Goal: Task Accomplishment & Management: Manage account settings

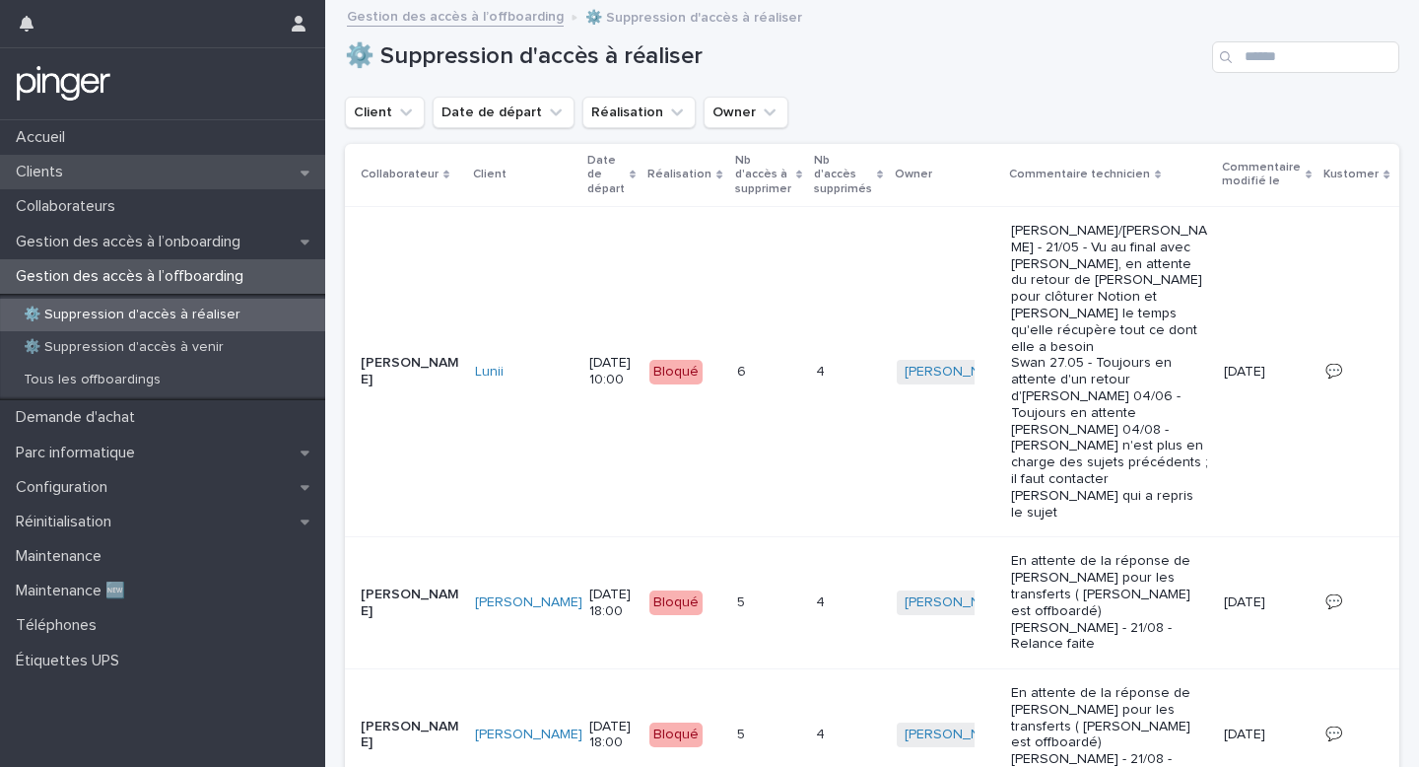
click at [161, 180] on div "Clients" at bounding box center [162, 172] width 325 height 34
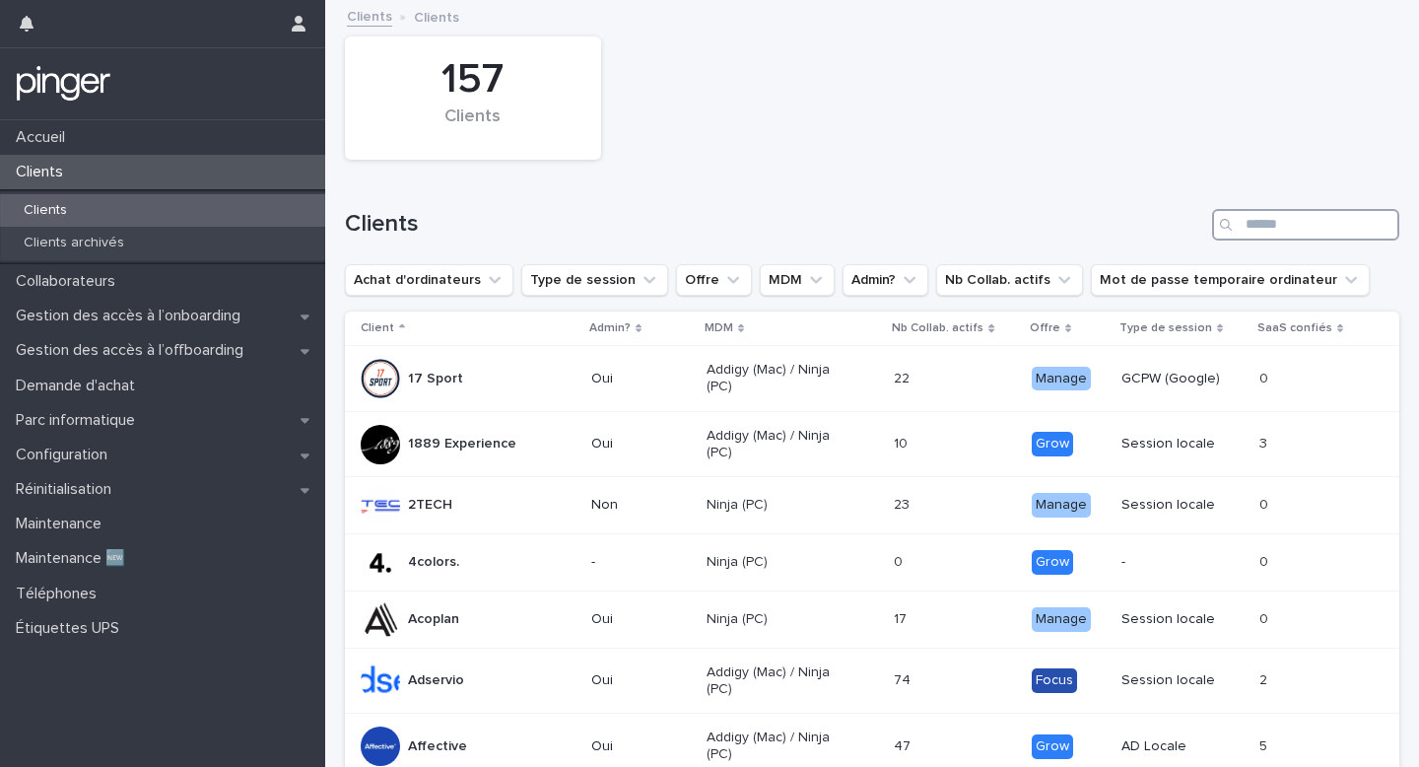
click at [1265, 217] on input "Search" at bounding box center [1305, 225] width 187 height 32
type input "*****"
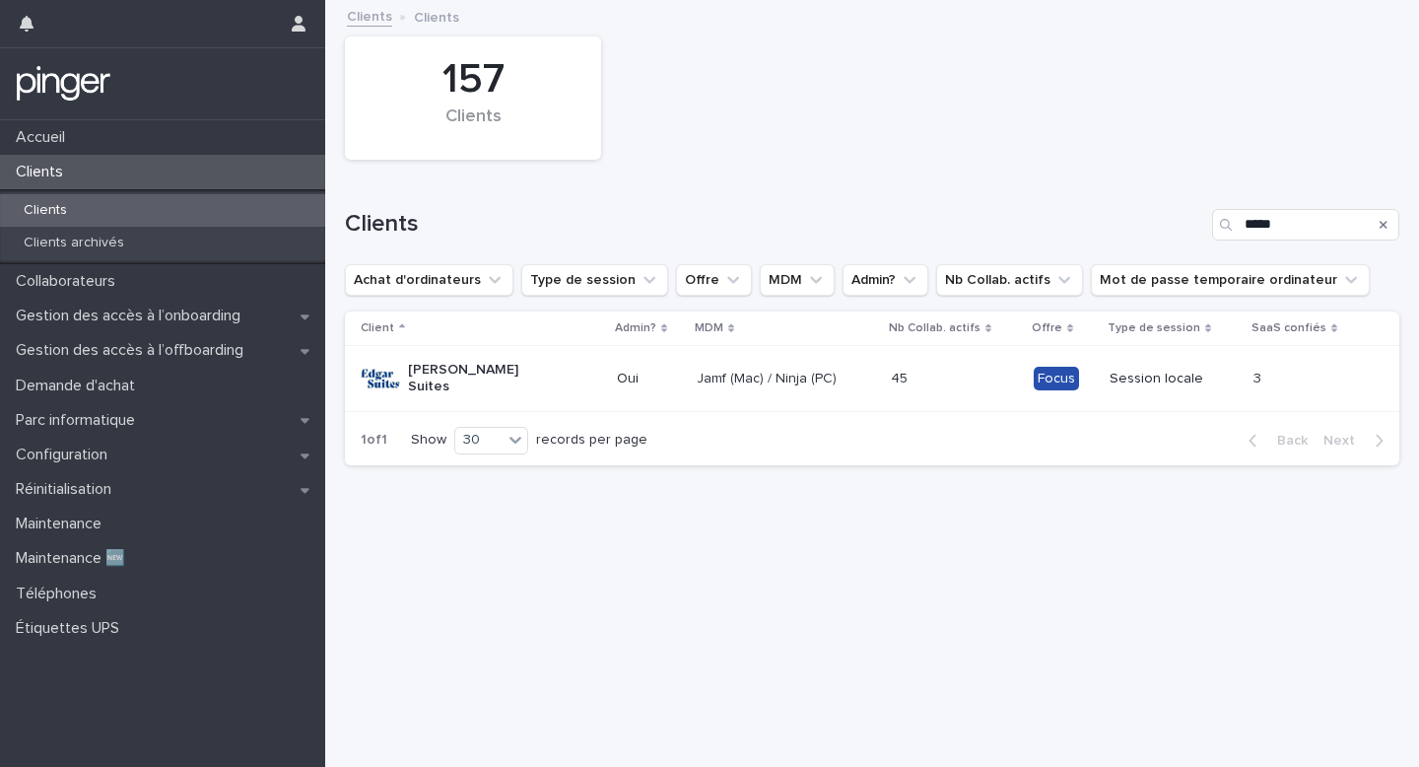
click at [709, 376] on p "Jamf (Mac) / Ninja (PC)" at bounding box center [767, 379] width 141 height 17
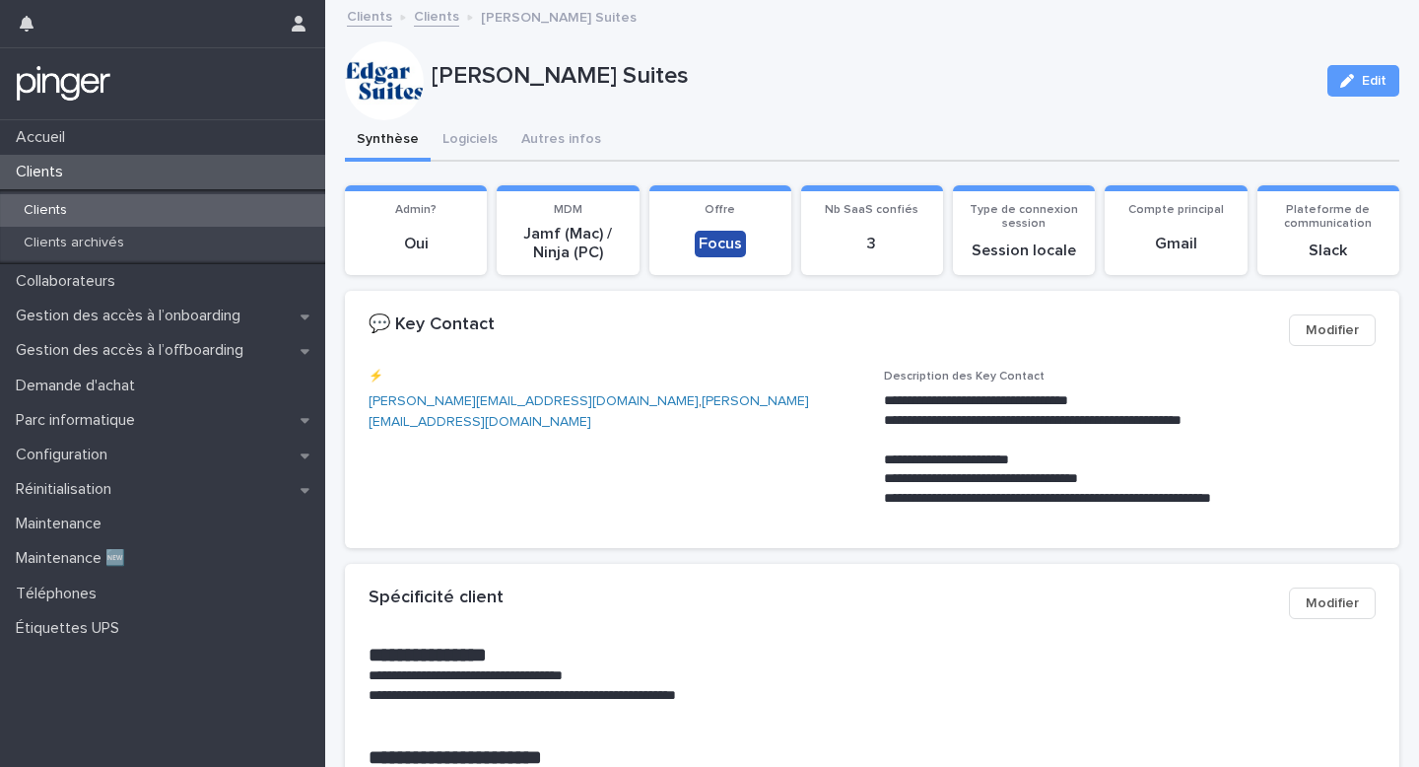
click at [206, 173] on div "Clients" at bounding box center [162, 172] width 325 height 34
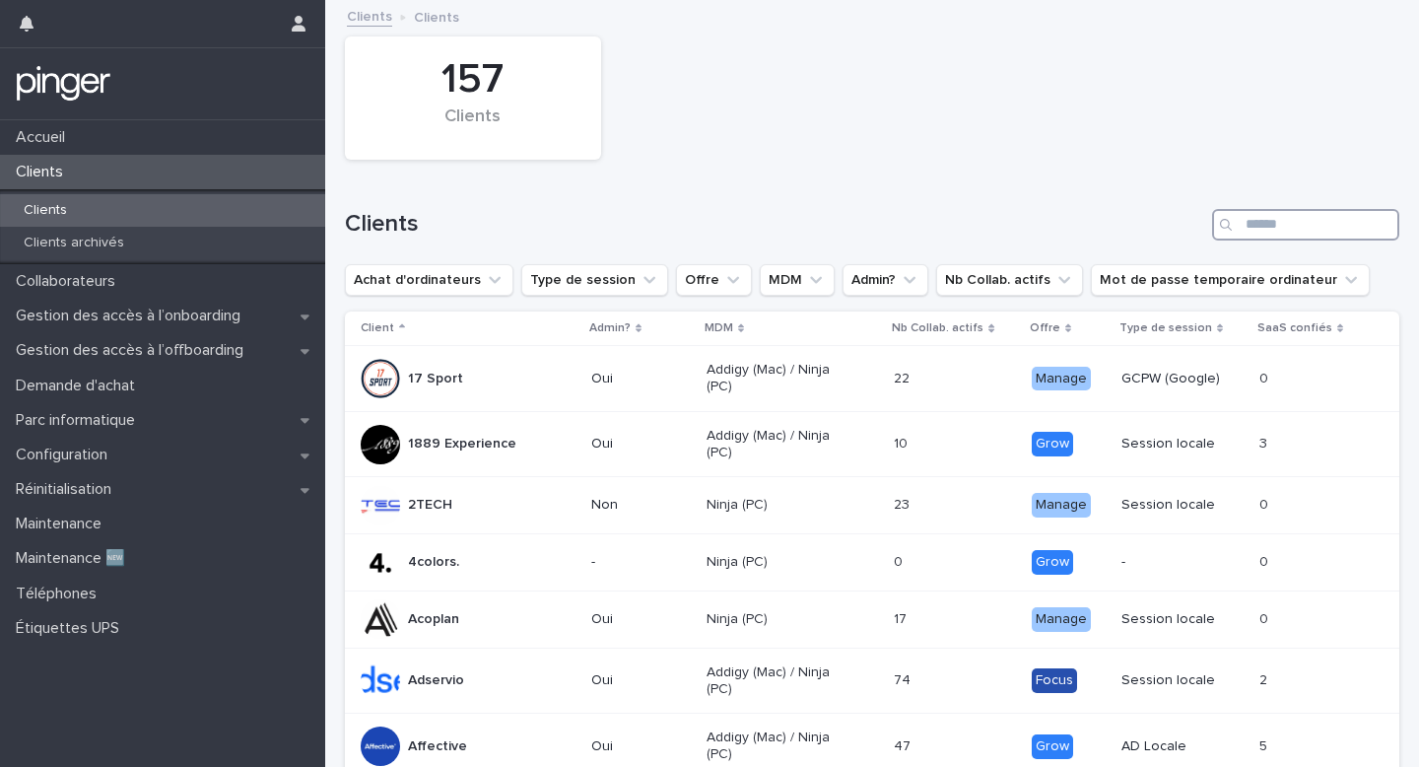
click at [1280, 218] on input "Search" at bounding box center [1305, 225] width 187 height 32
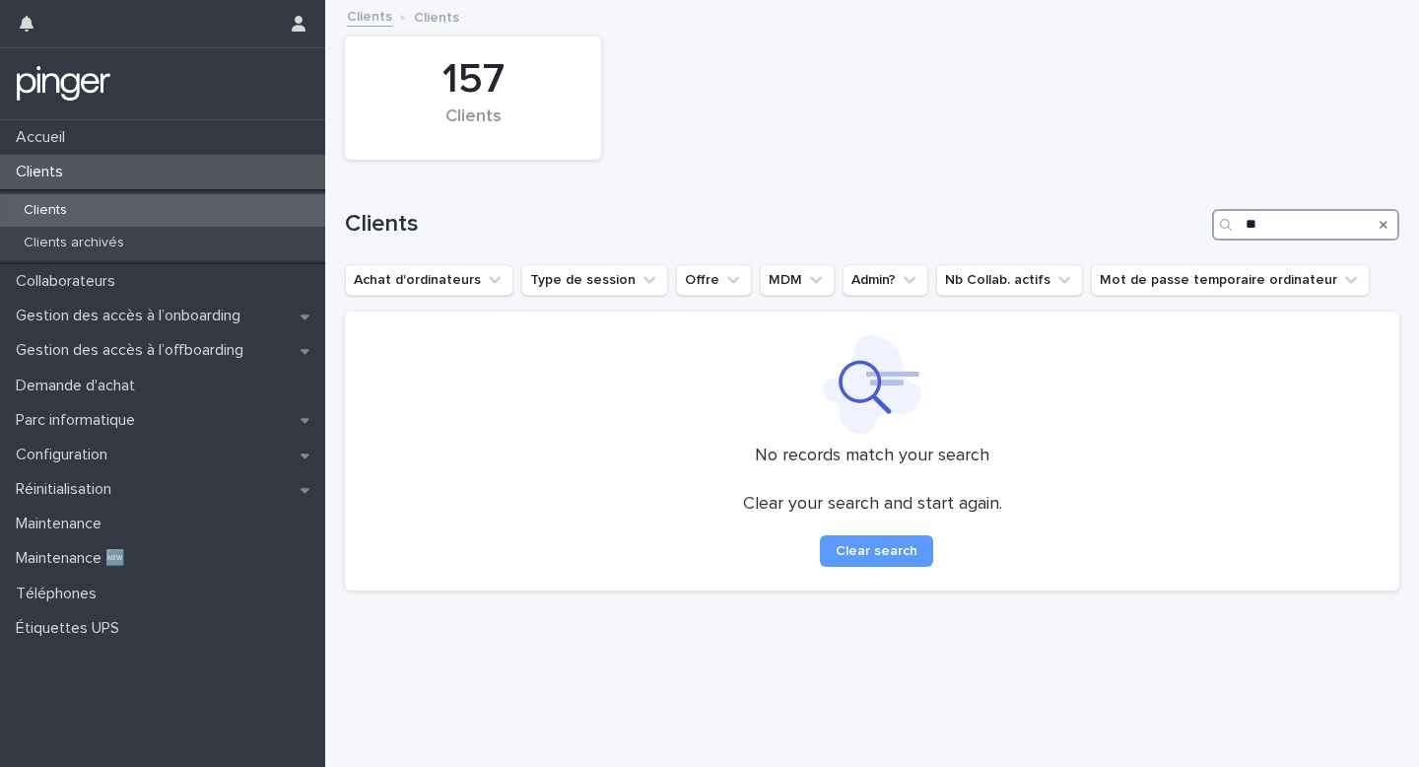
type input "*"
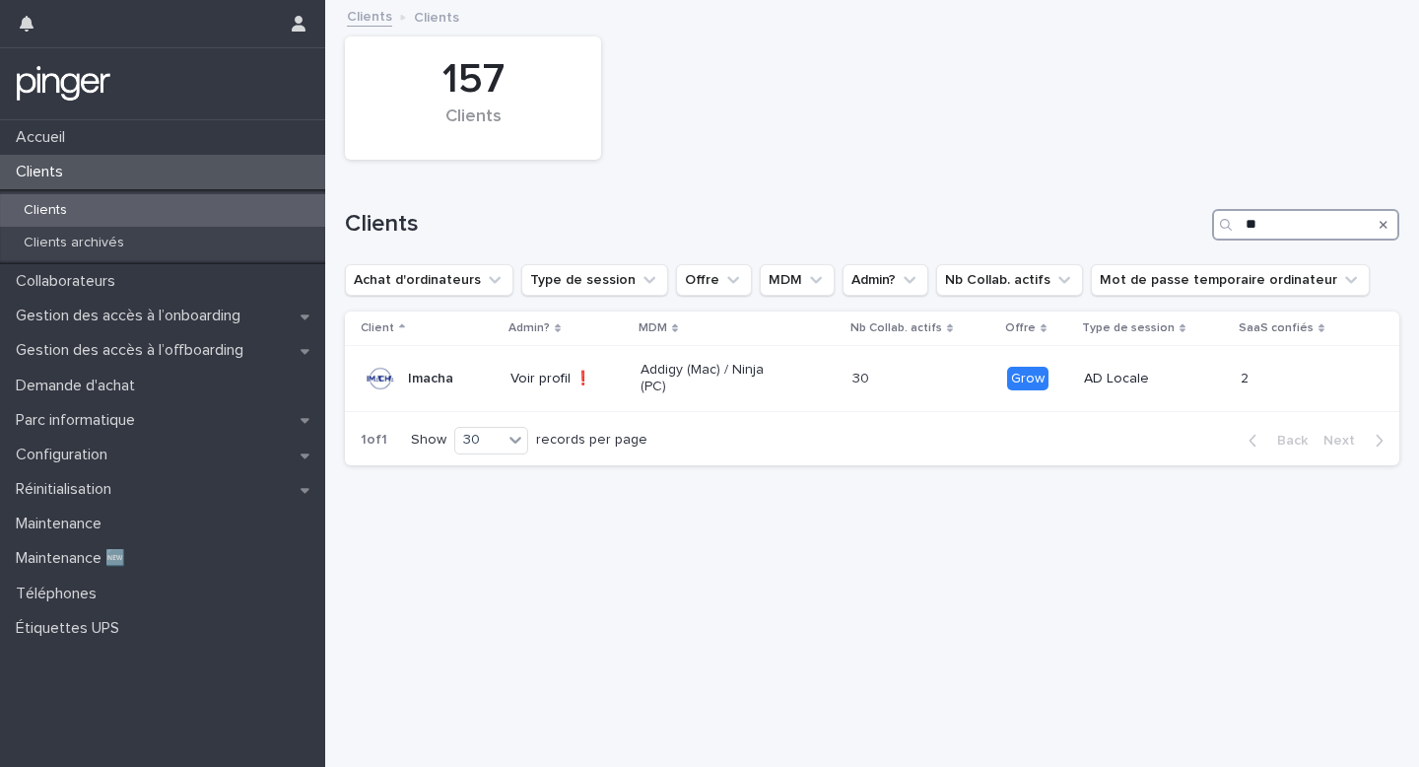
type input "*"
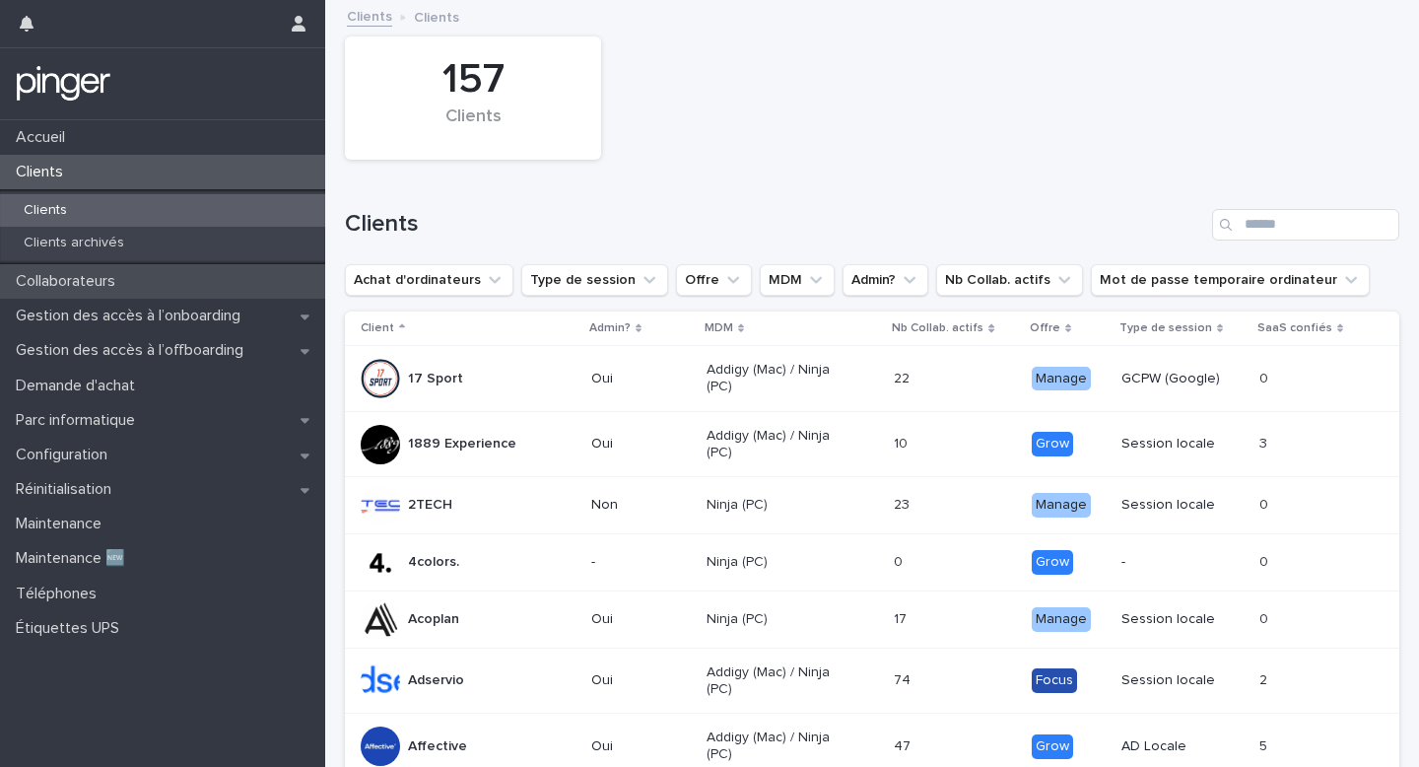
click at [103, 288] on p "Collaborateurs" at bounding box center [69, 281] width 123 height 19
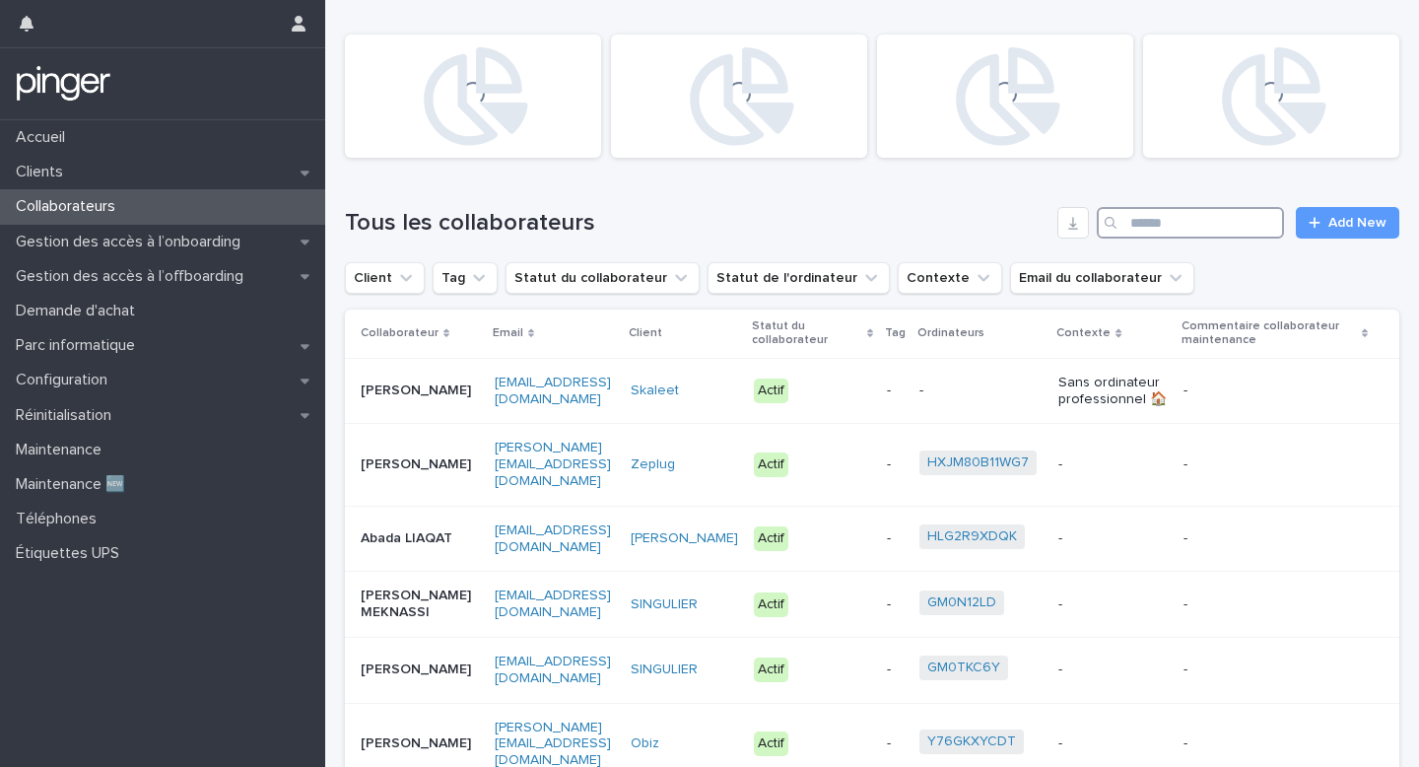
click at [1220, 218] on input "Search" at bounding box center [1190, 223] width 187 height 32
paste input "**********"
type input "**********"
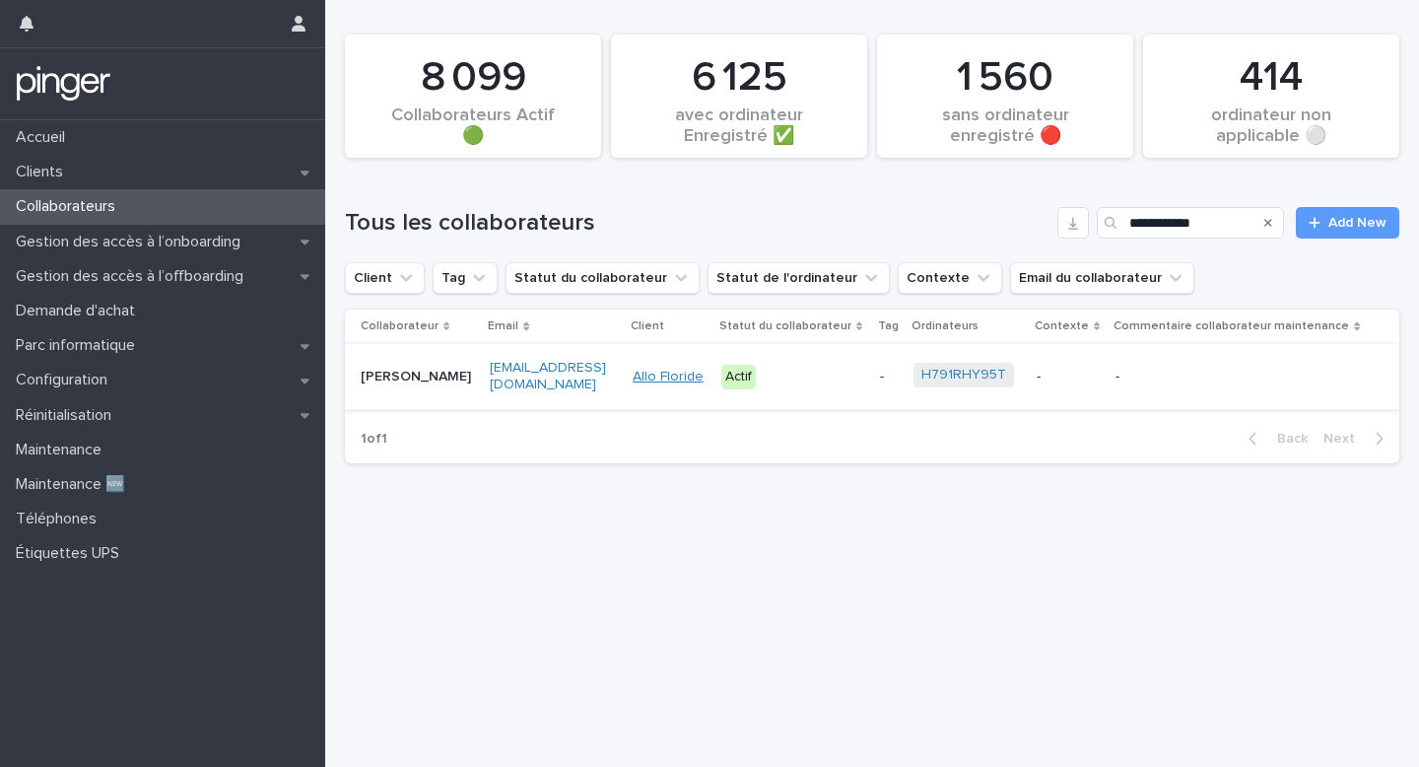
click at [658, 378] on link "Allo Floride" at bounding box center [668, 377] width 71 height 17
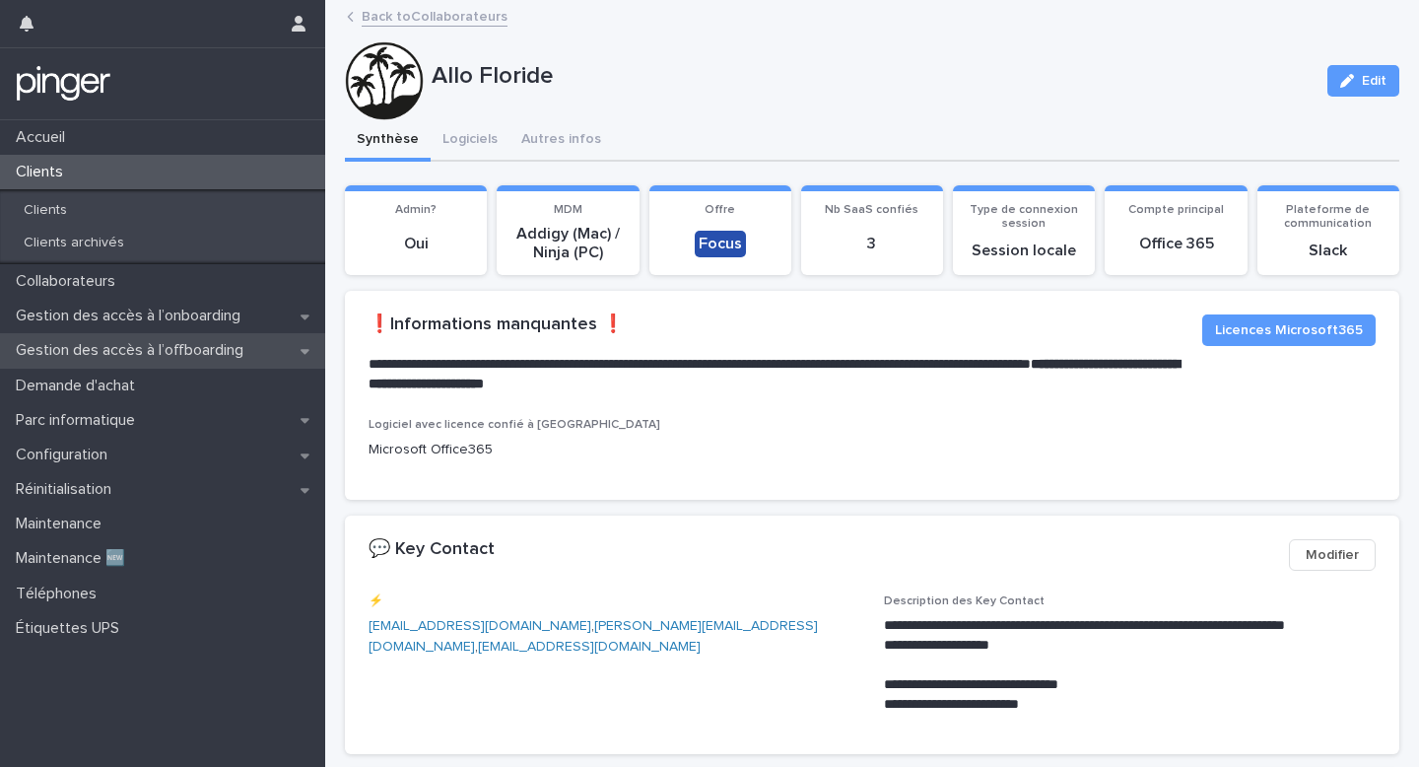
click at [152, 356] on p "Gestion des accès à l’offboarding" at bounding box center [133, 350] width 251 height 19
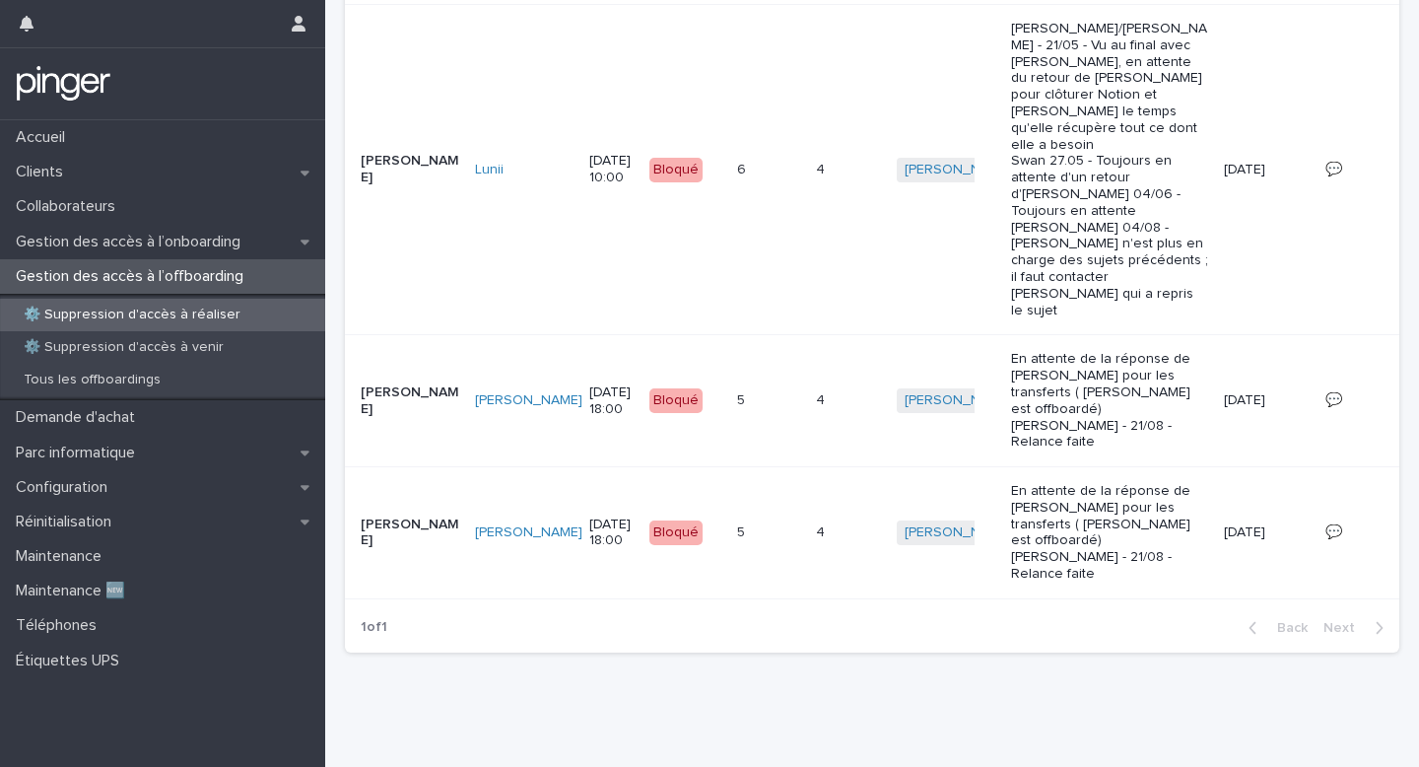
scroll to position [583, 0]
click at [188, 240] on p "Gestion des accès à l’onboarding" at bounding box center [132, 242] width 248 height 19
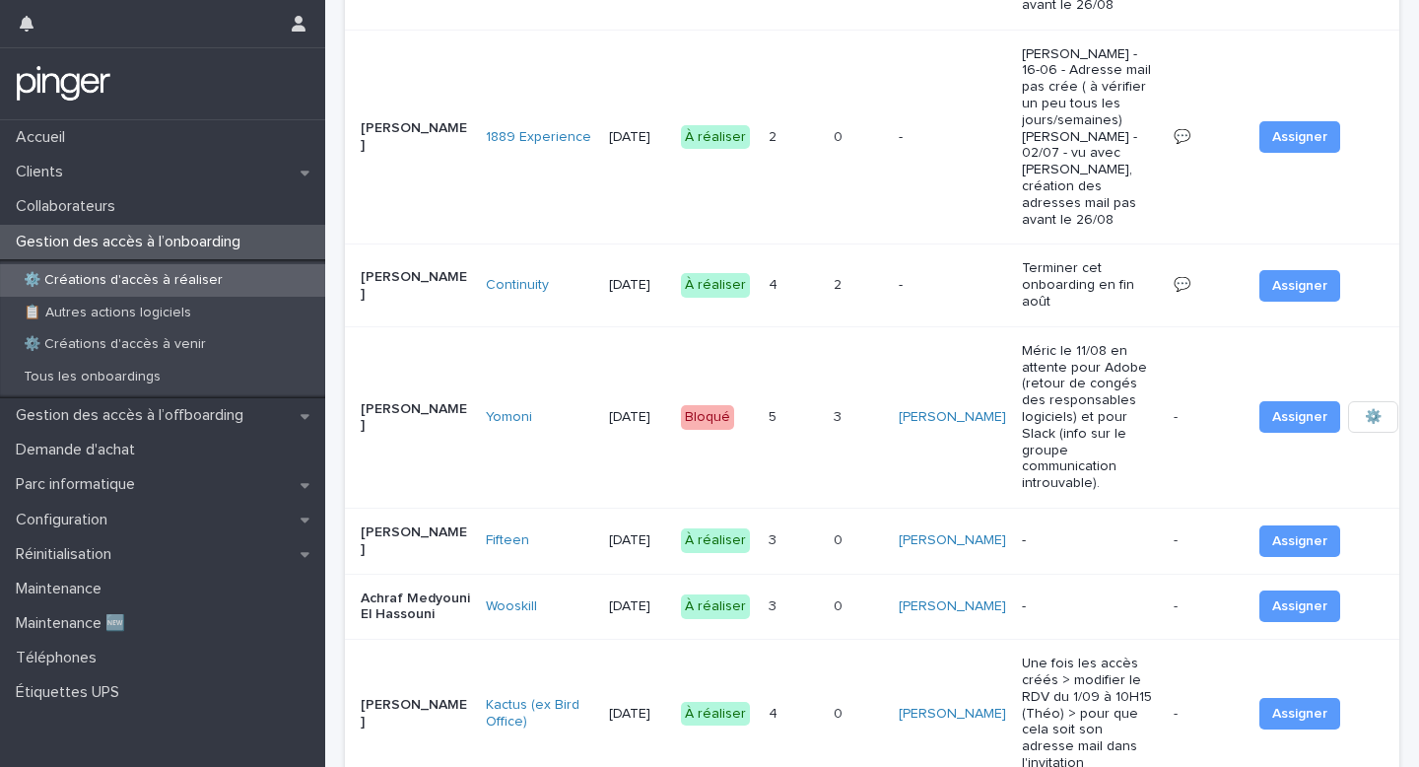
scroll to position [1197, 0]
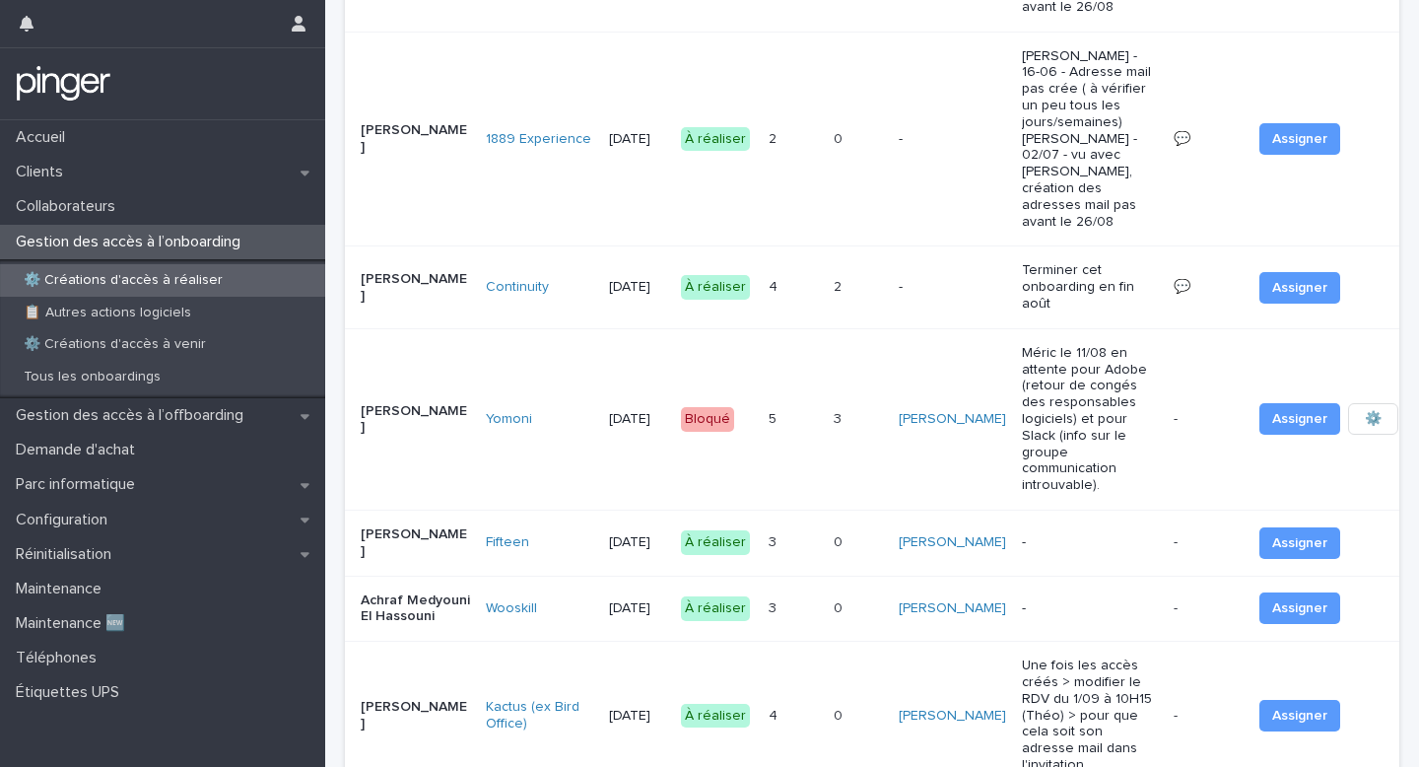
click at [808, 510] on td "3 3" at bounding box center [793, 543] width 65 height 66
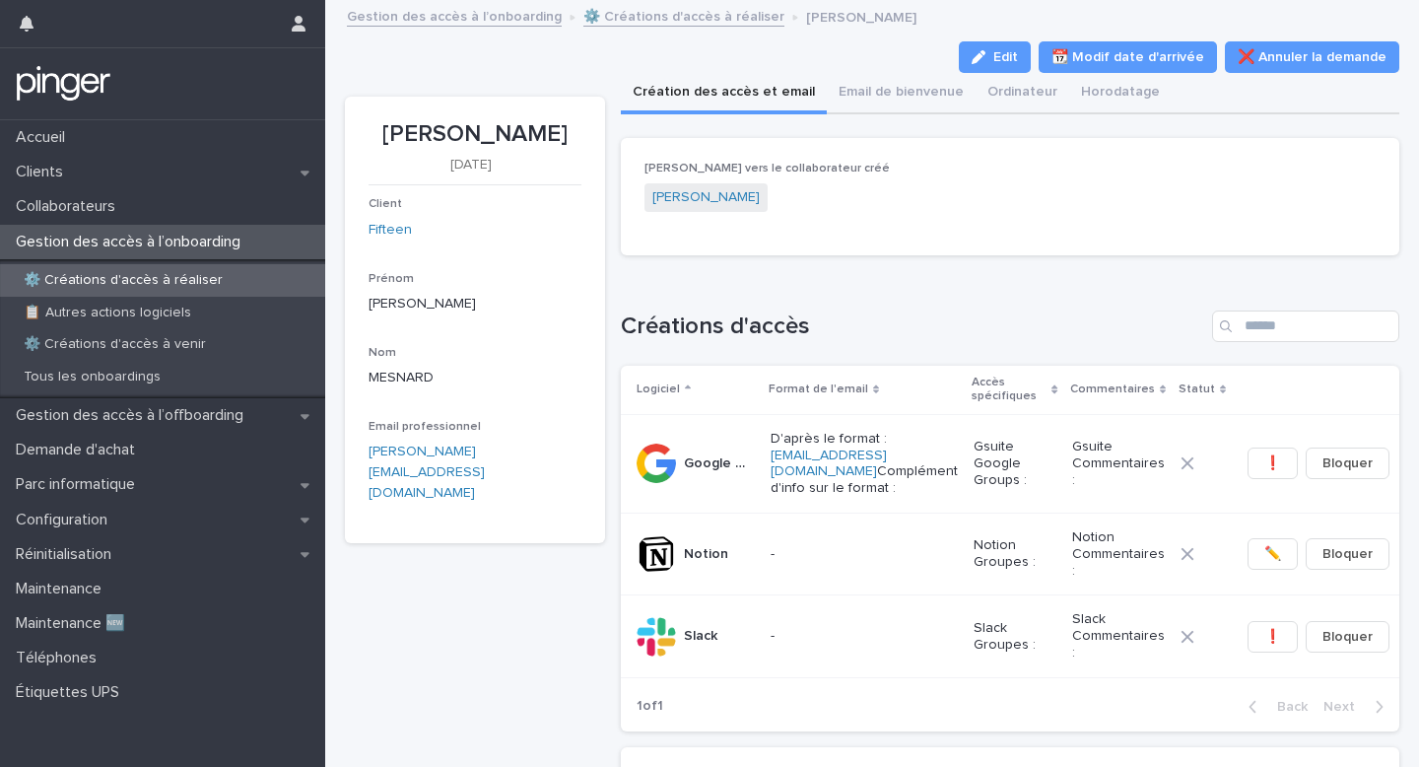
click at [516, 137] on p "Tristan MESNARD" at bounding box center [475, 134] width 213 height 29
copy p "Tristan MESNARD"
click at [615, 247] on div "Tristan MESNARD 1/9/2025 Client Fifteen Prénom Tristan Nom MESNARD Email profes…" at bounding box center [872, 715] width 1055 height 1285
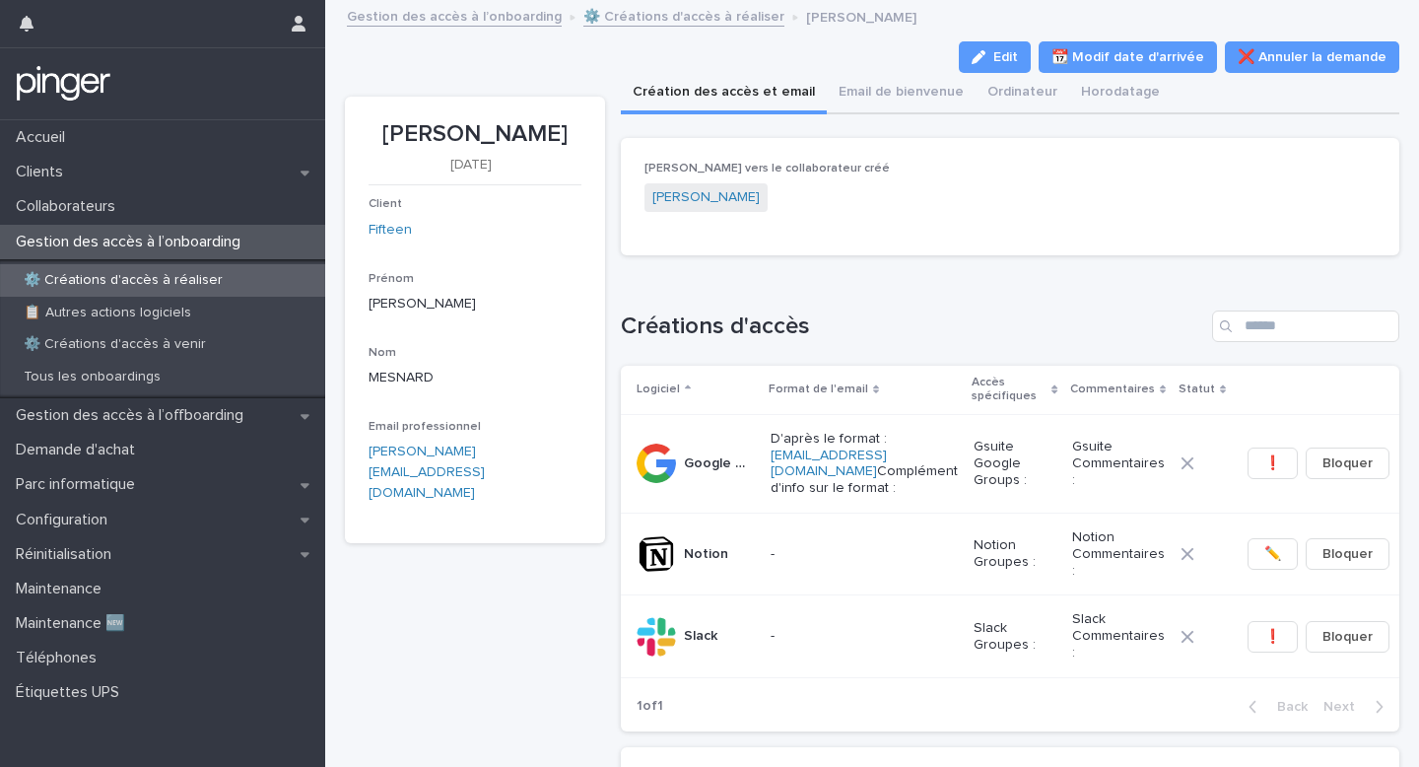
click at [482, 144] on p "Tristan MESNARD" at bounding box center [475, 134] width 213 height 29
copy p "Tristan MESNARD"
click at [1018, 54] on span "Edit" at bounding box center [1006, 57] width 25 height 14
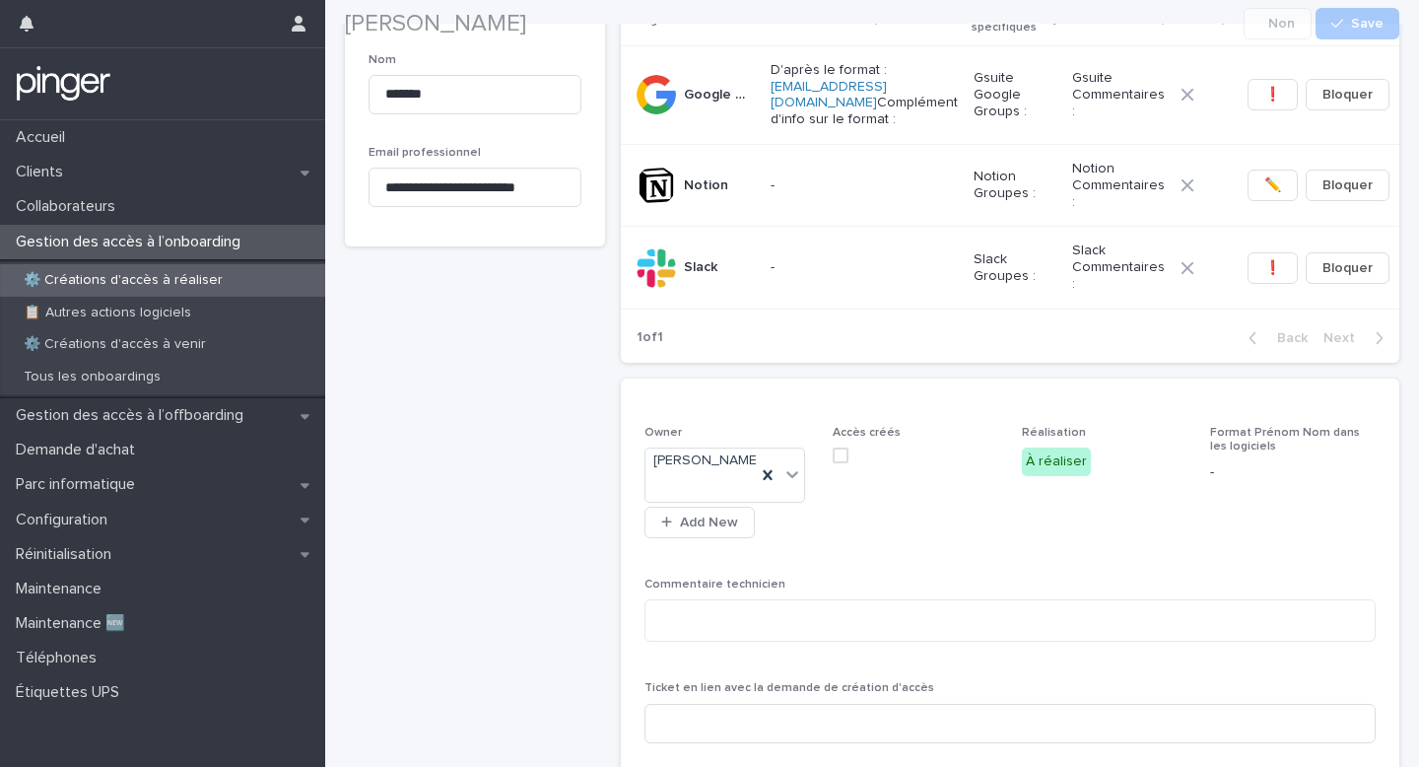
scroll to position [817, 0]
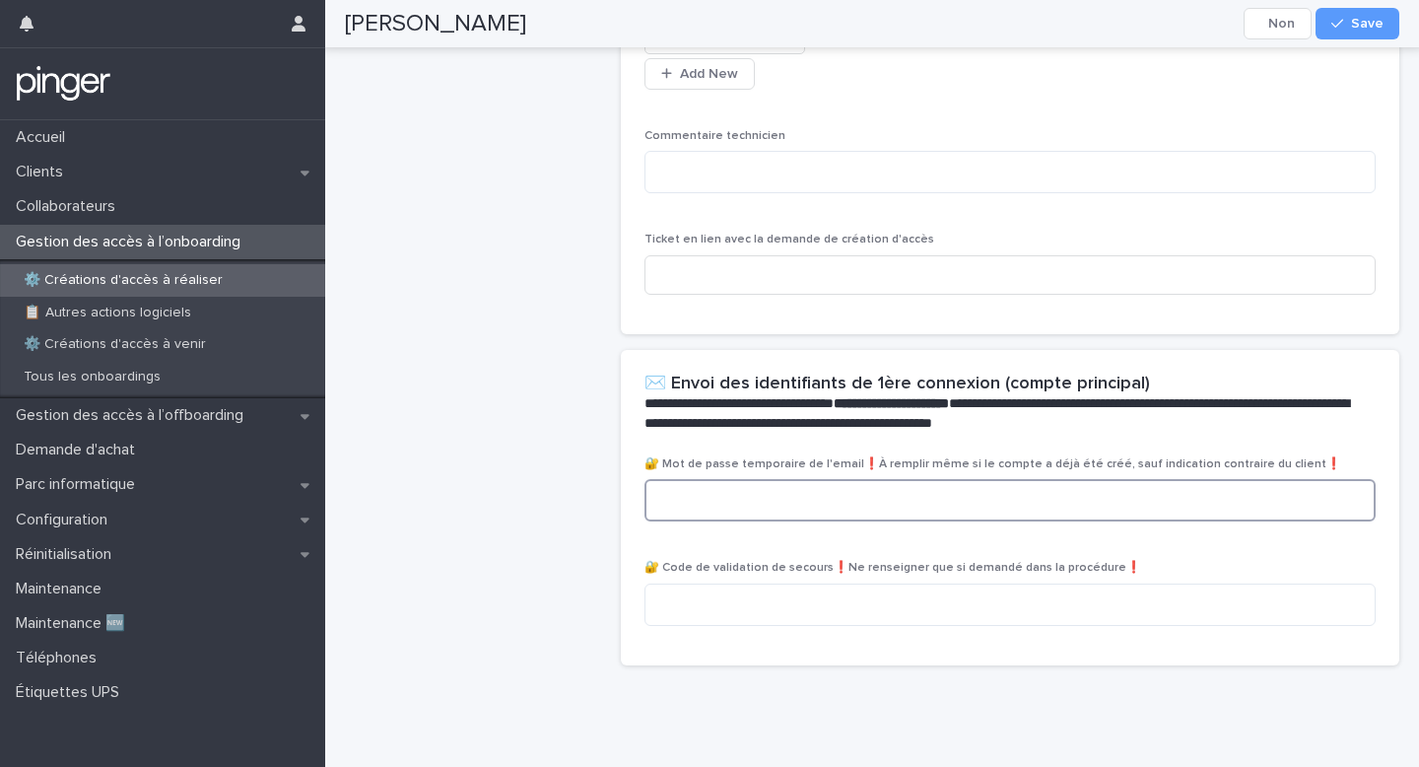
click at [738, 494] on textarea at bounding box center [1010, 500] width 731 height 42
paste textarea "**********"
type textarea "**********"
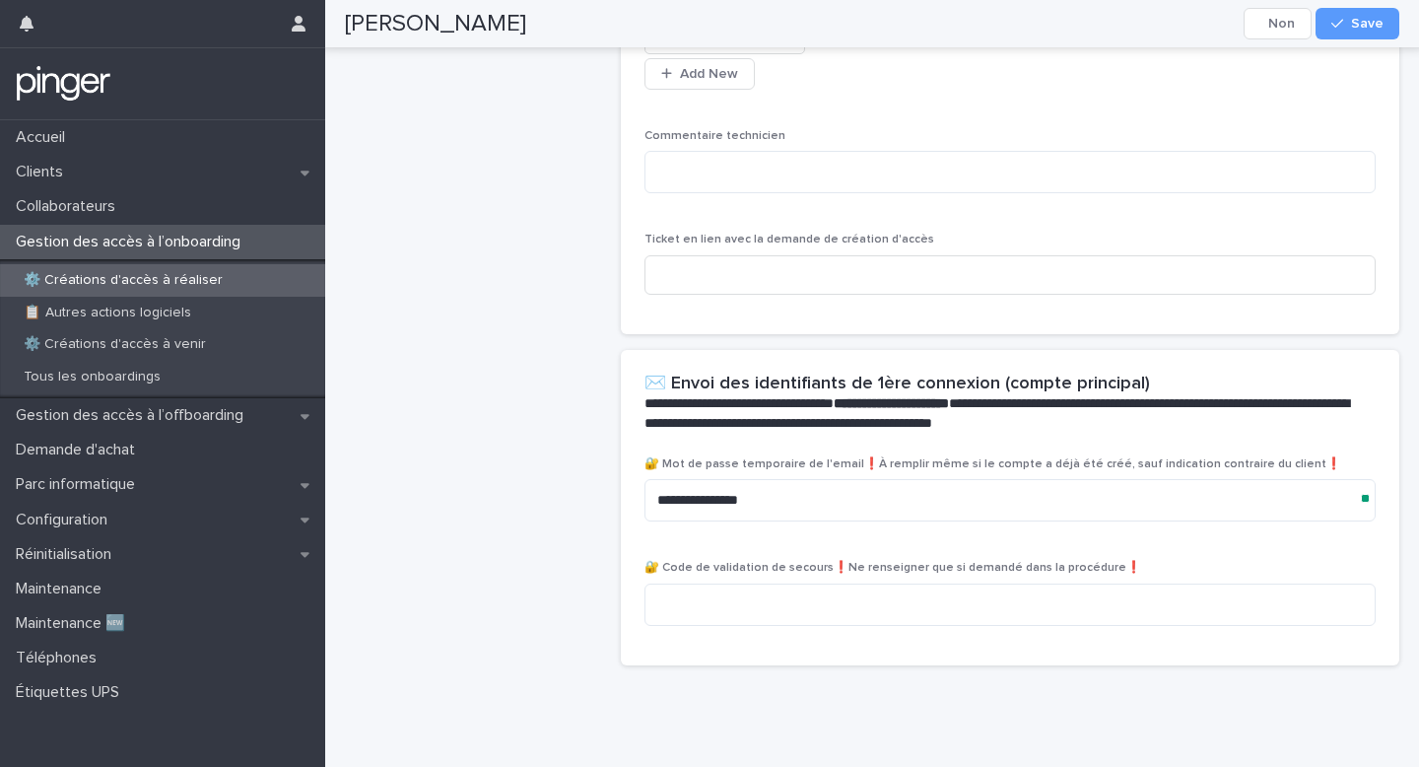
click at [1371, 6] on div "Tristan MESNARD Cancel Save" at bounding box center [872, 23] width 1055 height 47
click at [1399, 21] on button "Save" at bounding box center [1358, 24] width 84 height 32
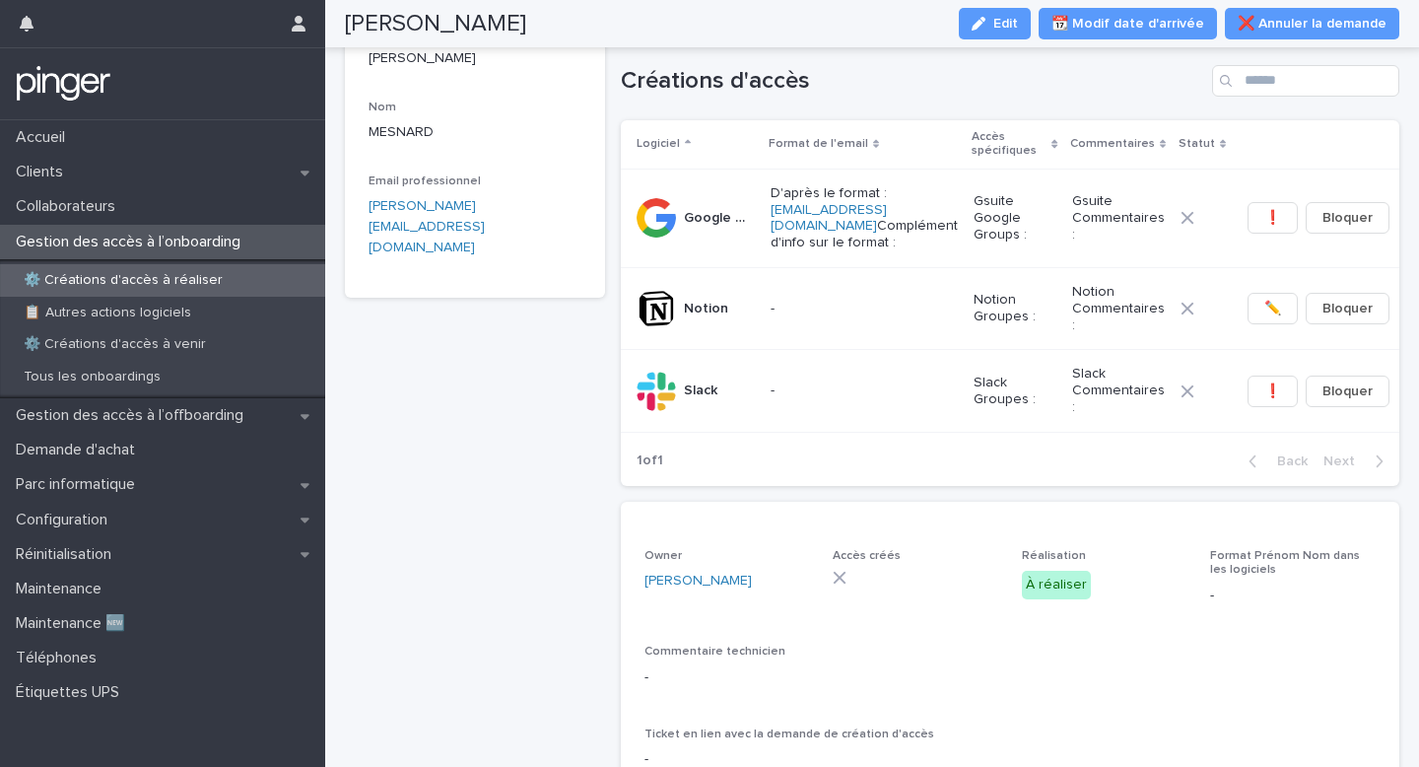
scroll to position [0, 0]
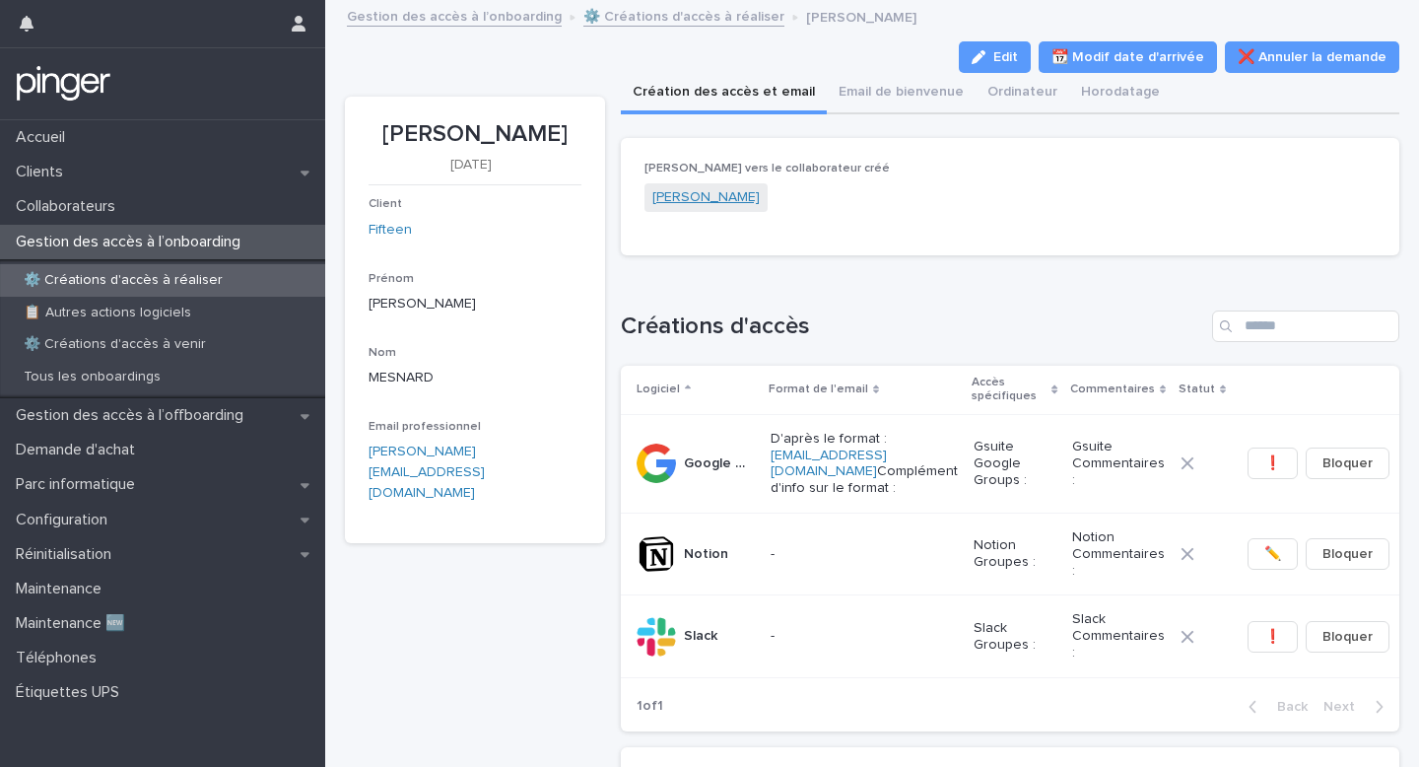
click at [722, 190] on link "Tristan MESNARD" at bounding box center [705, 197] width 107 height 21
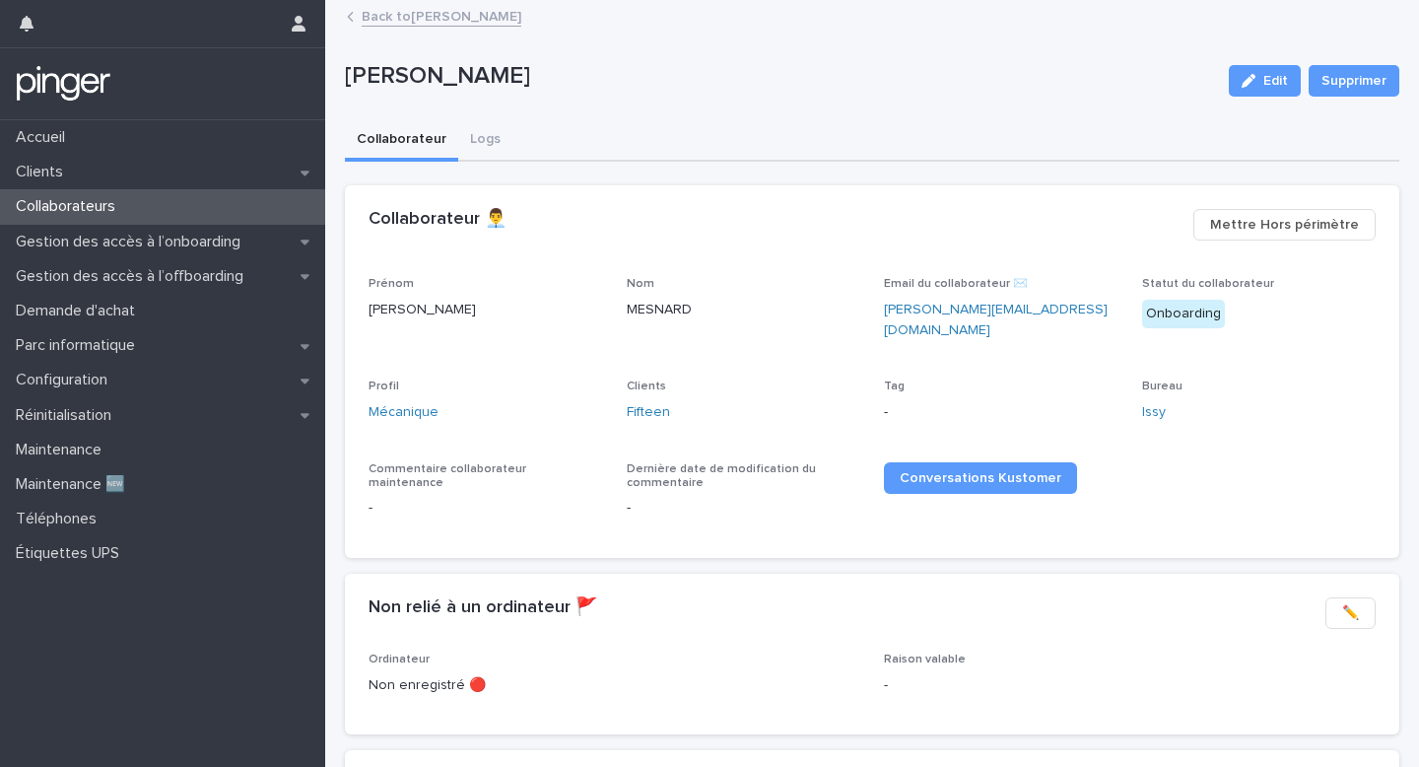
click at [459, 19] on link "Back to Tristan MESNARD" at bounding box center [442, 15] width 160 height 23
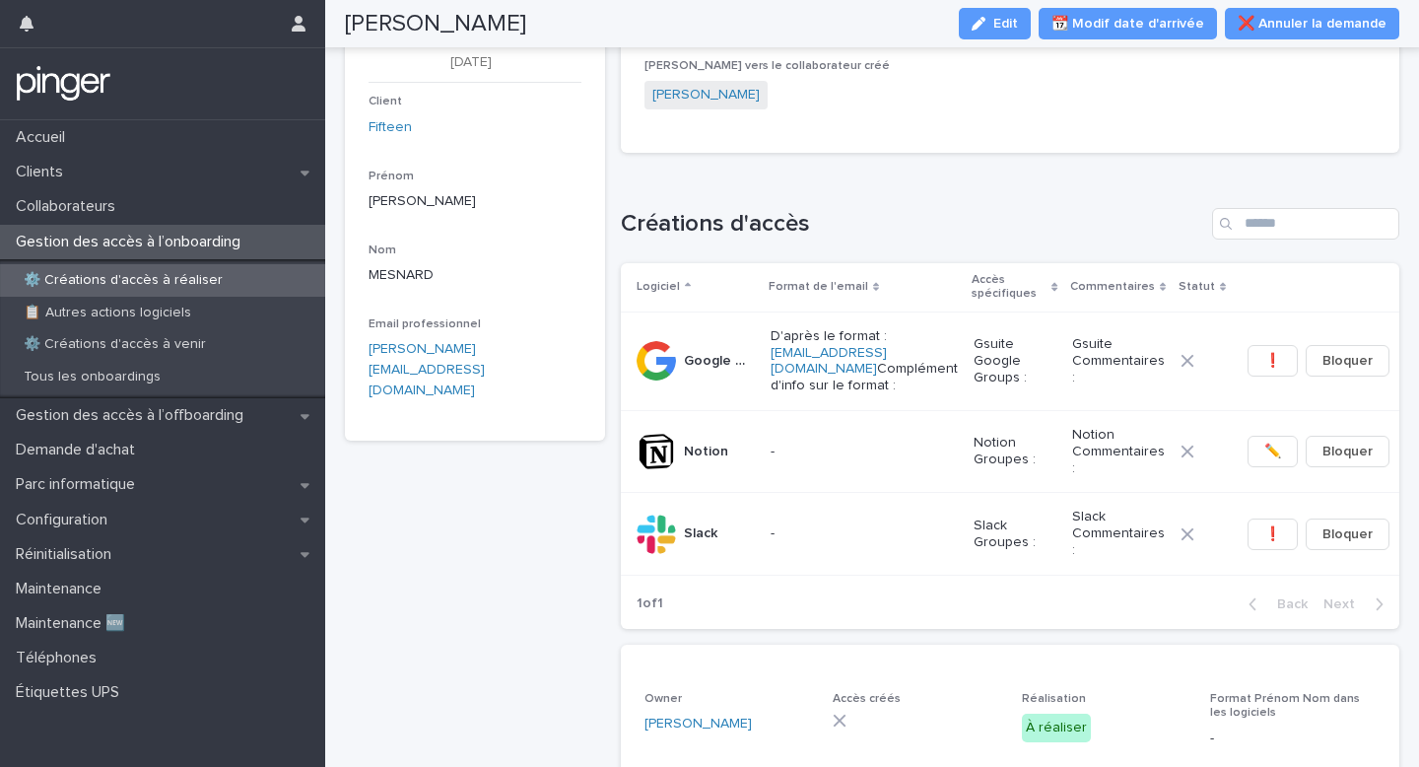
scroll to position [92, 0]
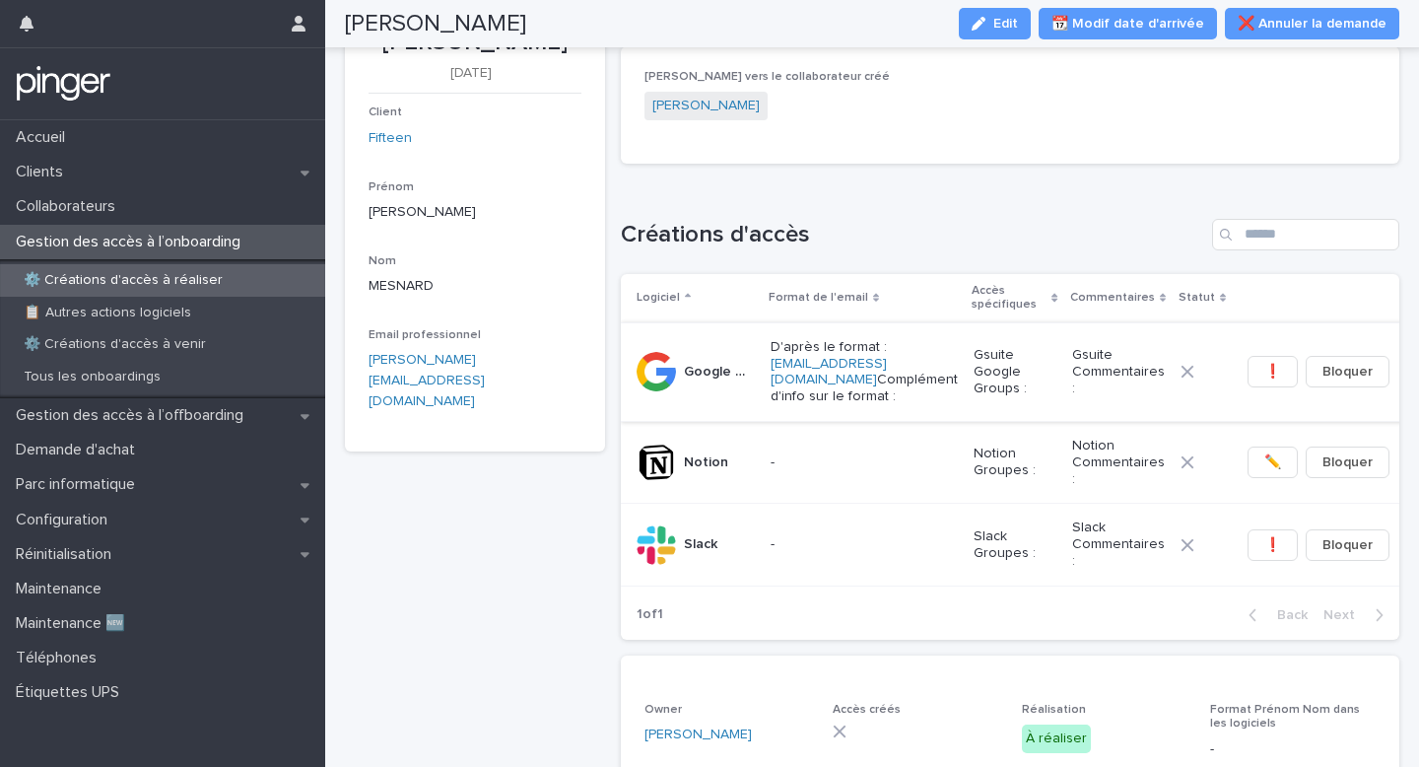
click at [1265, 377] on span "❗" at bounding box center [1273, 372] width 17 height 20
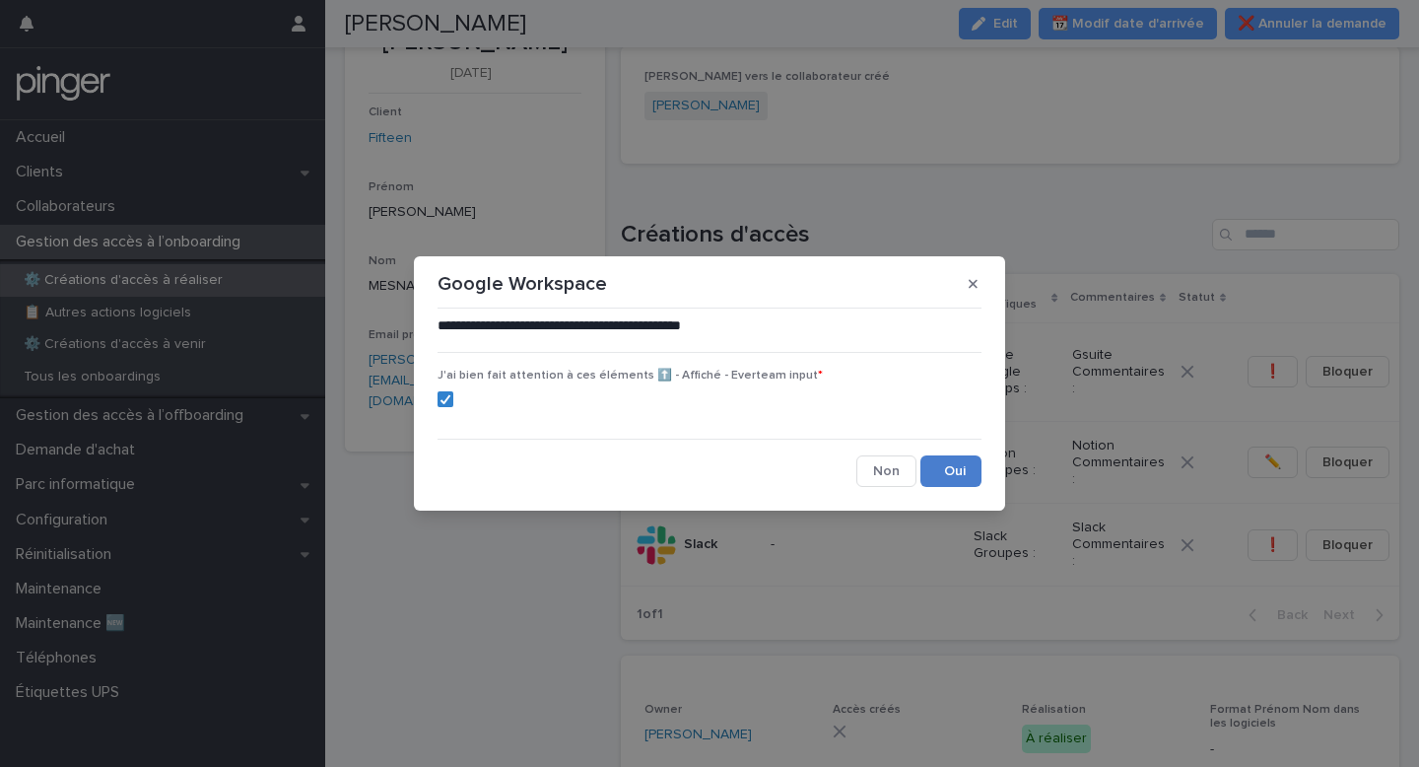
click at [932, 463] on button "Save" at bounding box center [951, 471] width 61 height 32
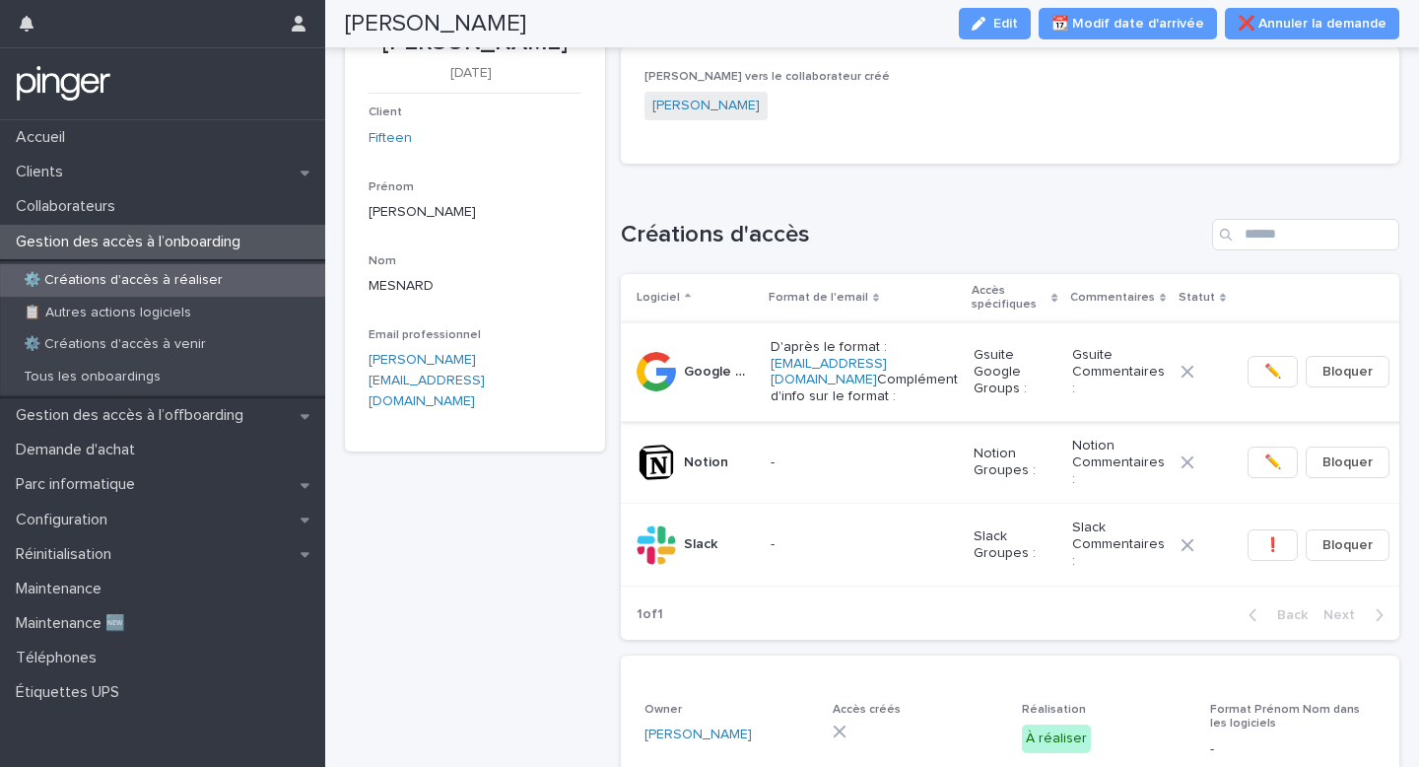
click at [1265, 376] on span "✏️" at bounding box center [1273, 372] width 17 height 20
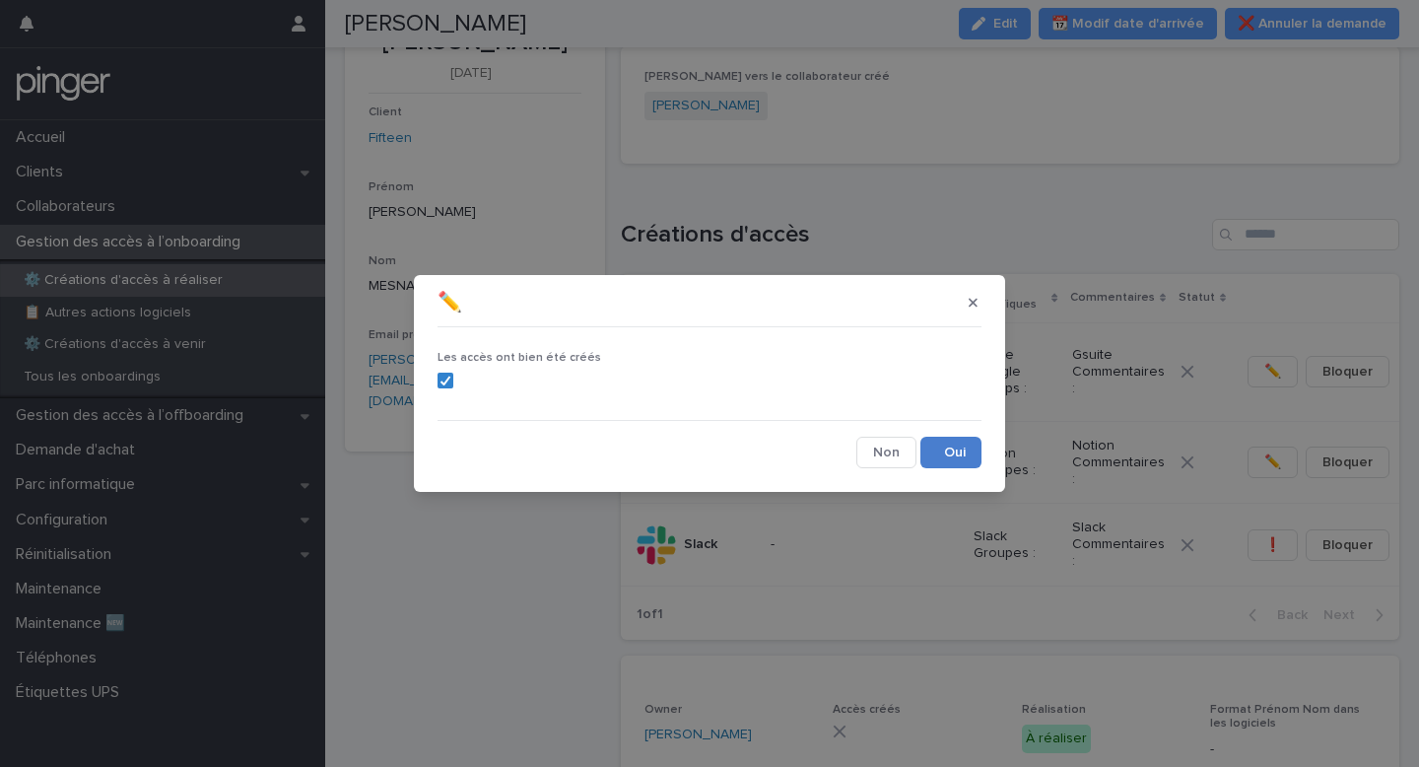
click at [960, 465] on button "Save" at bounding box center [951, 453] width 61 height 32
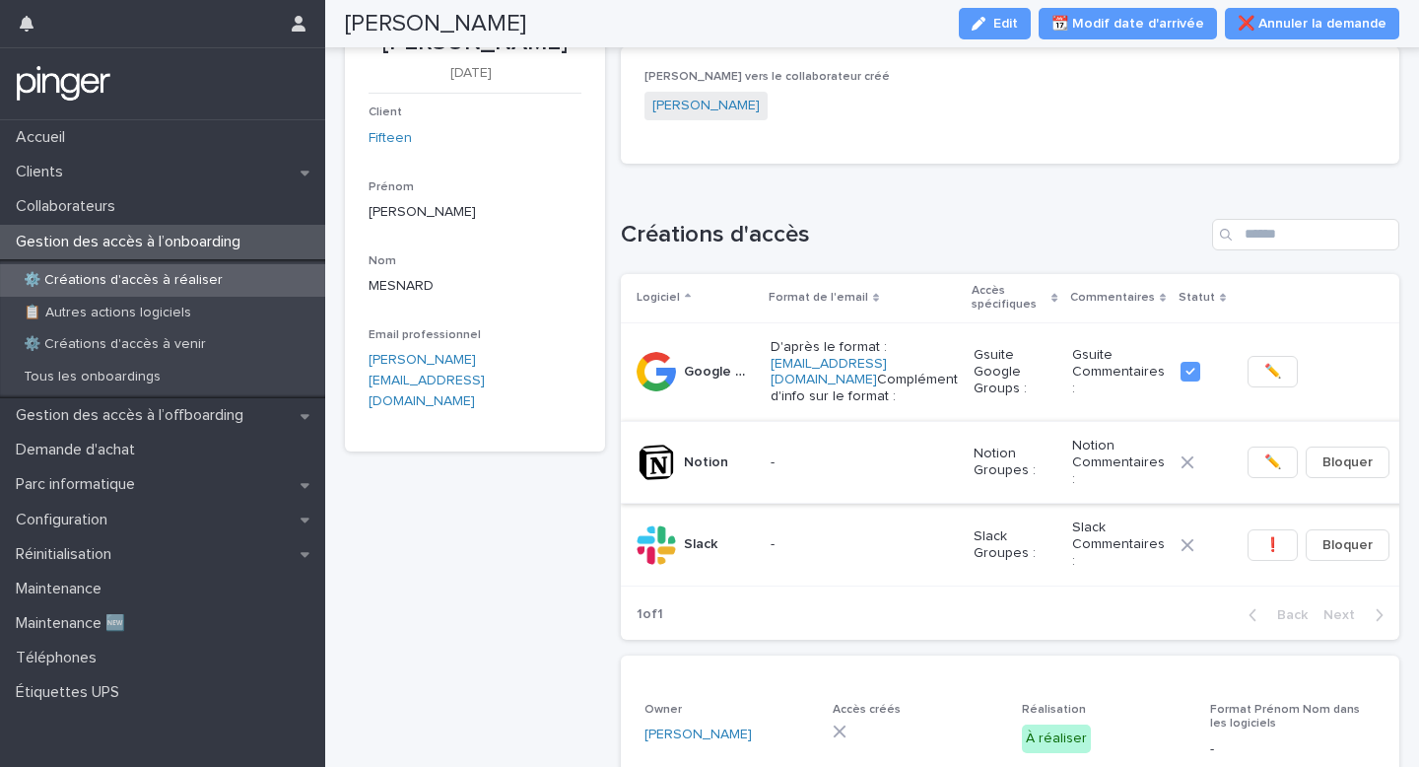
click at [1263, 448] on button "✏️" at bounding box center [1273, 462] width 50 height 32
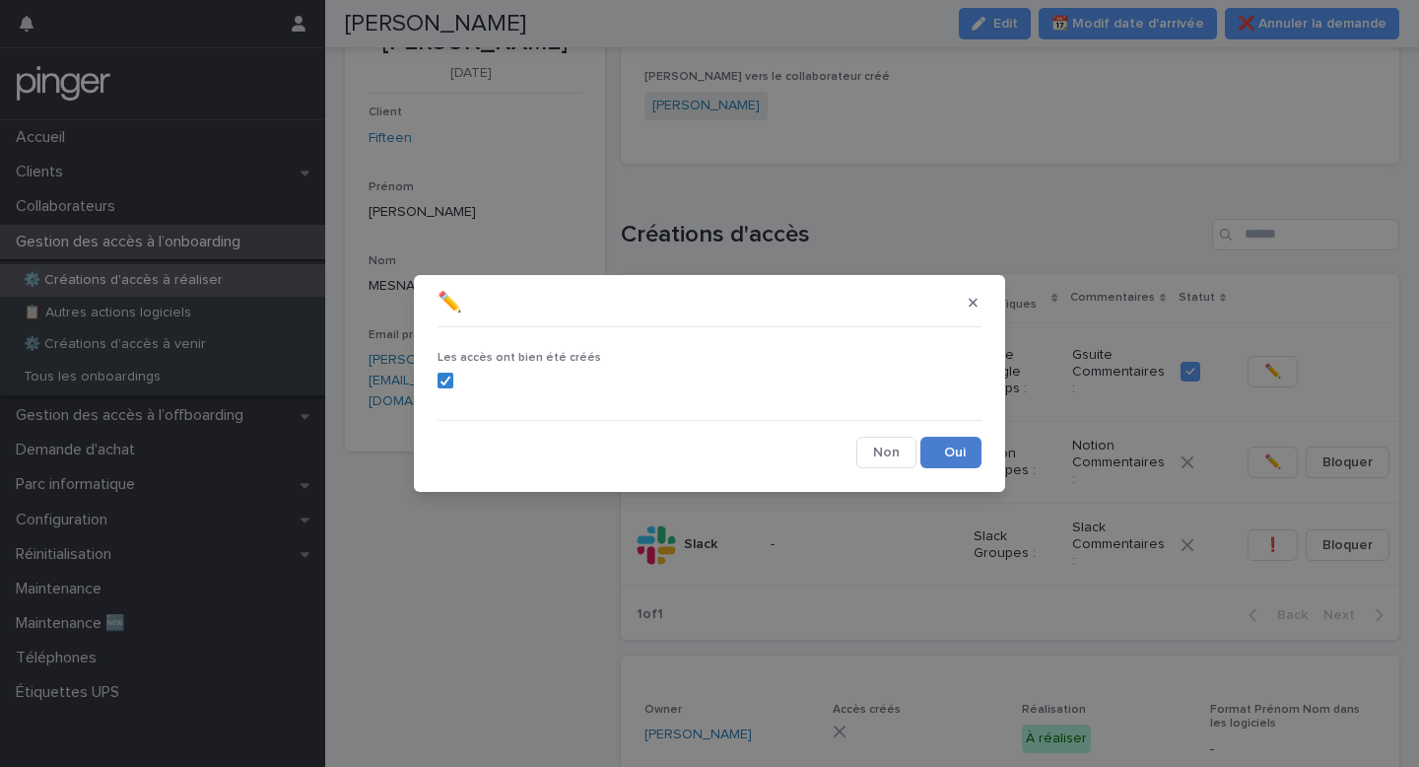
click at [952, 453] on button "Save" at bounding box center [951, 453] width 61 height 32
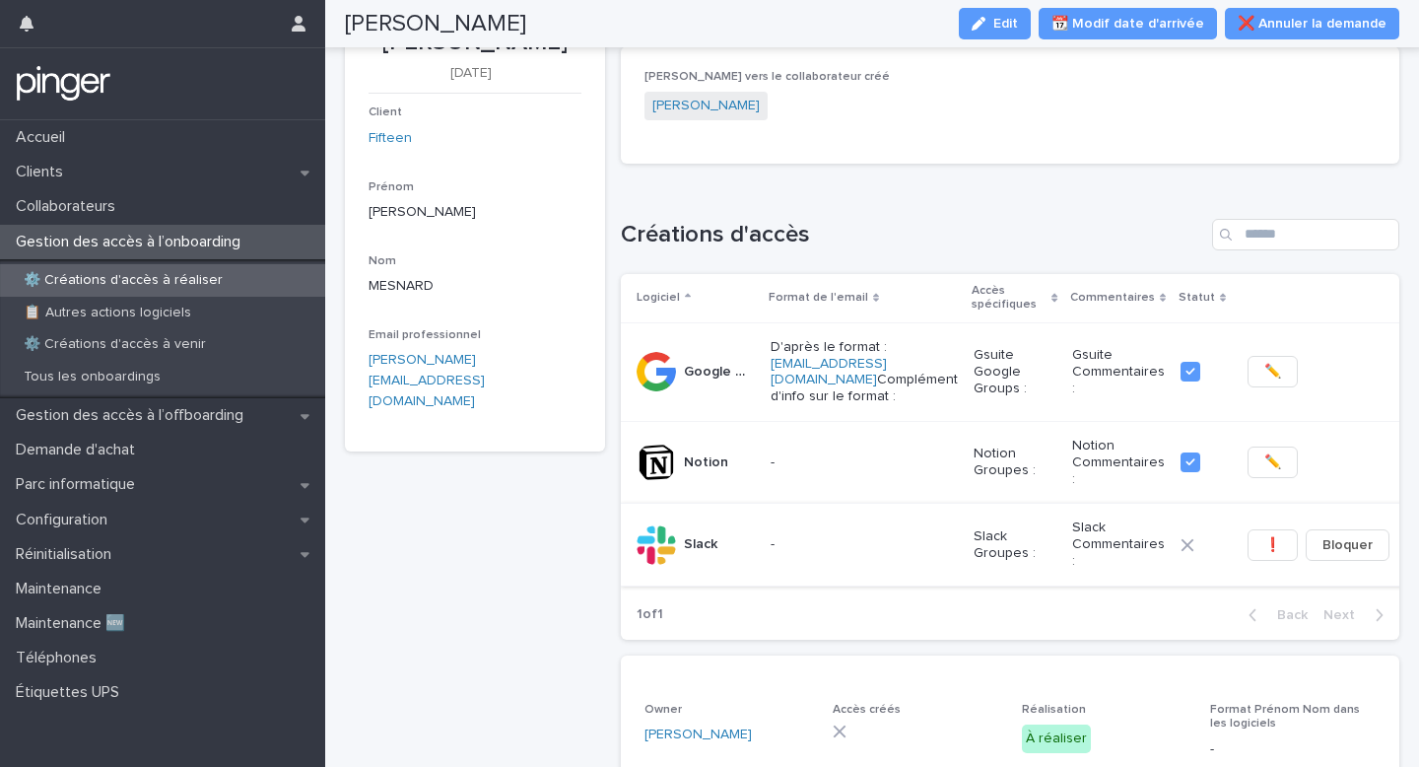
click at [1265, 535] on span "❗" at bounding box center [1273, 545] width 17 height 20
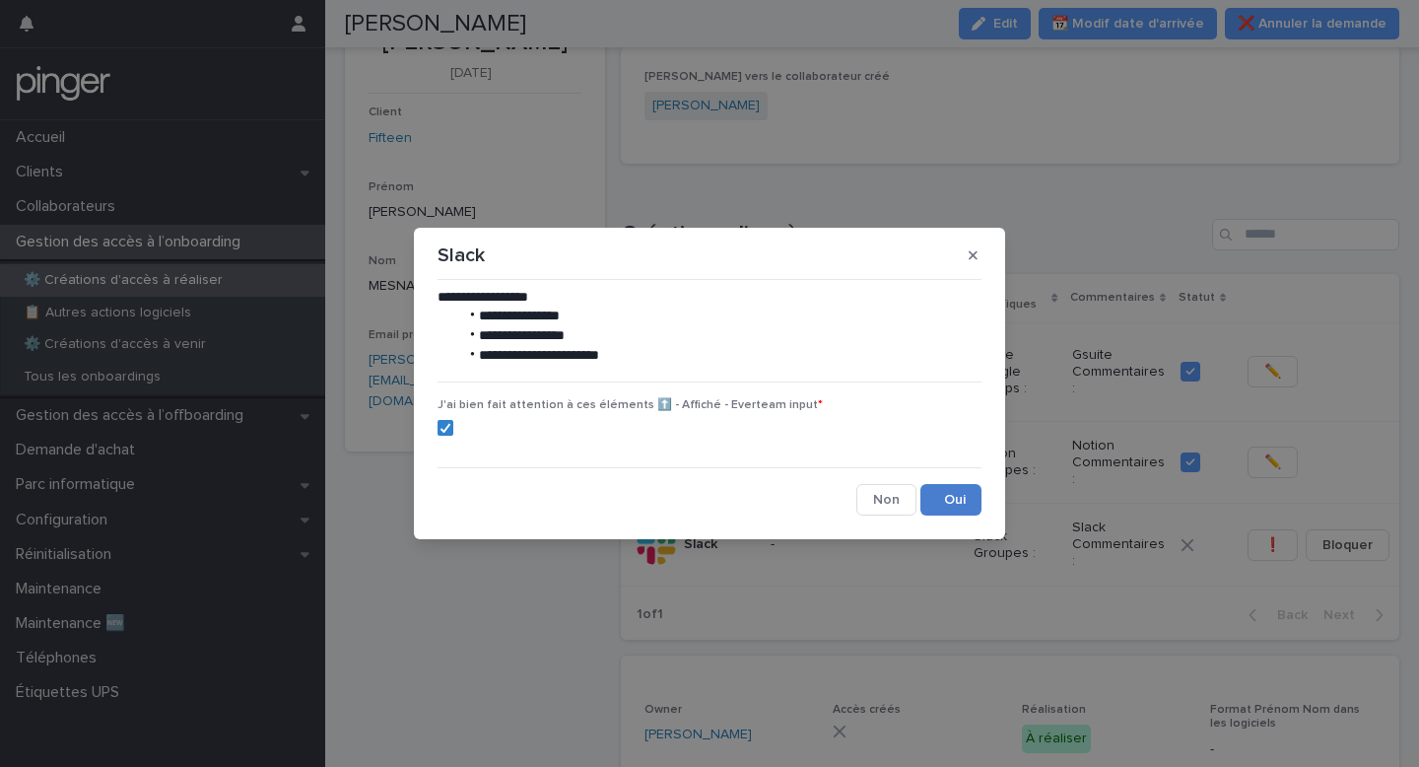
click at [943, 491] on button "Save" at bounding box center [951, 500] width 61 height 32
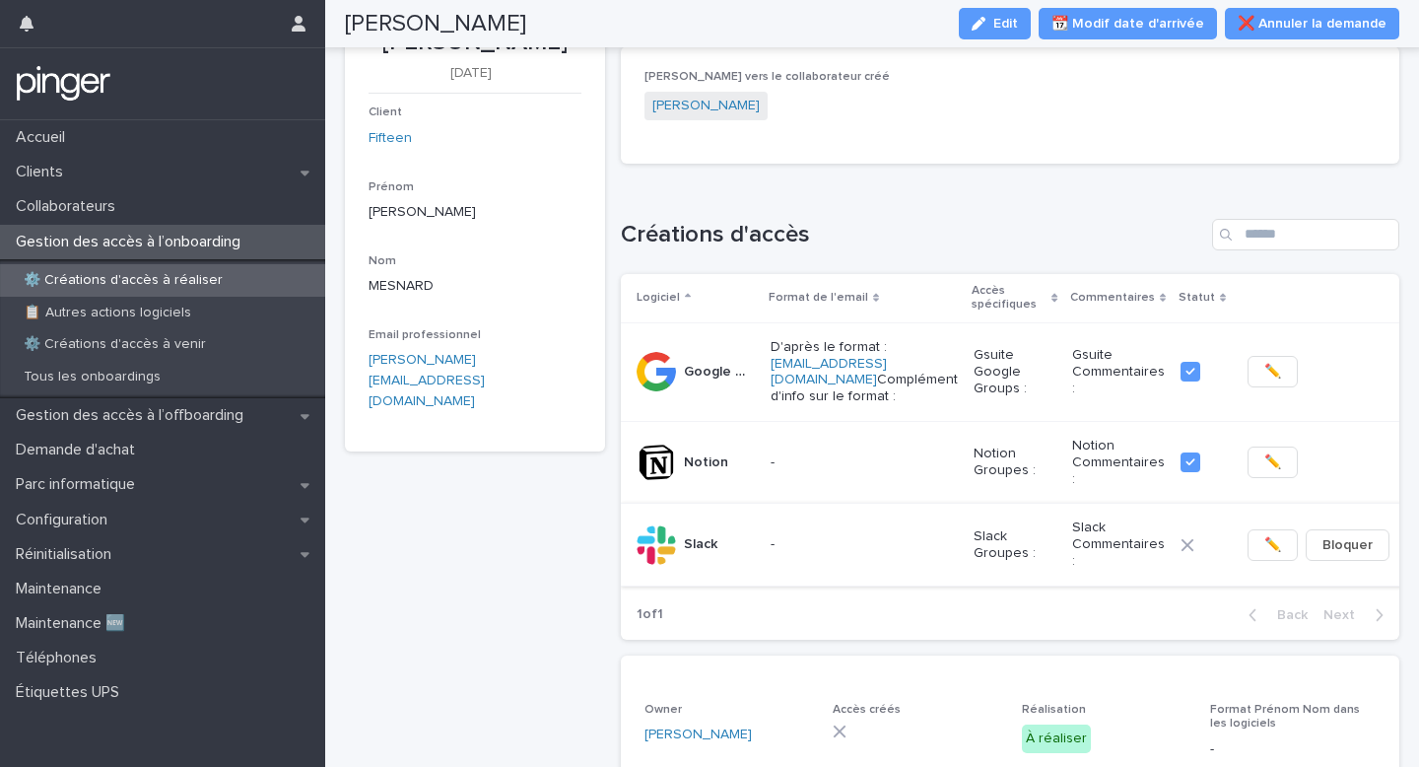
click at [1265, 535] on span "✏️" at bounding box center [1273, 545] width 17 height 20
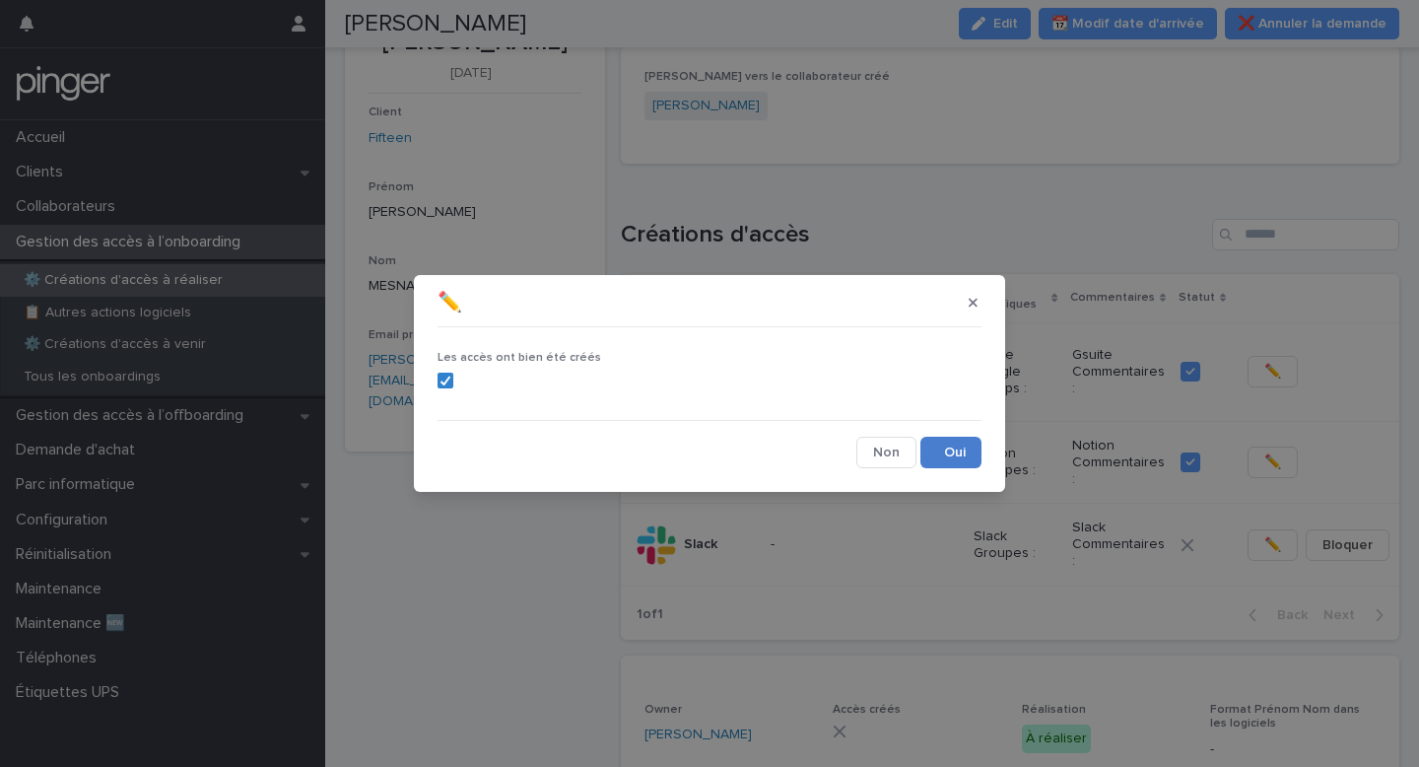
click at [953, 464] on button "Save" at bounding box center [951, 453] width 61 height 32
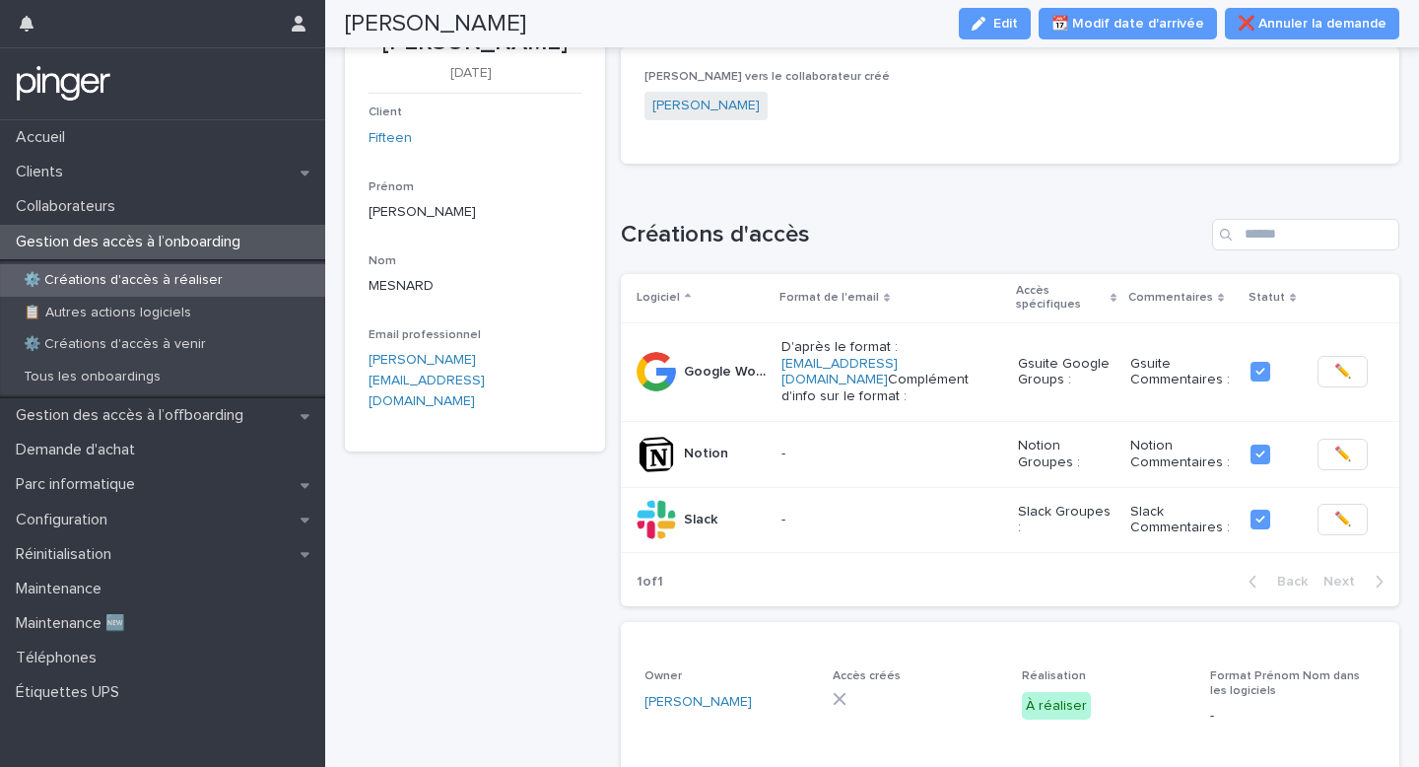
scroll to position [84, 0]
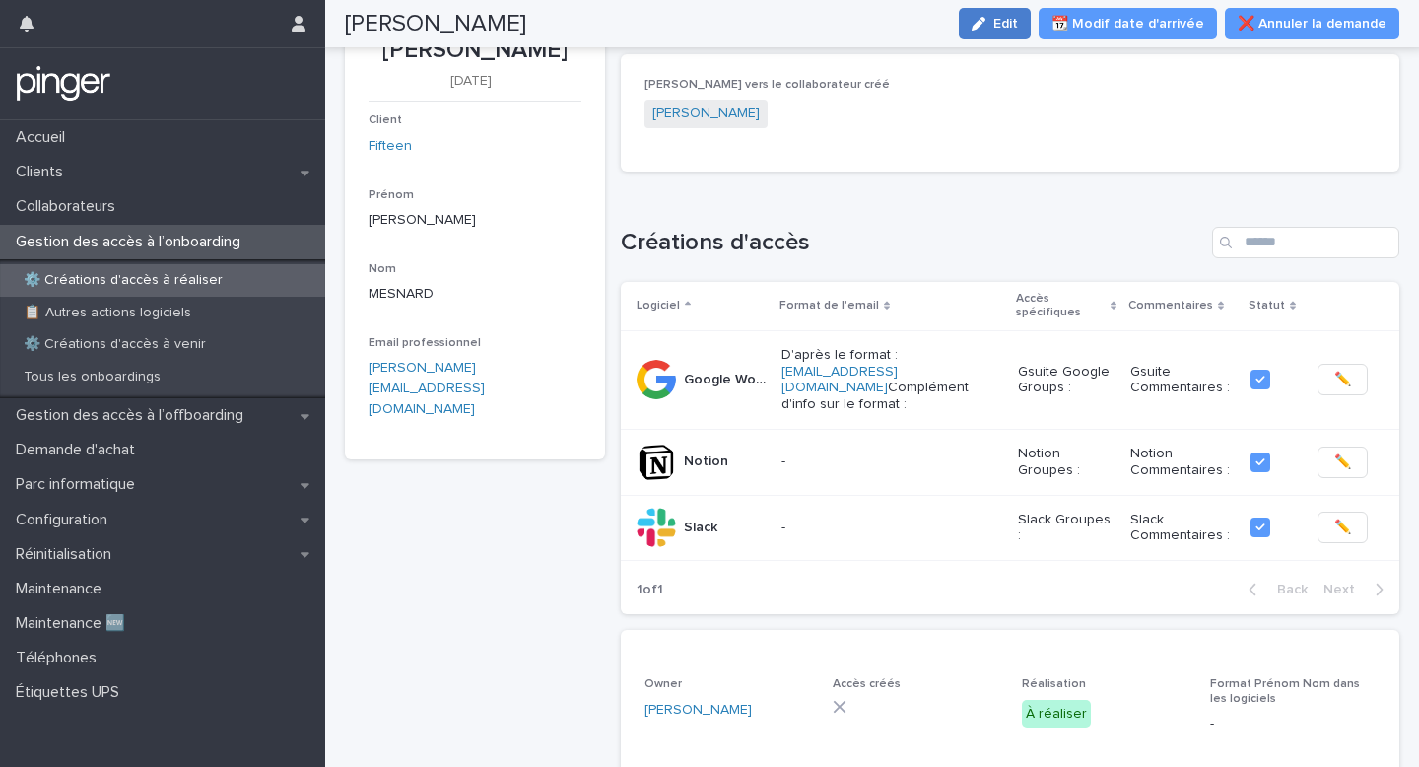
click at [1014, 25] on span "Edit" at bounding box center [1006, 24] width 25 height 14
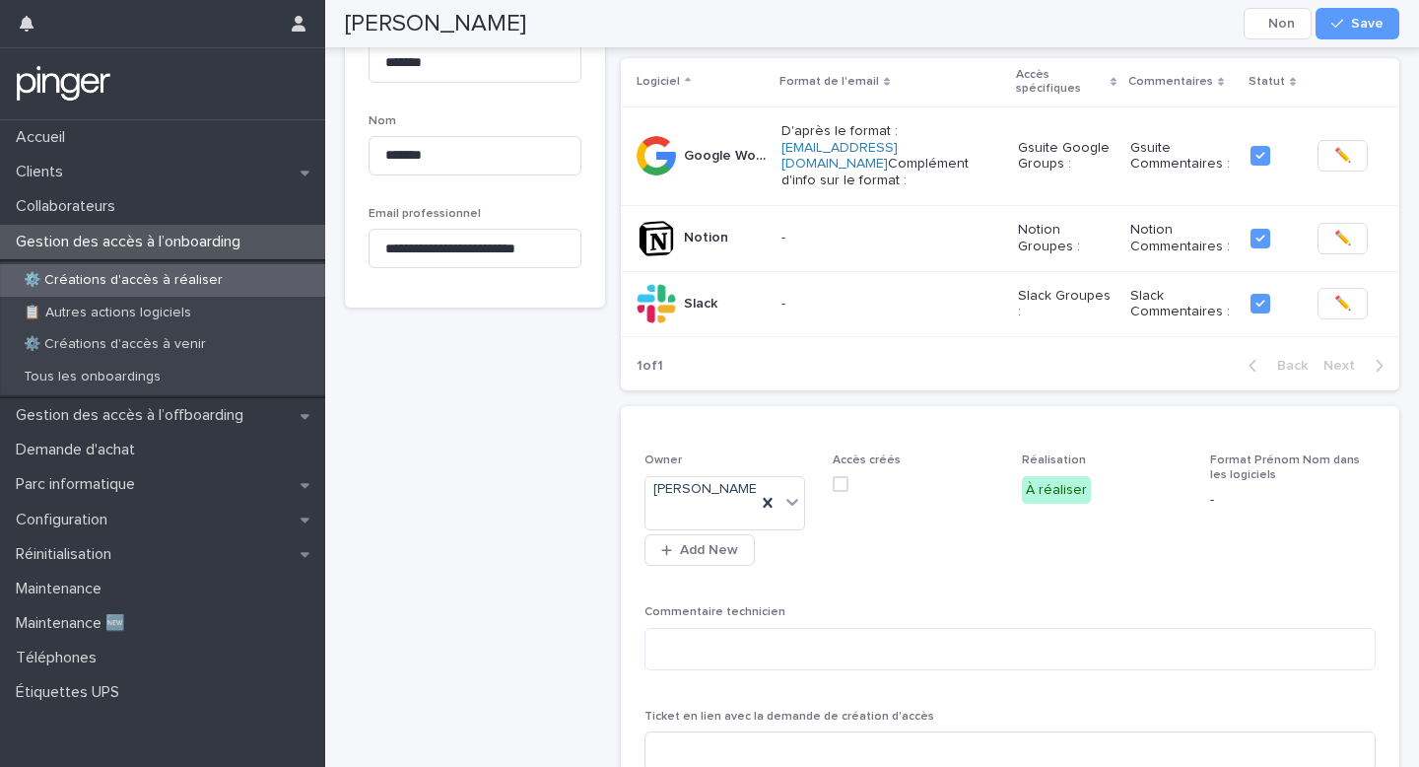
scroll to position [419, 0]
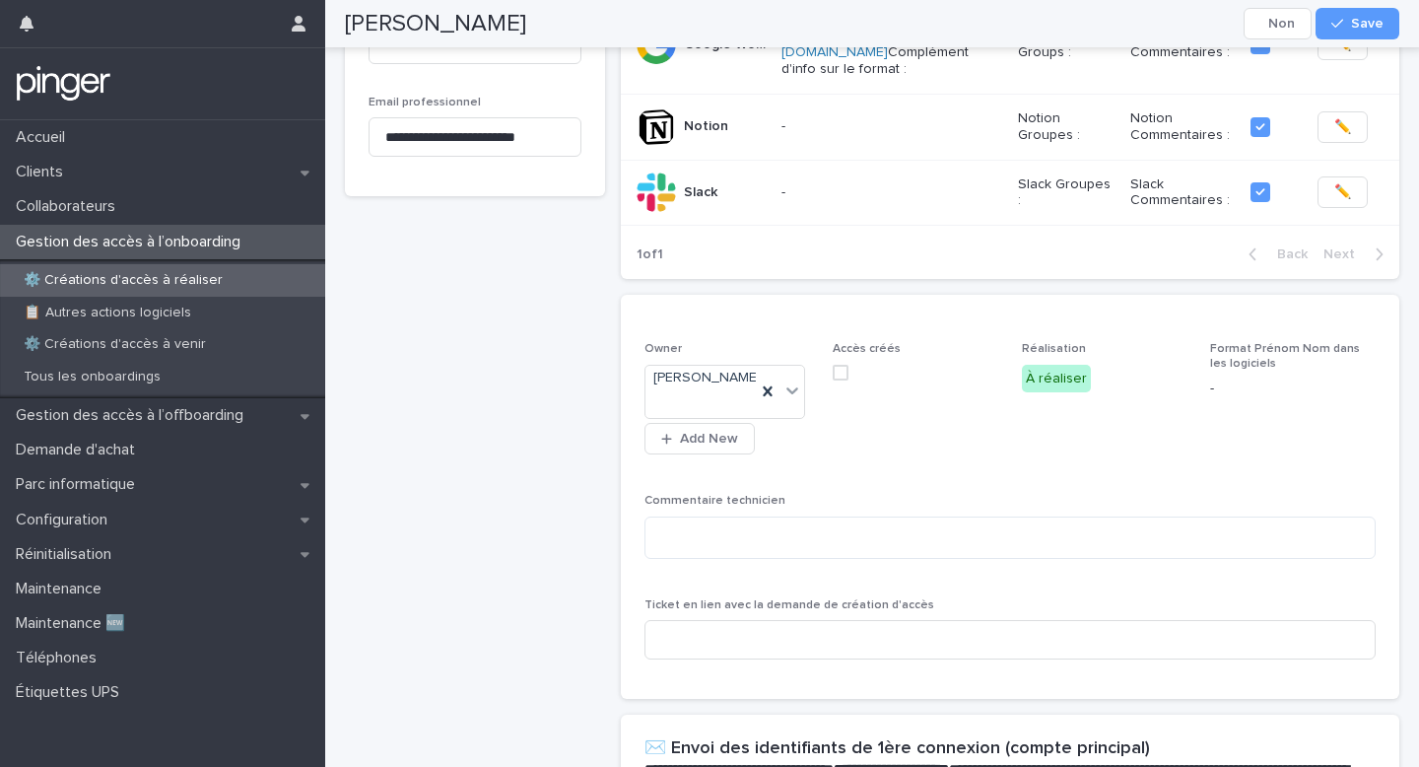
click at [844, 365] on span at bounding box center [841, 373] width 16 height 16
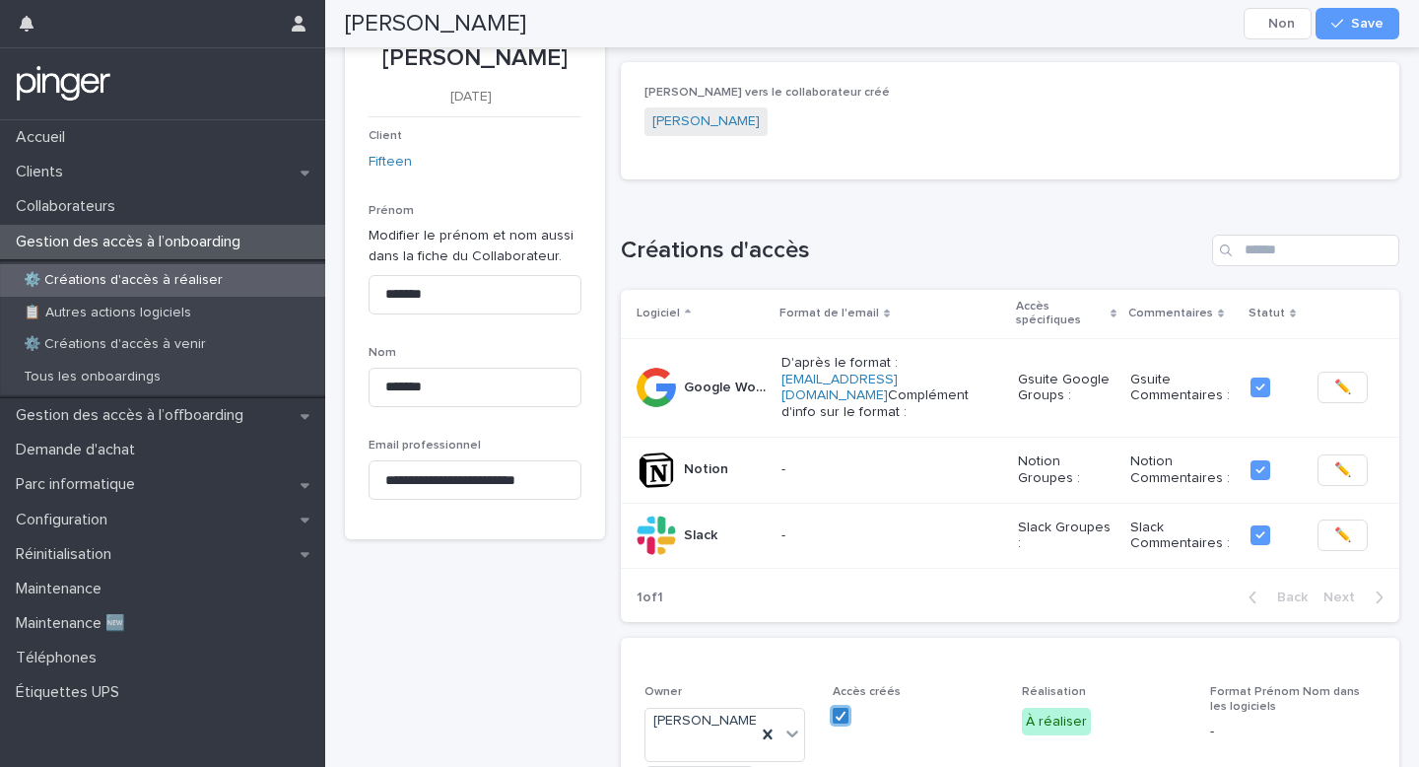
scroll to position [0, 0]
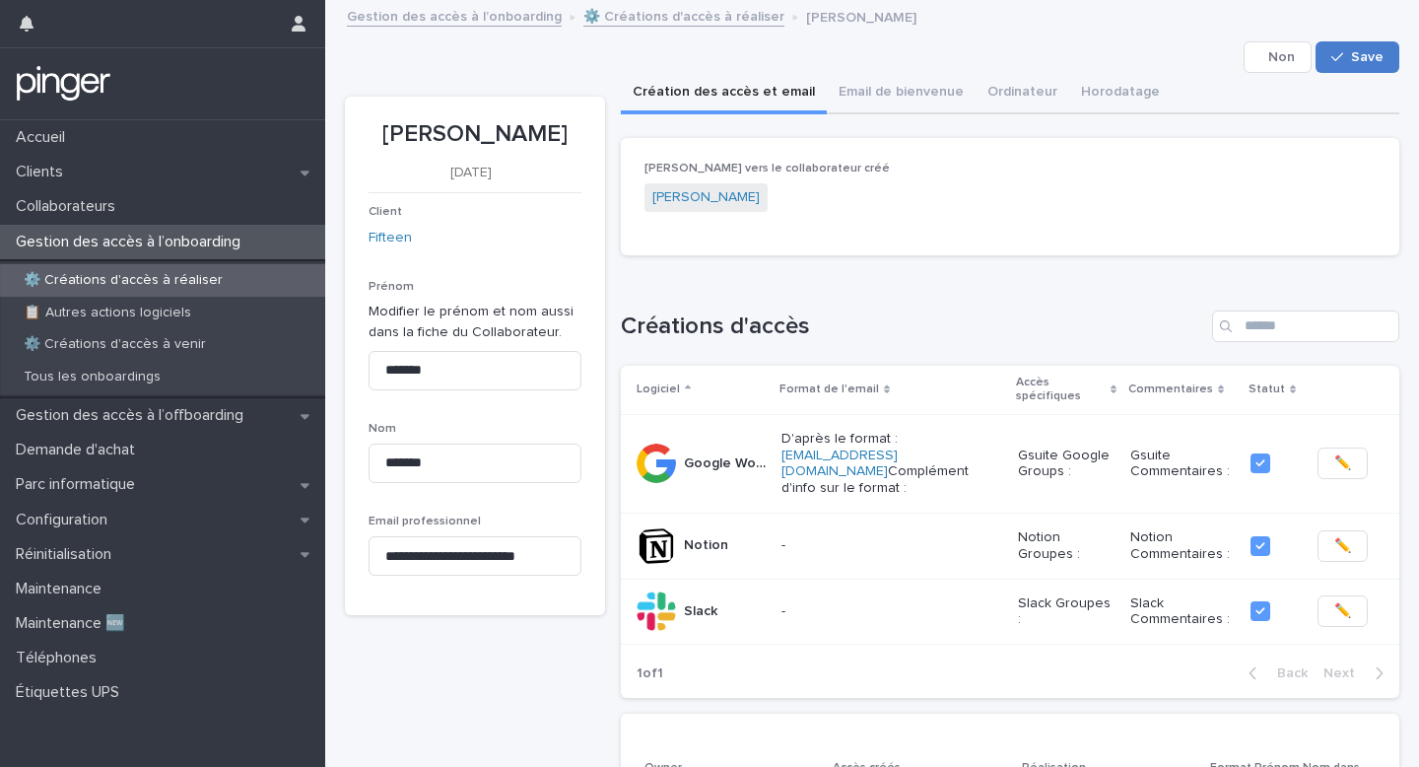
click at [1374, 55] on span "Save" at bounding box center [1367, 57] width 33 height 14
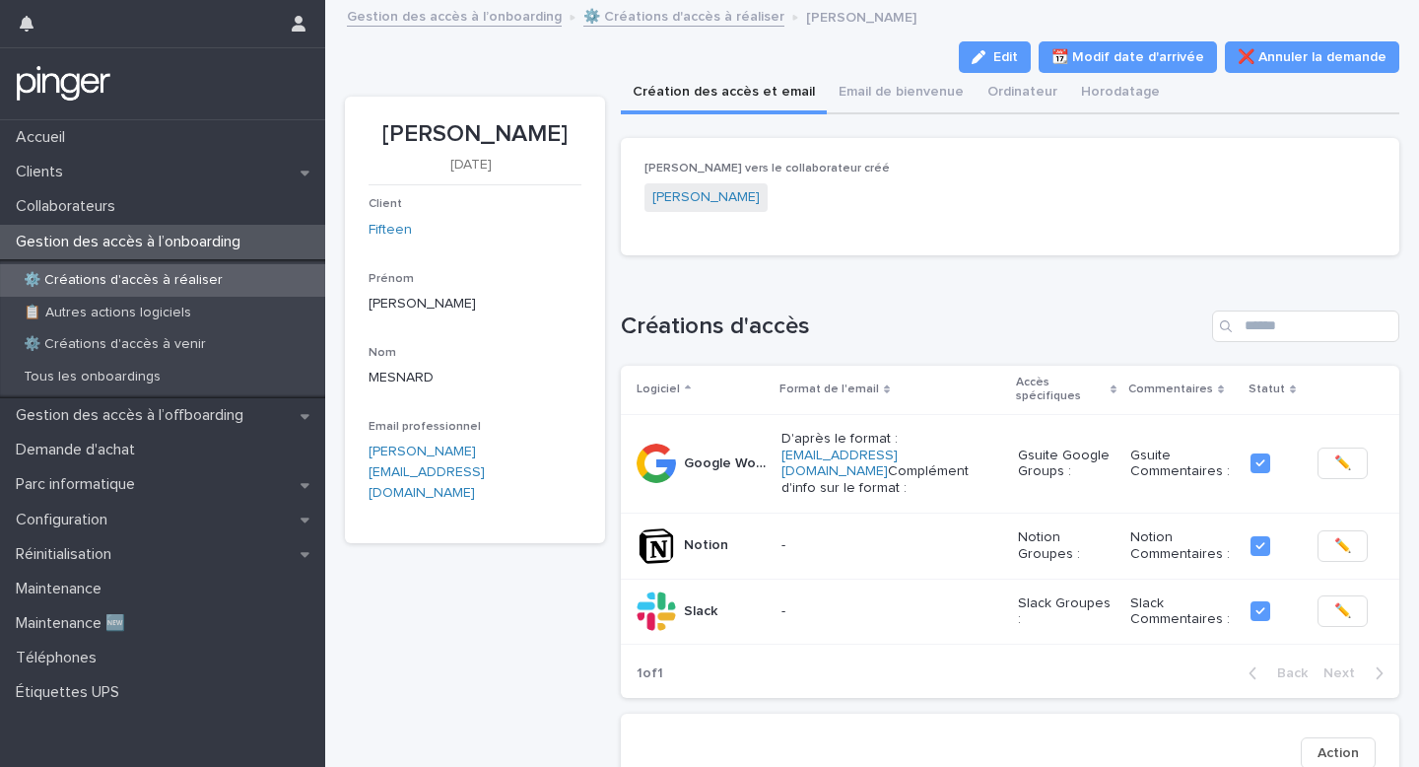
click at [698, 30] on div "Gestion des accès à l’onboarding ⚙️ Créations d'accès à réaliser Tristan MESNARD" at bounding box center [881, 18] width 1088 height 28
click at [688, 19] on link "⚙️ Créations d'accès à réaliser" at bounding box center [683, 15] width 201 height 23
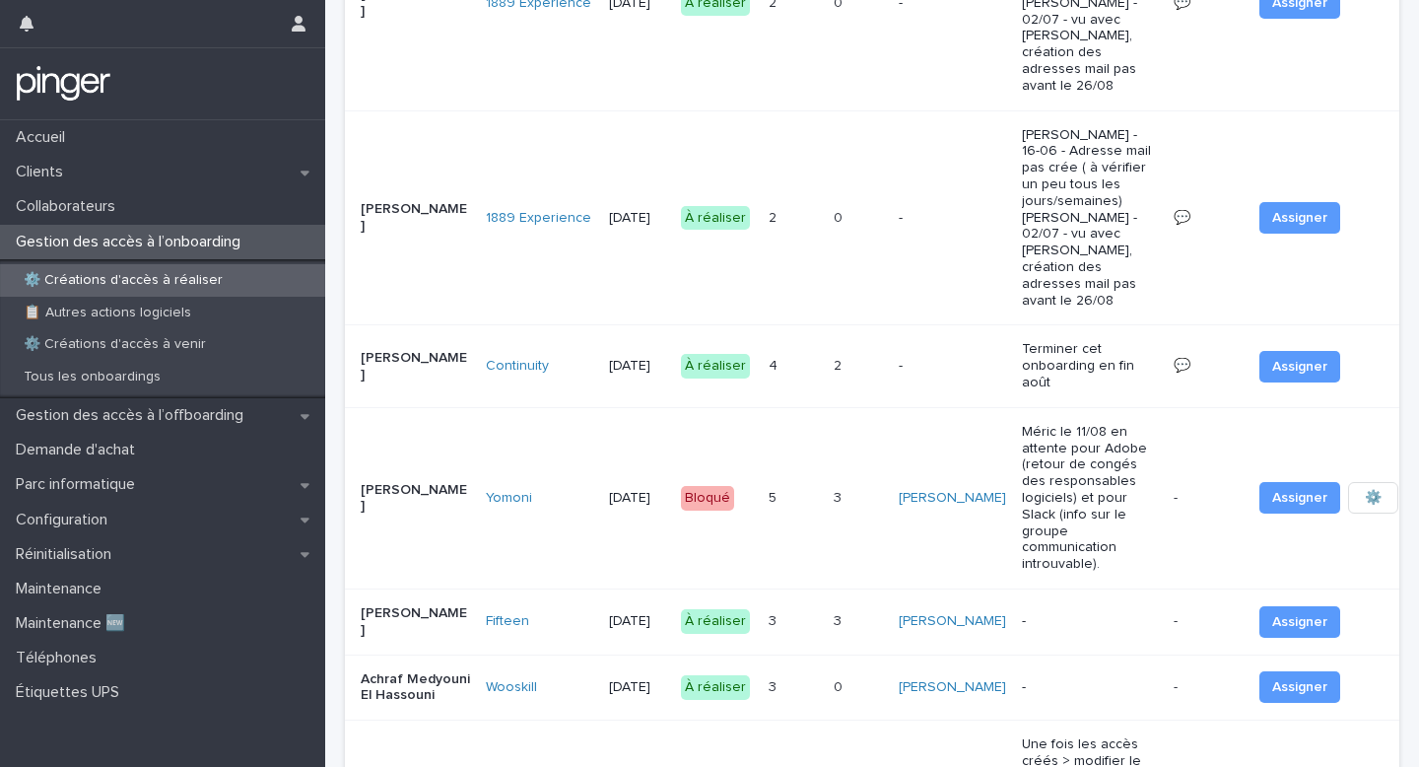
scroll to position [1133, 0]
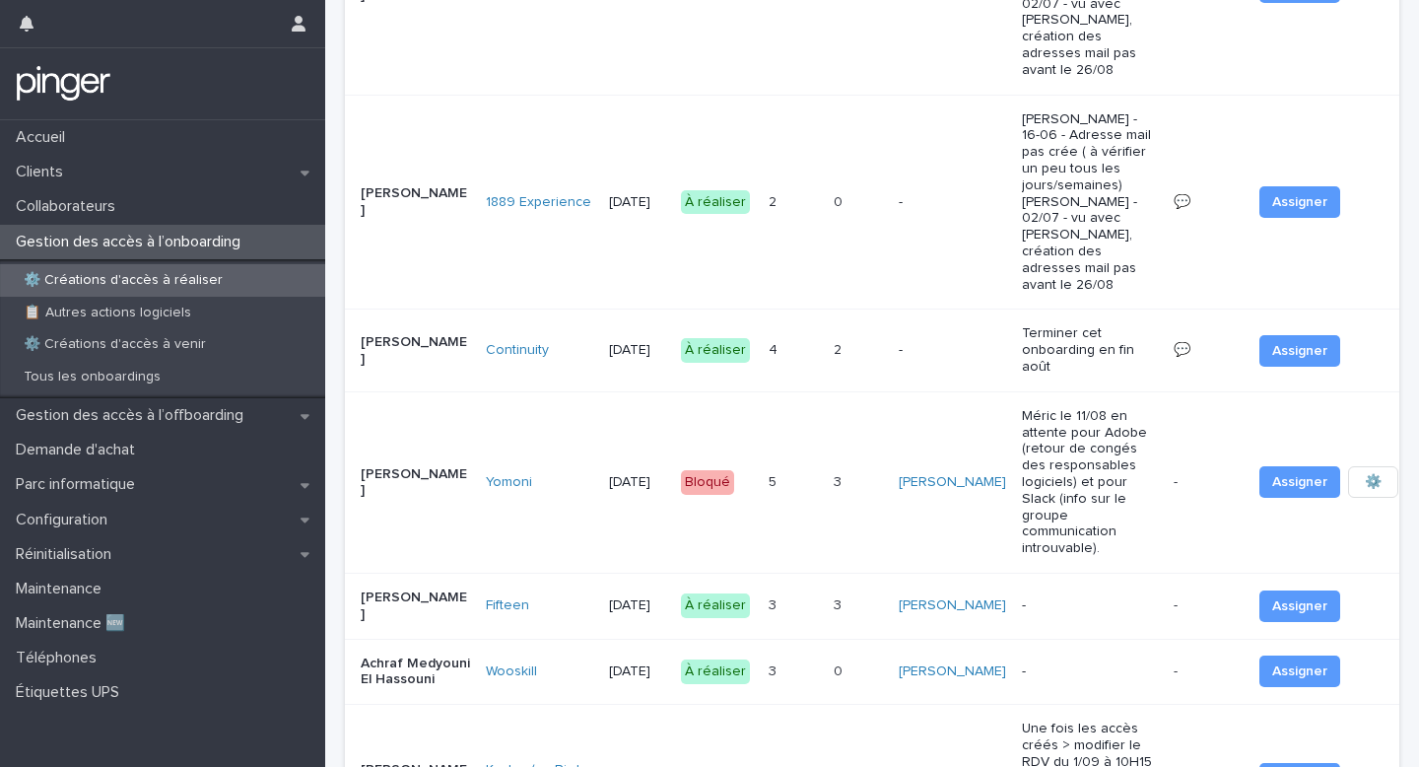
click at [798, 589] on div "3 3" at bounding box center [793, 605] width 49 height 33
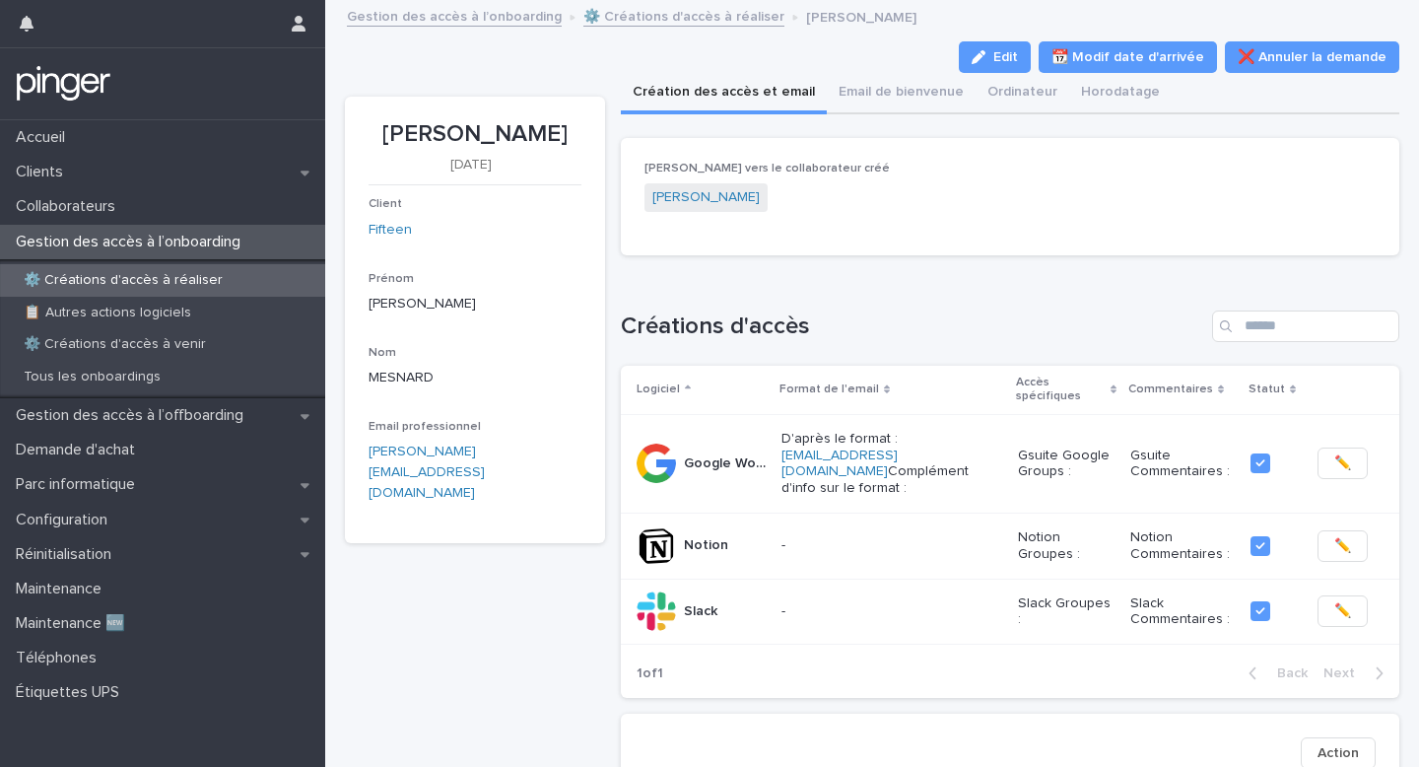
click at [602, 17] on link "⚙️ Créations d'accès à réaliser" at bounding box center [683, 15] width 201 height 23
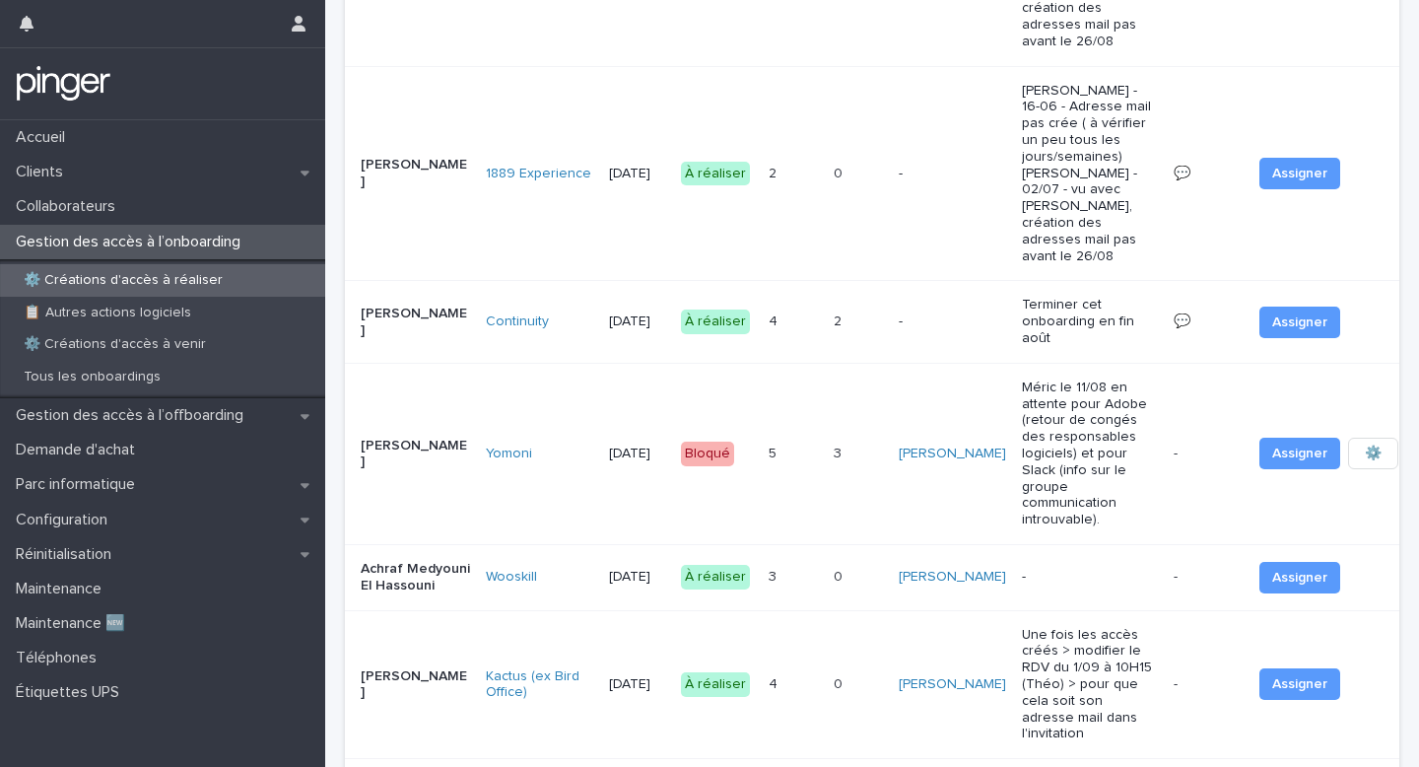
scroll to position [1167, 0]
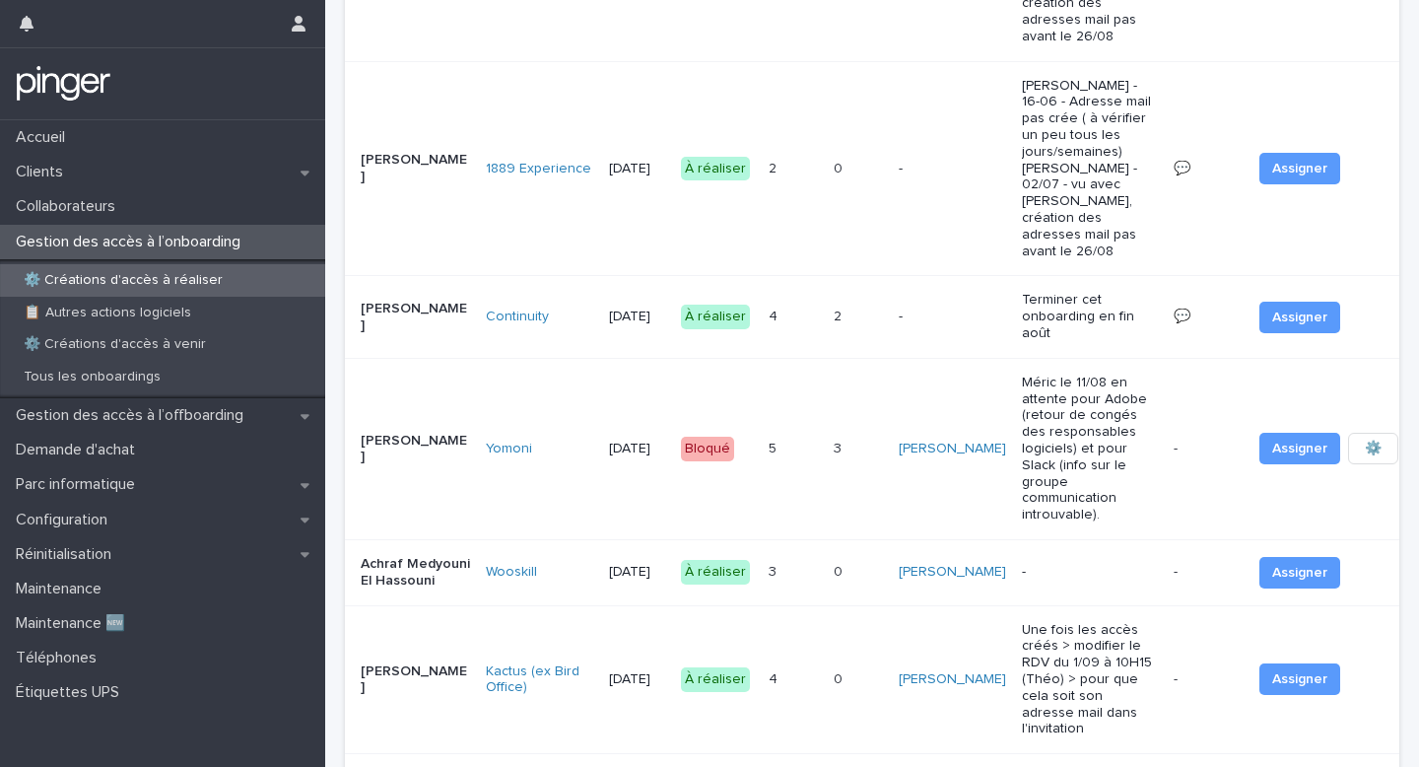
click at [771, 556] on div "3 3" at bounding box center [793, 572] width 49 height 33
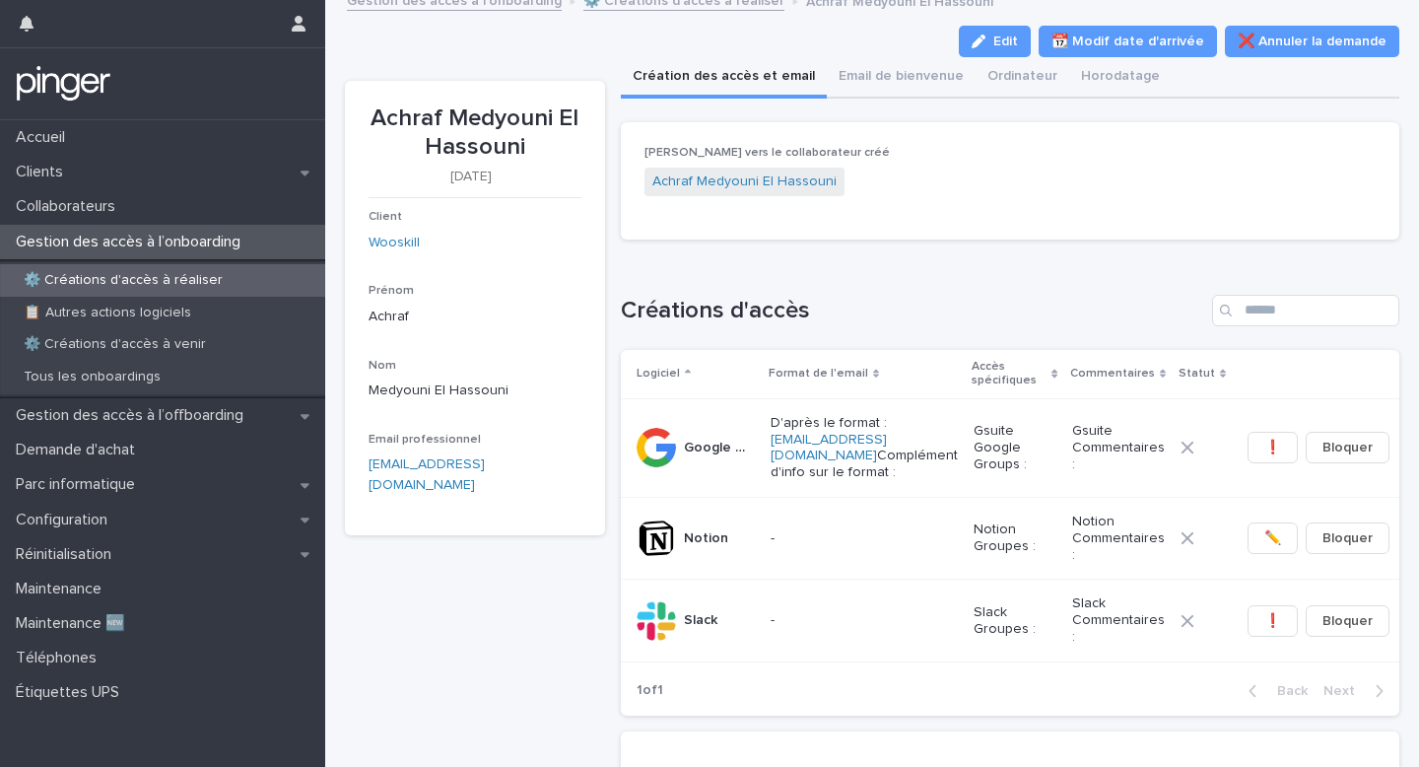
scroll to position [4, 0]
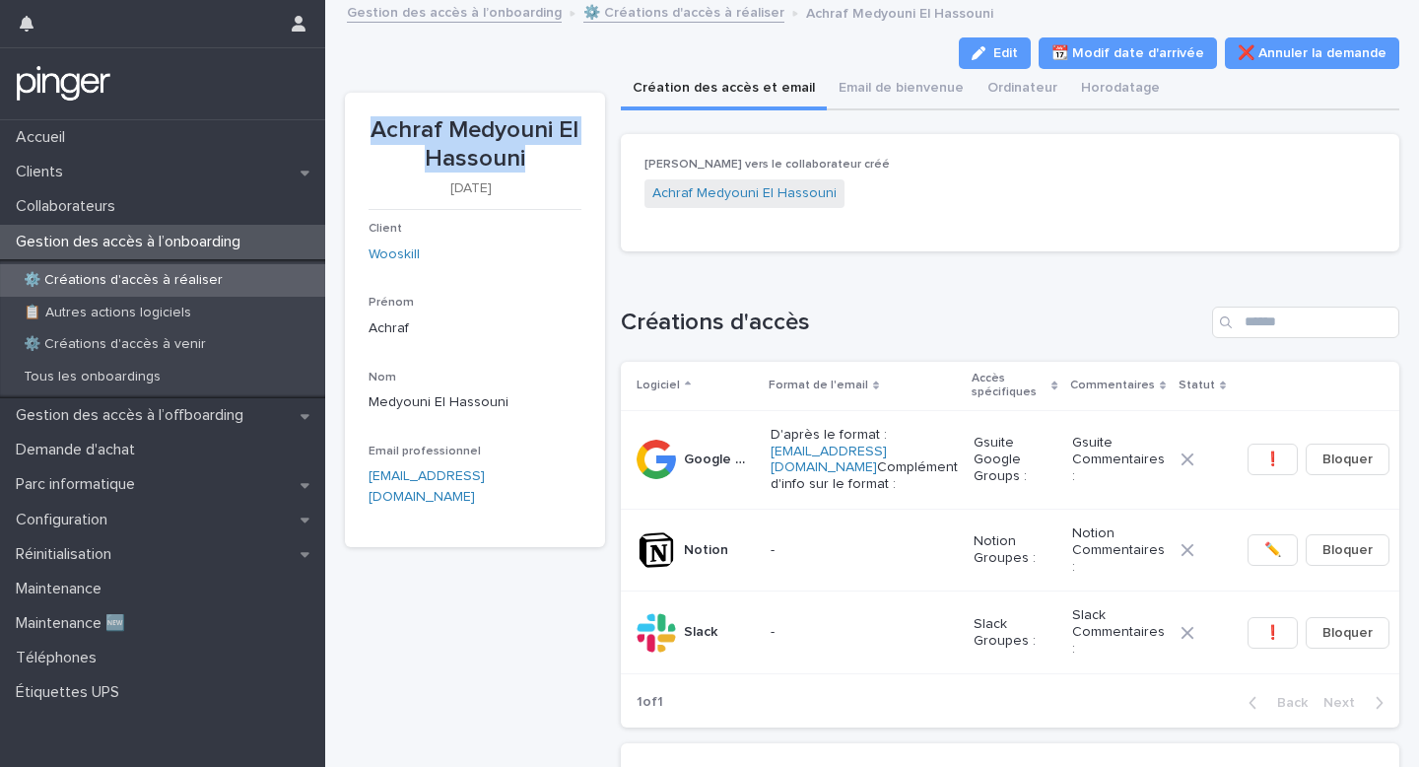
drag, startPoint x: 372, startPoint y: 126, endPoint x: 529, endPoint y: 152, distance: 159.8
click at [529, 152] on p "Achraf Medyouni El Hassouni" at bounding box center [475, 144] width 213 height 57
copy p "Achraf Medyouni El Hassouni"
click at [725, 186] on link "Achraf Medyouni El Hassouni" at bounding box center [744, 193] width 184 height 21
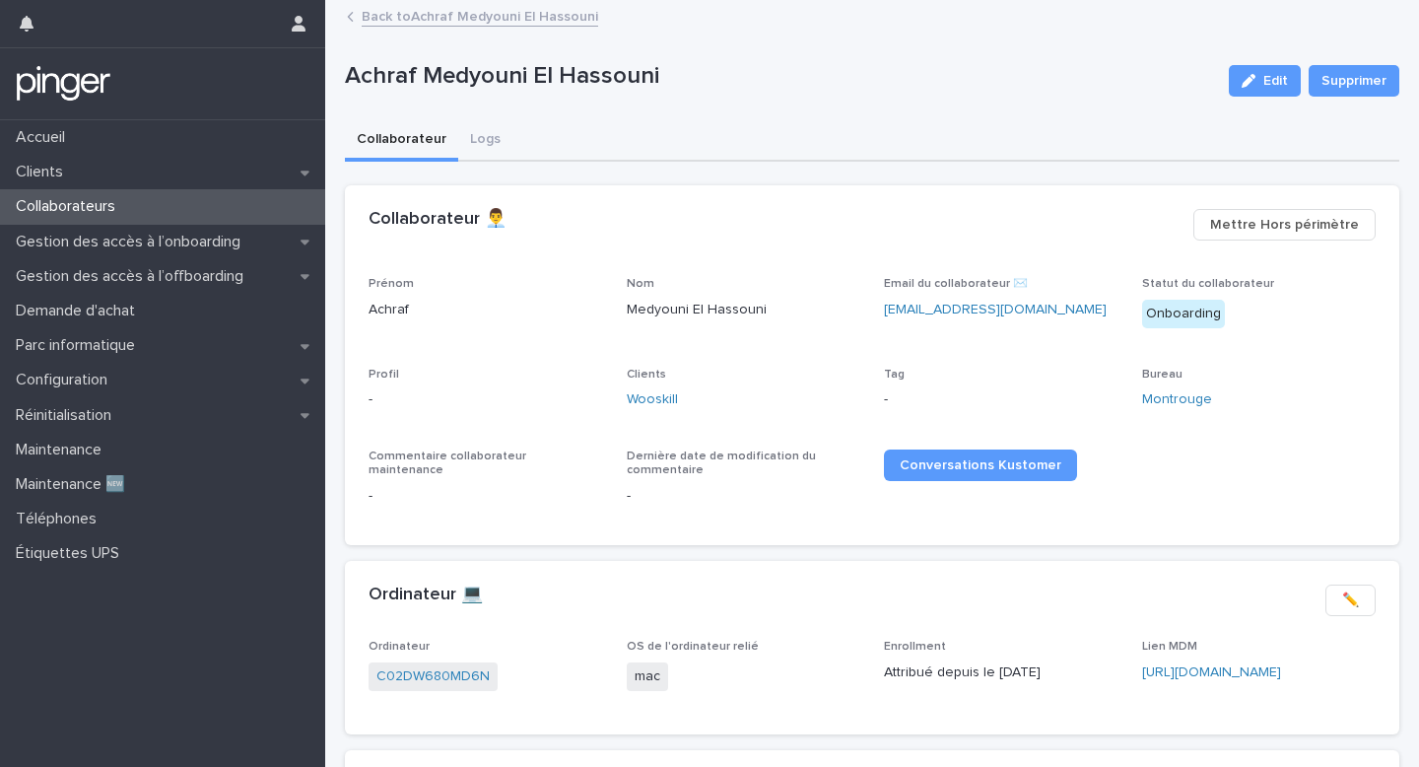
click at [432, 14] on link "Back to Achraf Medyouni El Hassouni" at bounding box center [480, 15] width 237 height 23
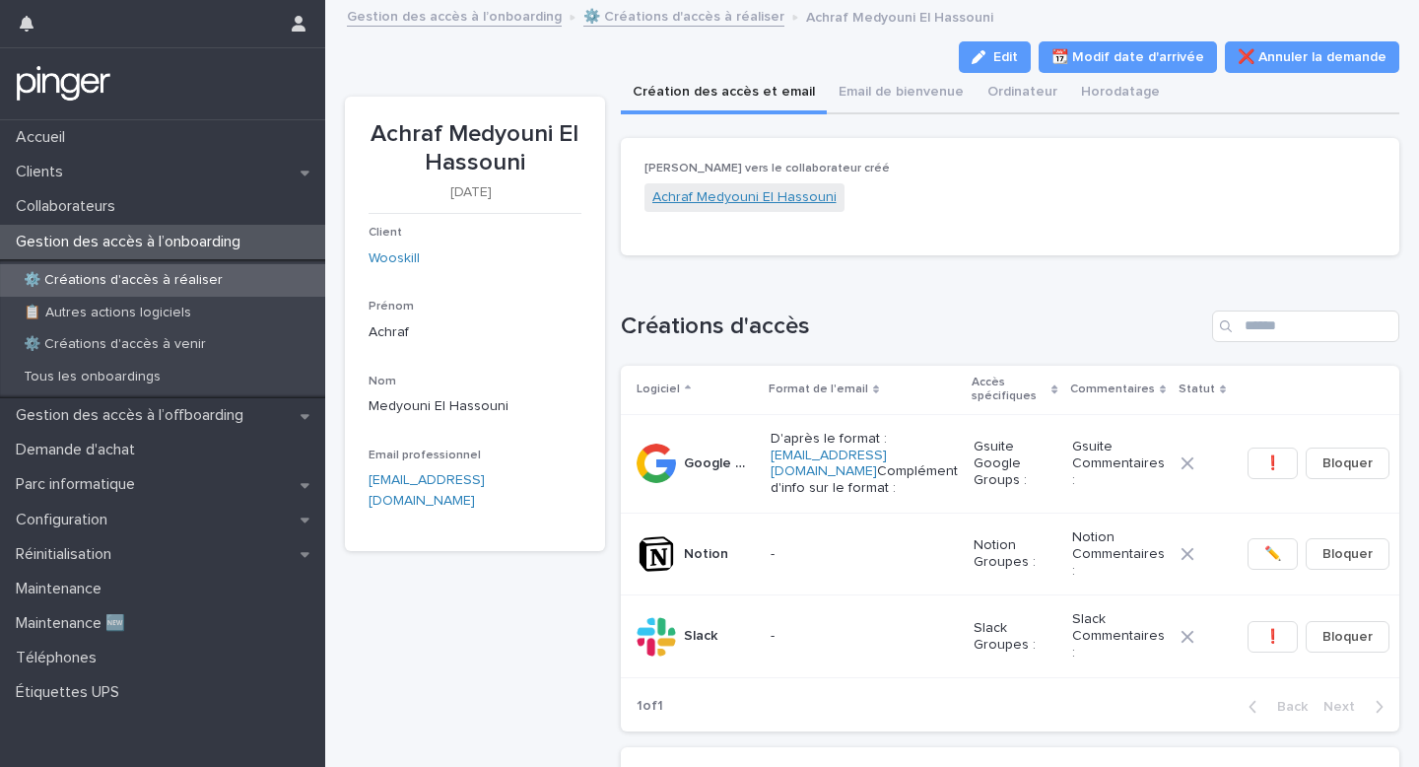
click at [771, 191] on link "Achraf Medyouni El Hassouni" at bounding box center [744, 197] width 184 height 21
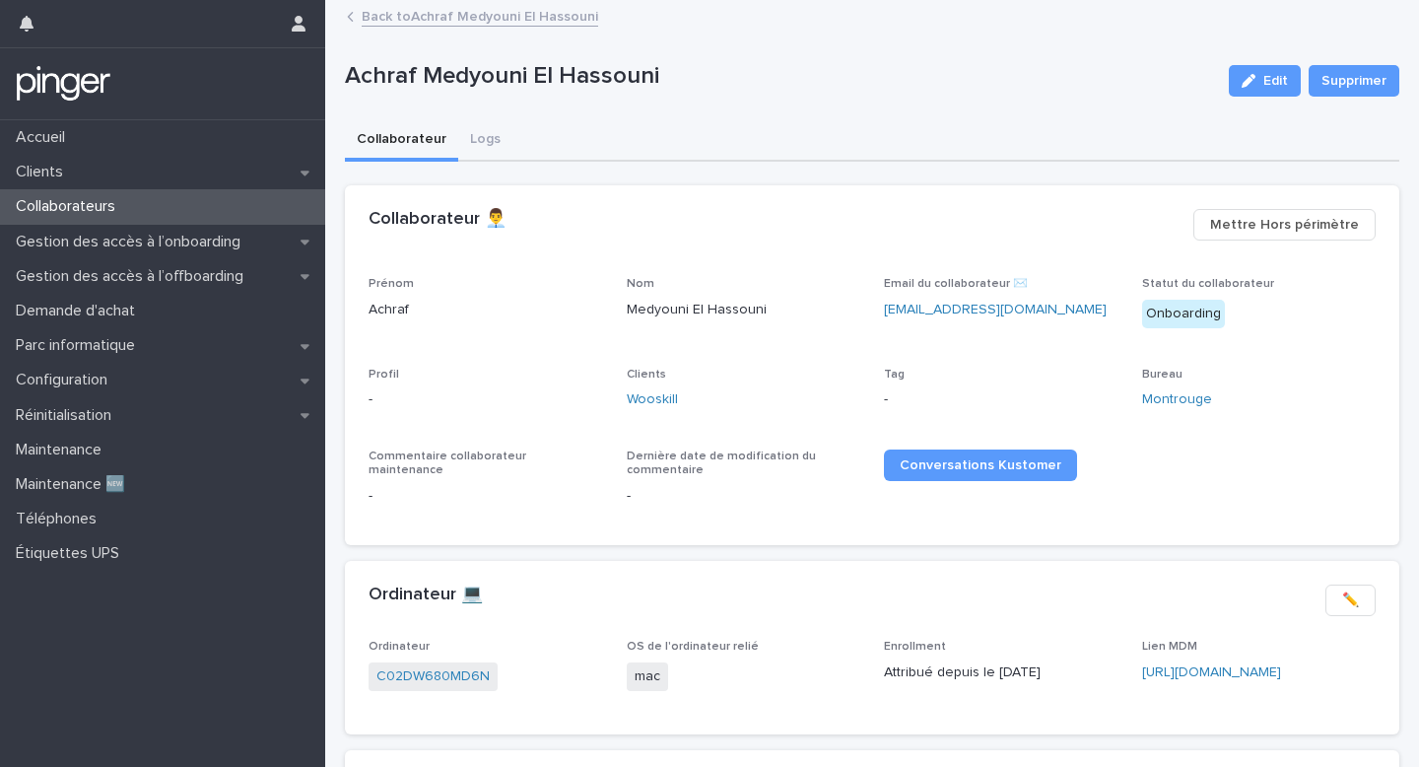
click at [457, 26] on link "Back to Achraf Medyouni El Hassouni" at bounding box center [480, 15] width 237 height 23
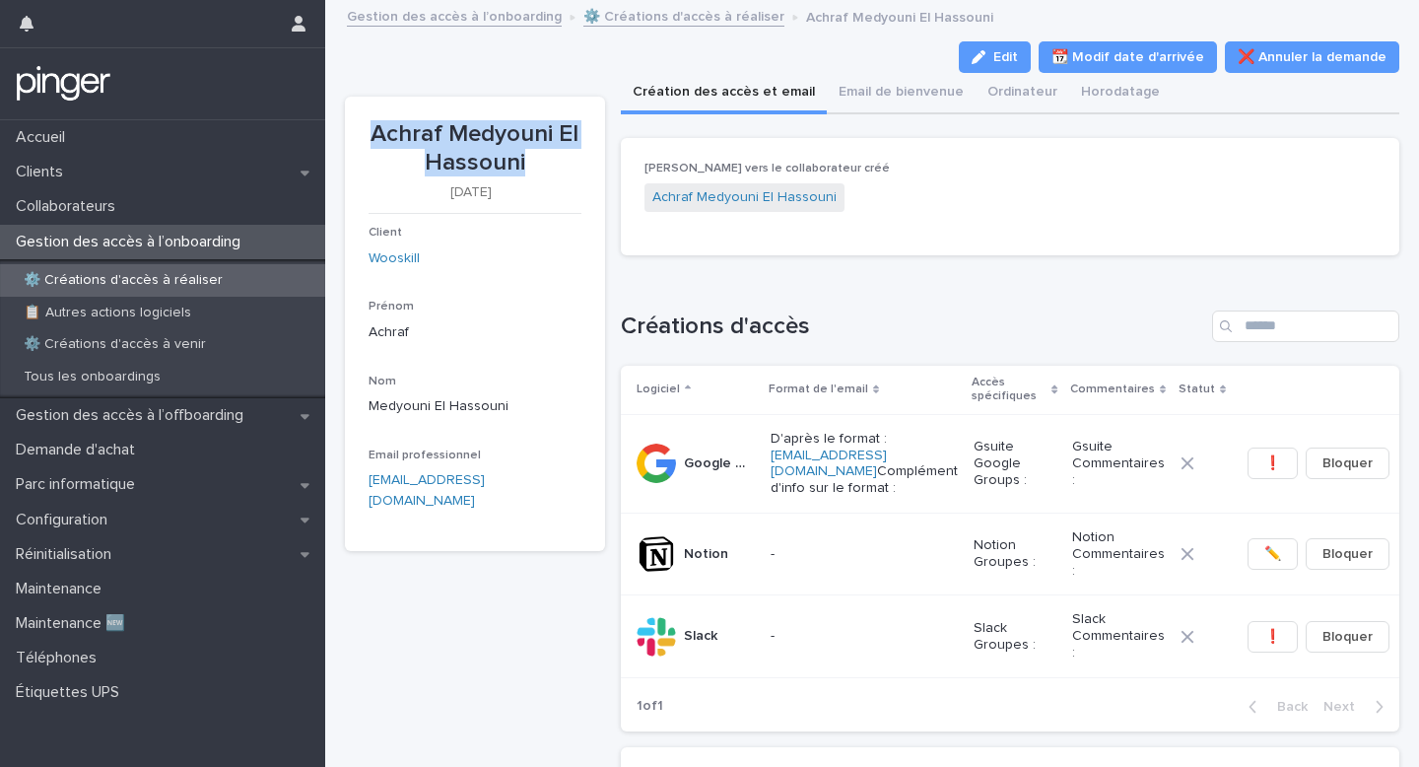
drag, startPoint x: 373, startPoint y: 130, endPoint x: 544, endPoint y: 163, distance: 174.6
click at [544, 163] on p "Achraf Medyouni El Hassouni" at bounding box center [475, 148] width 213 height 57
copy p "Achraf Medyouni El Hassouni"
click at [551, 494] on icon "button" at bounding box center [558, 490] width 14 height 15
click at [389, 330] on p "Achraf" at bounding box center [475, 332] width 213 height 21
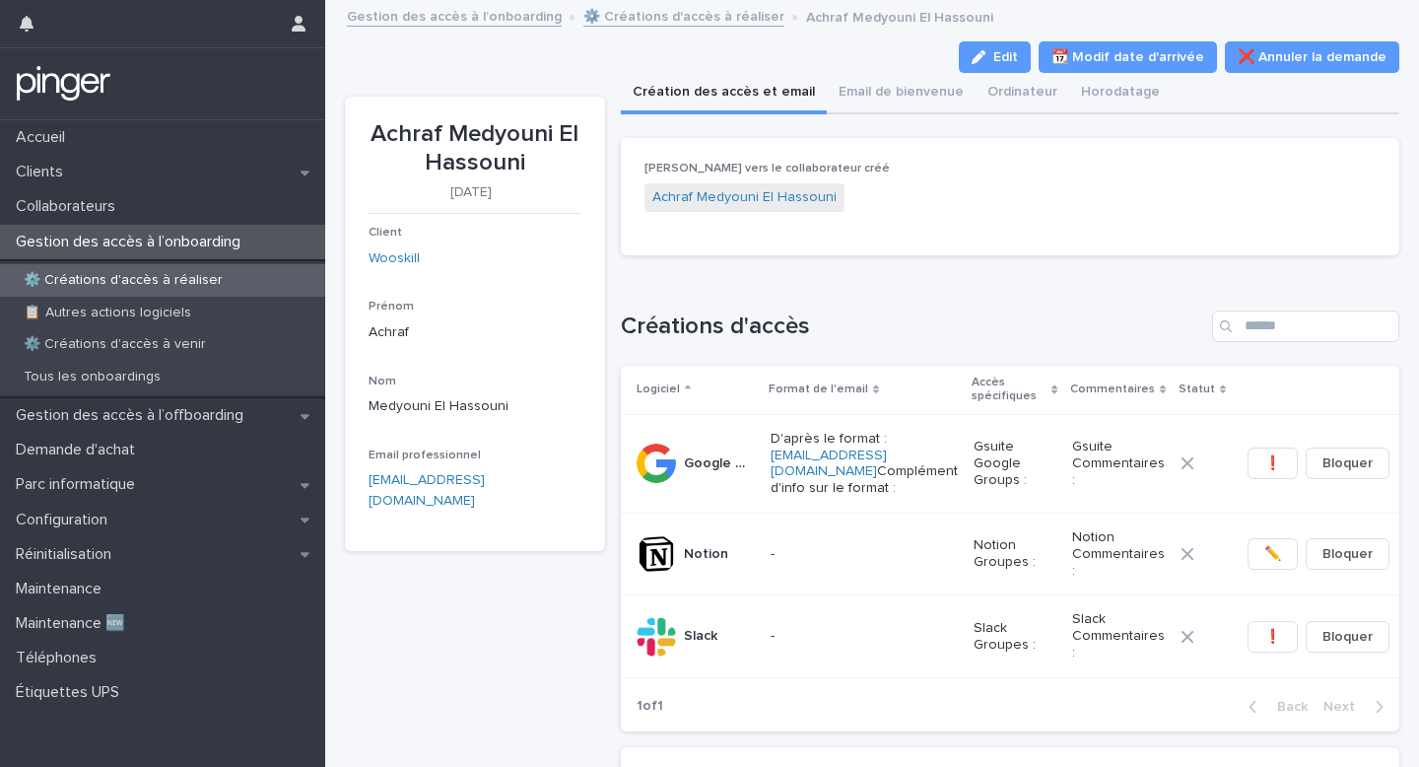
click at [389, 330] on p "Achraf" at bounding box center [475, 332] width 213 height 21
copy p "Achraf"
click at [443, 137] on p "Achraf Medyouni El Hassouni" at bounding box center [475, 148] width 213 height 57
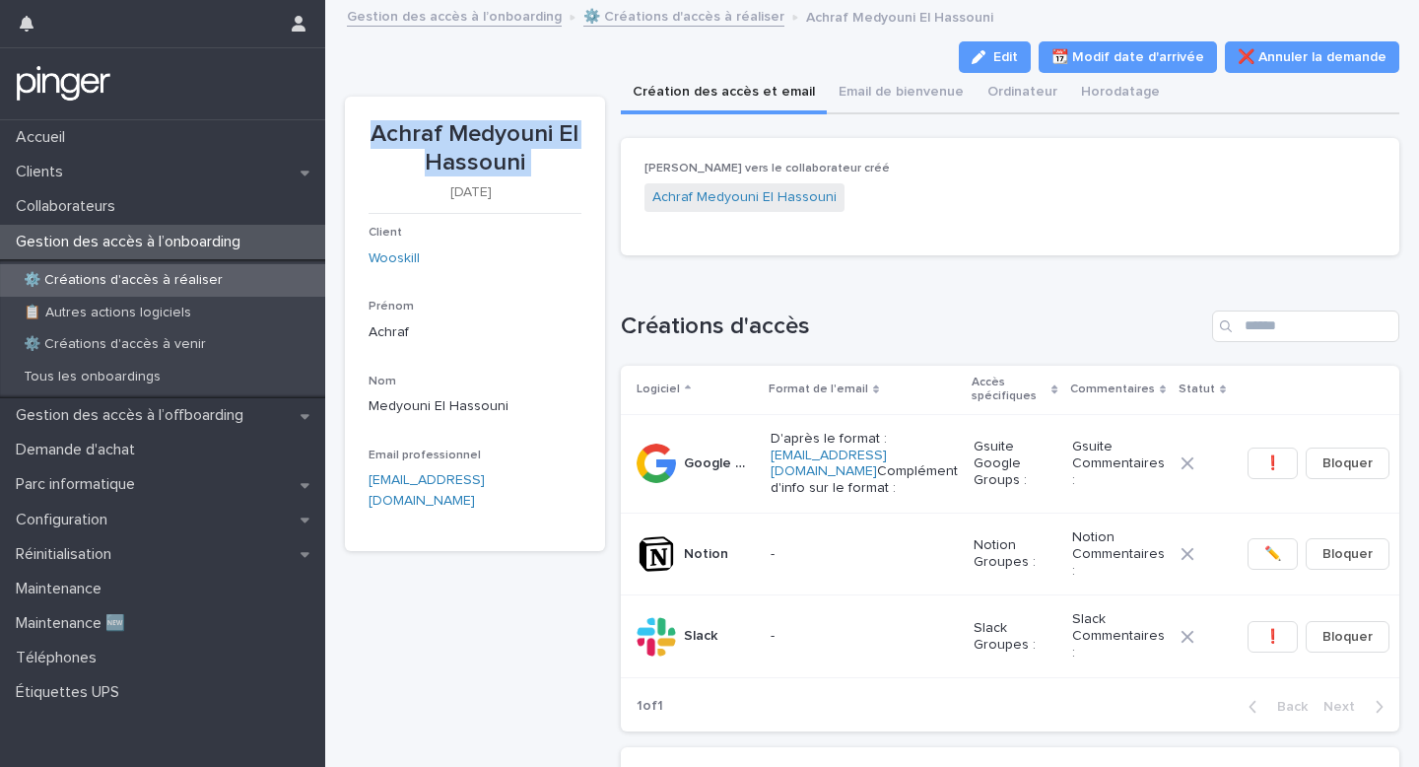
copy p "Achraf Medyouni El Hassouni"
click at [1027, 47] on button "Edit" at bounding box center [995, 57] width 72 height 32
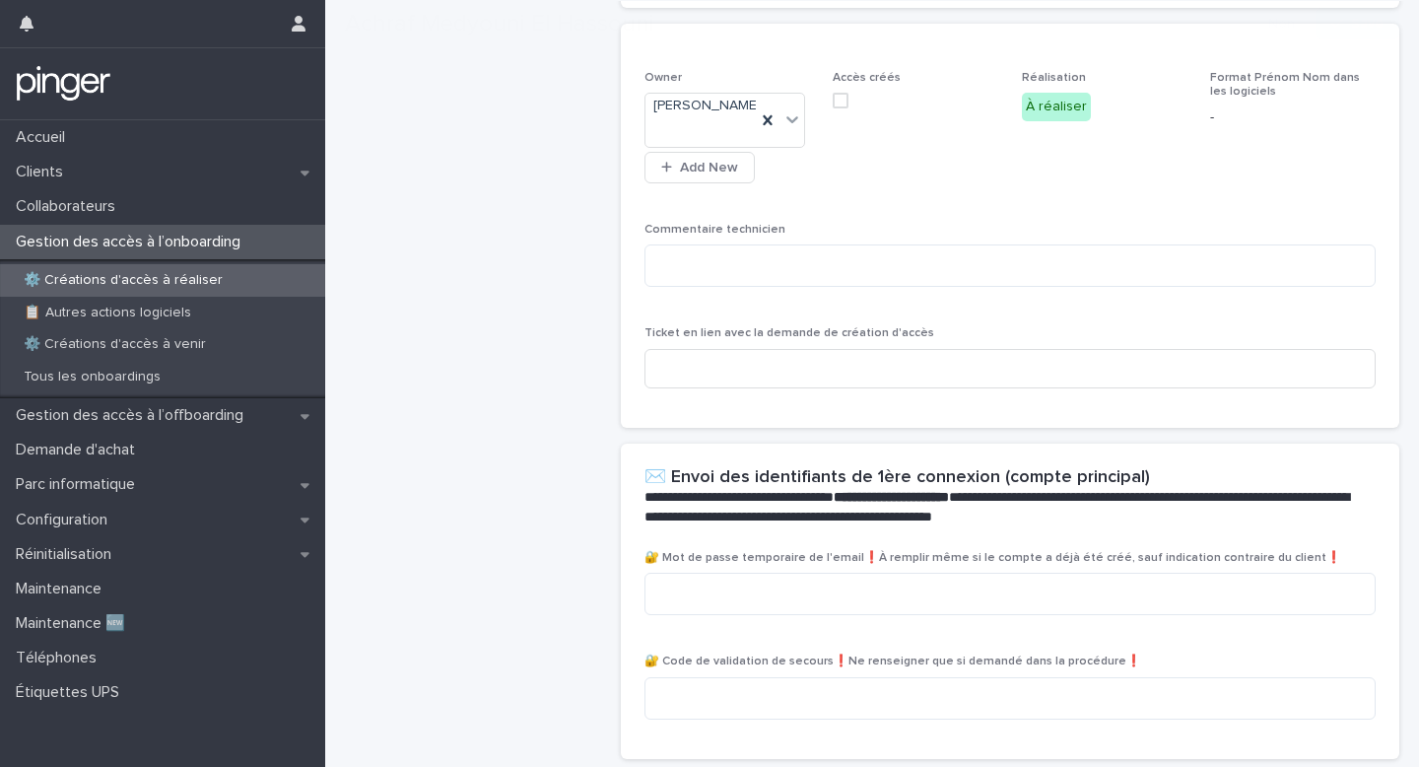
scroll to position [817, 0]
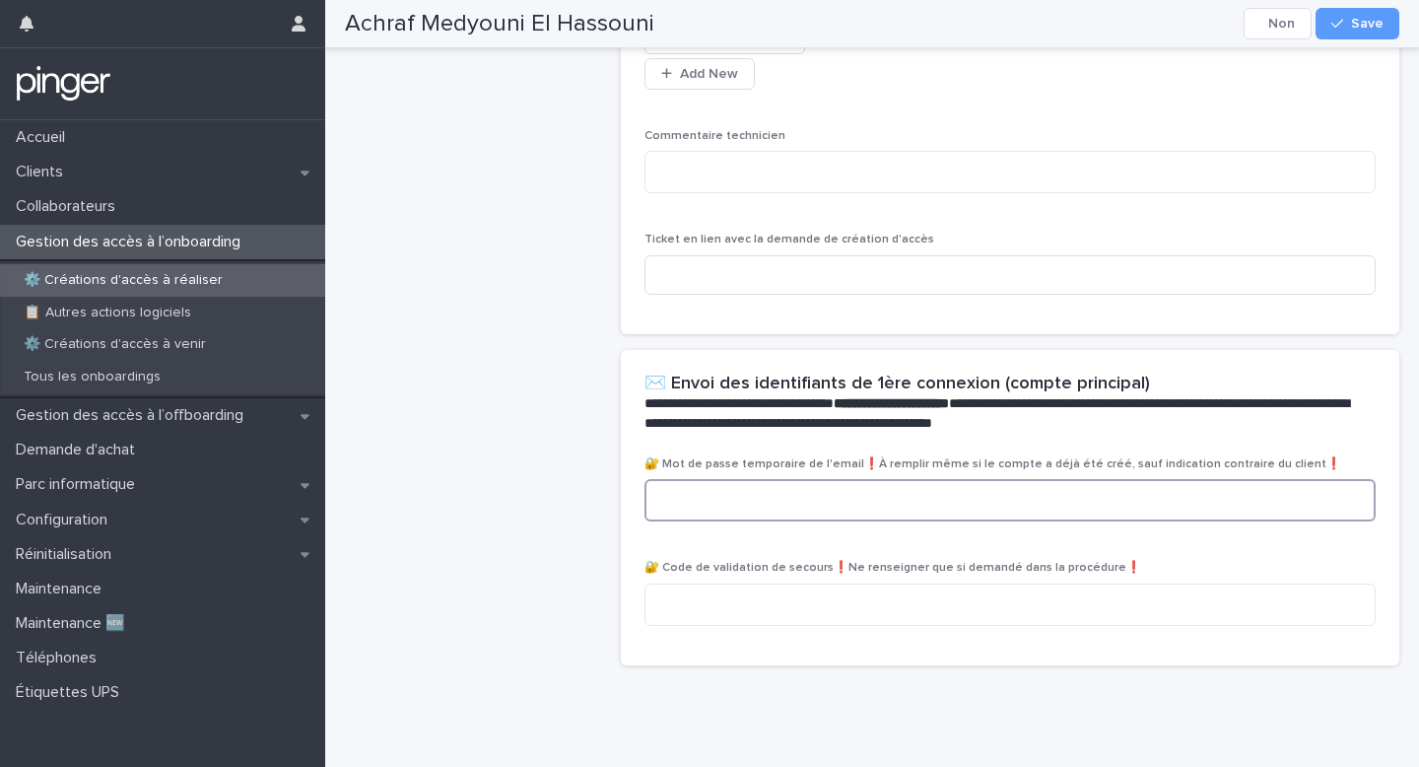
click at [720, 497] on textarea at bounding box center [1010, 500] width 731 height 42
paste textarea "**********"
type textarea "**********"
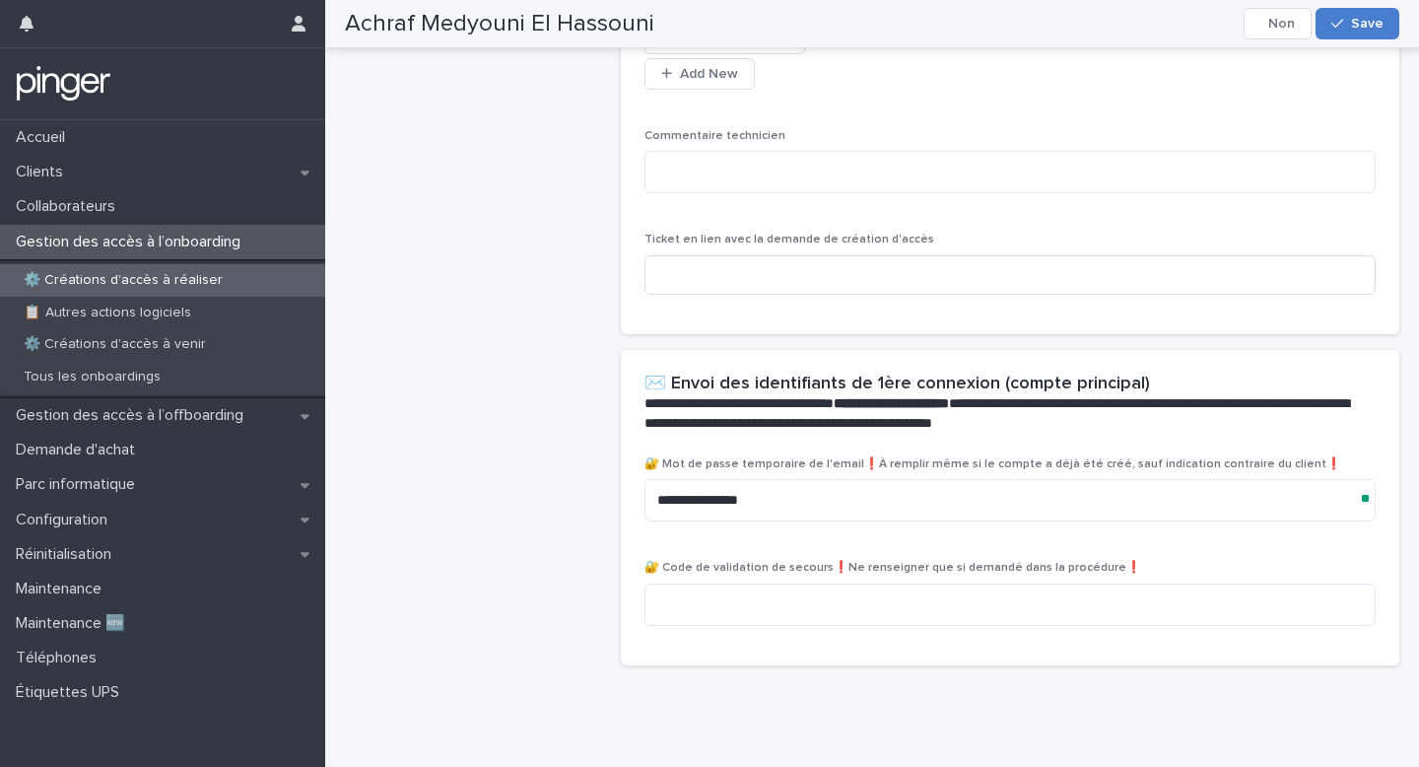
click at [1360, 23] on span "Save" at bounding box center [1367, 24] width 33 height 14
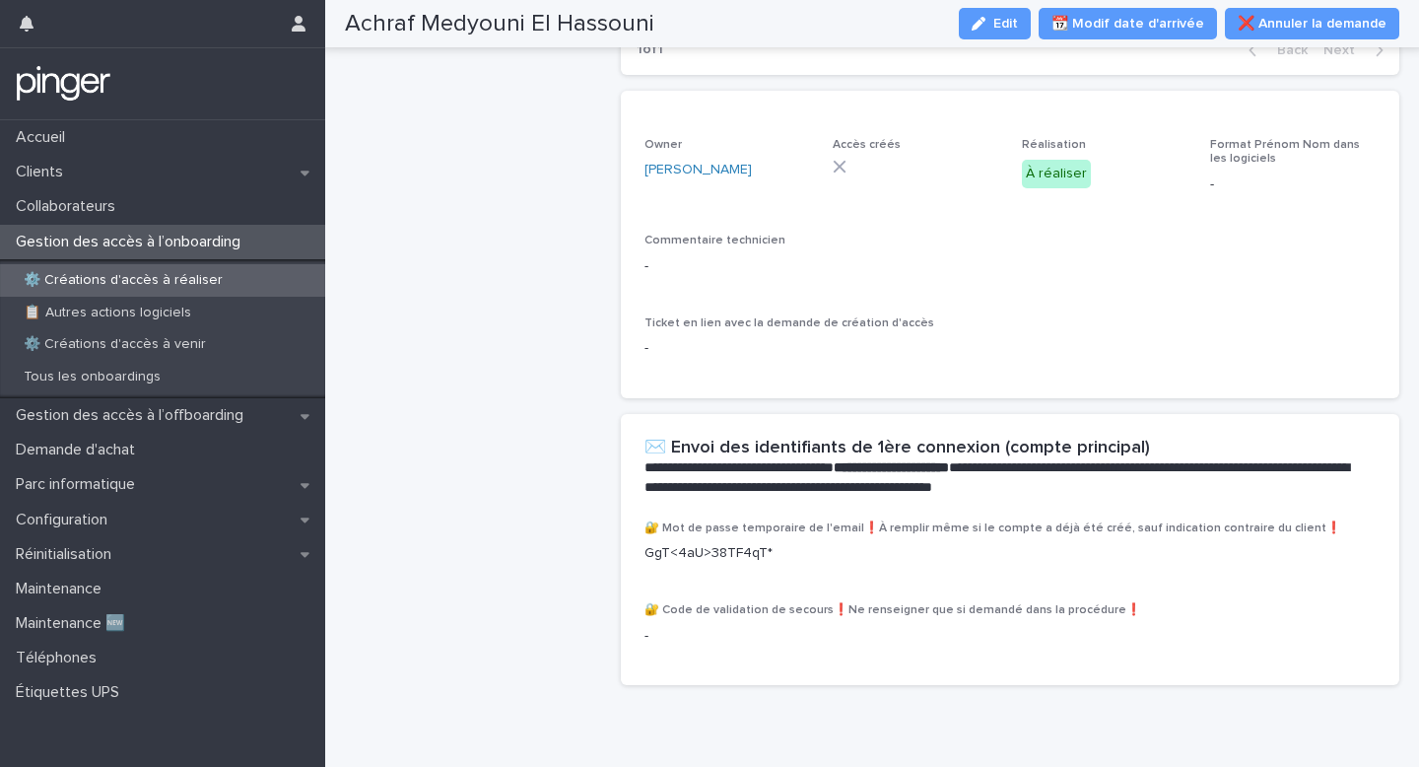
scroll to position [0, 0]
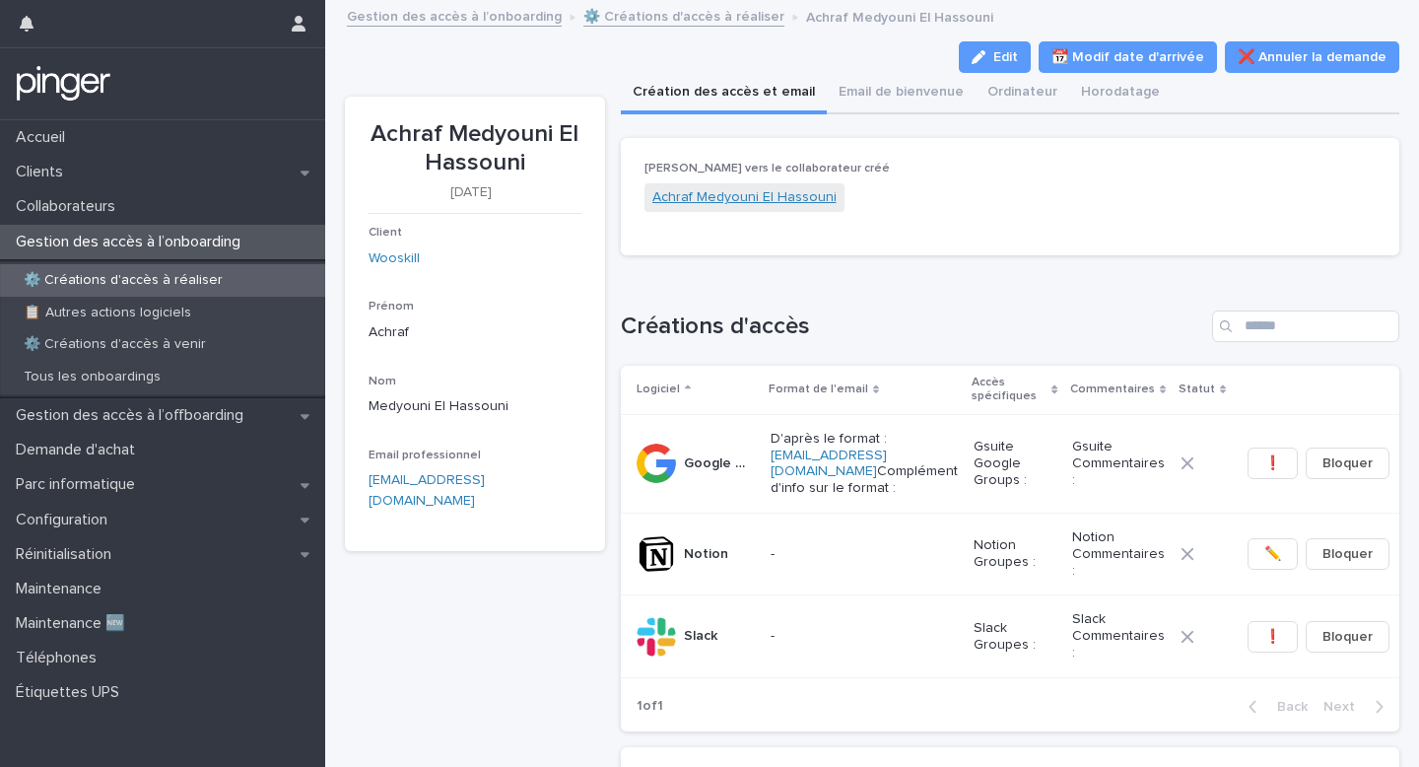
click at [791, 194] on link "Achraf Medyouni El Hassouni" at bounding box center [744, 197] width 184 height 21
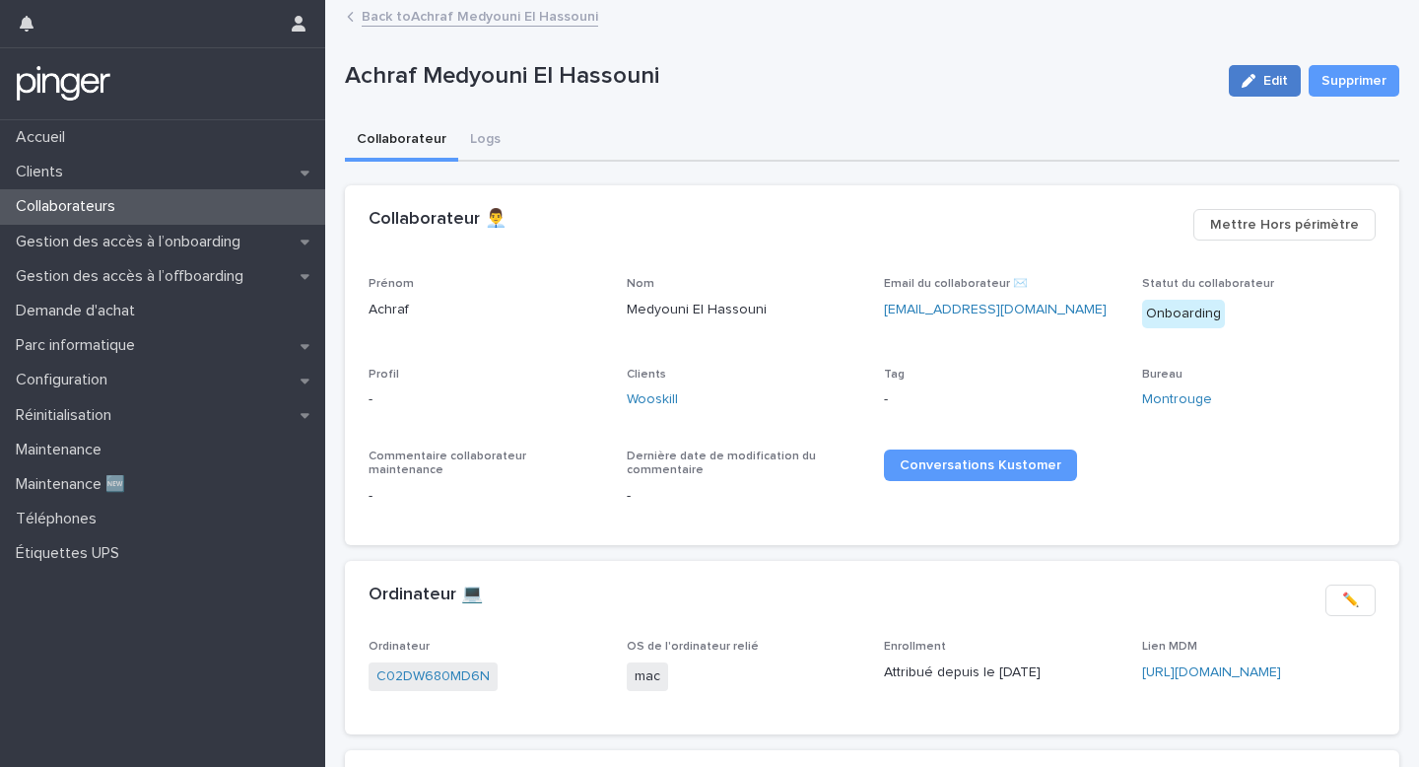
click at [1257, 72] on button "Edit" at bounding box center [1265, 81] width 72 height 32
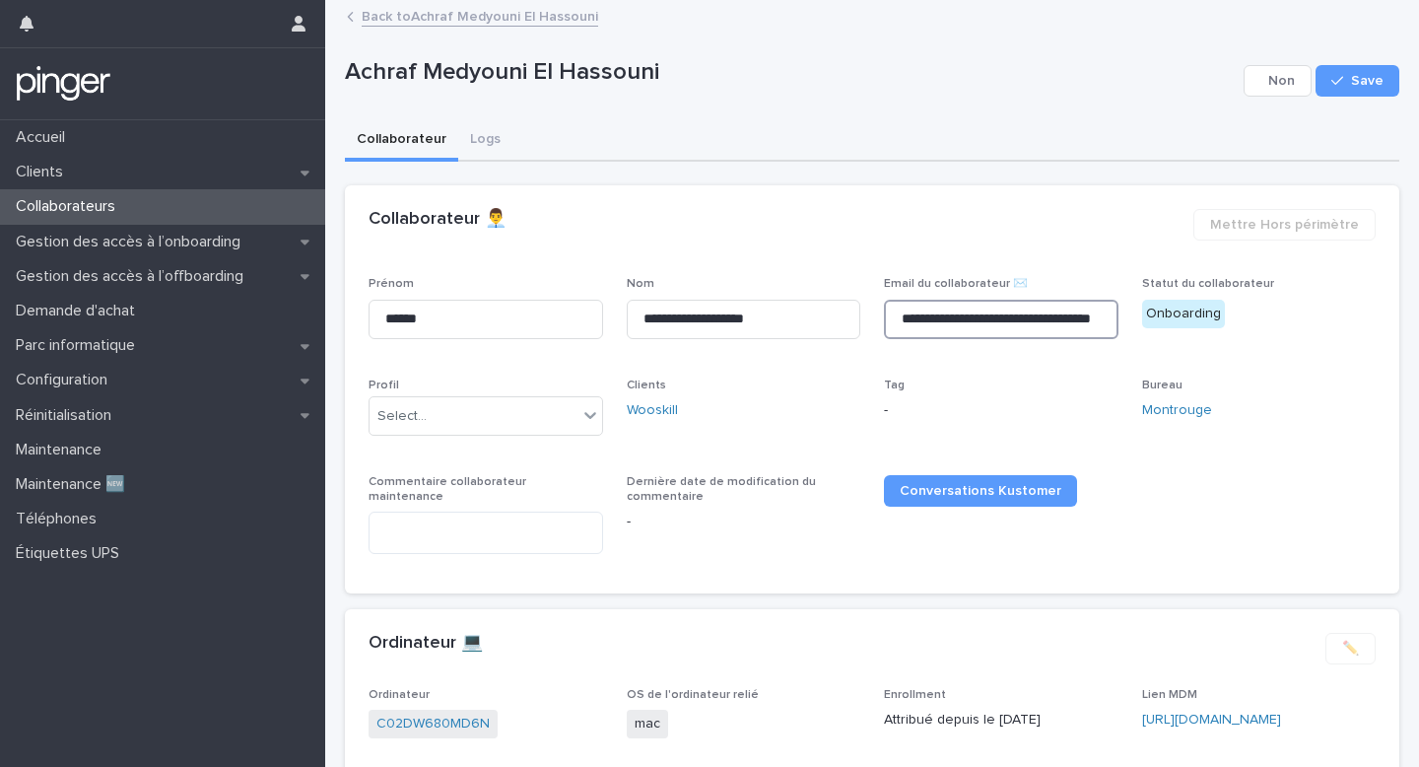
click at [963, 312] on input "**********" at bounding box center [1001, 319] width 235 height 39
paste input
type input "**********"
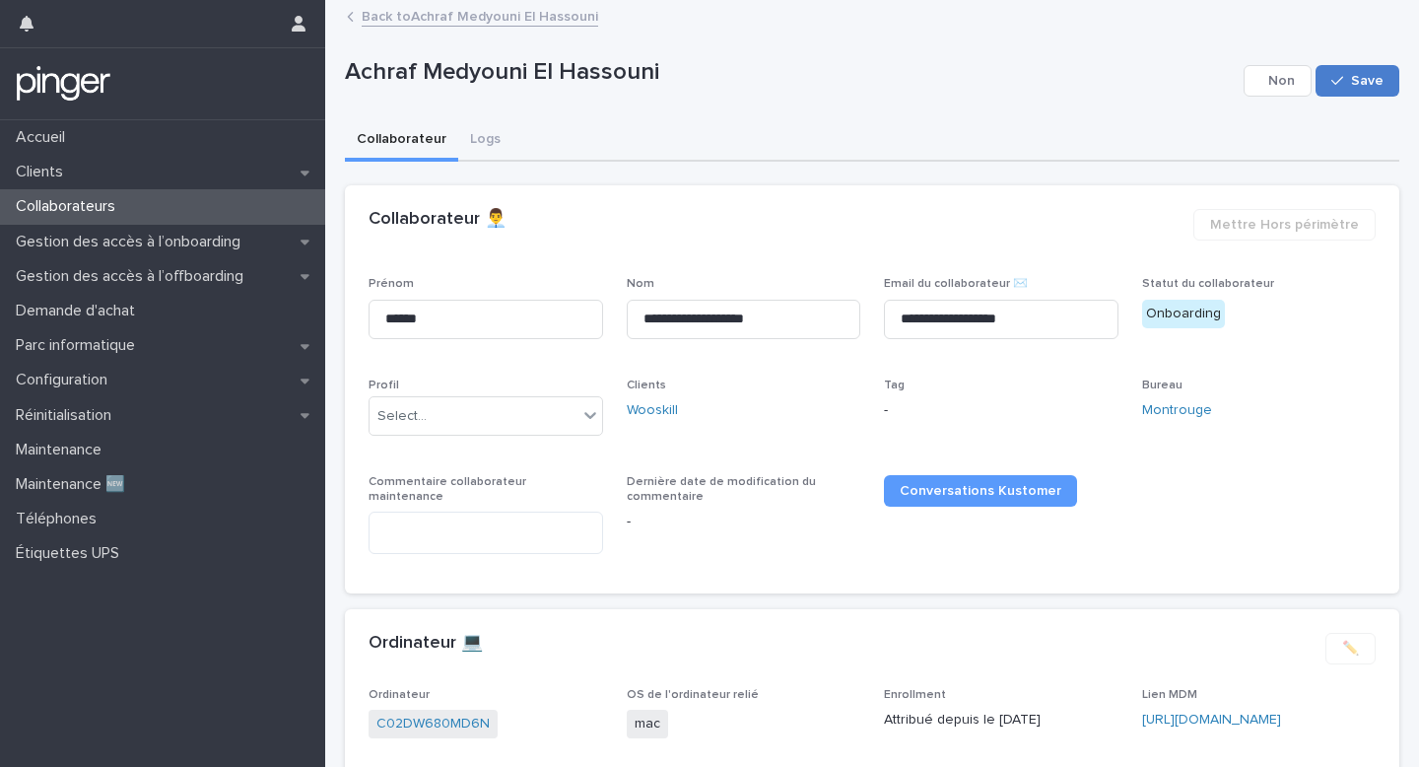
click at [1345, 79] on div "button" at bounding box center [1342, 81] width 20 height 14
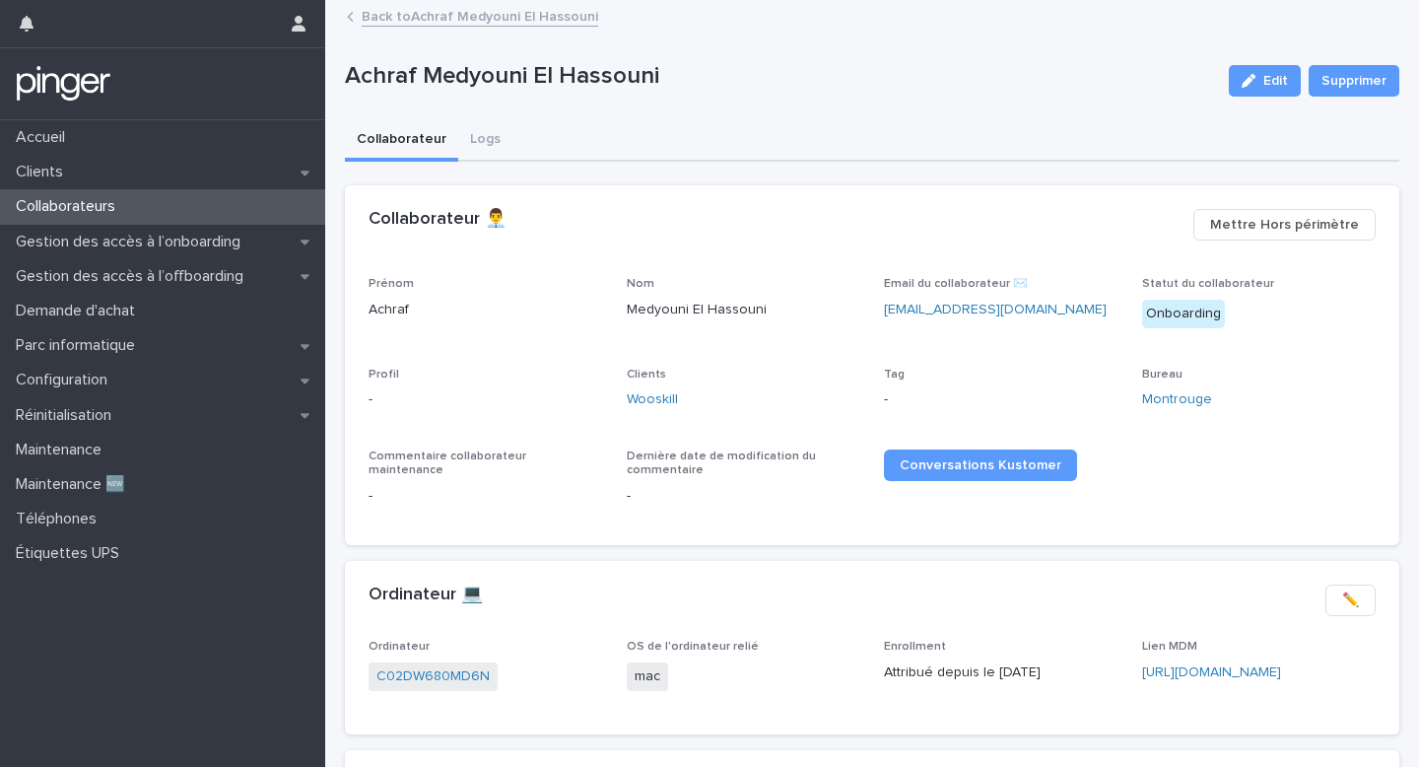
click at [467, 25] on link "Back to Achraf Medyouni El Hassouni" at bounding box center [480, 15] width 237 height 23
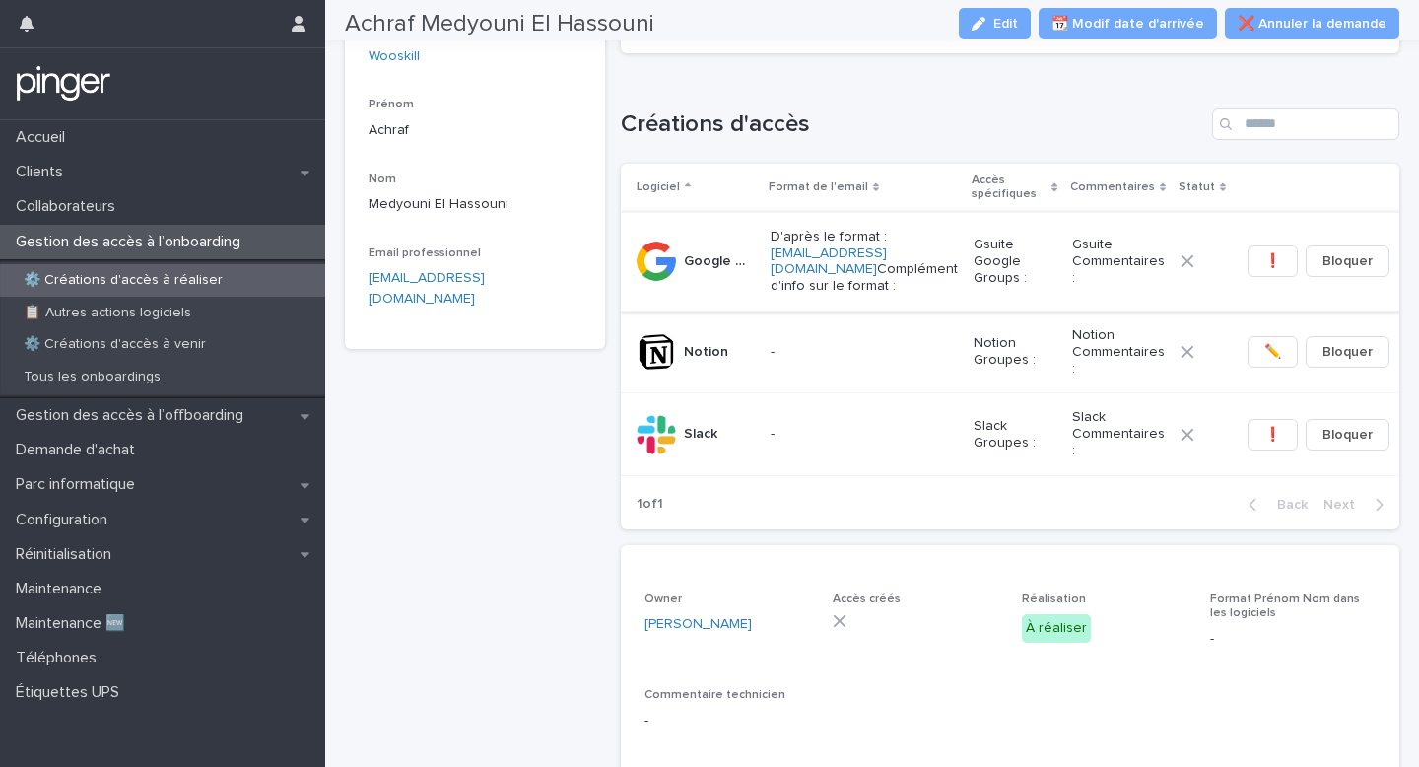
scroll to position [210, 0]
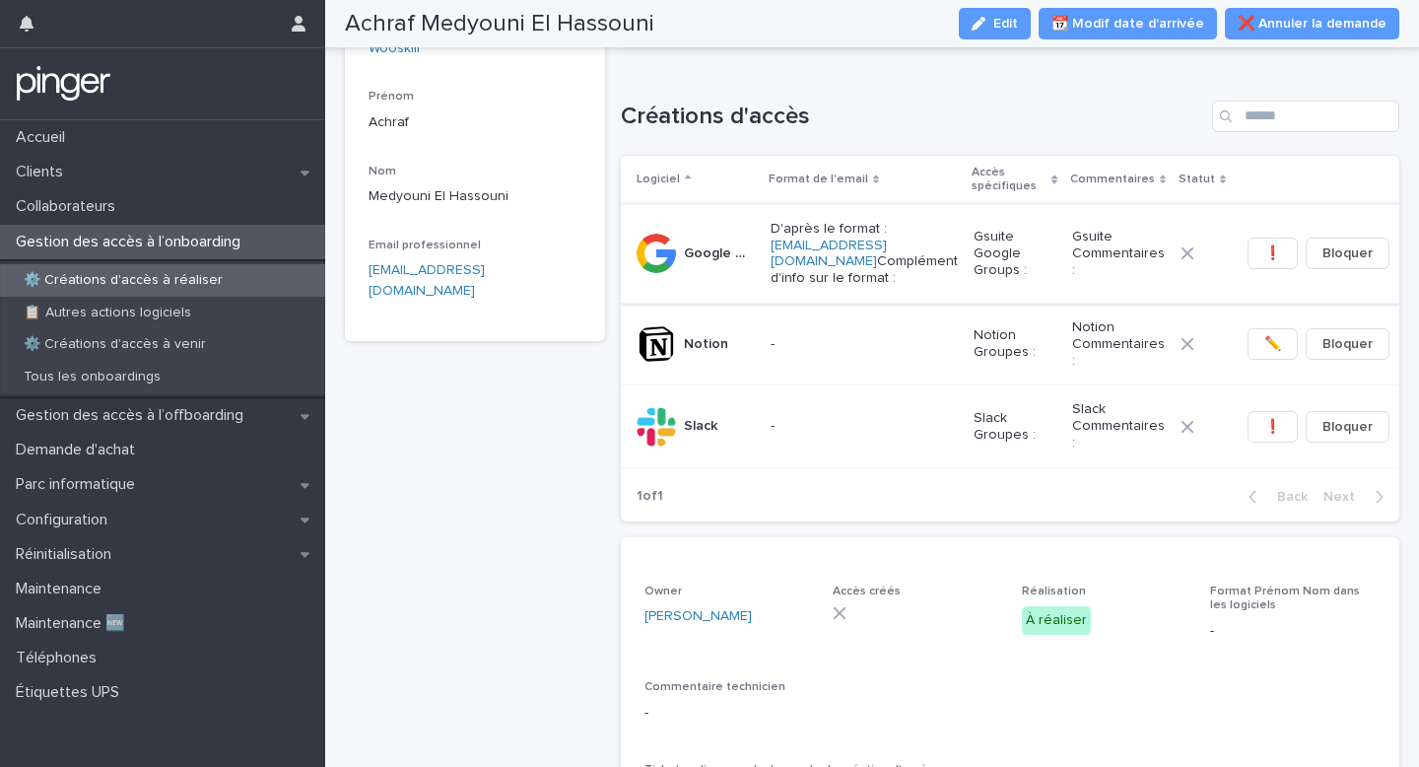
click at [1265, 247] on span "❗" at bounding box center [1273, 253] width 17 height 20
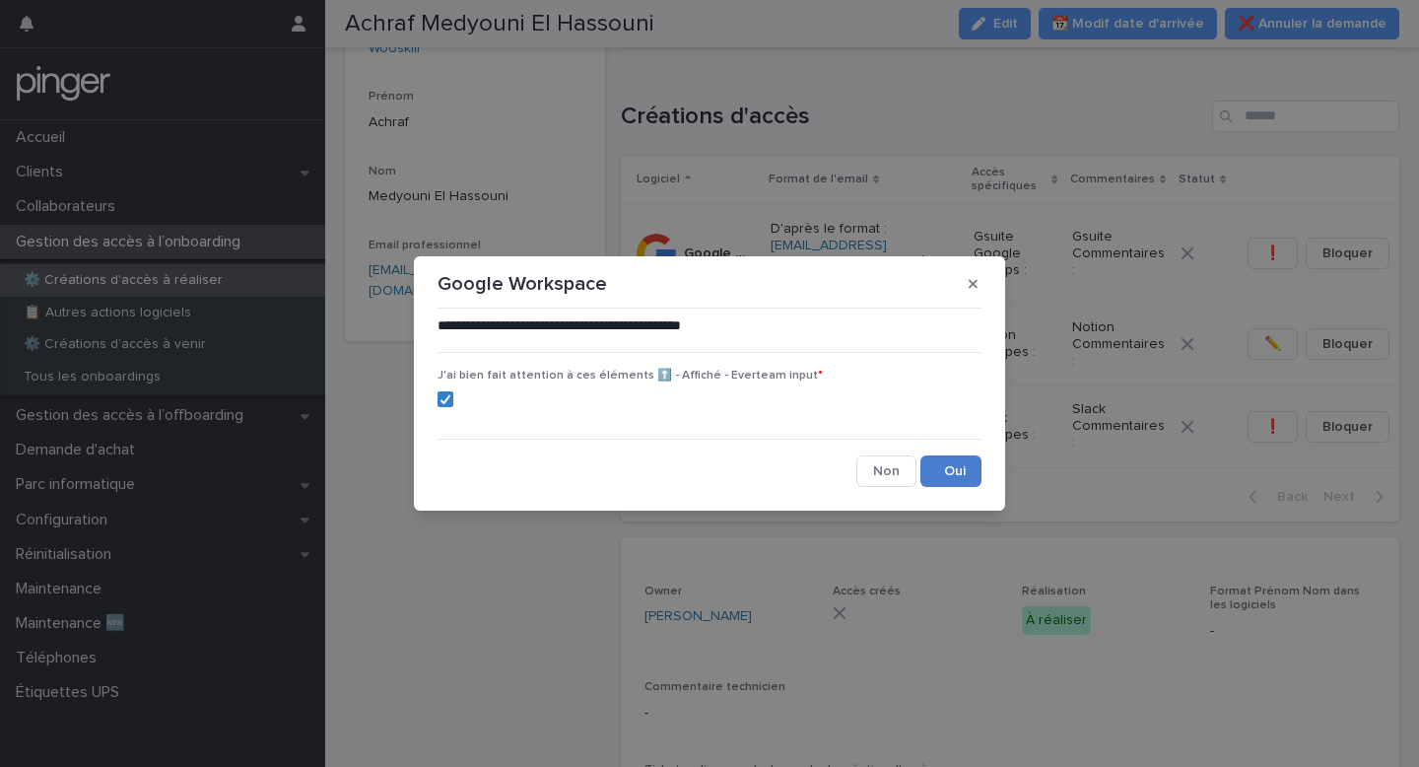
click at [966, 458] on button "Save" at bounding box center [951, 471] width 61 height 32
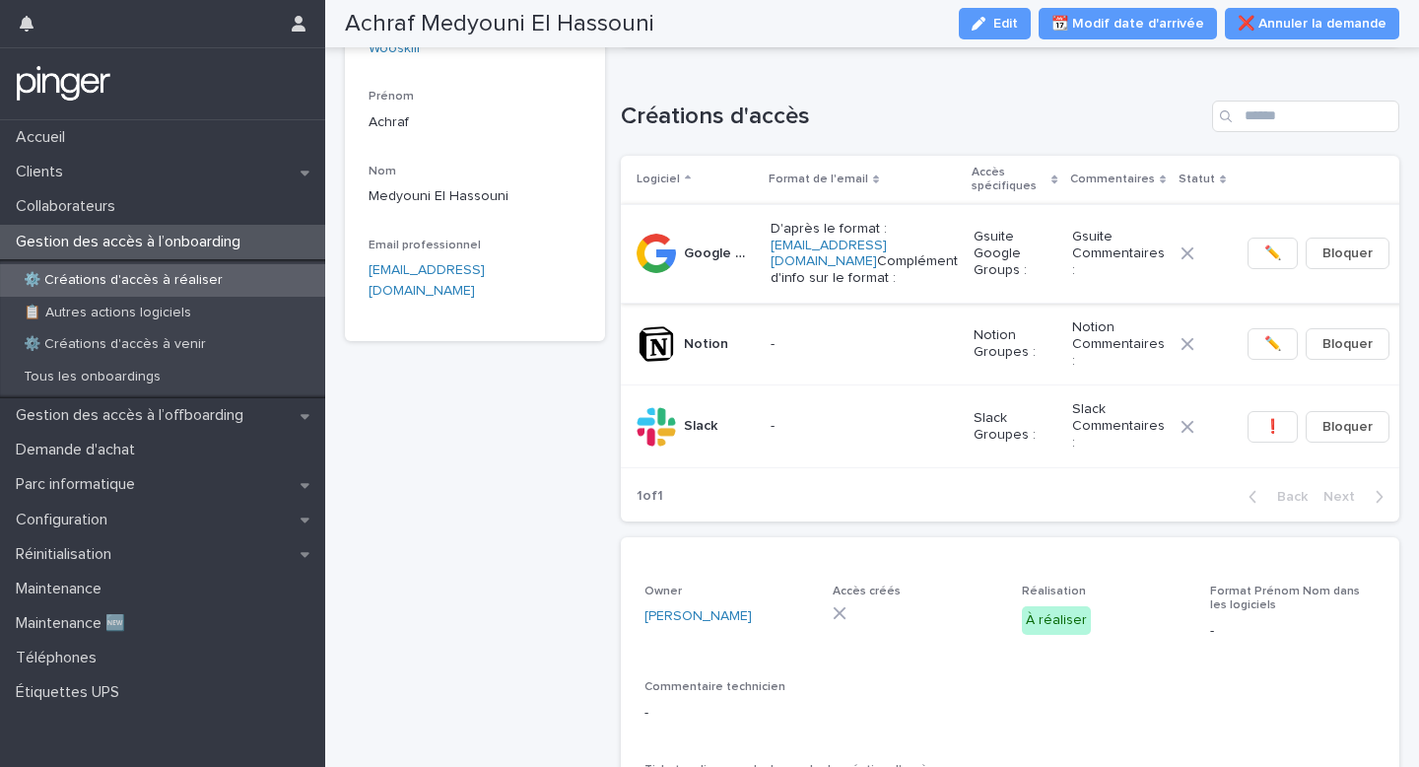
click at [1265, 252] on span "✏️" at bounding box center [1273, 253] width 17 height 20
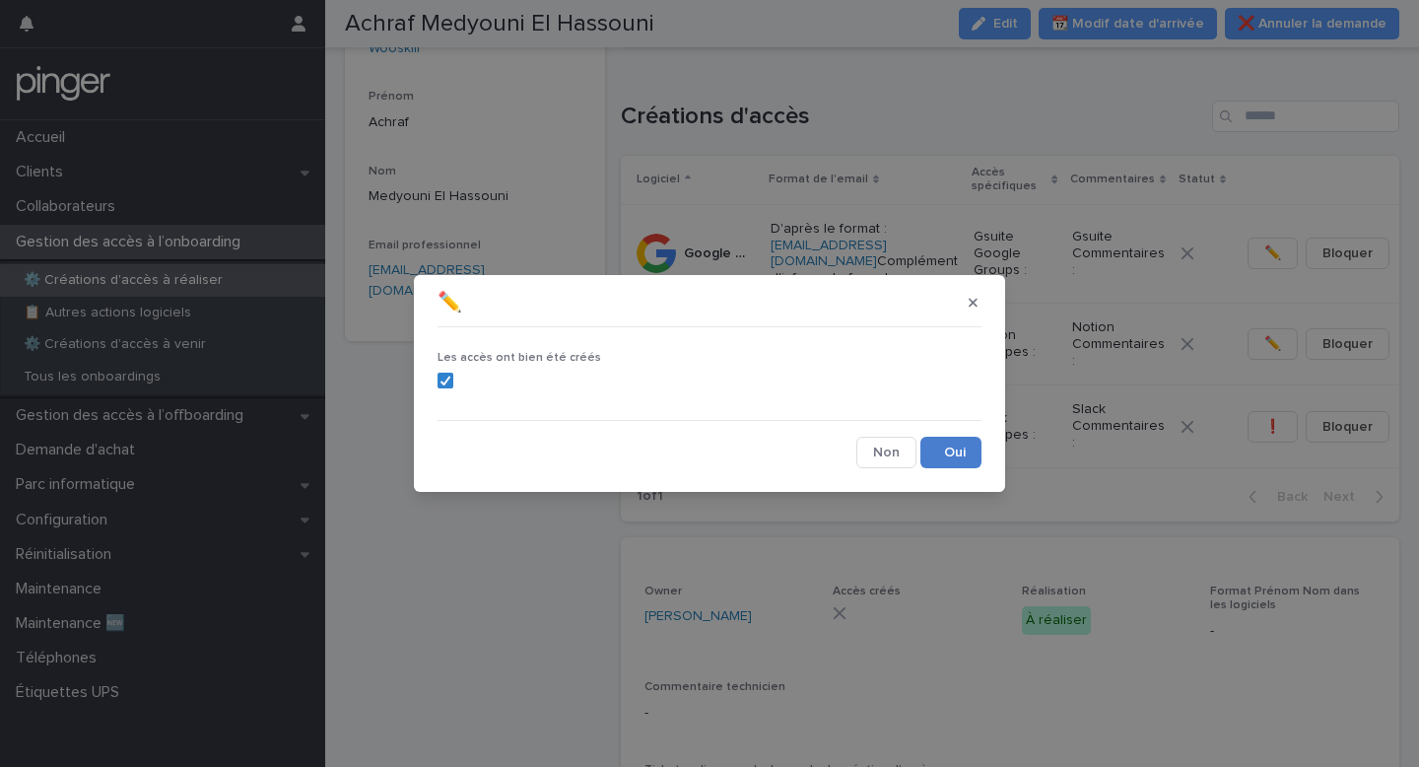
click at [955, 451] on button "Save" at bounding box center [951, 453] width 61 height 32
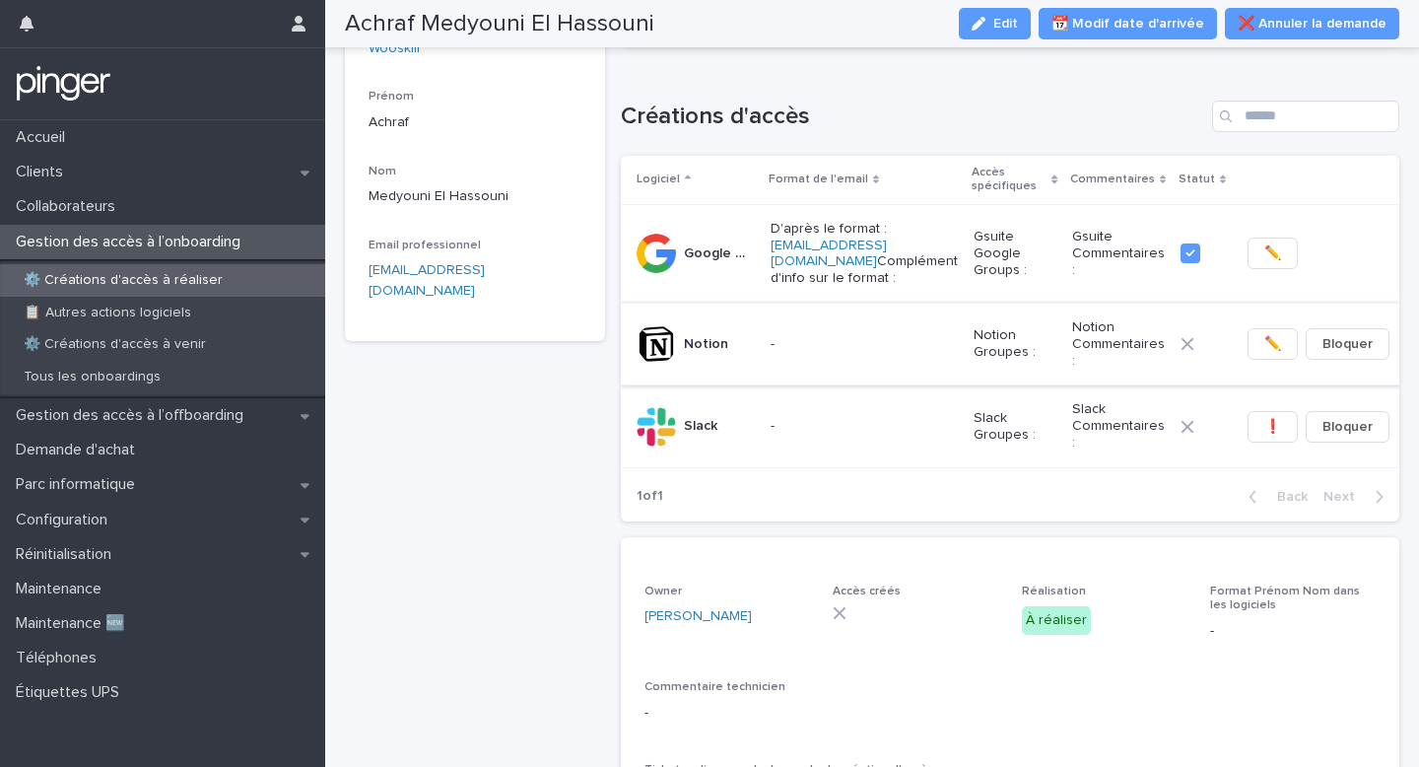
click at [1265, 344] on span "✏️" at bounding box center [1273, 344] width 17 height 20
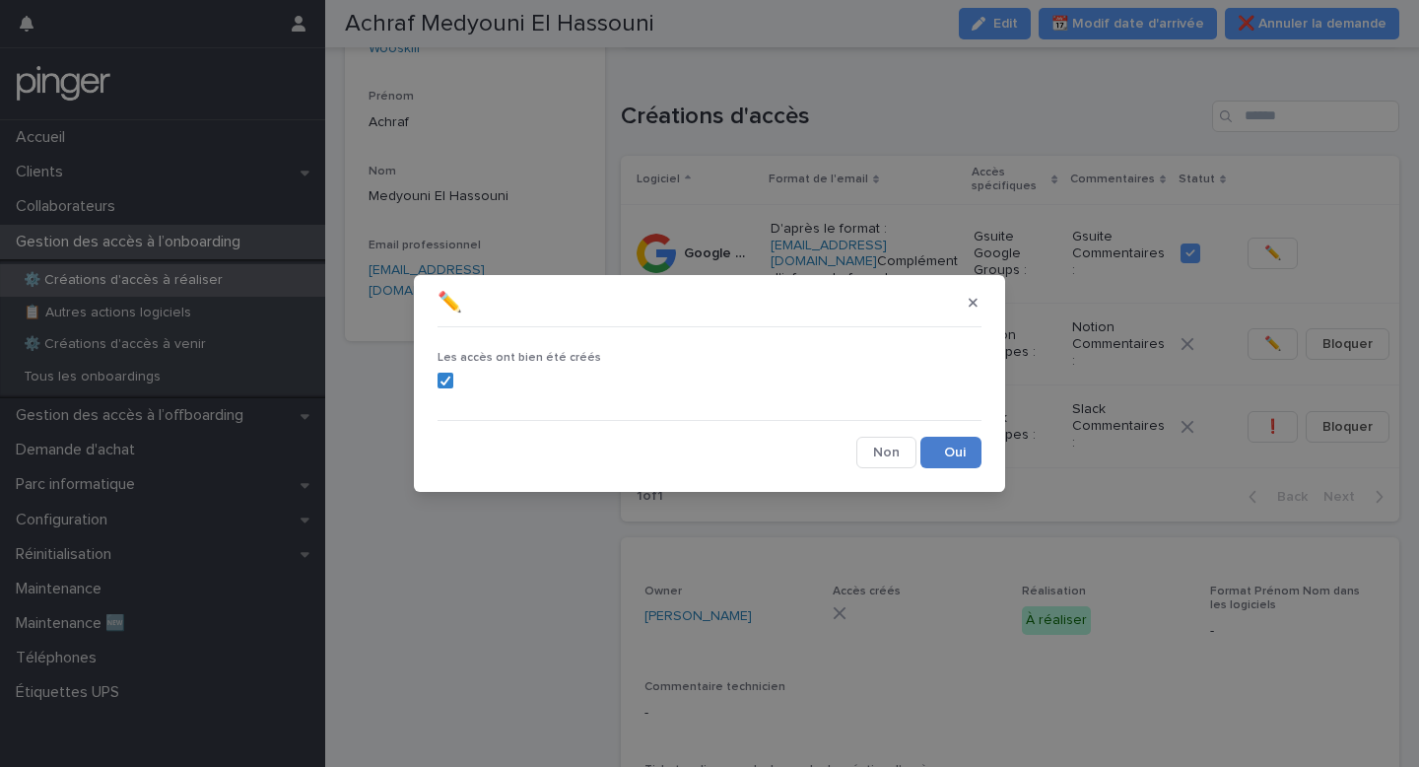
click at [964, 458] on button "Save" at bounding box center [951, 453] width 61 height 32
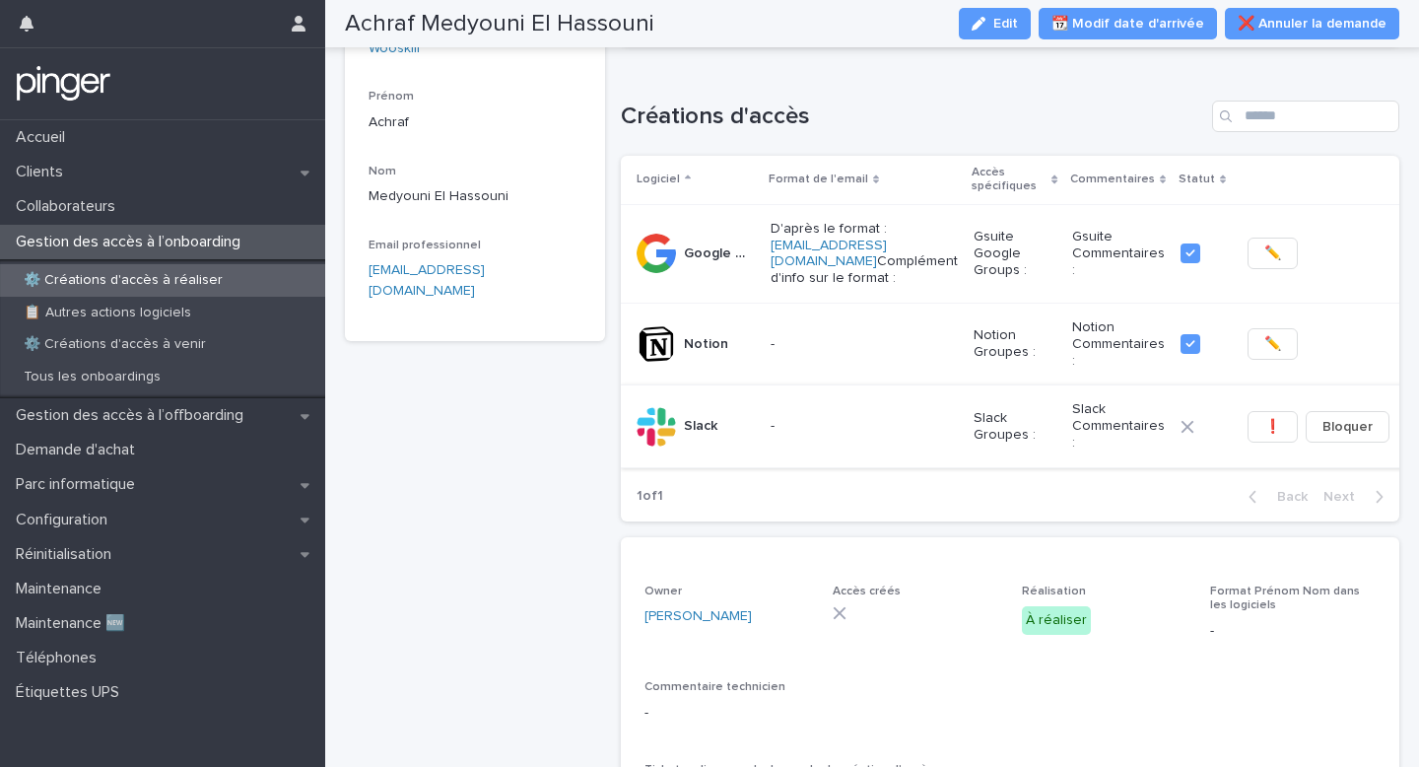
click at [1265, 417] on span "❗" at bounding box center [1273, 427] width 17 height 20
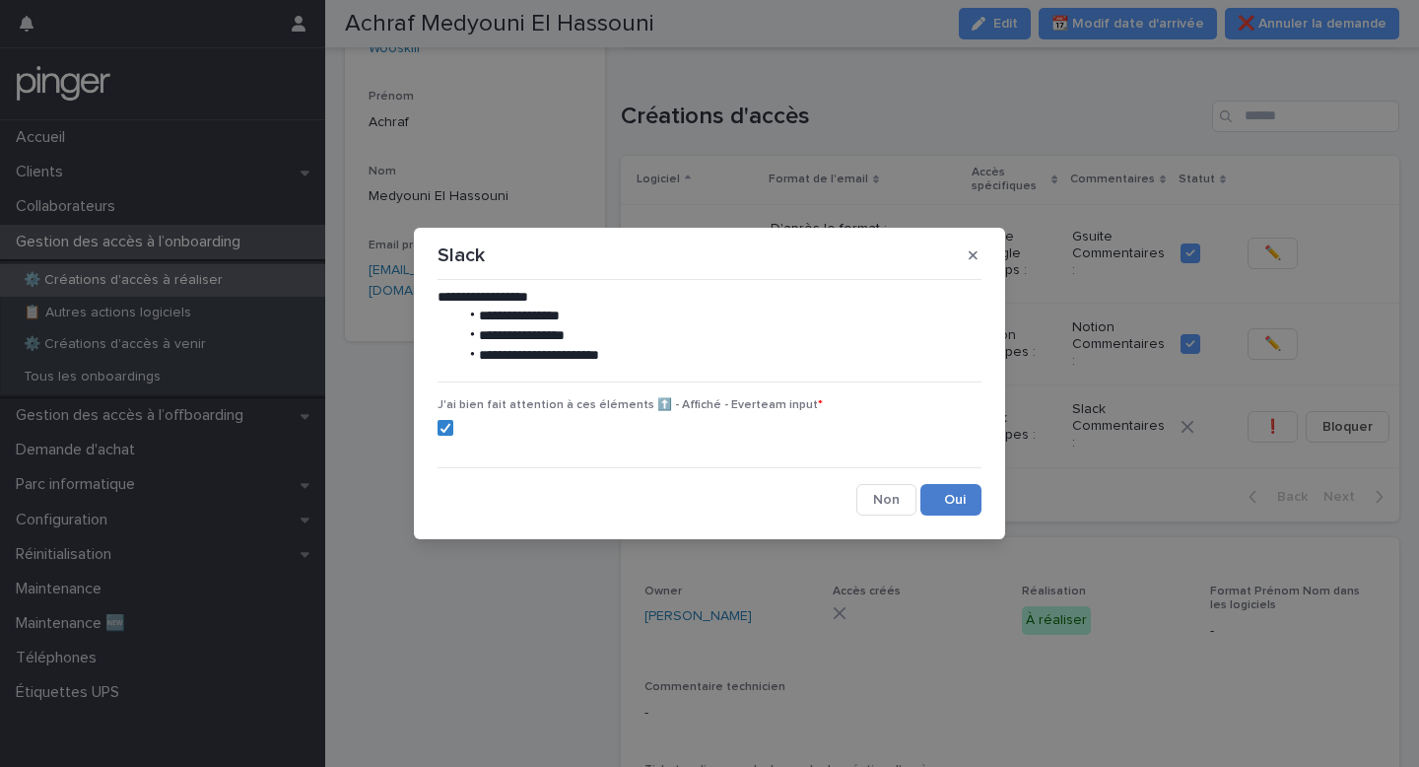
click at [970, 502] on button "Save" at bounding box center [951, 500] width 61 height 32
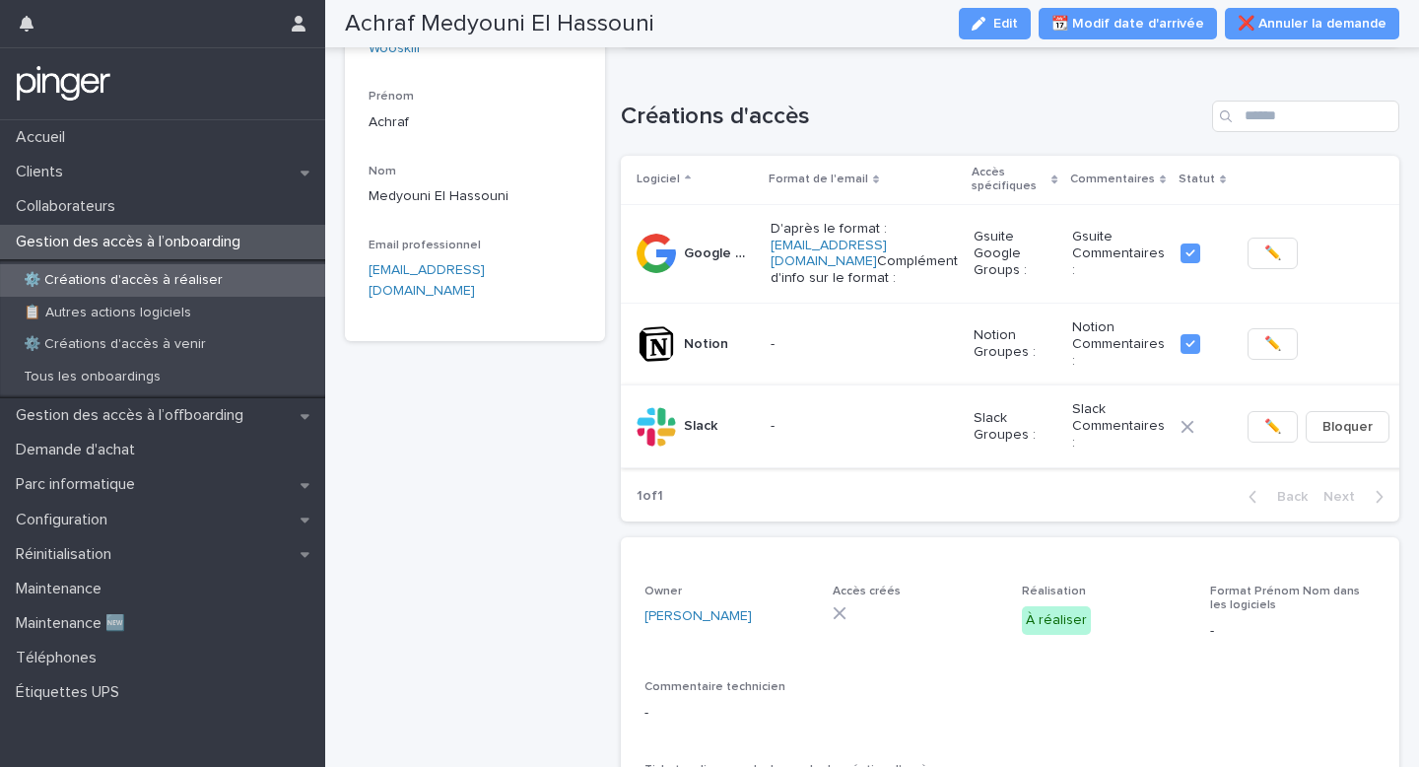
click at [1265, 417] on span "✏️" at bounding box center [1273, 427] width 17 height 20
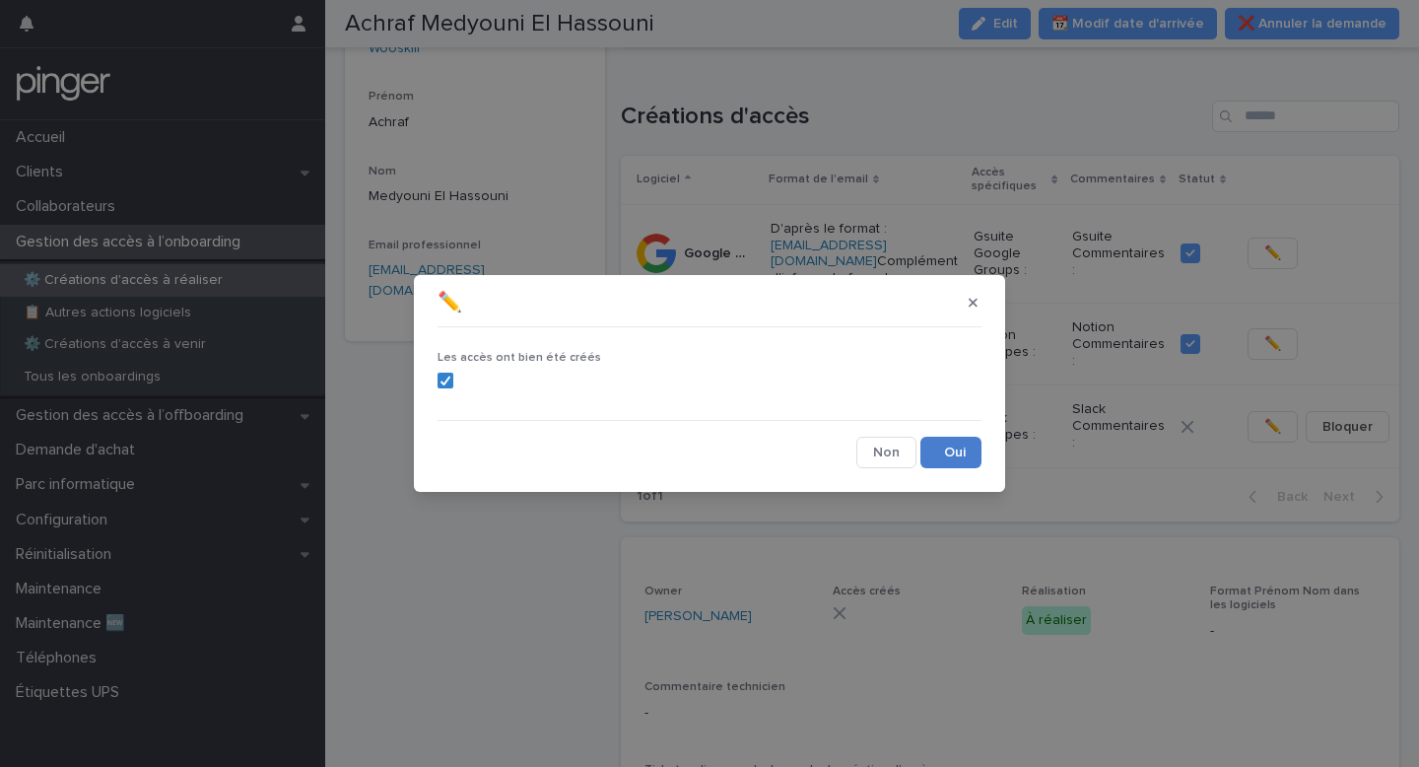
click at [940, 447] on button "Save" at bounding box center [951, 453] width 61 height 32
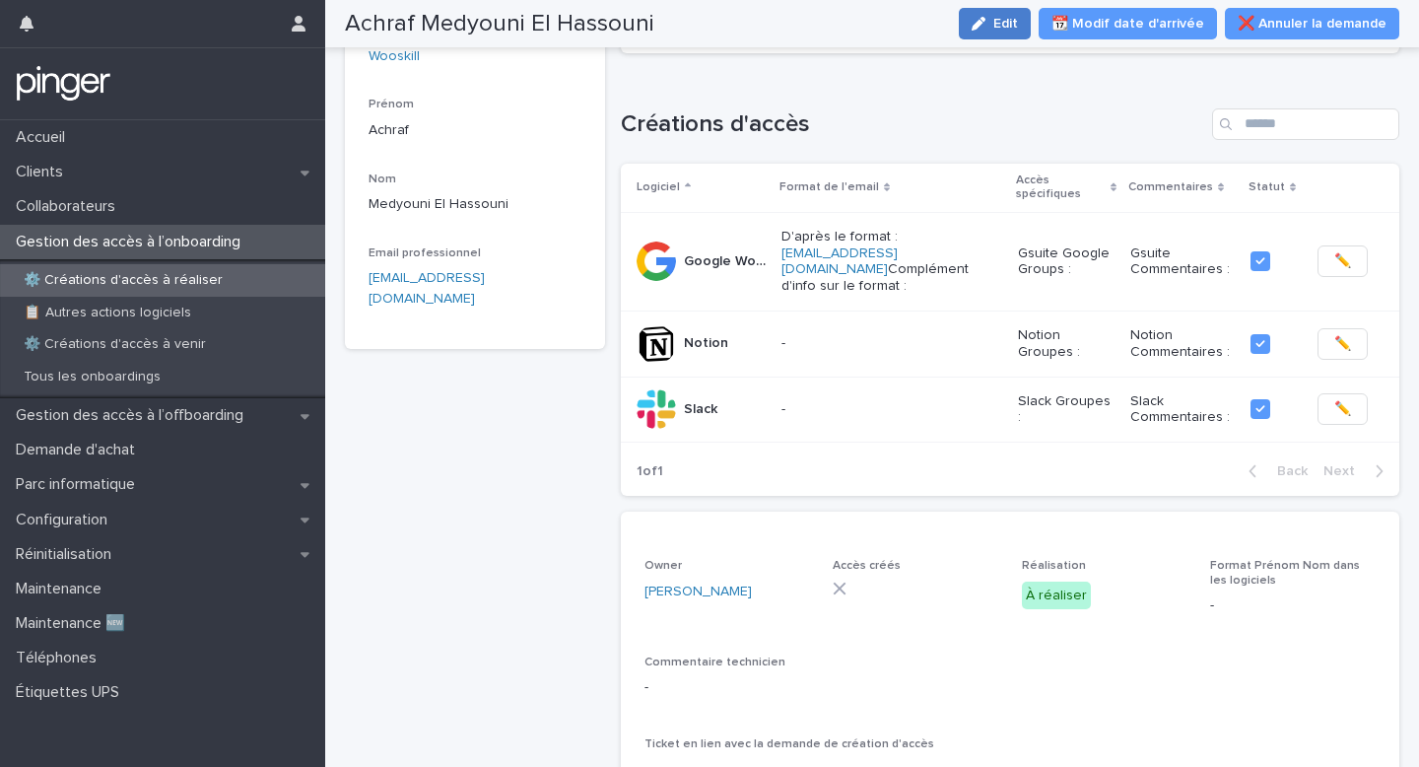
click at [986, 30] on icon "button" at bounding box center [979, 24] width 14 height 14
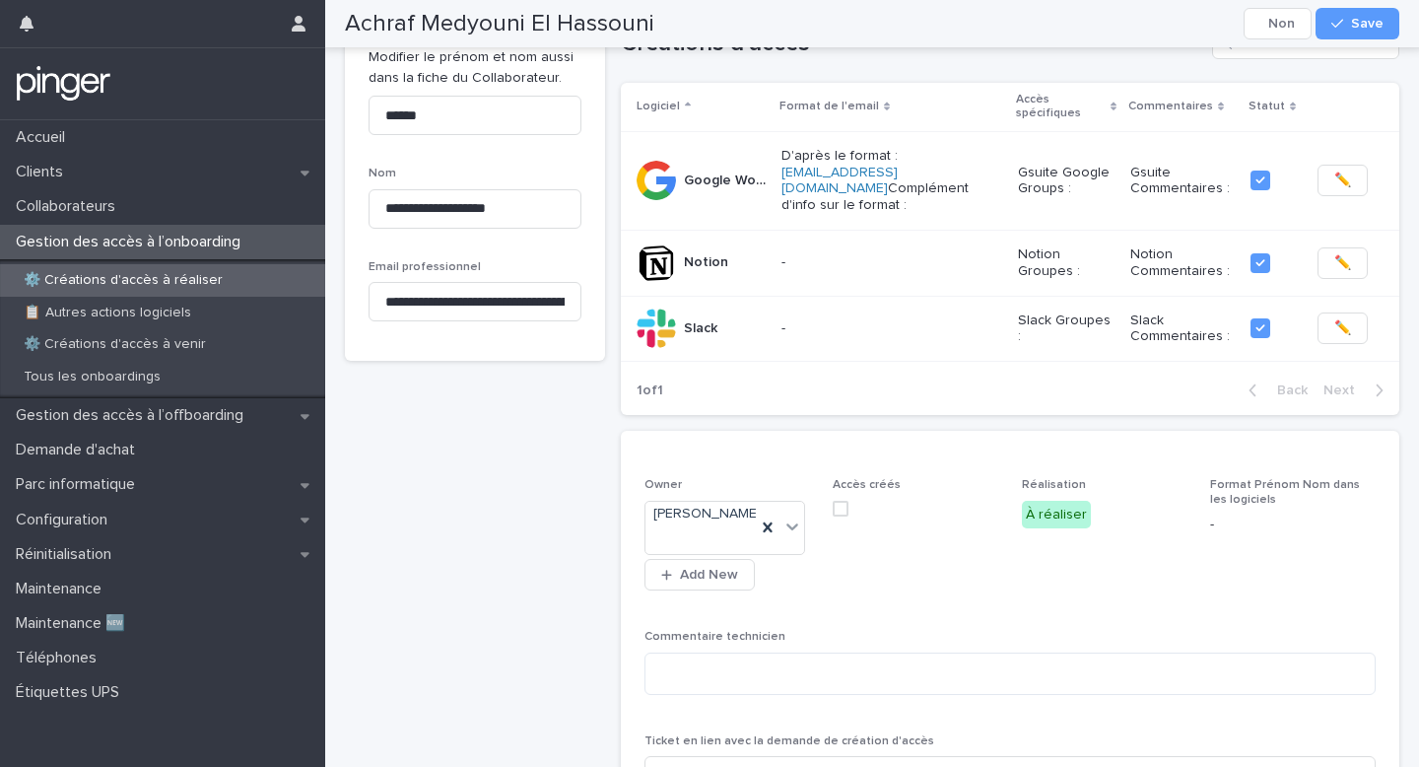
click at [840, 501] on span at bounding box center [841, 509] width 16 height 16
click at [1363, 25] on span "Save" at bounding box center [1367, 24] width 33 height 14
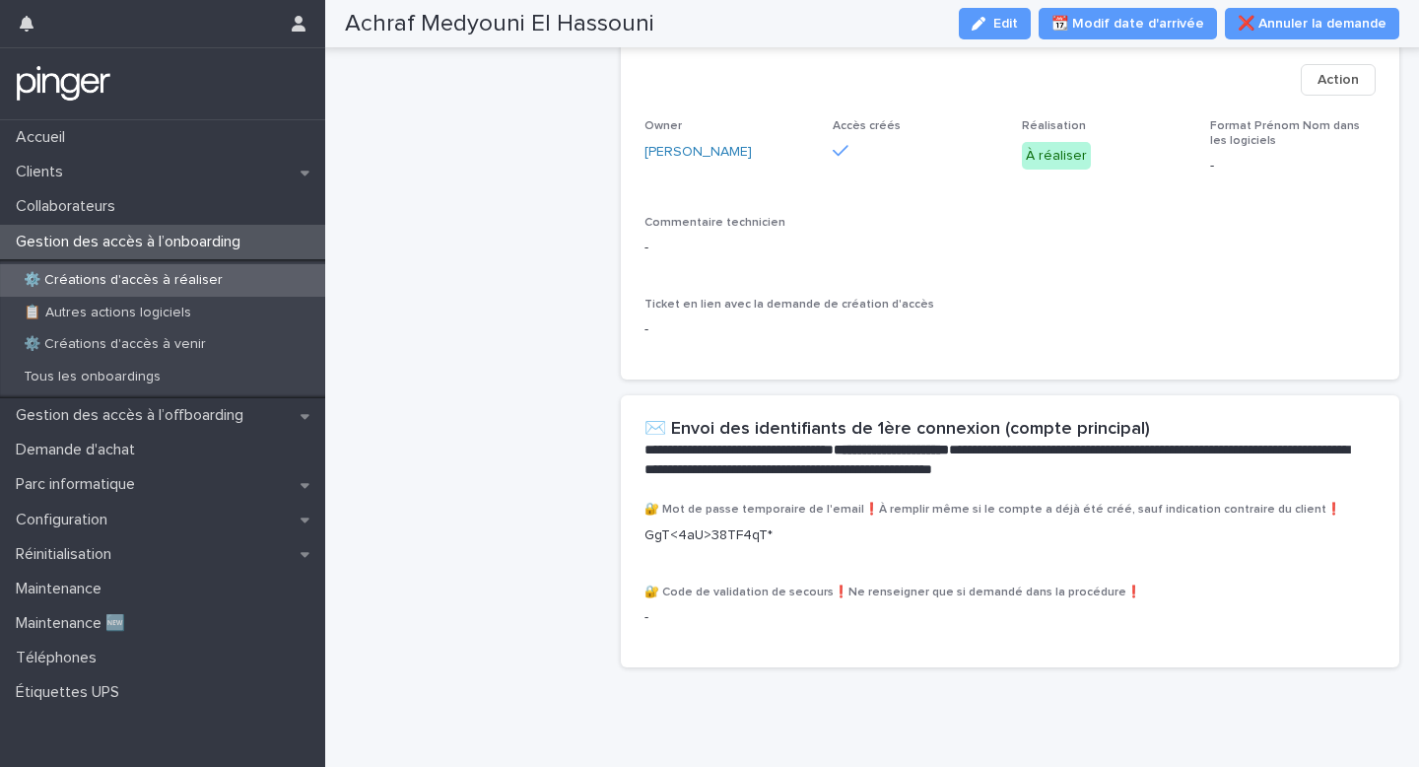
scroll to position [0, 0]
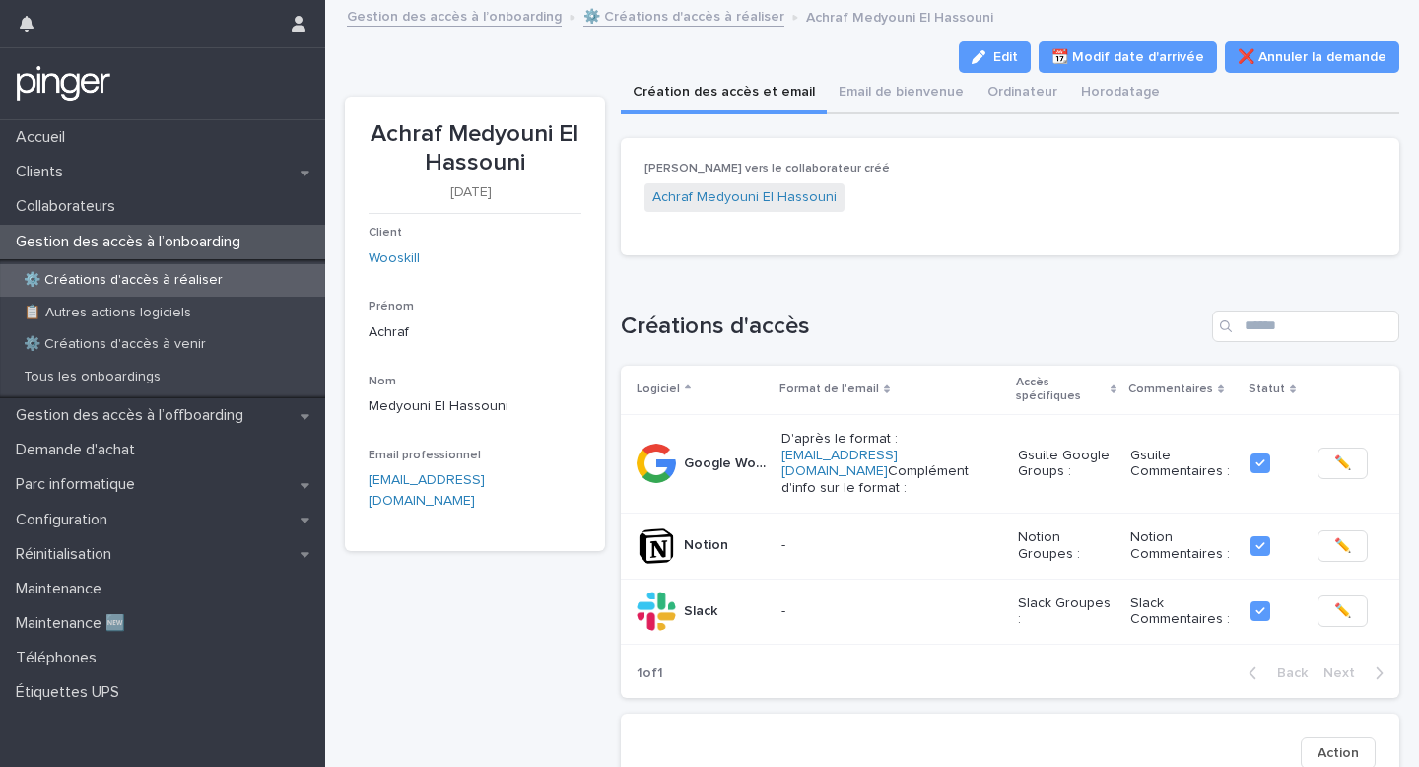
click at [640, 9] on link "⚙️ Créations d'accès à réaliser" at bounding box center [683, 15] width 201 height 23
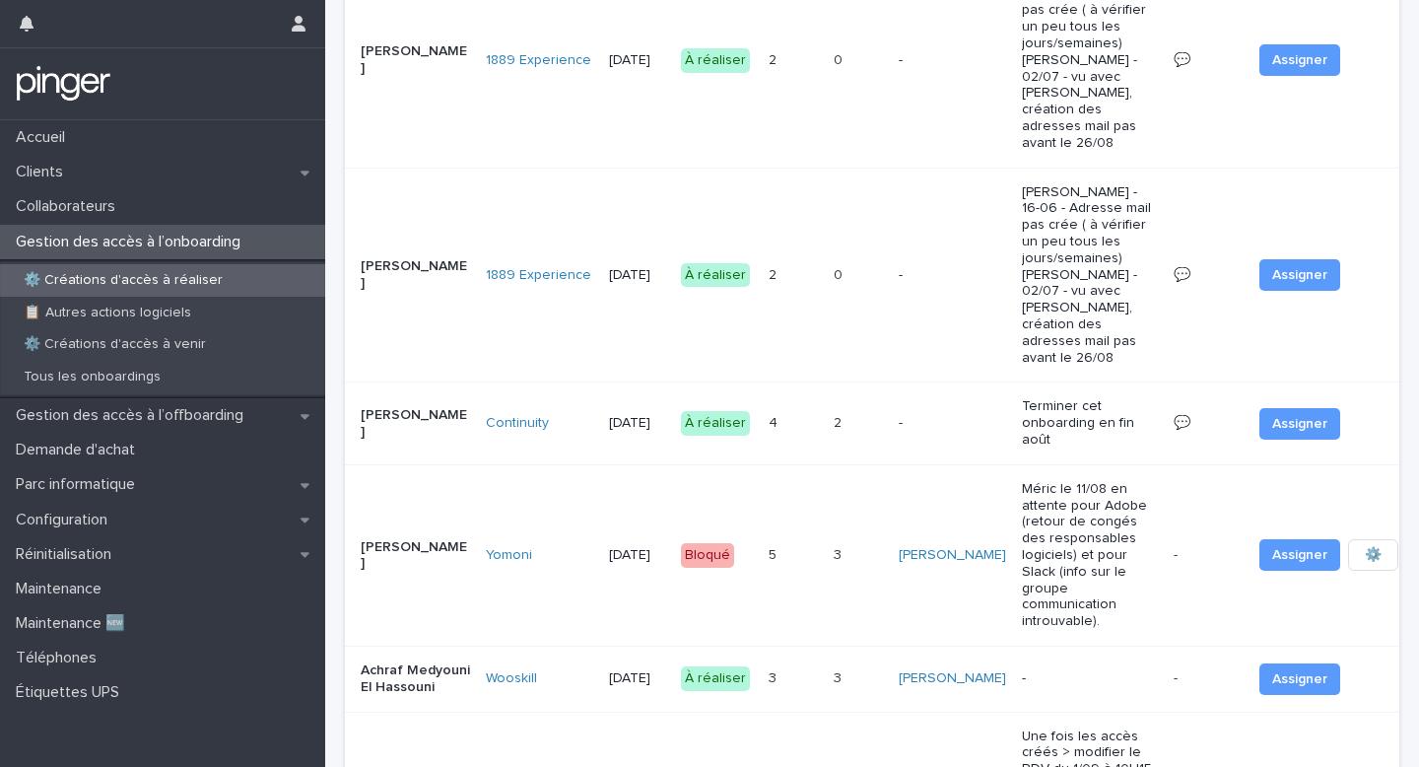
scroll to position [951, 0]
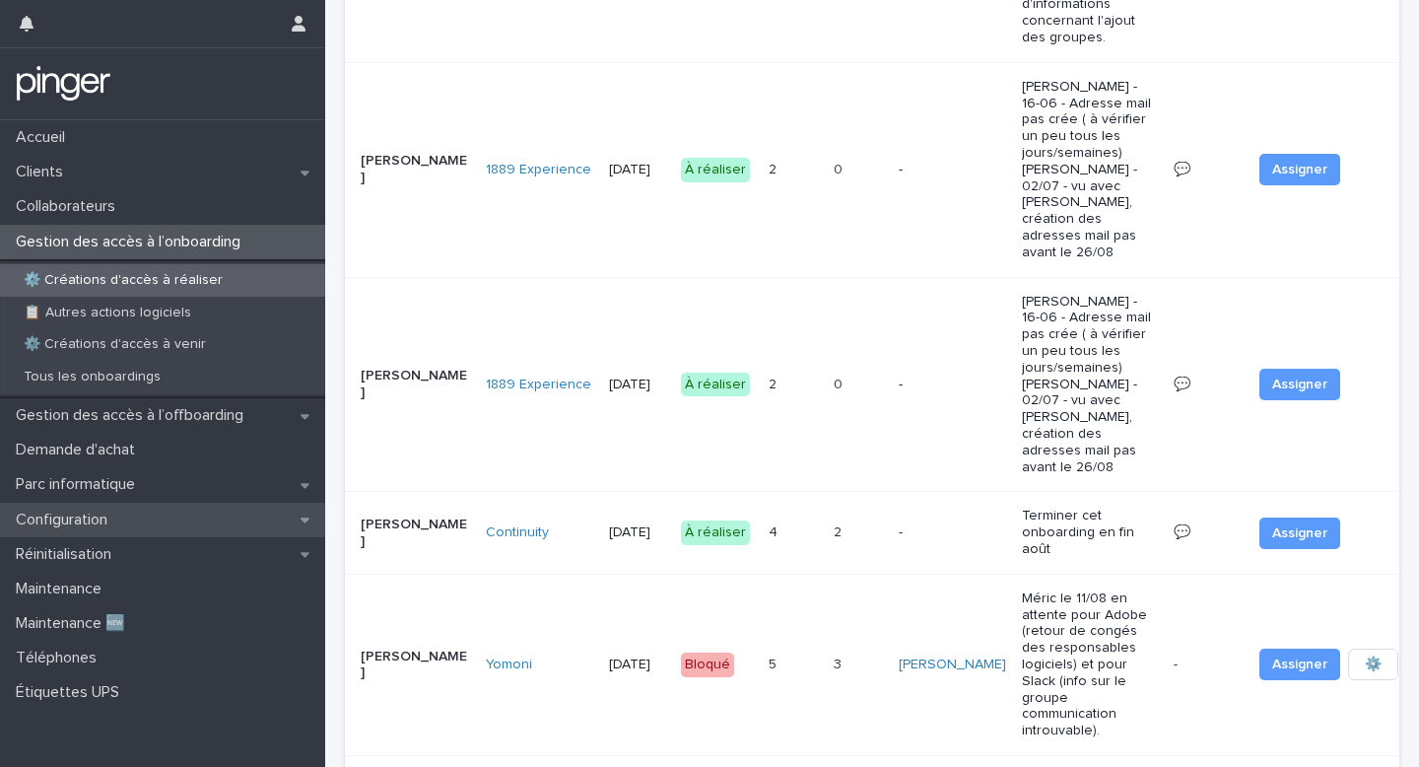
click at [157, 521] on div "Configuration" at bounding box center [162, 520] width 325 height 34
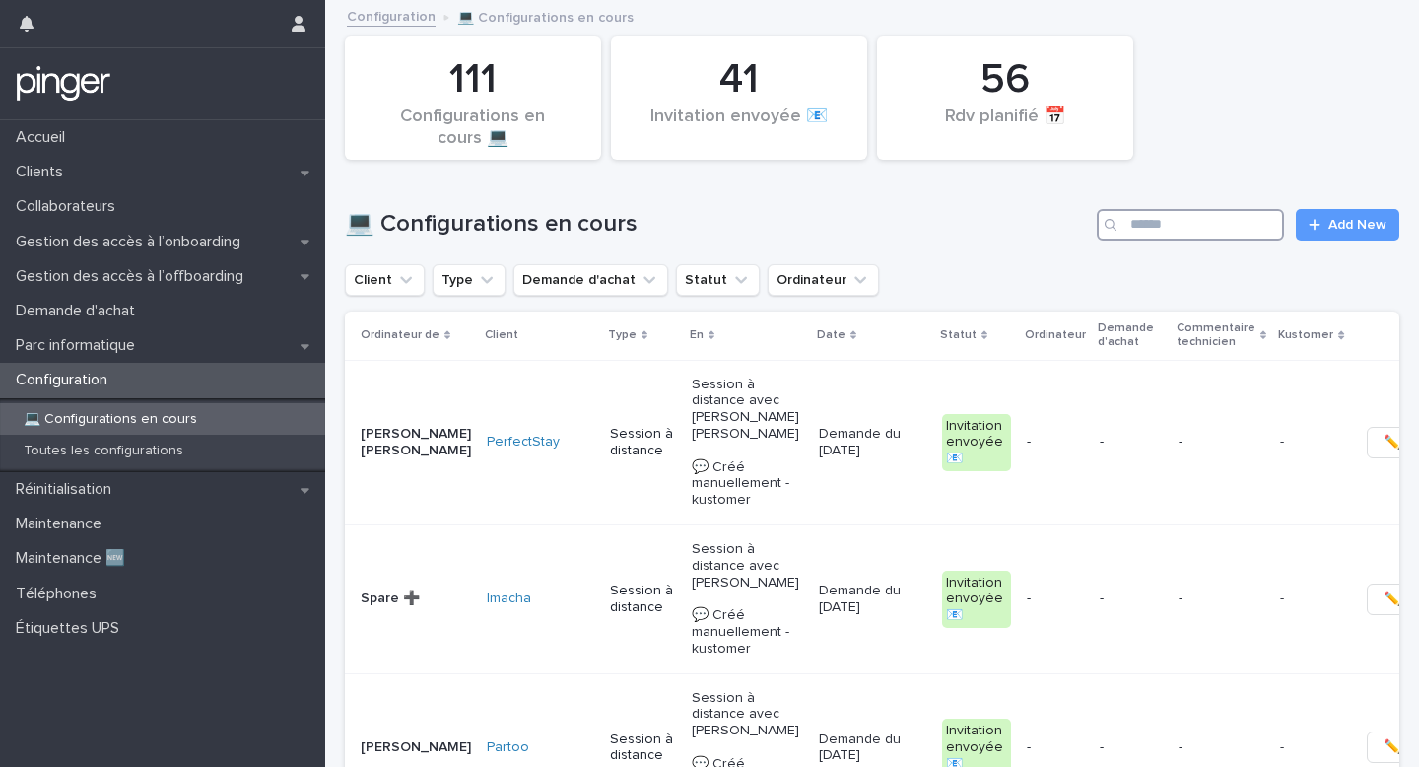
click at [1156, 235] on input "Search" at bounding box center [1190, 225] width 187 height 32
paste input "**********"
type input "**********"
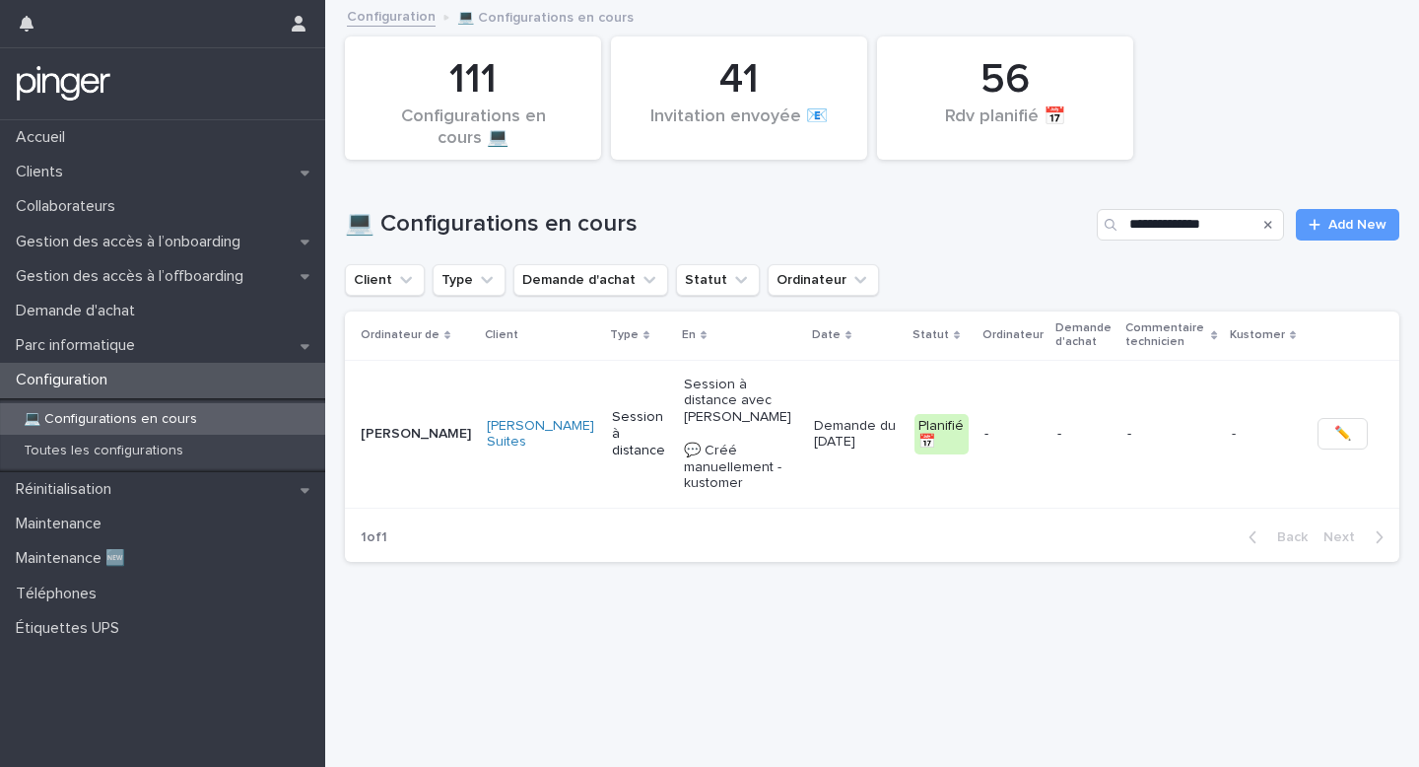
click at [702, 402] on p "Session à distance avec Justine Gazale 💬 Créé manuellement - kustomer" at bounding box center [741, 435] width 114 height 116
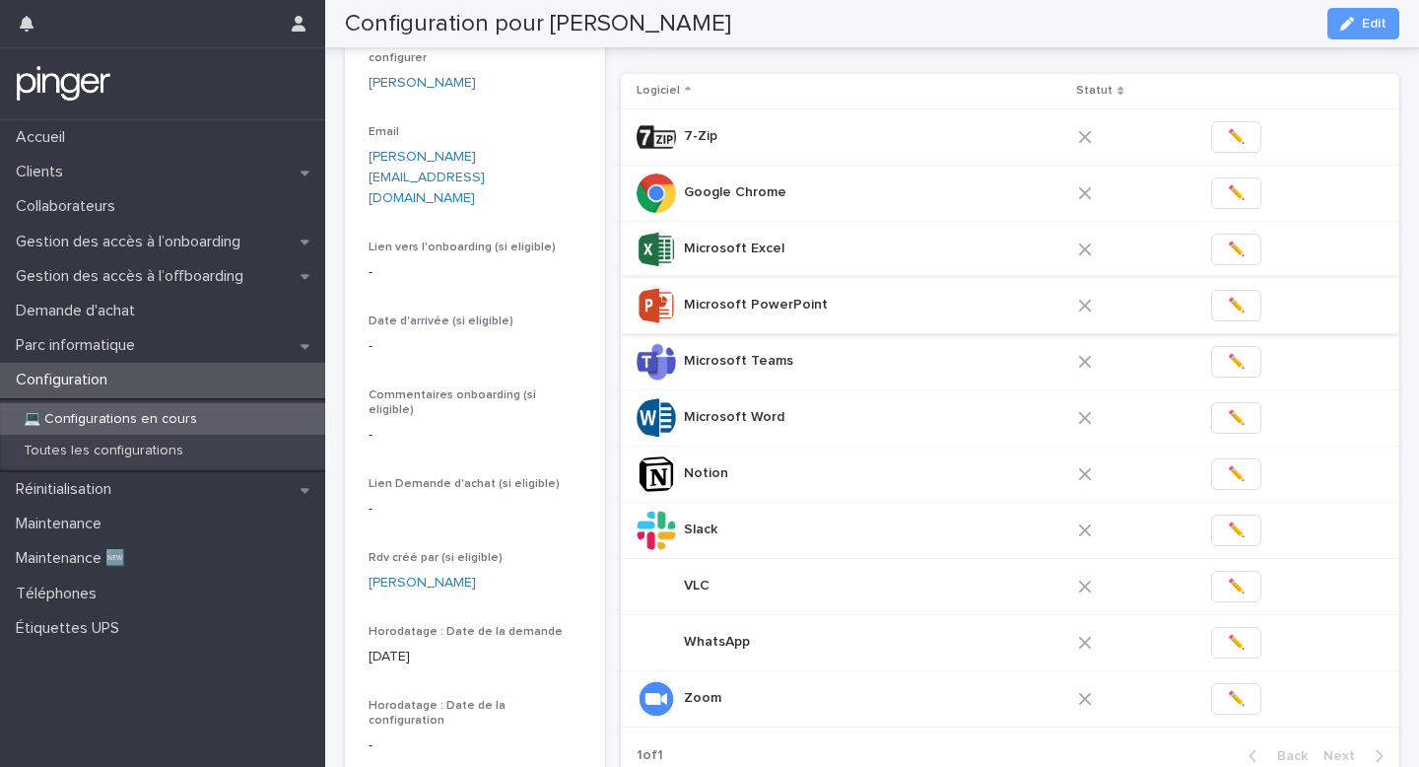
scroll to position [270, 0]
click at [1228, 248] on span "✏️" at bounding box center [1236, 250] width 17 height 20
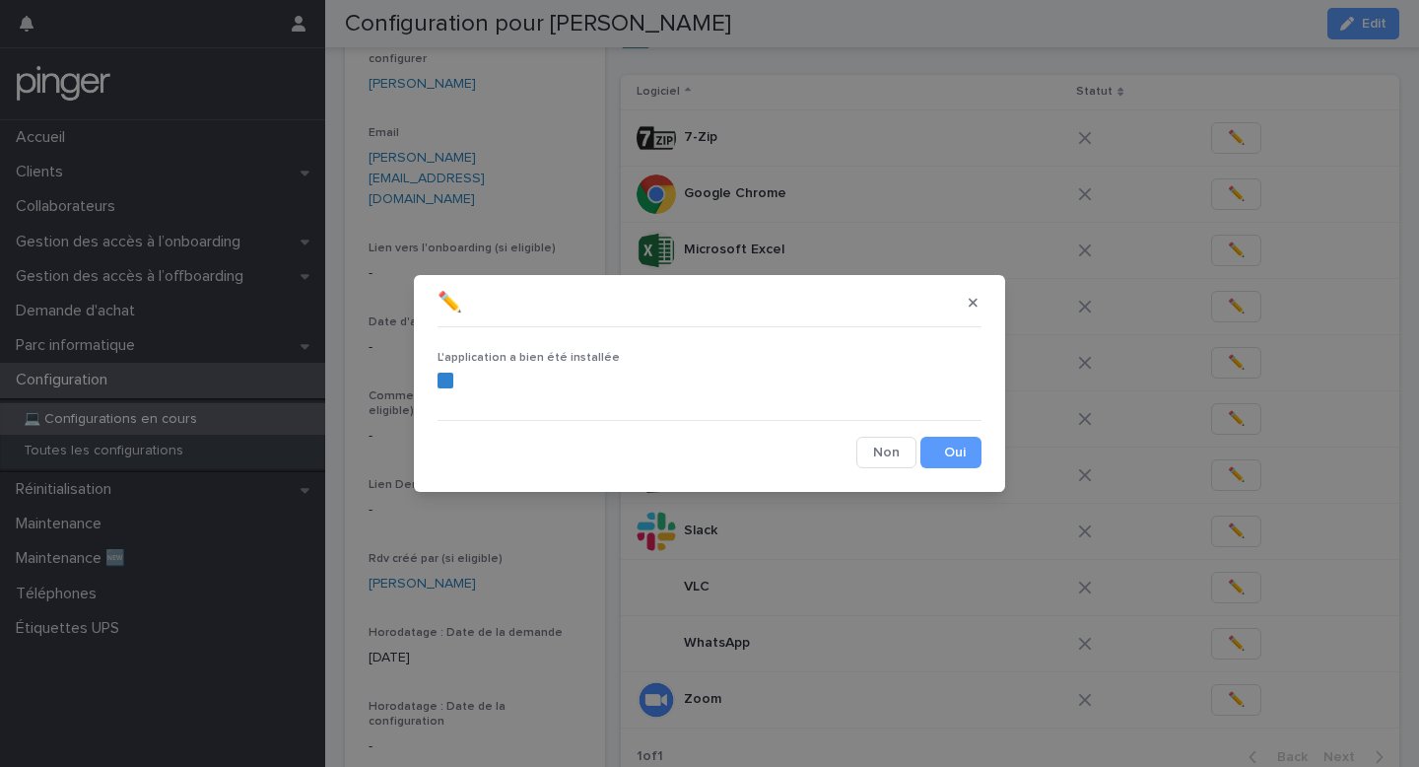
click at [953, 449] on button "Save" at bounding box center [951, 453] width 61 height 32
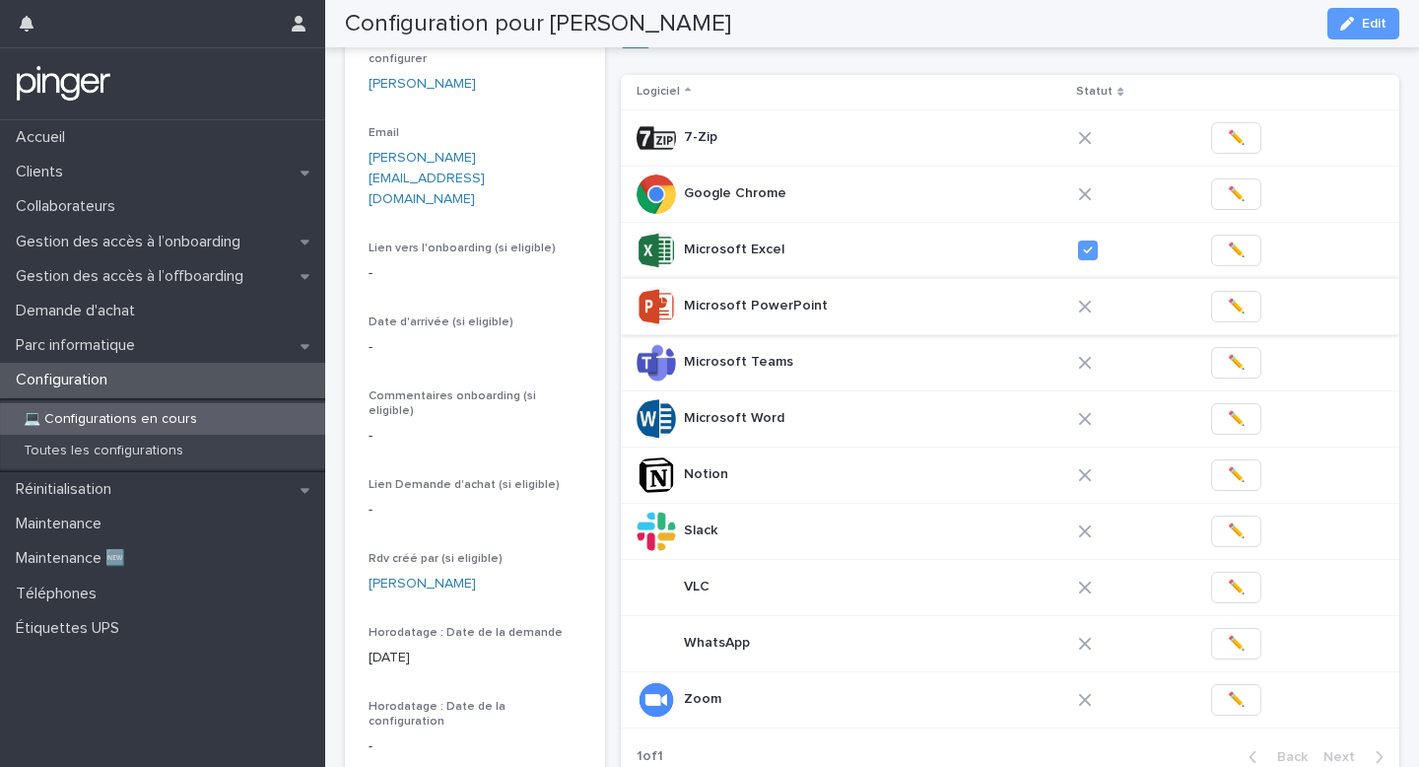
click at [1228, 306] on span "✏️" at bounding box center [1236, 307] width 17 height 20
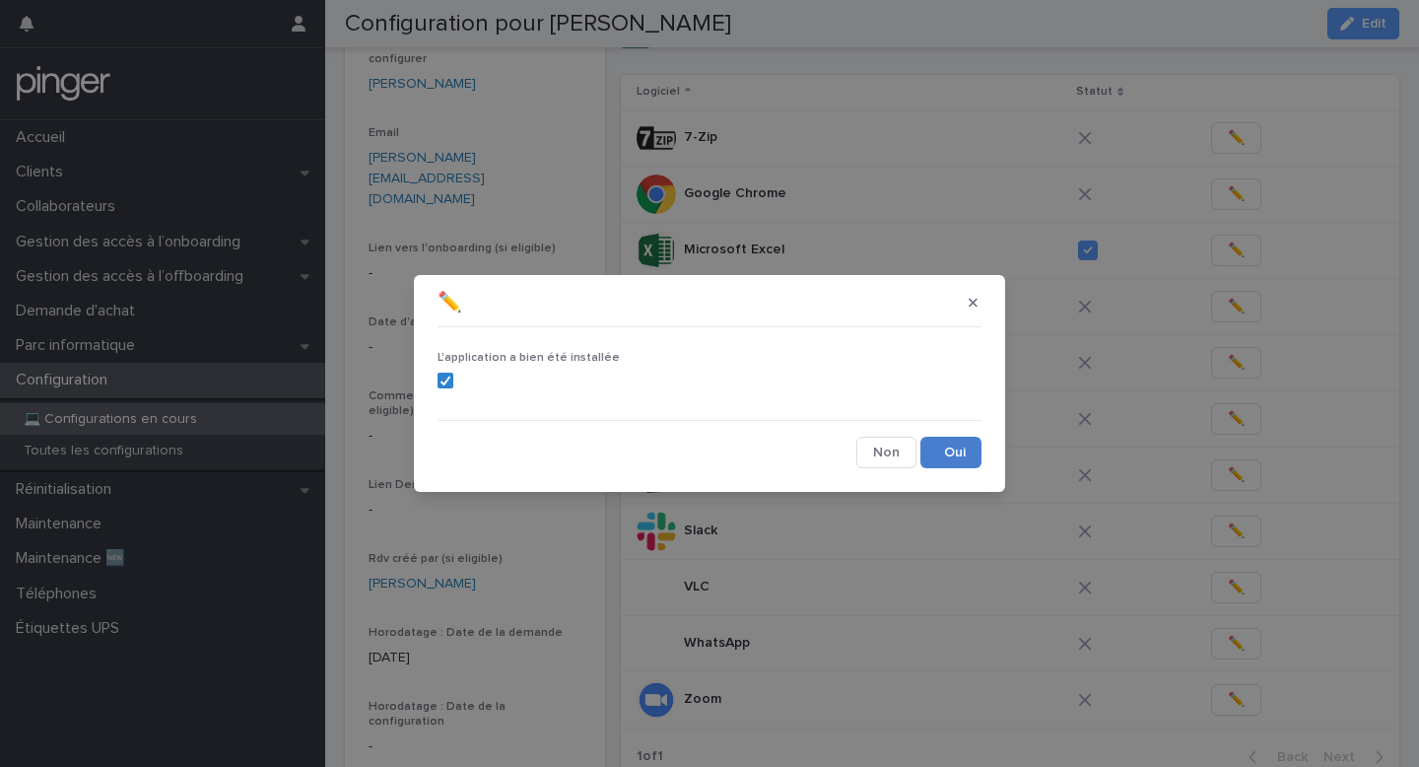
click at [975, 457] on button "Save" at bounding box center [951, 453] width 61 height 32
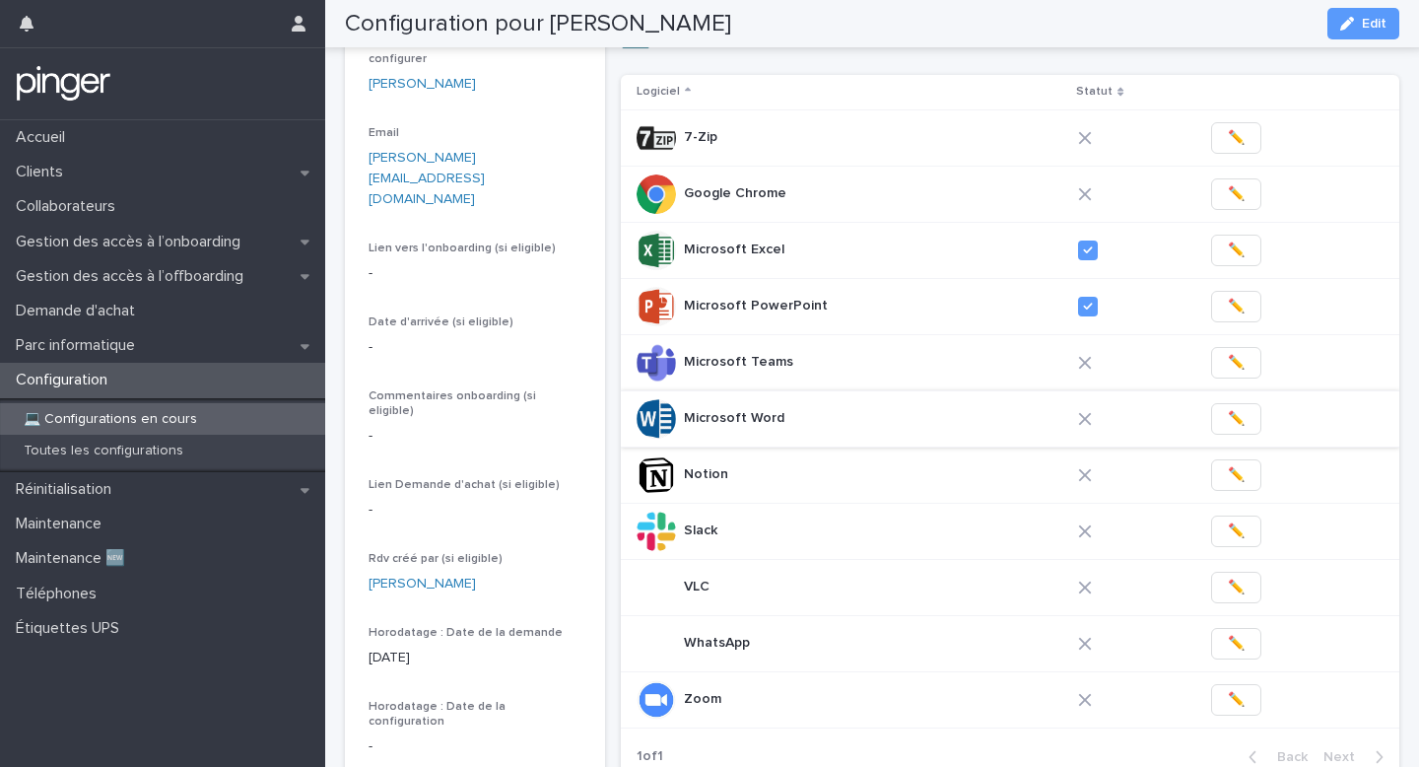
click at [1228, 421] on span "✏️" at bounding box center [1236, 419] width 17 height 20
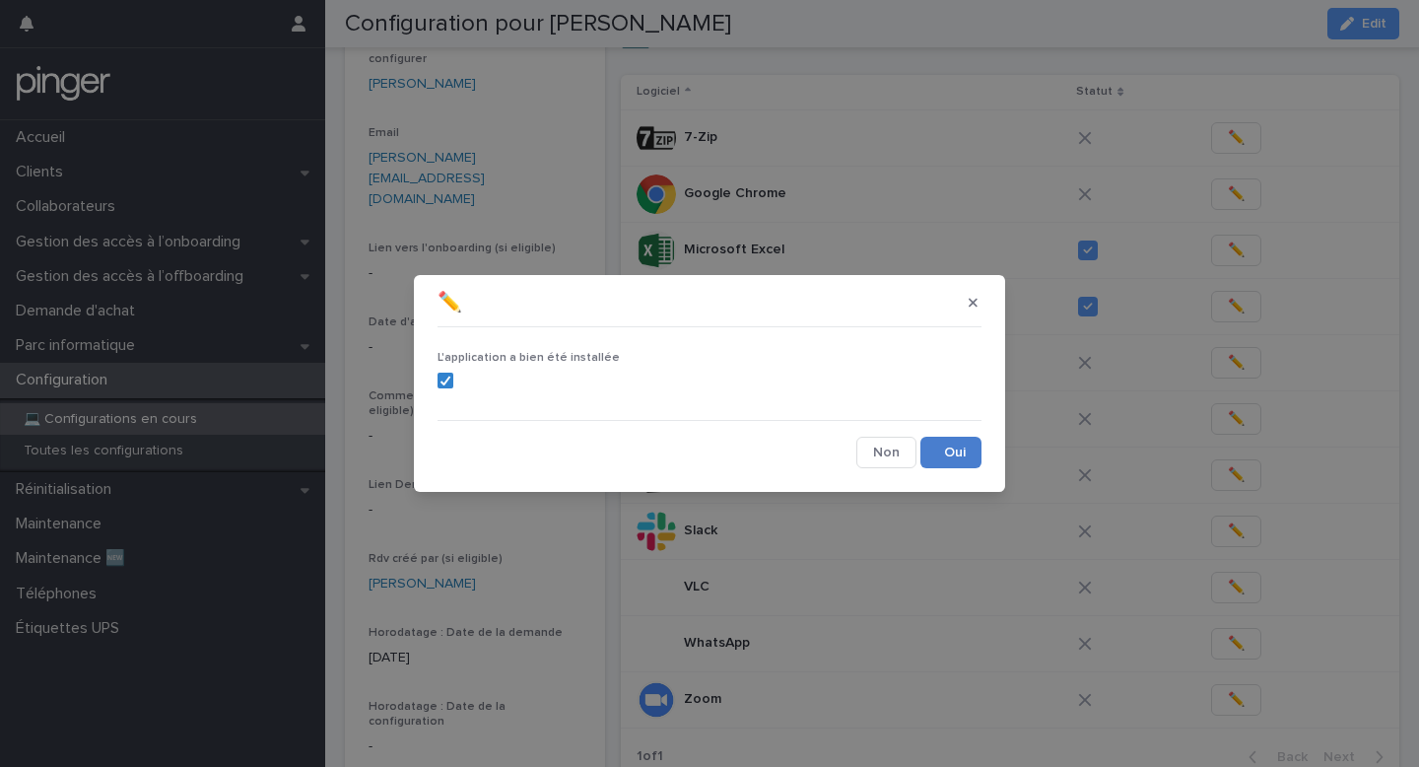
click at [949, 466] on button "Save" at bounding box center [951, 453] width 61 height 32
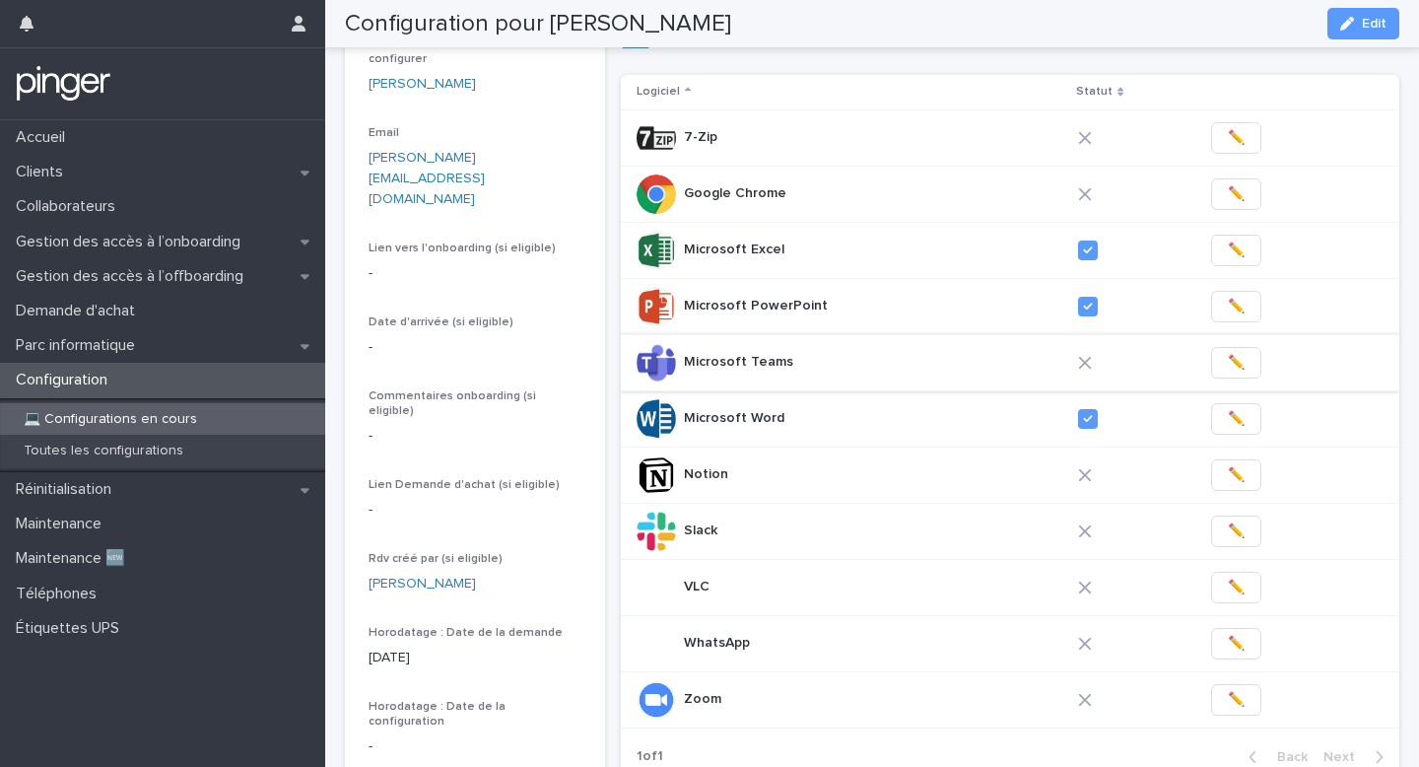
click at [1234, 365] on span "✏️" at bounding box center [1236, 363] width 17 height 20
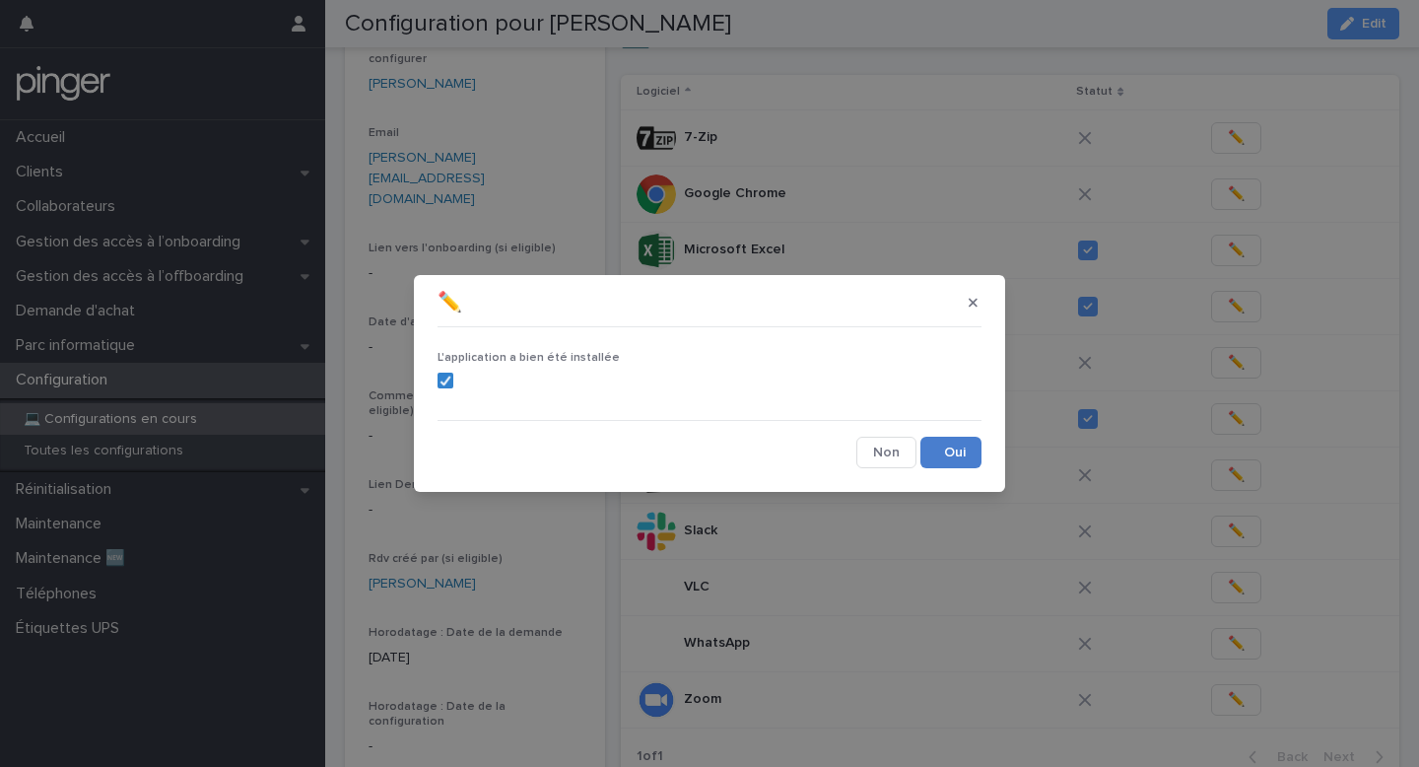
click at [959, 455] on button "Save" at bounding box center [951, 453] width 61 height 32
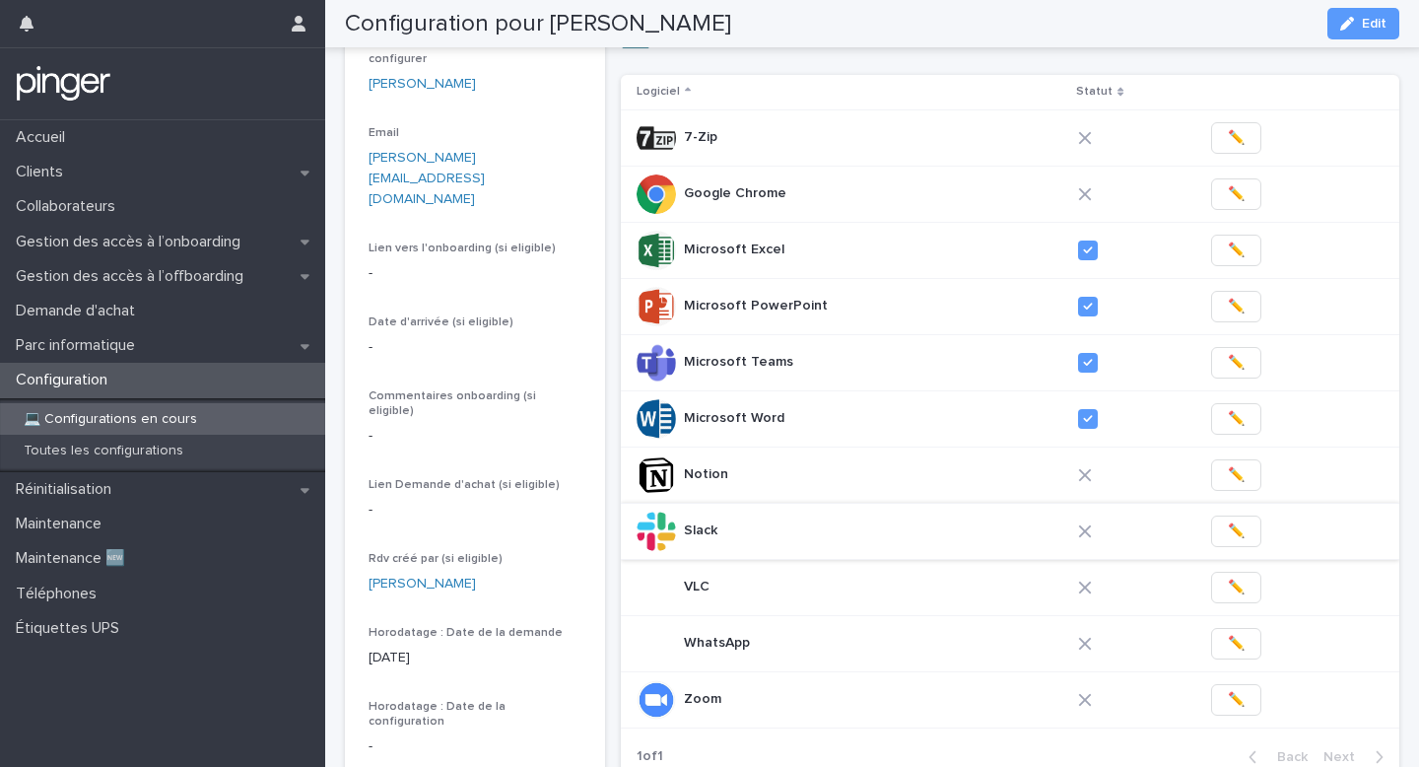
click at [1233, 534] on span "✏️" at bounding box center [1236, 531] width 17 height 20
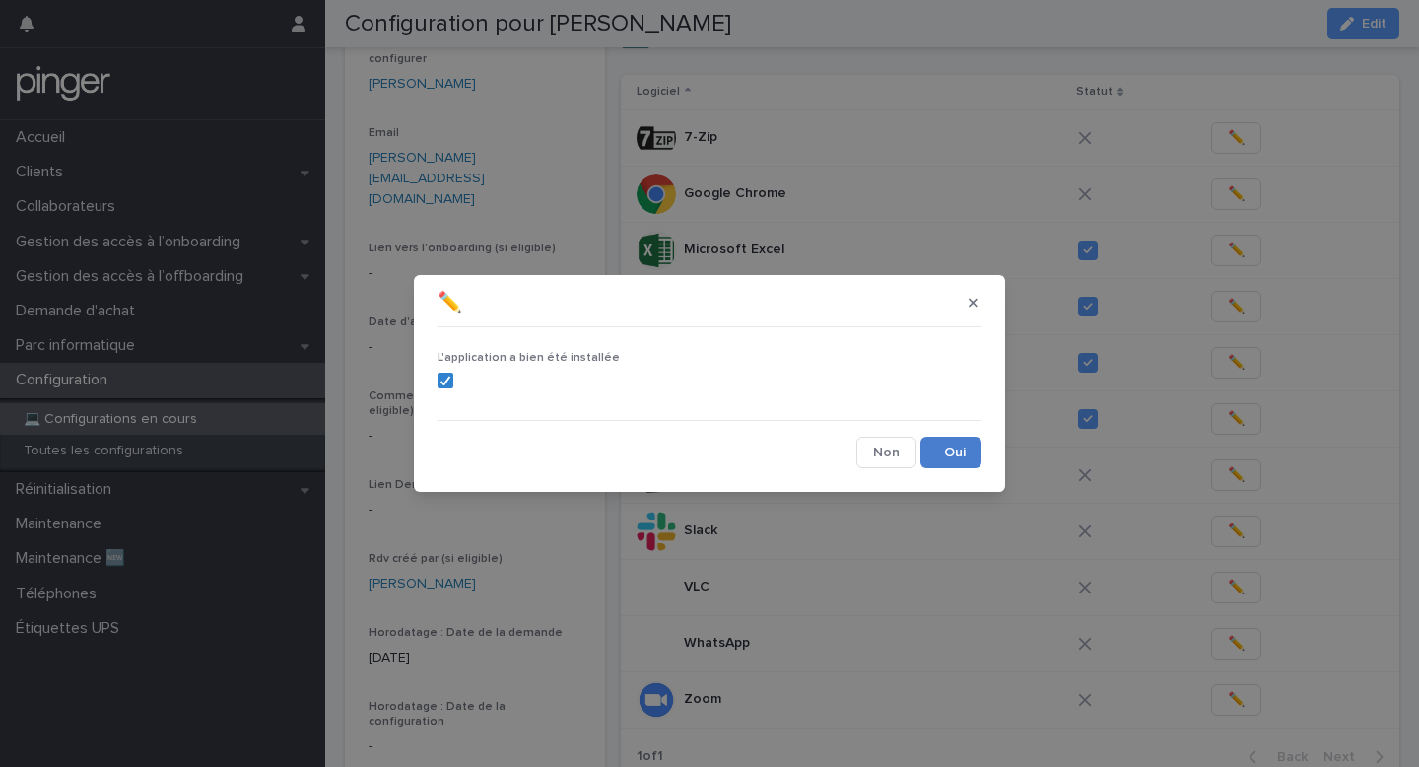
click at [946, 458] on button "Save" at bounding box center [951, 453] width 61 height 32
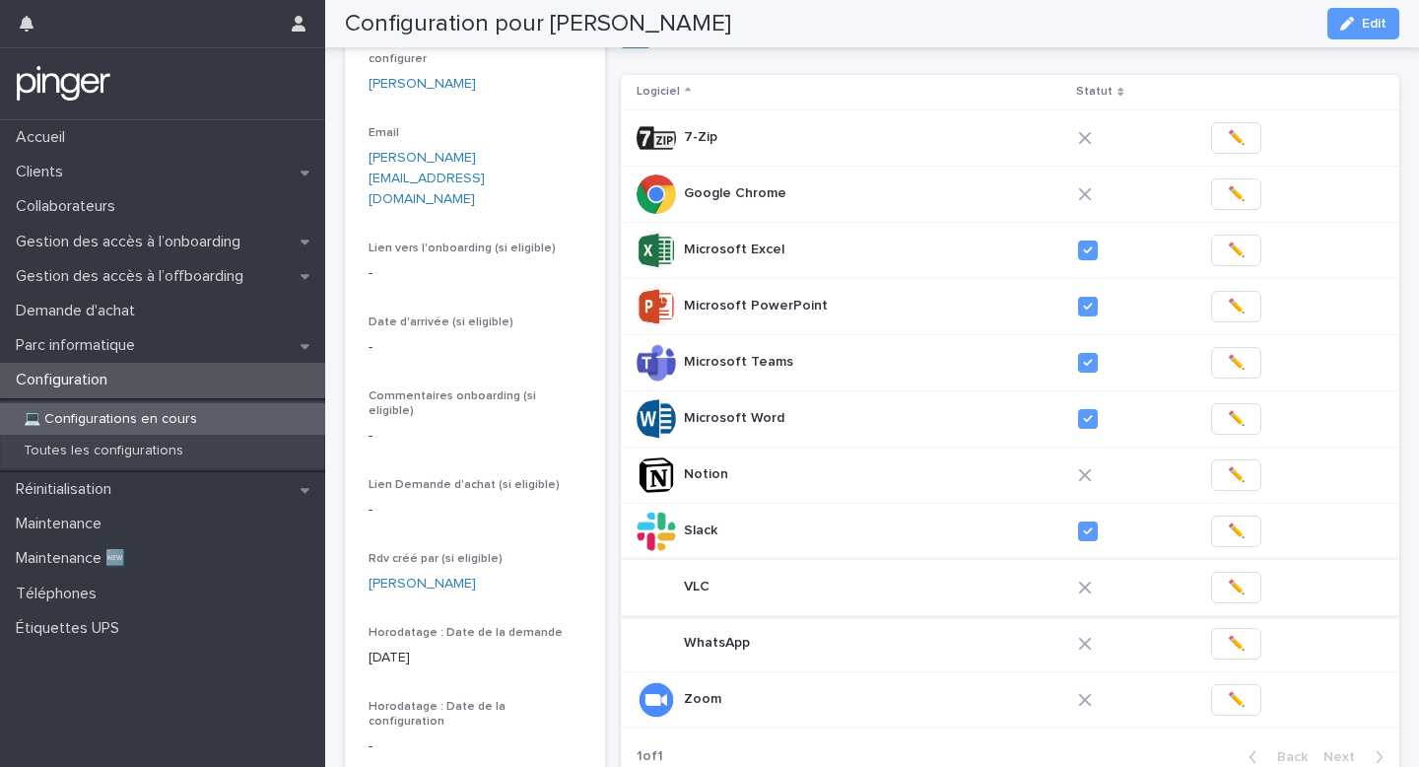
click at [1228, 589] on span "✏️" at bounding box center [1236, 588] width 17 height 20
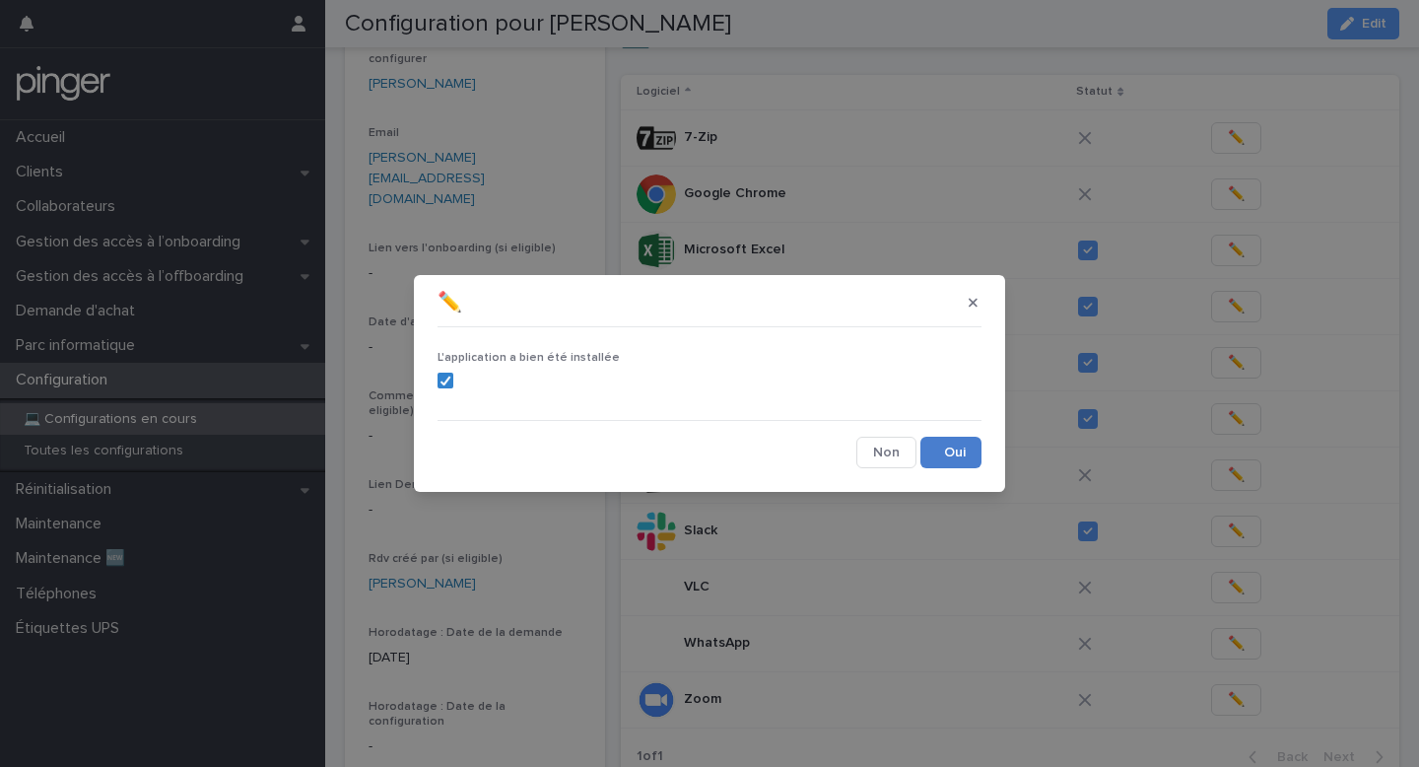
click at [952, 451] on button "Save" at bounding box center [951, 453] width 61 height 32
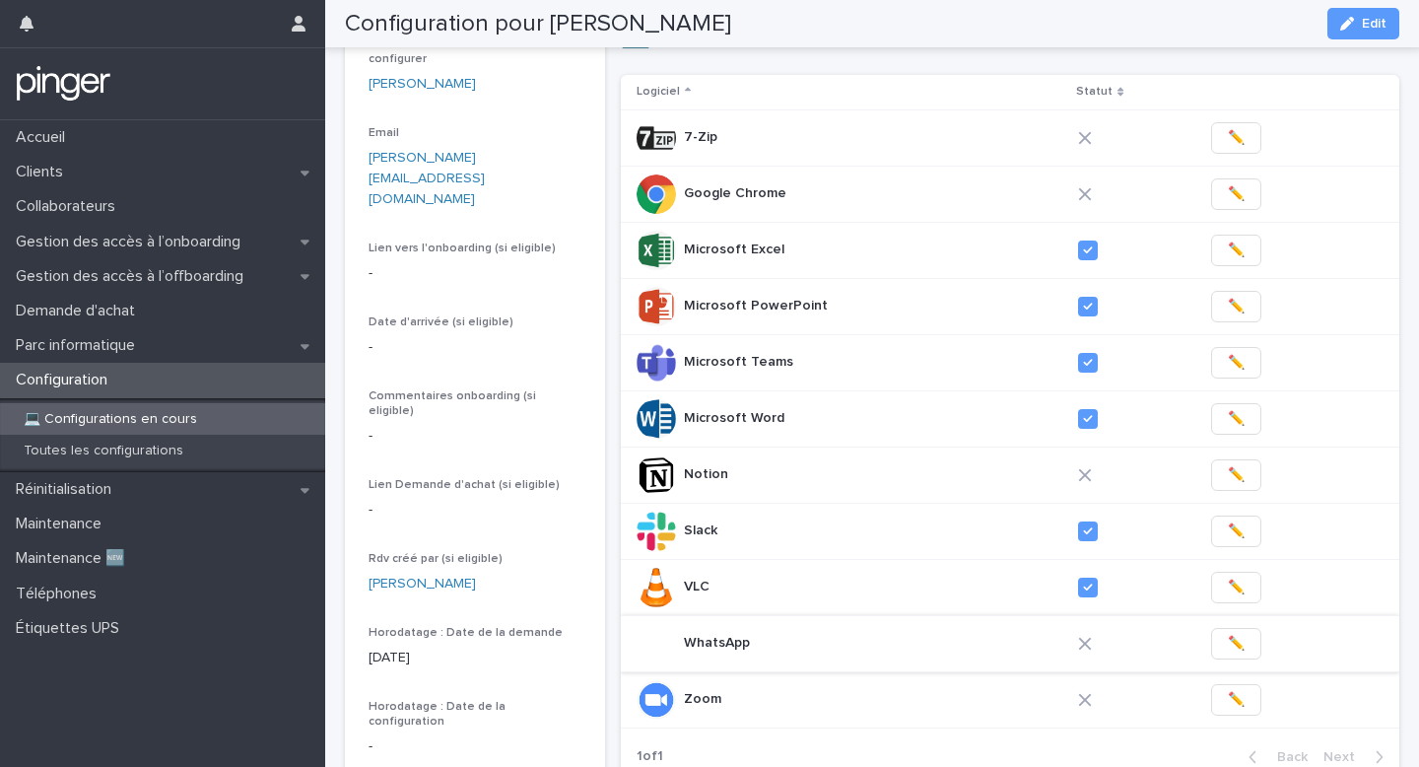
click at [1233, 642] on span "✏️" at bounding box center [1236, 644] width 17 height 20
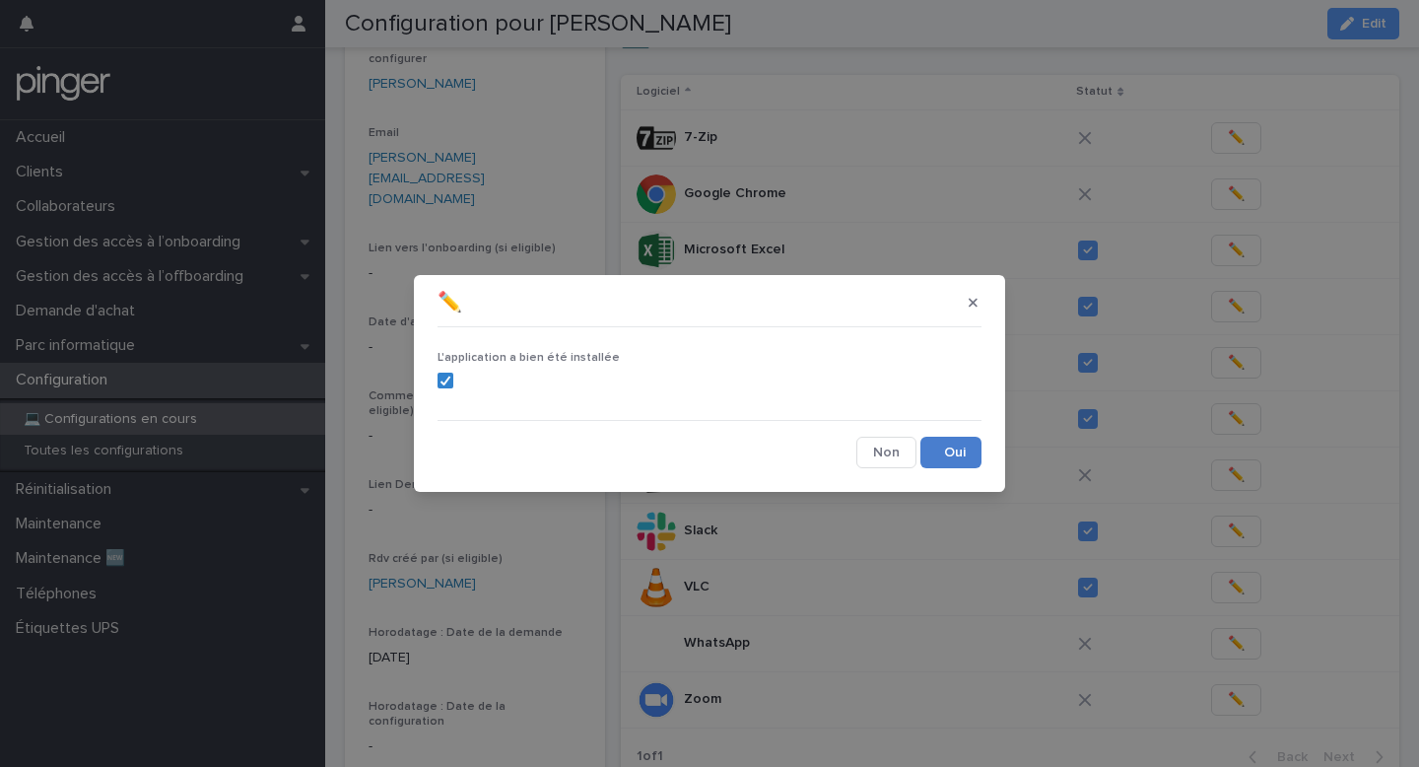
click at [955, 460] on button "Save" at bounding box center [951, 453] width 61 height 32
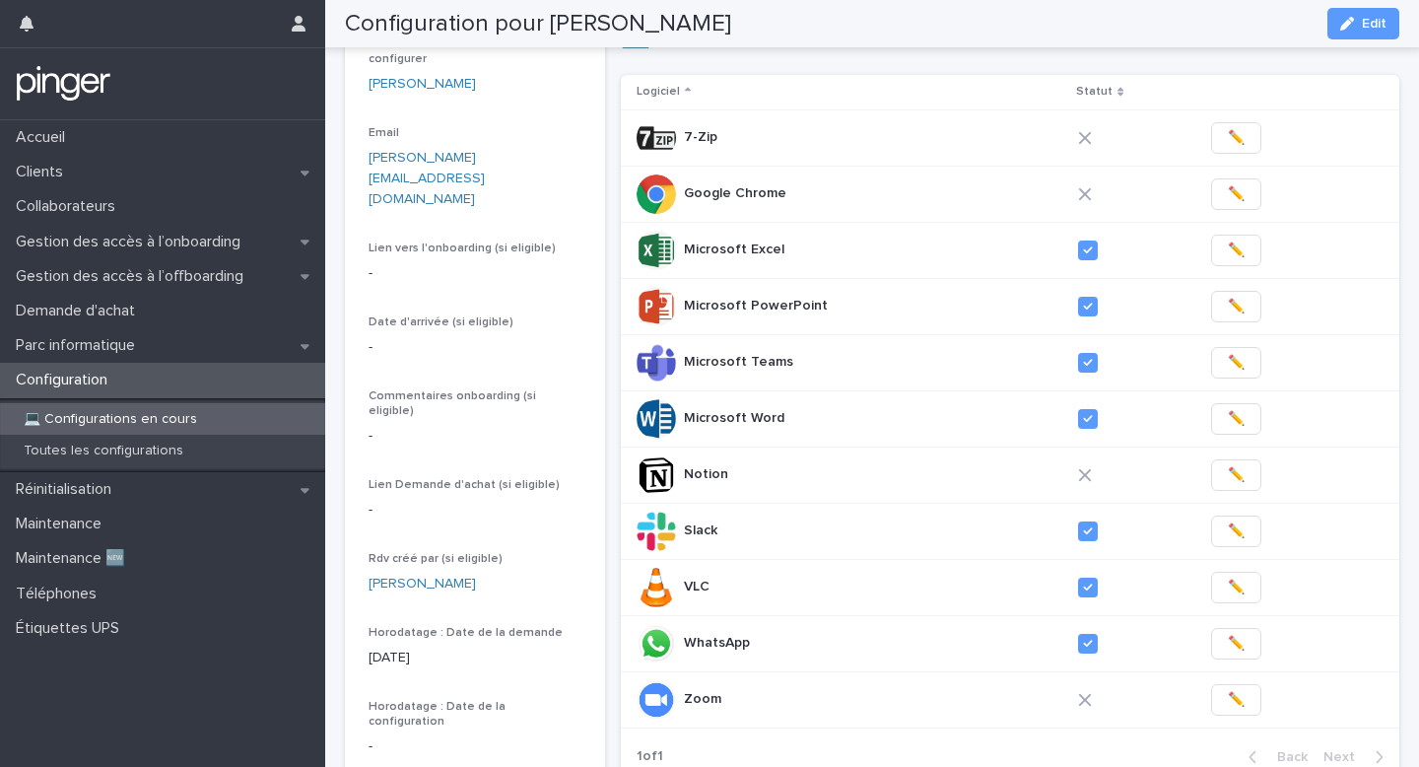
click at [1234, 703] on span "✏️" at bounding box center [1236, 700] width 17 height 20
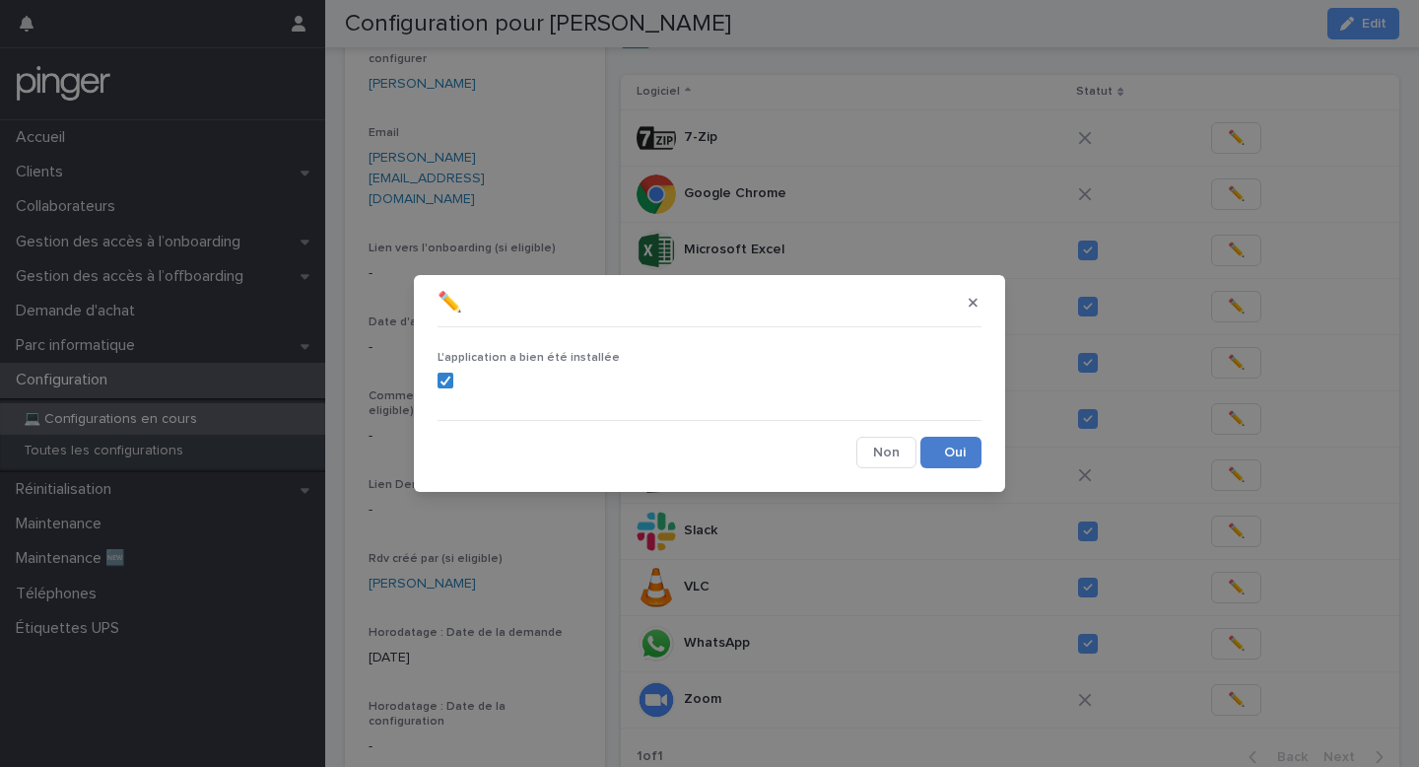
click at [943, 453] on button "Save" at bounding box center [951, 453] width 61 height 32
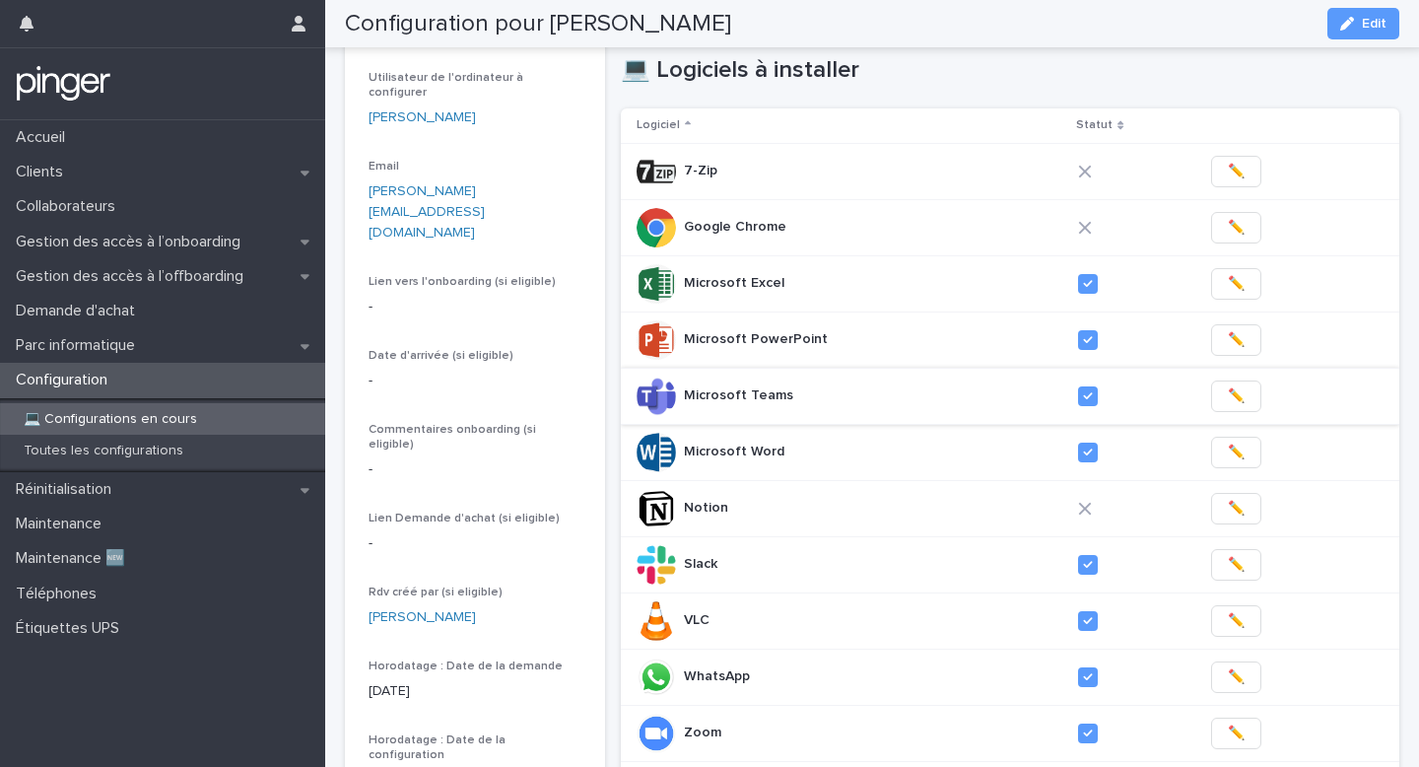
scroll to position [228, 0]
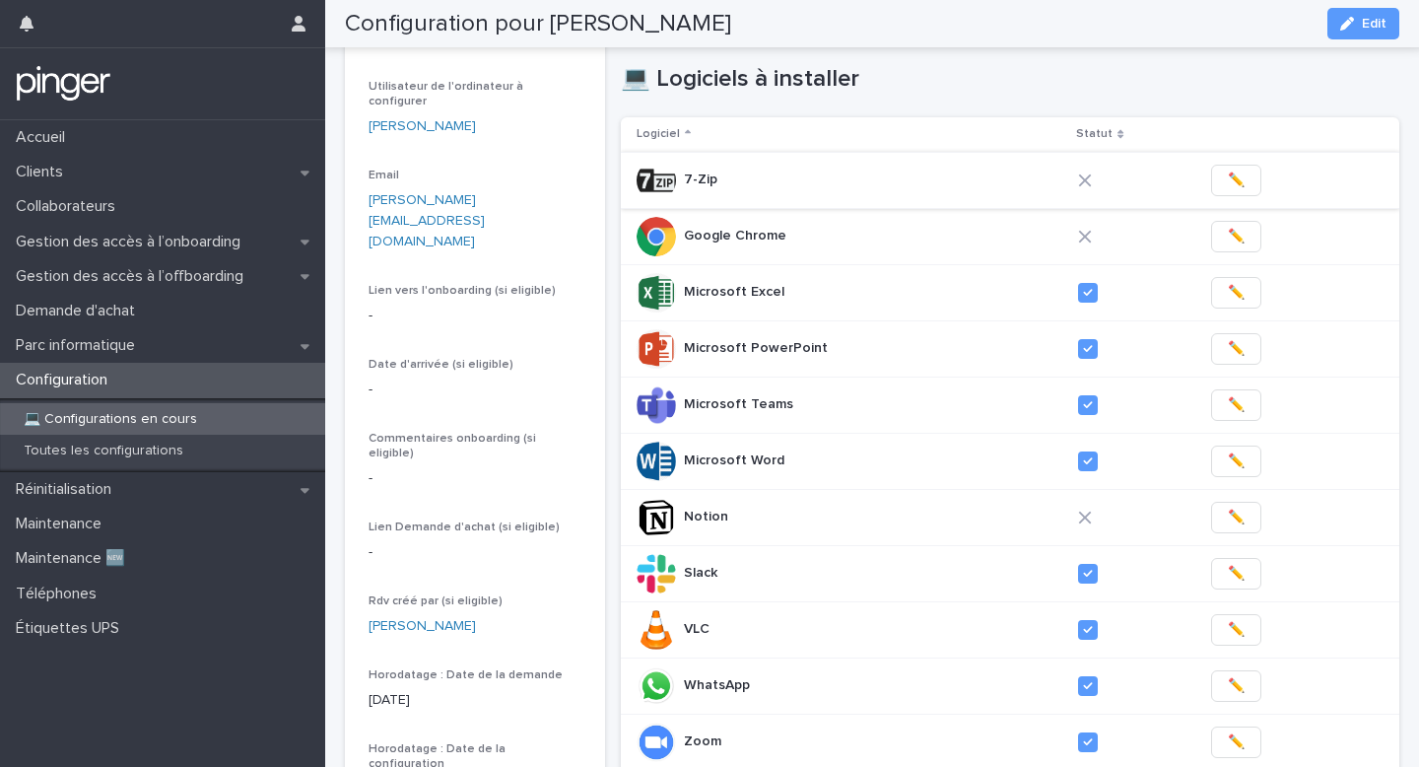
click at [1228, 183] on span "✏️" at bounding box center [1236, 181] width 17 height 20
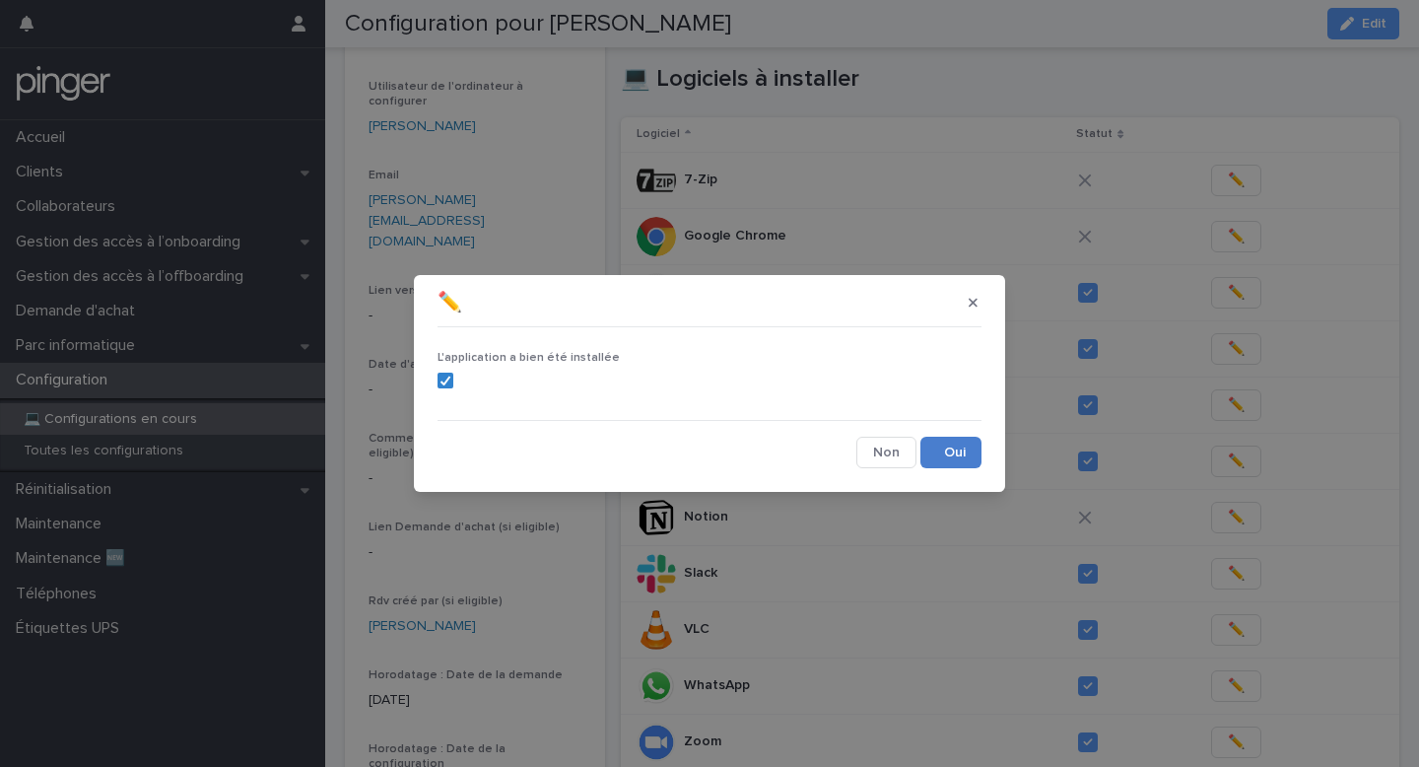
click at [959, 456] on button "Save" at bounding box center [951, 453] width 61 height 32
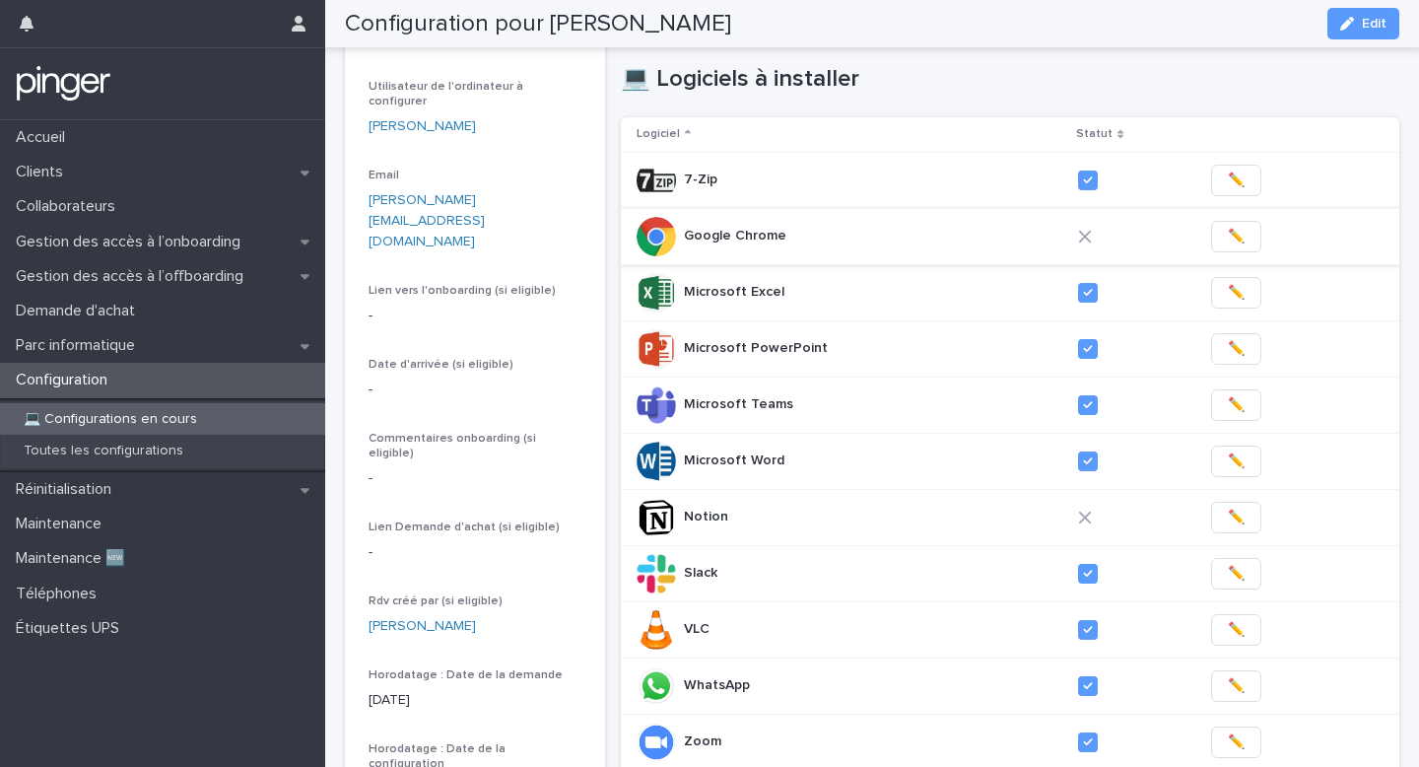
click at [1232, 240] on span "✏️" at bounding box center [1236, 237] width 17 height 20
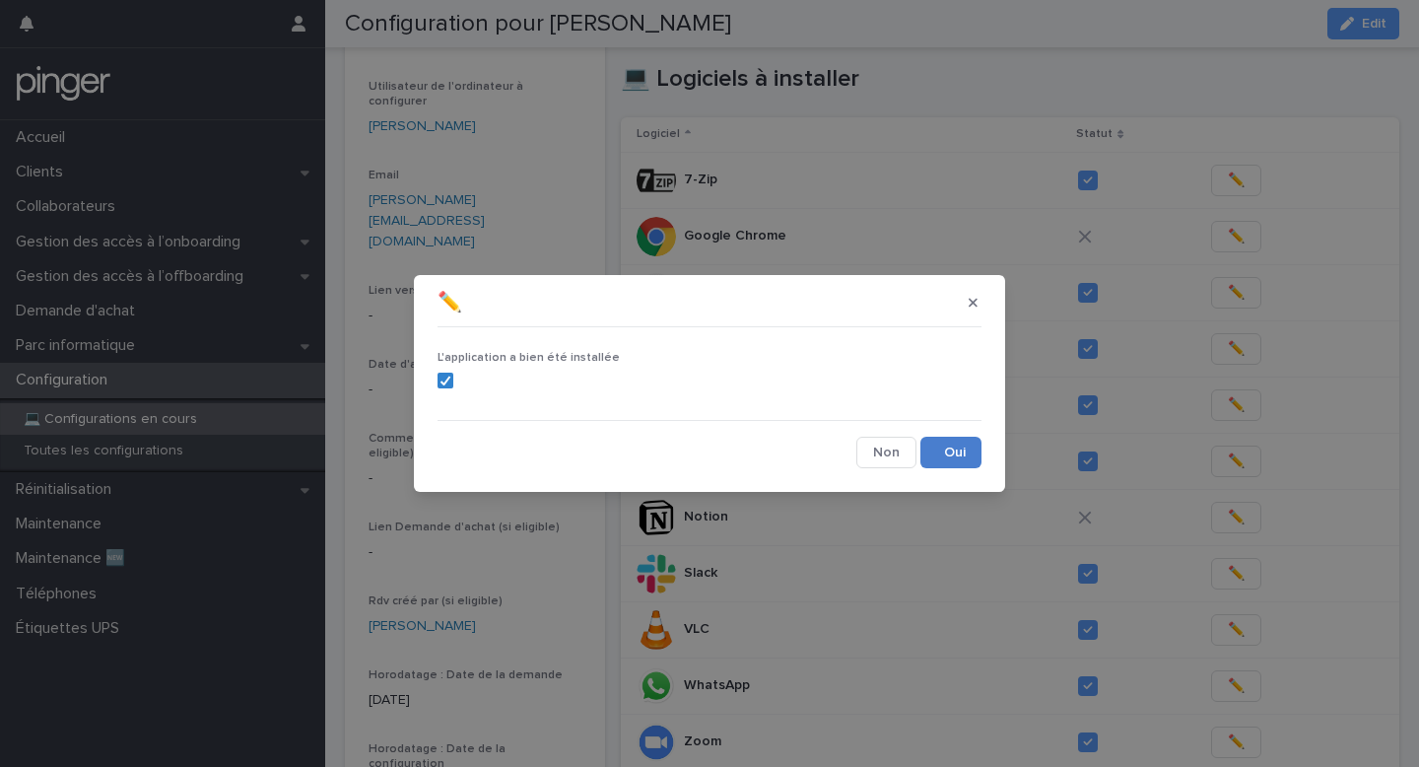
click at [956, 439] on button "Save" at bounding box center [951, 453] width 61 height 32
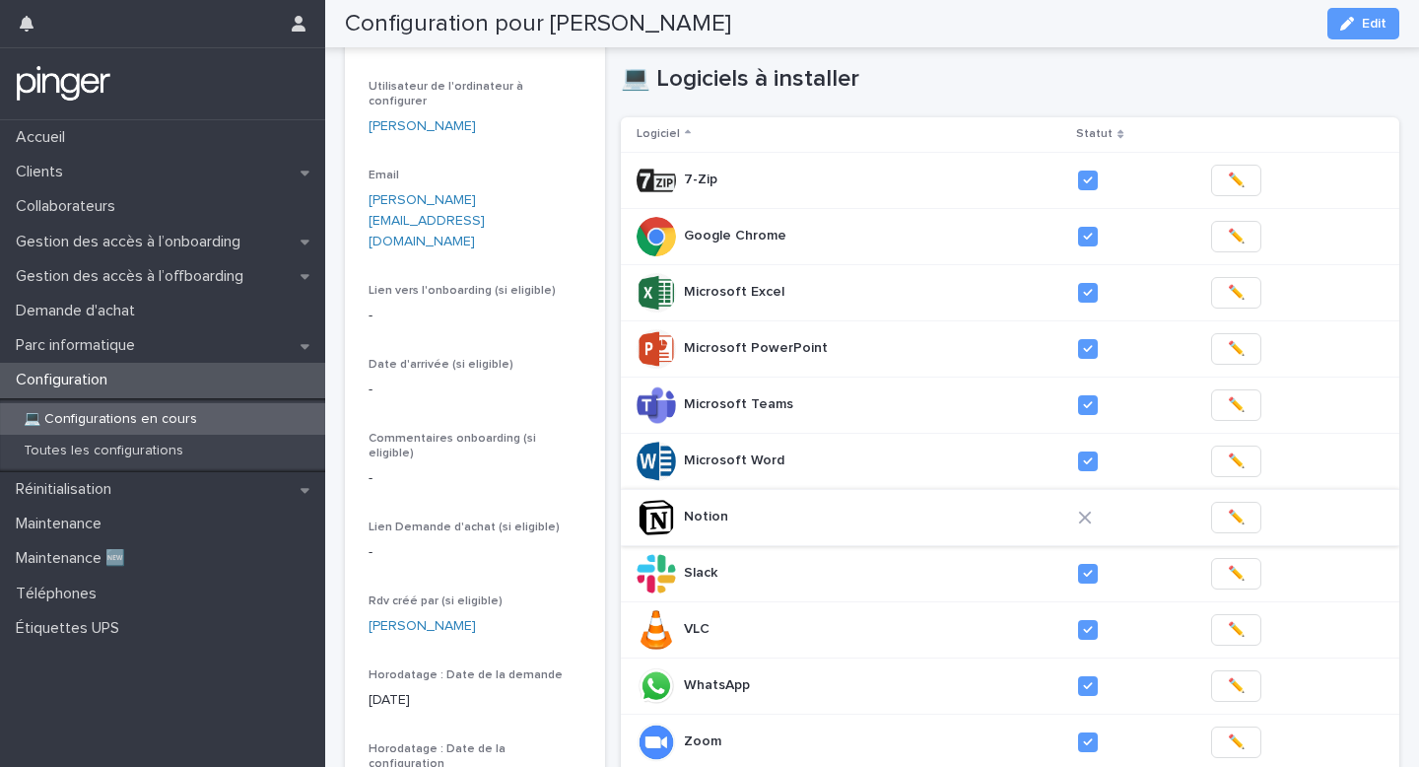
click at [1211, 515] on button "✏️" at bounding box center [1236, 518] width 50 height 32
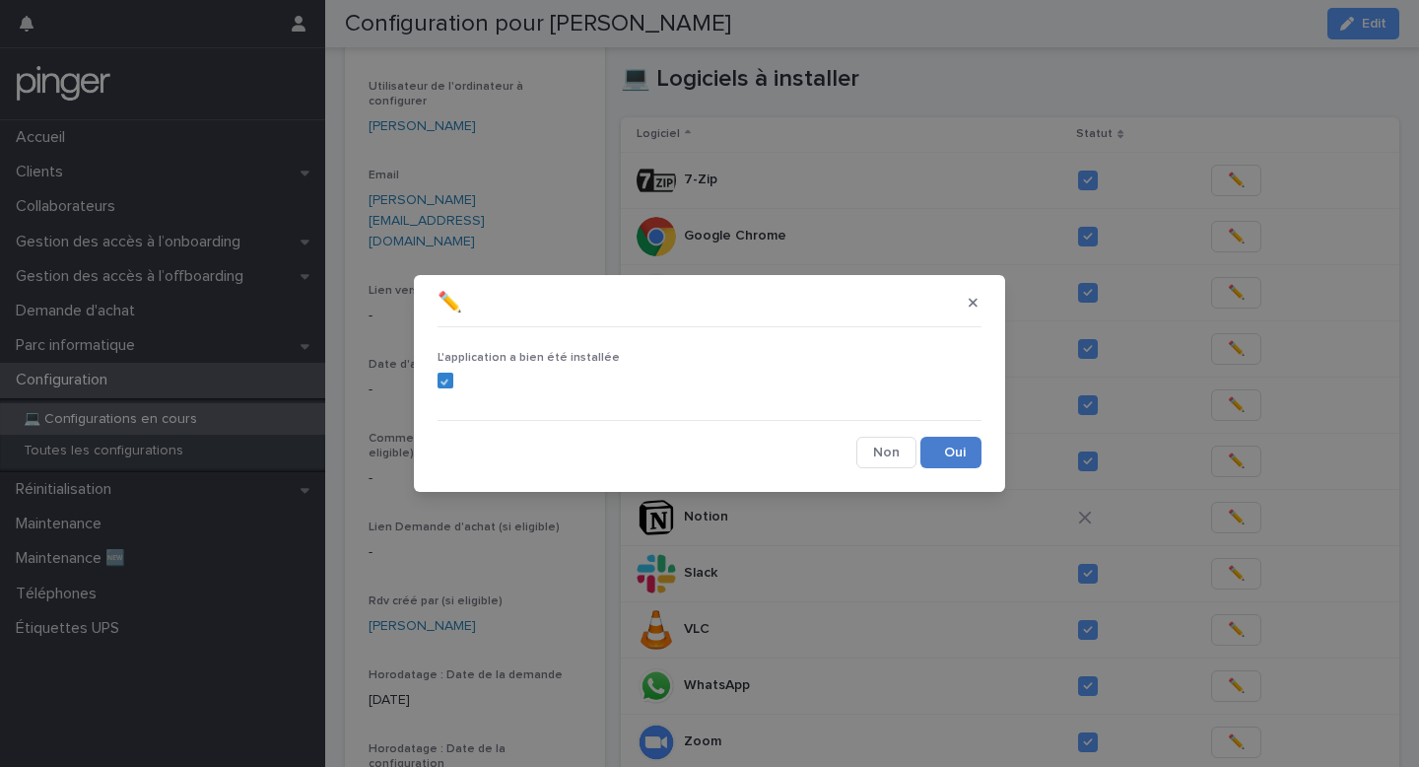
click at [936, 444] on button "Save" at bounding box center [951, 453] width 61 height 32
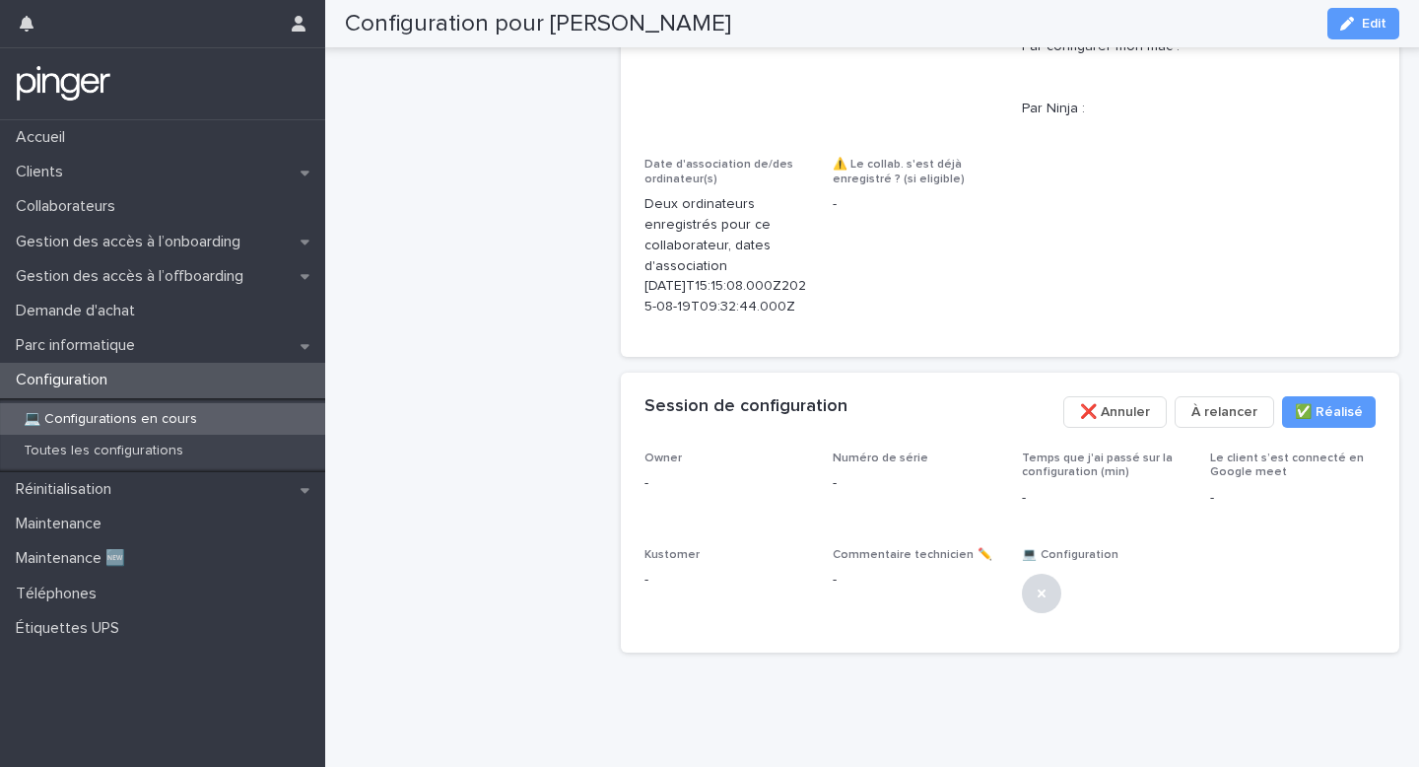
scroll to position [1523, 0]
click at [1373, 33] on button "Edit" at bounding box center [1364, 24] width 72 height 32
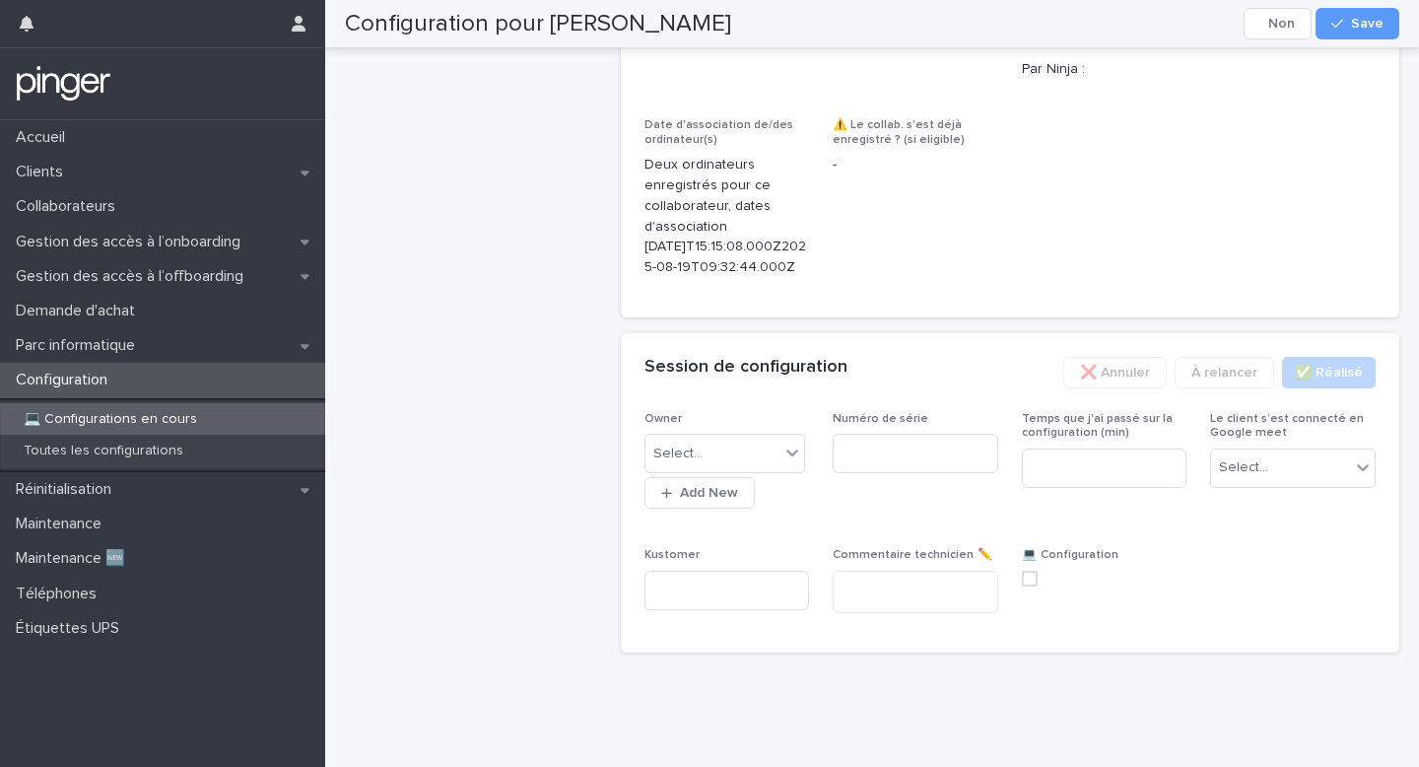
click at [754, 473] on div "Select..." at bounding box center [726, 453] width 162 height 39
click at [765, 470] on div "Select..." at bounding box center [713, 454] width 135 height 33
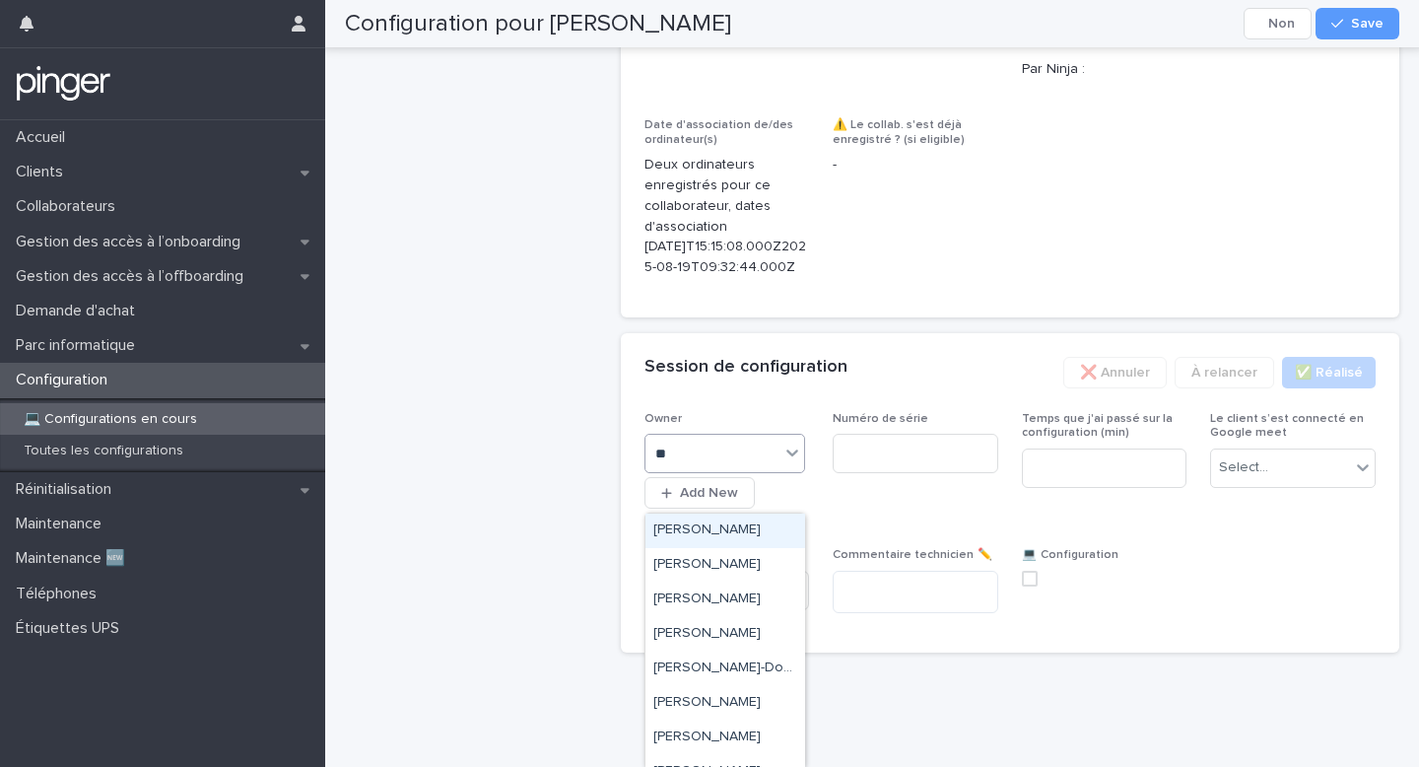
type input "***"
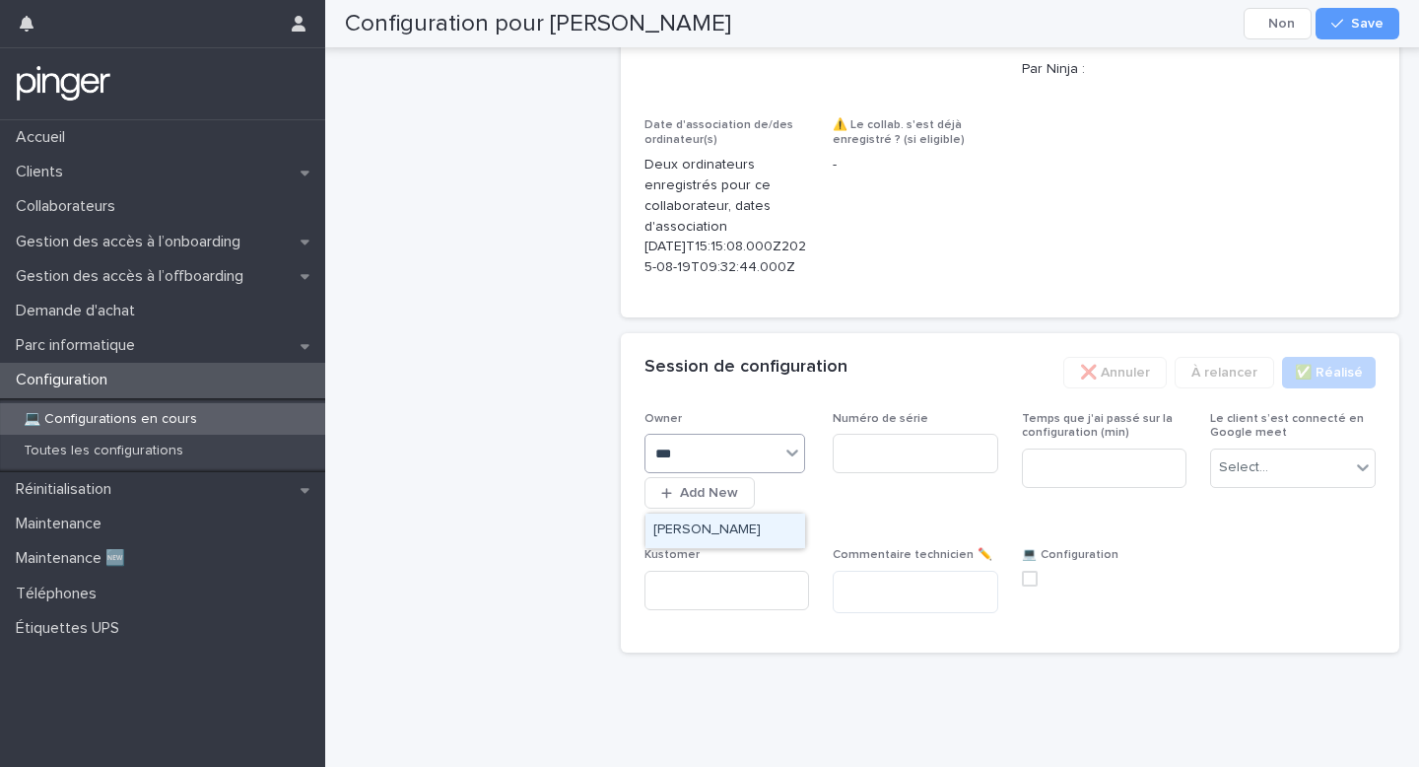
click at [757, 530] on div "Benjamin Moreau" at bounding box center [726, 531] width 160 height 34
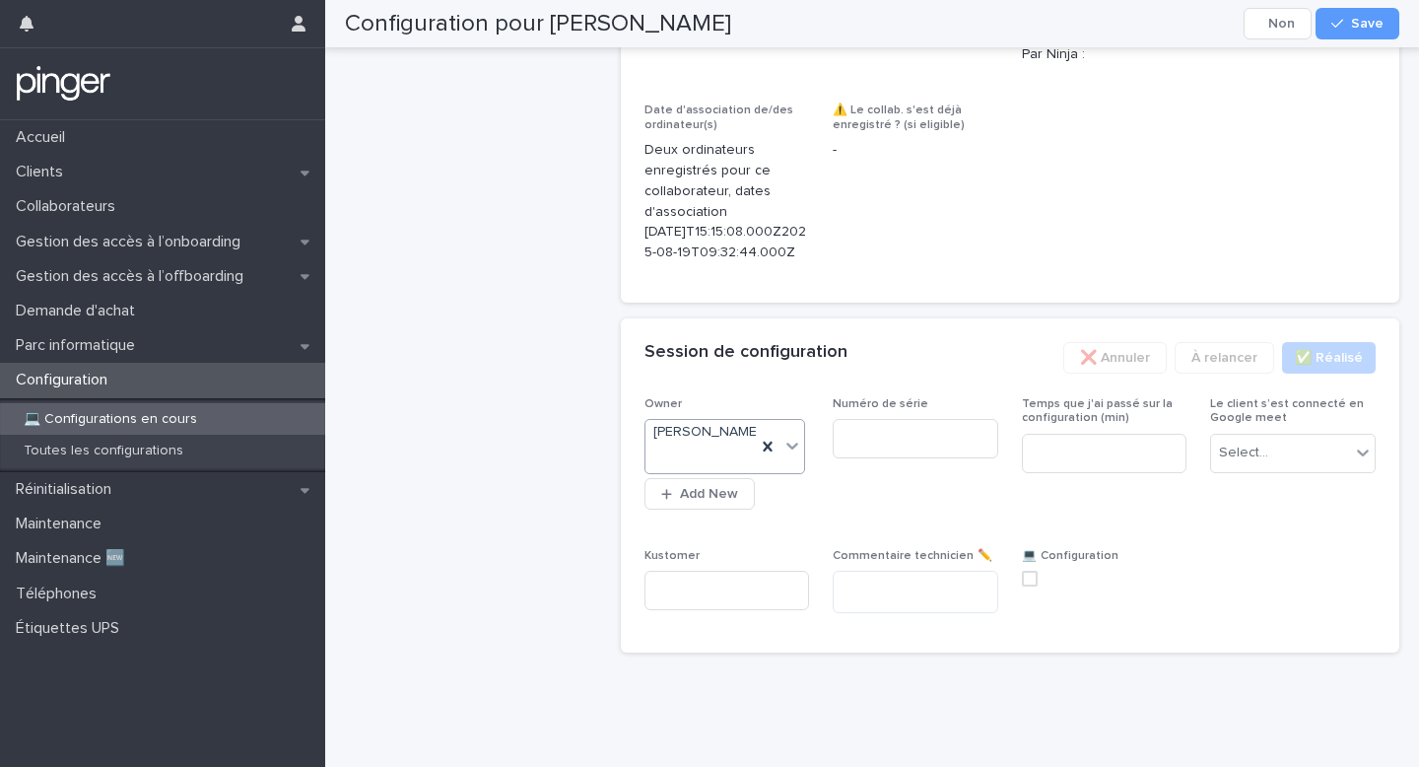
click at [886, 466] on div "Numéro de série" at bounding box center [916, 435] width 166 height 77
click at [897, 442] on input at bounding box center [916, 438] width 166 height 39
paste input "**********"
type input "**********"
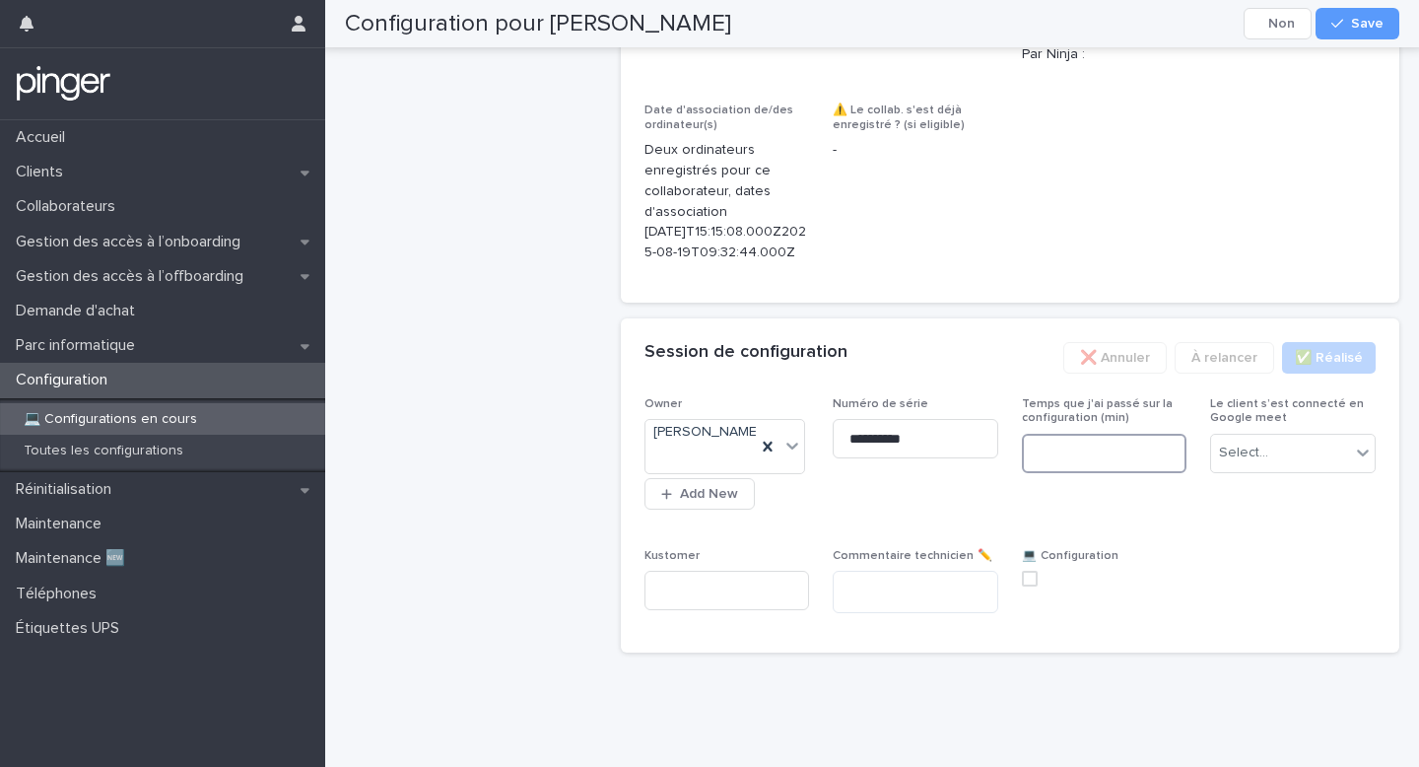
click at [1077, 456] on input at bounding box center [1105, 453] width 166 height 39
type input "*"
type input "**"
click at [1297, 449] on div "Select..." at bounding box center [1280, 453] width 139 height 33
click at [1245, 521] on span "Non" at bounding box center [1236, 518] width 34 height 22
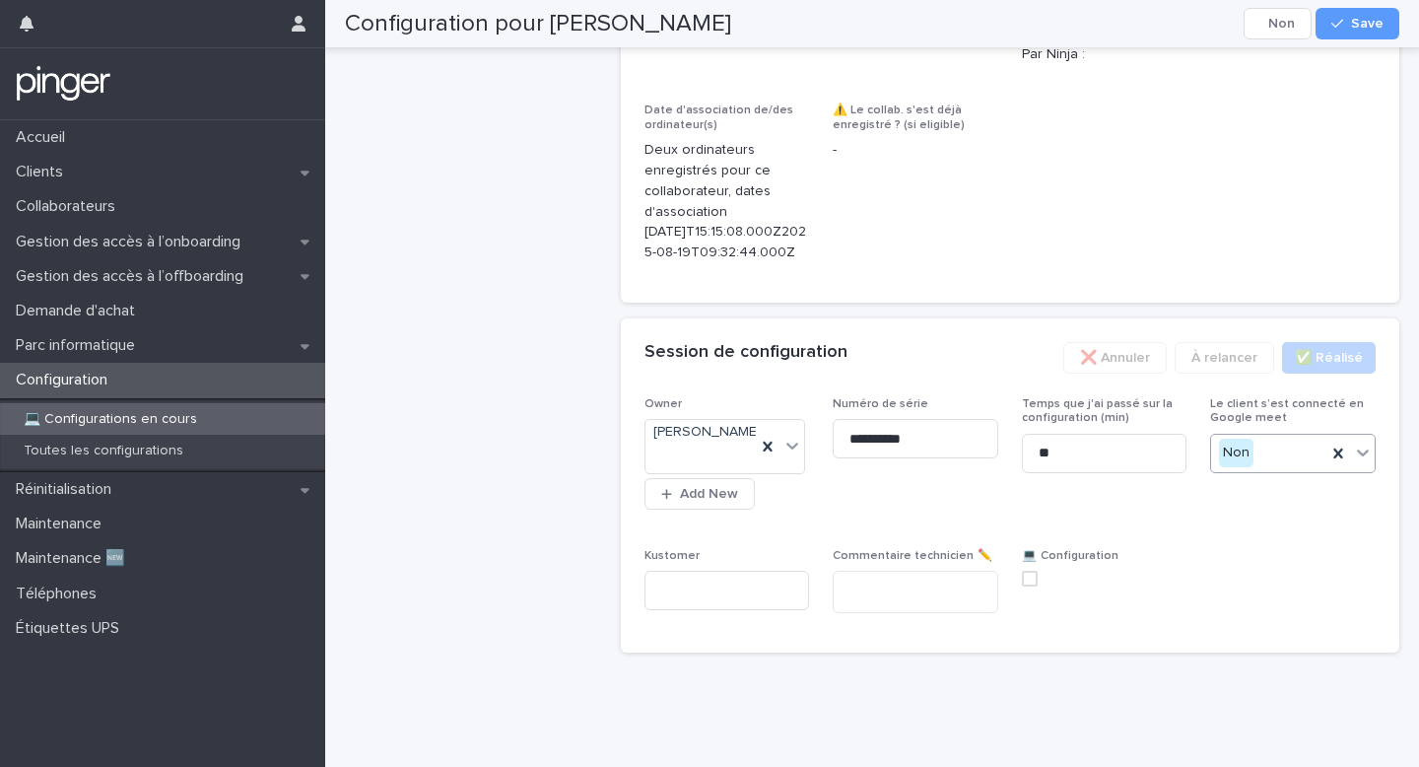
click at [1269, 461] on div "Non" at bounding box center [1268, 453] width 115 height 33
click at [1248, 484] on span "Oui" at bounding box center [1234, 483] width 30 height 22
click at [1030, 586] on span at bounding box center [1030, 579] width 16 height 16
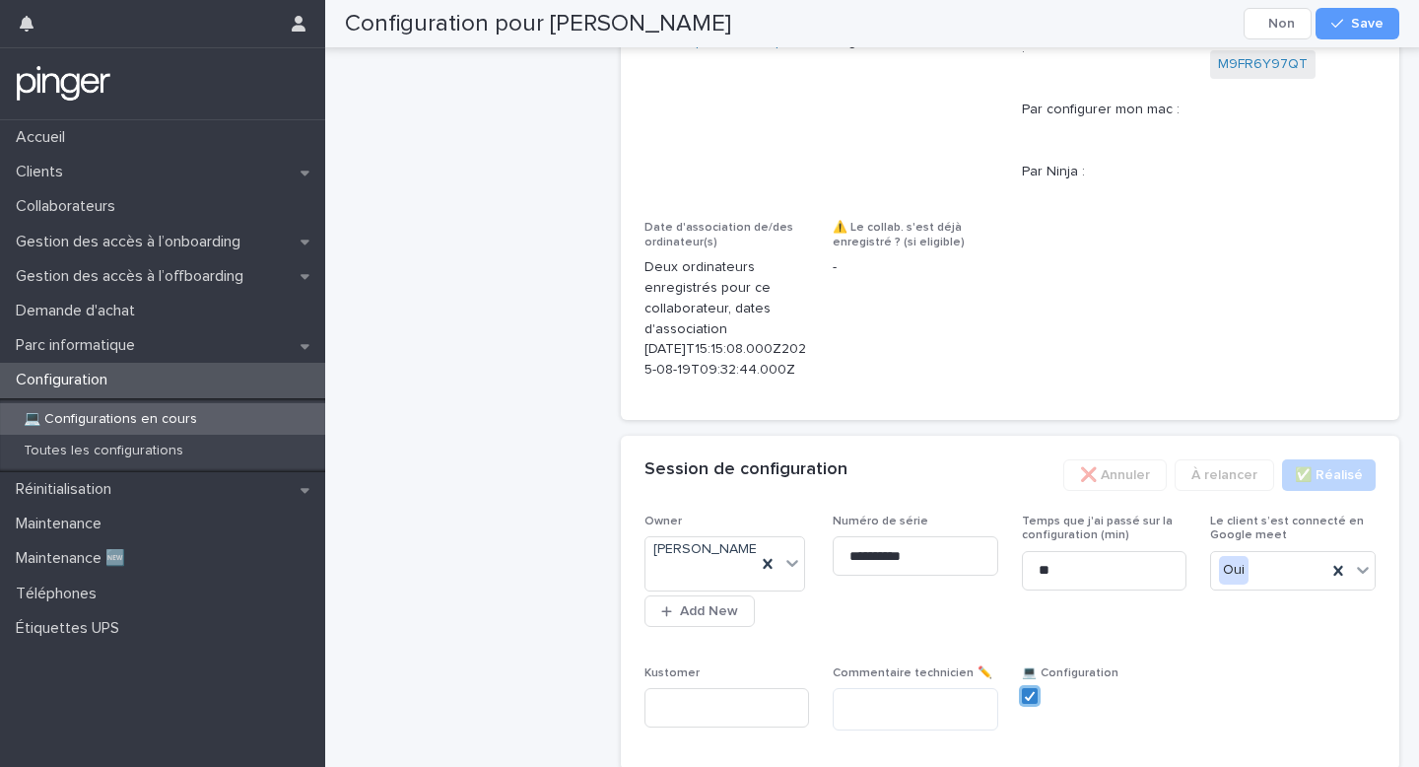
scroll to position [965, 0]
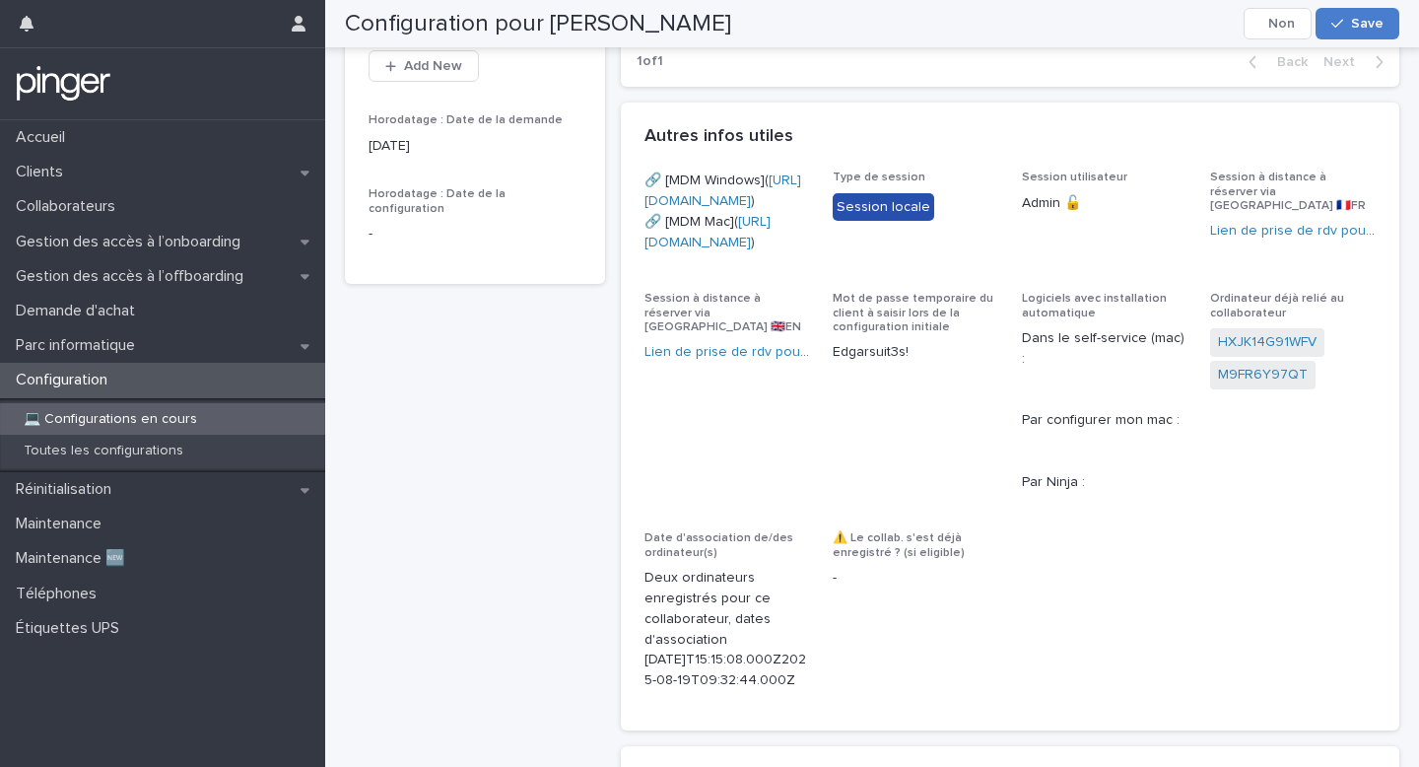
click at [1343, 25] on icon "button" at bounding box center [1338, 24] width 12 height 14
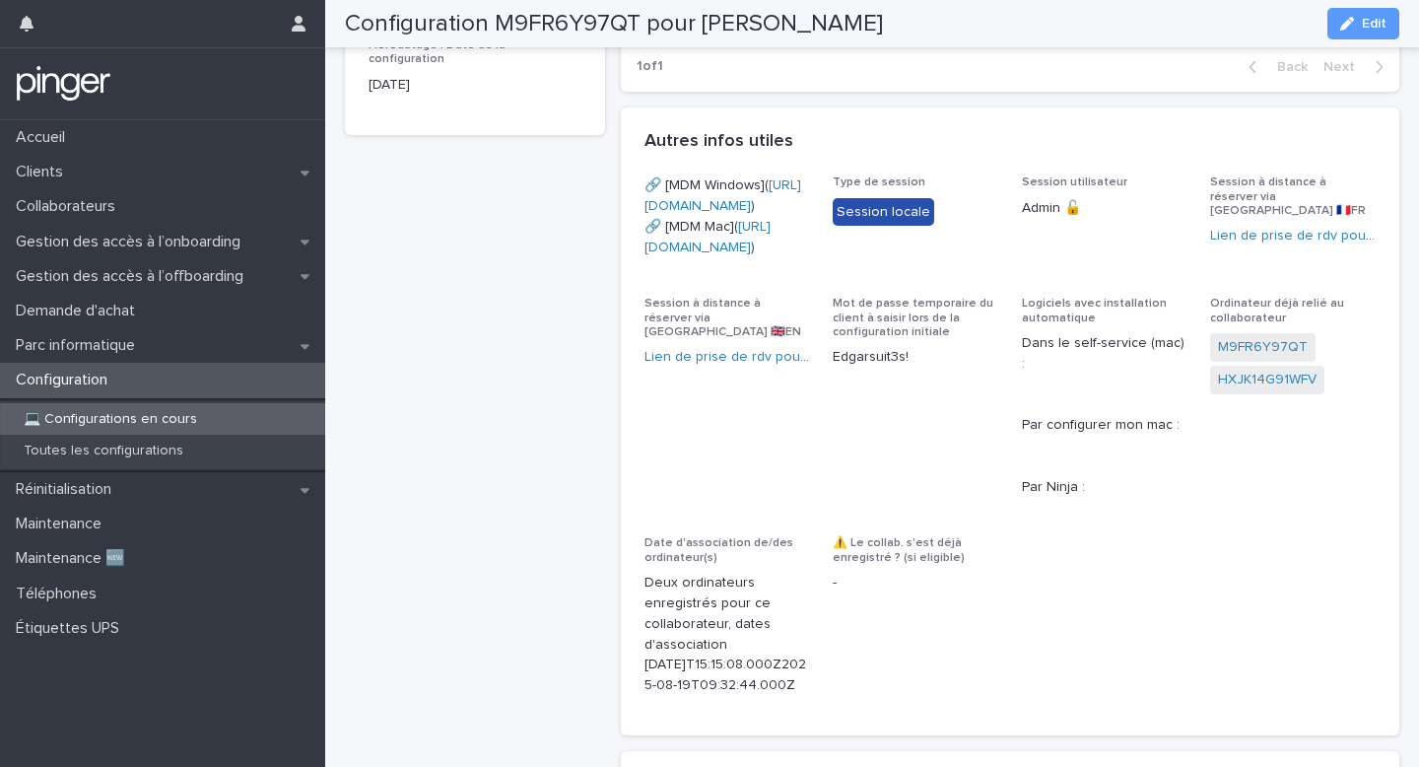
scroll to position [0, 0]
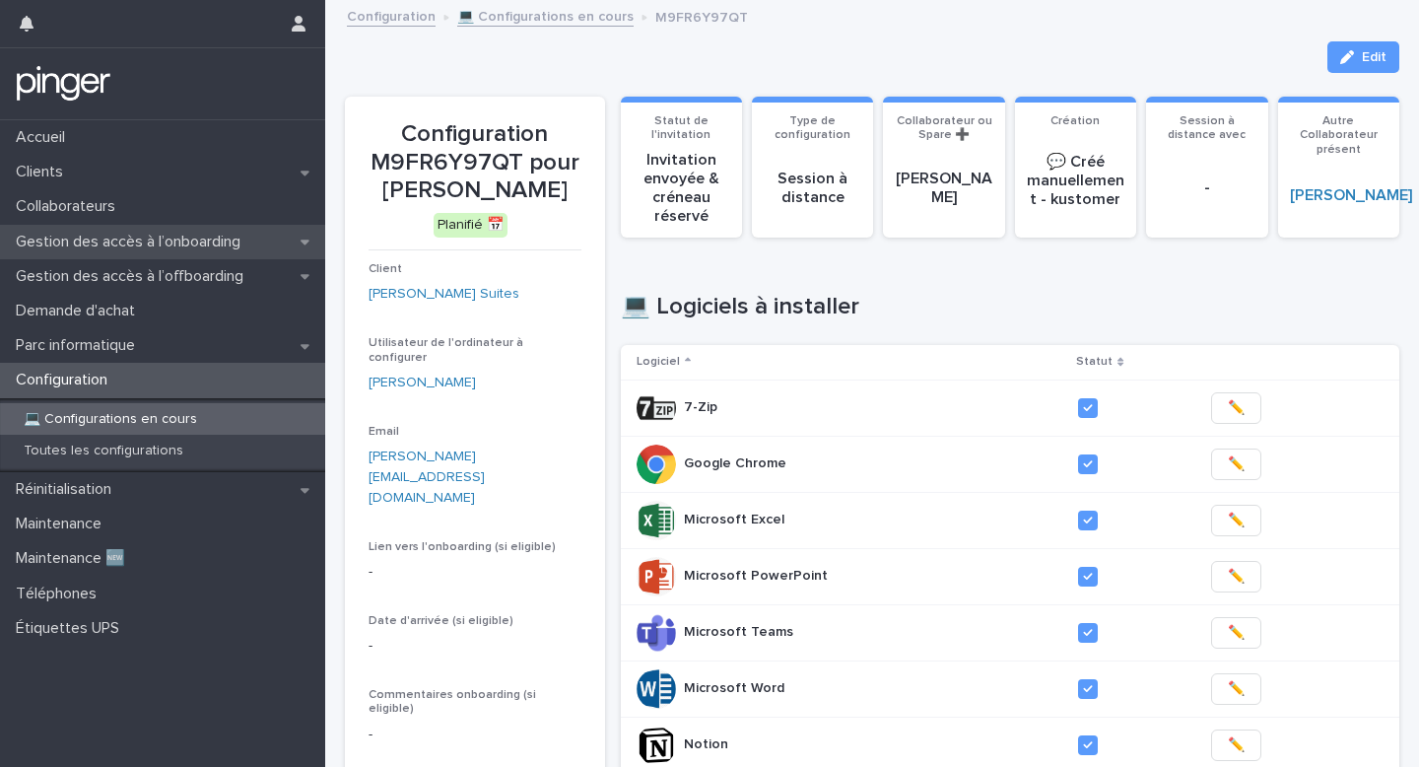
click at [182, 234] on p "Gestion des accès à l’onboarding" at bounding box center [132, 242] width 248 height 19
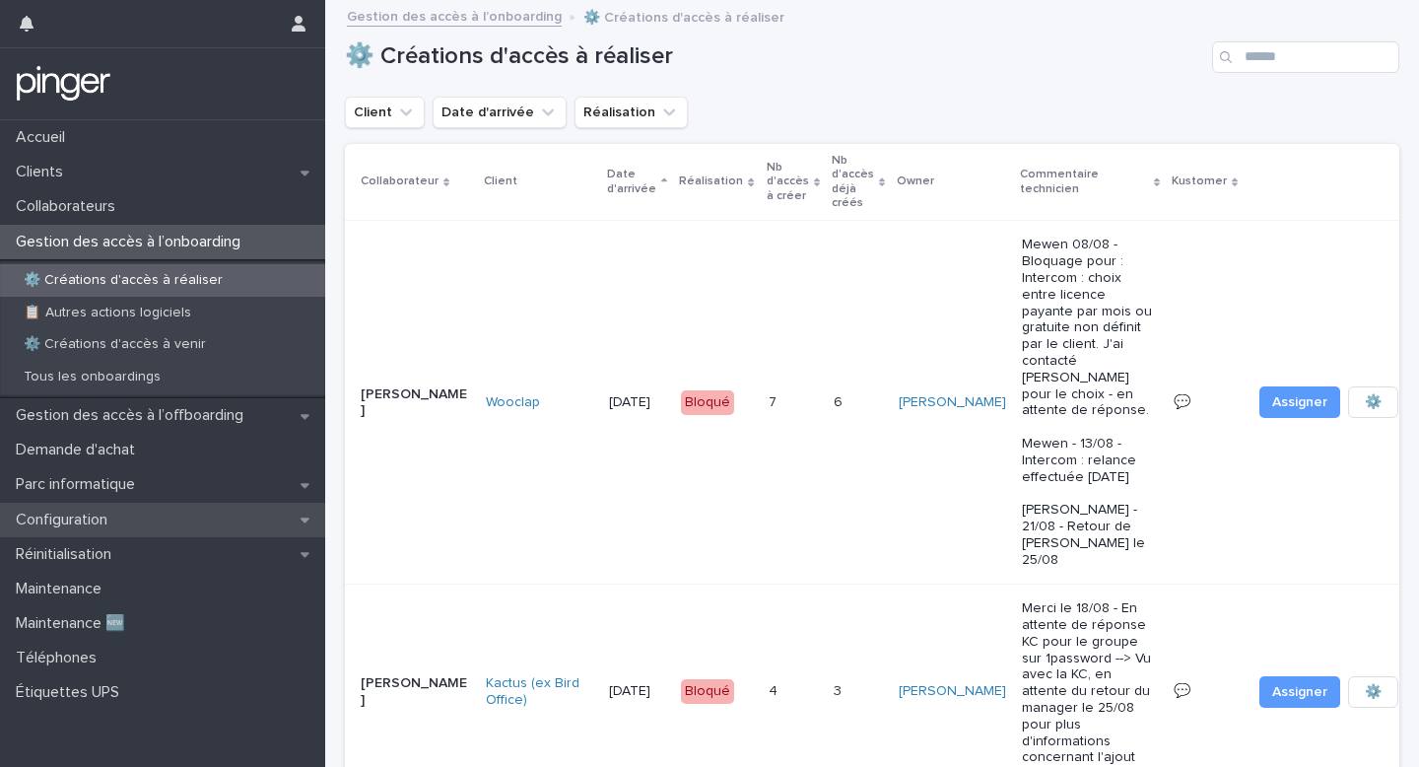
click at [102, 512] on p "Configuration" at bounding box center [65, 520] width 115 height 19
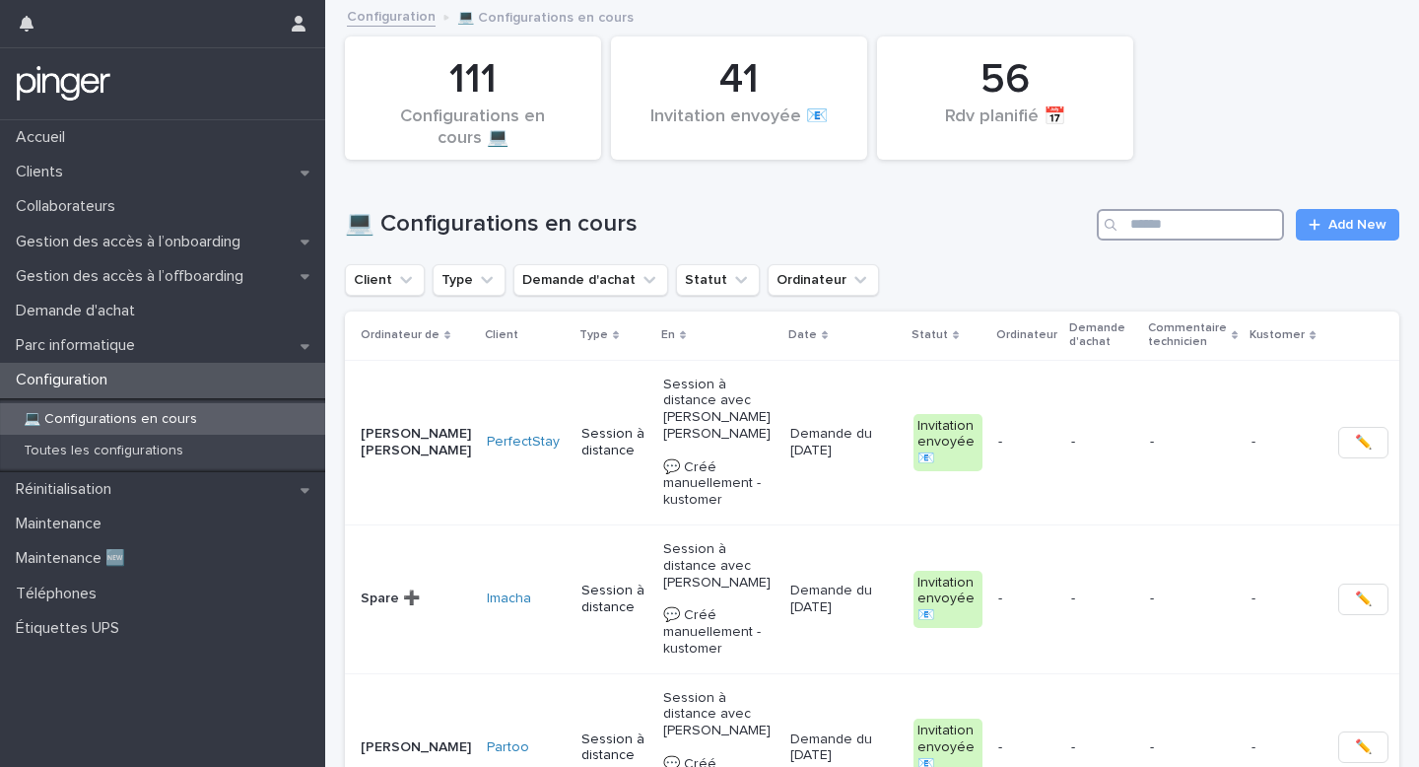
click at [1202, 220] on input "Search" at bounding box center [1190, 225] width 187 height 32
paste input "**********"
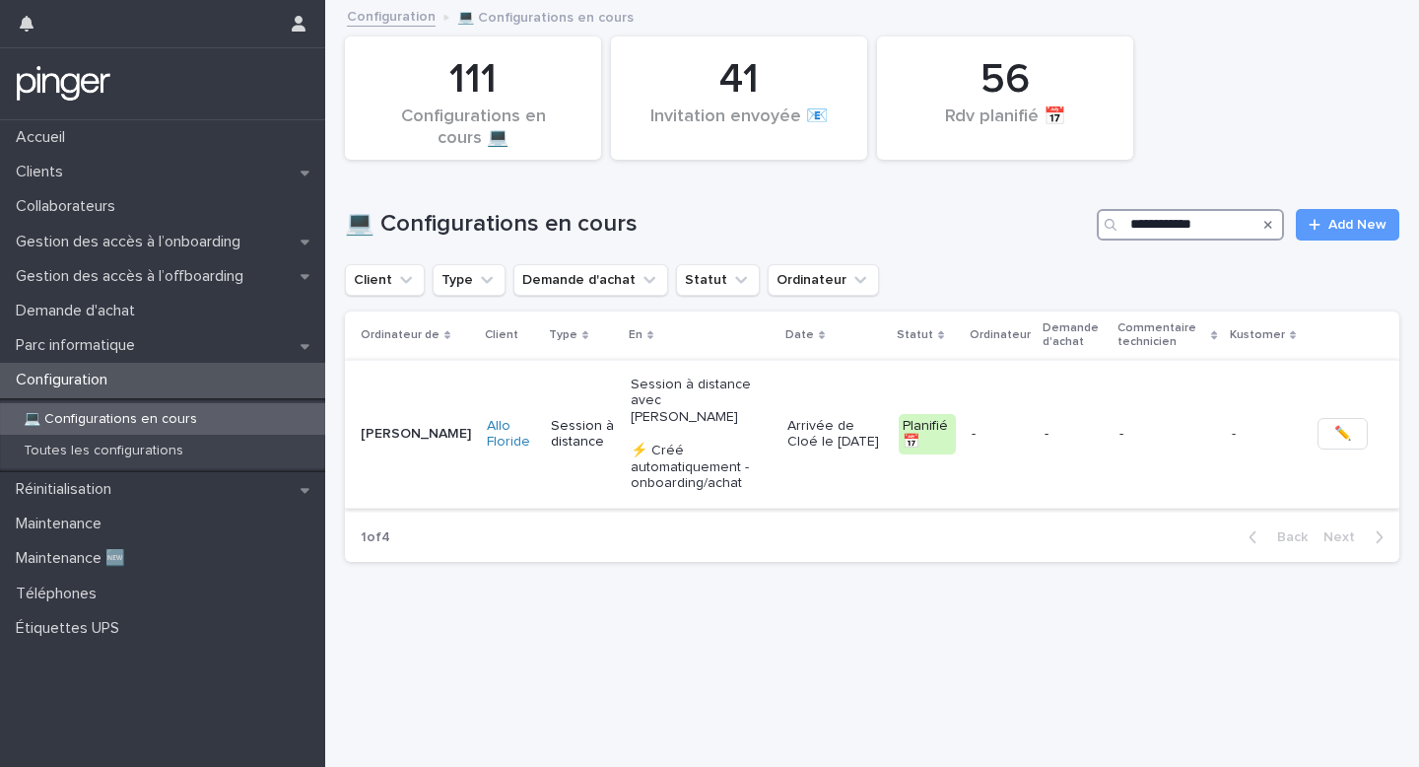
type input "**********"
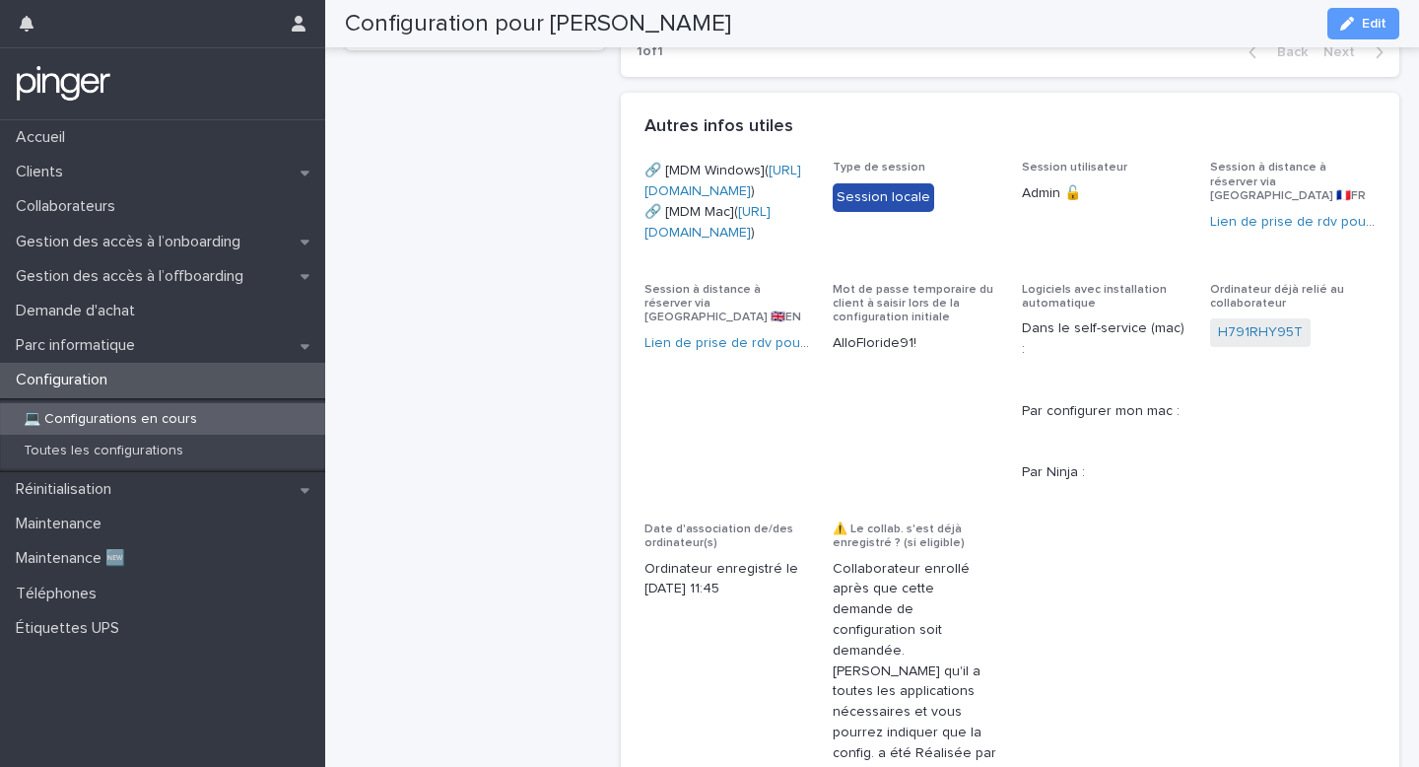
scroll to position [870, 0]
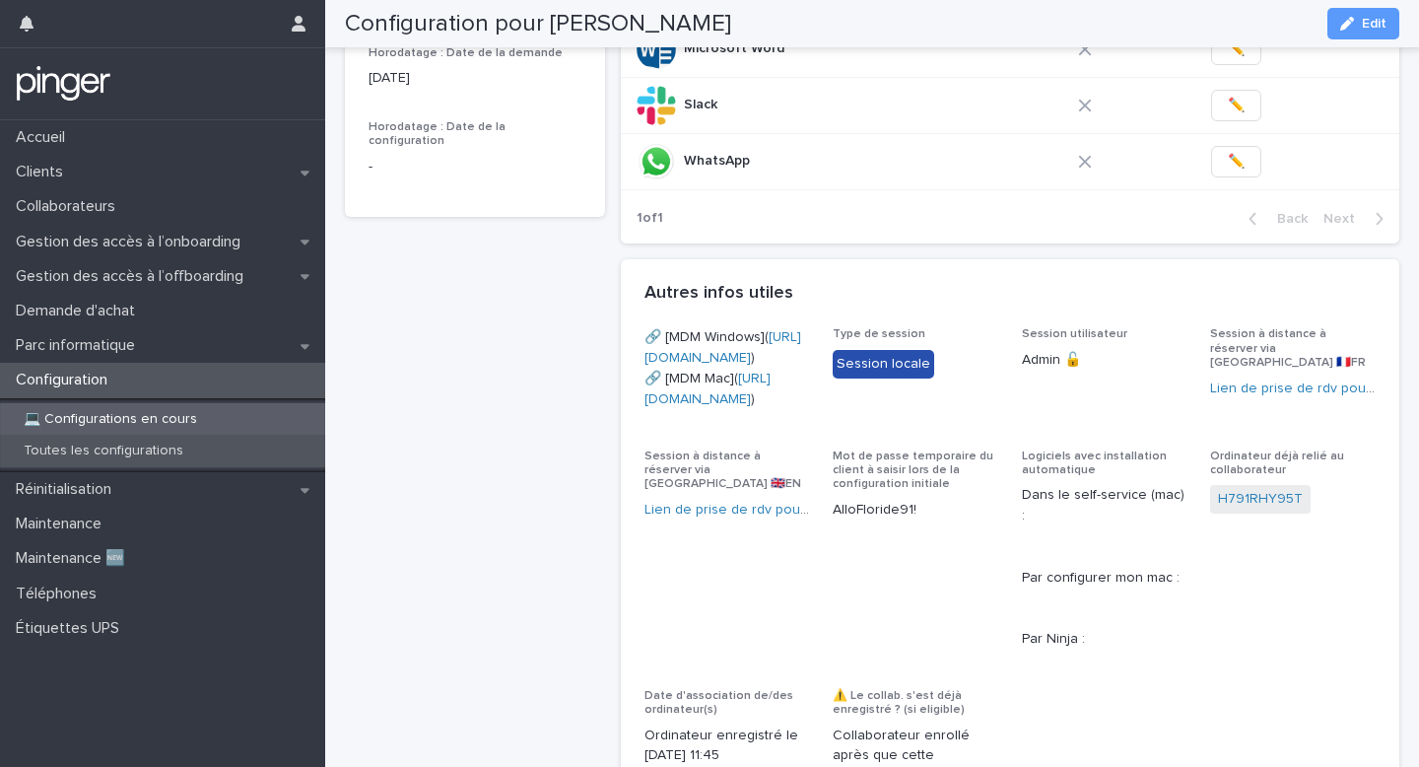
click at [142, 446] on p "Toutes les configurations" at bounding box center [103, 451] width 191 height 17
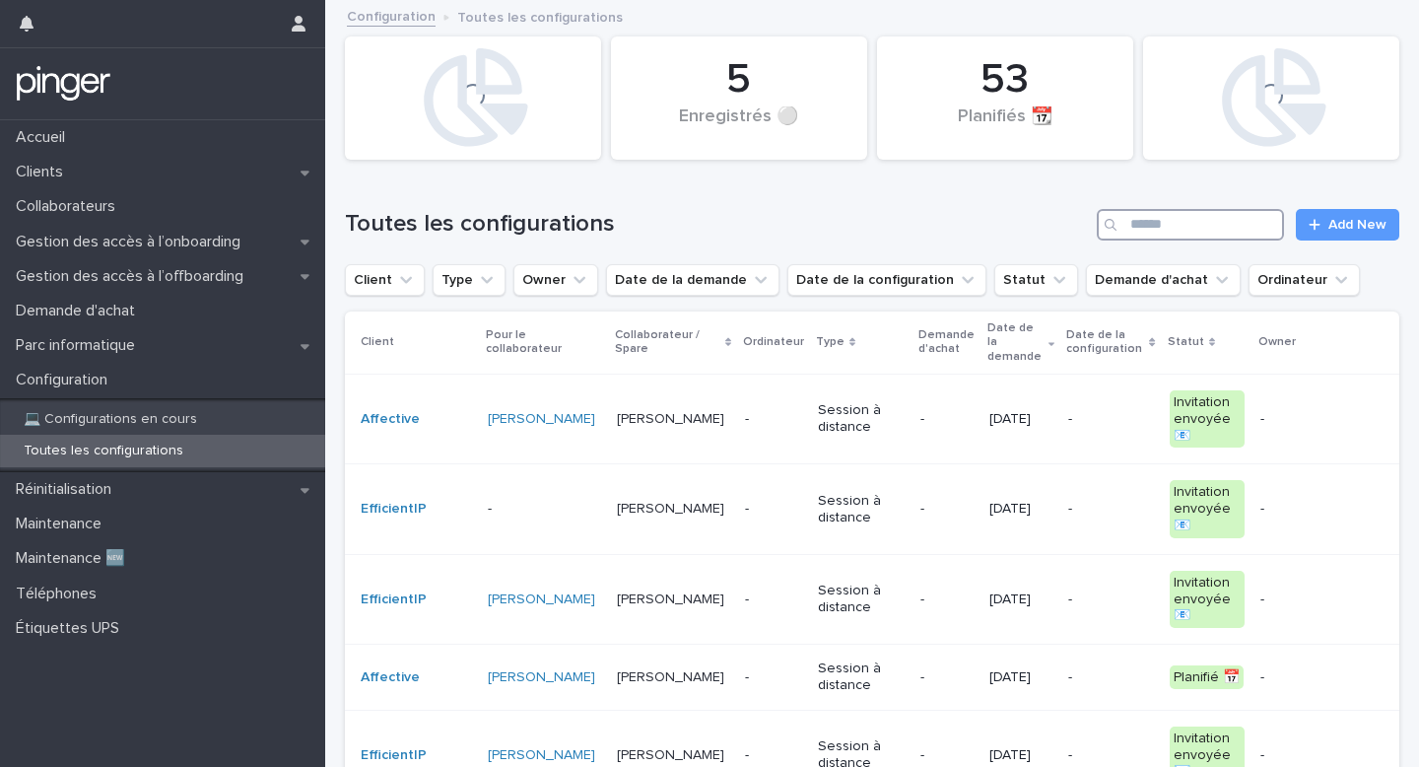
click at [1211, 222] on input "Search" at bounding box center [1190, 225] width 187 height 32
paste input "**********"
type input "**********"
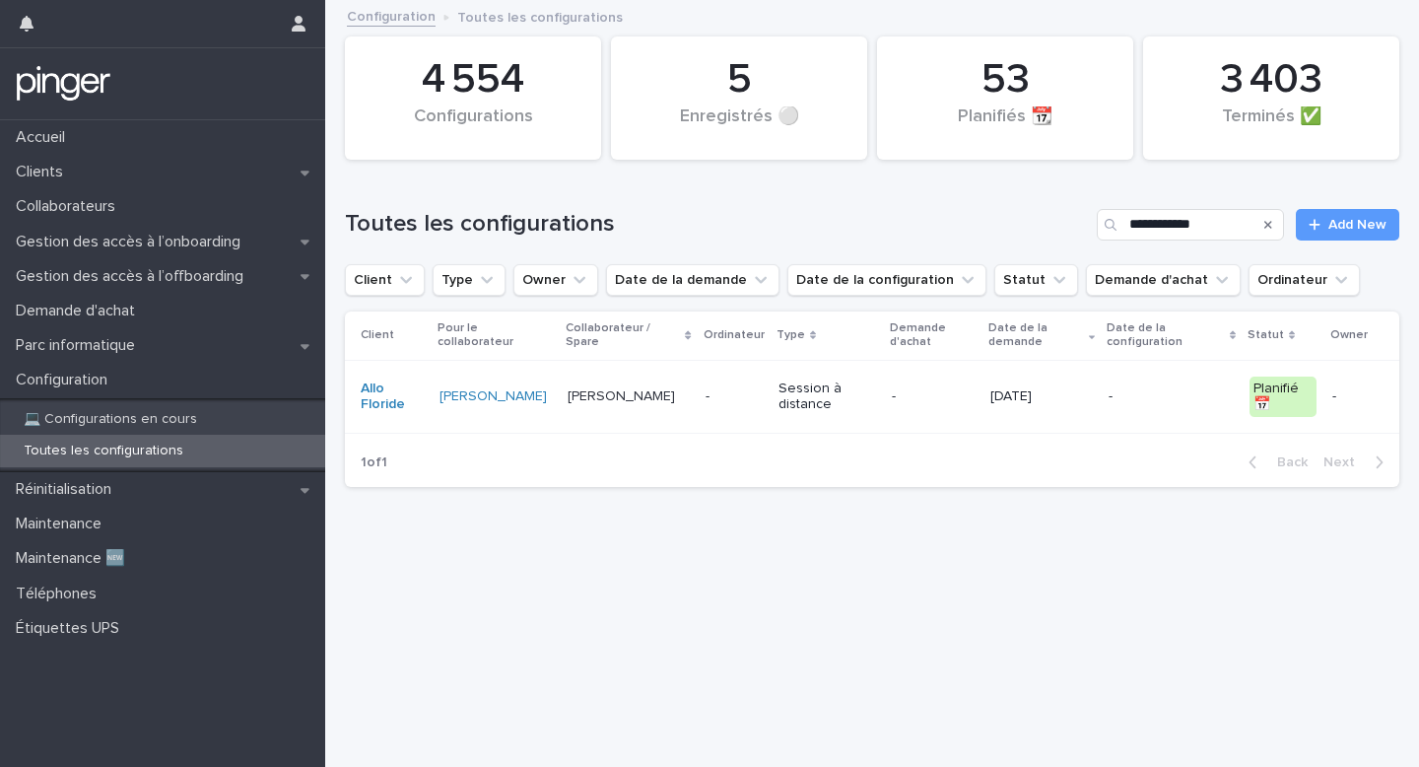
click at [784, 399] on p "Session à distance" at bounding box center [828, 397] width 99 height 34
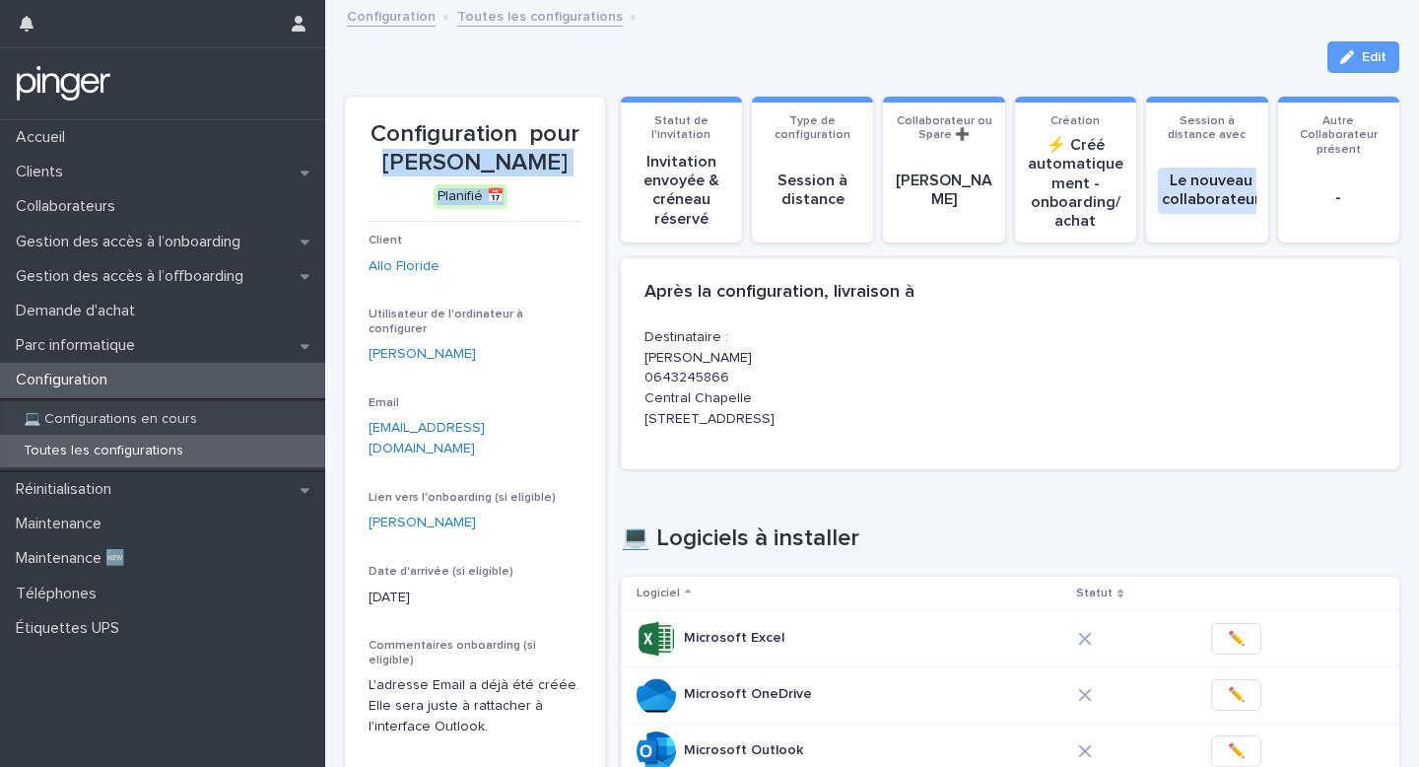
drag, startPoint x: 401, startPoint y: 156, endPoint x: 574, endPoint y: 185, distance: 175.0
click at [574, 185] on div "Configuration pour Cloé Saadoun Planifié 📅" at bounding box center [475, 164] width 213 height 89
click at [520, 164] on p "Configuration pour Cloé Saadoun" at bounding box center [475, 148] width 213 height 57
click at [431, 161] on p "Configuration pour Cloé Saadoun" at bounding box center [475, 148] width 213 height 57
click at [406, 157] on p "Configuration pour Cloé Saadoun" at bounding box center [475, 148] width 213 height 57
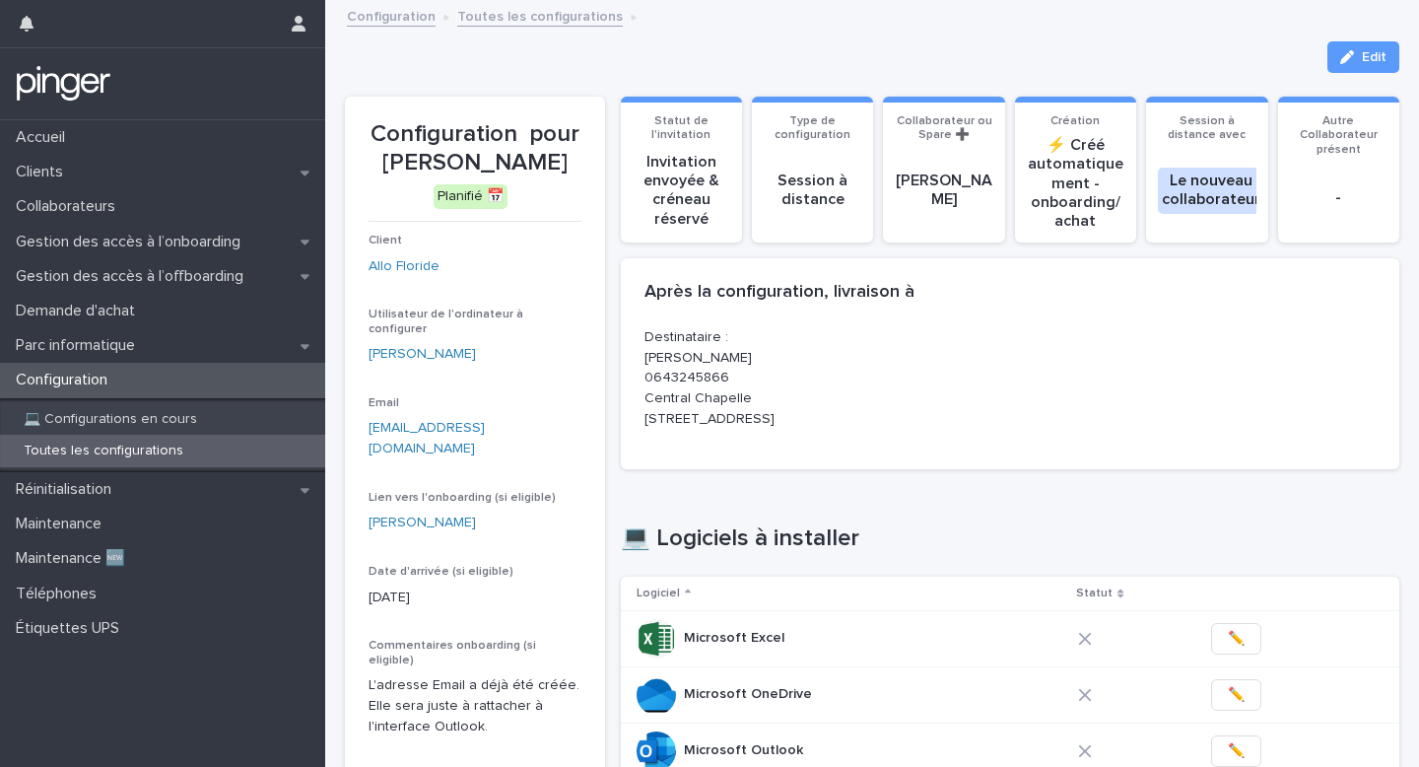
click at [402, 157] on p "Configuration pour Cloé Saadoun" at bounding box center [475, 148] width 213 height 57
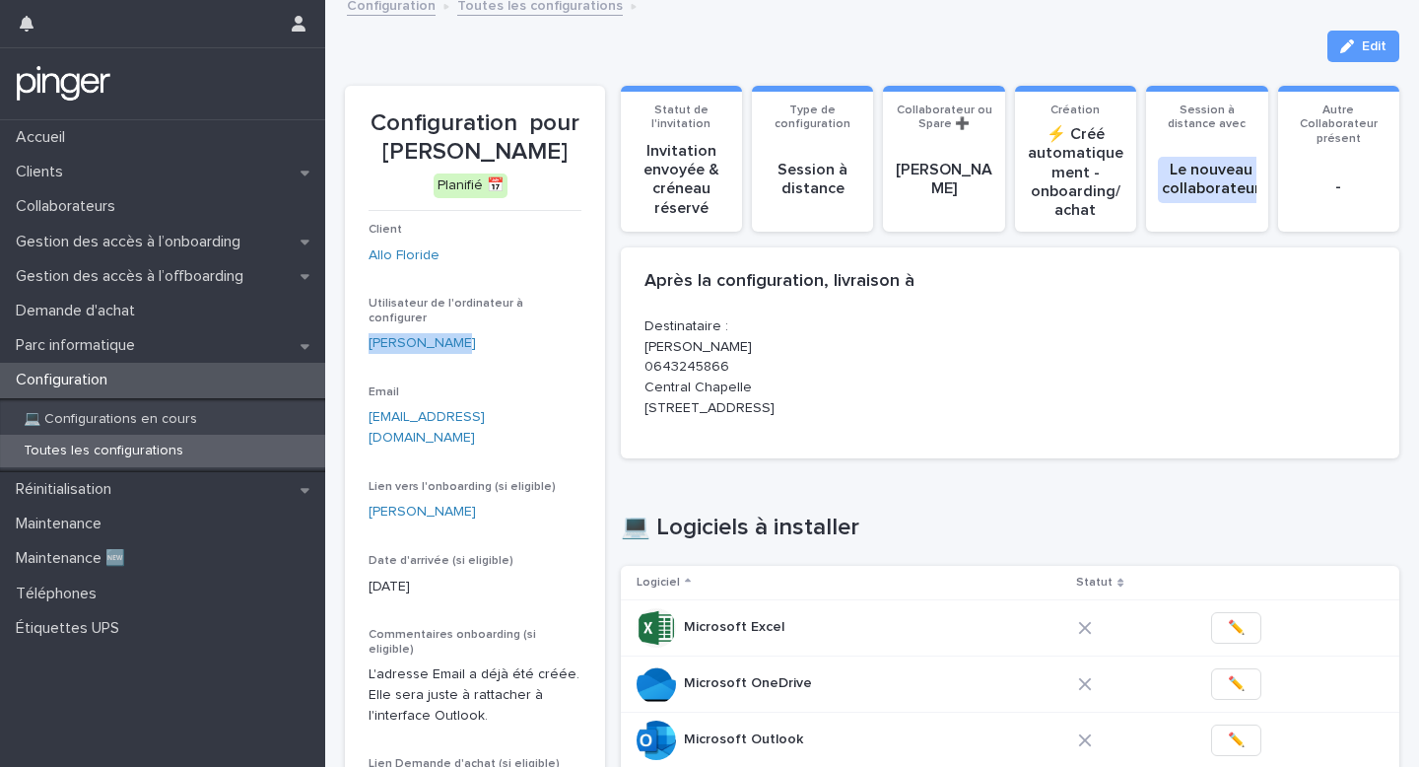
scroll to position [15, 0]
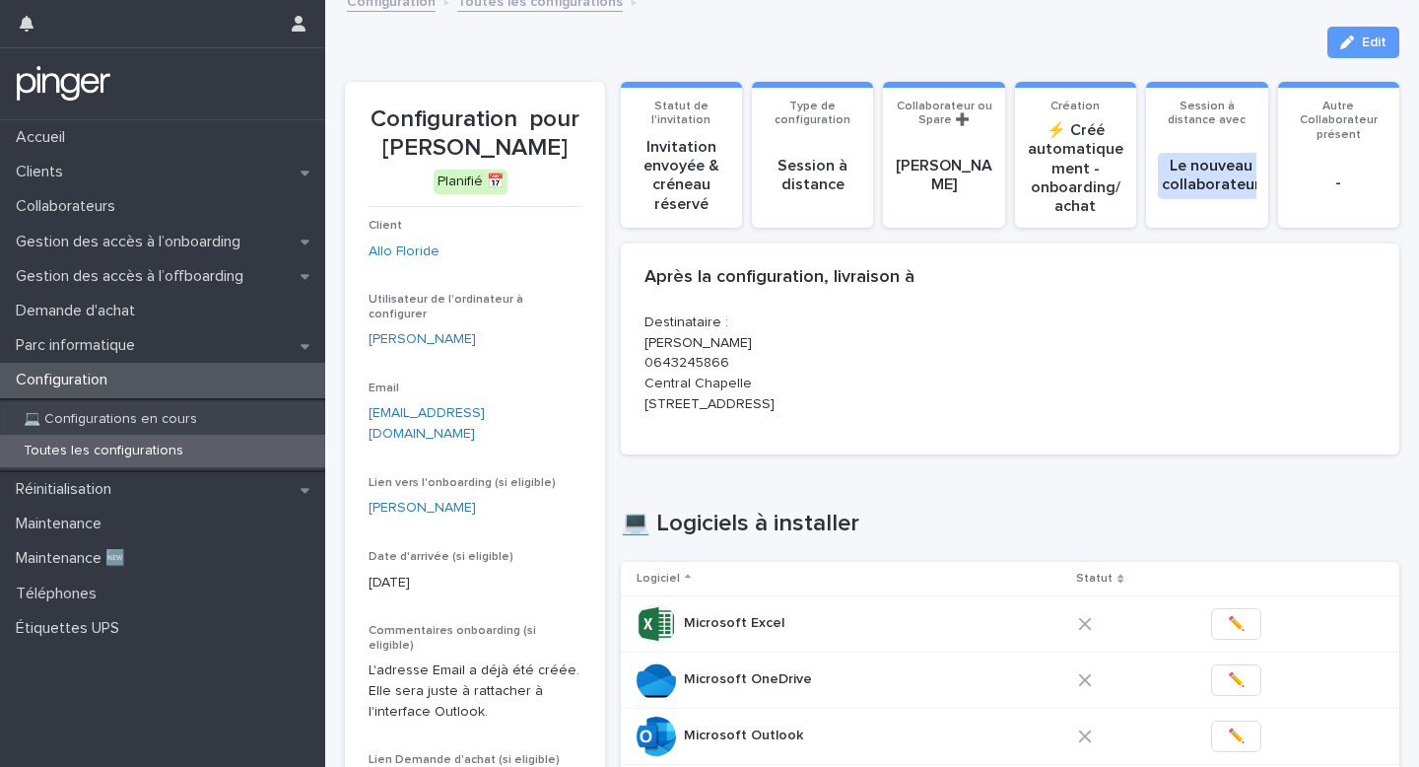
click at [515, 228] on p "Client" at bounding box center [475, 226] width 213 height 14
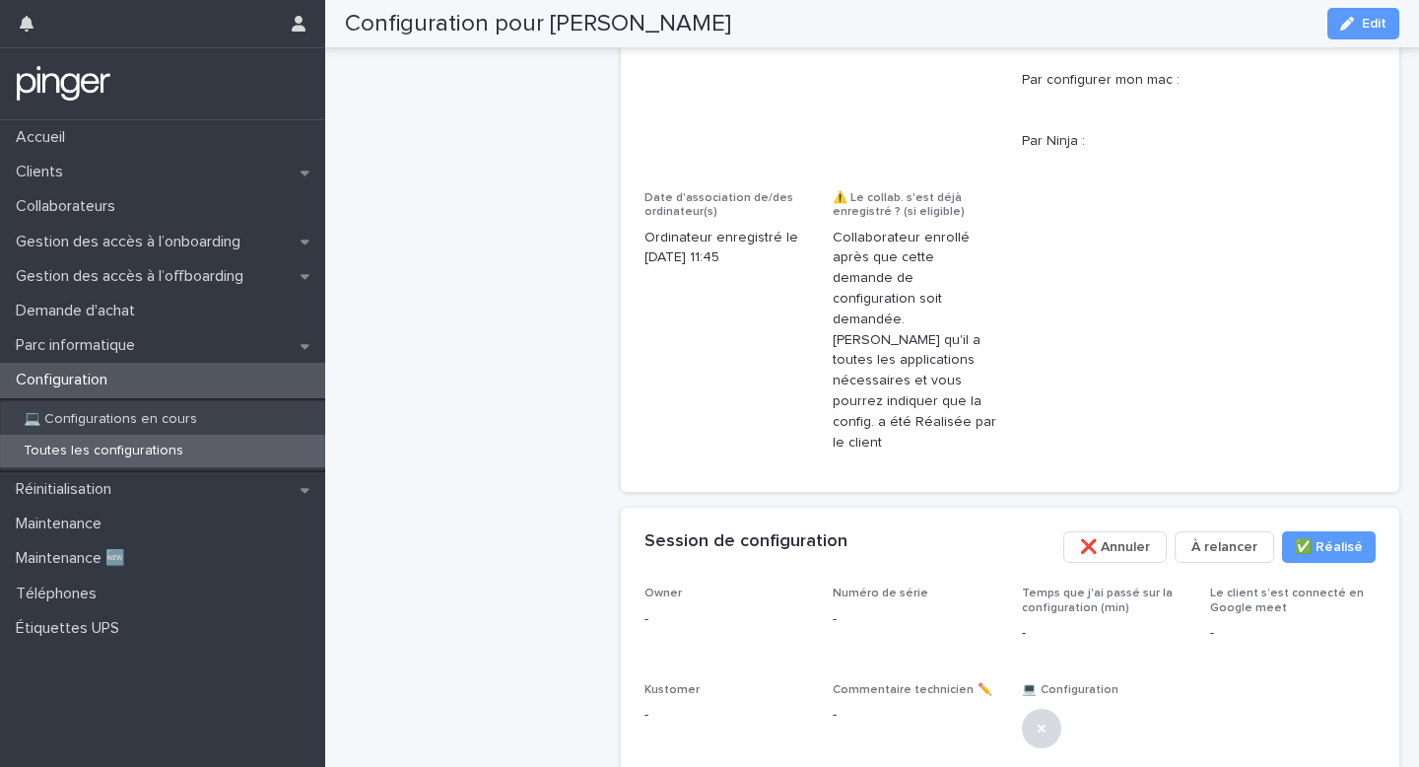
scroll to position [1454, 0]
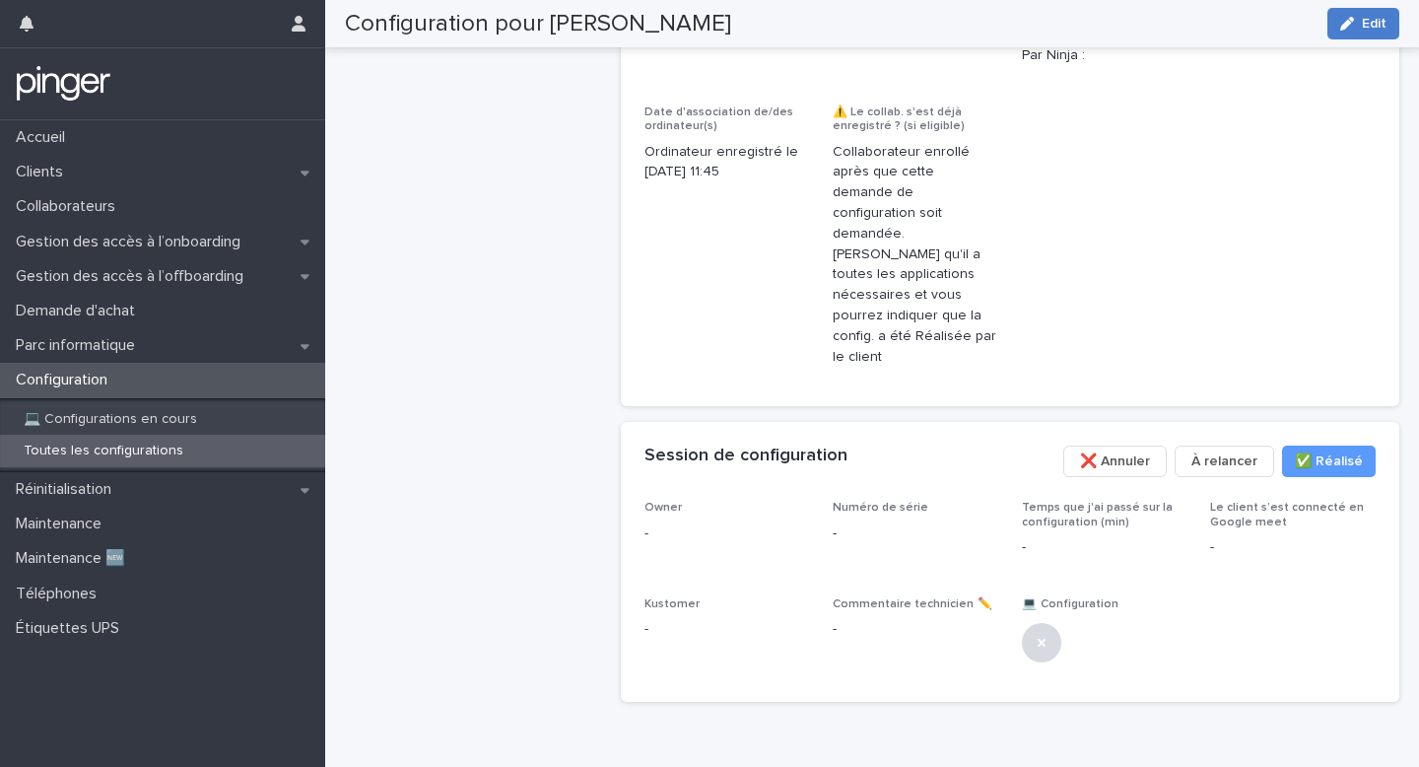
click at [1344, 15] on button "Edit" at bounding box center [1364, 24] width 72 height 32
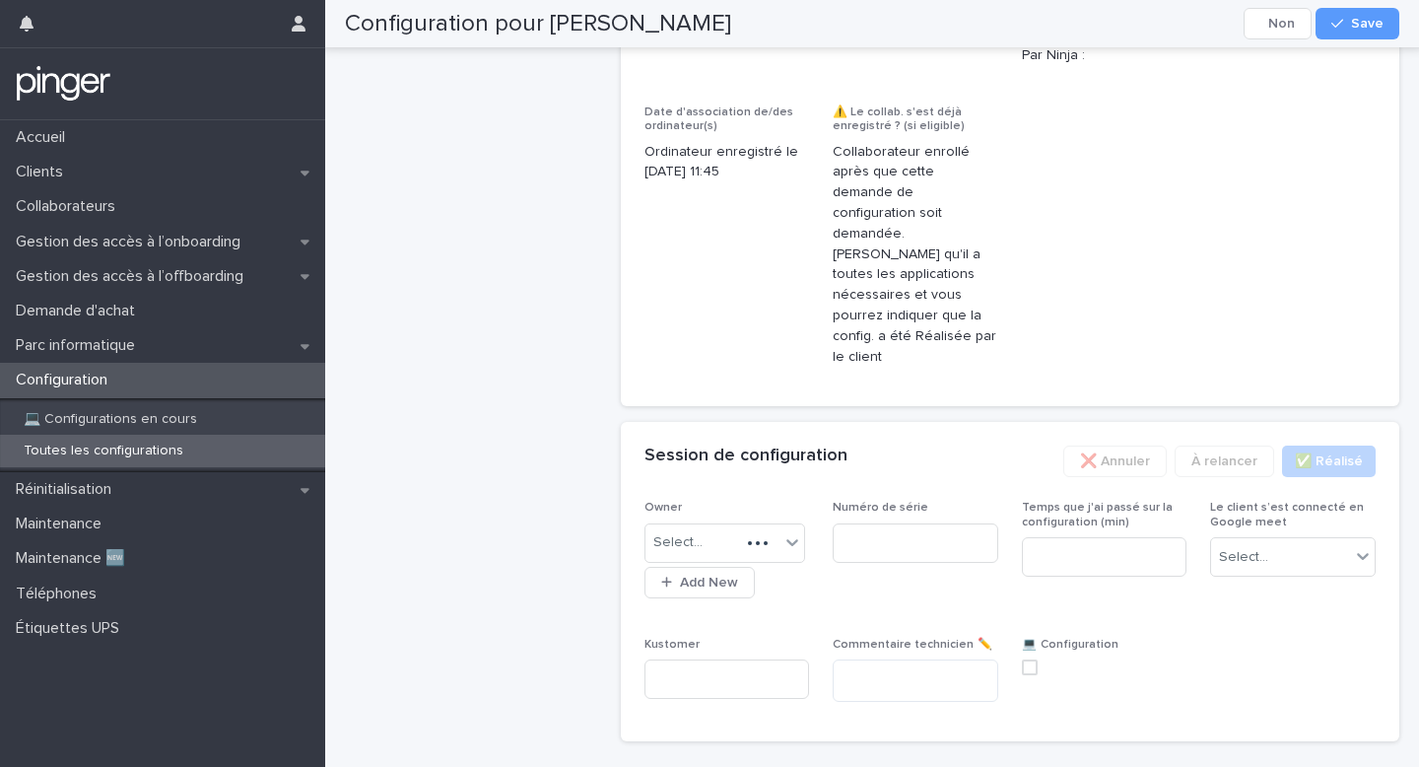
scroll to position [1650, 0]
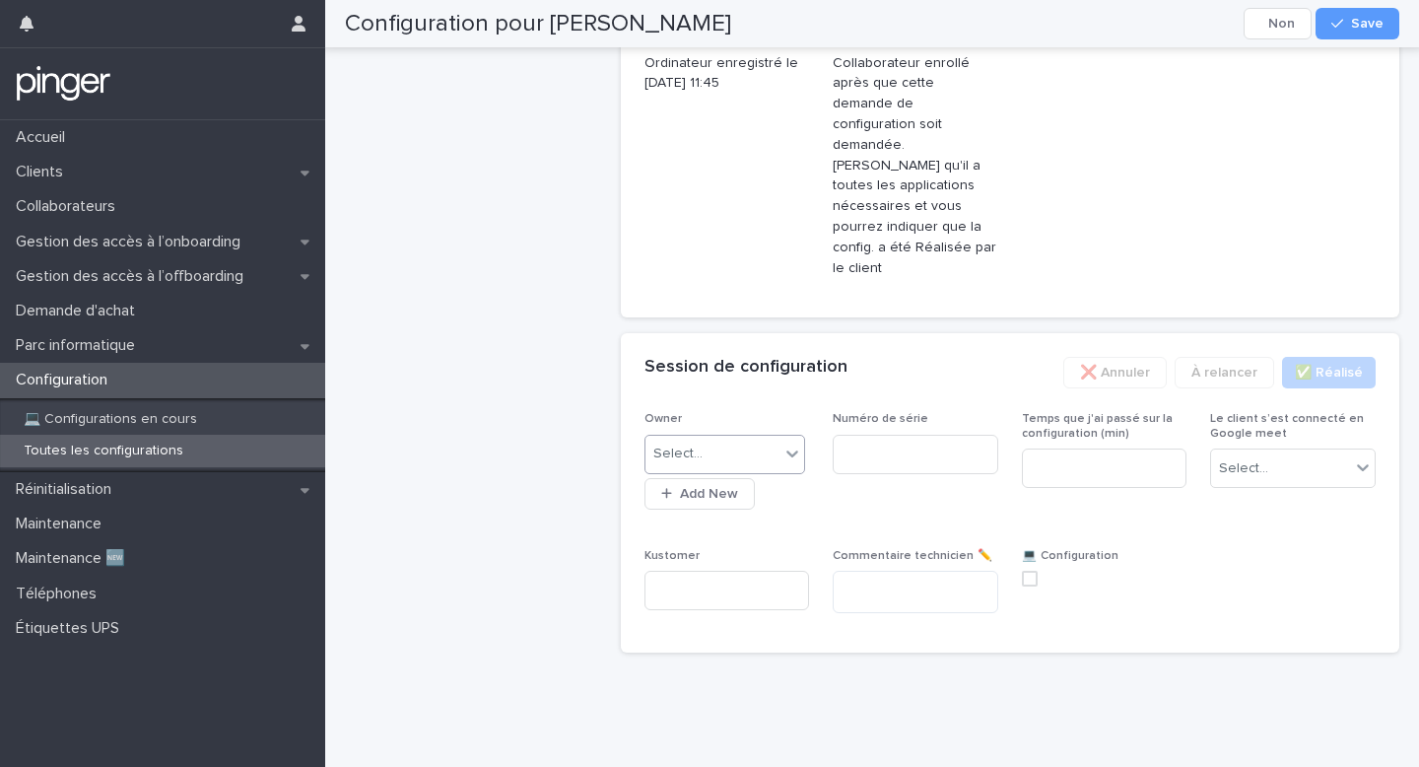
click at [725, 470] on div "Select..." at bounding box center [713, 454] width 135 height 33
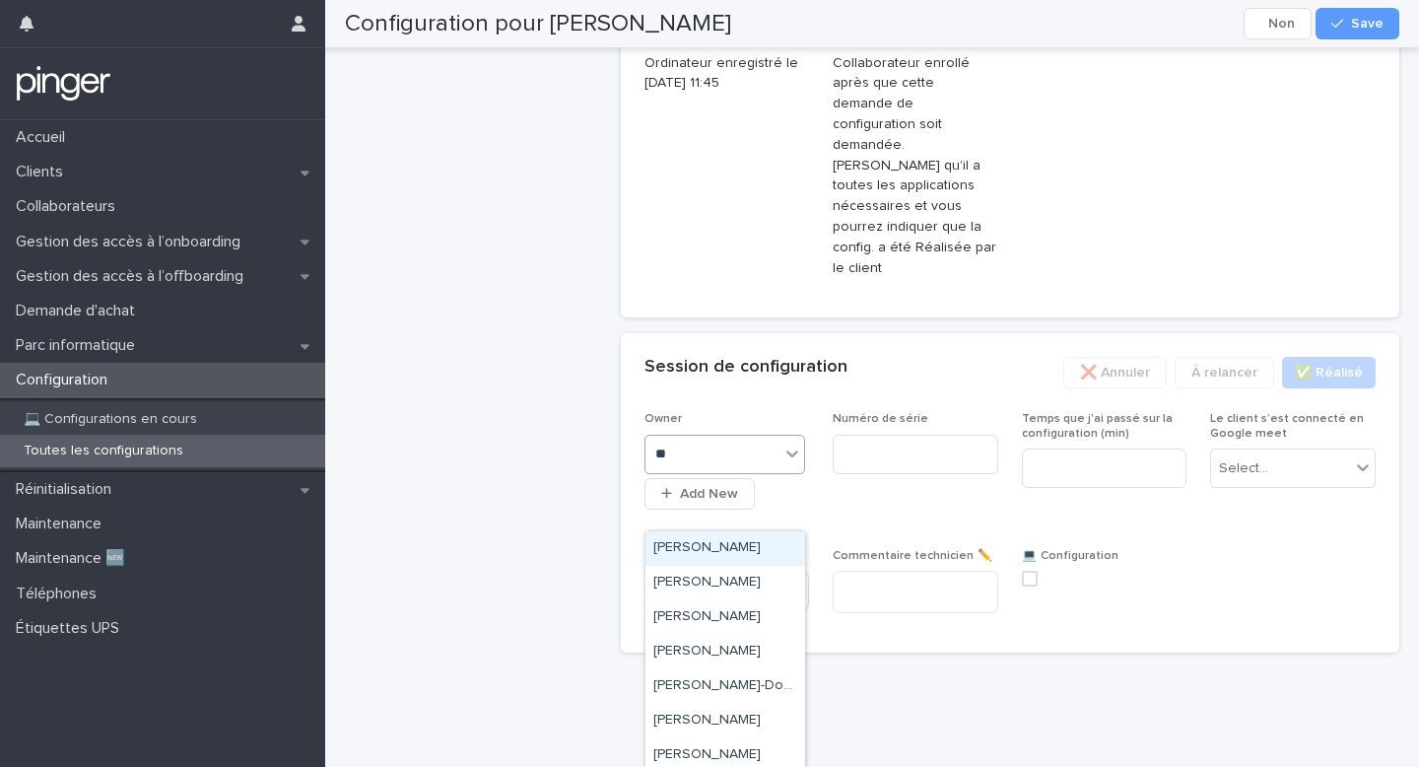
type input "***"
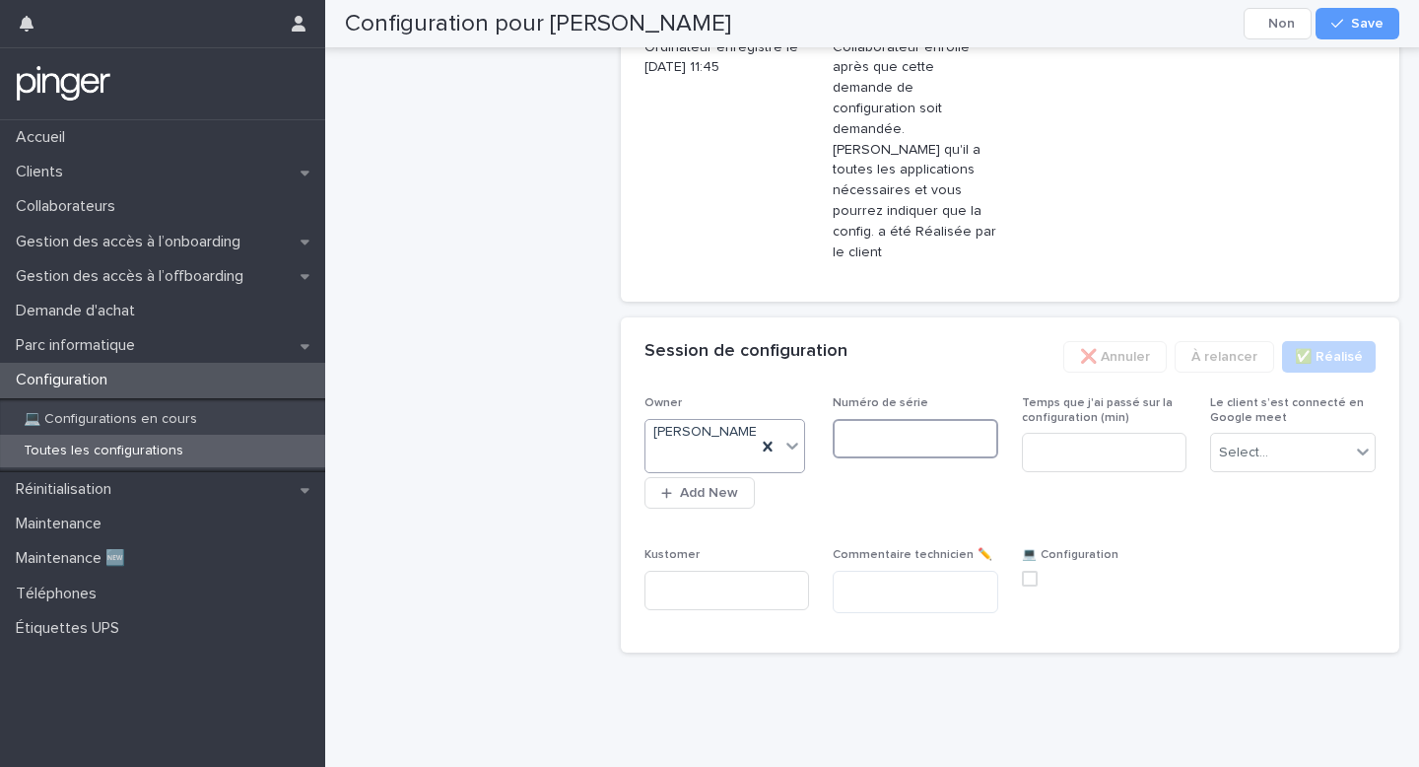
click at [854, 458] on input at bounding box center [916, 438] width 166 height 39
paste input "**********"
type input "**********"
click at [1286, 469] on div "Select..." at bounding box center [1280, 453] width 139 height 33
click at [1246, 562] on span "Oui" at bounding box center [1234, 562] width 30 height 22
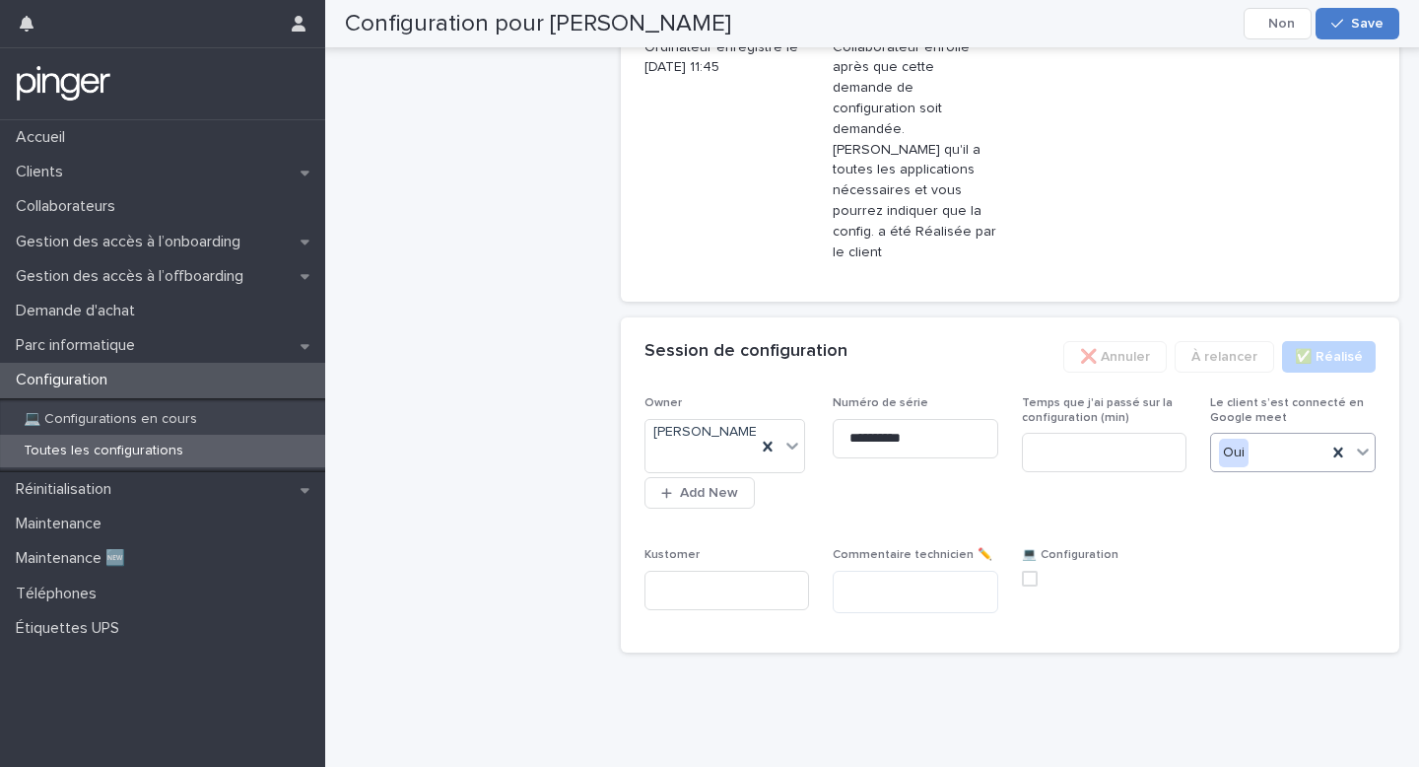
click at [1346, 17] on div "button" at bounding box center [1342, 24] width 20 height 14
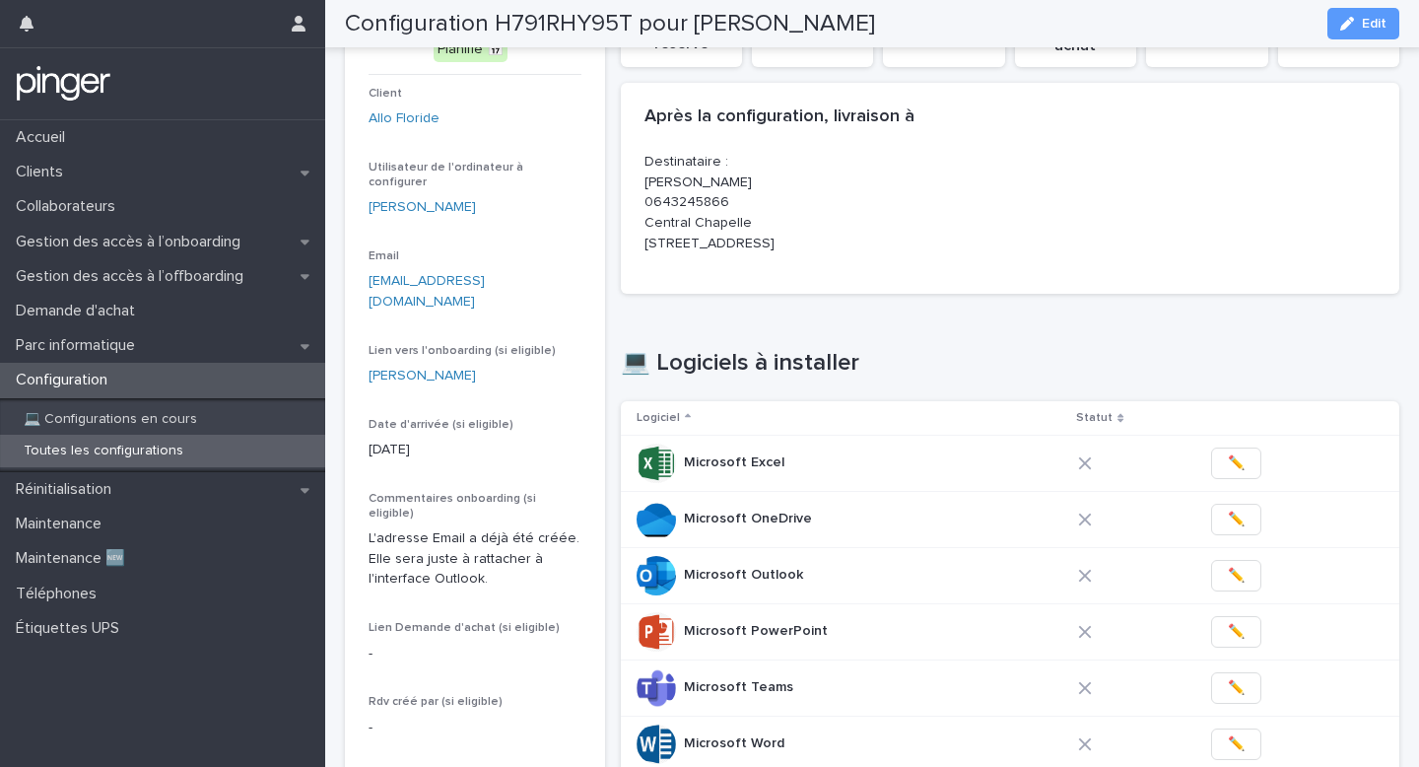
scroll to position [0, 0]
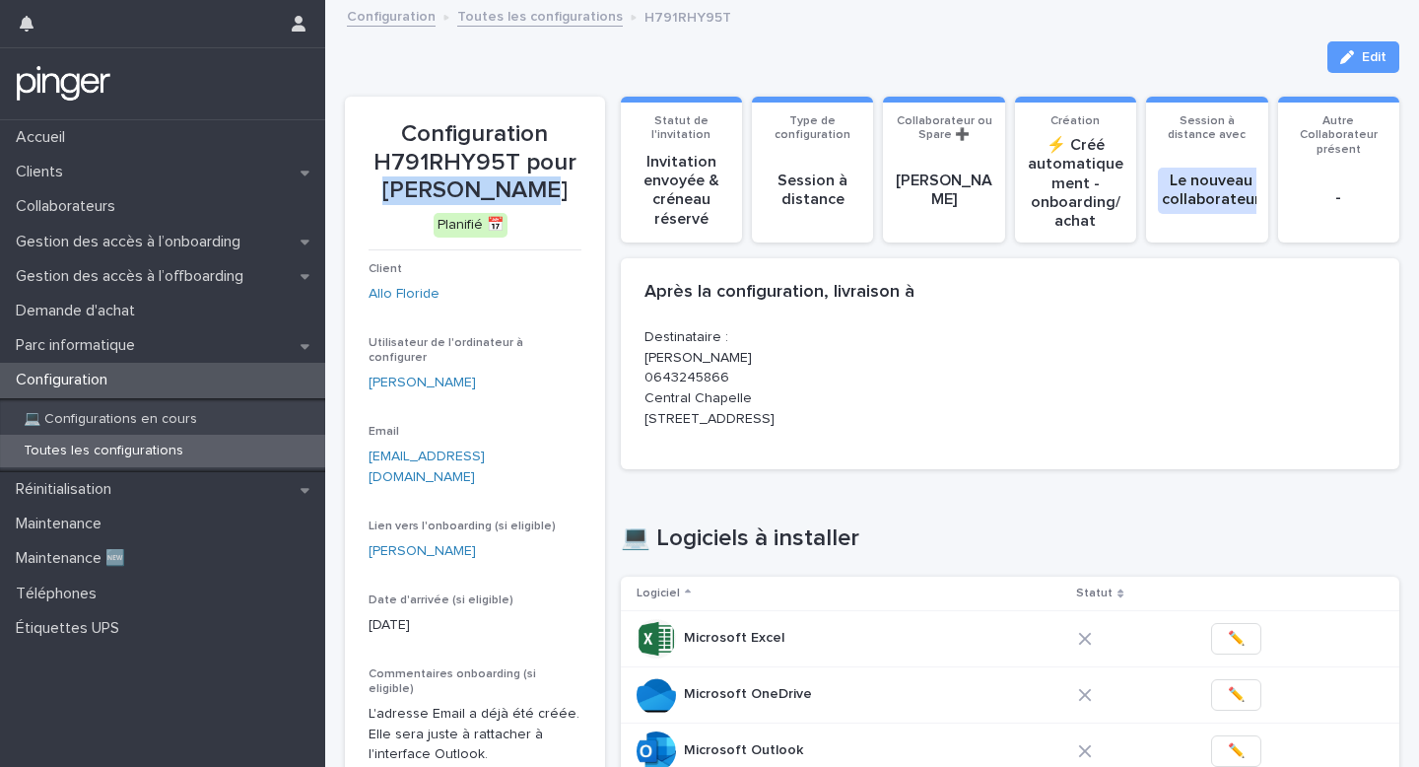
drag, startPoint x: 399, startPoint y: 189, endPoint x: 555, endPoint y: 186, distance: 155.8
click at [555, 186] on p "Configuration H791RHY95T pour Cloé Saadoun" at bounding box center [475, 162] width 213 height 85
copy p "Cloé Saadoun"
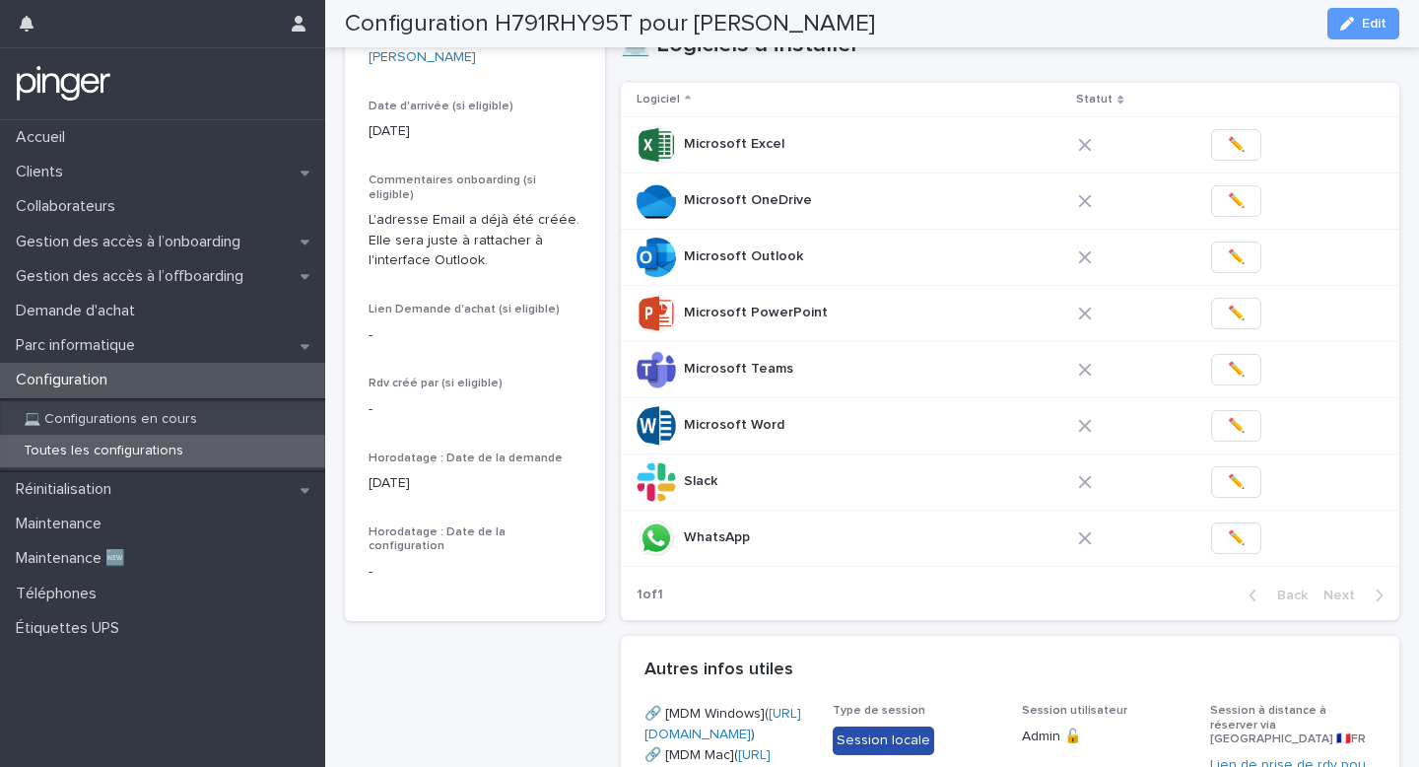
scroll to position [483, 0]
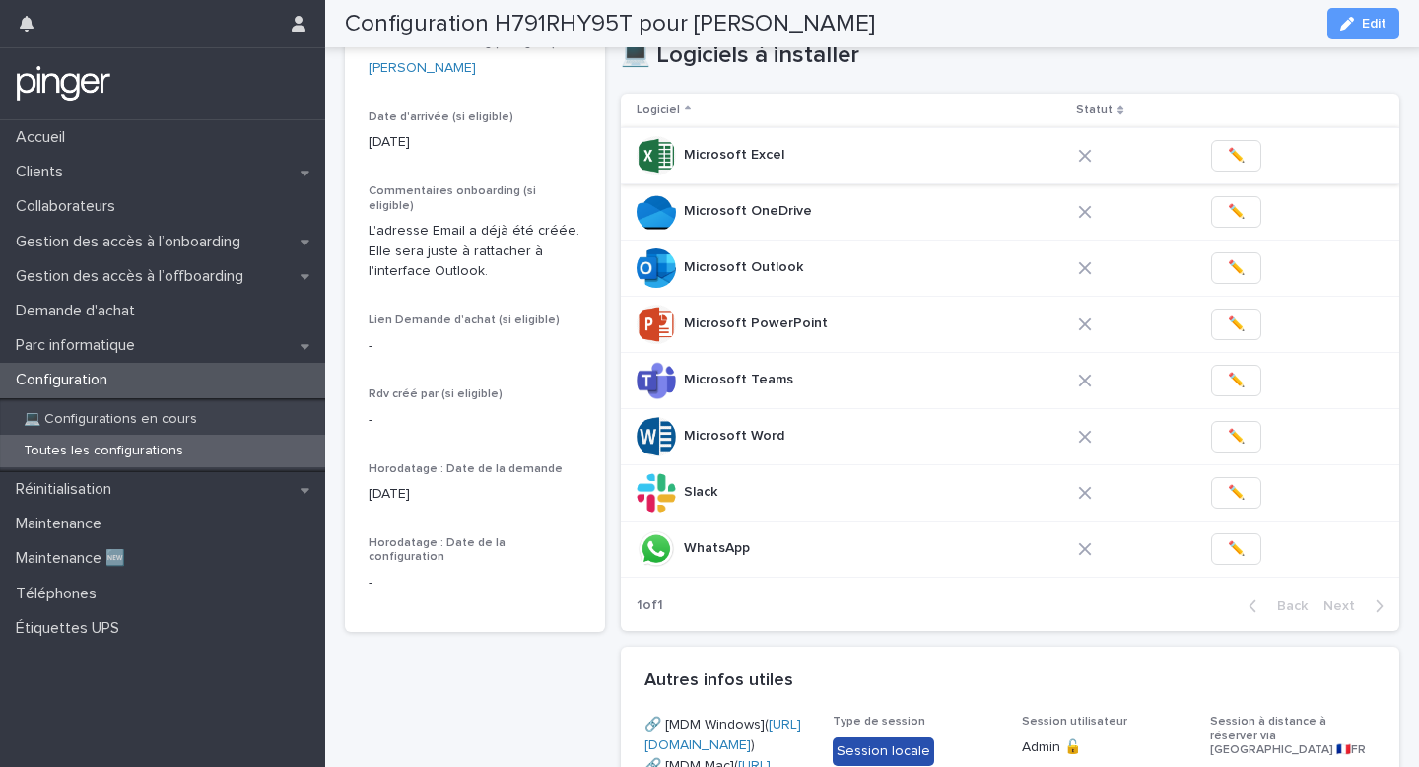
click at [1237, 172] on button "✏️" at bounding box center [1236, 156] width 50 height 32
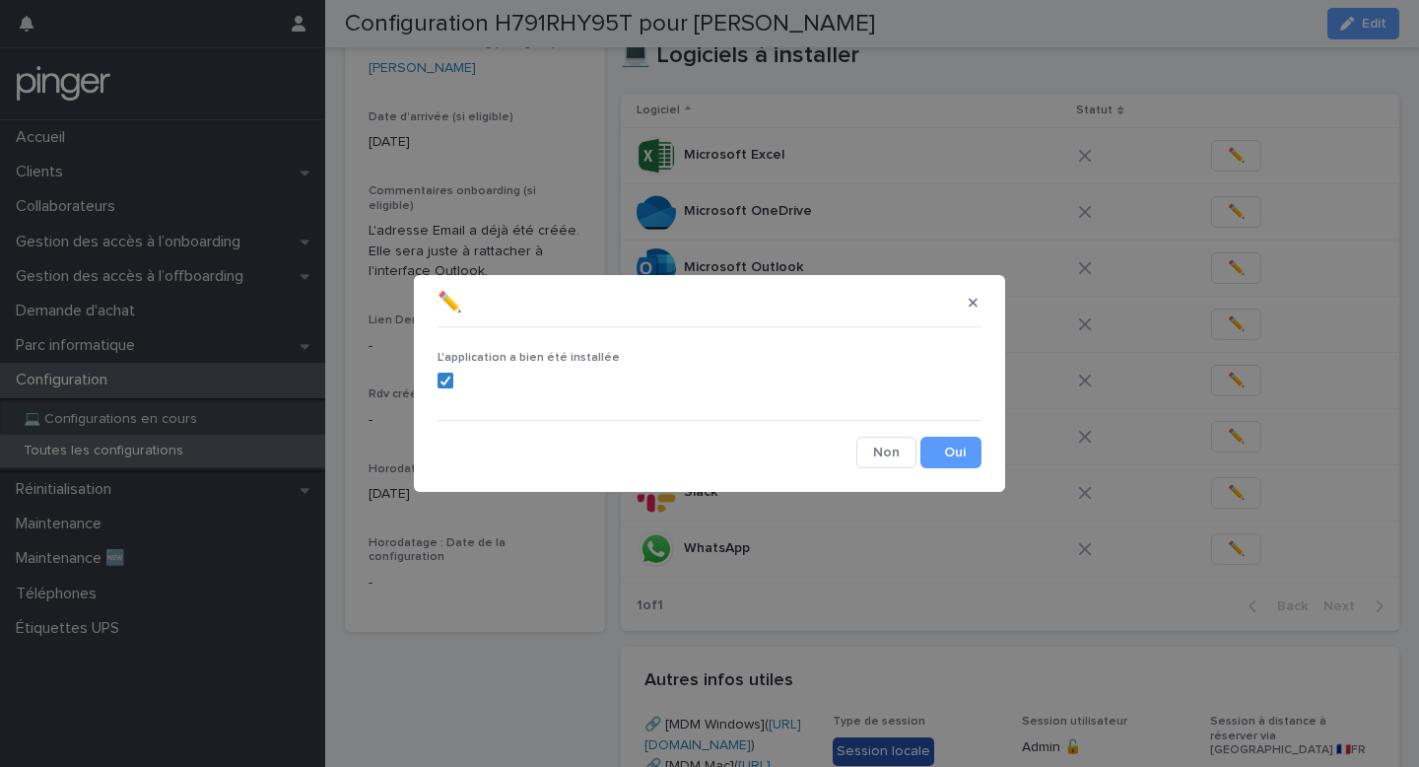
click at [943, 433] on div "L'application a bien été installée Cancel Save" at bounding box center [710, 401] width 544 height 133
click at [943, 446] on button "Save" at bounding box center [951, 453] width 61 height 32
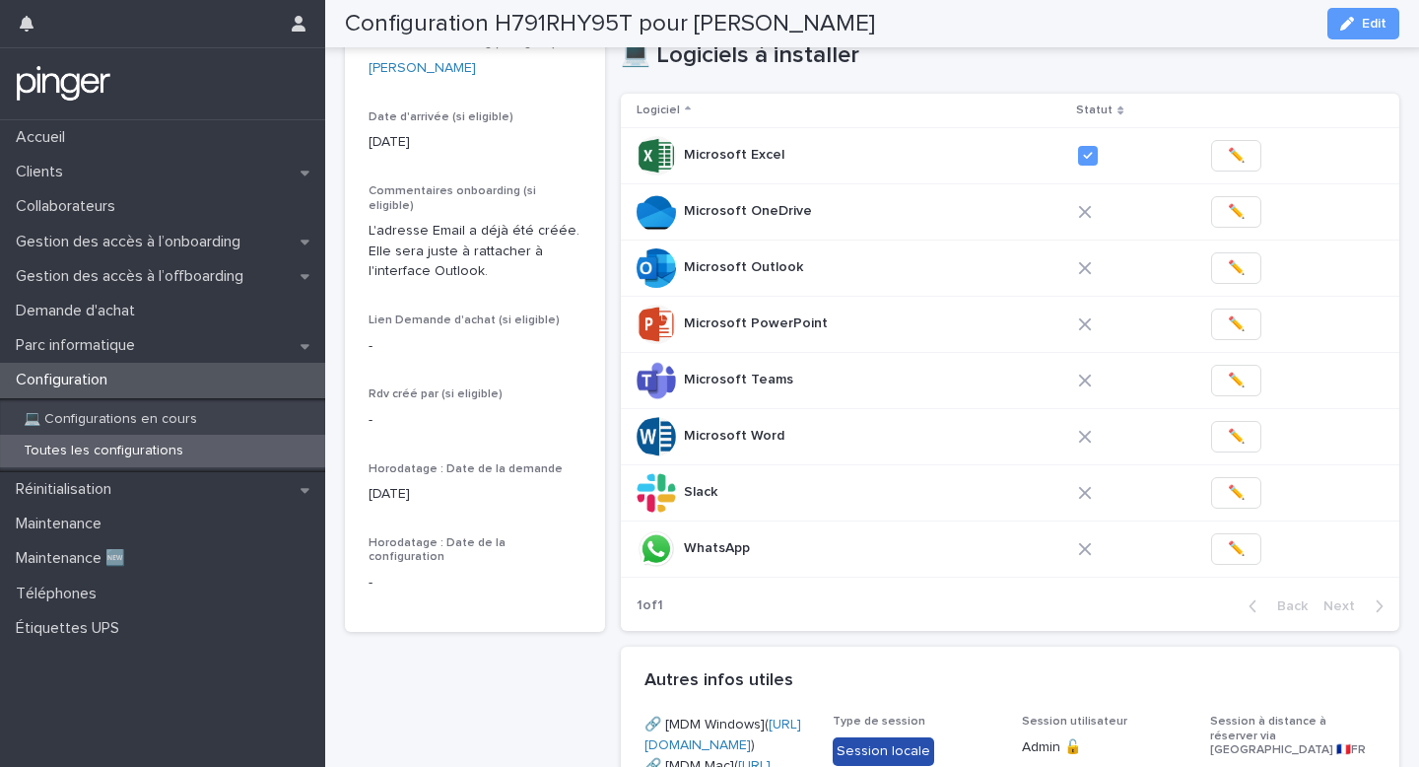
click at [1228, 222] on span "✏️" at bounding box center [1236, 212] width 17 height 20
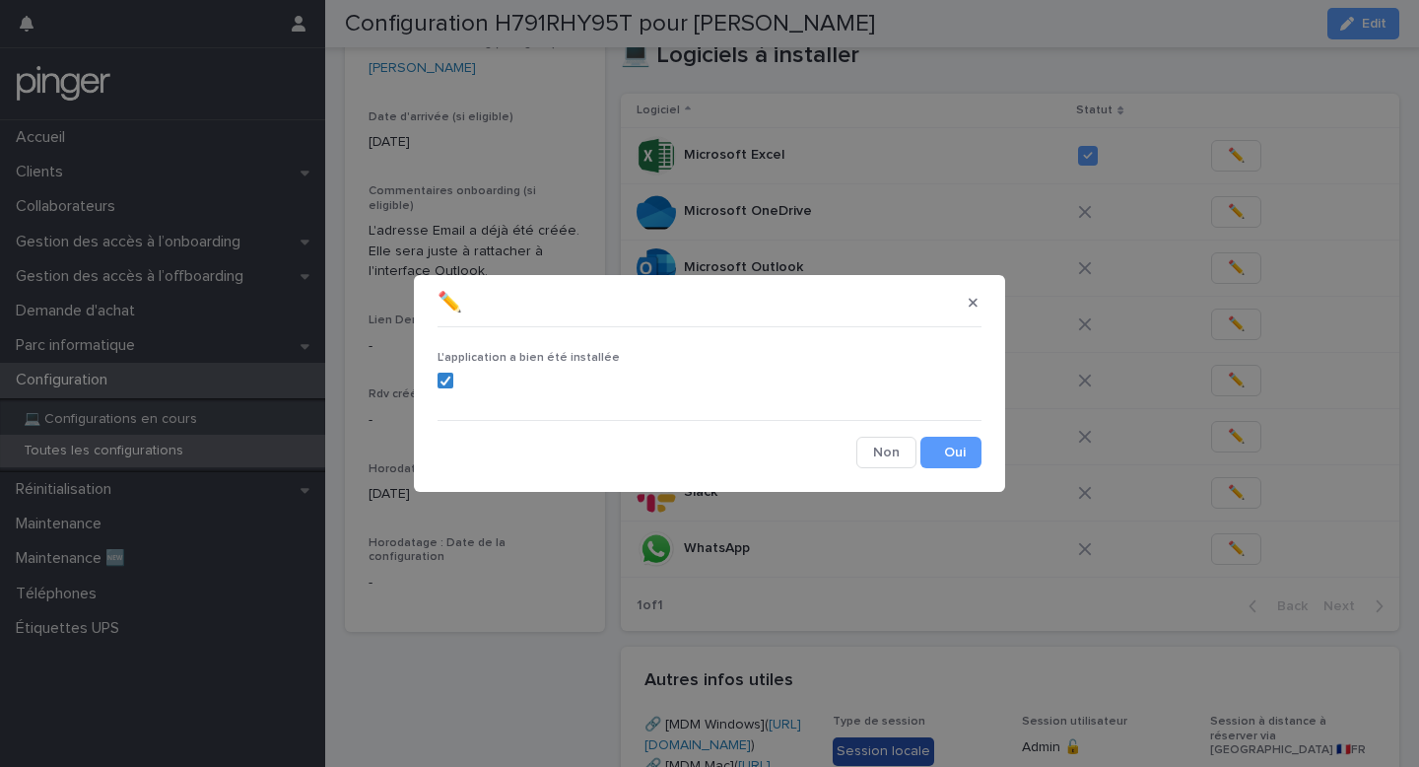
click at [960, 432] on div "L'application a bien été installée Cancel Save" at bounding box center [710, 401] width 544 height 133
click at [953, 447] on button "Save" at bounding box center [951, 453] width 61 height 32
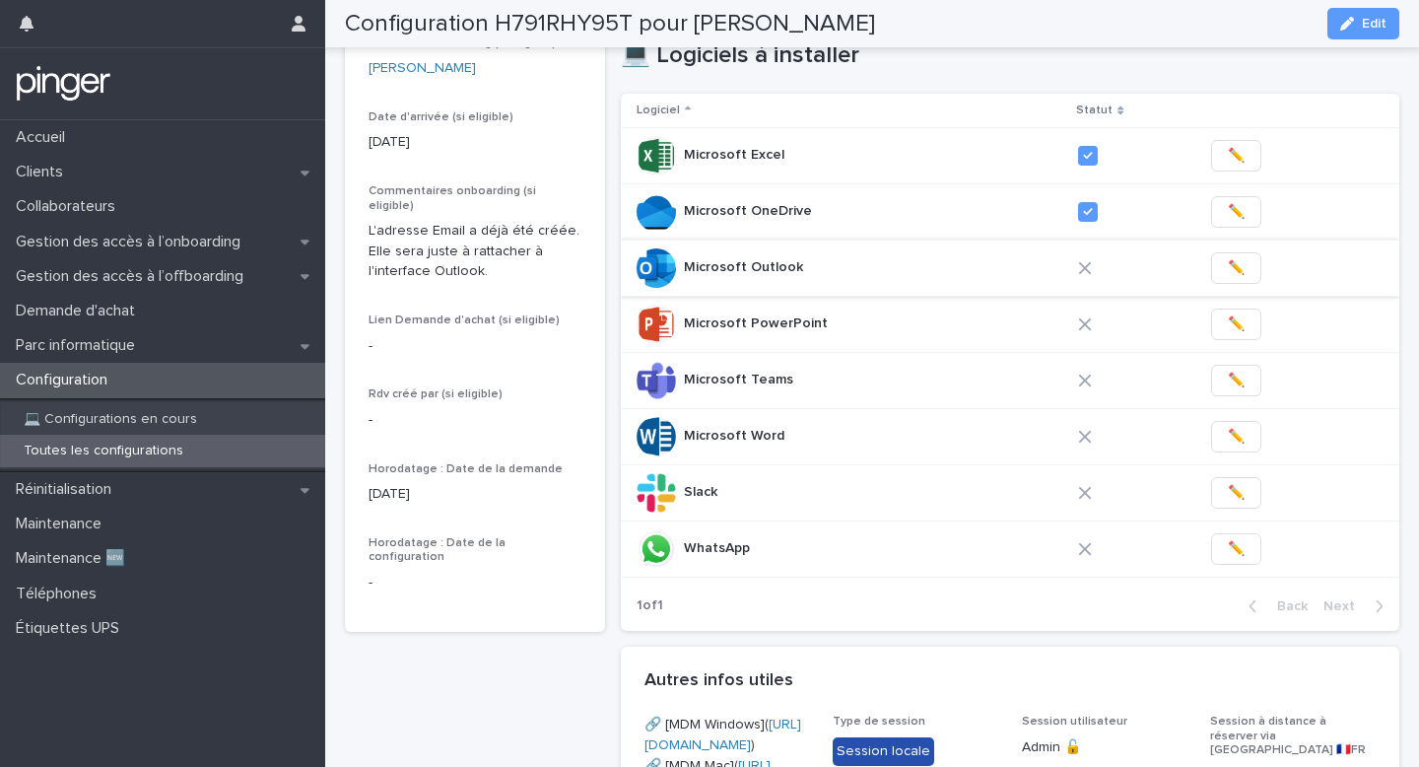
click at [1228, 278] on span "✏️" at bounding box center [1236, 268] width 17 height 20
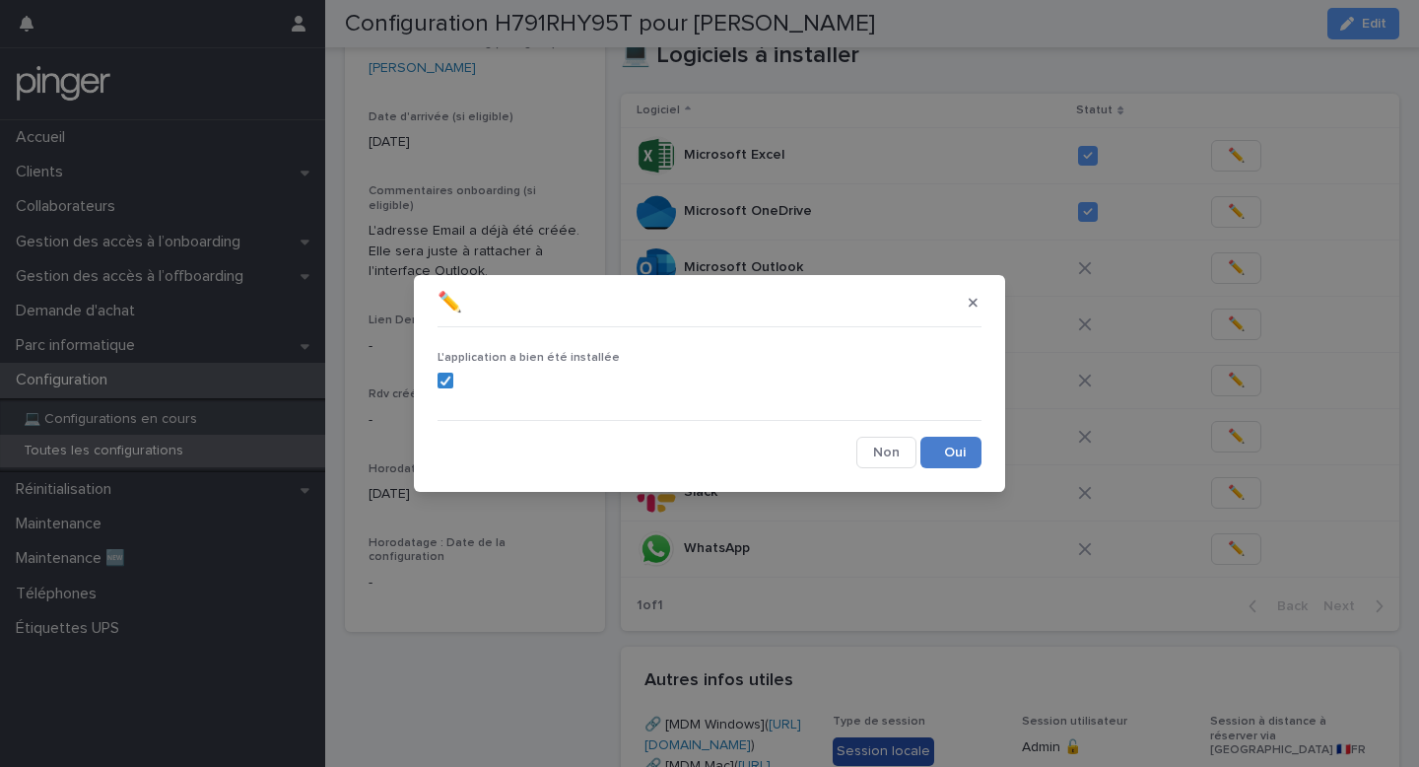
click at [954, 449] on button "Save" at bounding box center [951, 453] width 61 height 32
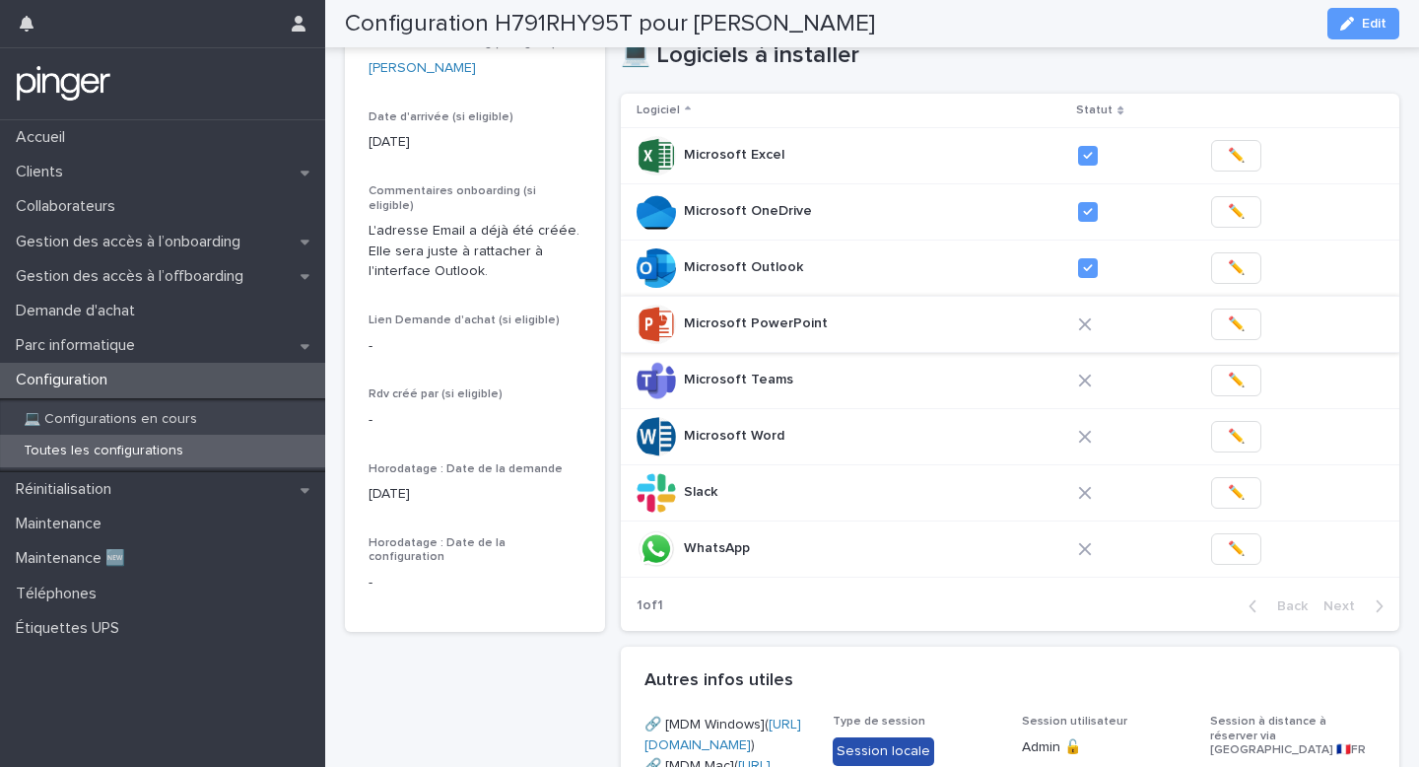
click at [1228, 334] on span "✏️" at bounding box center [1236, 324] width 17 height 20
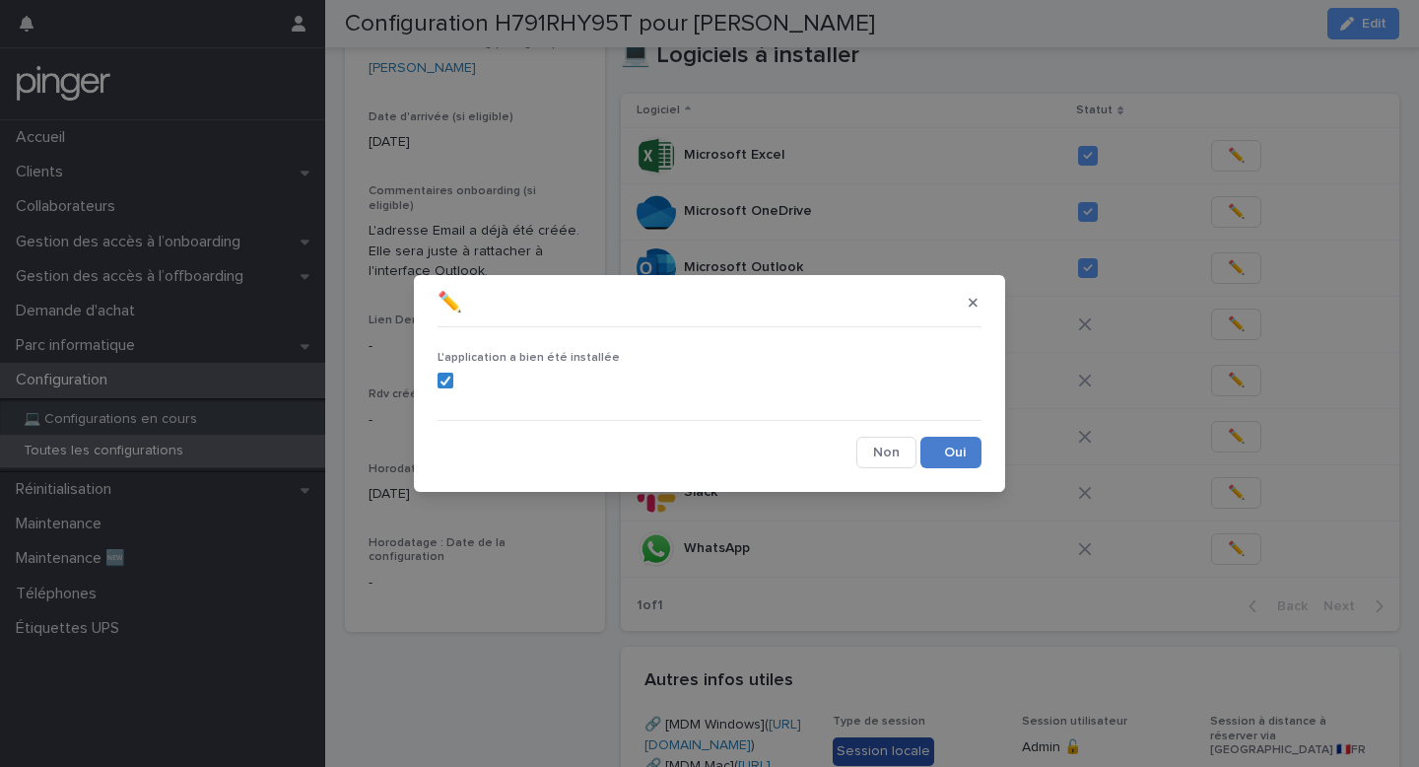
click at [956, 446] on button "Save" at bounding box center [951, 453] width 61 height 32
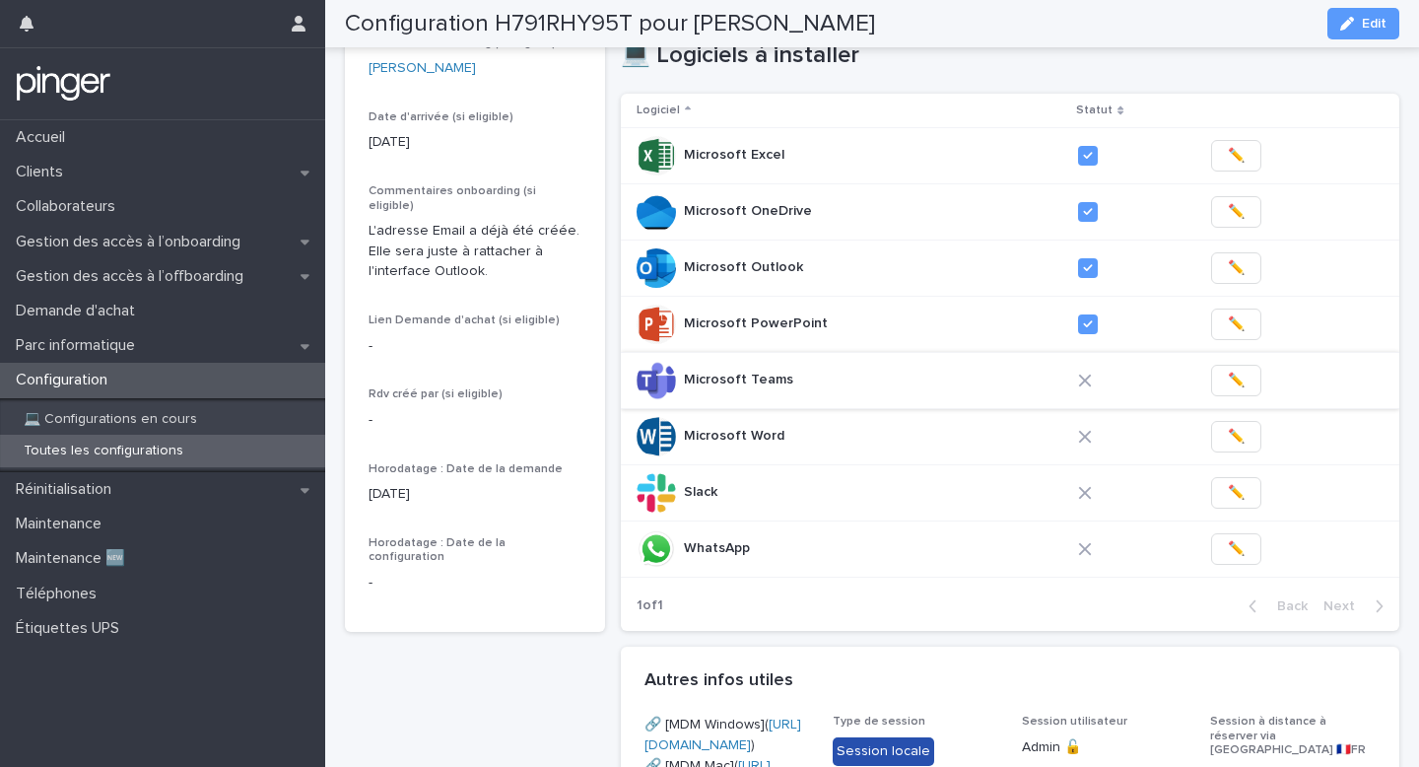
click at [1238, 396] on button "✏️" at bounding box center [1236, 381] width 50 height 32
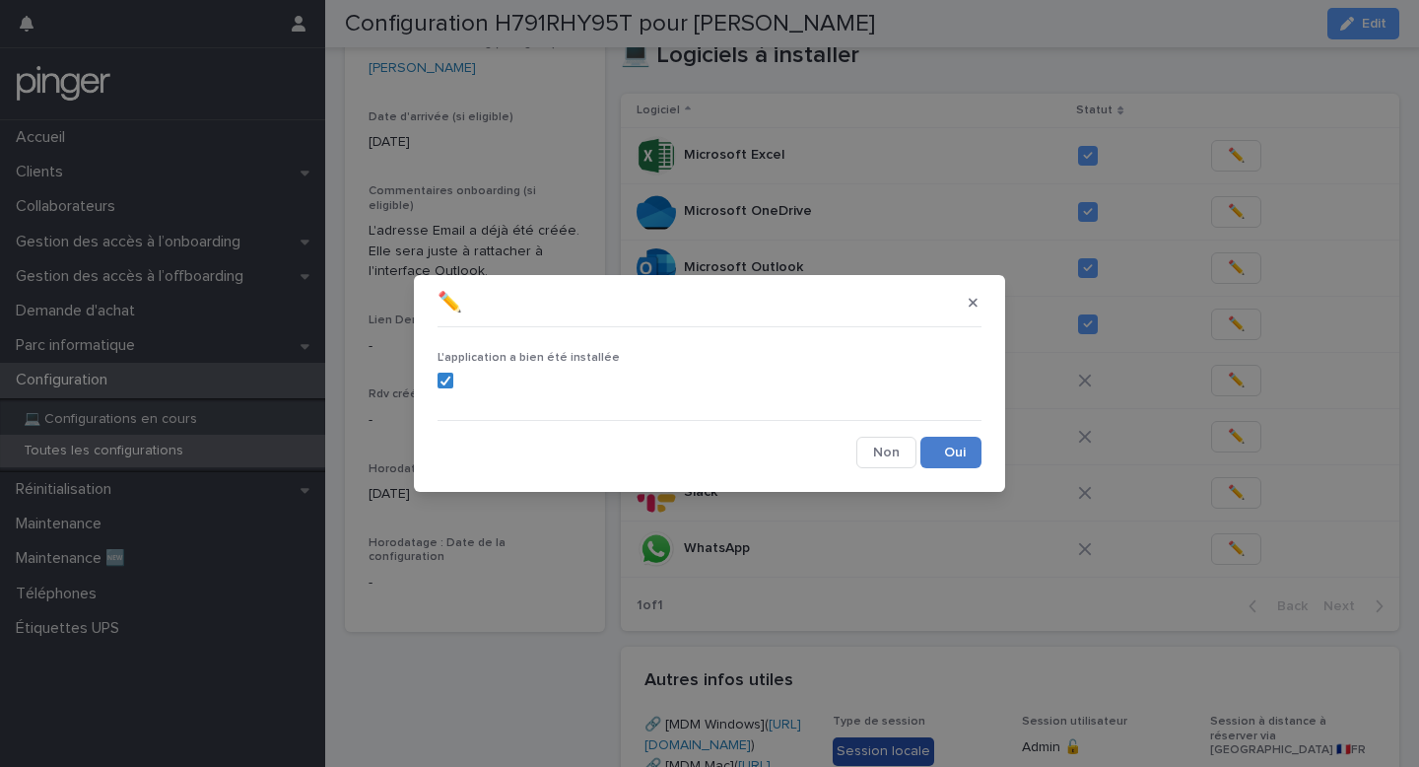
click at [964, 465] on button "Save" at bounding box center [951, 453] width 61 height 32
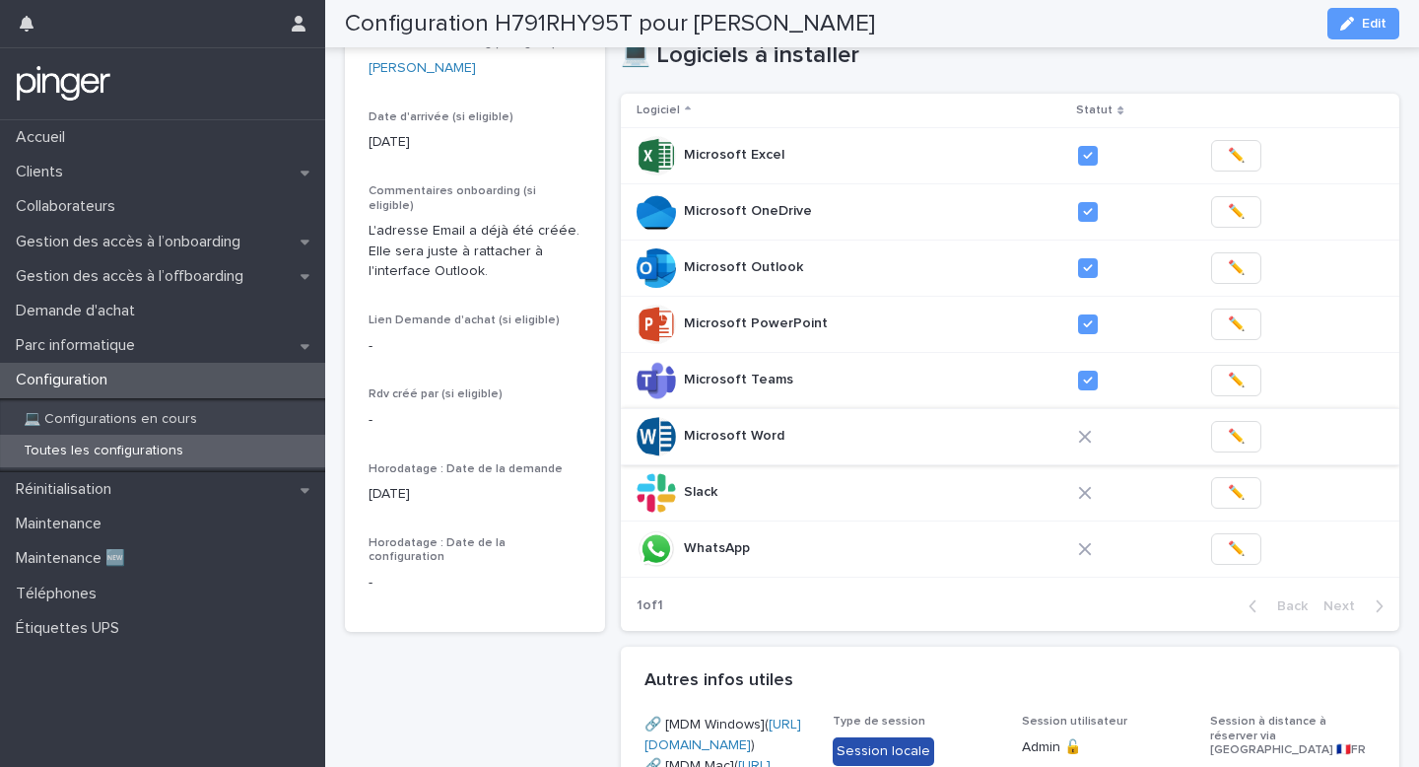
click at [1228, 446] on span "✏️" at bounding box center [1236, 437] width 17 height 20
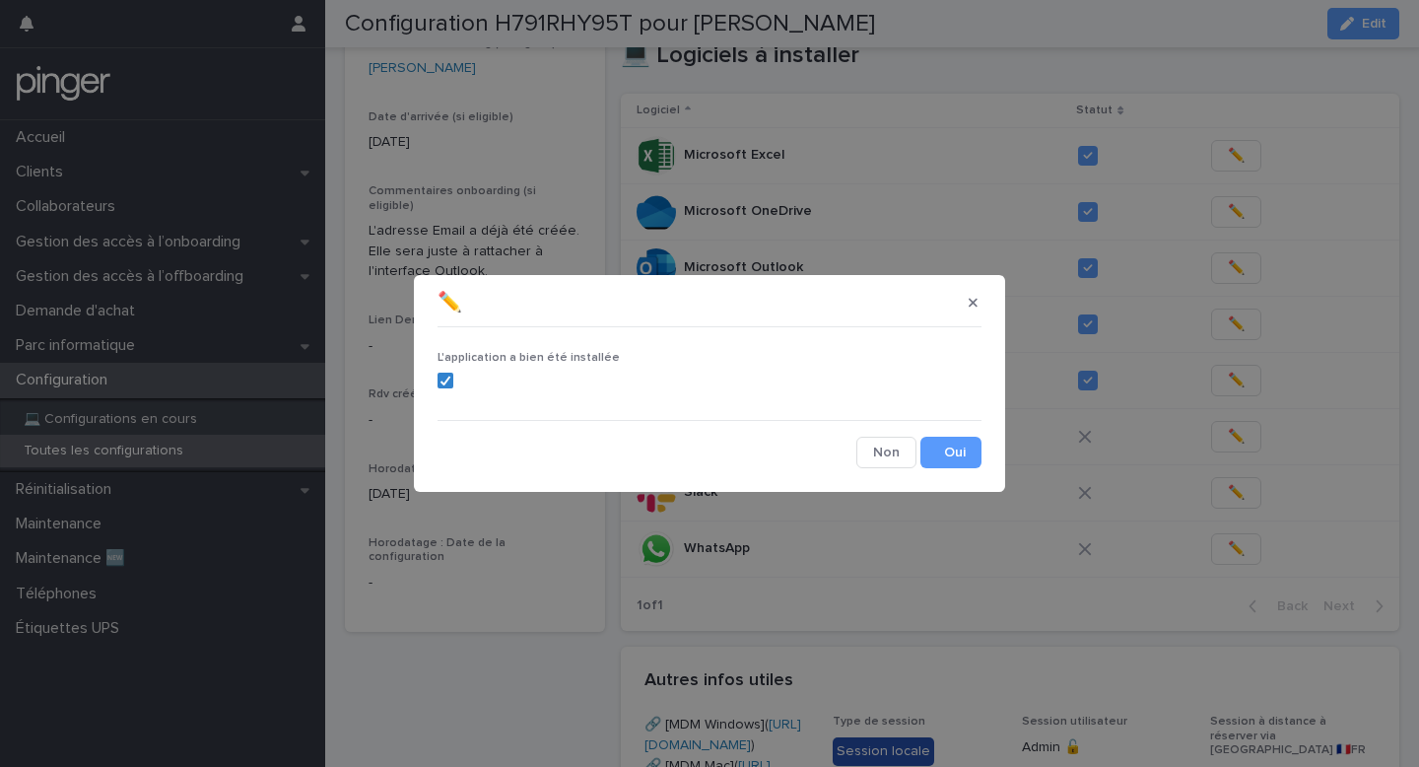
click at [957, 435] on div "L'application a bien été installée Cancel Save" at bounding box center [710, 401] width 544 height 133
click at [957, 444] on button "Save" at bounding box center [951, 453] width 61 height 32
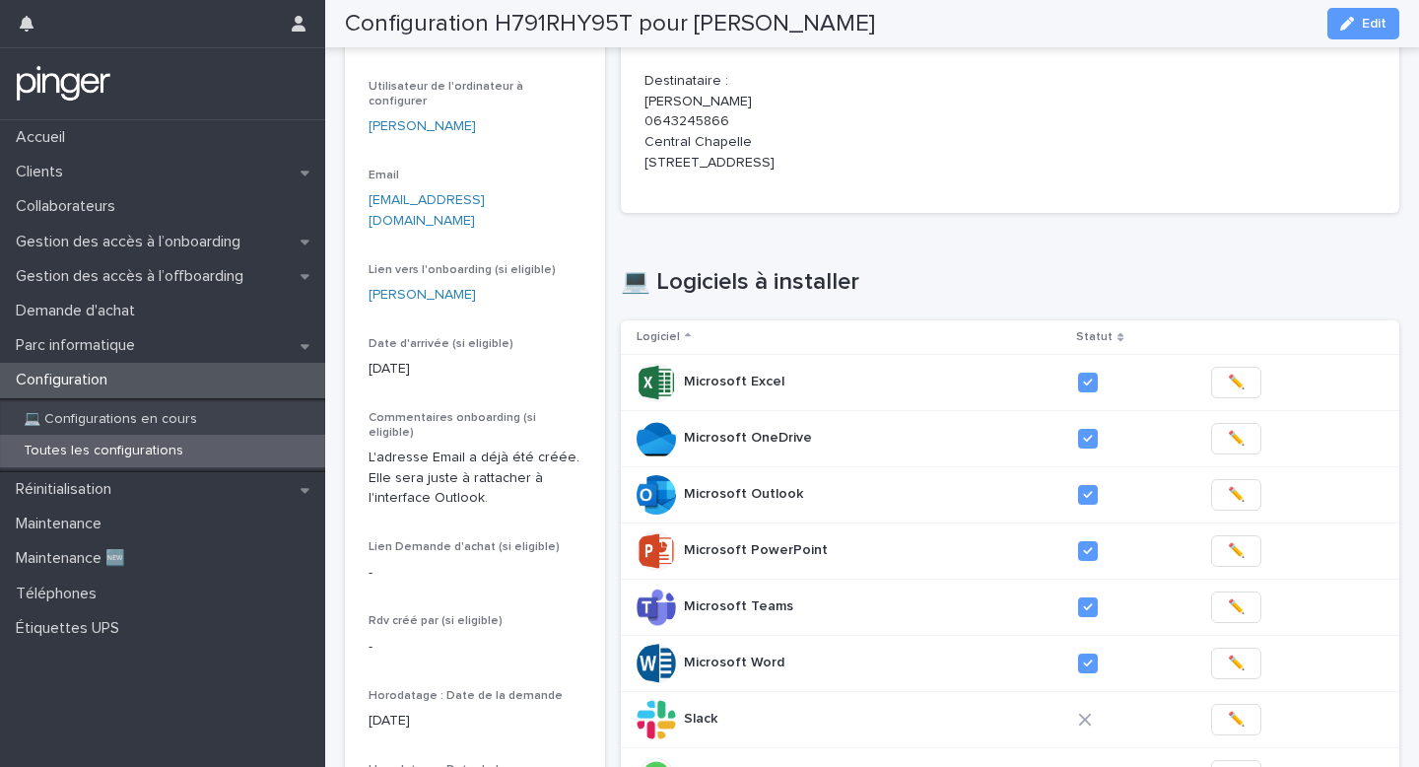
scroll to position [0, 0]
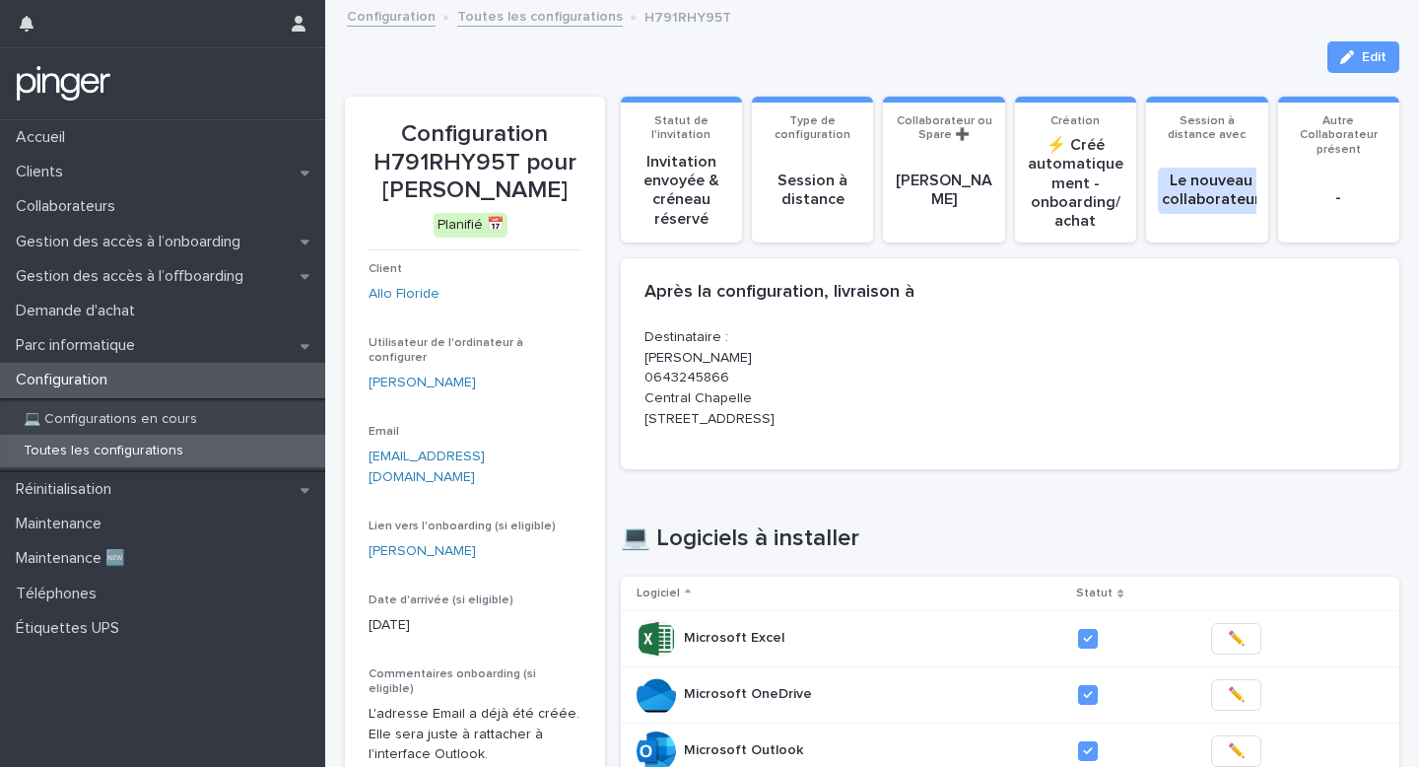
copy link "cloe.saadoun@centralchapelle.com"
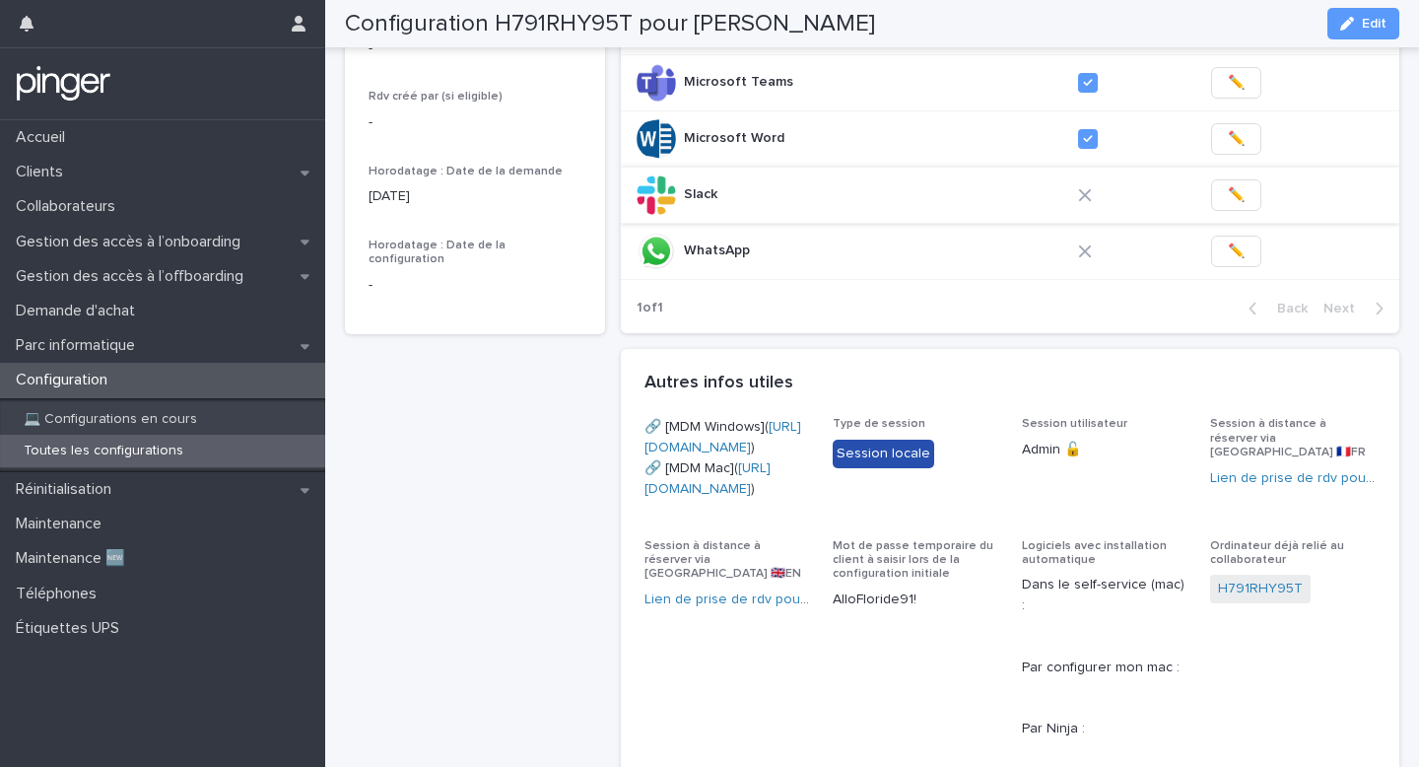
scroll to position [773, 0]
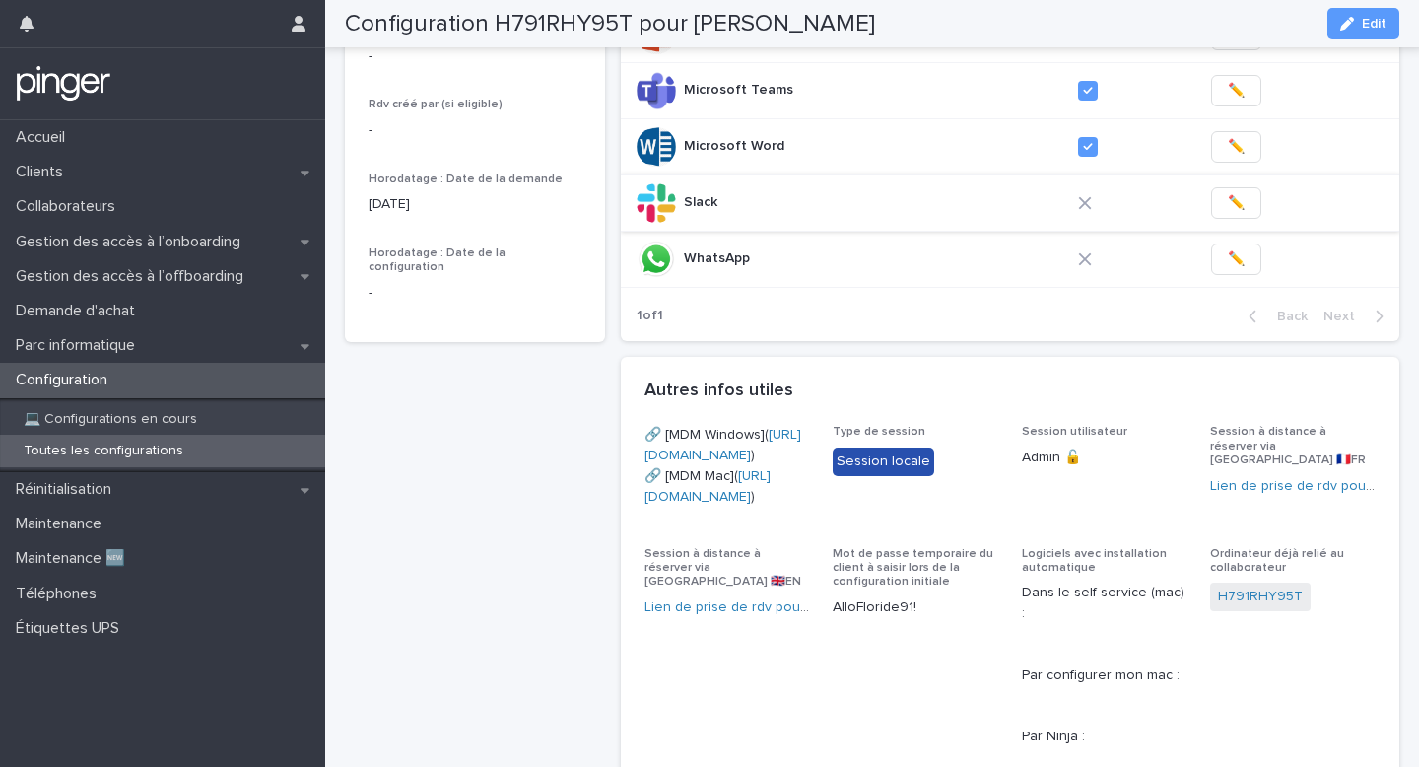
click at [1217, 219] on button "✏️" at bounding box center [1236, 203] width 50 height 32
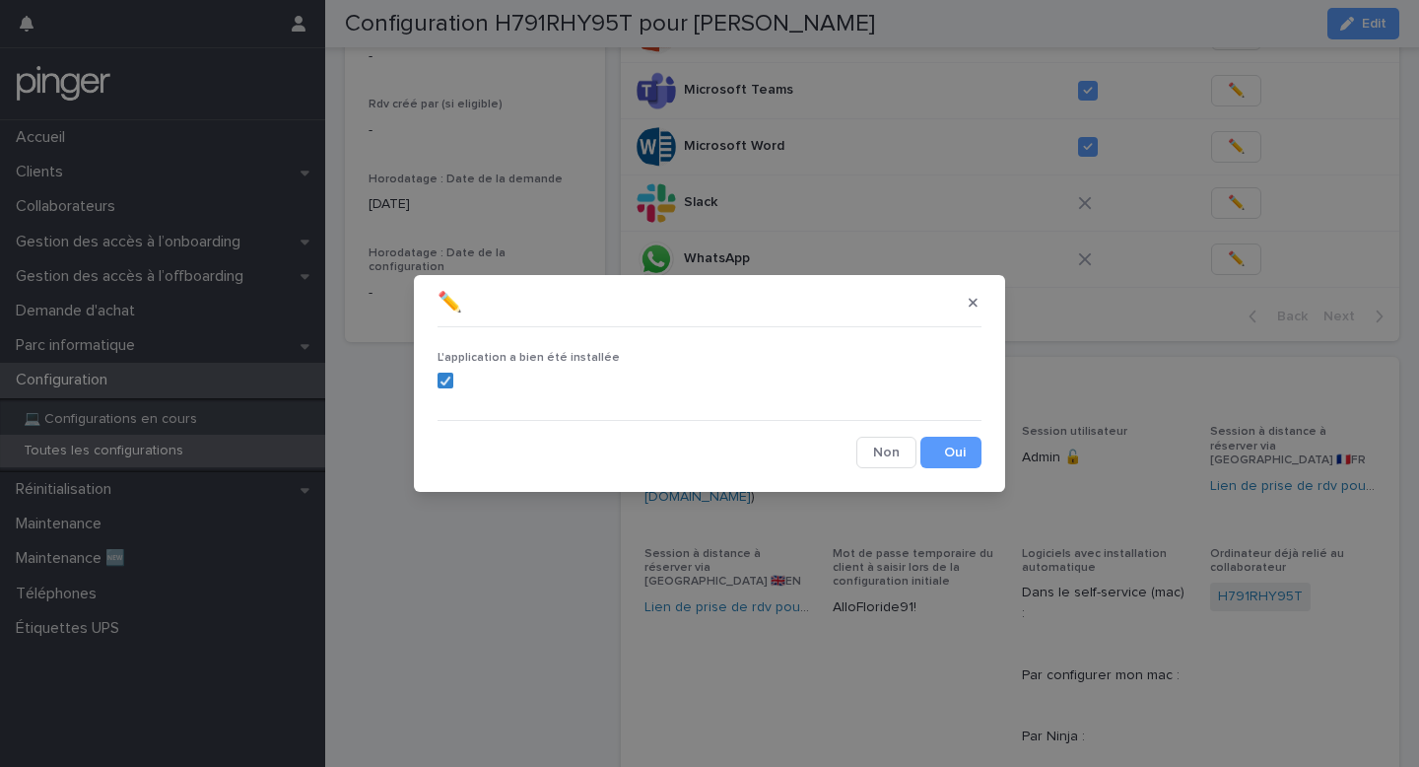
click at [962, 449] on button "Save" at bounding box center [951, 453] width 61 height 32
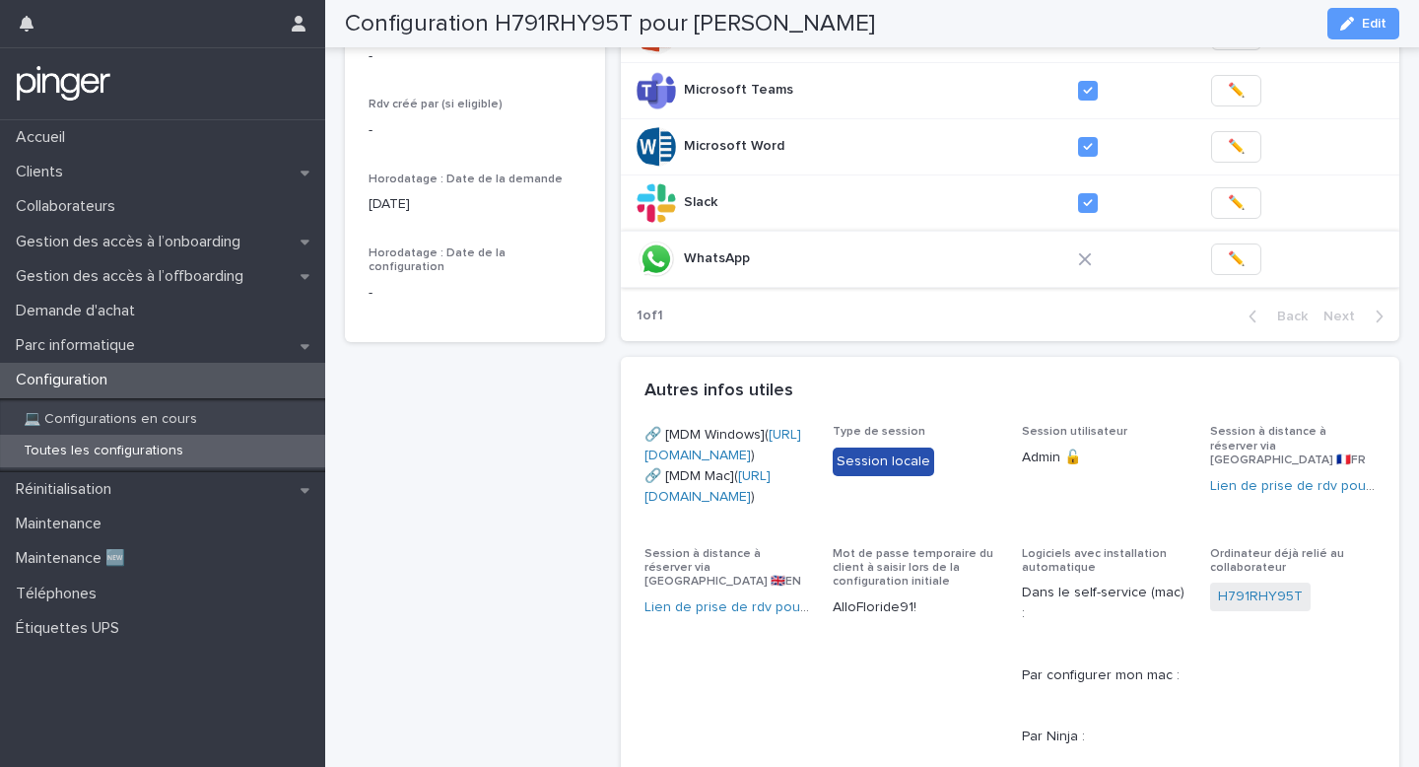
click at [1233, 269] on span "✏️" at bounding box center [1236, 259] width 17 height 20
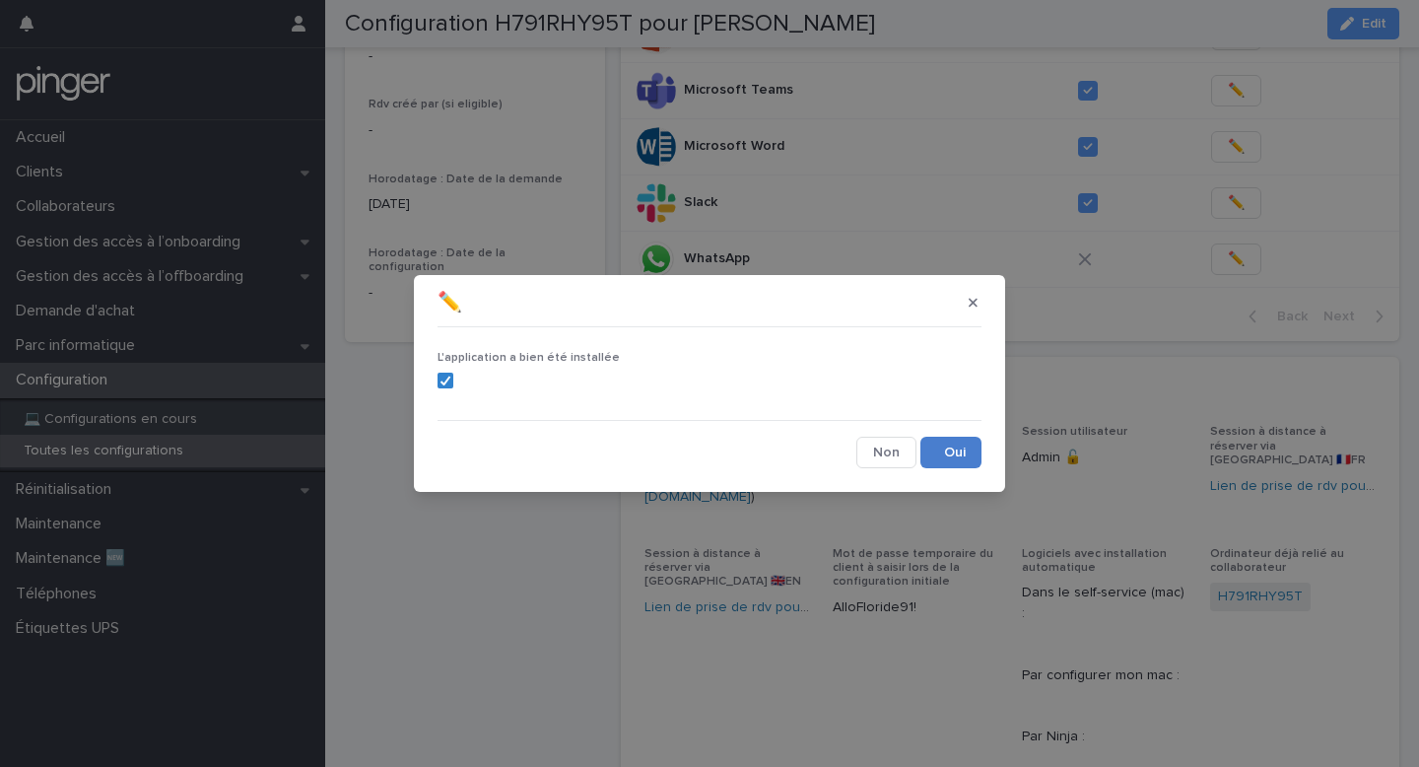
click at [938, 448] on button "Save" at bounding box center [951, 453] width 61 height 32
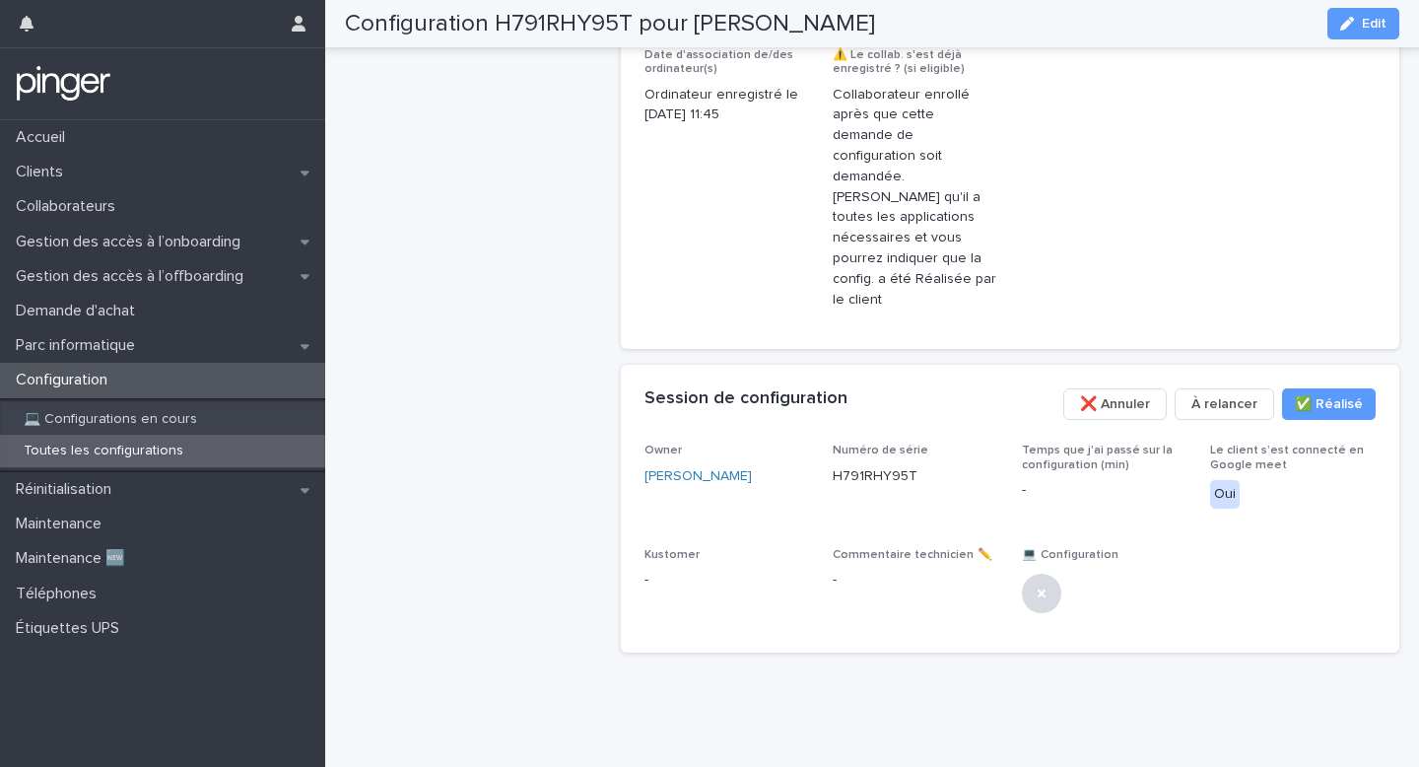
scroll to position [1676, 0]
click at [1356, 32] on button "Edit" at bounding box center [1364, 24] width 72 height 32
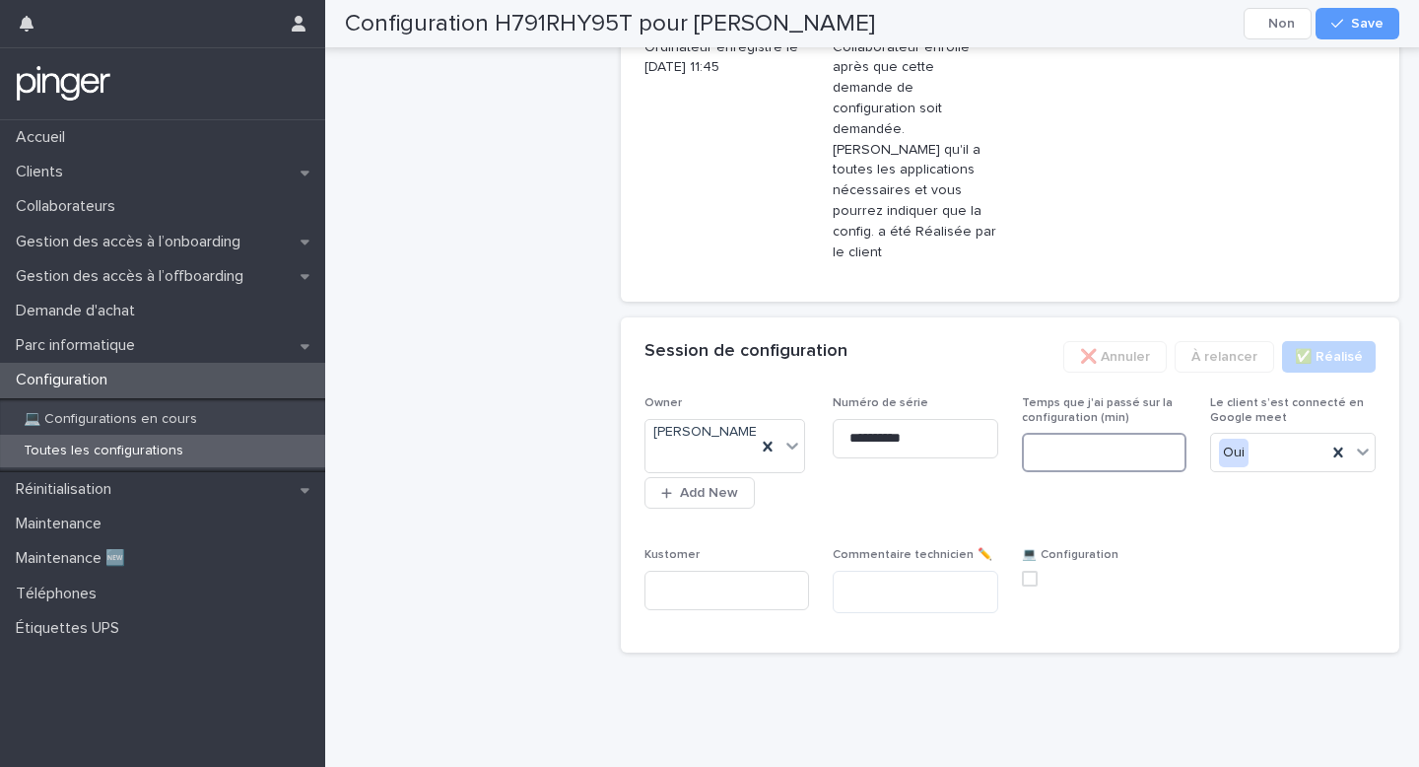
click at [1052, 472] on input at bounding box center [1105, 452] width 166 height 39
click at [1029, 586] on span at bounding box center [1030, 579] width 16 height 16
type input "**"
click at [1334, 19] on icon "button" at bounding box center [1338, 24] width 12 height 14
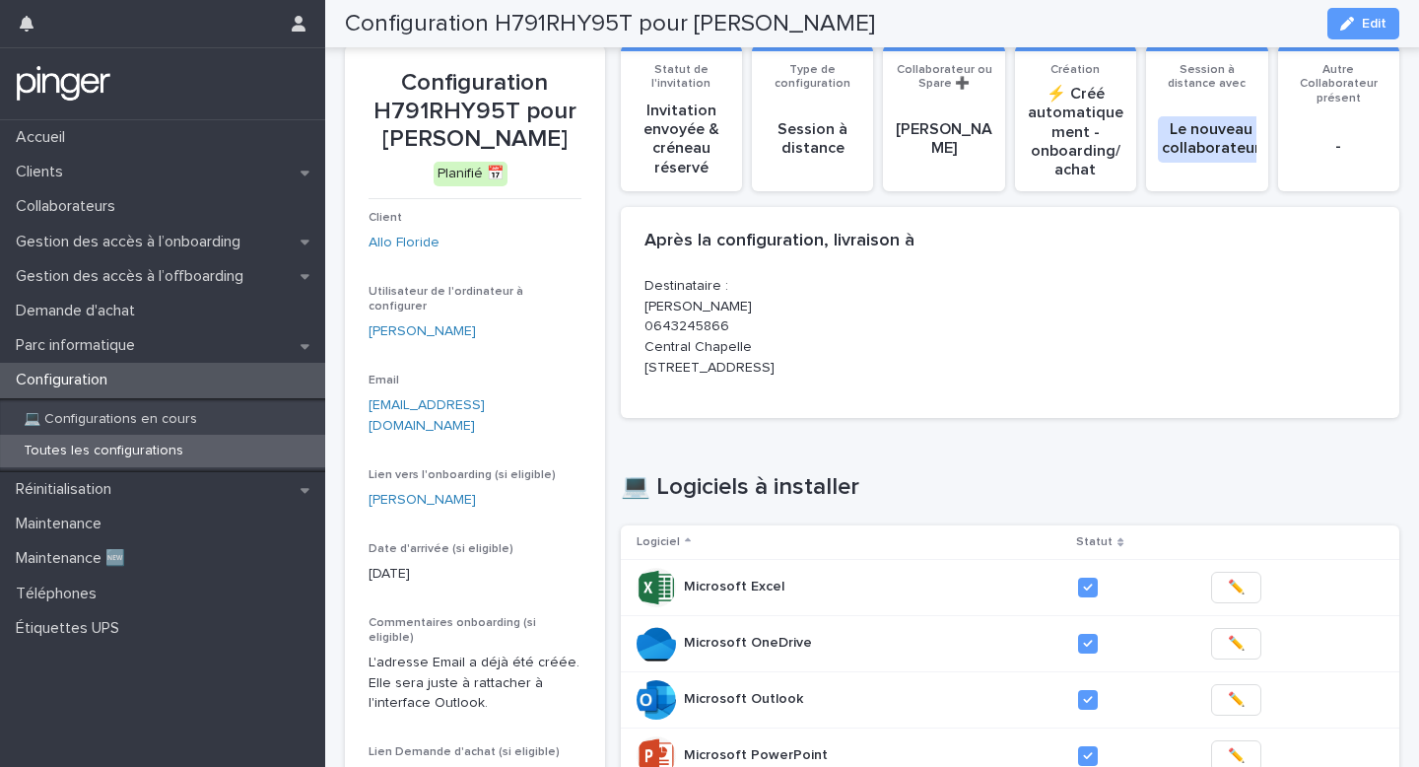
scroll to position [0, 0]
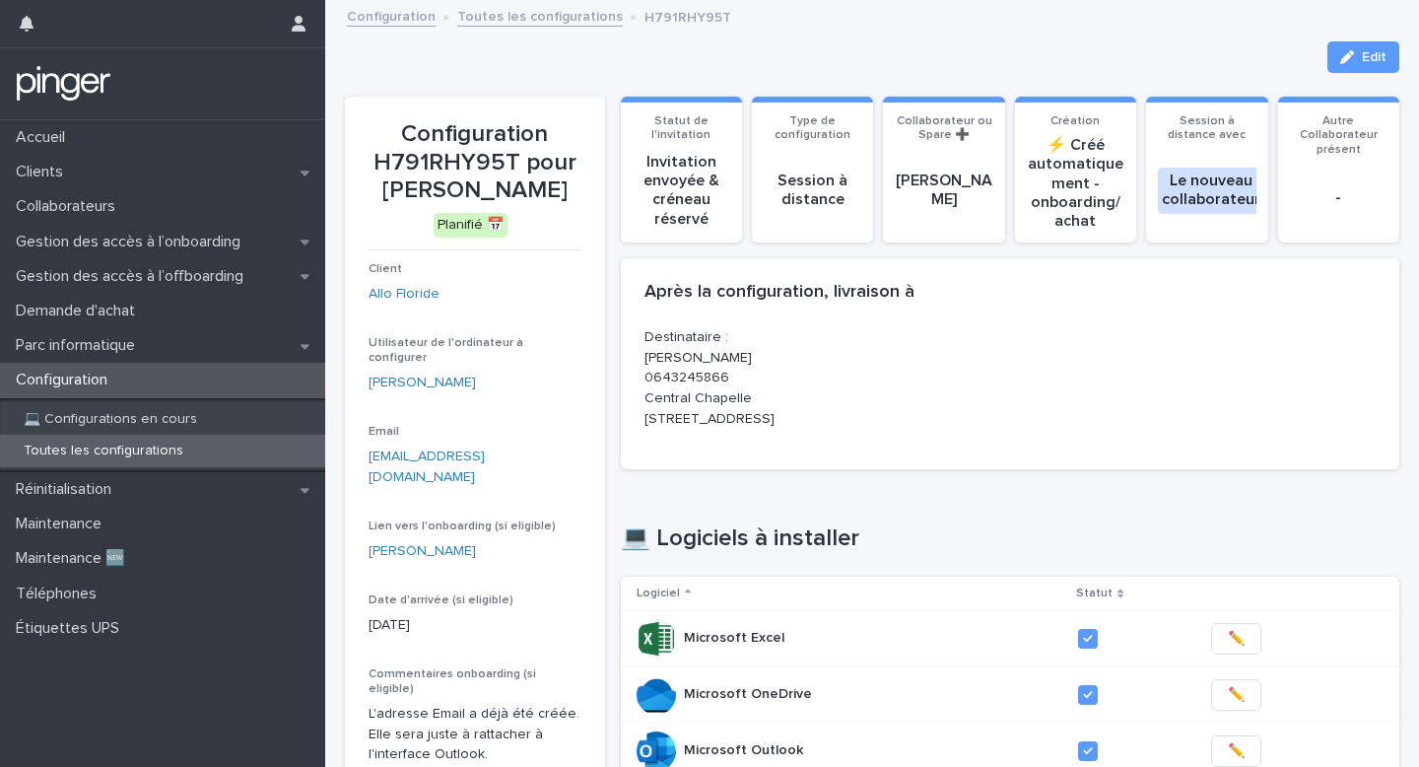
click at [490, 15] on link "Toutes les configurations" at bounding box center [540, 15] width 166 height 23
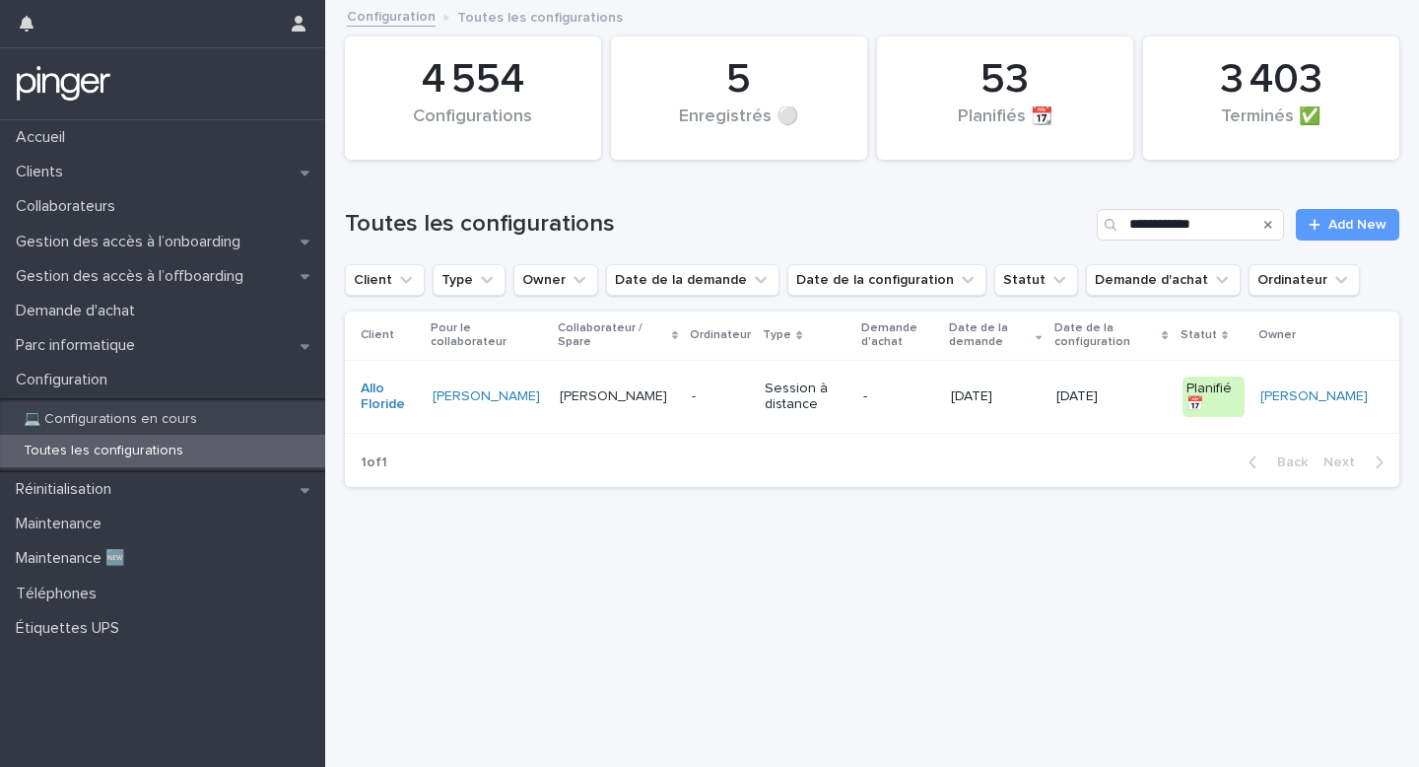
click at [600, 406] on div "Cloé Saadoun" at bounding box center [618, 396] width 116 height 33
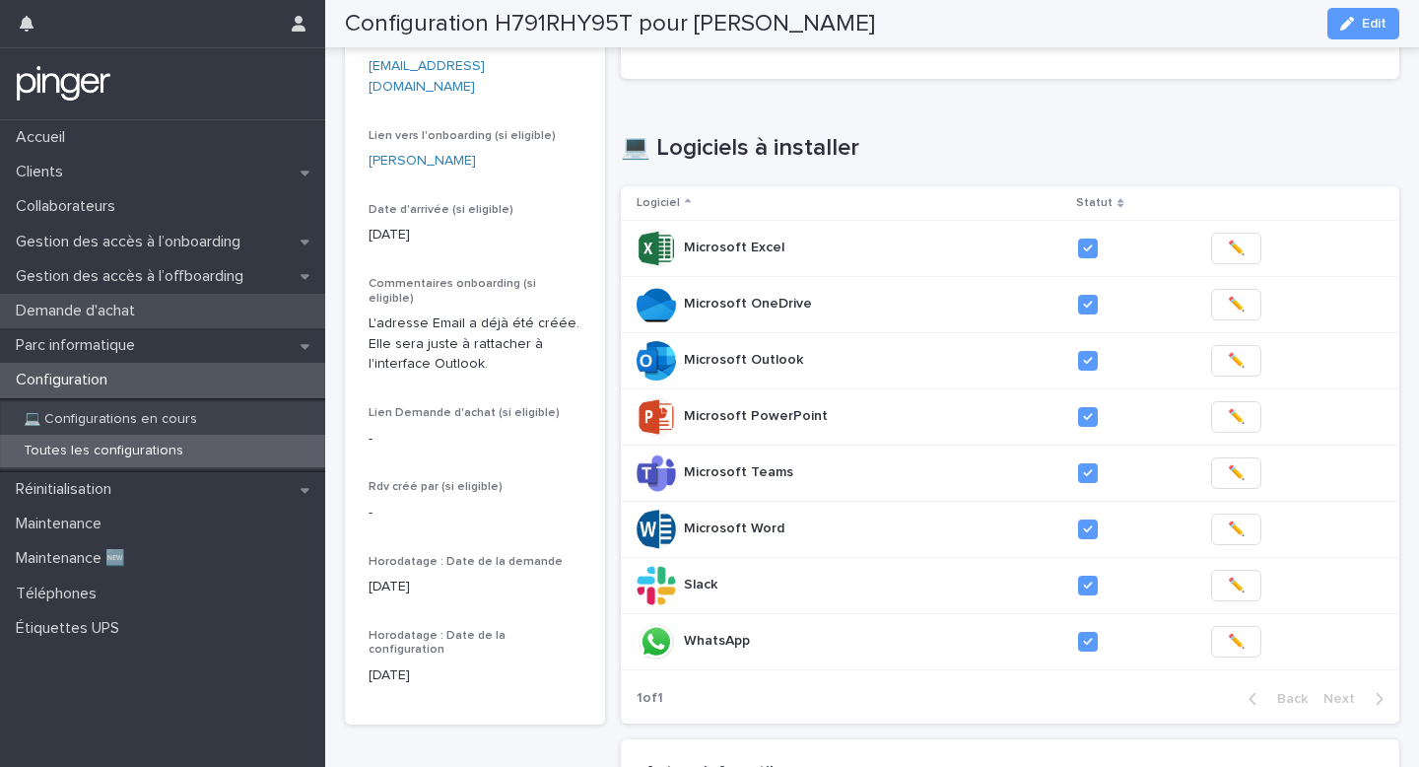
scroll to position [142, 0]
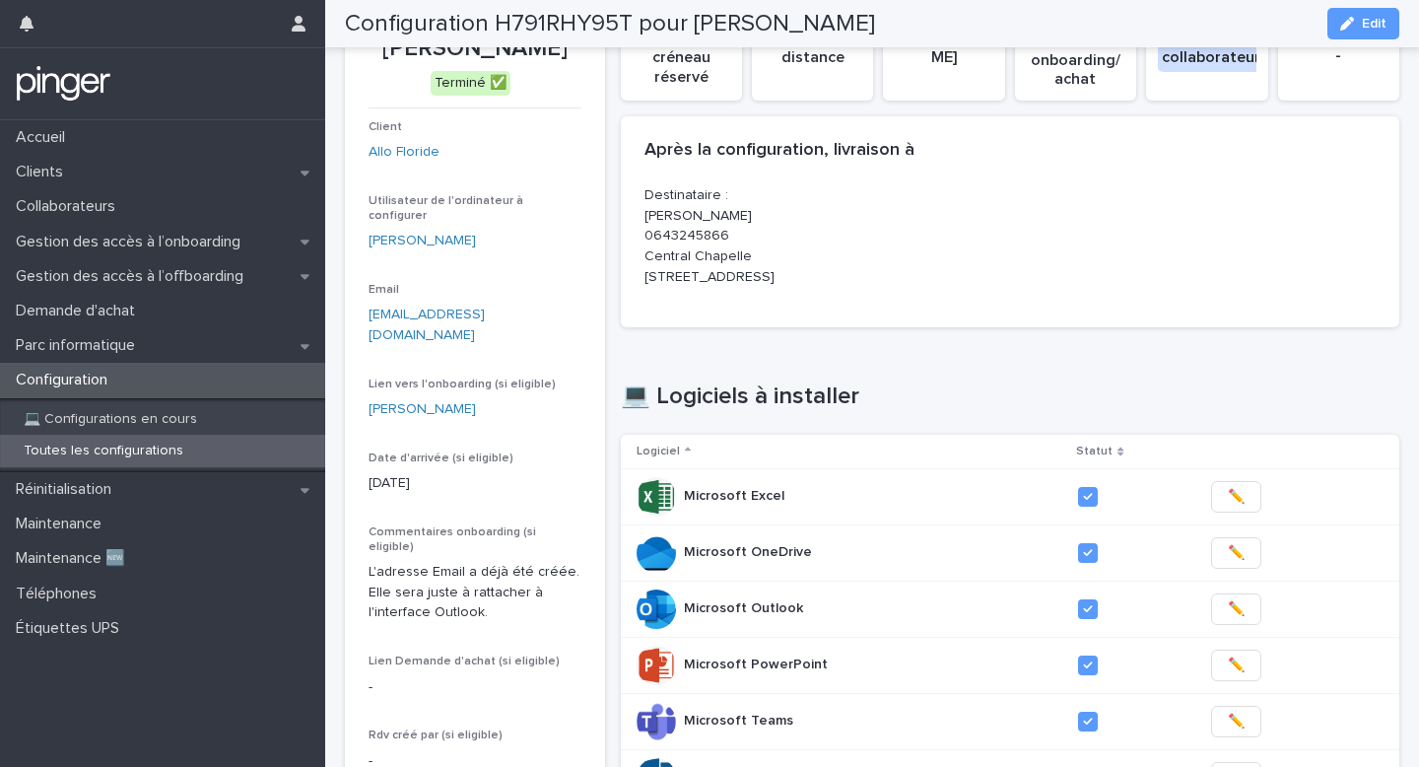
click at [121, 379] on p "Configuration" at bounding box center [65, 380] width 115 height 19
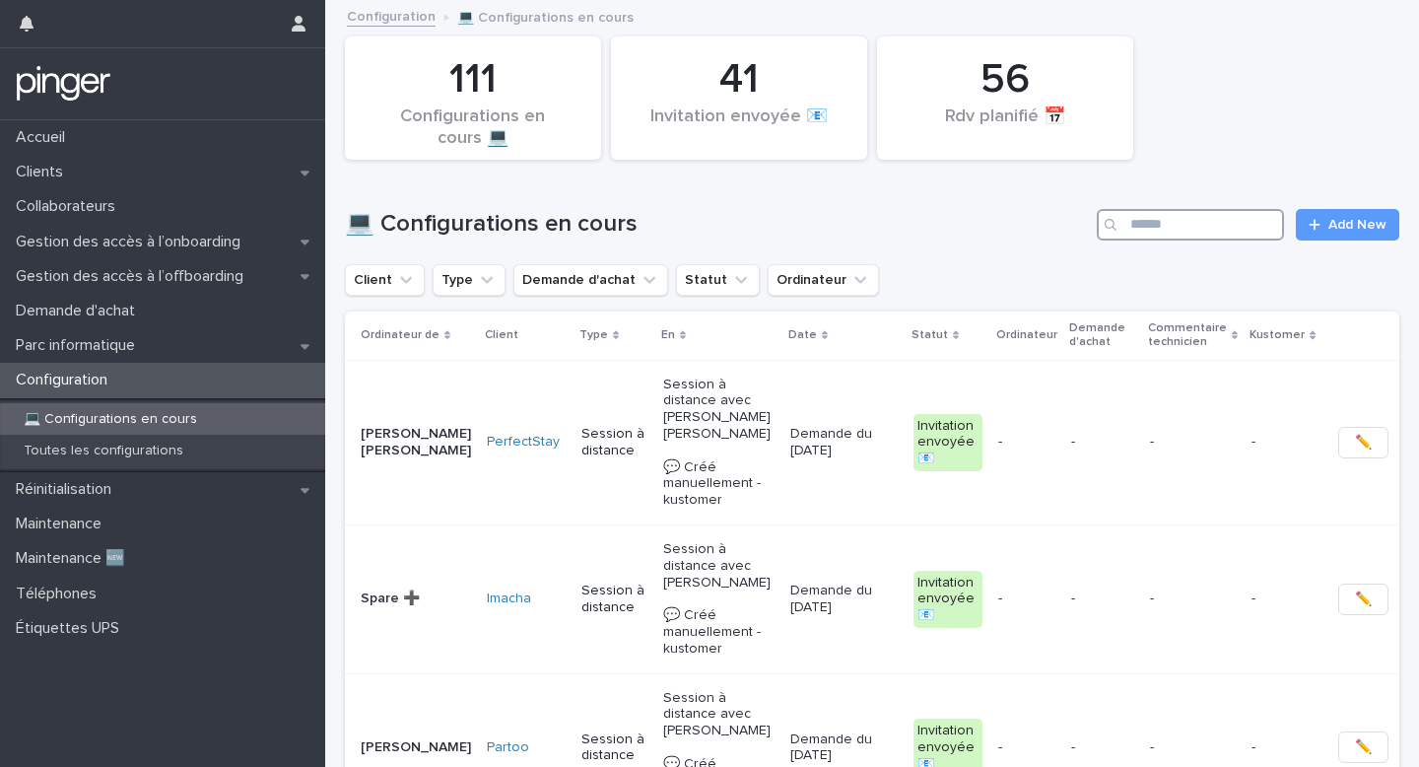
click at [1159, 214] on input "Search" at bounding box center [1190, 225] width 187 height 32
paste input "**********"
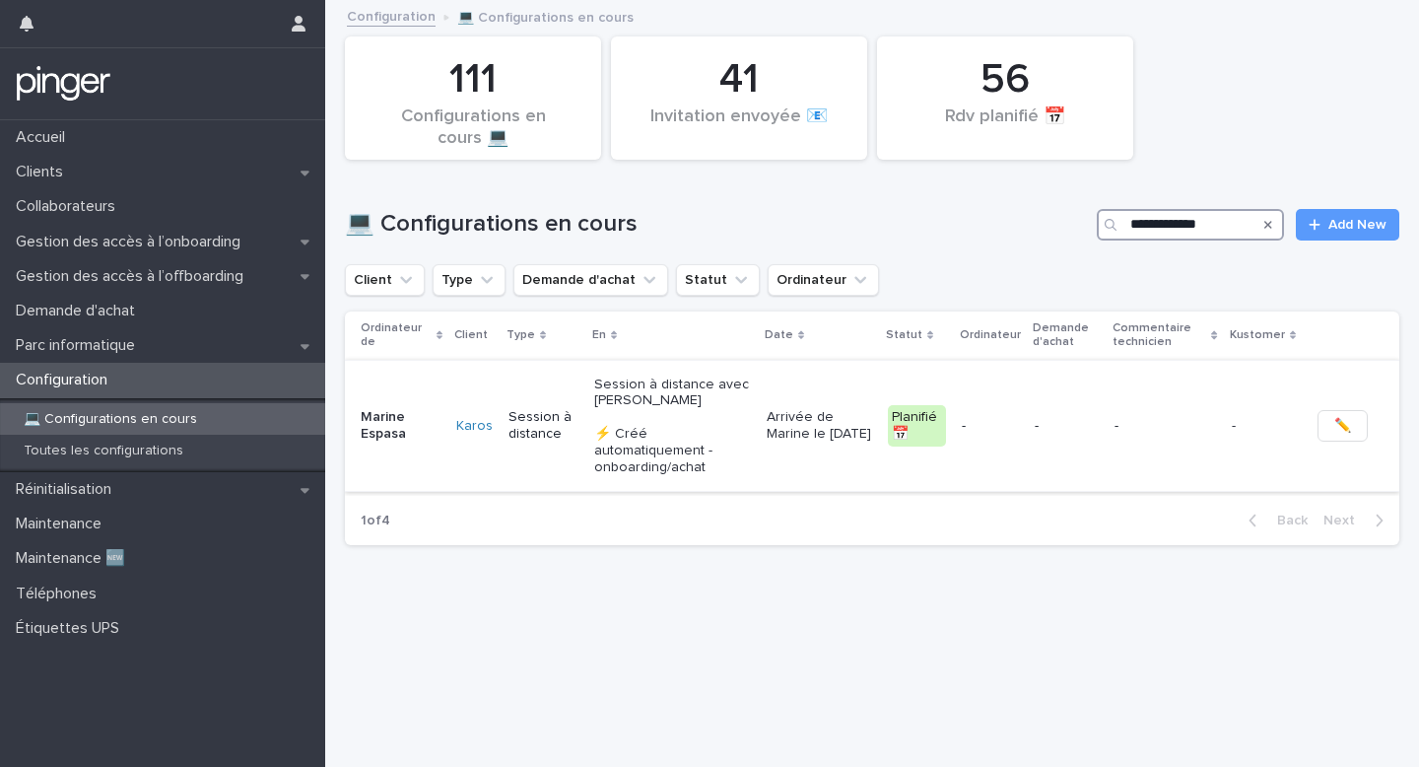
type input "**********"
click at [710, 408] on p "Session à distance avec Tristan Croiset ⚡ Créé automatiquement - onboarding/ach…" at bounding box center [672, 427] width 157 height 100
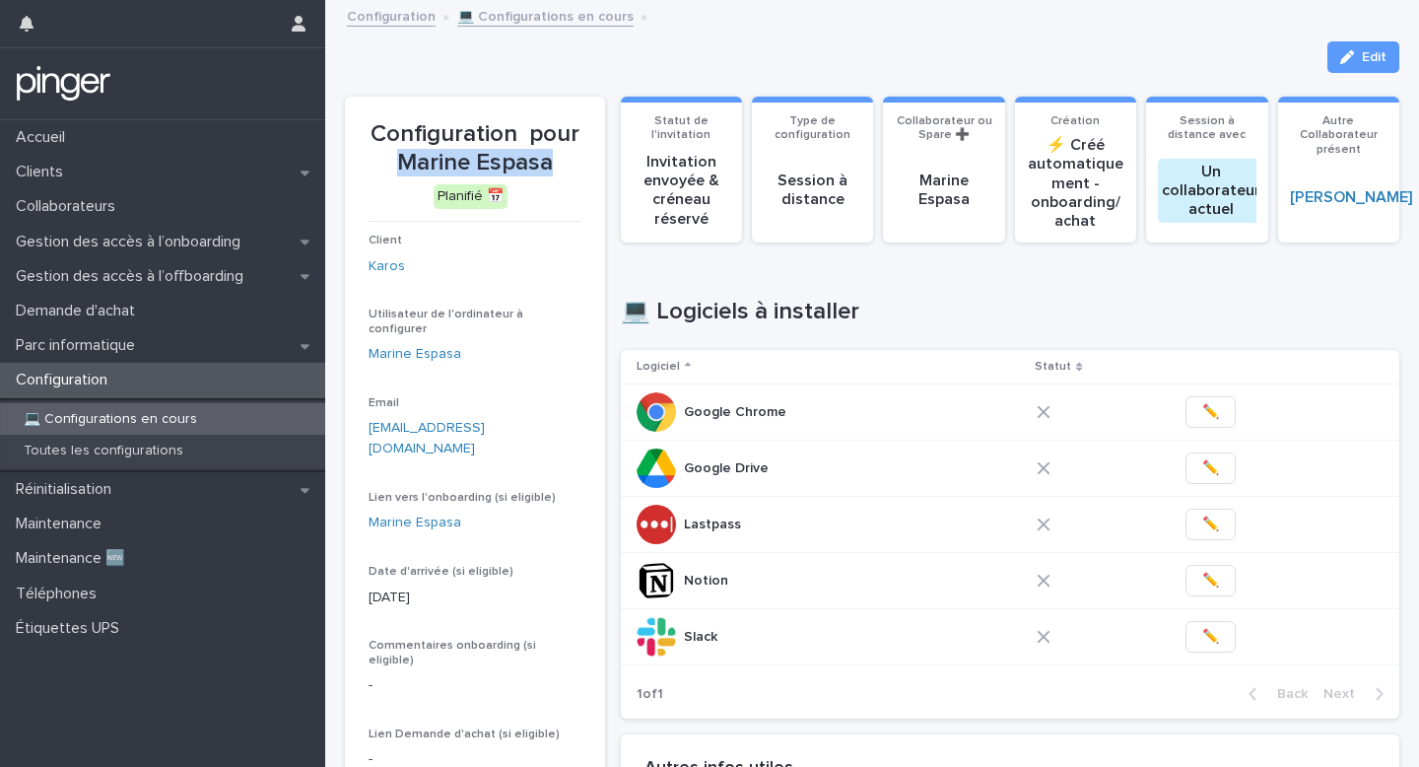
drag, startPoint x: 397, startPoint y: 163, endPoint x: 550, endPoint y: 162, distance: 152.8
click at [550, 162] on p "Configuration pour Marine Espasa" at bounding box center [475, 148] width 213 height 57
copy p "Marine Espasa"
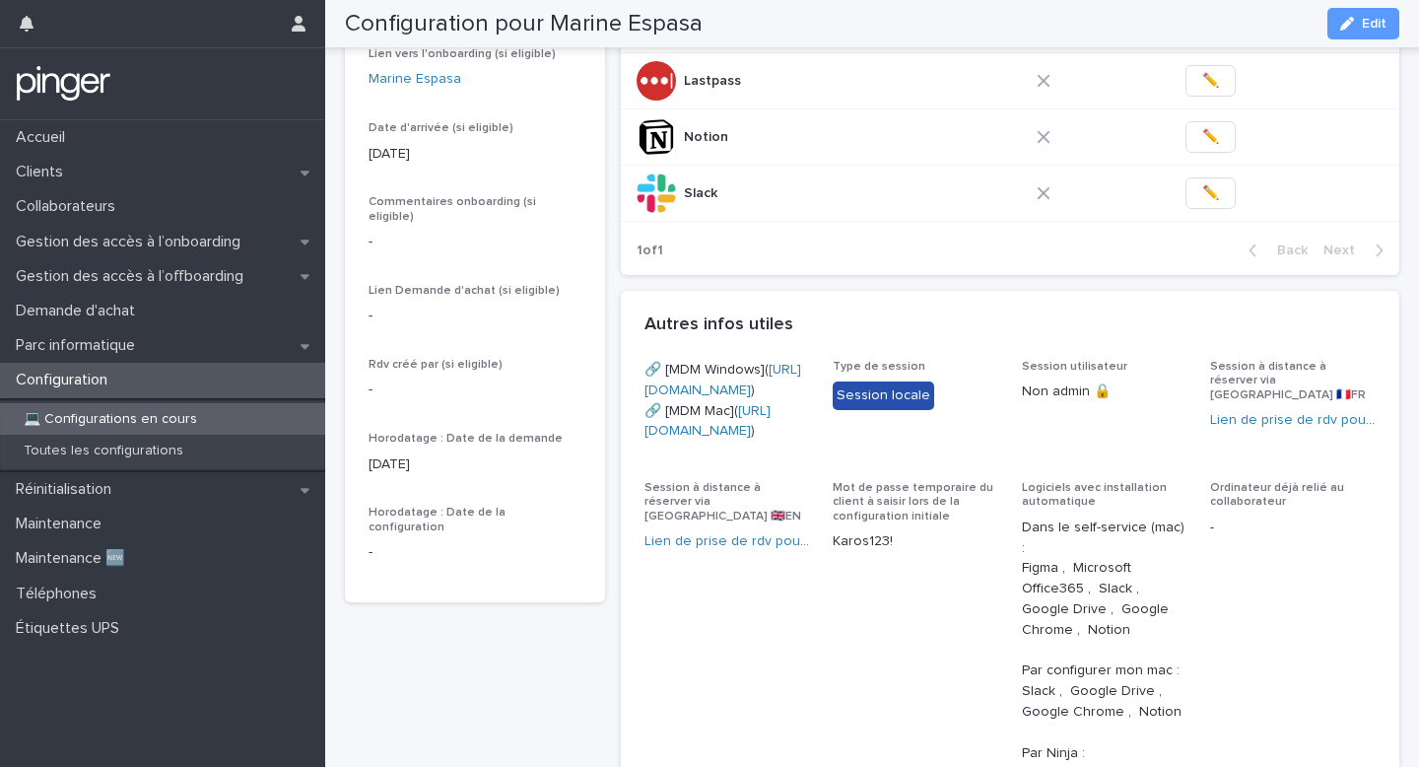
scroll to position [565, 0]
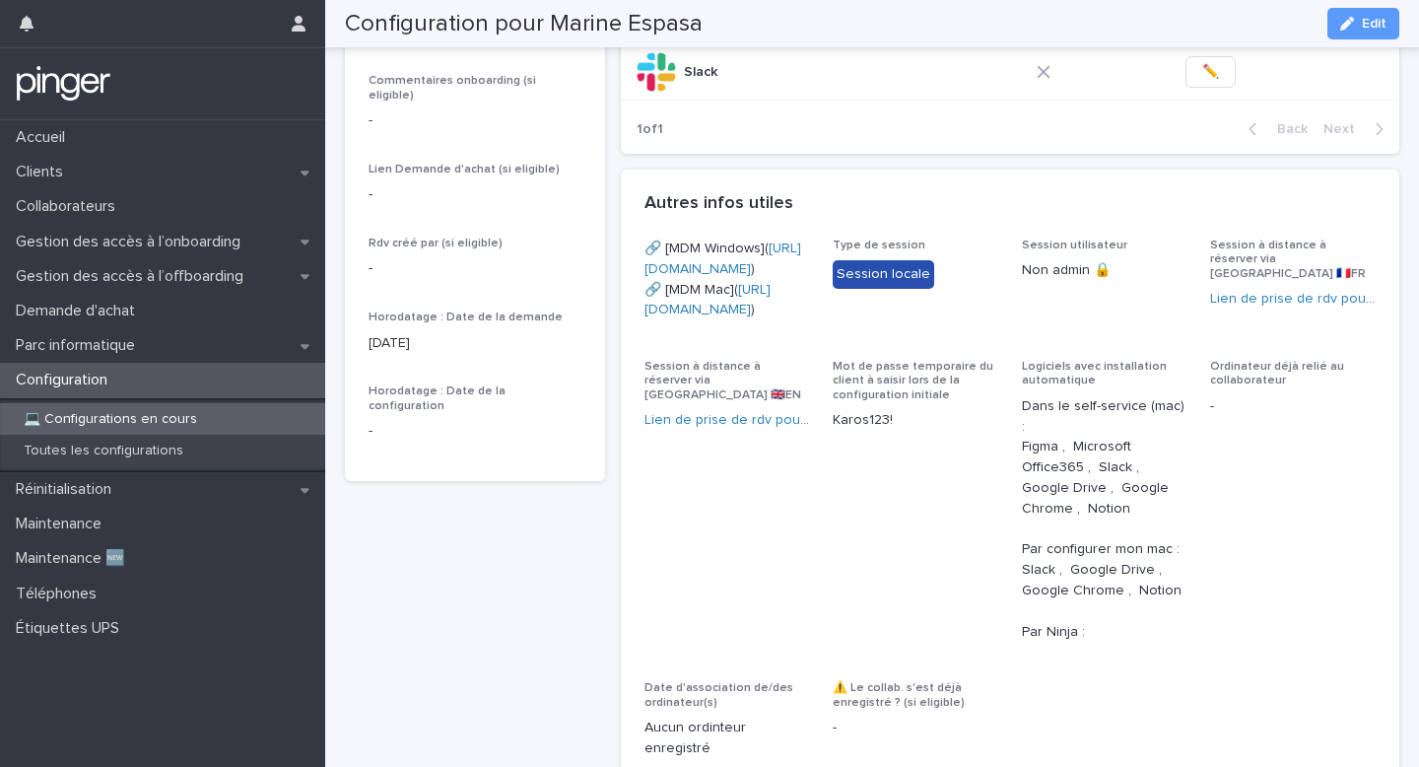
copy link "https://karosmobility.jamfcloud.com/enroll?invitation=1833057882377713789674076…"
click at [561, 526] on div "Configuration pour Marine Espasa Planifié 📅 Client Karos Utilisateur de l'ordin…" at bounding box center [475, 321] width 260 height 1578
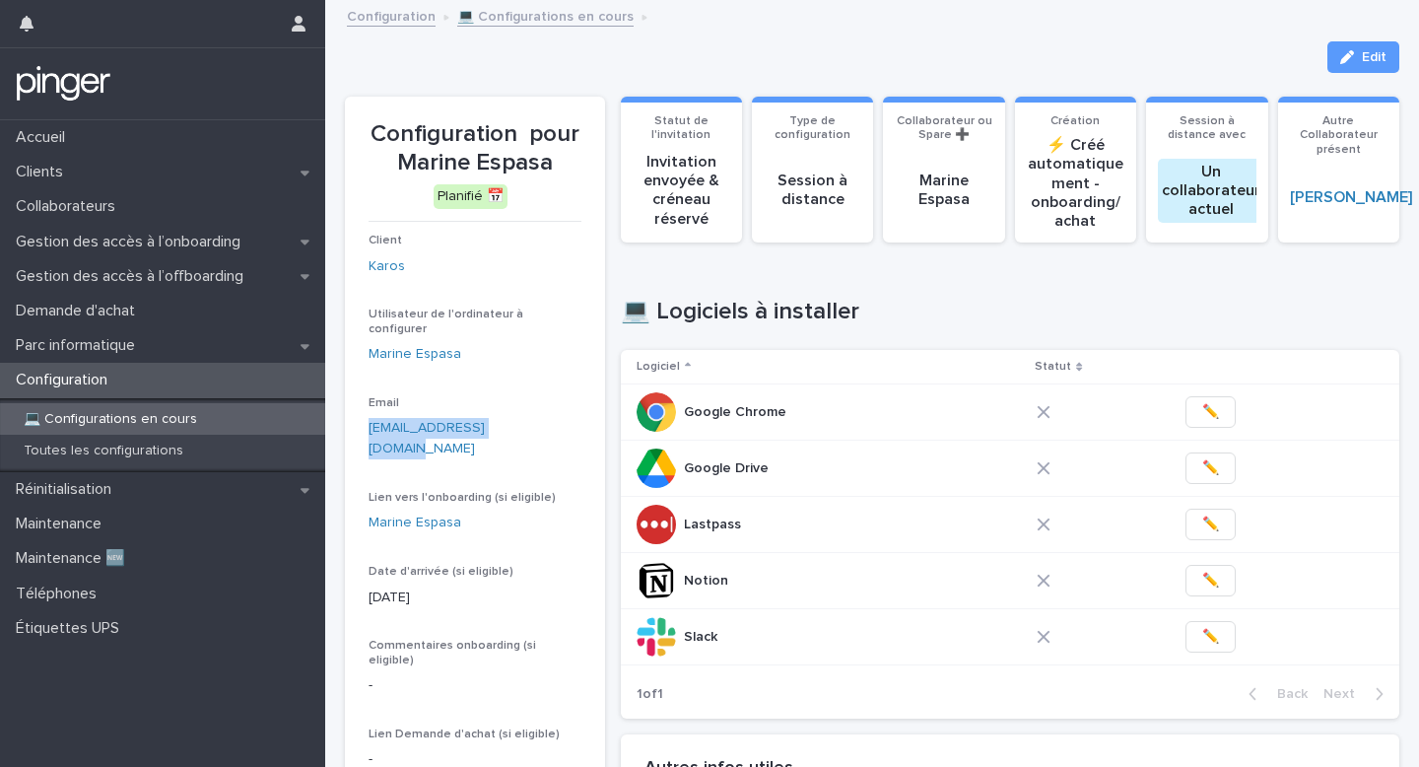
scroll to position [27, 0]
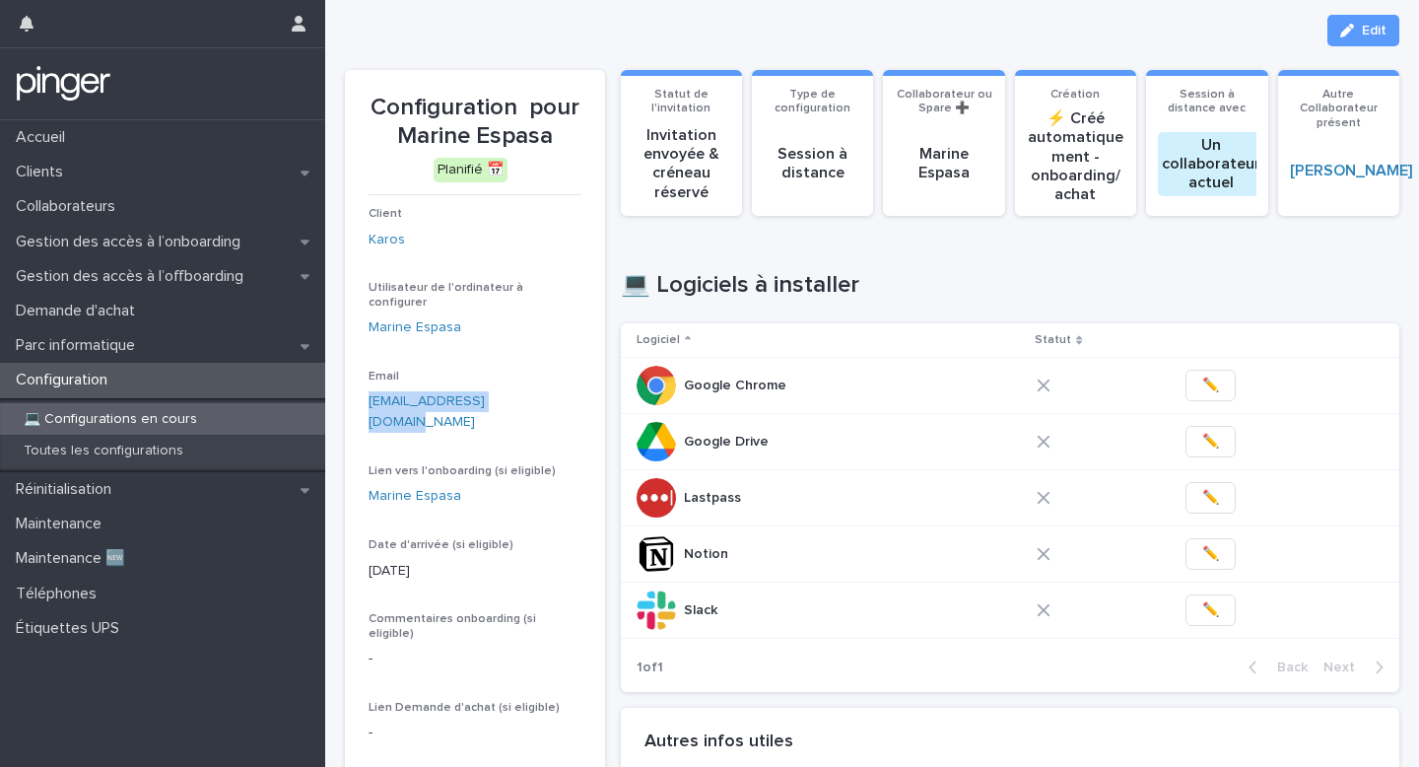
drag, startPoint x: 401, startPoint y: 130, endPoint x: 550, endPoint y: 133, distance: 148.9
click at [550, 133] on p "Configuration pour Marine Espasa" at bounding box center [475, 122] width 213 height 57
click at [1217, 398] on button "✏️" at bounding box center [1211, 386] width 50 height 32
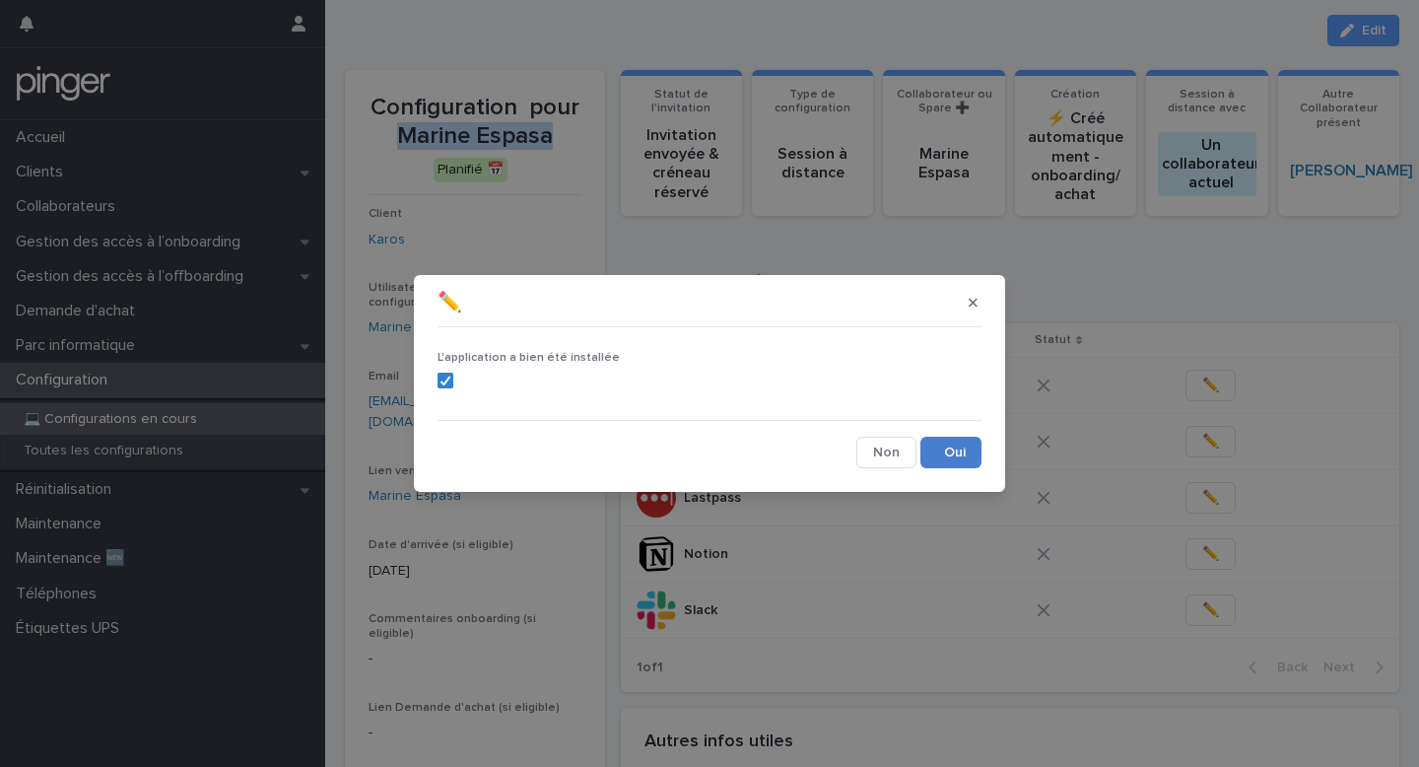
click at [947, 456] on button "Save" at bounding box center [951, 453] width 61 height 32
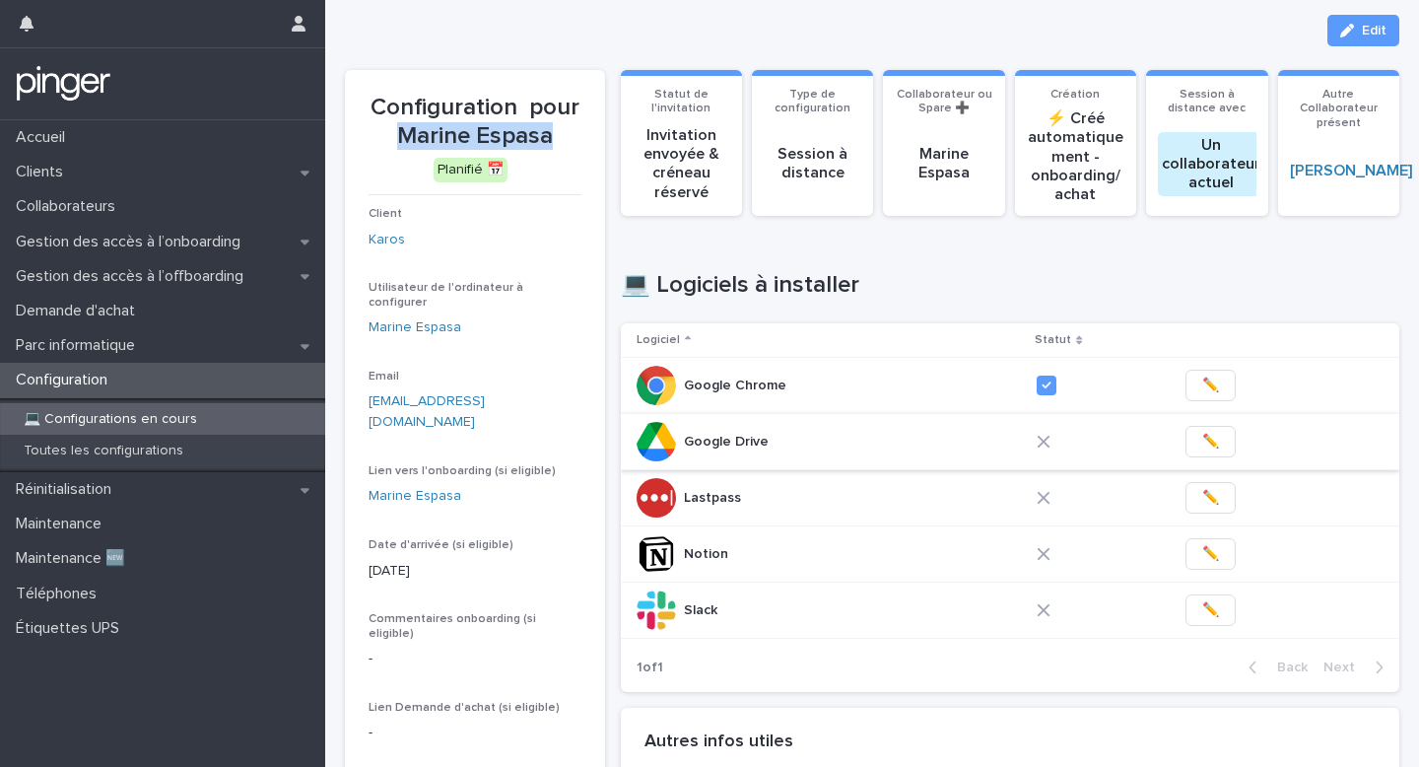
click at [1205, 437] on span "✏️" at bounding box center [1210, 442] width 17 height 20
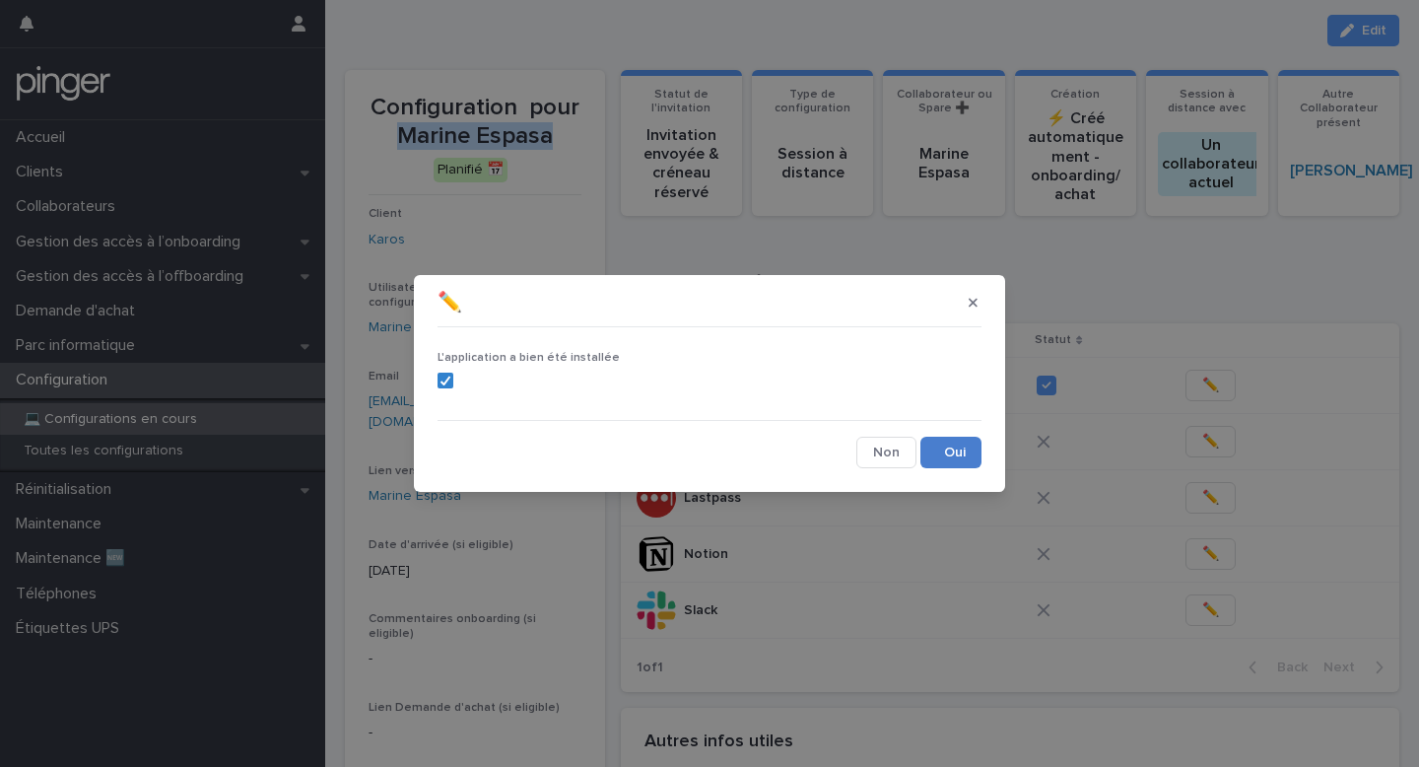
click at [961, 446] on button "Save" at bounding box center [951, 453] width 61 height 32
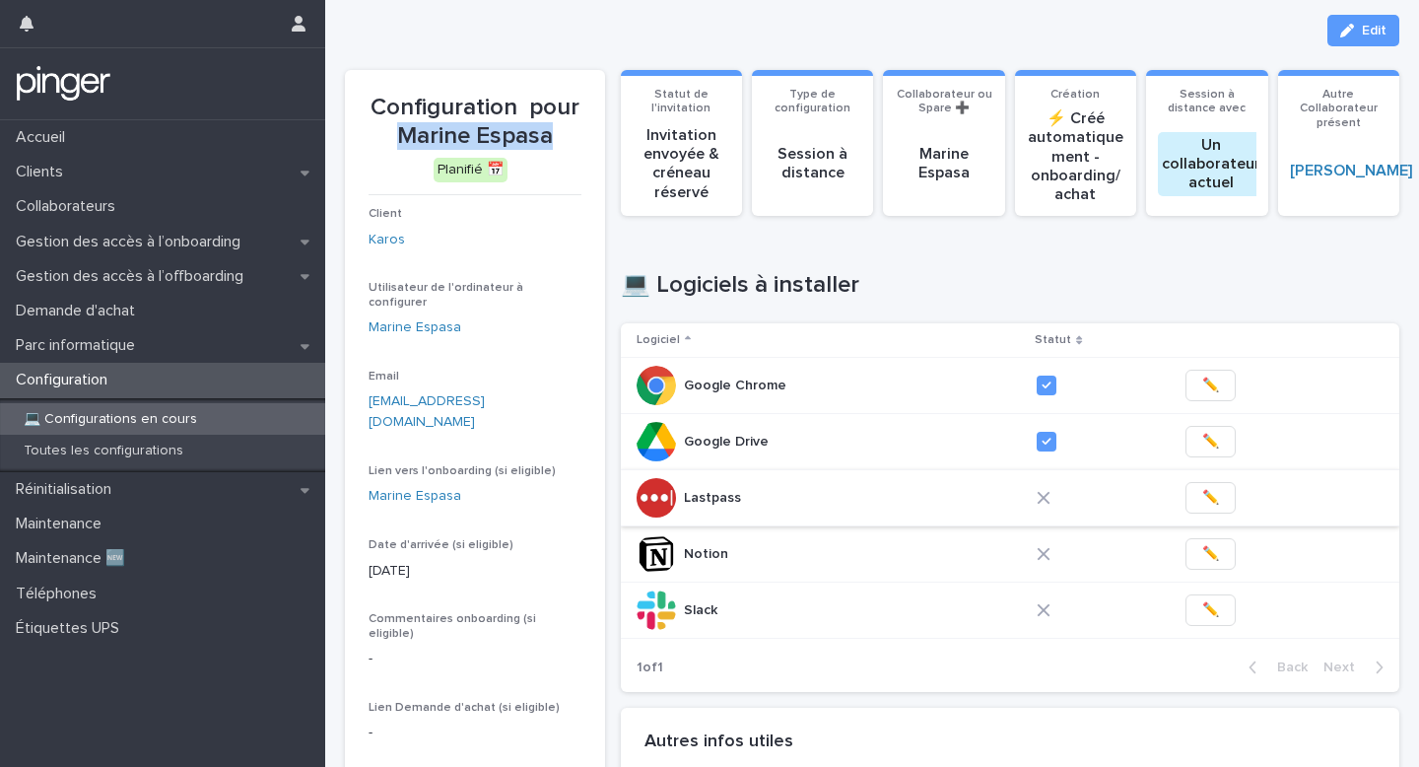
click at [1207, 505] on span "✏️" at bounding box center [1210, 498] width 17 height 20
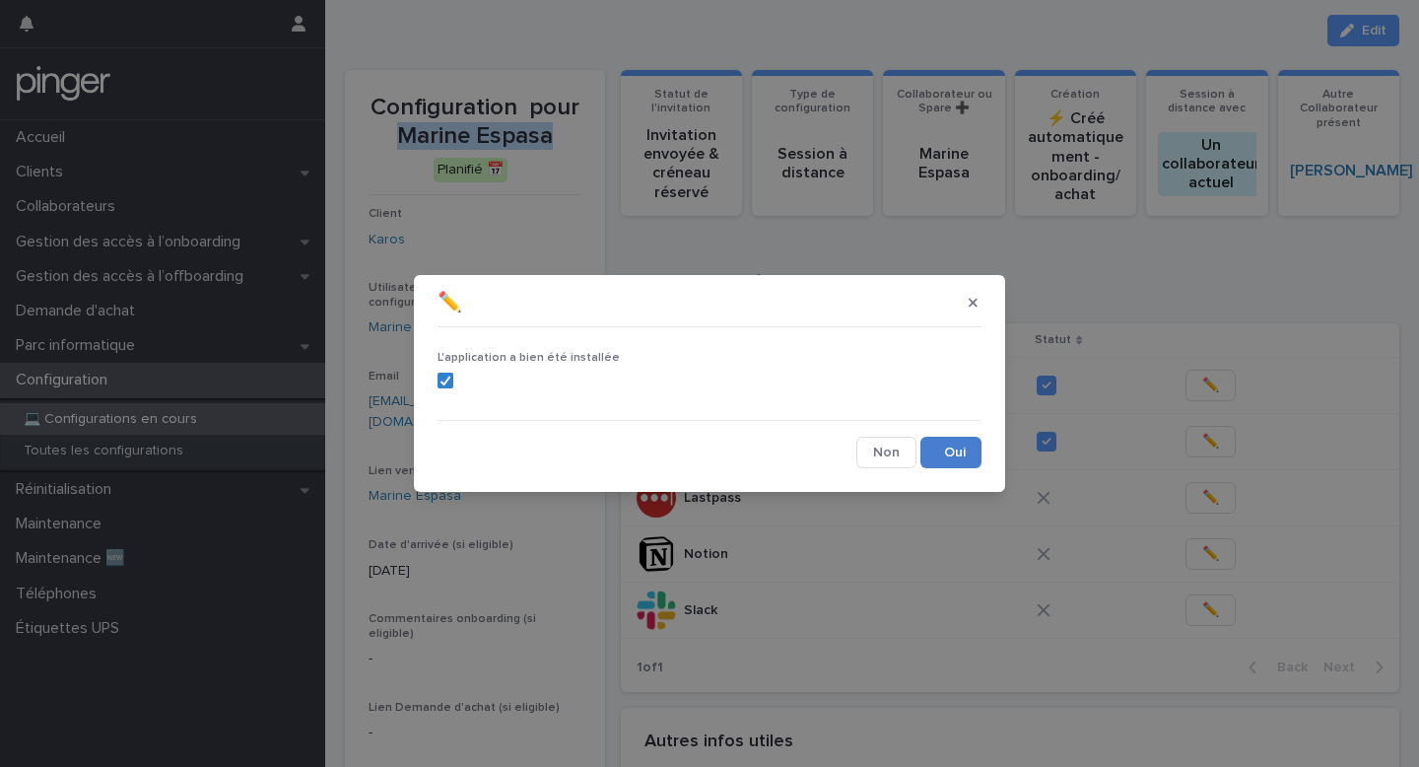
click at [943, 448] on button "Save" at bounding box center [951, 453] width 61 height 32
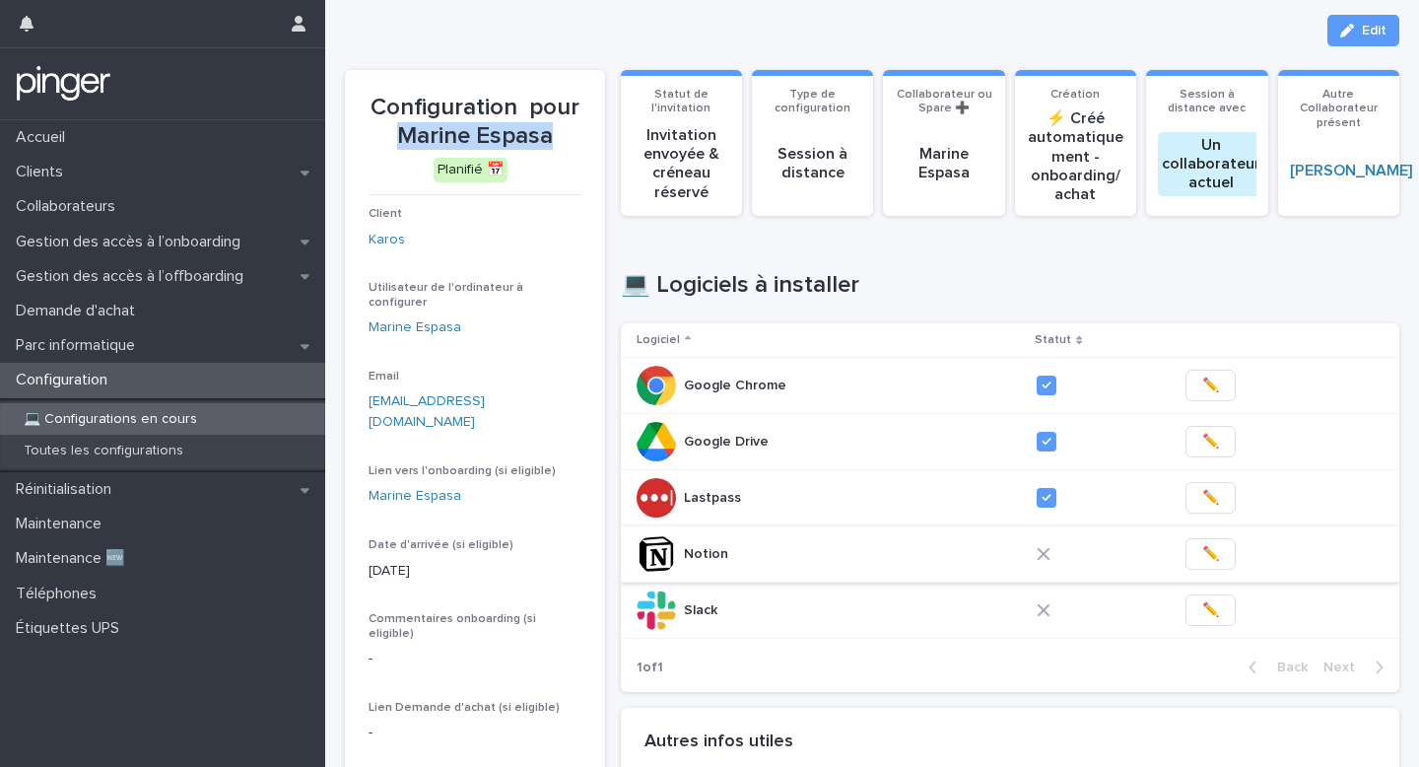
click at [1210, 559] on span "✏️" at bounding box center [1210, 554] width 17 height 20
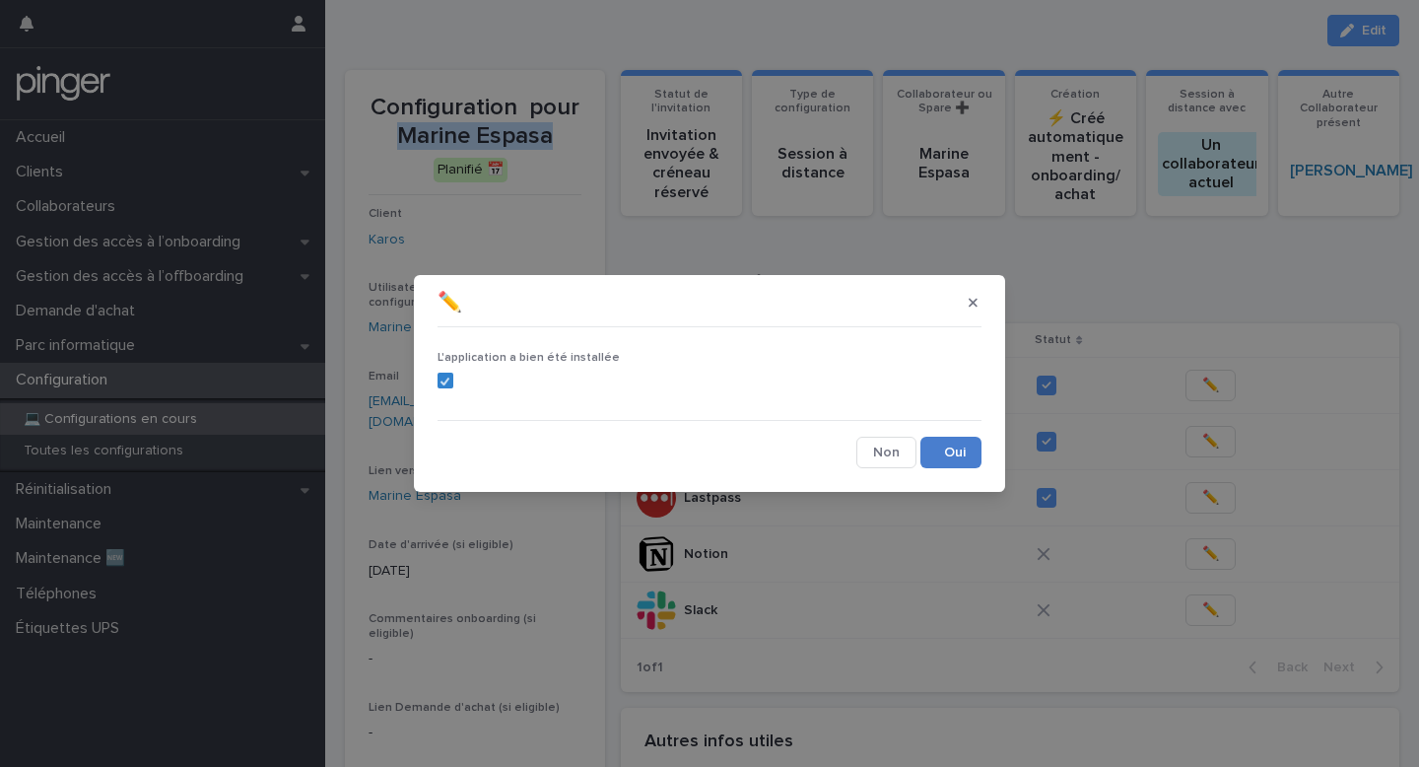
click at [950, 446] on button "Save" at bounding box center [951, 453] width 61 height 32
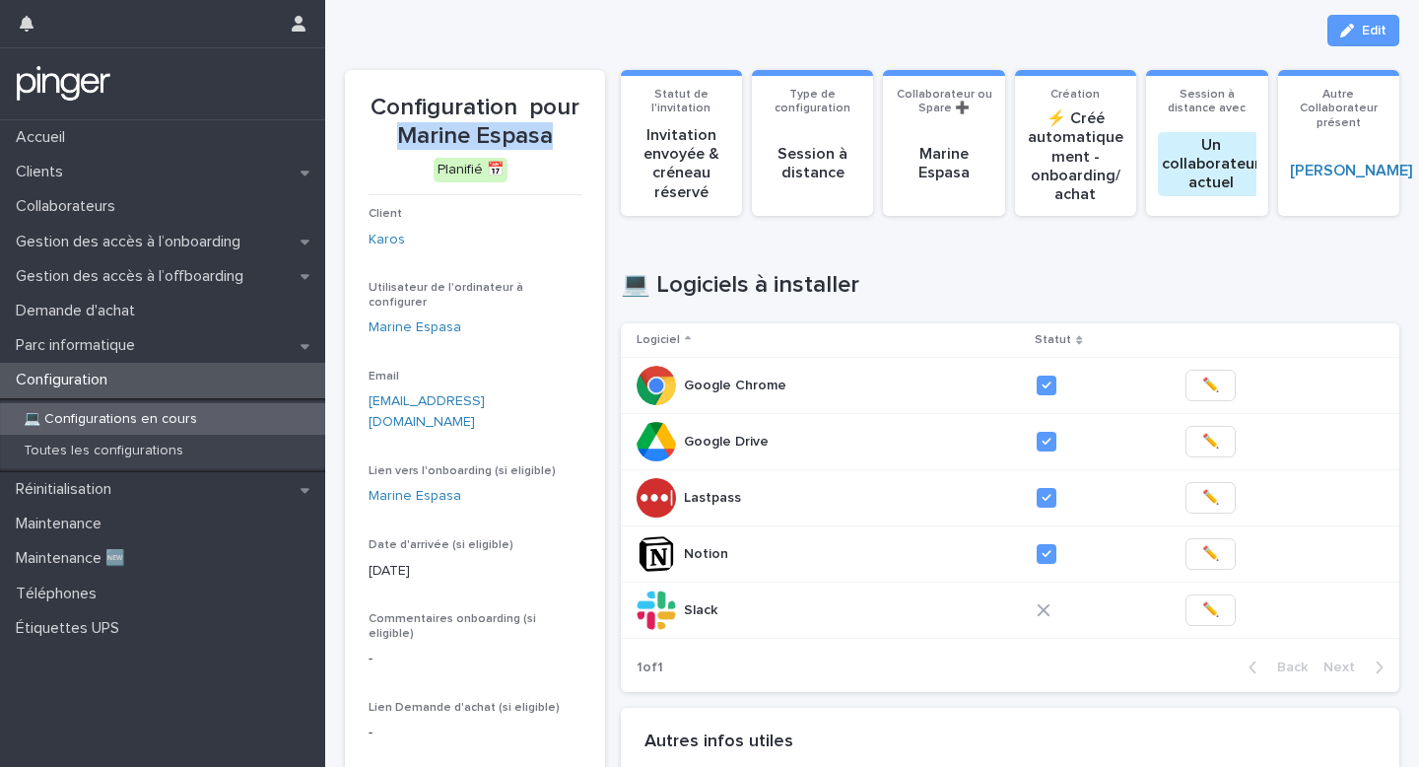
click at [1202, 604] on span "✏️" at bounding box center [1210, 610] width 17 height 20
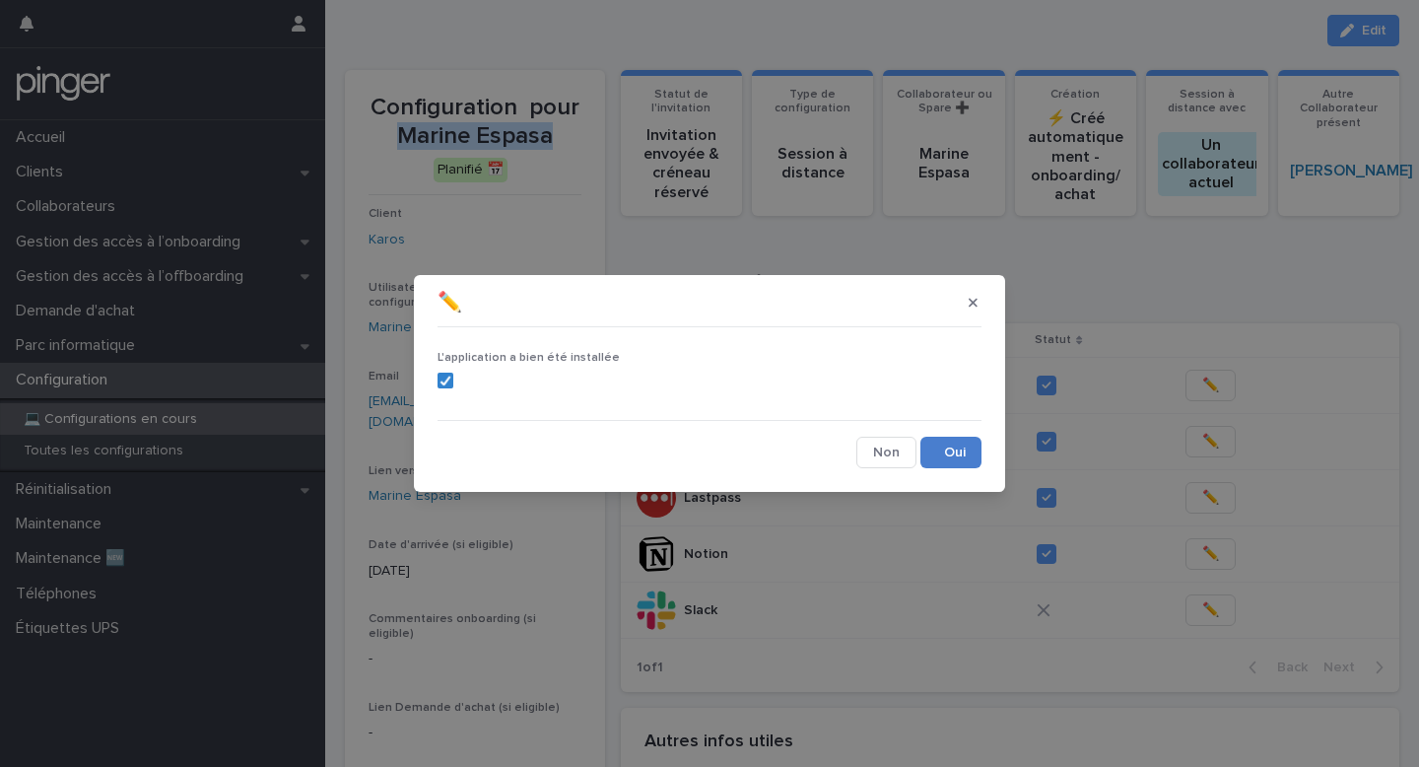
click at [949, 446] on button "Save" at bounding box center [951, 453] width 61 height 32
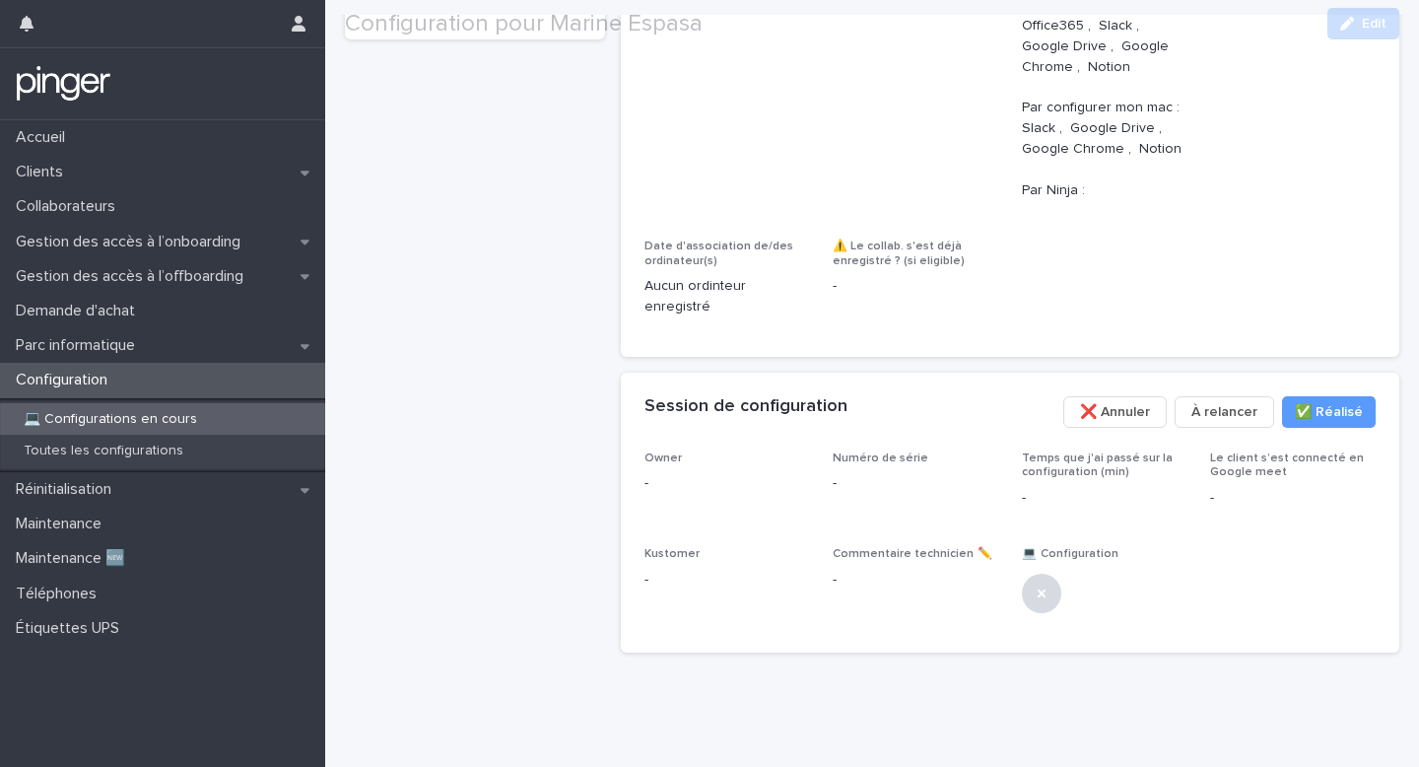
scroll to position [1170, 0]
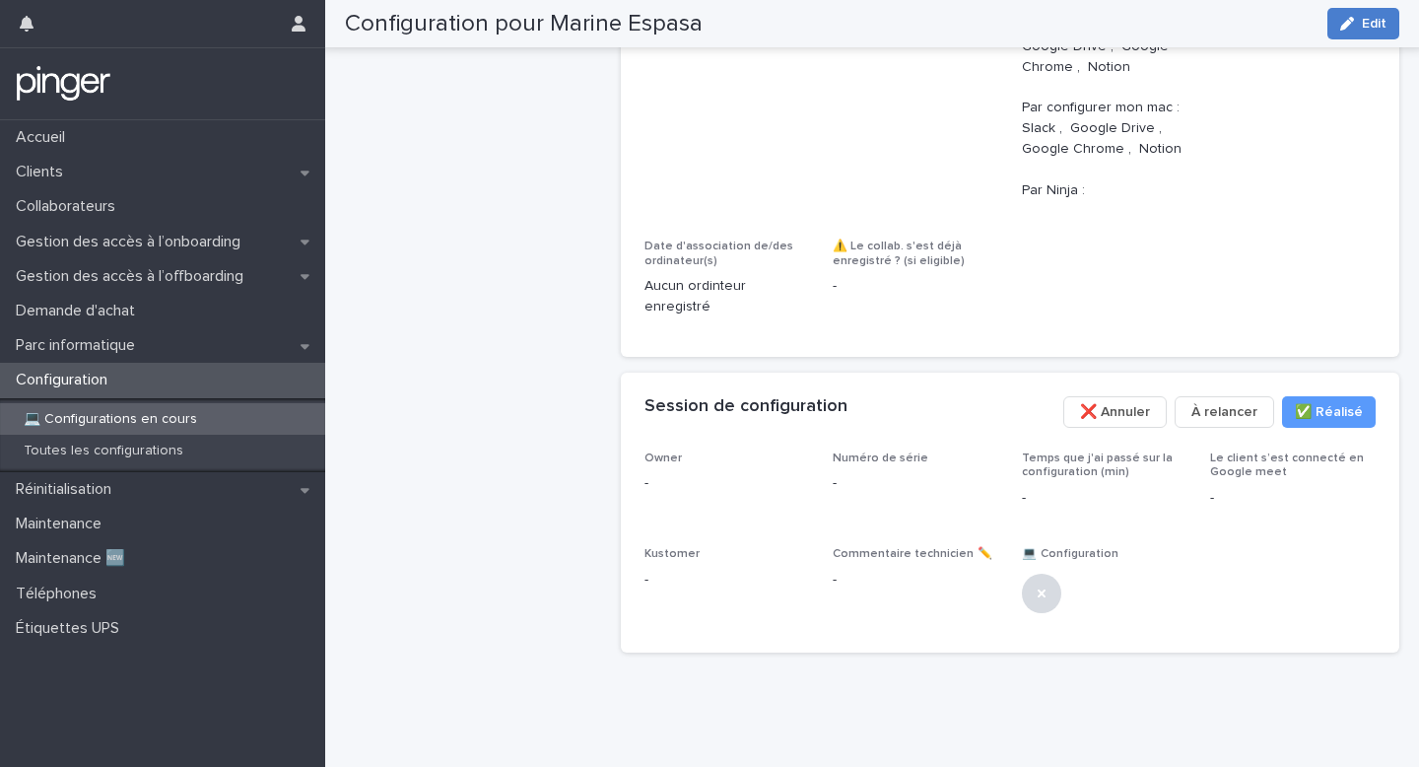
click at [1363, 19] on span "Edit" at bounding box center [1374, 24] width 25 height 14
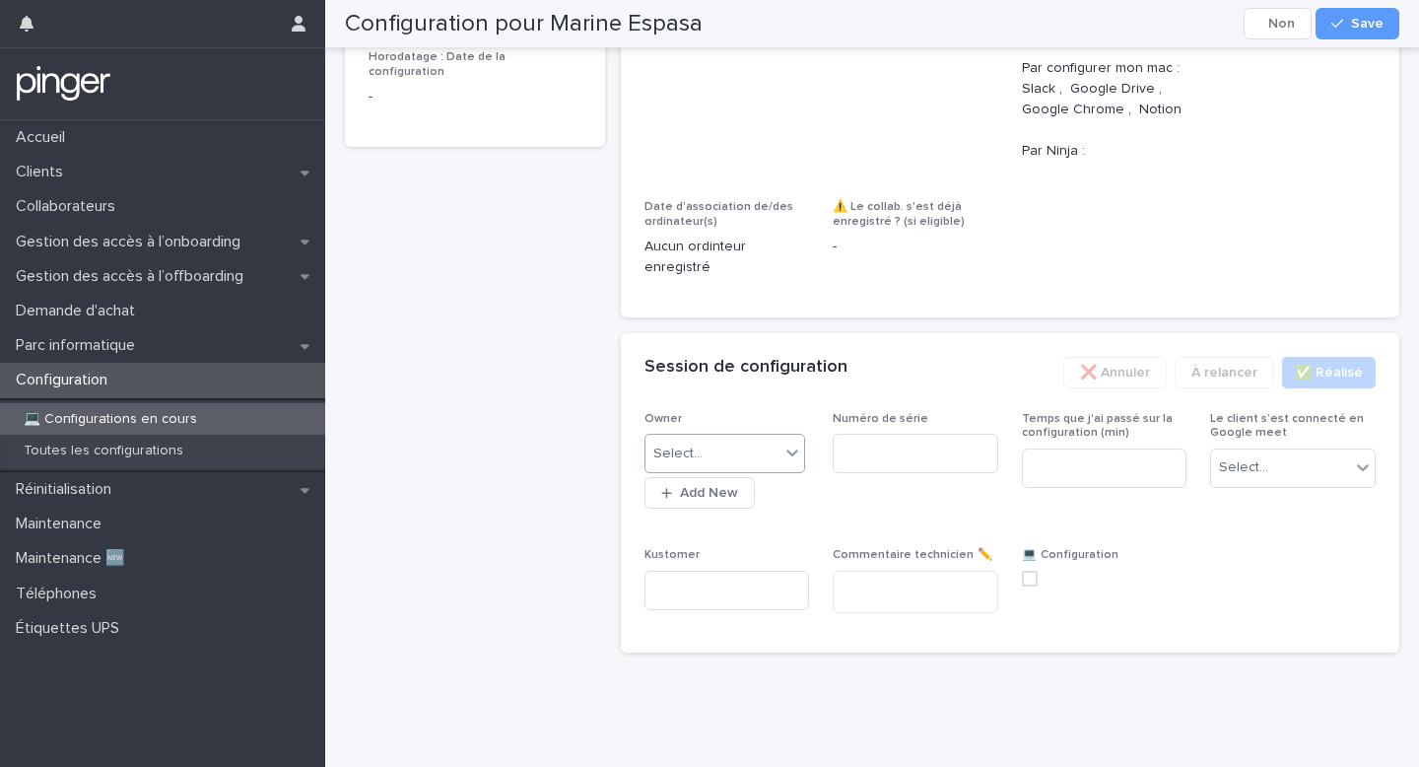
click at [728, 470] on div "Select..." at bounding box center [713, 454] width 135 height 33
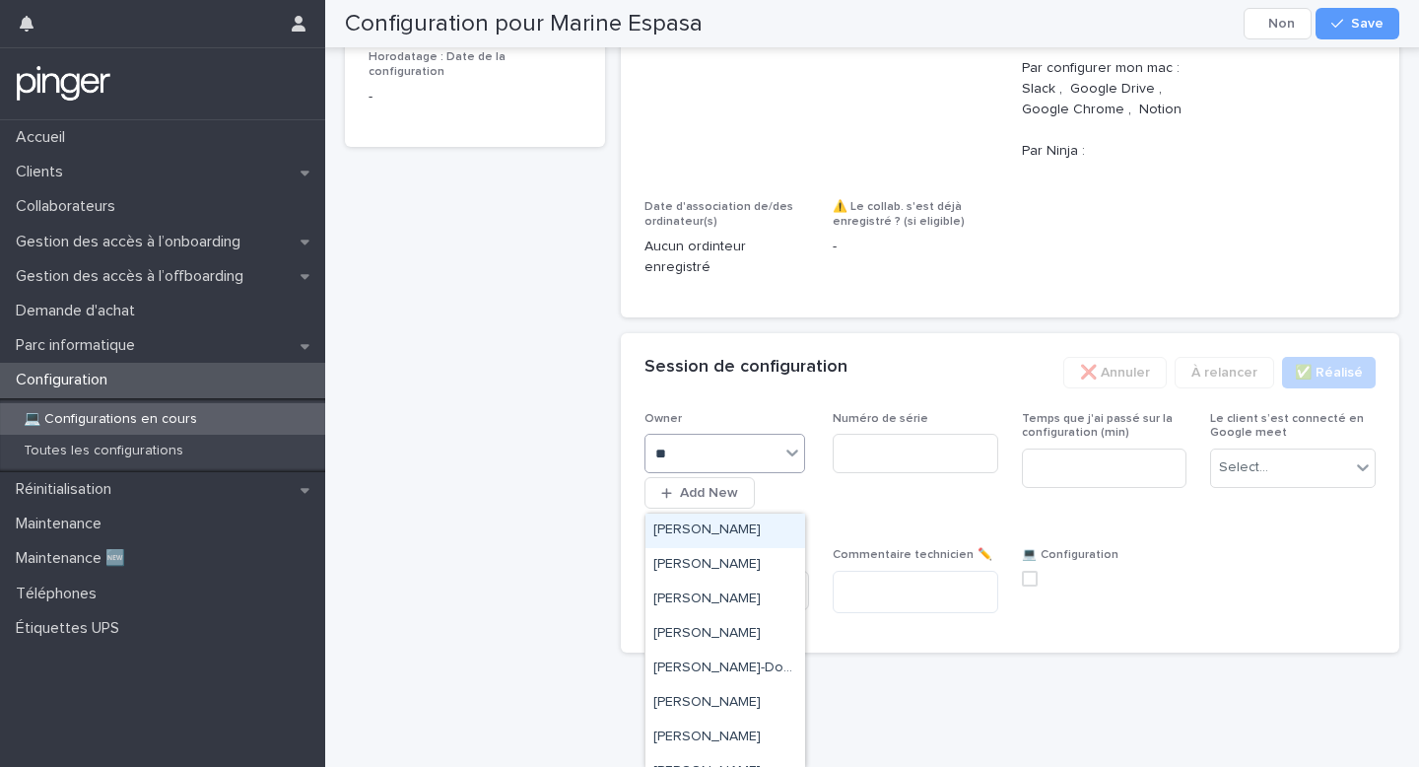
type input "***"
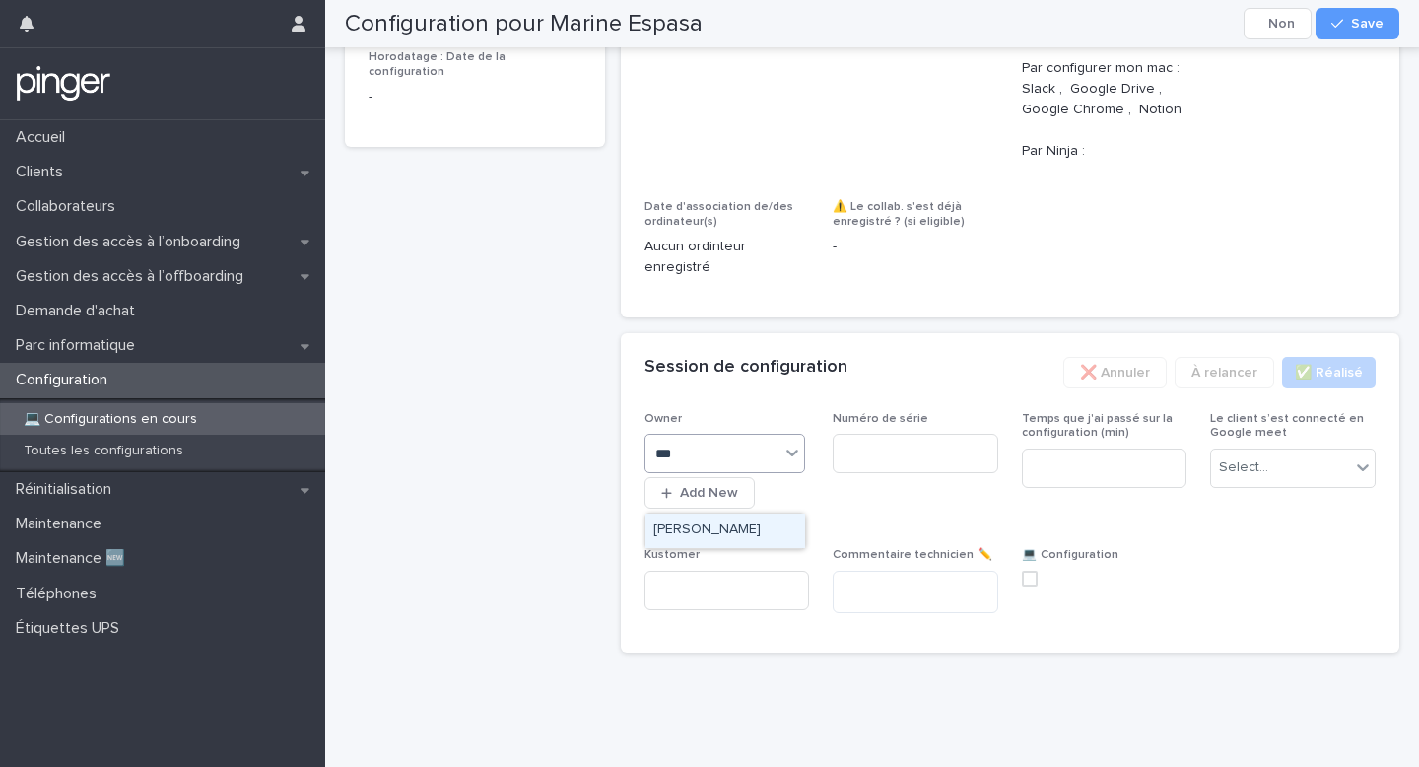
click at [725, 534] on div "Benjamin Moreau" at bounding box center [726, 531] width 160 height 34
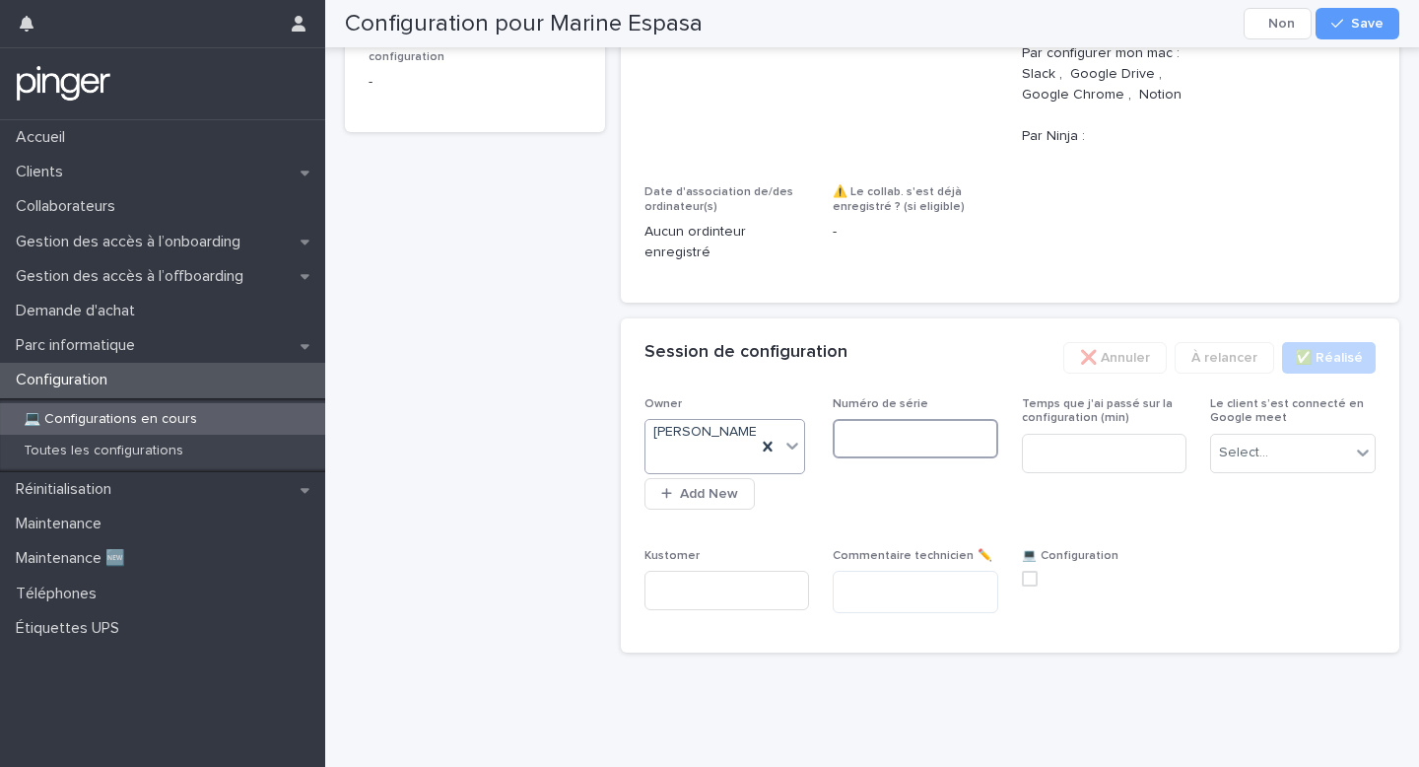
click at [864, 458] on input at bounding box center [916, 438] width 166 height 39
paste input "**********"
type input "**********"
click at [1102, 473] on input at bounding box center [1105, 453] width 166 height 39
type input "**"
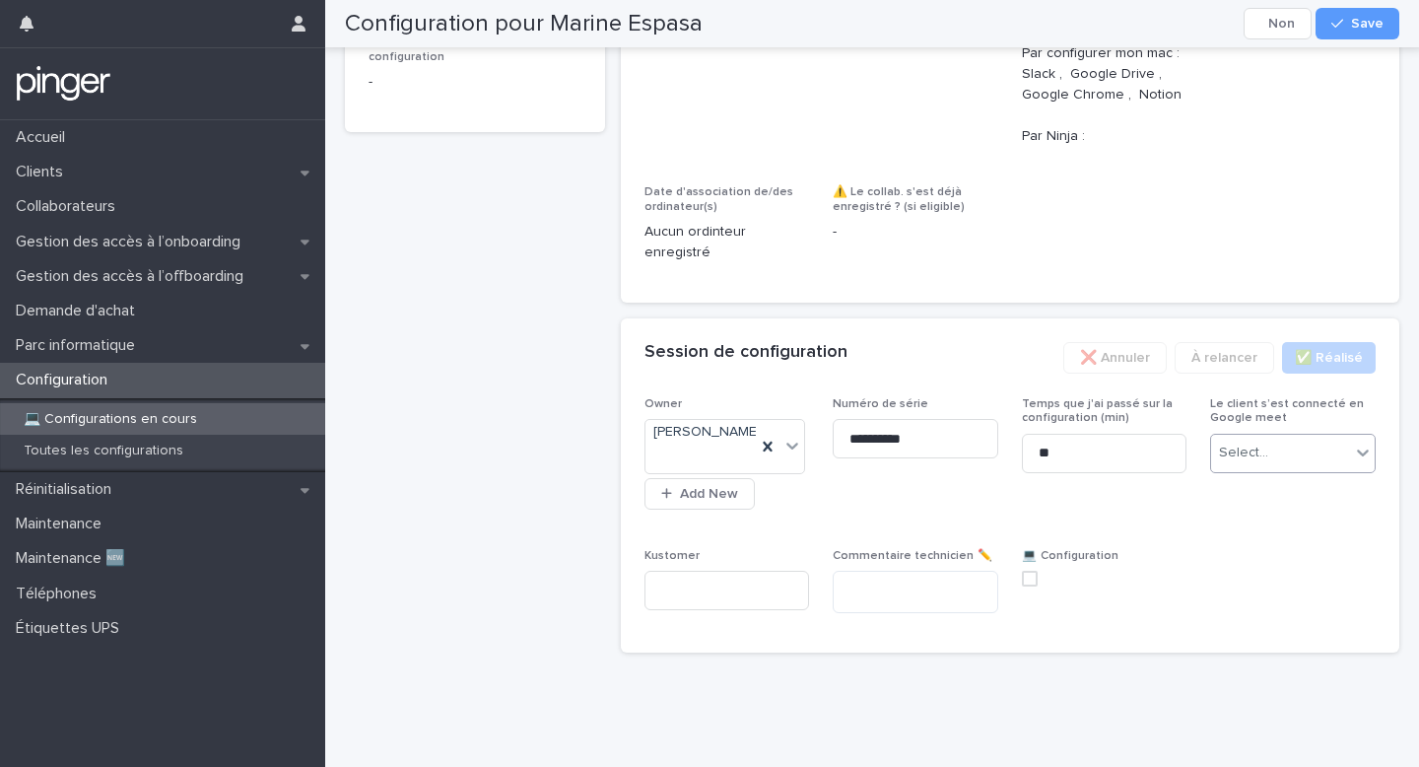
click at [1262, 469] on div "Select..." at bounding box center [1280, 453] width 139 height 33
click at [1234, 578] on span "Non" at bounding box center [1236, 579] width 34 height 22
click at [1027, 586] on span at bounding box center [1030, 579] width 16 height 16
click at [1346, 10] on button "Save" at bounding box center [1358, 24] width 84 height 32
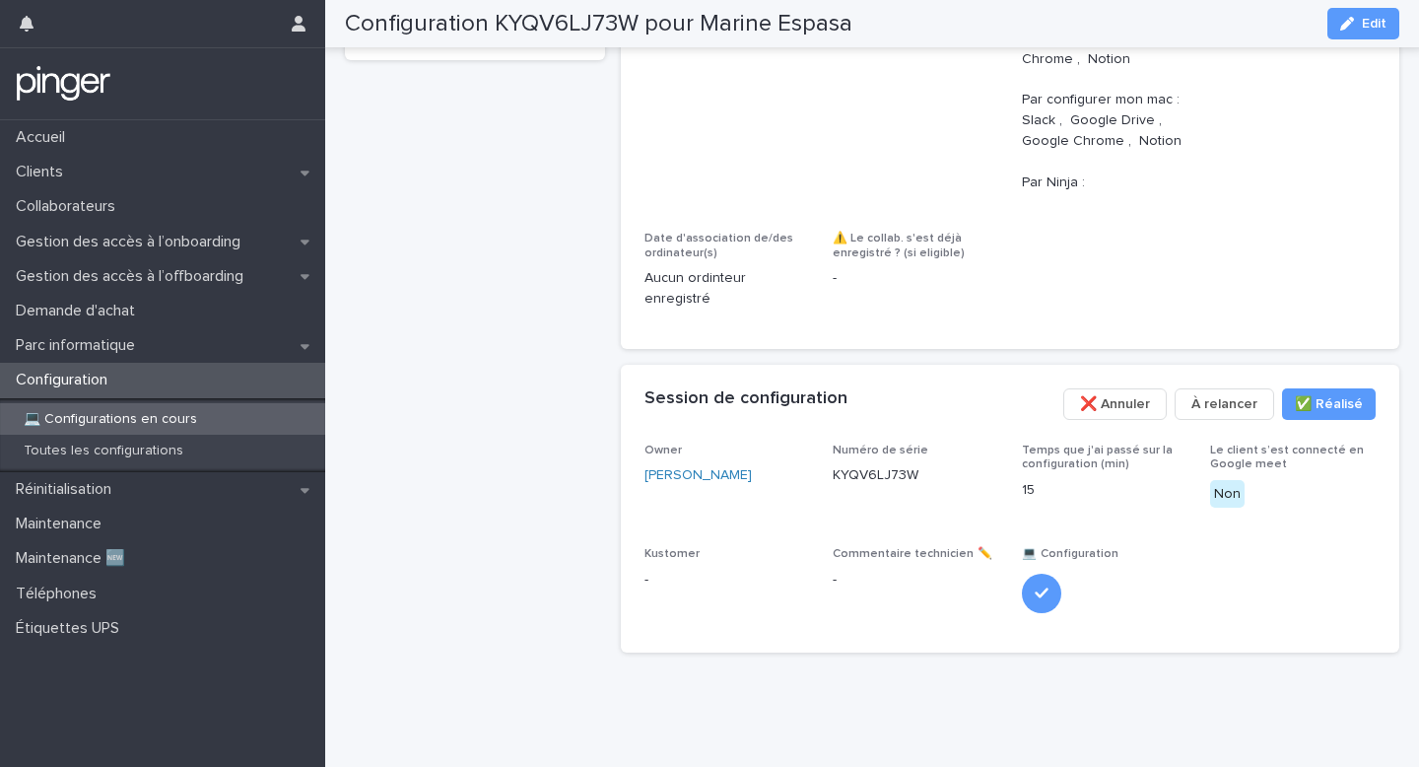
scroll to position [0, 0]
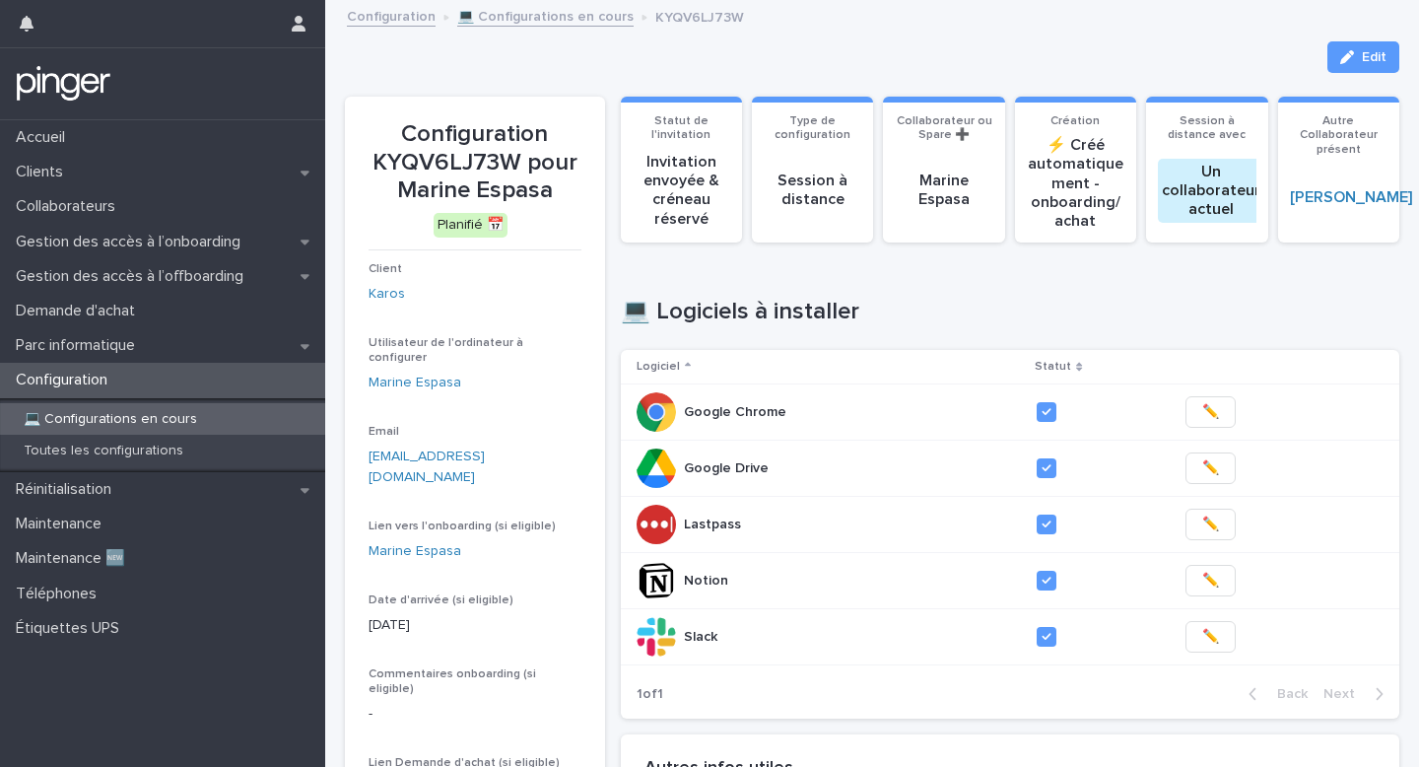
click at [579, 18] on link "💻 Configurations en cours" at bounding box center [545, 15] width 176 height 23
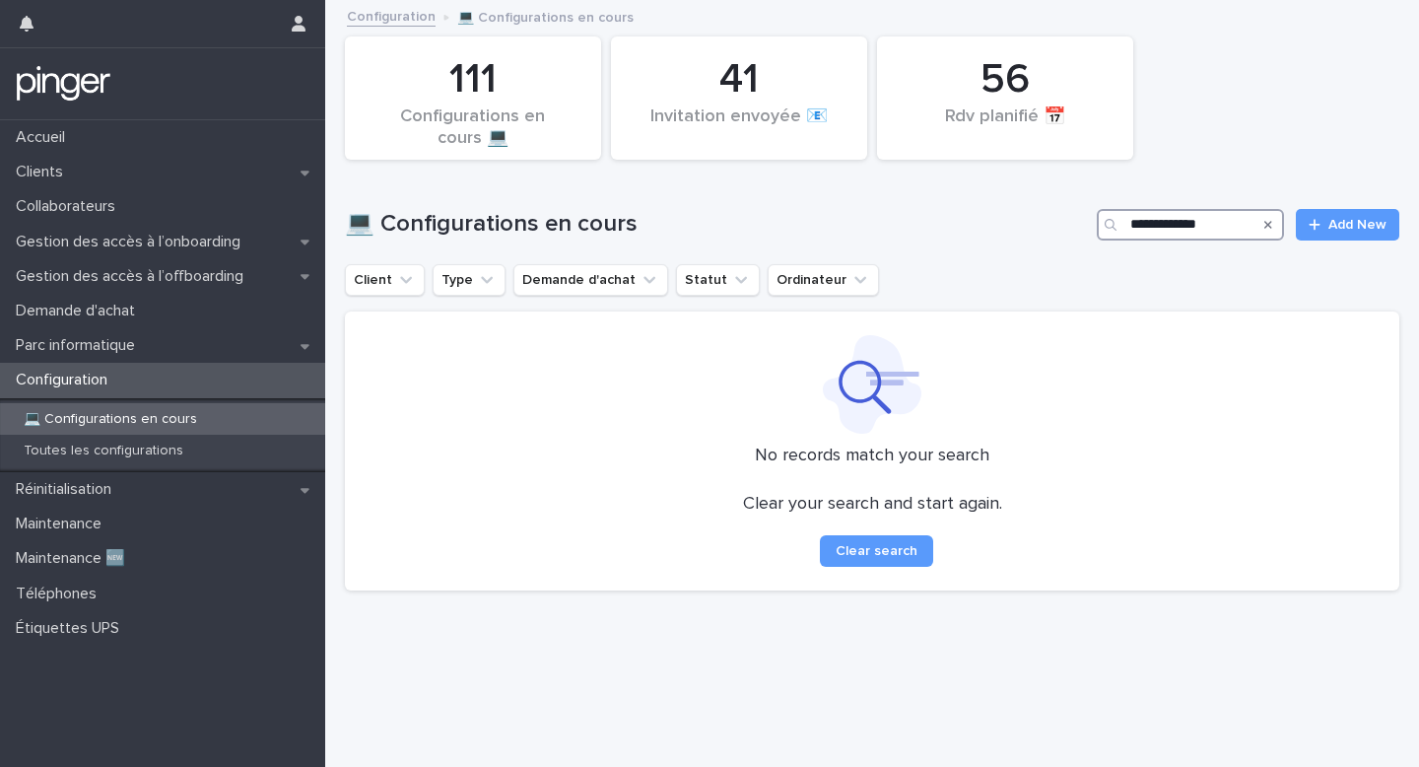
click at [1200, 221] on input "**********" at bounding box center [1190, 225] width 187 height 32
paste input "Search"
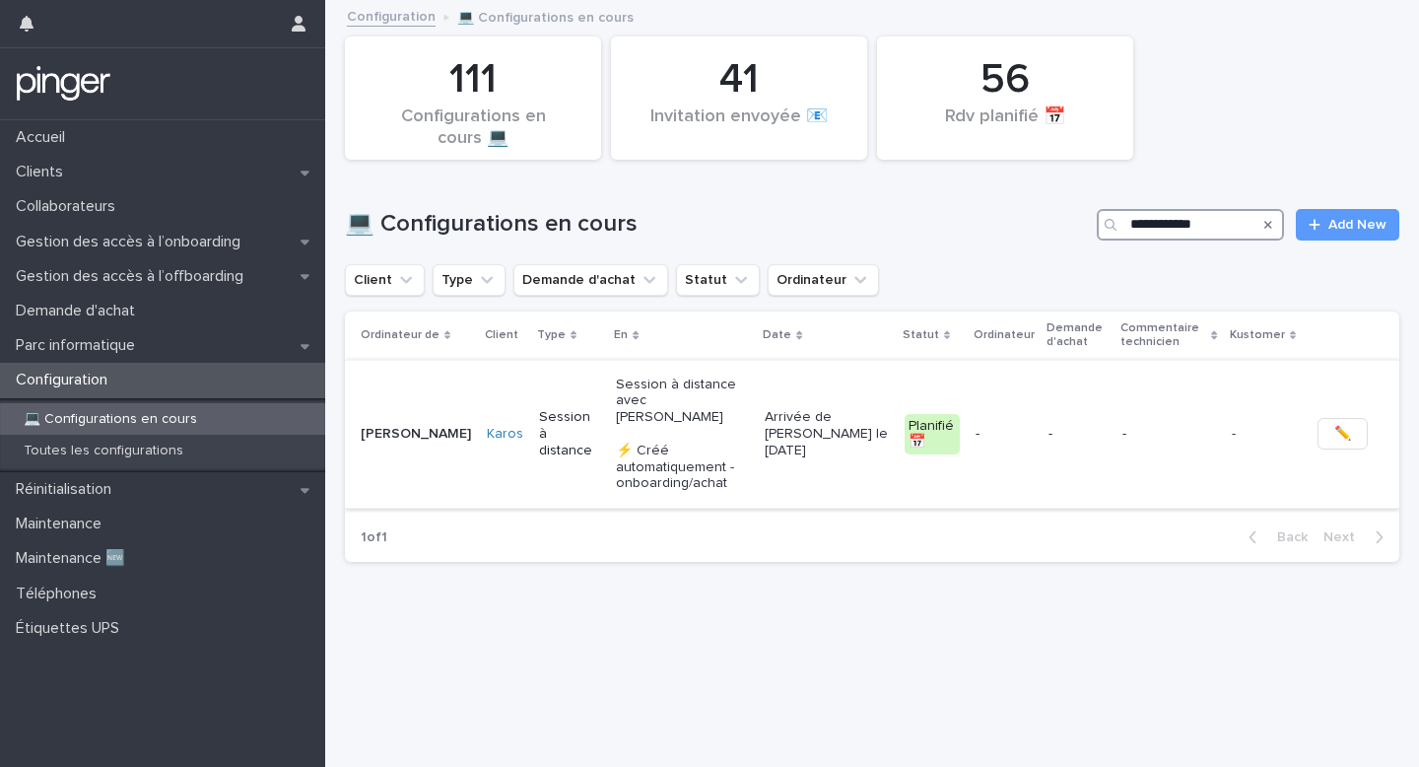
type input "**********"
click at [616, 414] on p "Session à distance avec Tristan Croiset ⚡ Créé automatiquement - onboarding/ach…" at bounding box center [682, 435] width 133 height 116
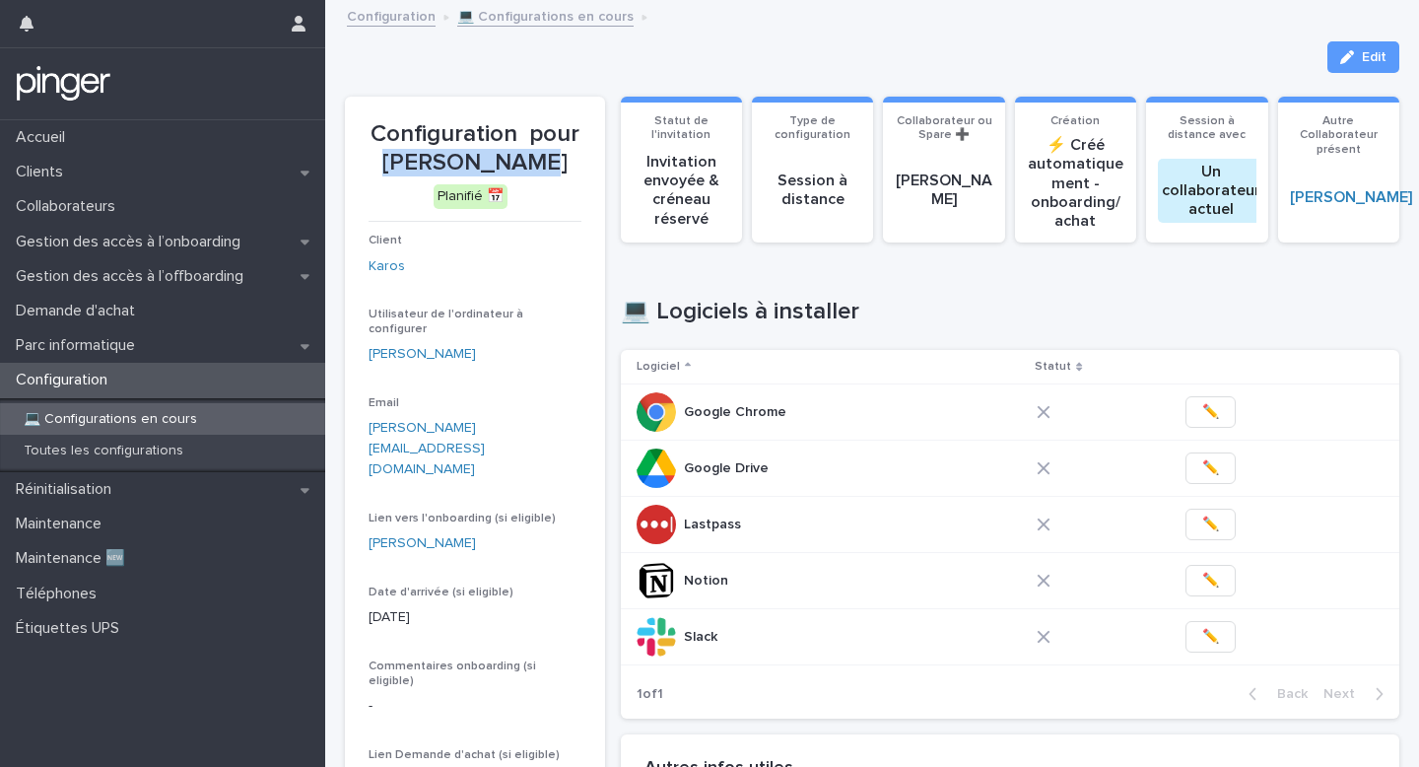
drag, startPoint x: 397, startPoint y: 155, endPoint x: 569, endPoint y: 155, distance: 171.5
click at [569, 155] on p "Configuration pour David Koumou" at bounding box center [475, 148] width 213 height 57
click at [1199, 408] on button "✏️" at bounding box center [1211, 412] width 50 height 32
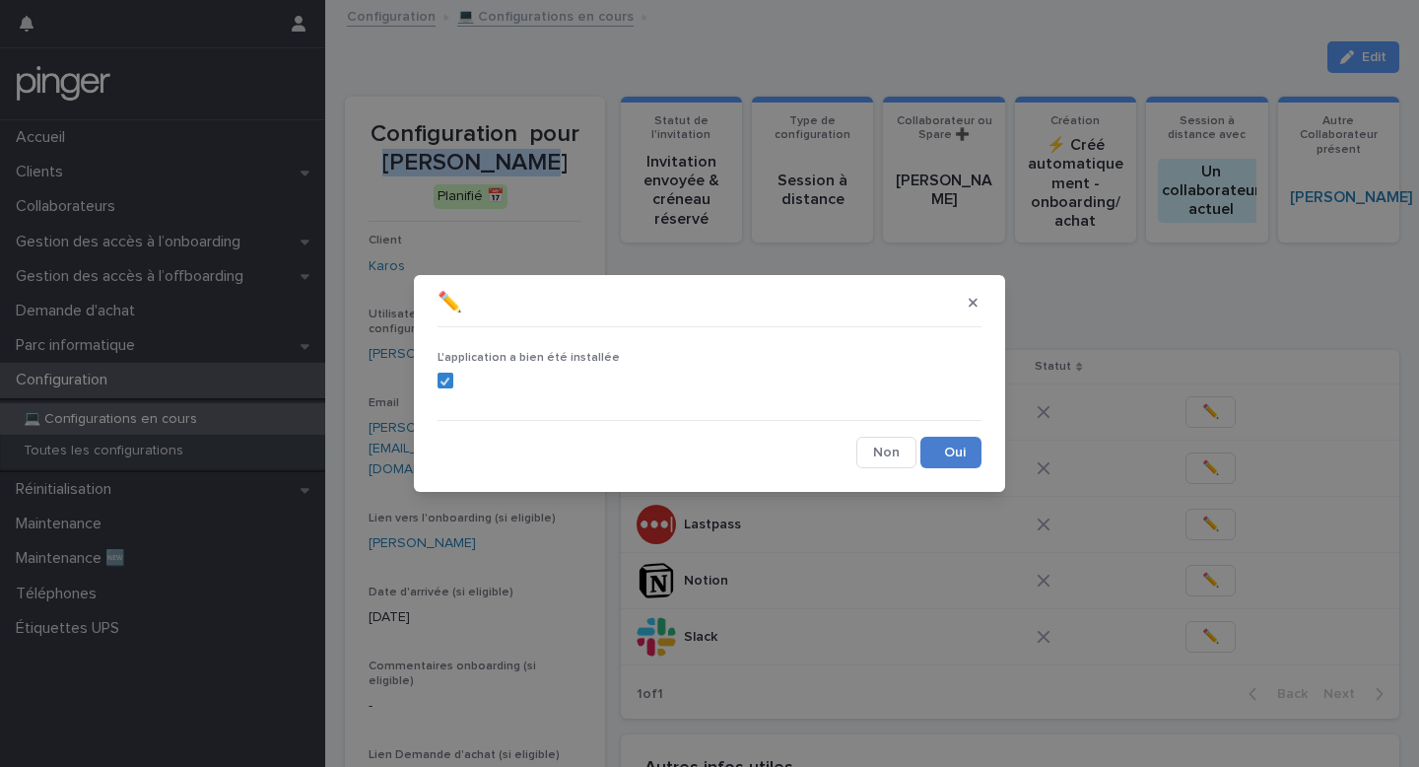
click at [949, 448] on button "Save" at bounding box center [951, 453] width 61 height 32
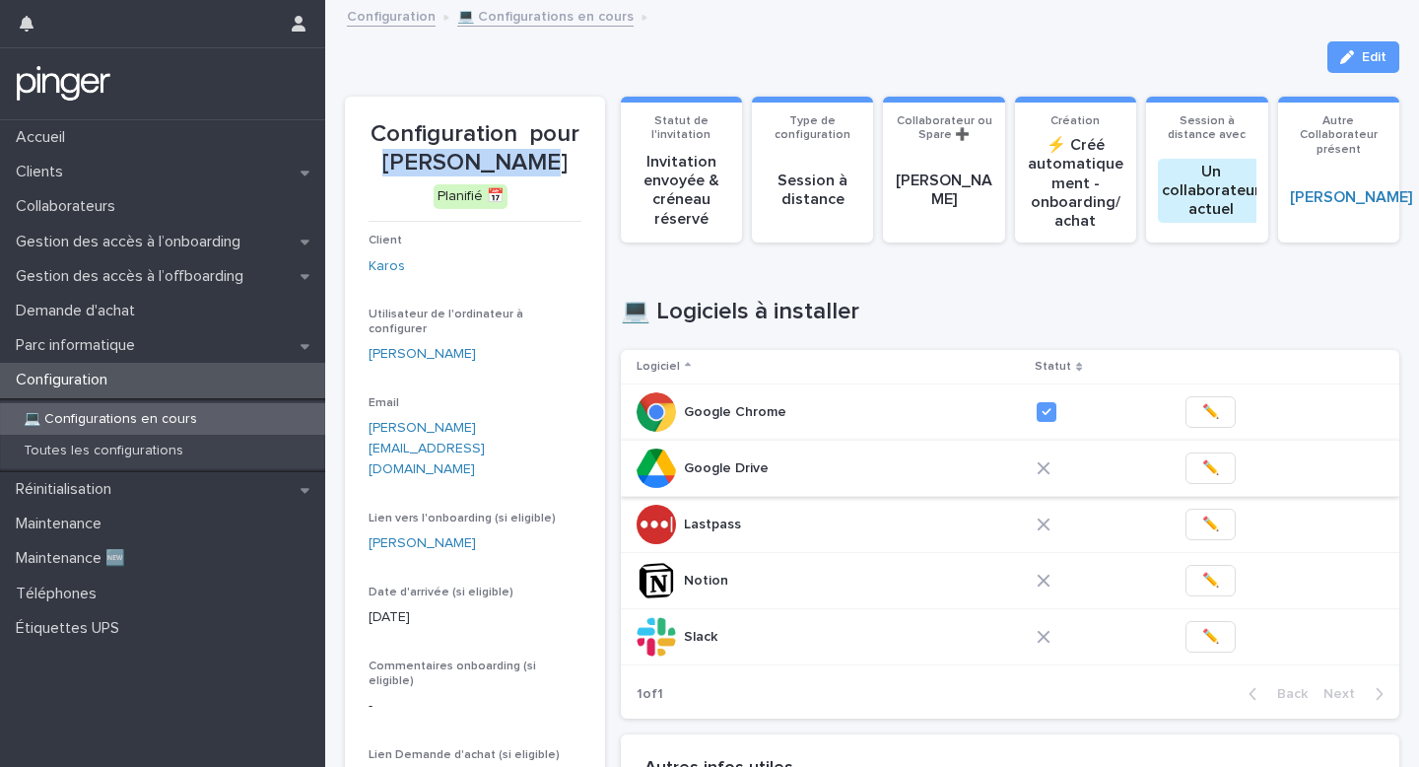
click at [1203, 476] on span "✏️" at bounding box center [1210, 468] width 17 height 20
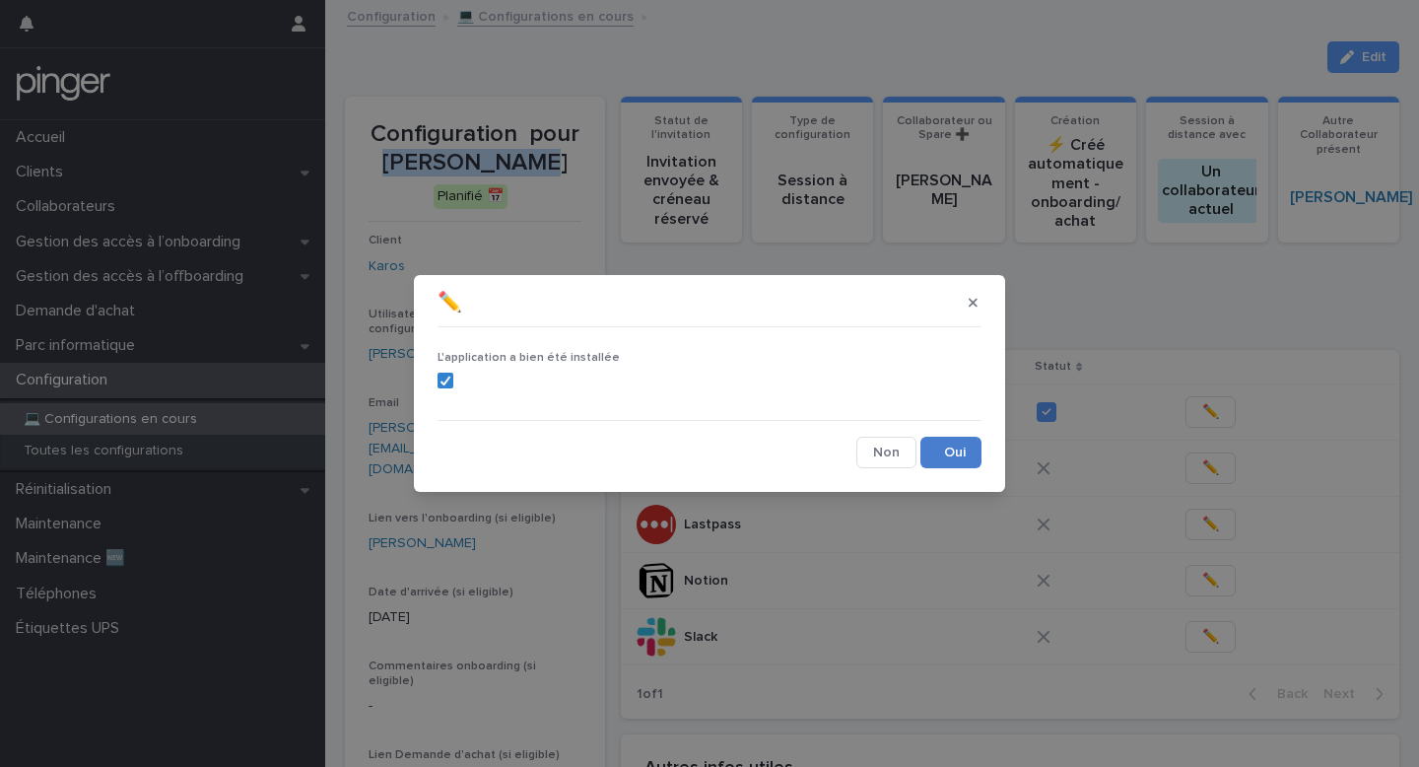
click at [955, 446] on button "Save" at bounding box center [951, 453] width 61 height 32
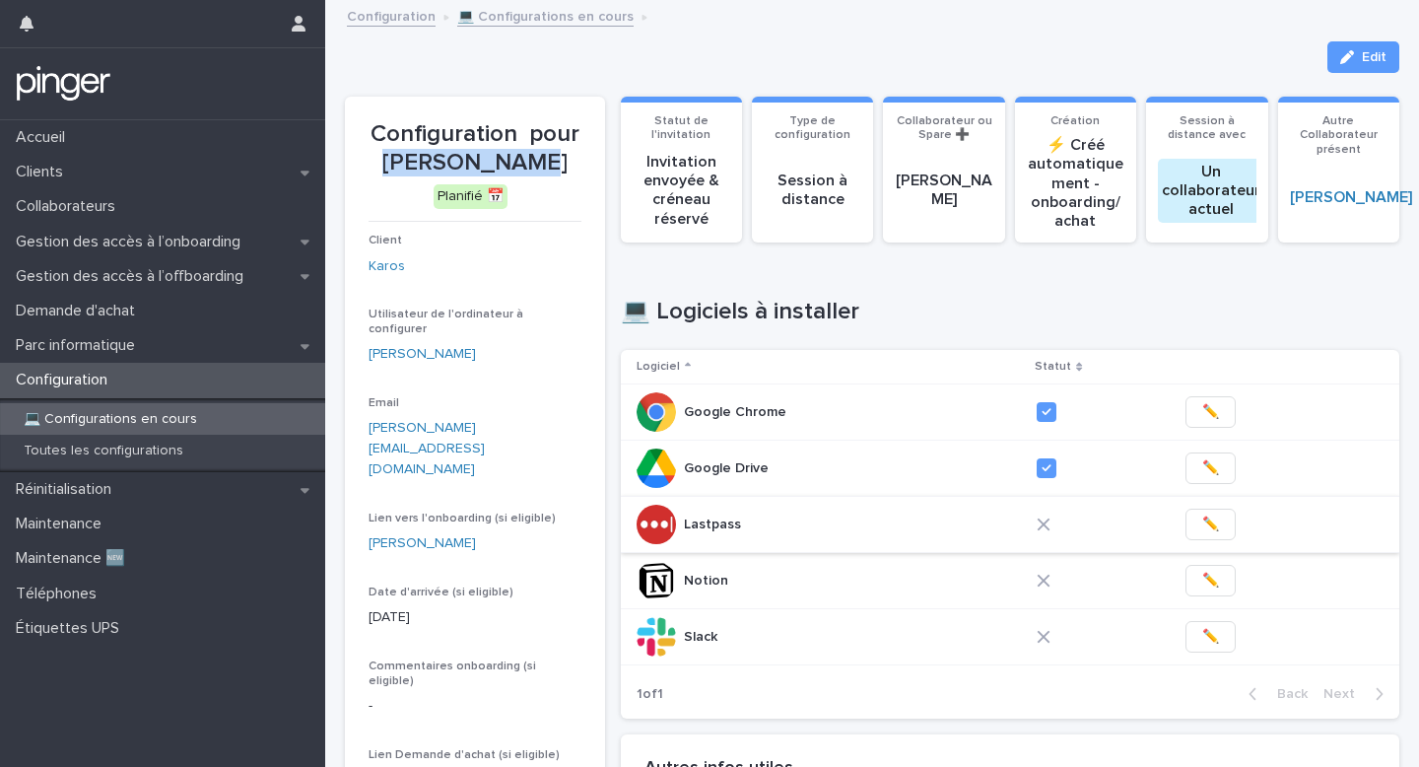
click at [1205, 521] on span "✏️" at bounding box center [1210, 525] width 17 height 20
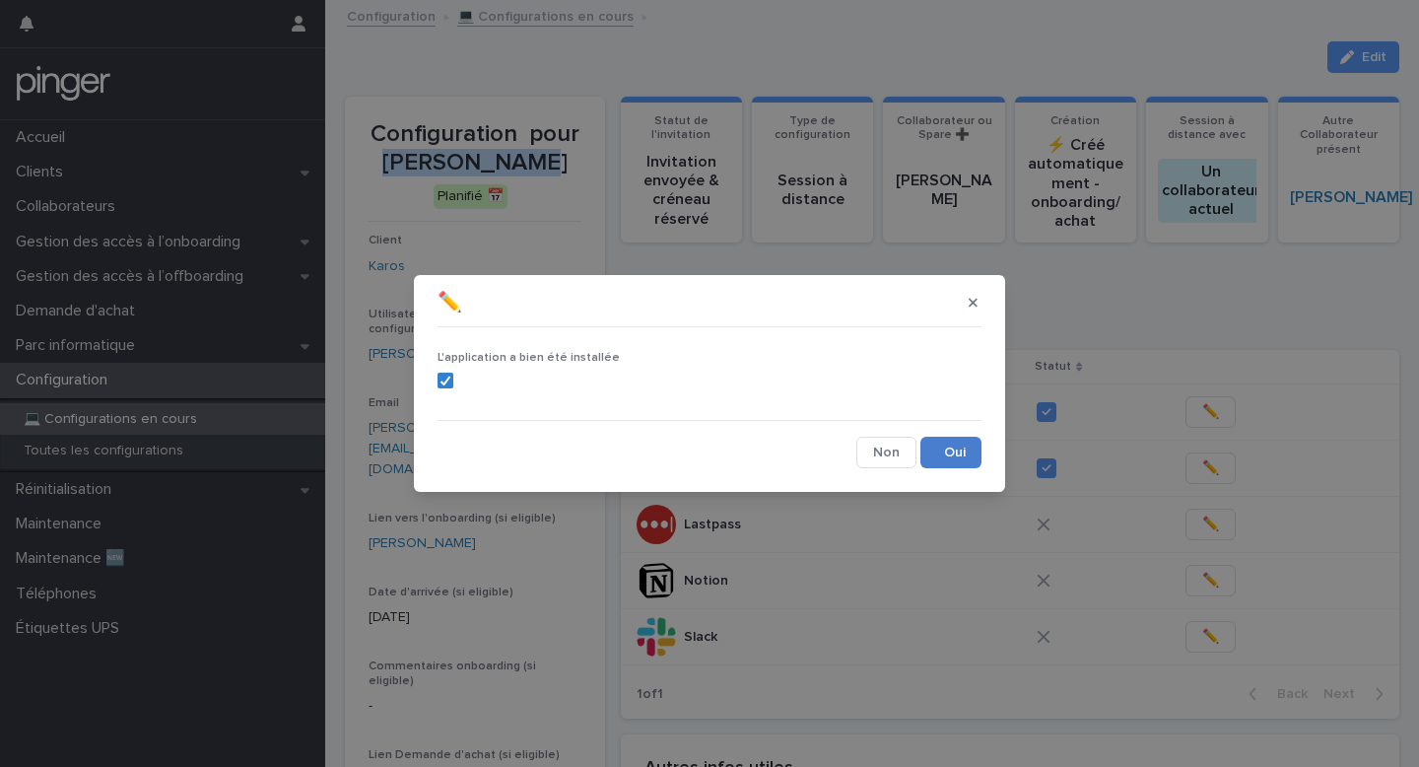
click at [965, 460] on button "Save" at bounding box center [951, 453] width 61 height 32
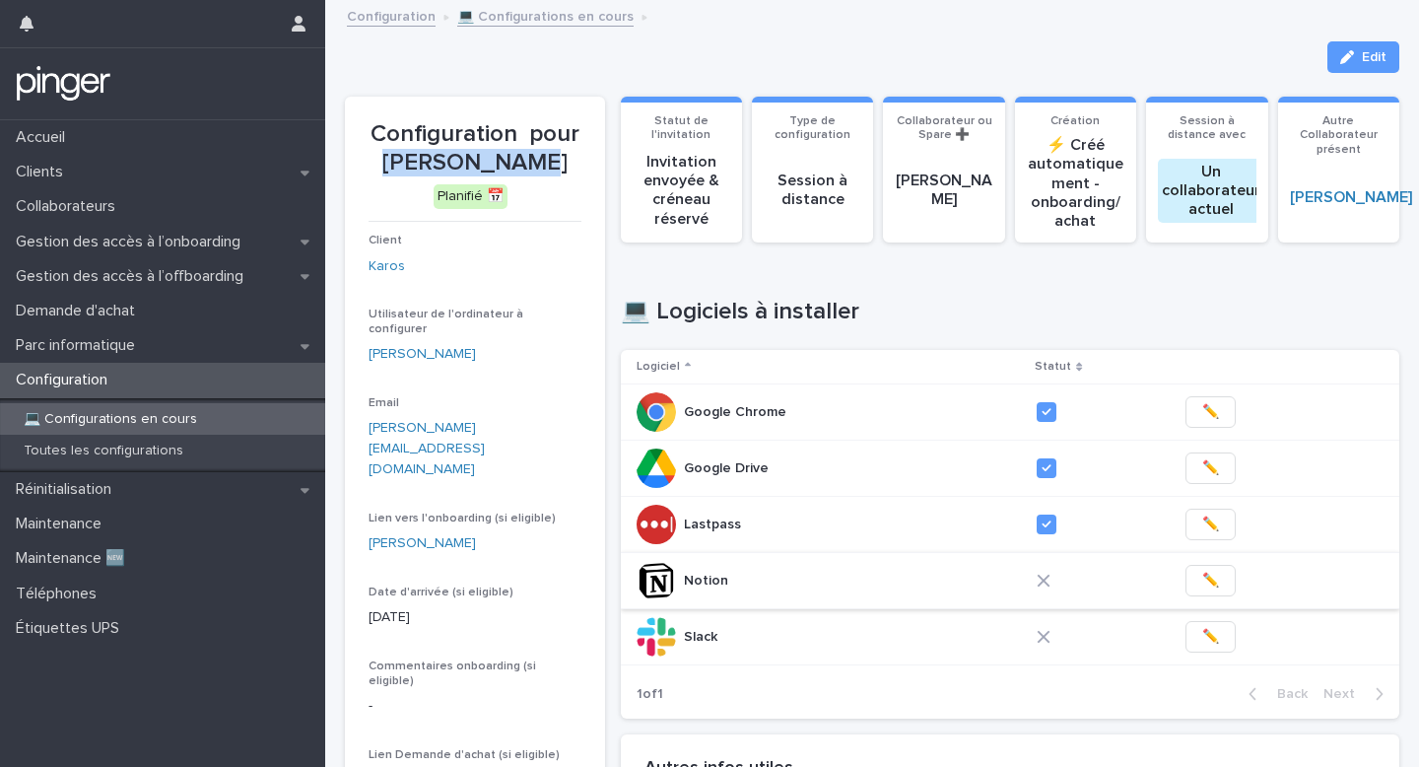
click at [1211, 579] on span "✏️" at bounding box center [1210, 581] width 17 height 20
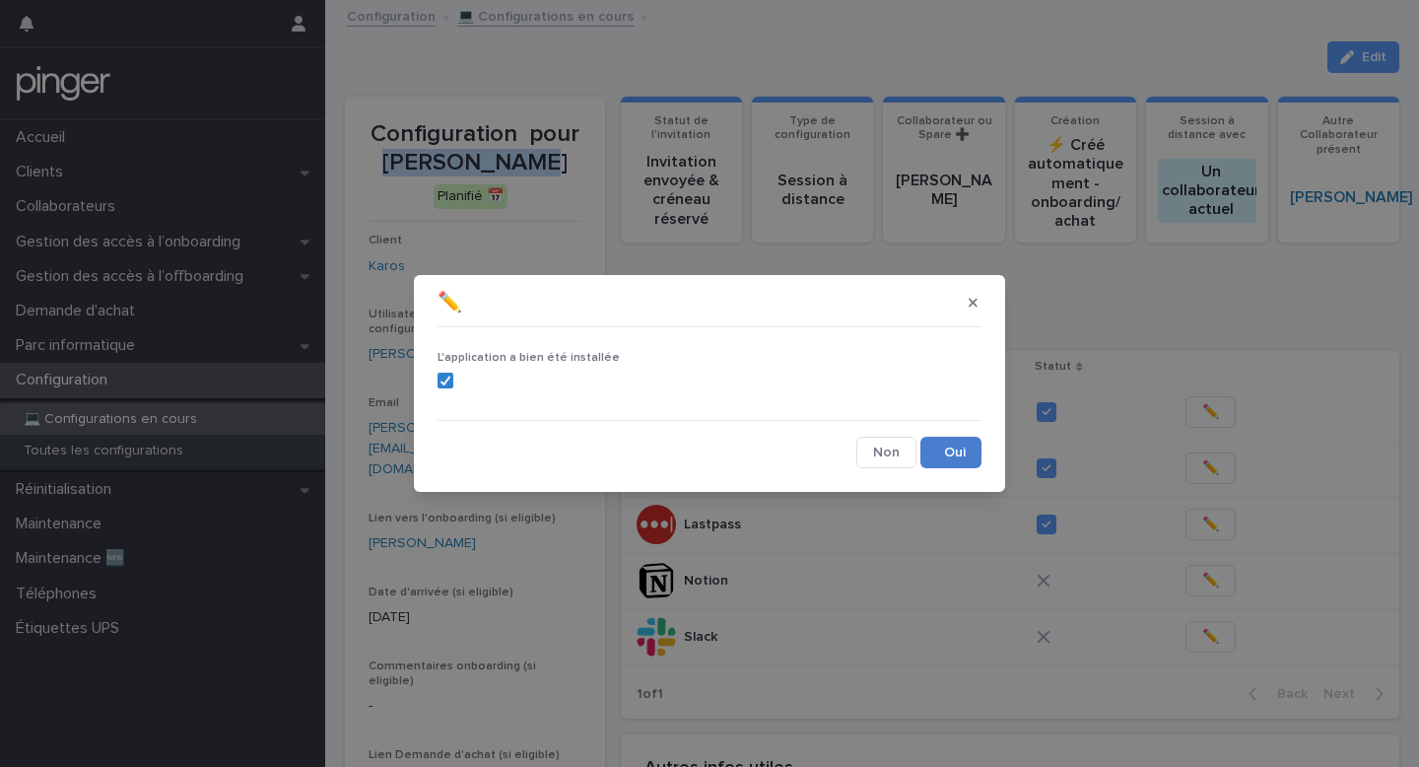
click at [945, 446] on button "Save" at bounding box center [951, 453] width 61 height 32
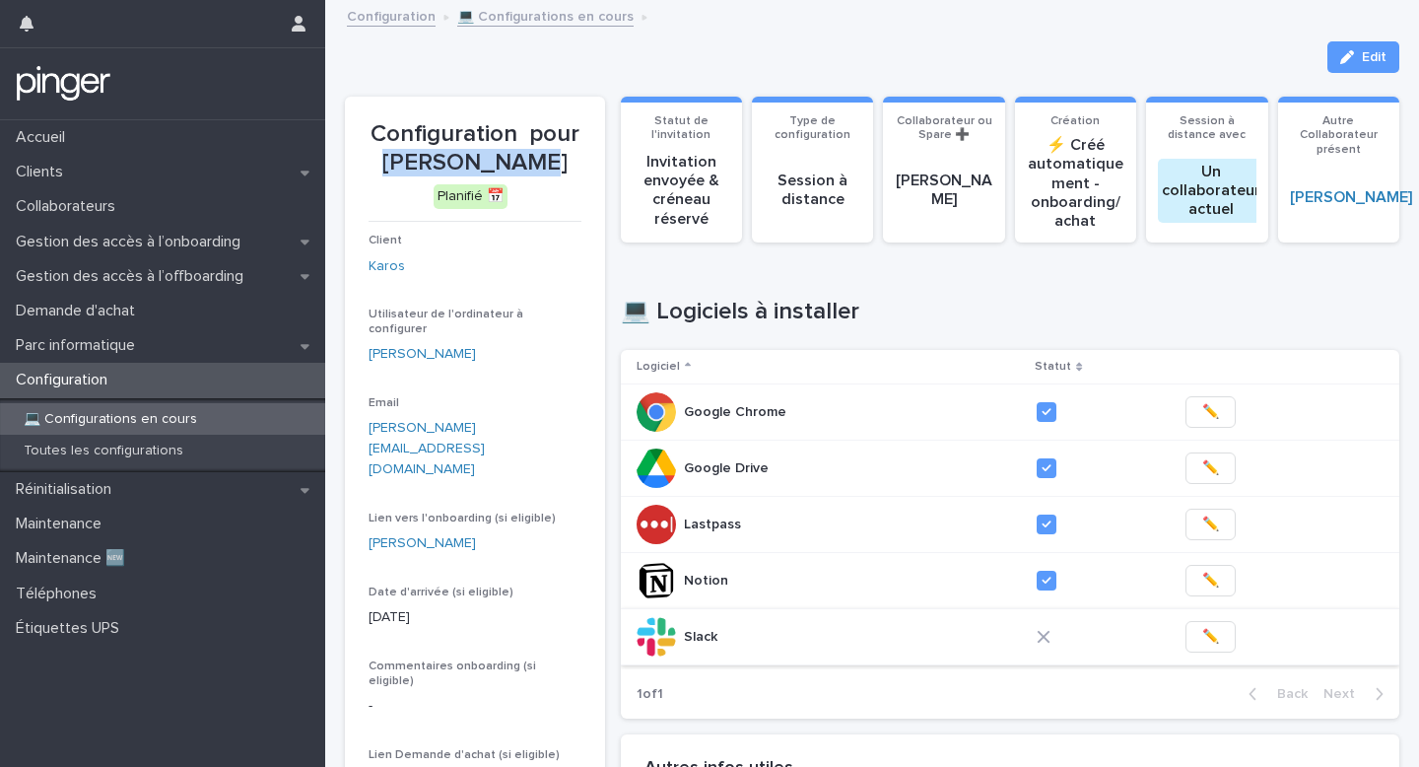
click at [1203, 634] on span "✏️" at bounding box center [1210, 637] width 17 height 20
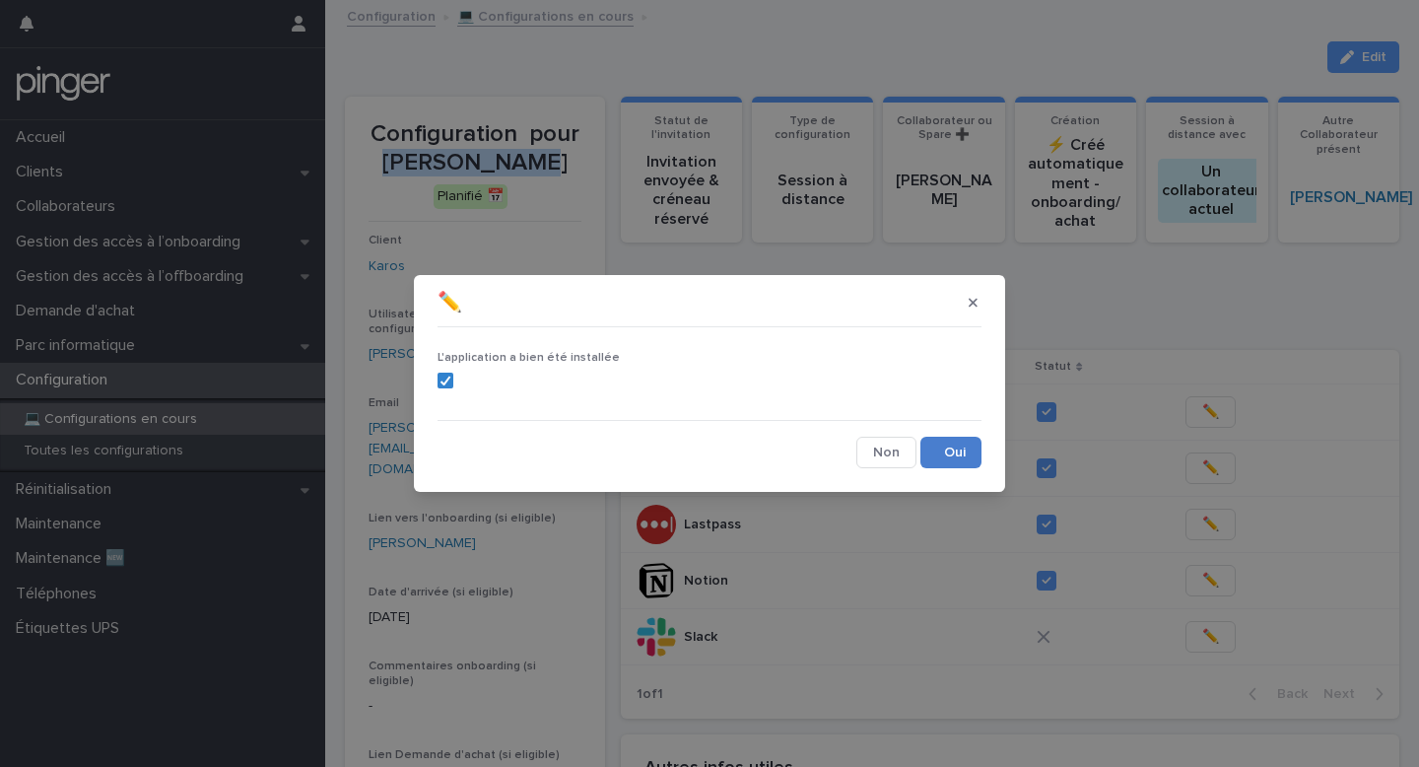
click at [970, 465] on button "Save" at bounding box center [951, 453] width 61 height 32
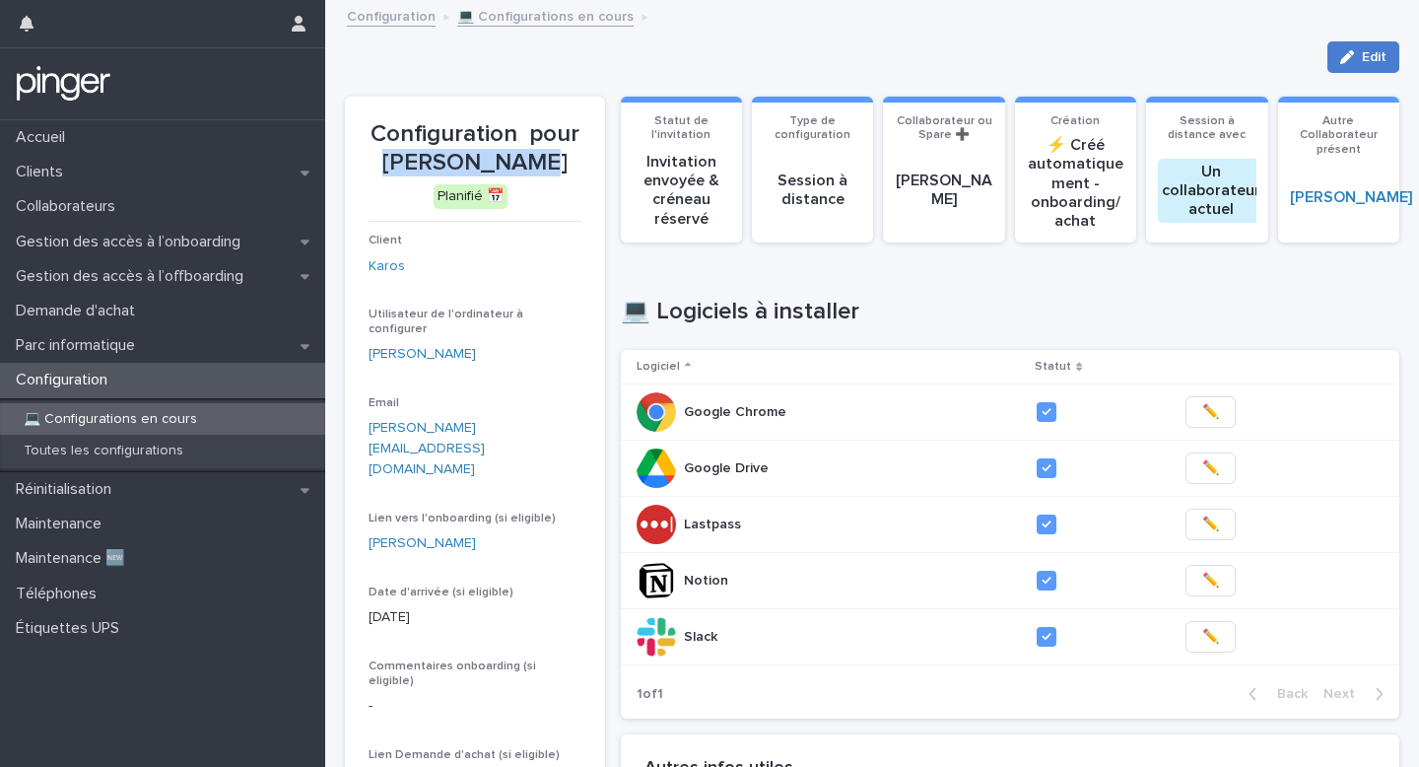
click at [1363, 63] on span "Edit" at bounding box center [1374, 57] width 25 height 14
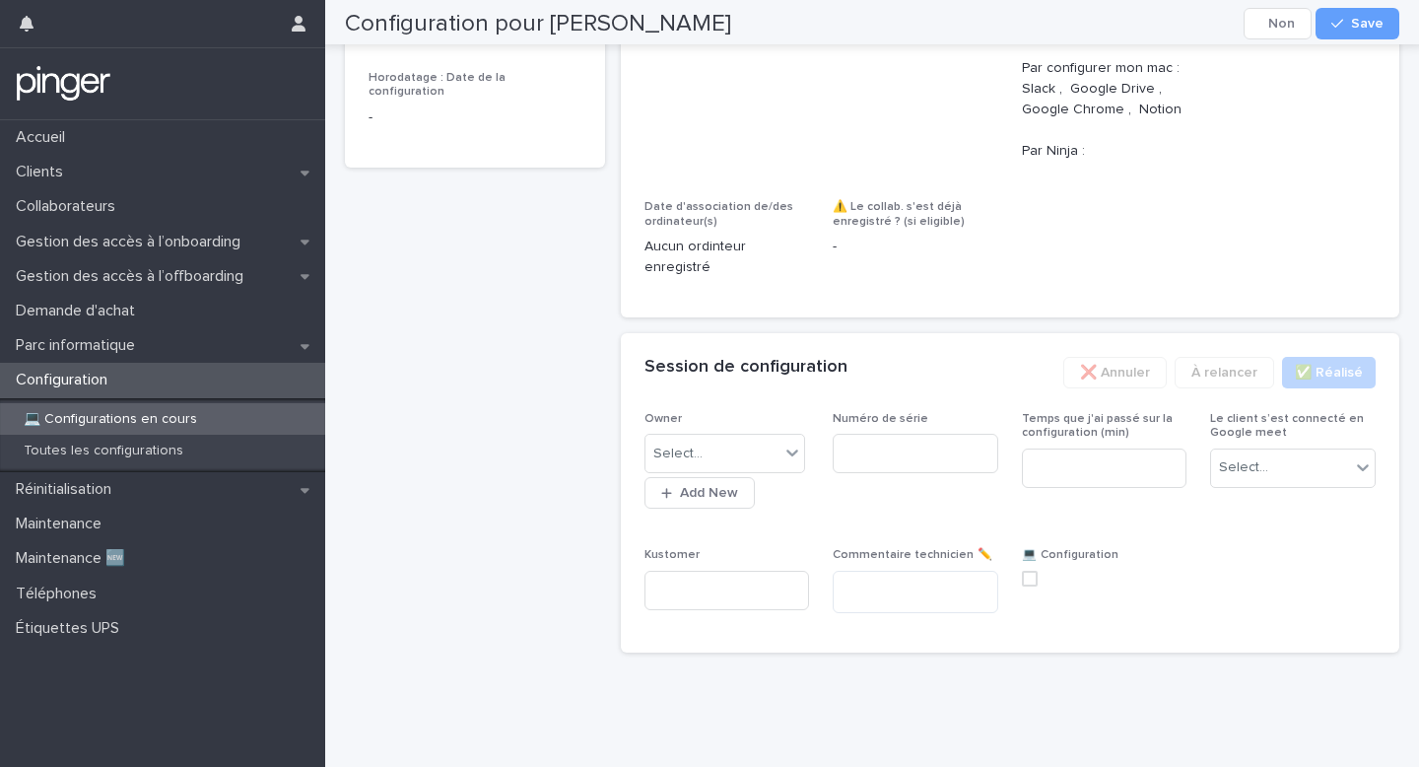
scroll to position [1209, 0]
click at [759, 461] on div "Select..." at bounding box center [713, 454] width 135 height 33
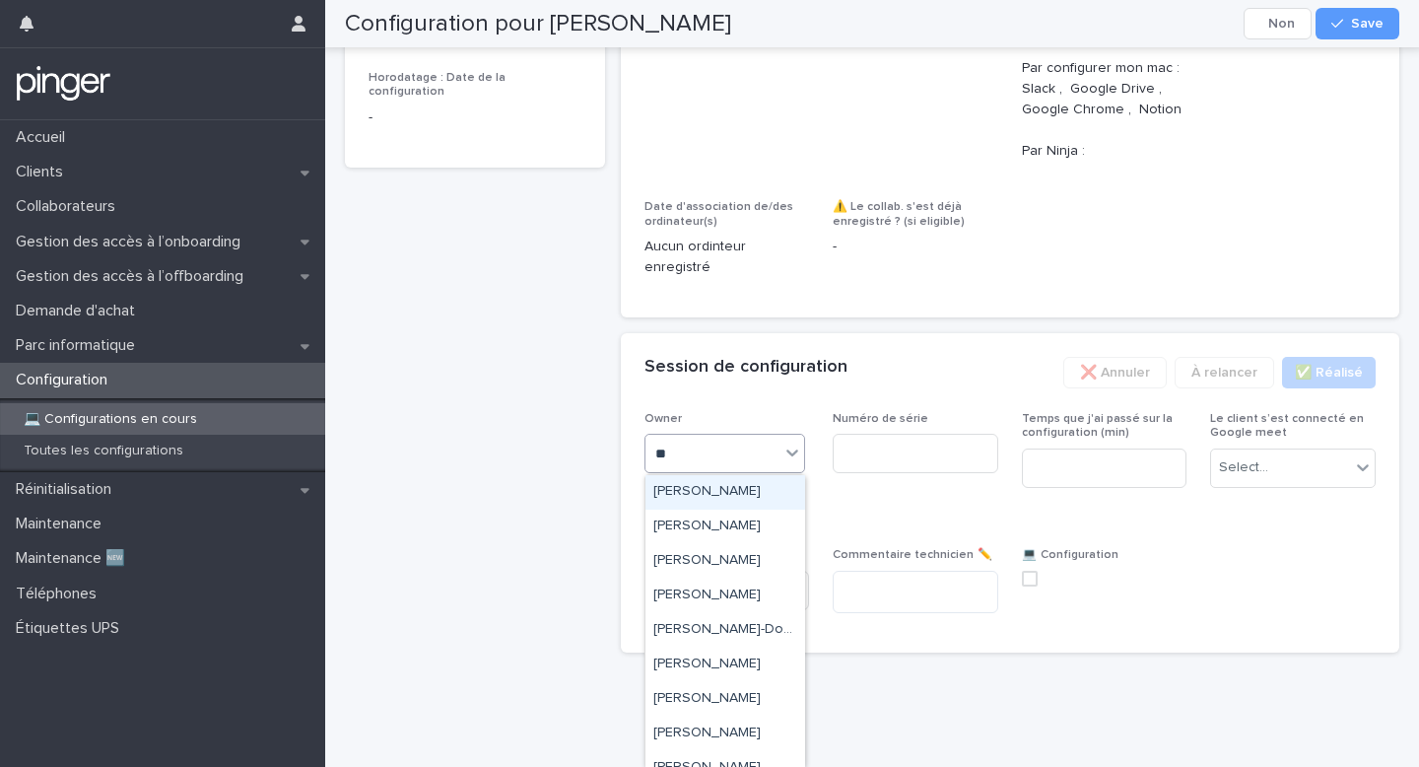
type input "***"
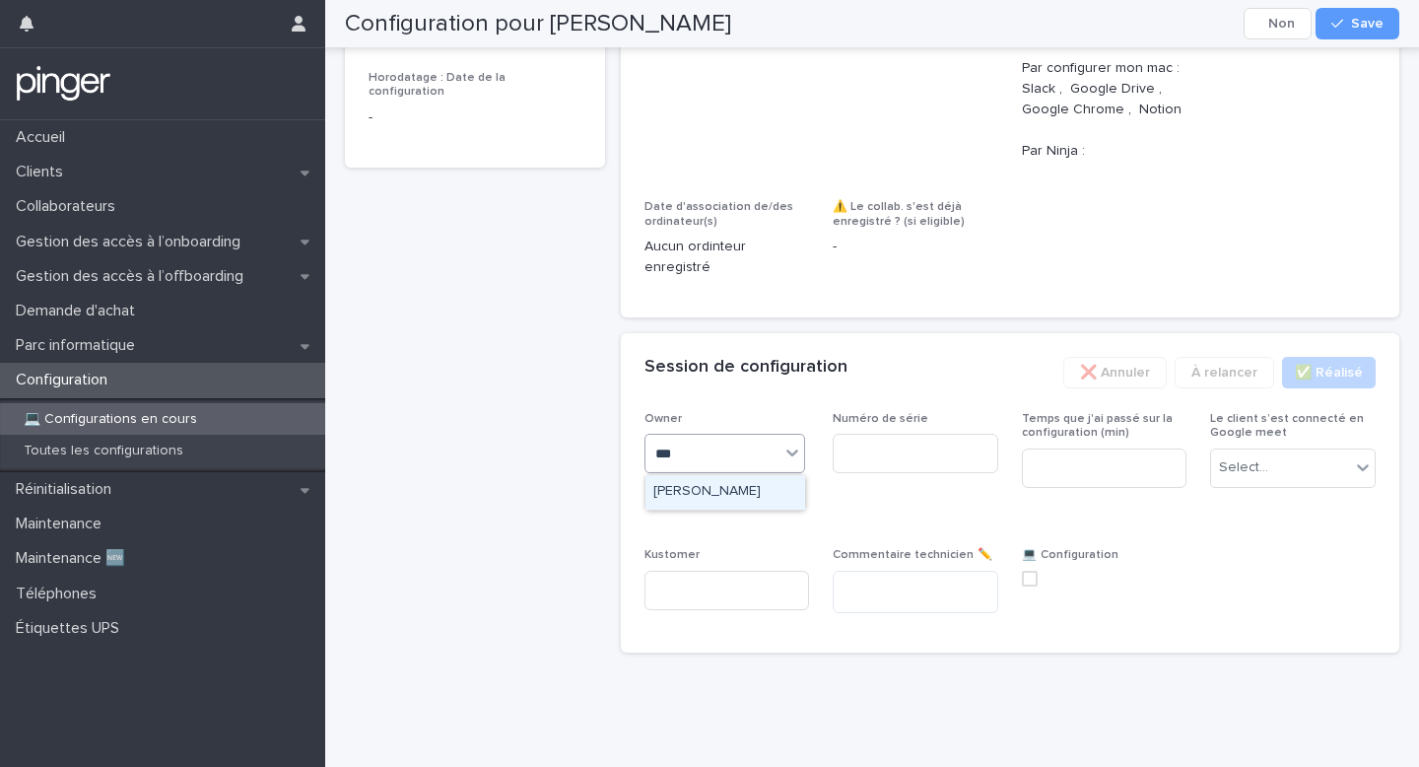
click at [739, 504] on div "Benjamin Moreau" at bounding box center [726, 492] width 160 height 34
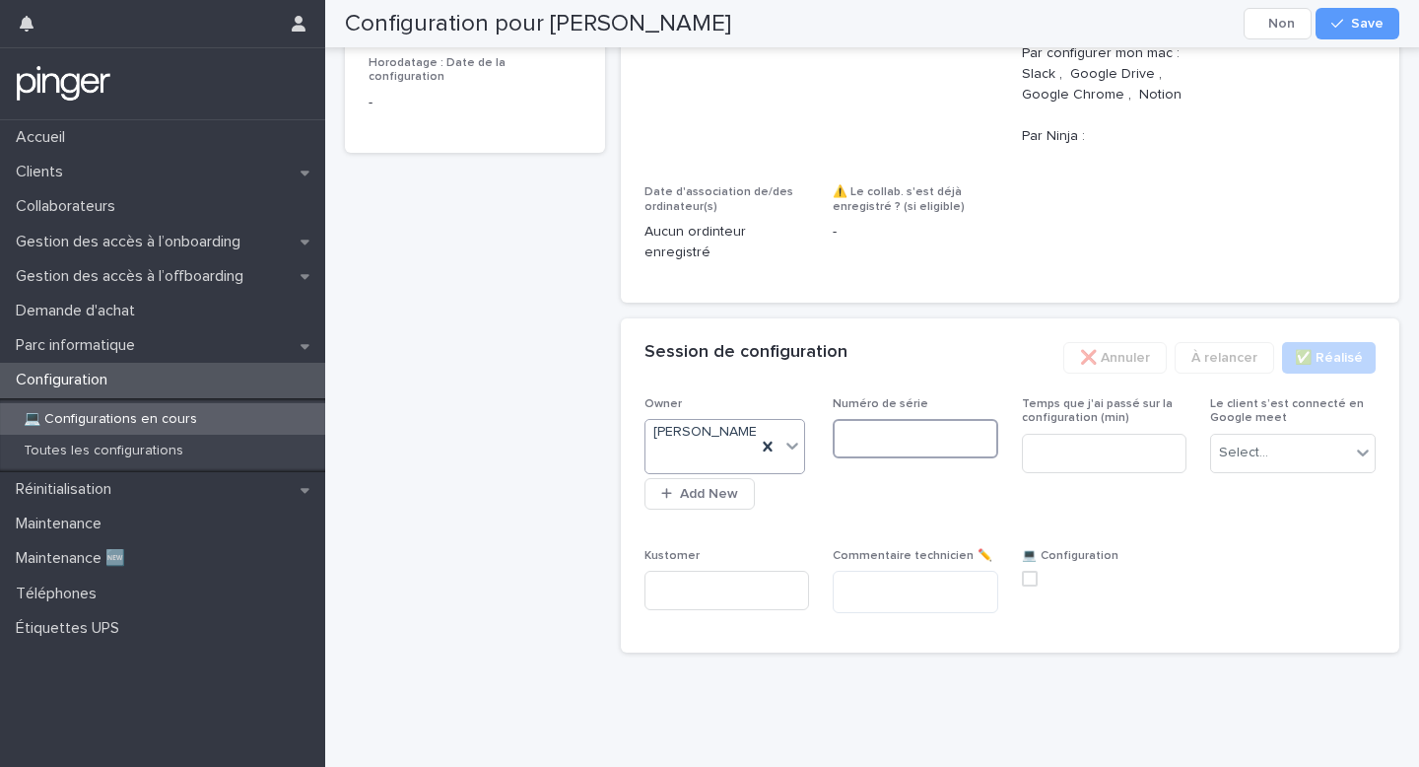
click at [936, 446] on input at bounding box center [916, 438] width 166 height 39
paste input "**********"
type input "**********"
click at [1086, 473] on input at bounding box center [1105, 453] width 166 height 39
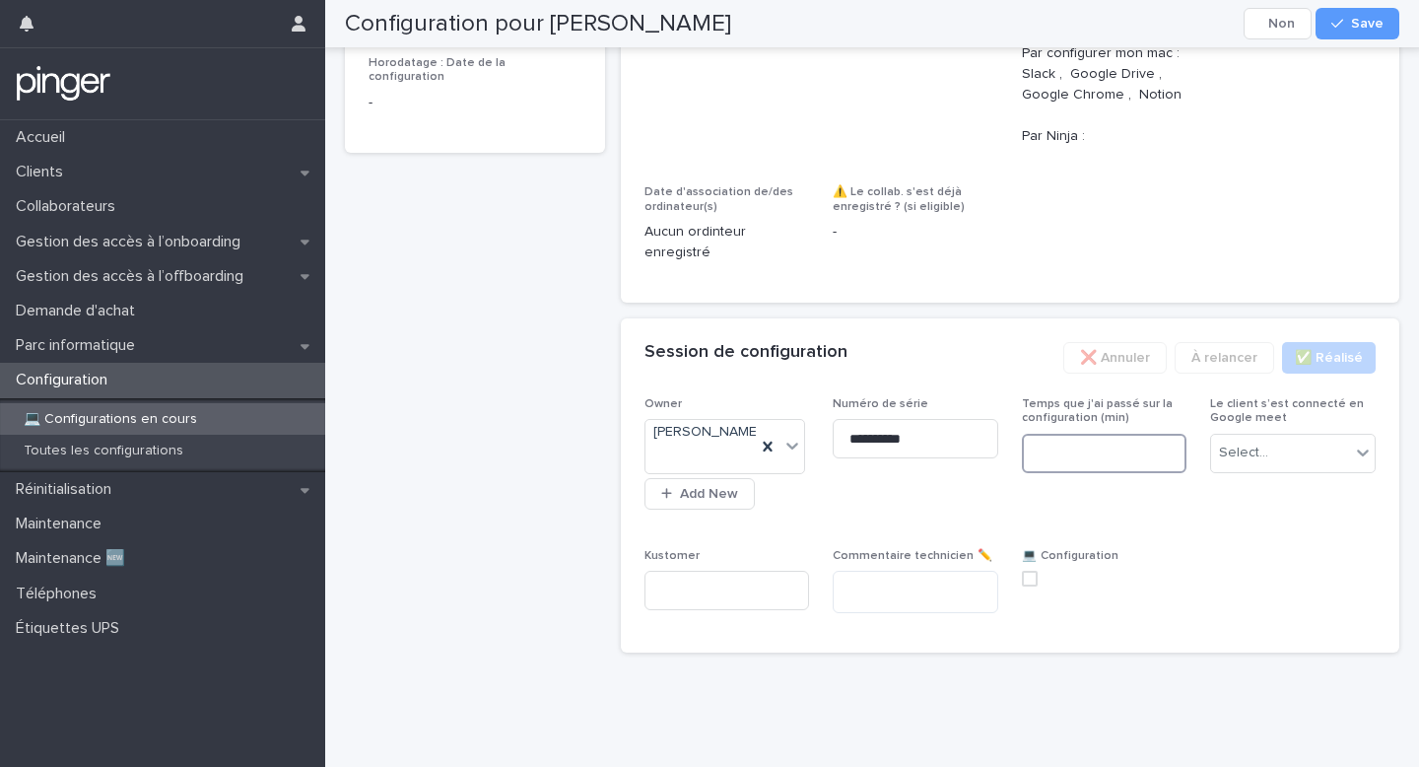
click at [1086, 473] on input at bounding box center [1105, 453] width 166 height 39
type input "**"
click at [1255, 455] on div "Select..." at bounding box center [1280, 453] width 139 height 33
click at [1238, 530] on span "Non" at bounding box center [1236, 539] width 34 height 22
click at [1034, 586] on span at bounding box center [1030, 579] width 16 height 16
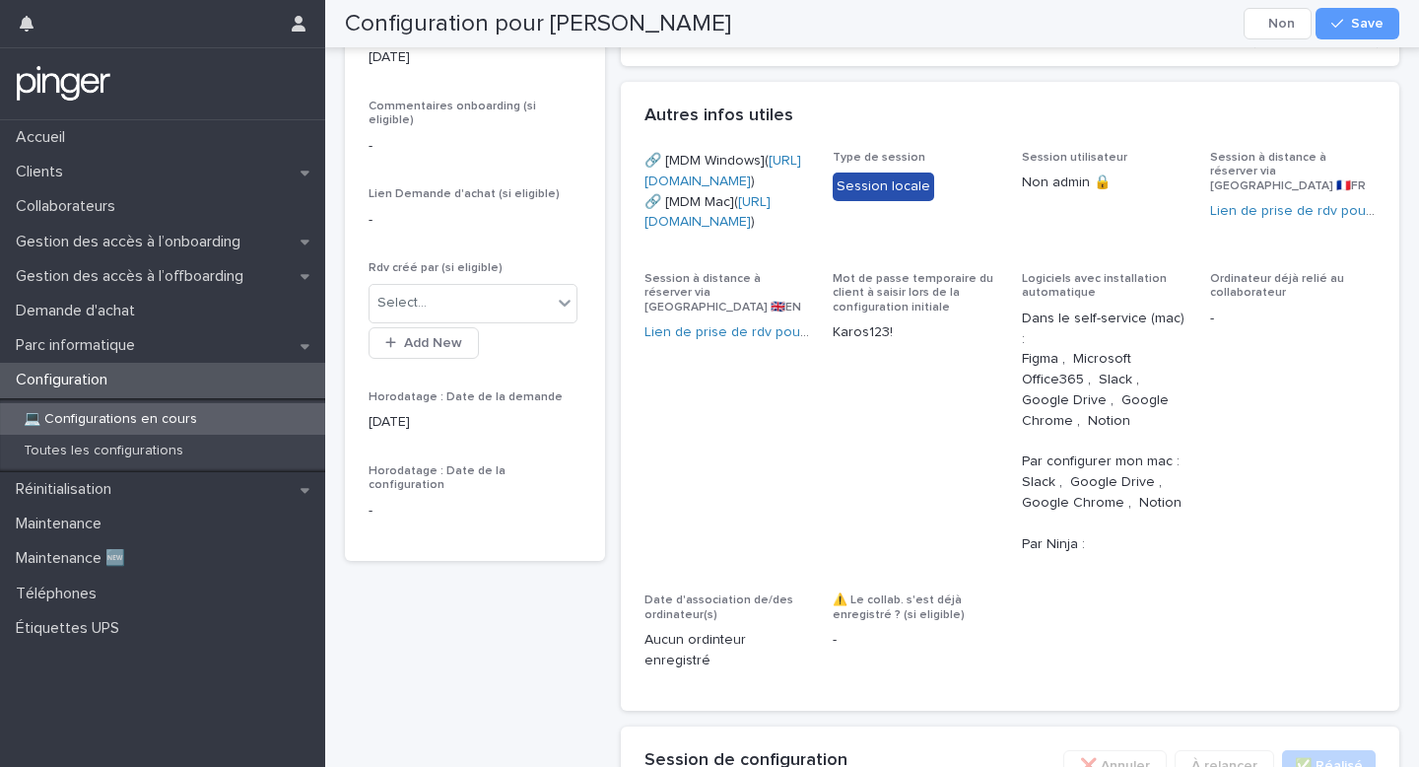
scroll to position [0, 0]
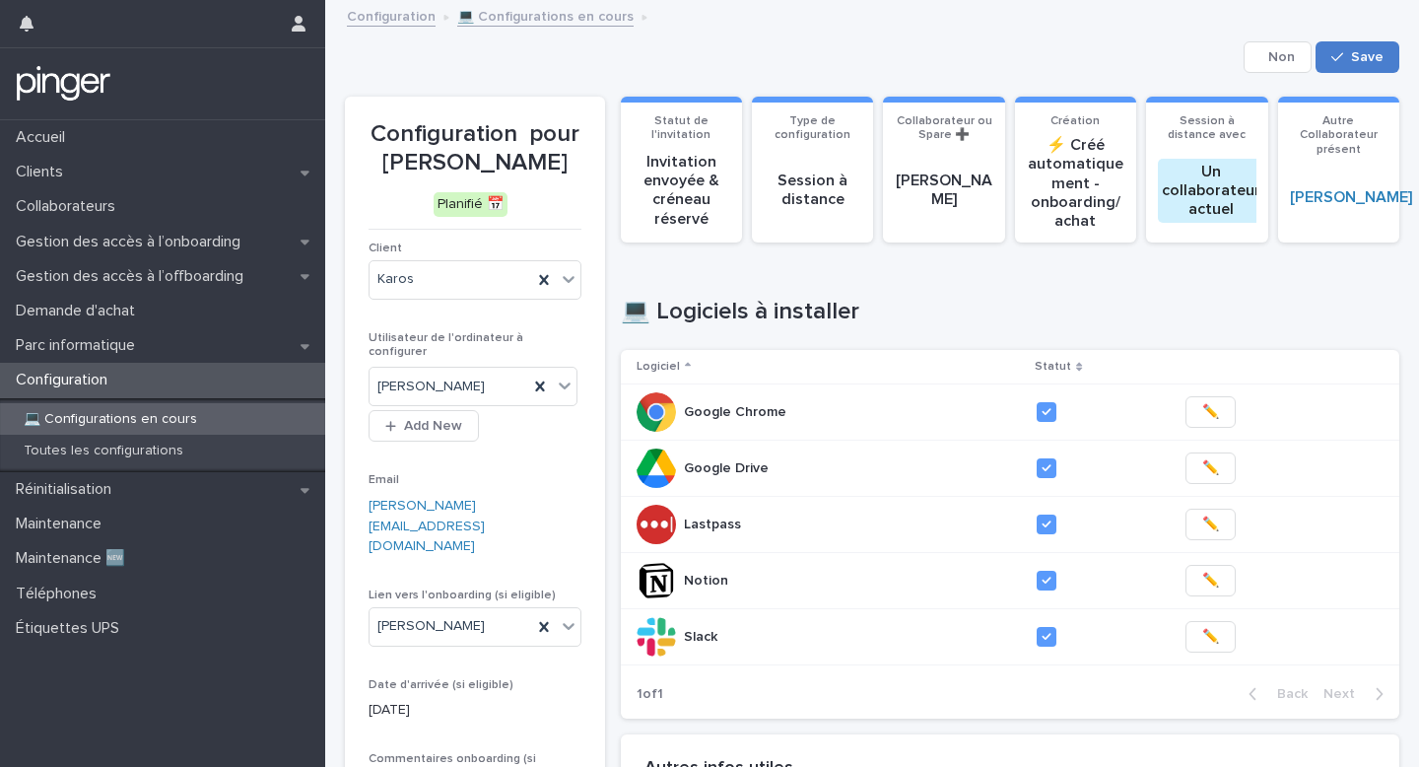
click at [1350, 66] on button "Save" at bounding box center [1358, 57] width 84 height 32
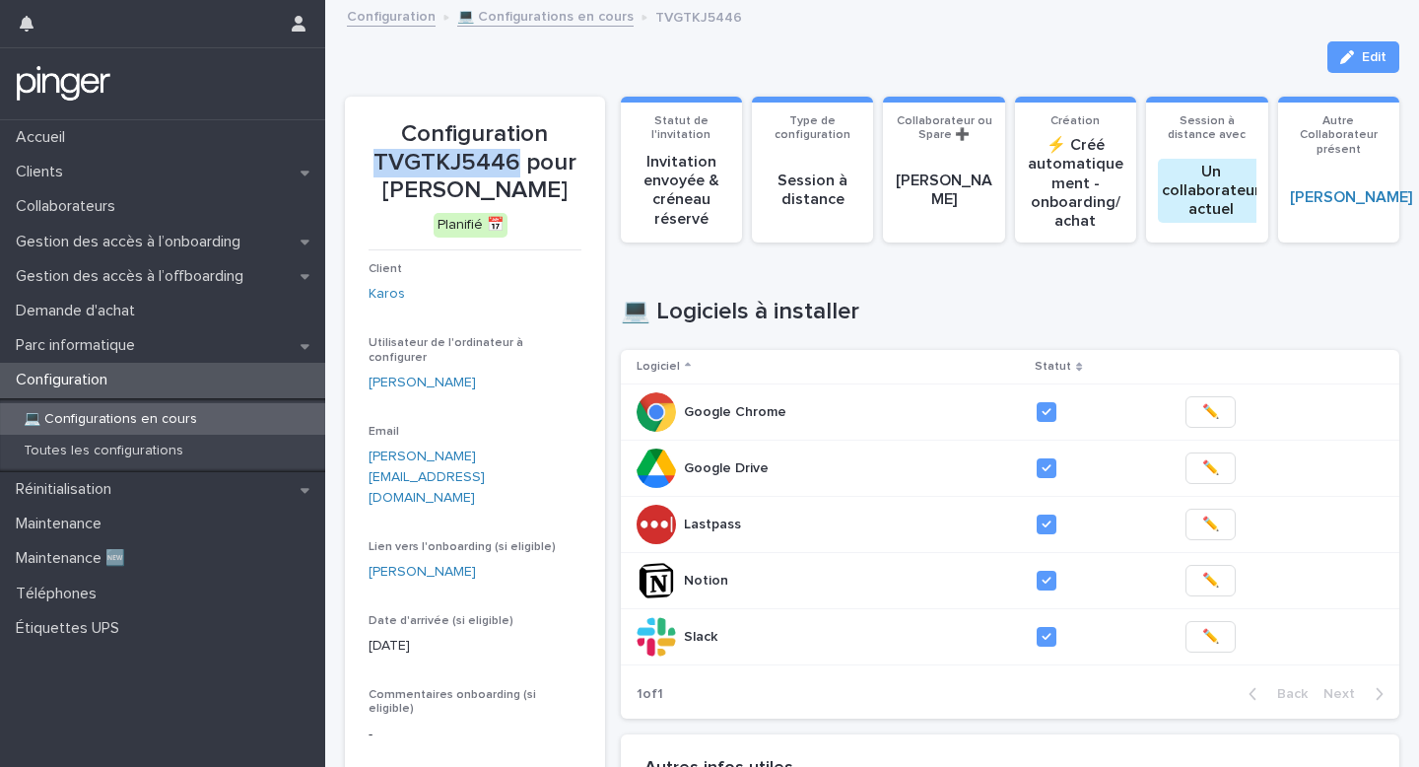
drag, startPoint x: 378, startPoint y: 153, endPoint x: 513, endPoint y: 155, distance: 134.1
click at [513, 155] on p "Configuration TVGTKJ5446 pour David Koumou" at bounding box center [475, 162] width 213 height 85
click at [511, 24] on link "💻 Configurations en cours" at bounding box center [545, 15] width 176 height 23
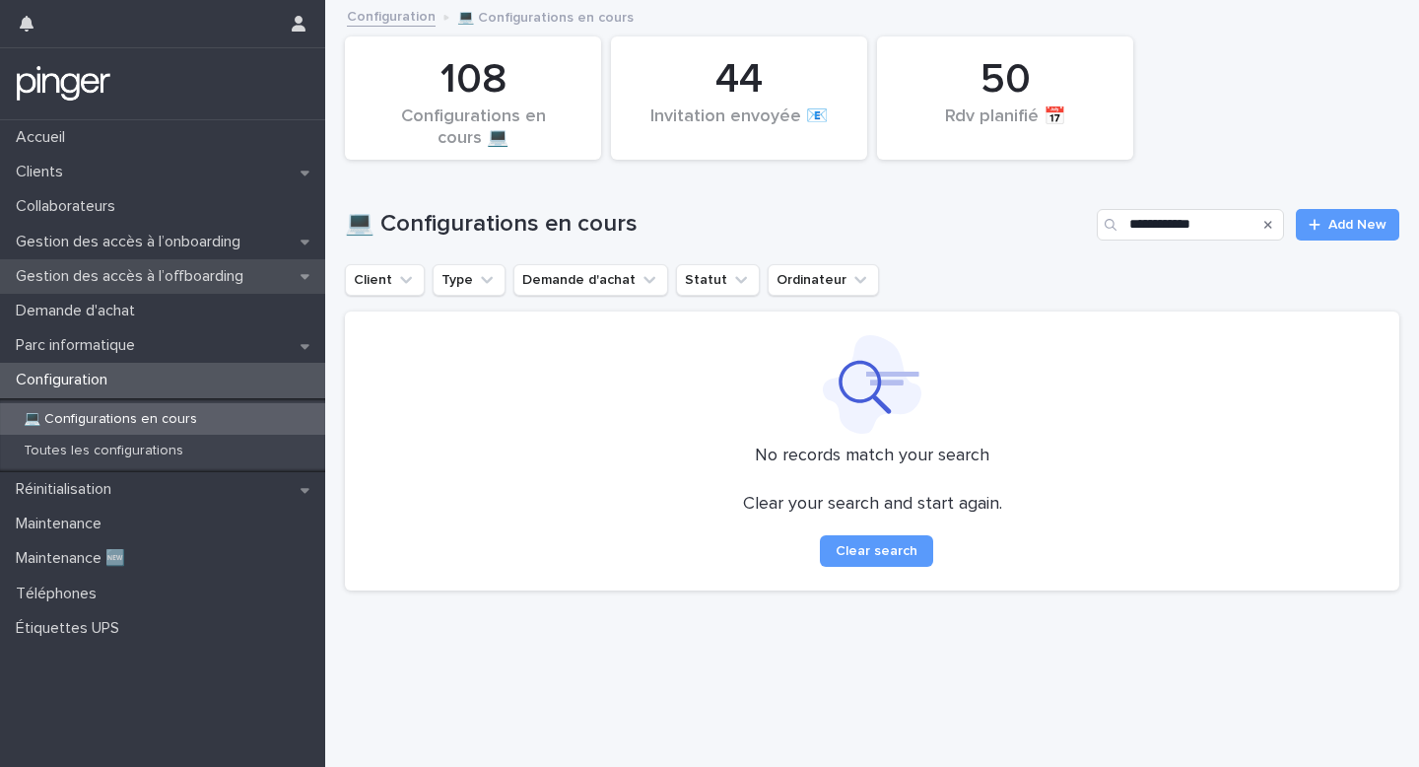
click at [202, 267] on p "Gestion des accès à l’offboarding" at bounding box center [133, 276] width 251 height 19
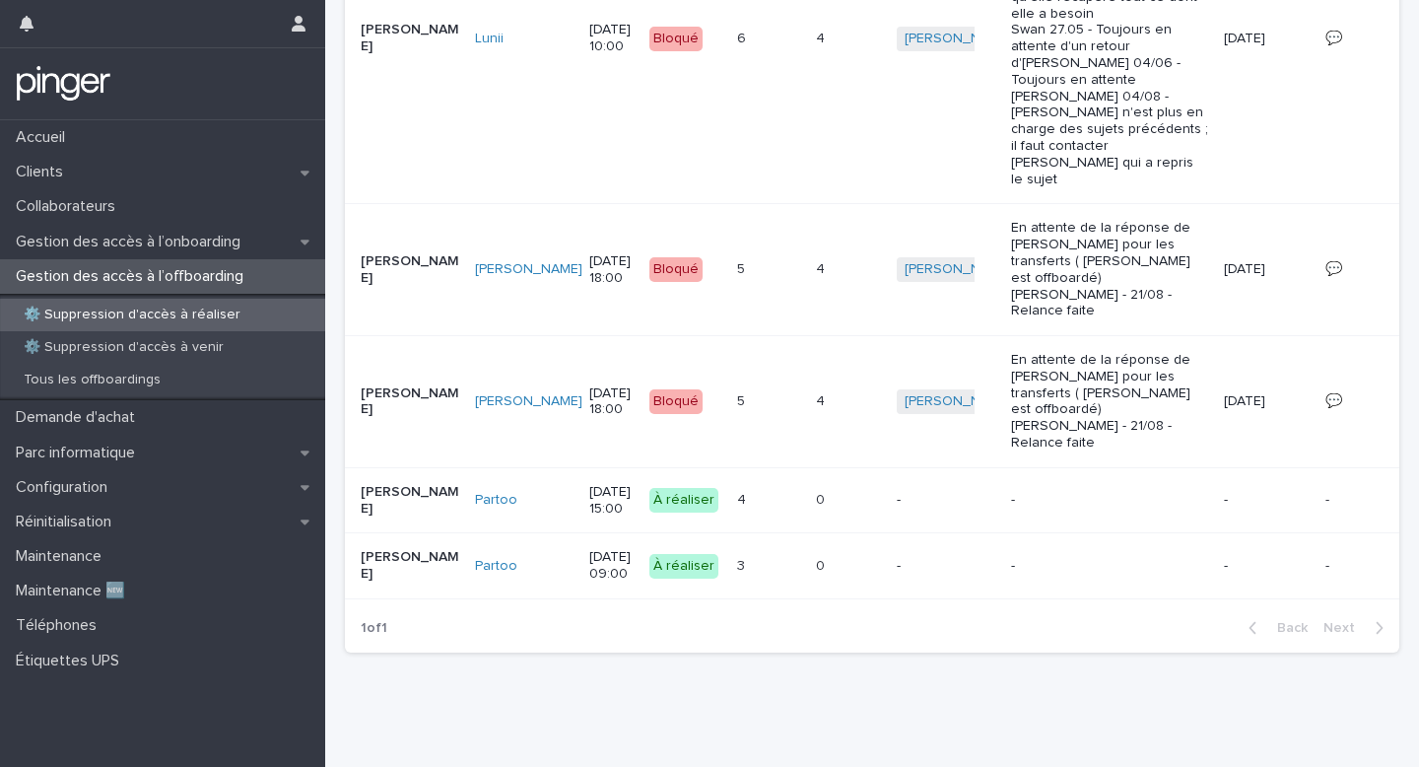
scroll to position [715, 0]
click at [1412, 489] on button "Action" at bounding box center [1445, 501] width 67 height 32
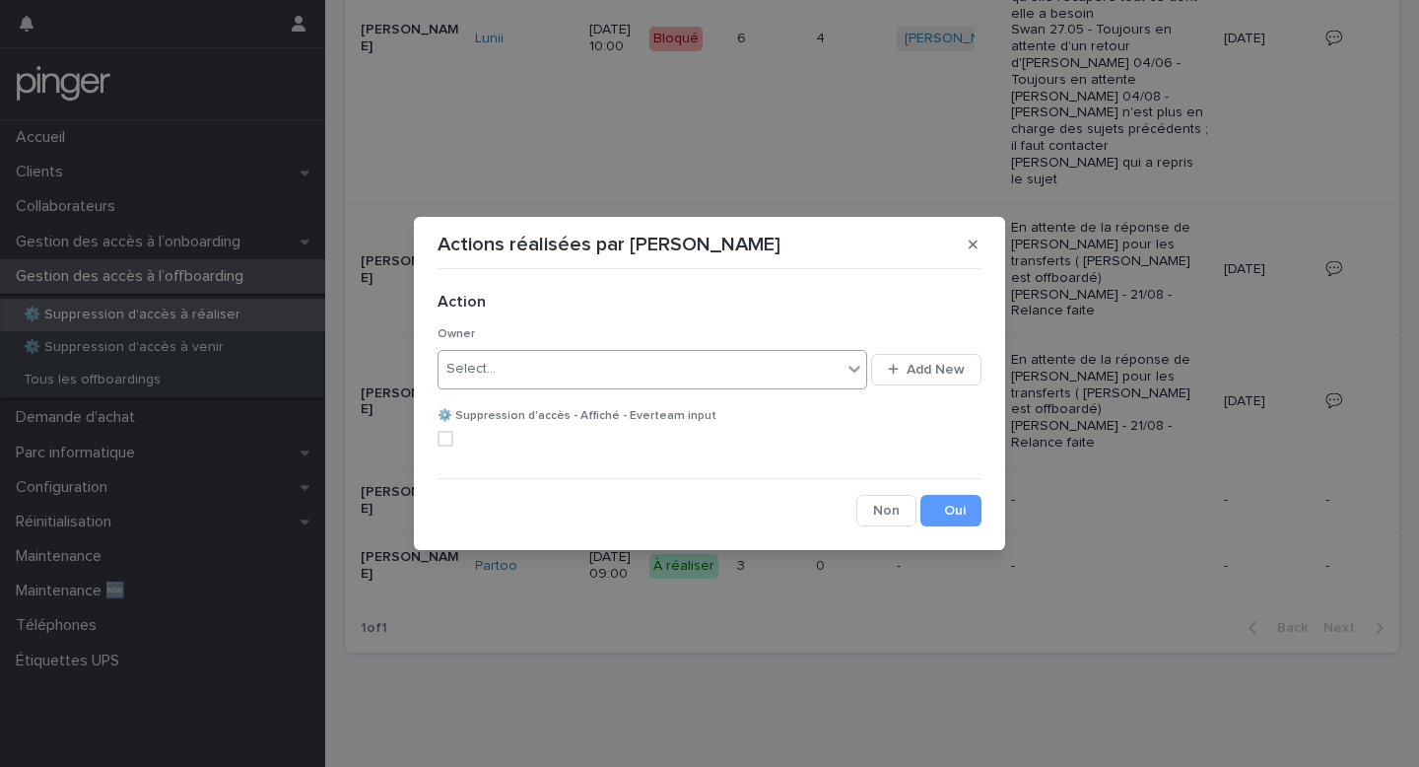
click at [613, 360] on div "Select..." at bounding box center [640, 369] width 403 height 33
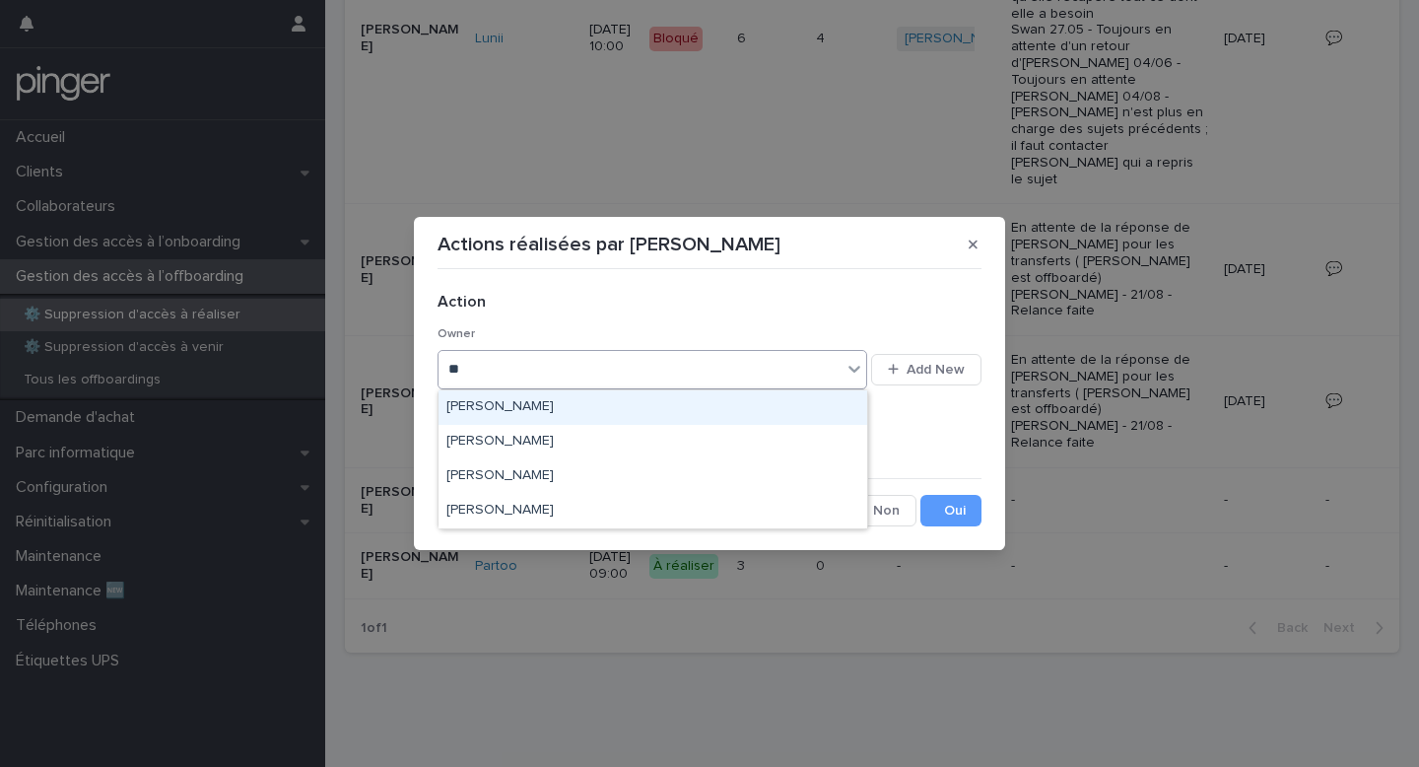
type input "***"
click at [604, 412] on div "Benjamin Moreau" at bounding box center [653, 407] width 429 height 34
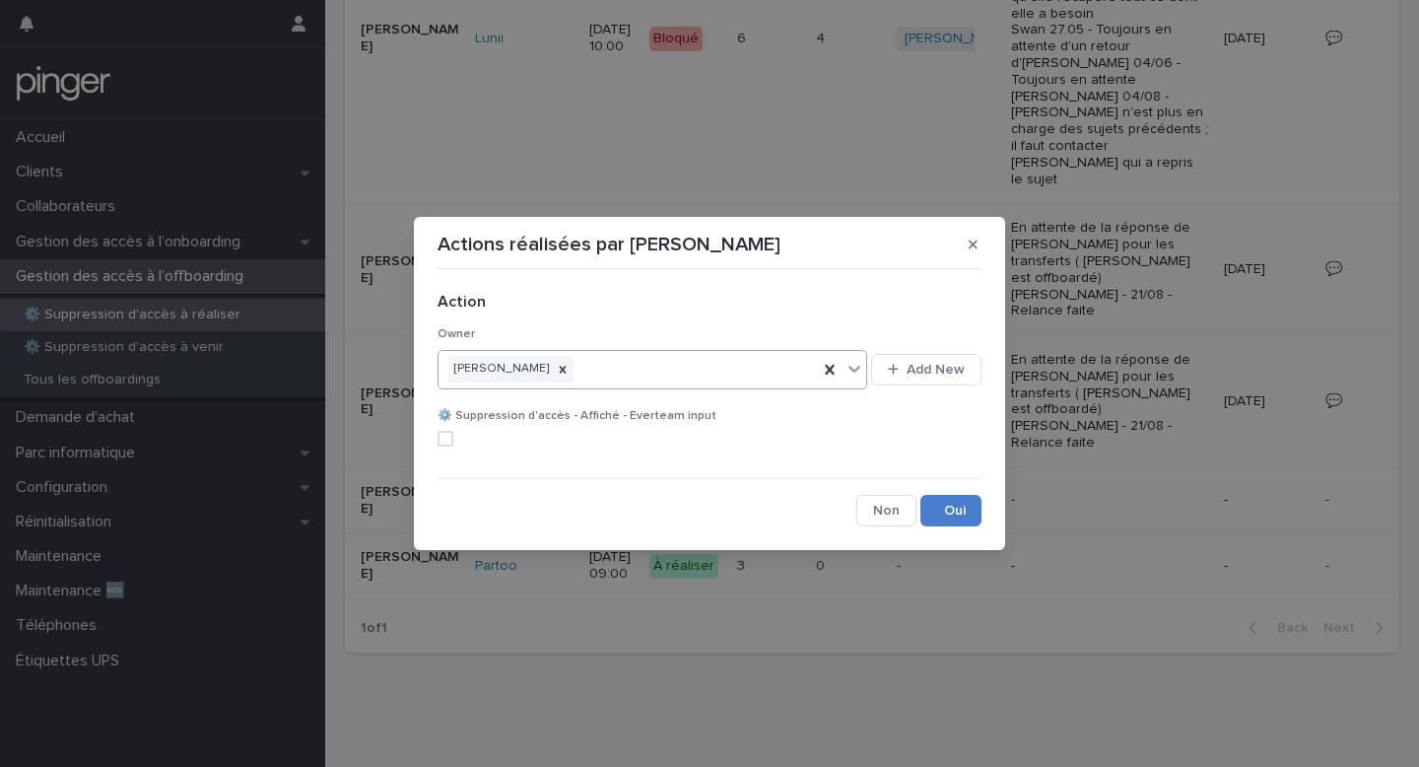
click at [939, 503] on button "Save" at bounding box center [951, 511] width 61 height 32
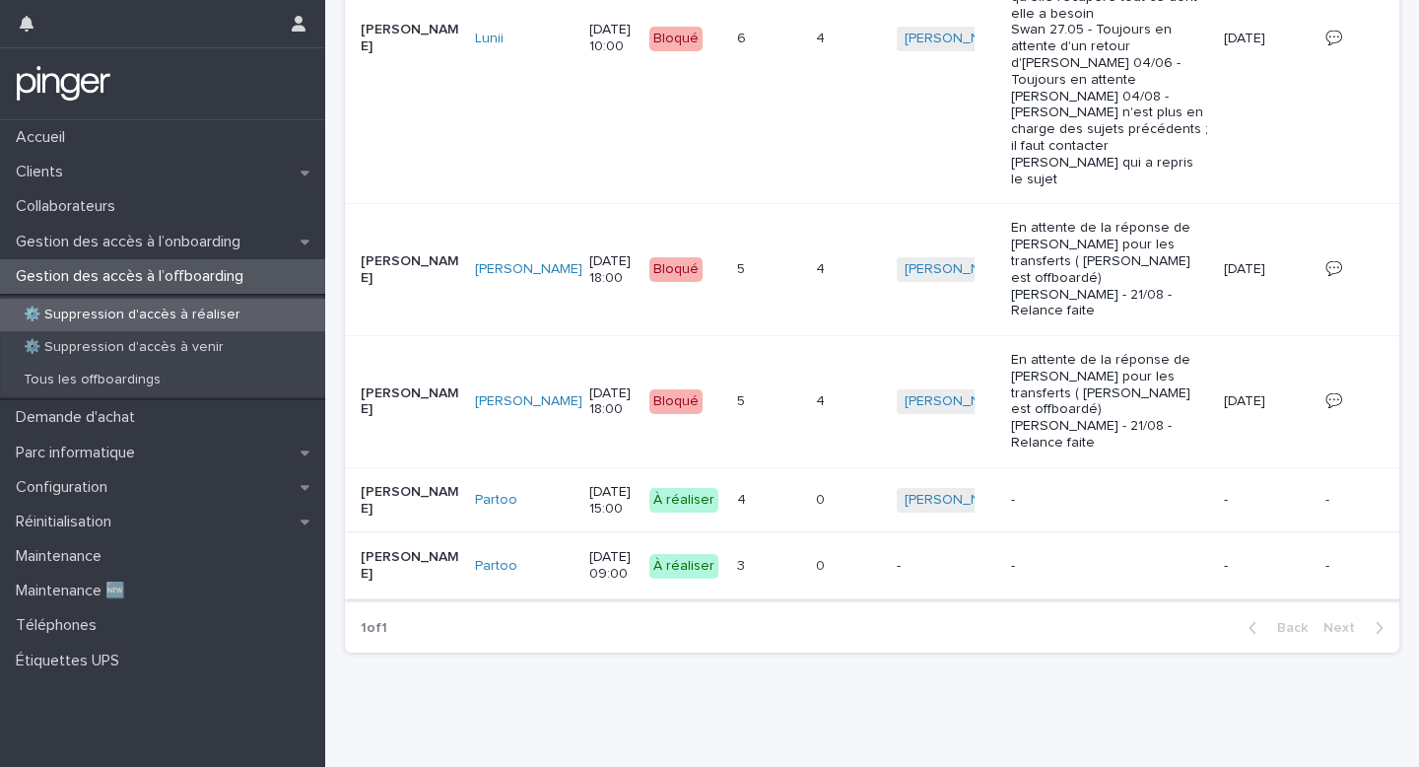
click at [1418, 564] on span "Action" at bounding box center [1445, 566] width 41 height 20
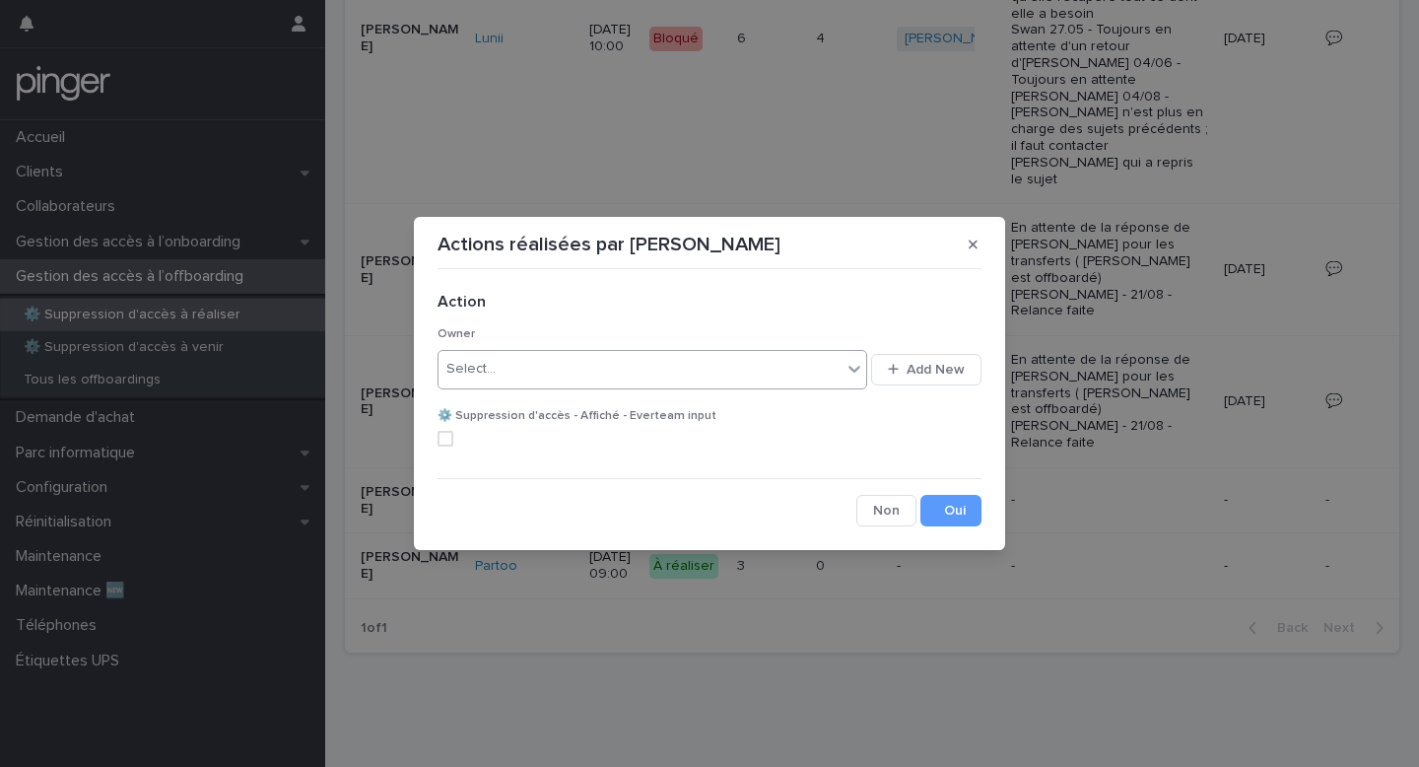
click at [647, 376] on div "Select..." at bounding box center [640, 369] width 403 height 33
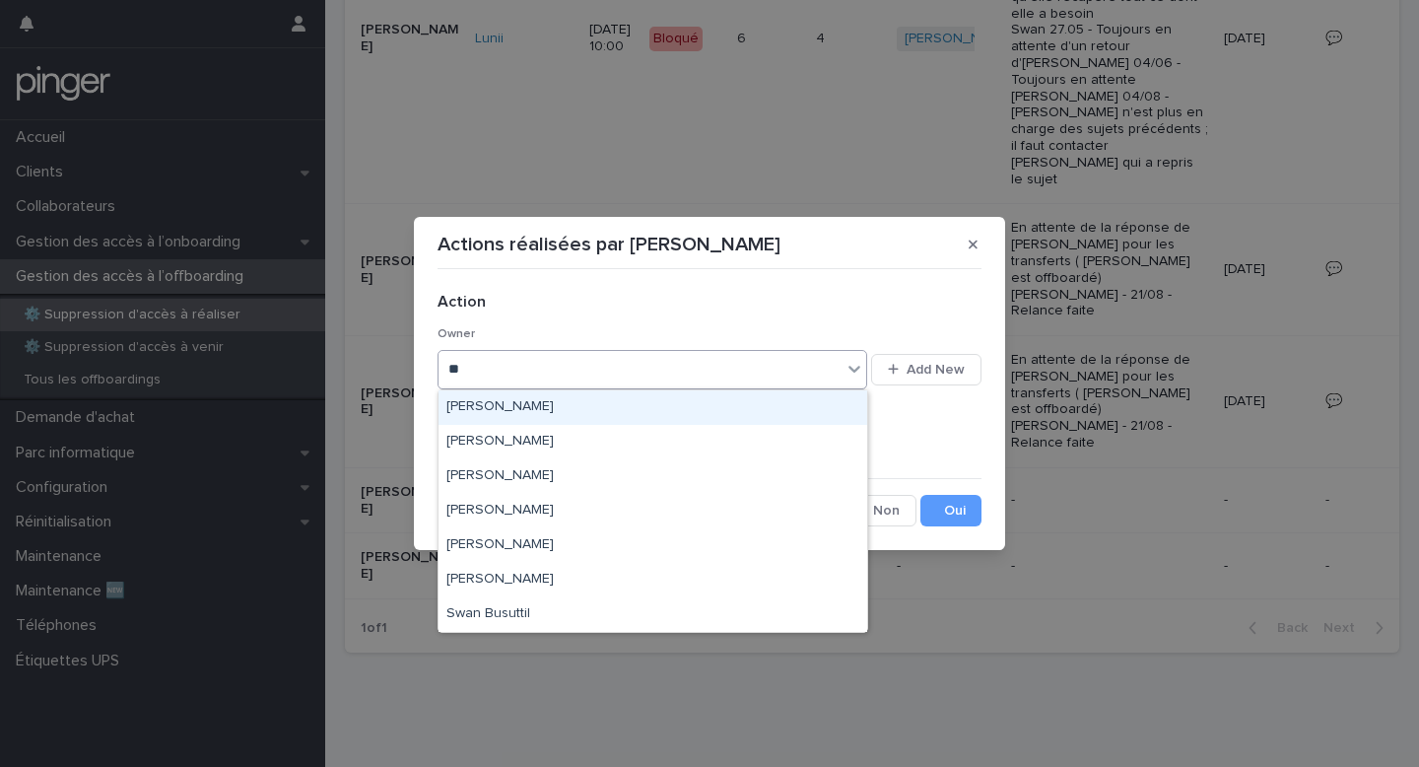
type input "***"
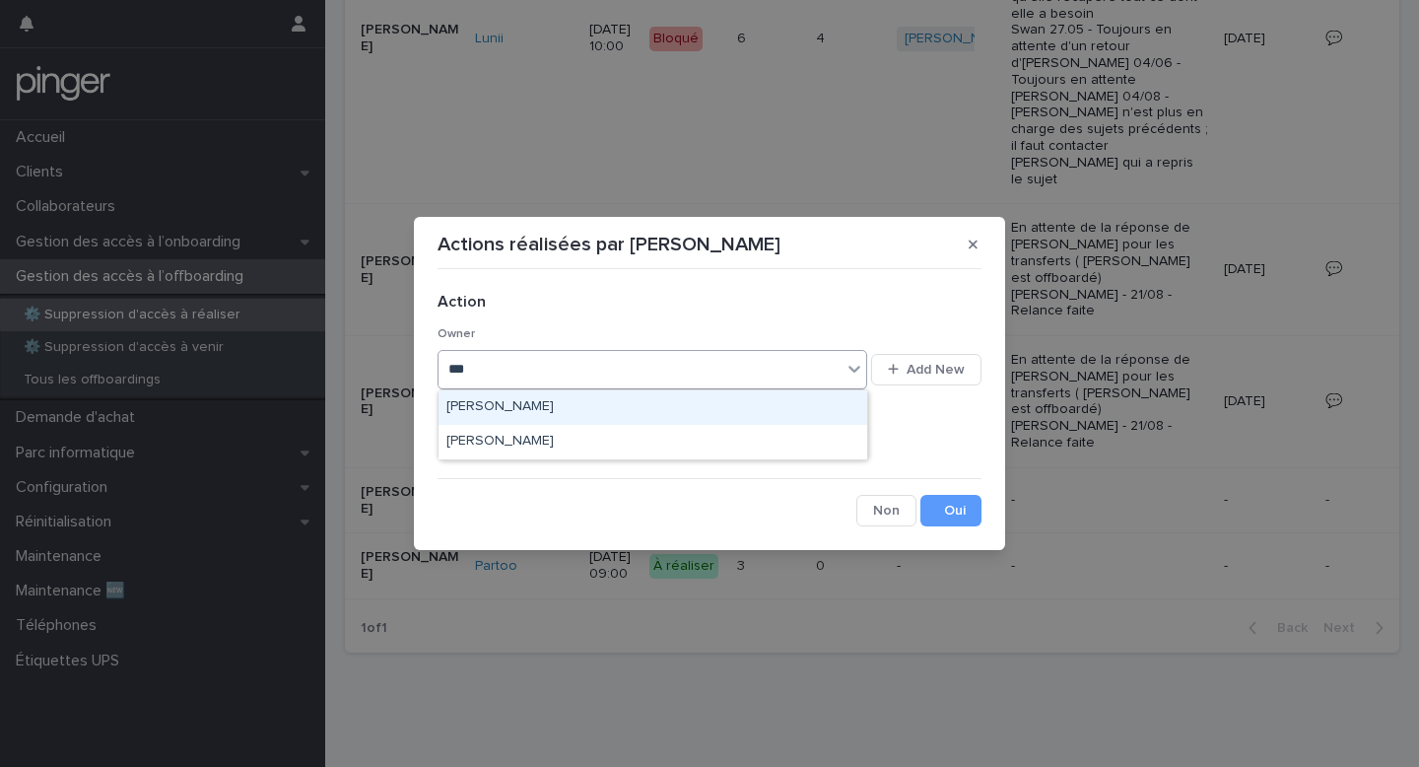
click at [639, 405] on div "Benjamin Moreau" at bounding box center [653, 407] width 429 height 34
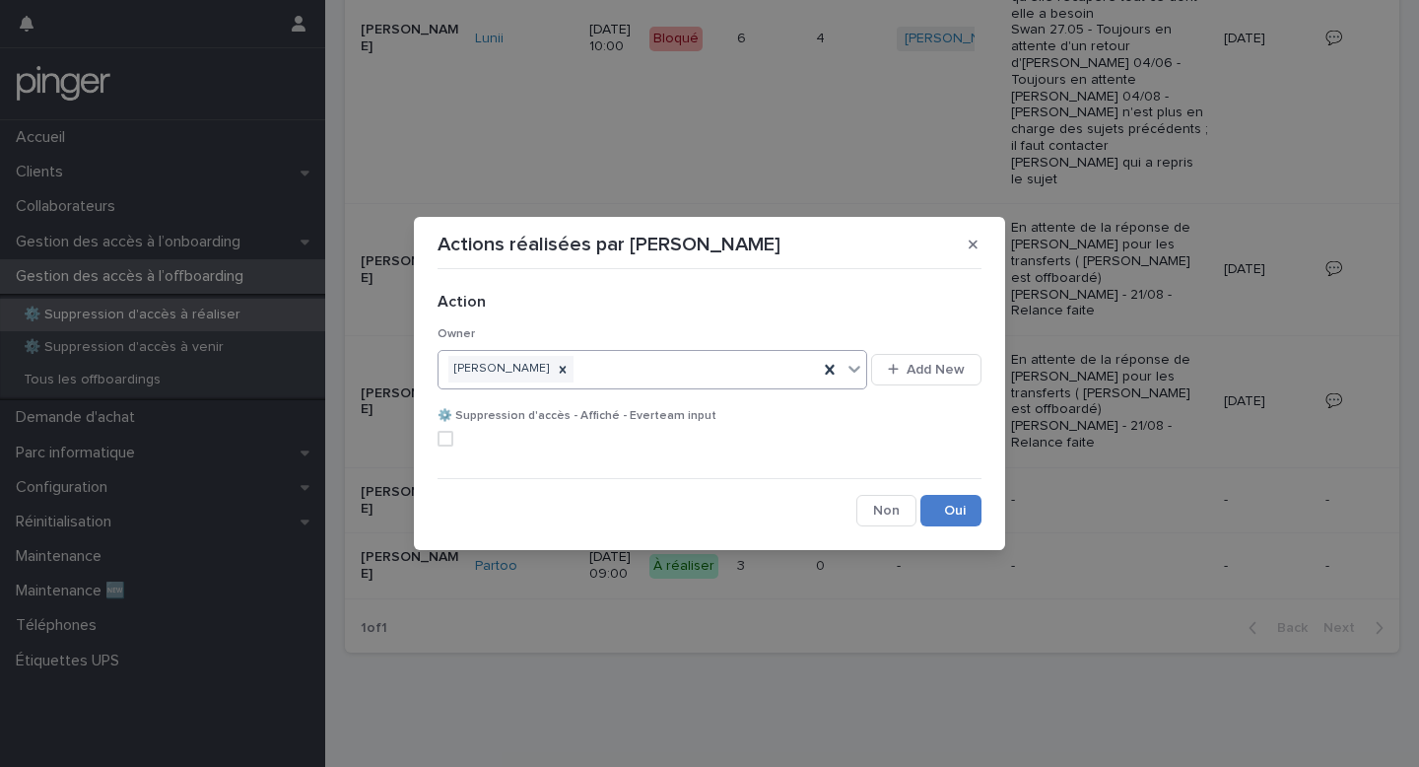
click at [948, 512] on button "Save" at bounding box center [951, 511] width 61 height 32
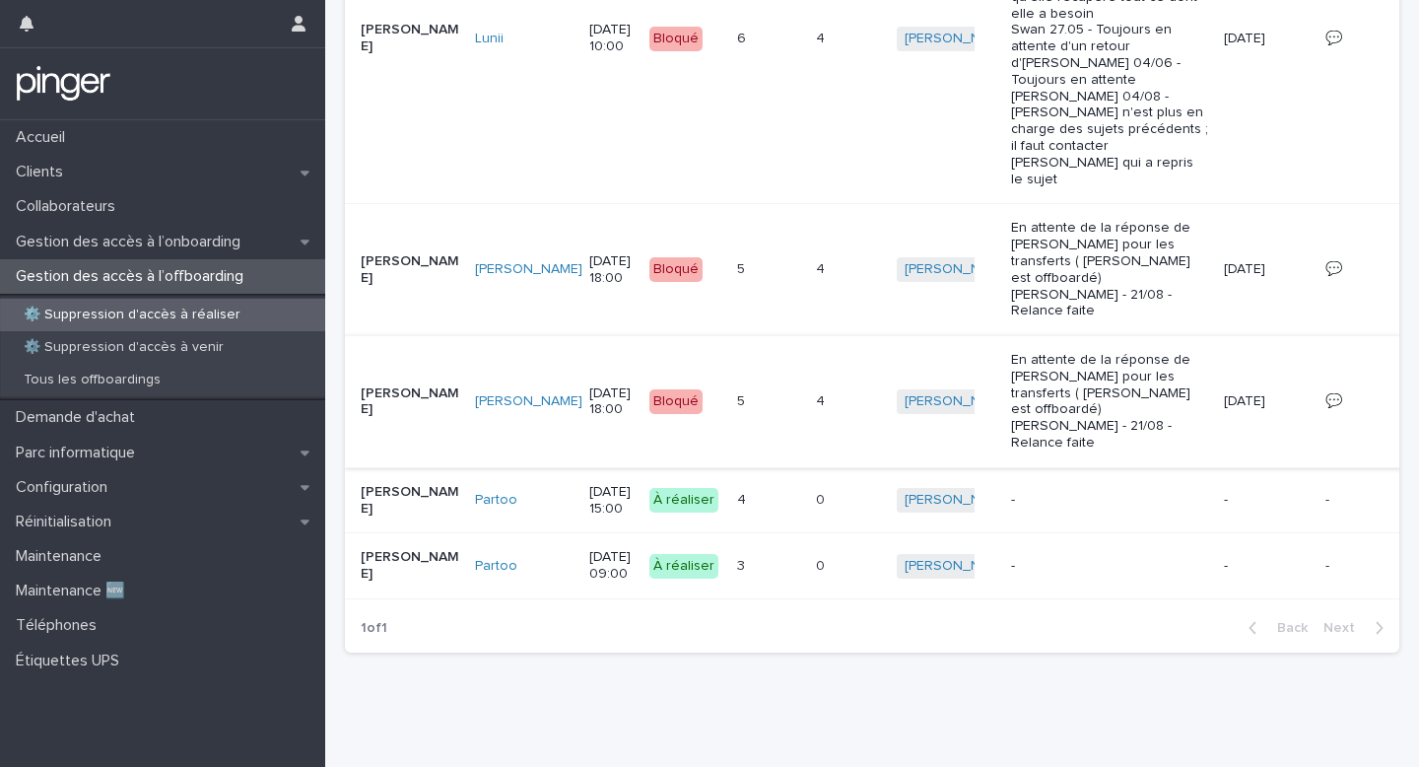
scroll to position [669, 0]
click at [189, 243] on p "Gestion des accès à l’onboarding" at bounding box center [132, 242] width 248 height 19
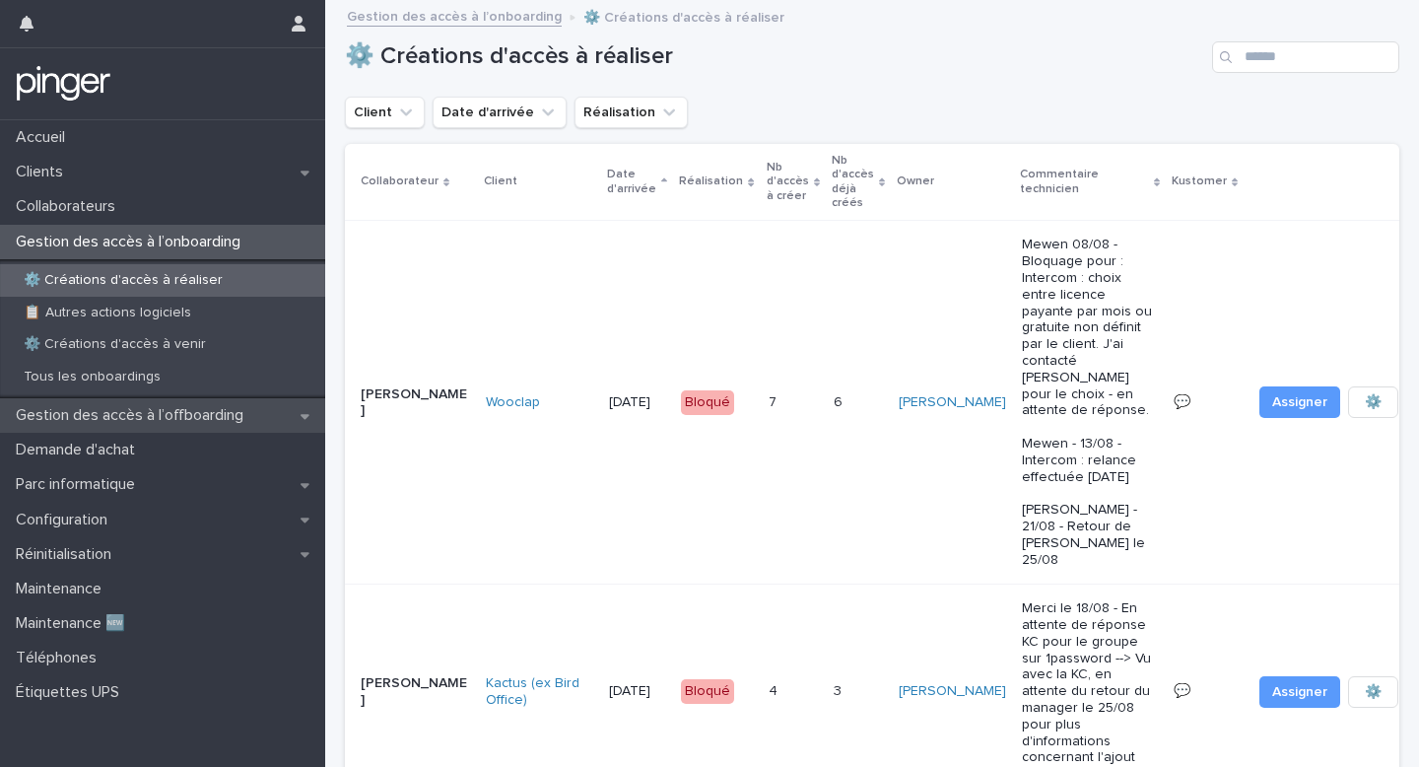
click at [180, 406] on p "Gestion des accès à l’offboarding" at bounding box center [133, 415] width 251 height 19
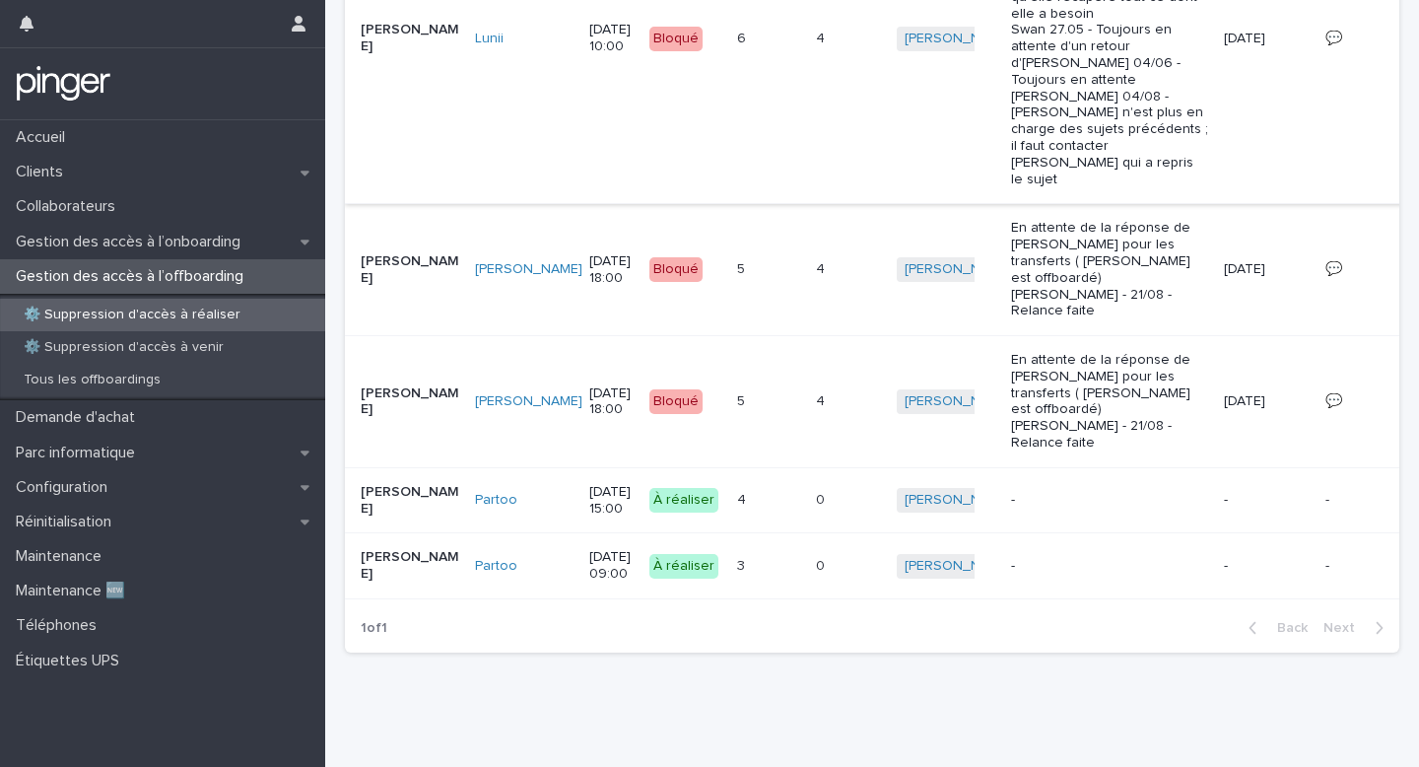
scroll to position [715, 0]
click at [737, 503] on p at bounding box center [761, 500] width 49 height 17
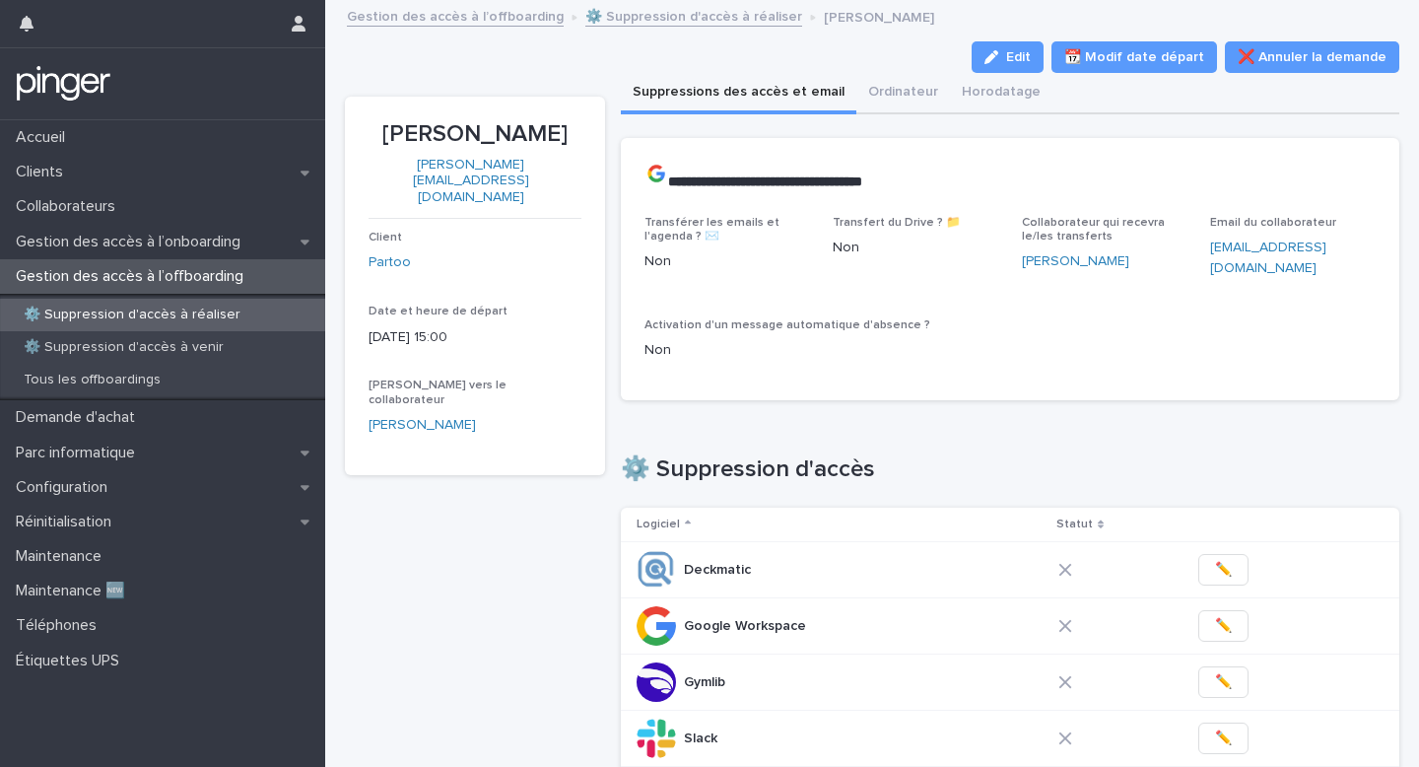
drag, startPoint x: 399, startPoint y: 129, endPoint x: 571, endPoint y: 135, distance: 171.6
click at [571, 135] on p "Luis Collantes" at bounding box center [475, 134] width 213 height 29
click at [659, 5] on link "⚙️ Suppression d'accès à réaliser" at bounding box center [693, 15] width 217 height 23
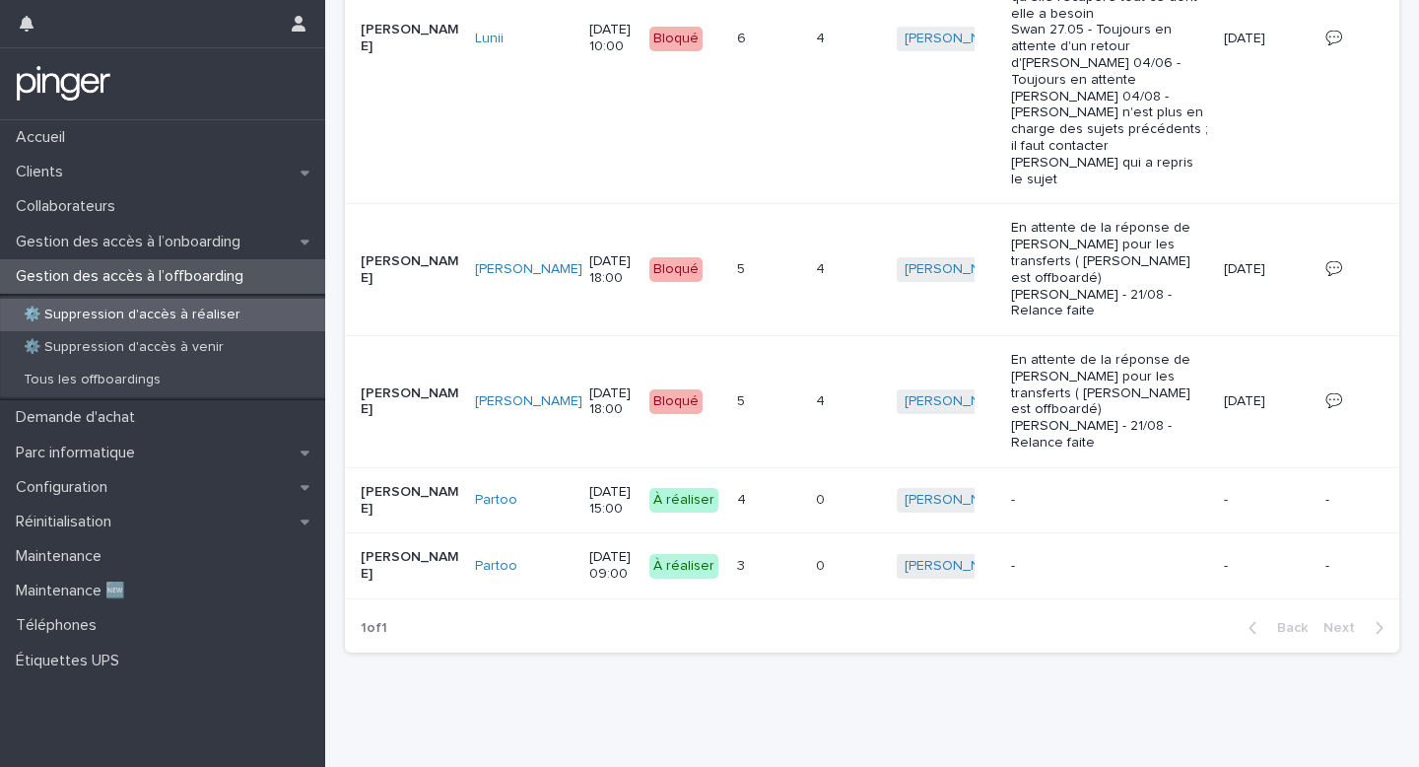
scroll to position [715, 0]
click at [737, 581] on div "3 3" at bounding box center [768, 566] width 63 height 33
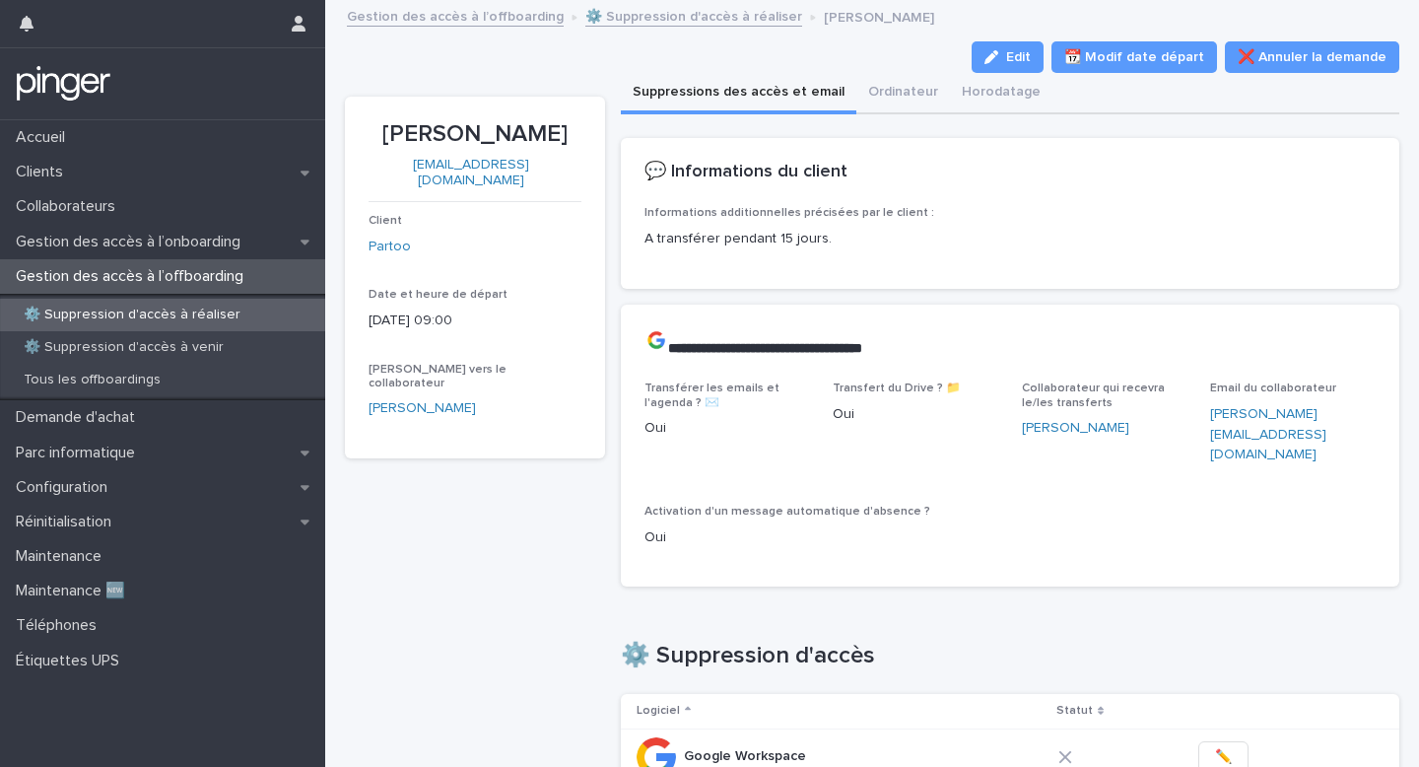
click at [677, 26] on div "Gestion des accès à l’offboarding ⚙️ Suppression d'accès à réaliser Safia El Ma…" at bounding box center [881, 18] width 1088 height 28
click at [685, 17] on link "⚙️ Suppression d'accès à réaliser" at bounding box center [693, 15] width 217 height 23
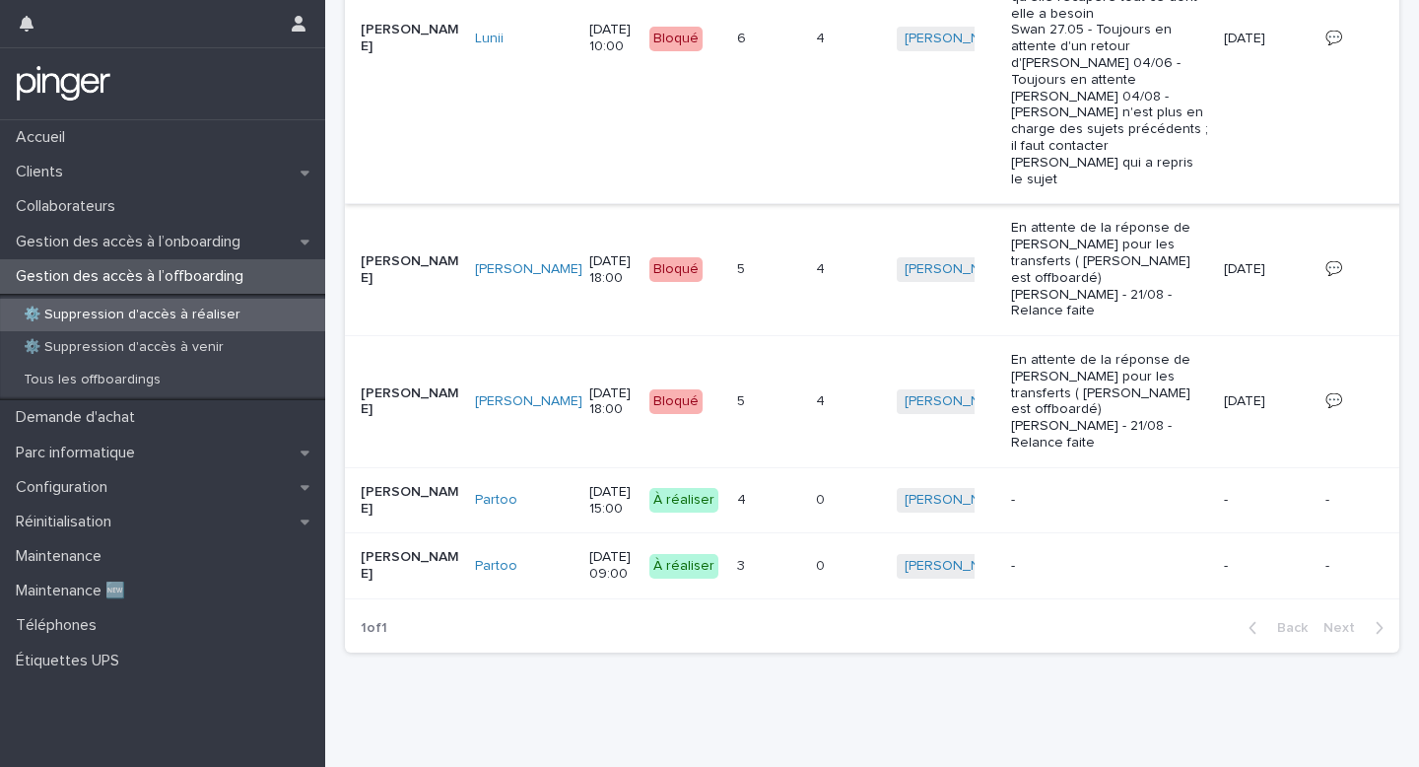
scroll to position [715, 0]
click at [737, 510] on div "4 4" at bounding box center [768, 500] width 63 height 33
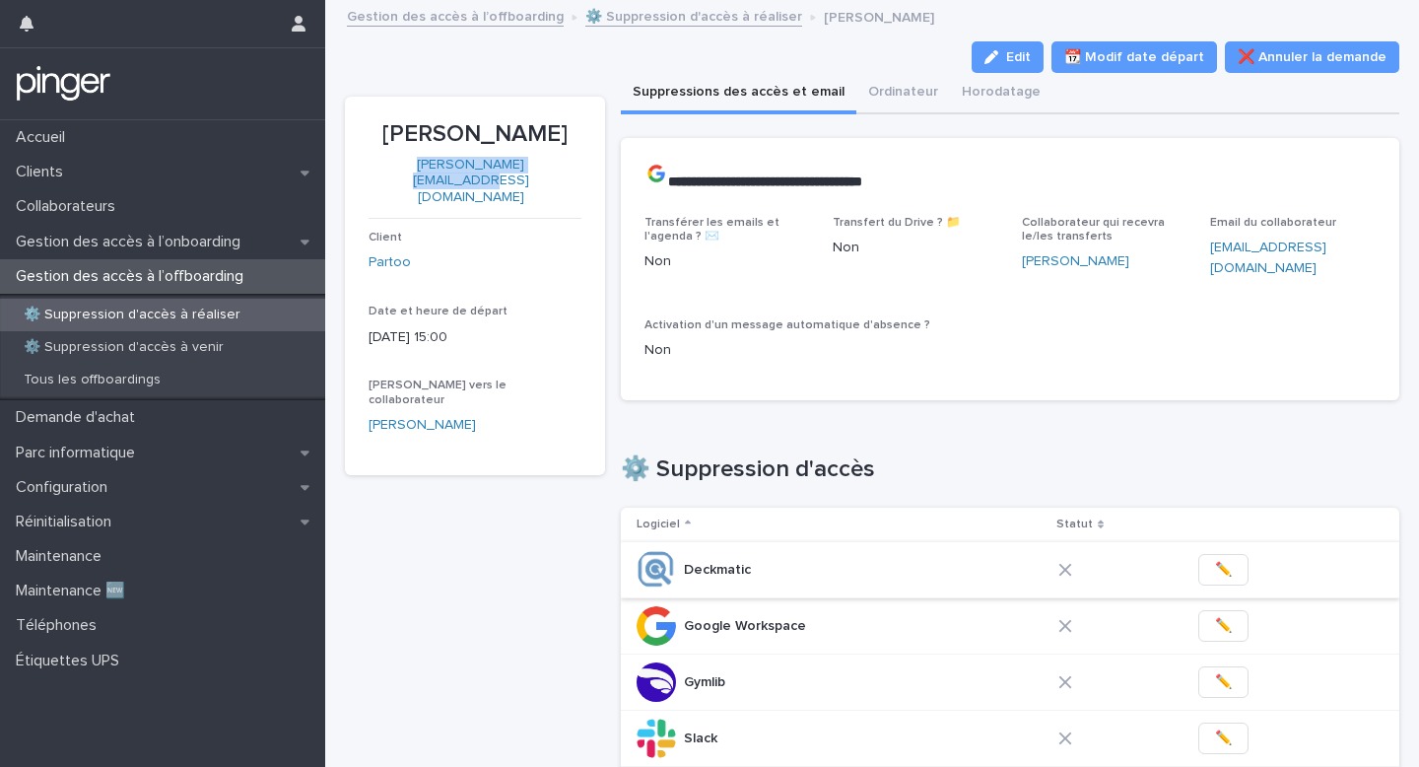
click at [1230, 566] on button "✏️" at bounding box center [1224, 570] width 50 height 32
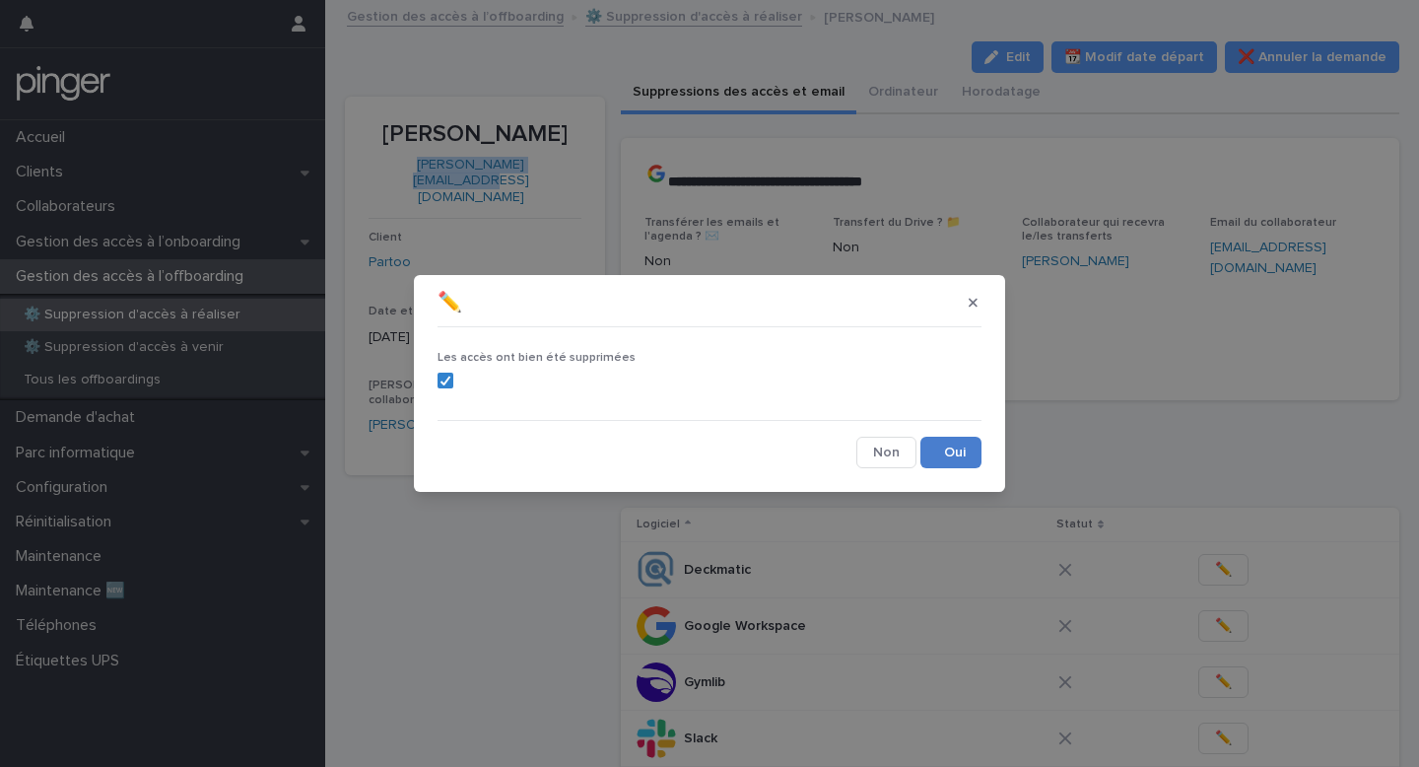
click at [949, 445] on button "Save" at bounding box center [951, 453] width 61 height 32
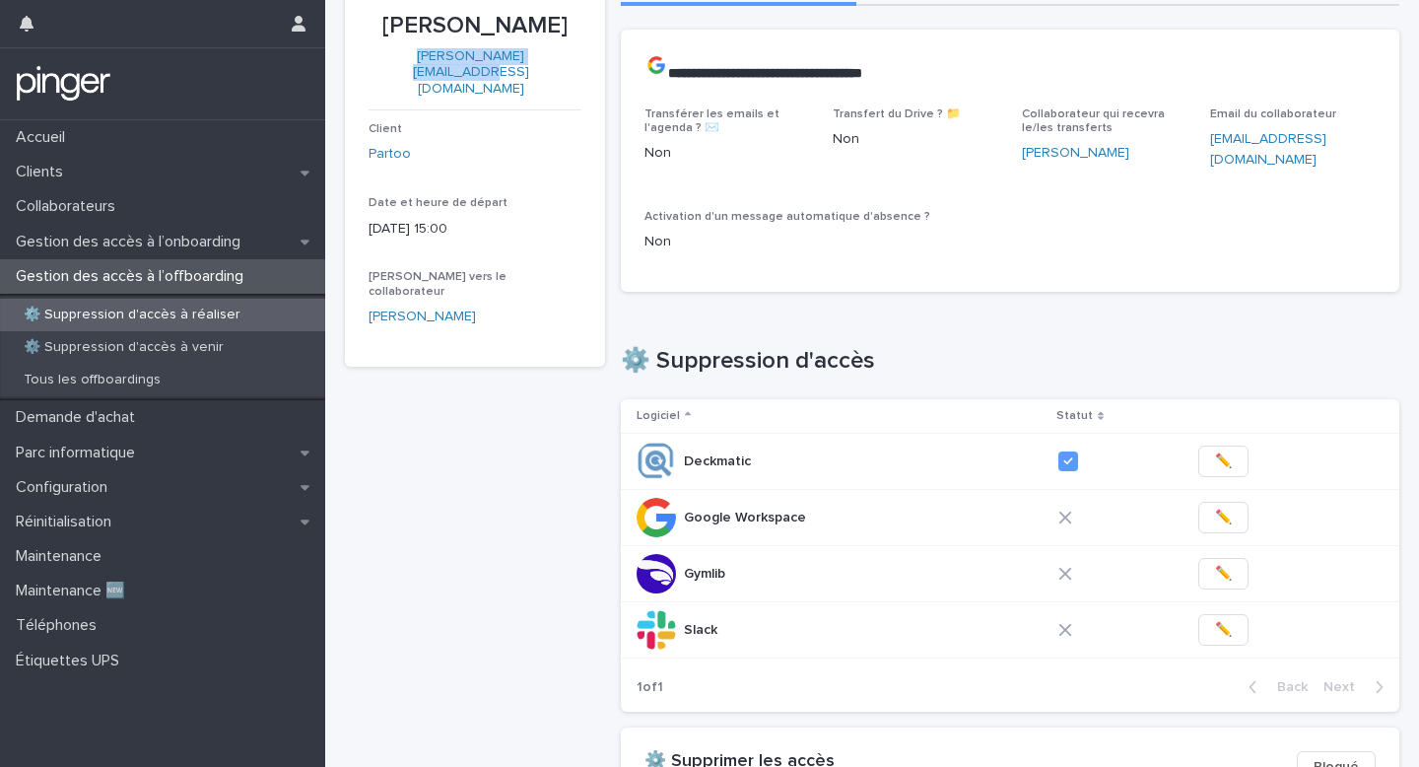
scroll to position [192, 0]
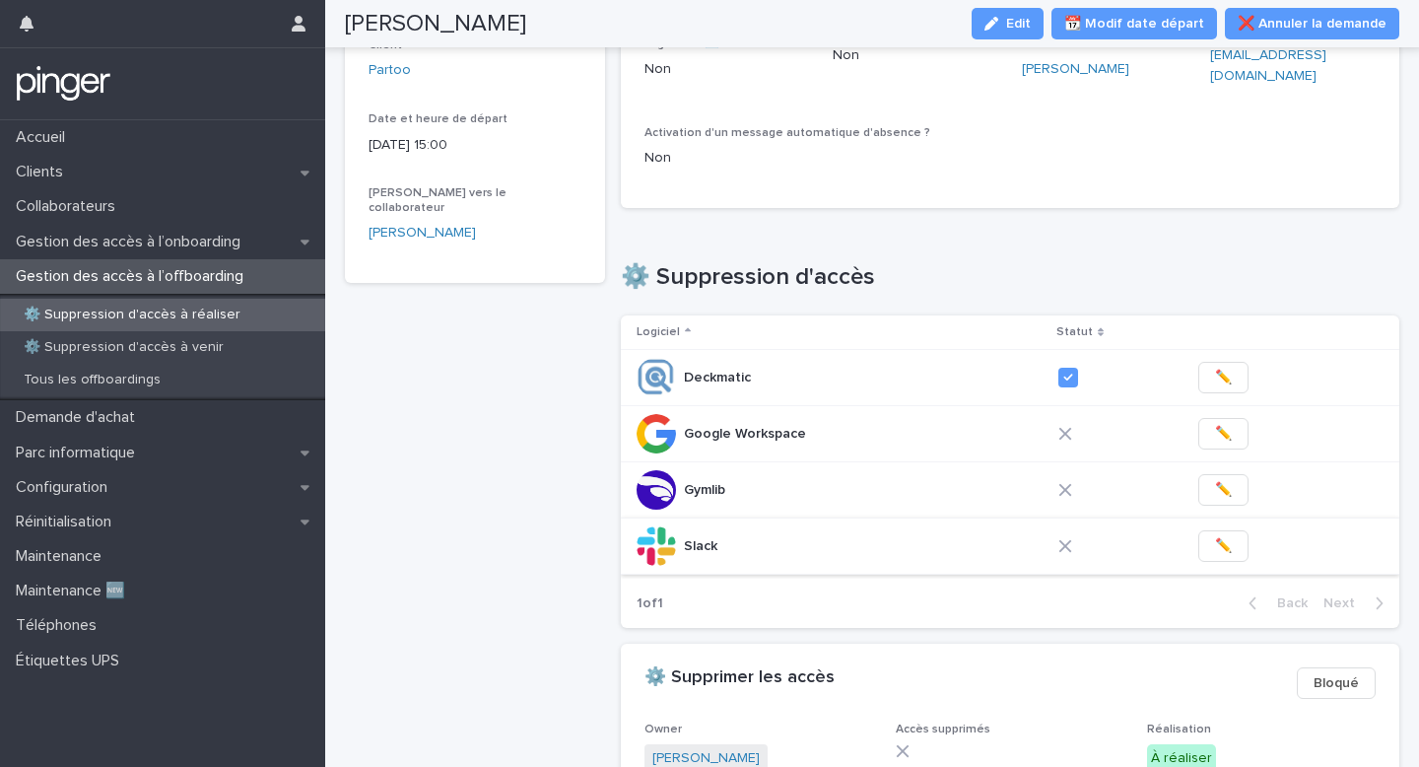
click at [1215, 542] on span "✏️" at bounding box center [1223, 546] width 17 height 20
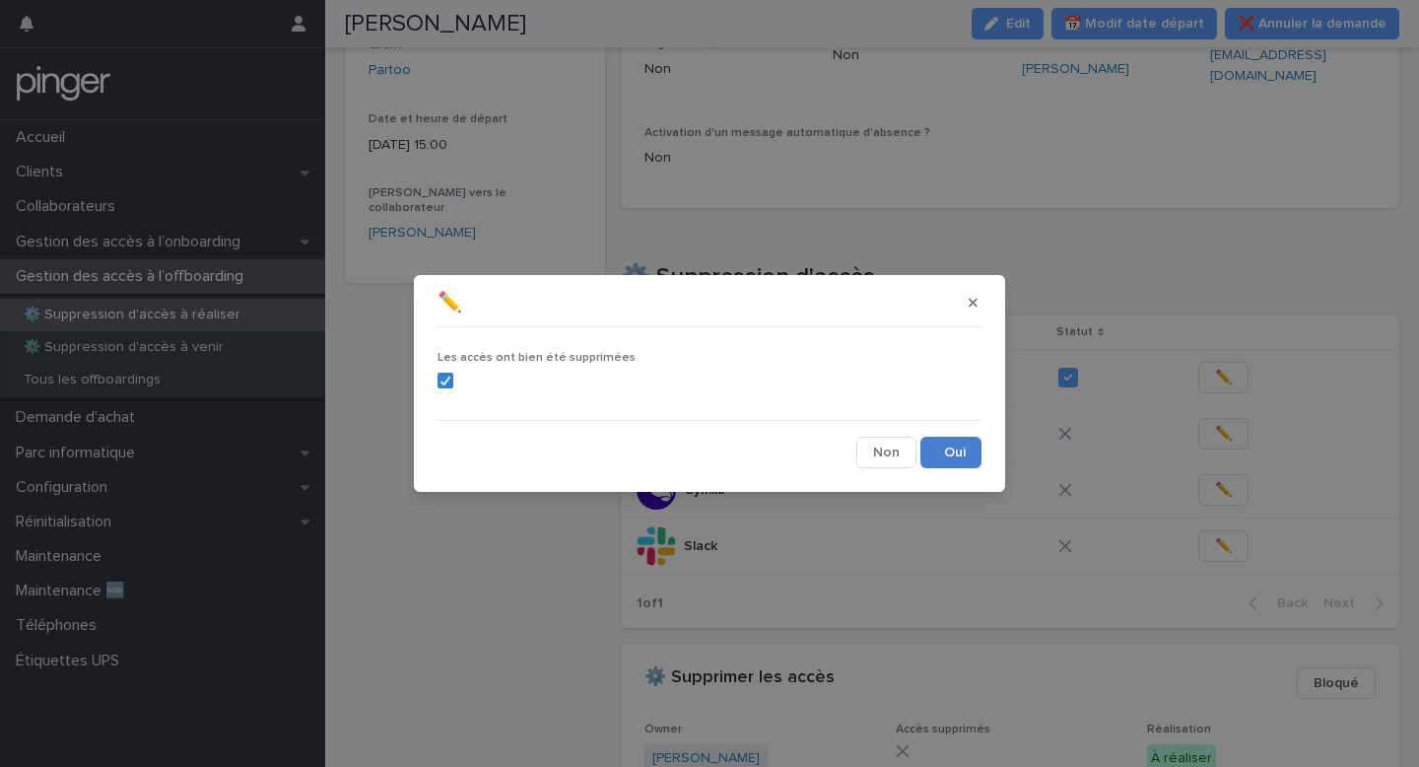
click at [950, 455] on button "Save" at bounding box center [951, 453] width 61 height 32
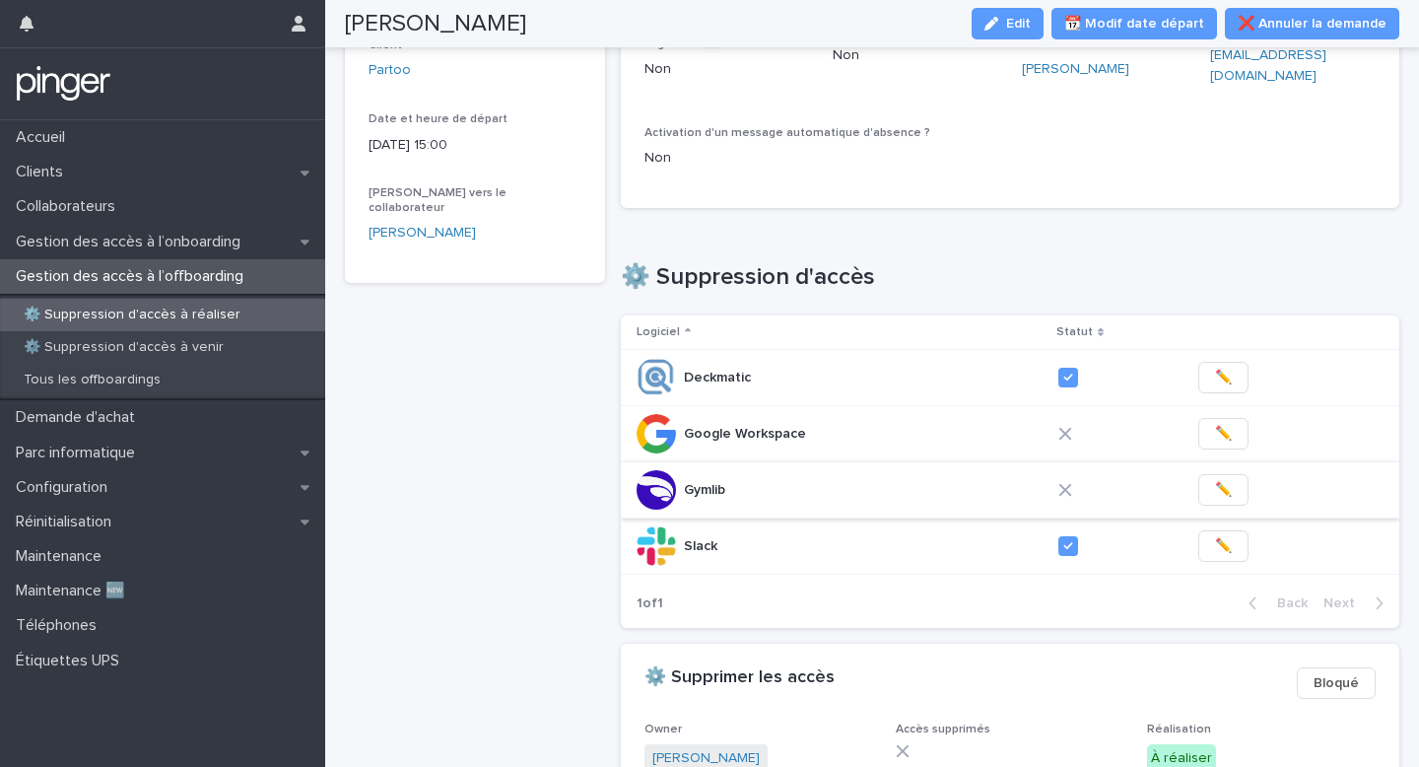
click at [1221, 484] on span "✏️" at bounding box center [1223, 490] width 17 height 20
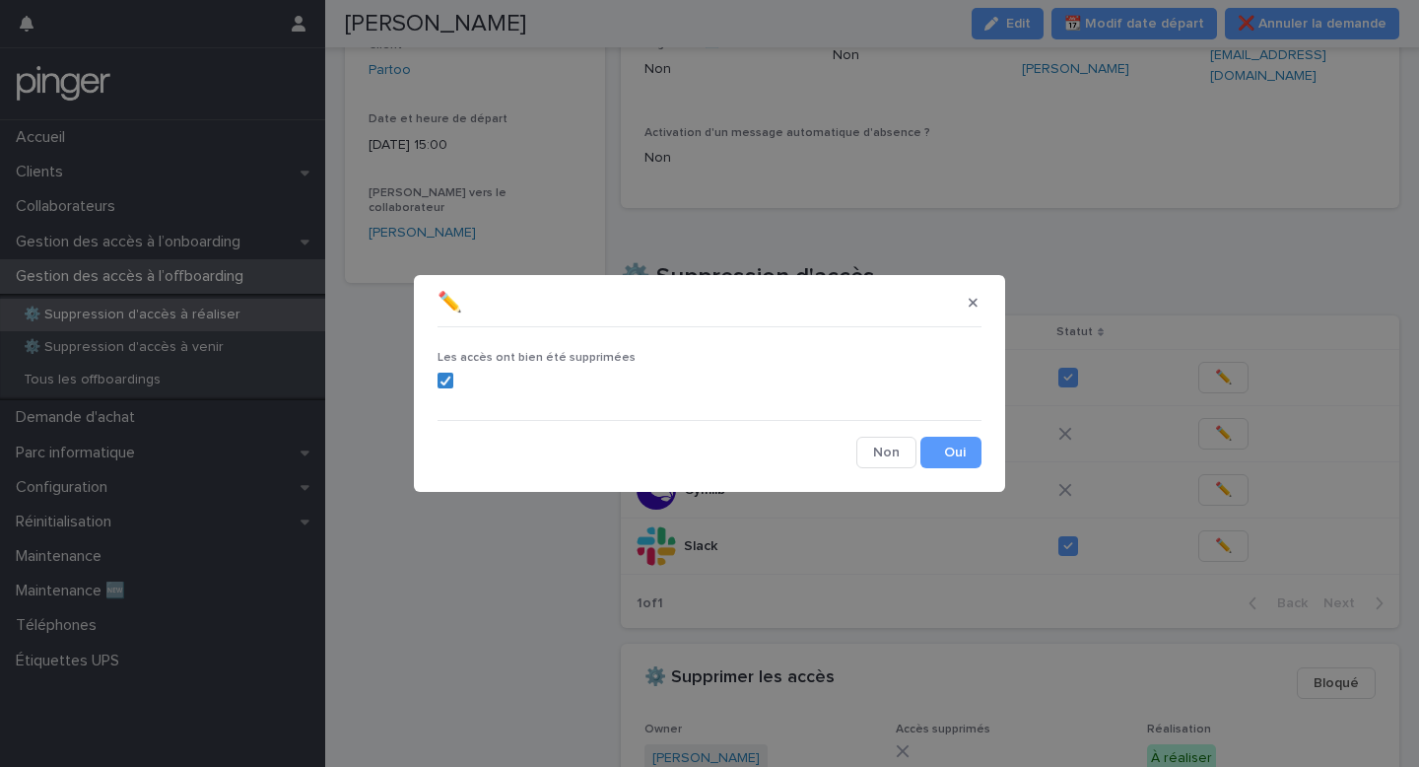
click at [949, 434] on div "Les accès ont bien été supprimées Cancel Save" at bounding box center [710, 401] width 544 height 133
click at [949, 446] on button "Save" at bounding box center [951, 453] width 61 height 32
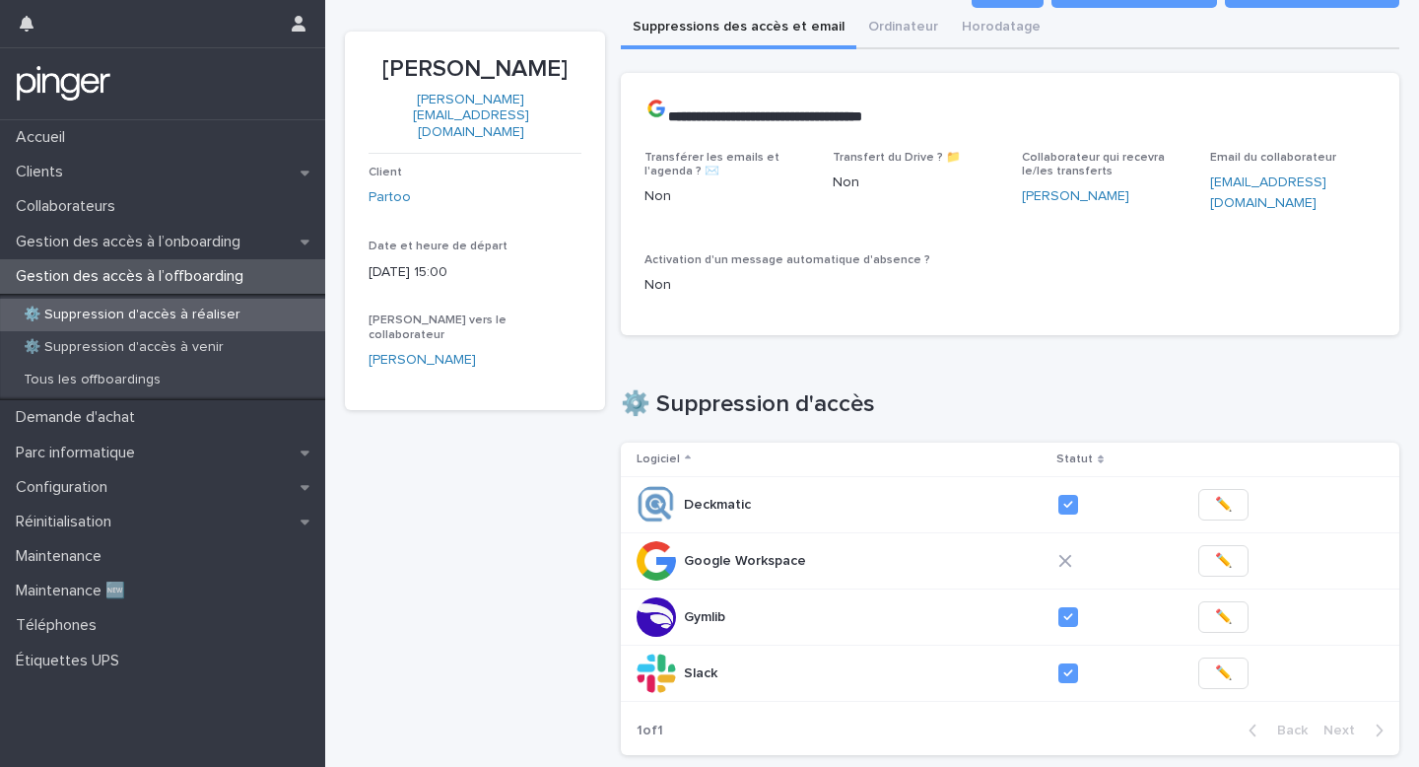
scroll to position [98, 0]
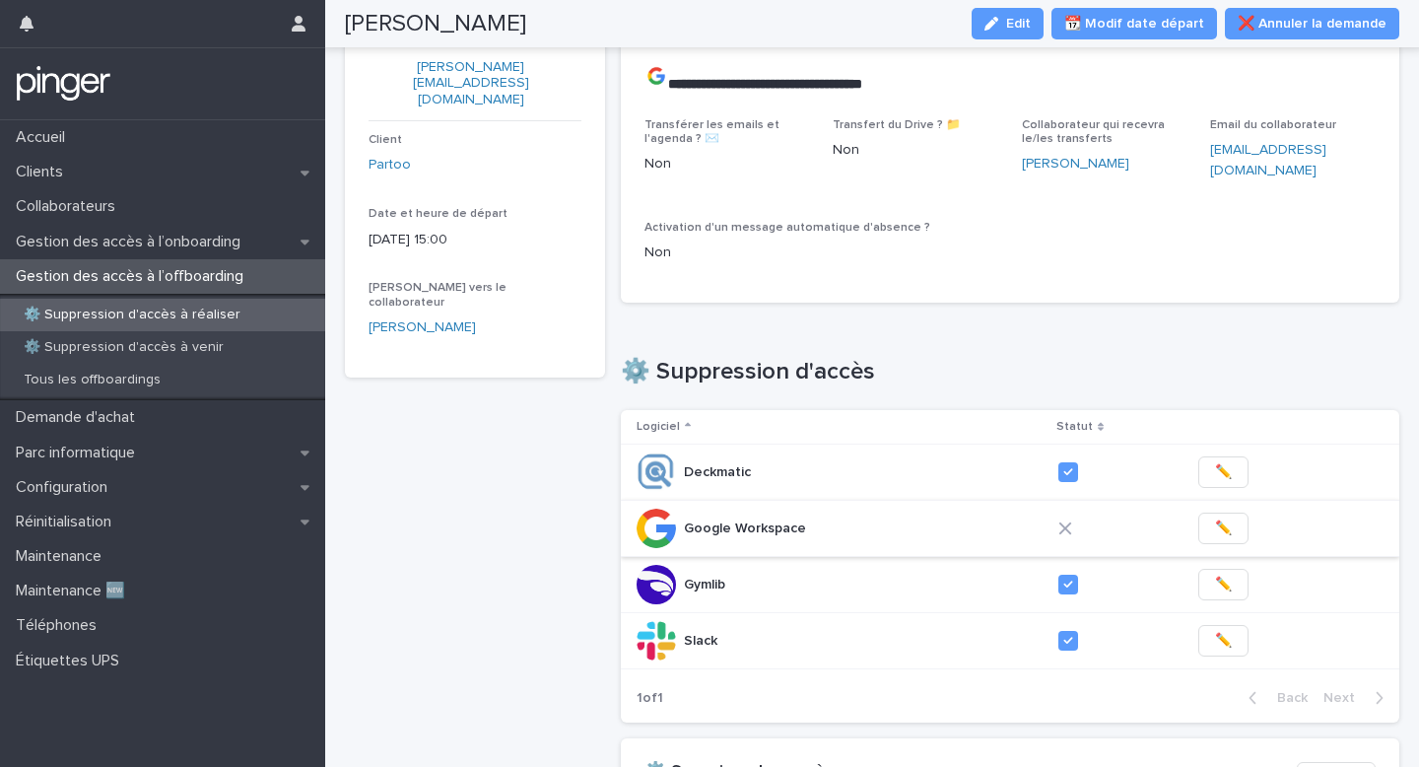
click at [1210, 528] on button "✏️" at bounding box center [1224, 529] width 50 height 32
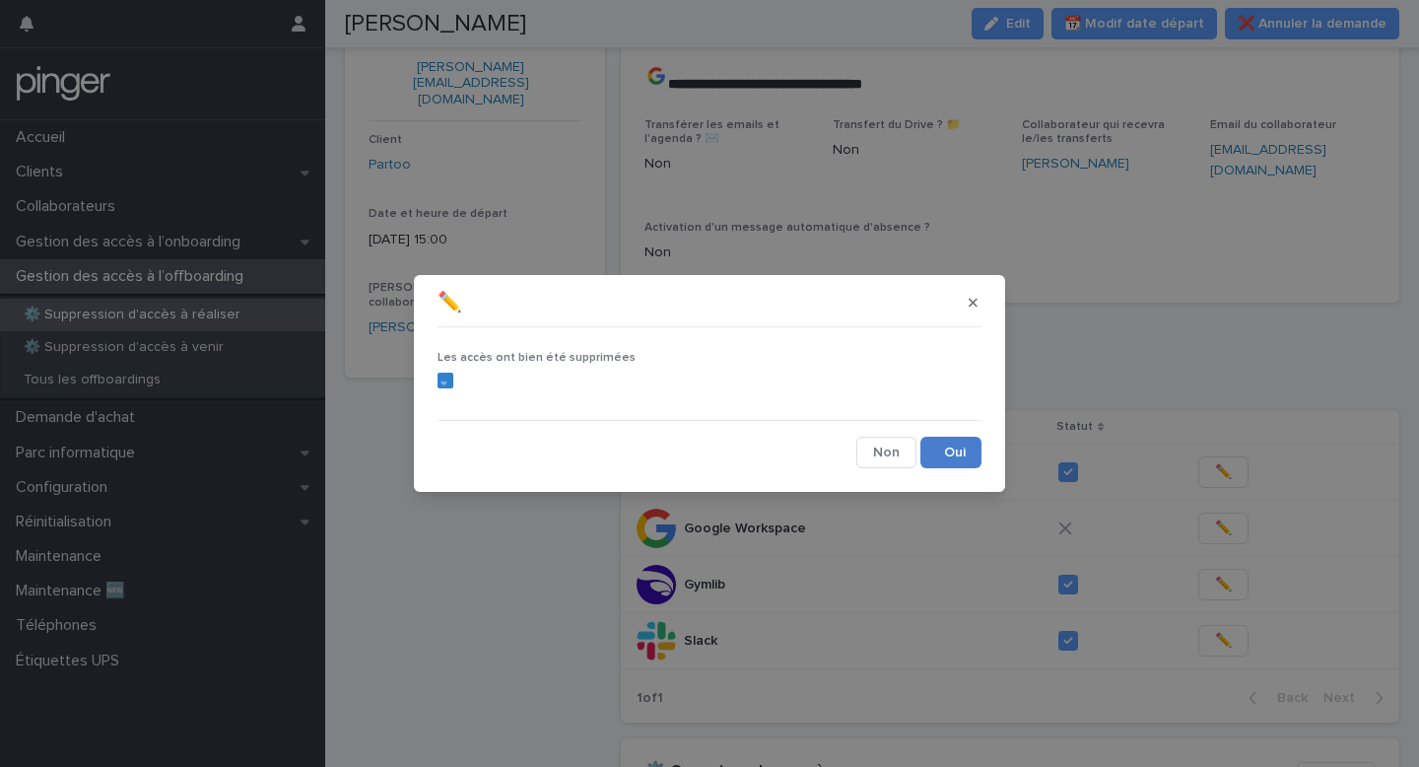
click at [959, 451] on button "Save" at bounding box center [951, 453] width 61 height 32
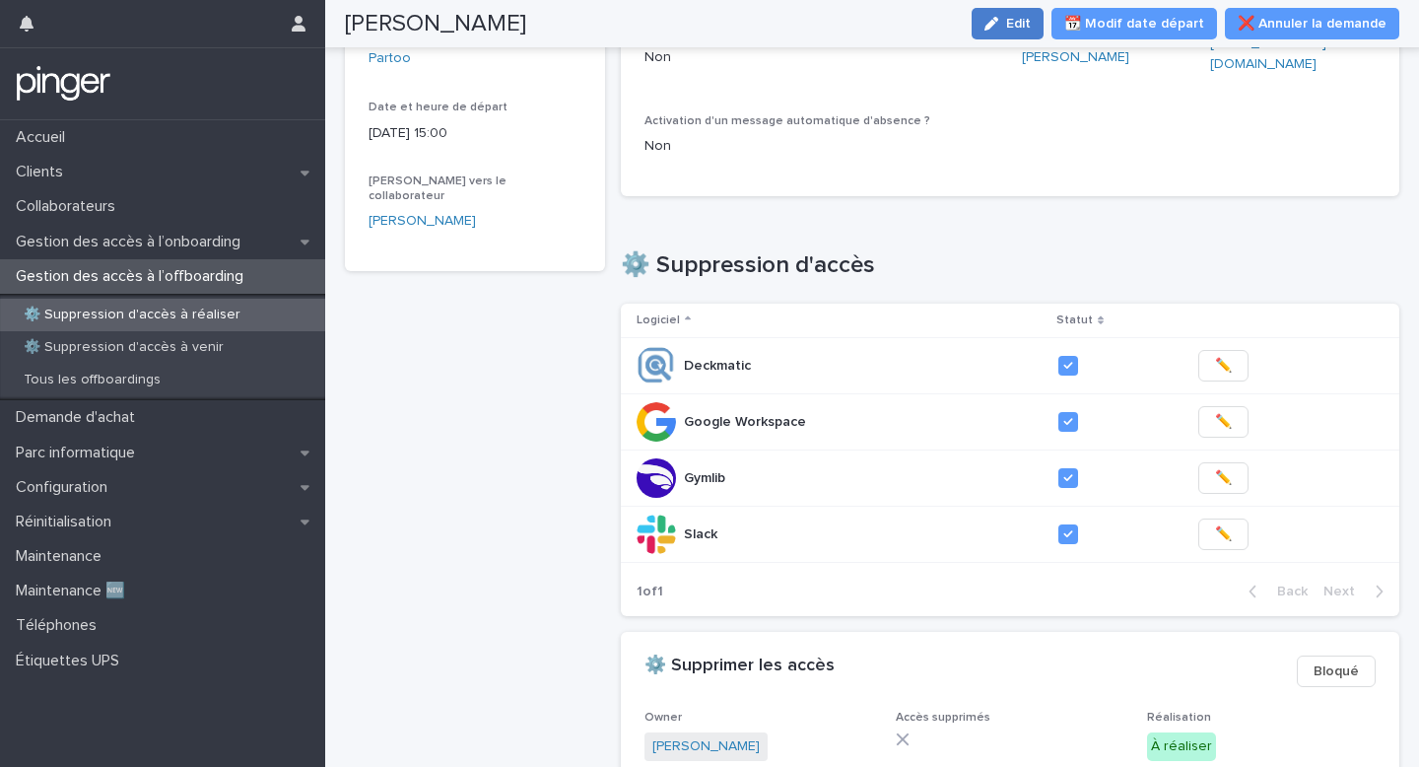
click at [1031, 17] on span "Edit" at bounding box center [1018, 24] width 25 height 14
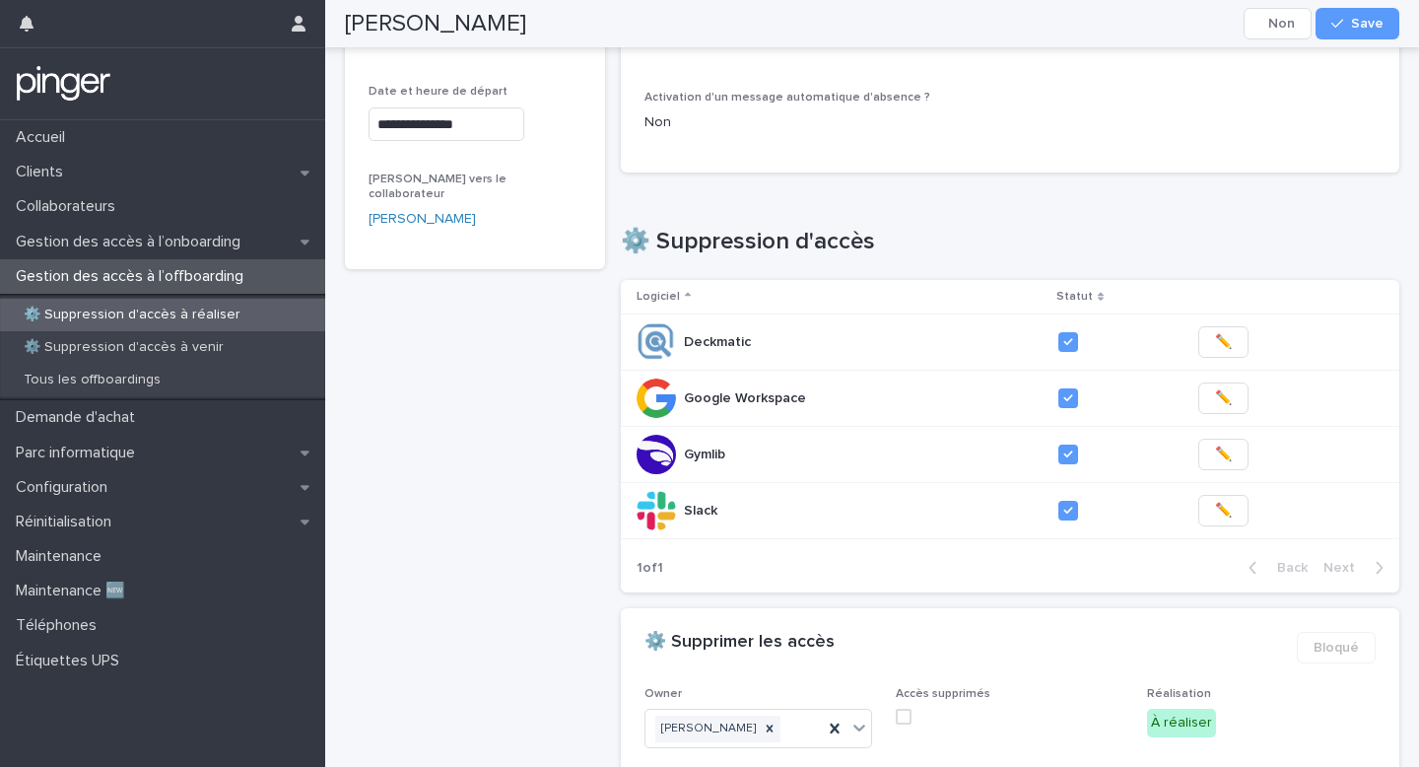
scroll to position [568, 0]
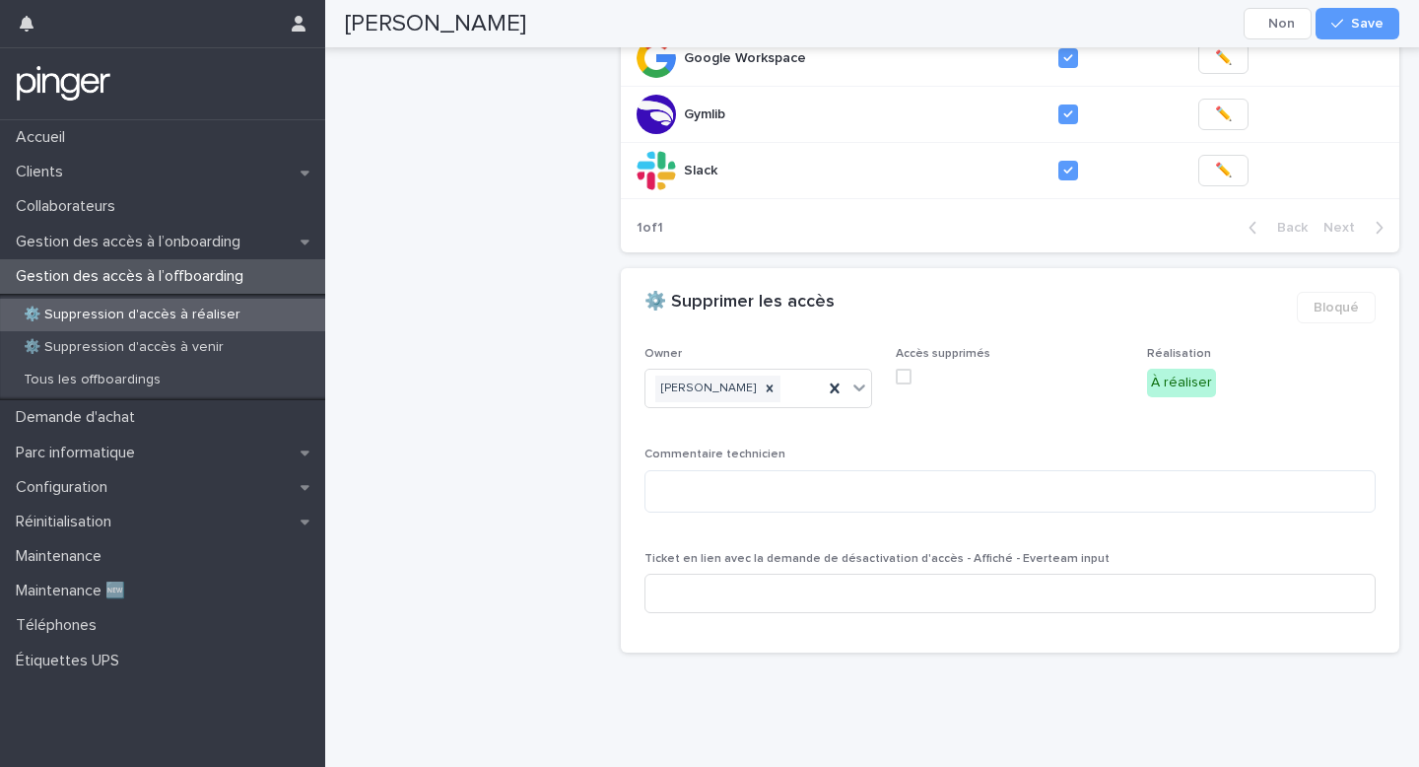
click at [905, 385] on div "Accès supprimés" at bounding box center [1010, 373] width 228 height 53
click at [905, 374] on span at bounding box center [904, 377] width 16 height 16
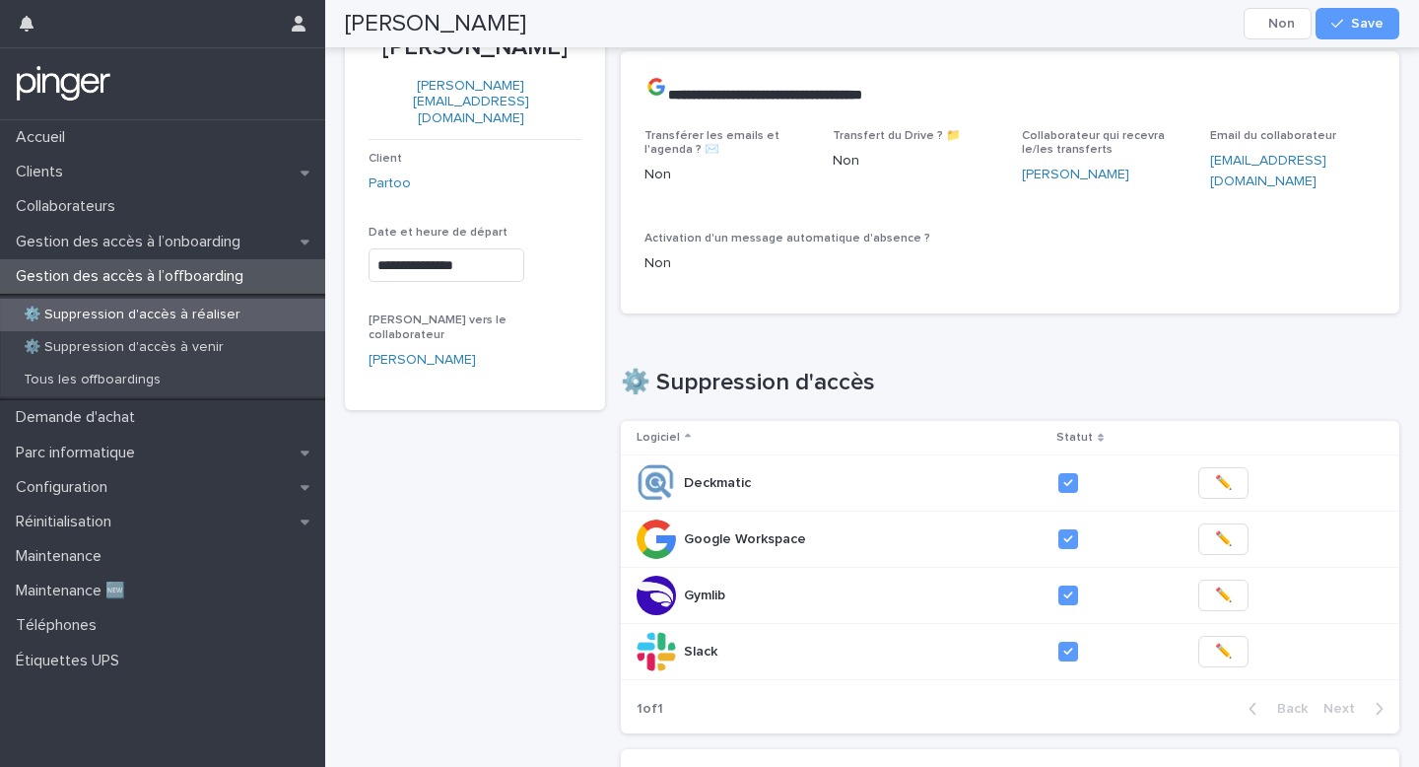
scroll to position [0, 0]
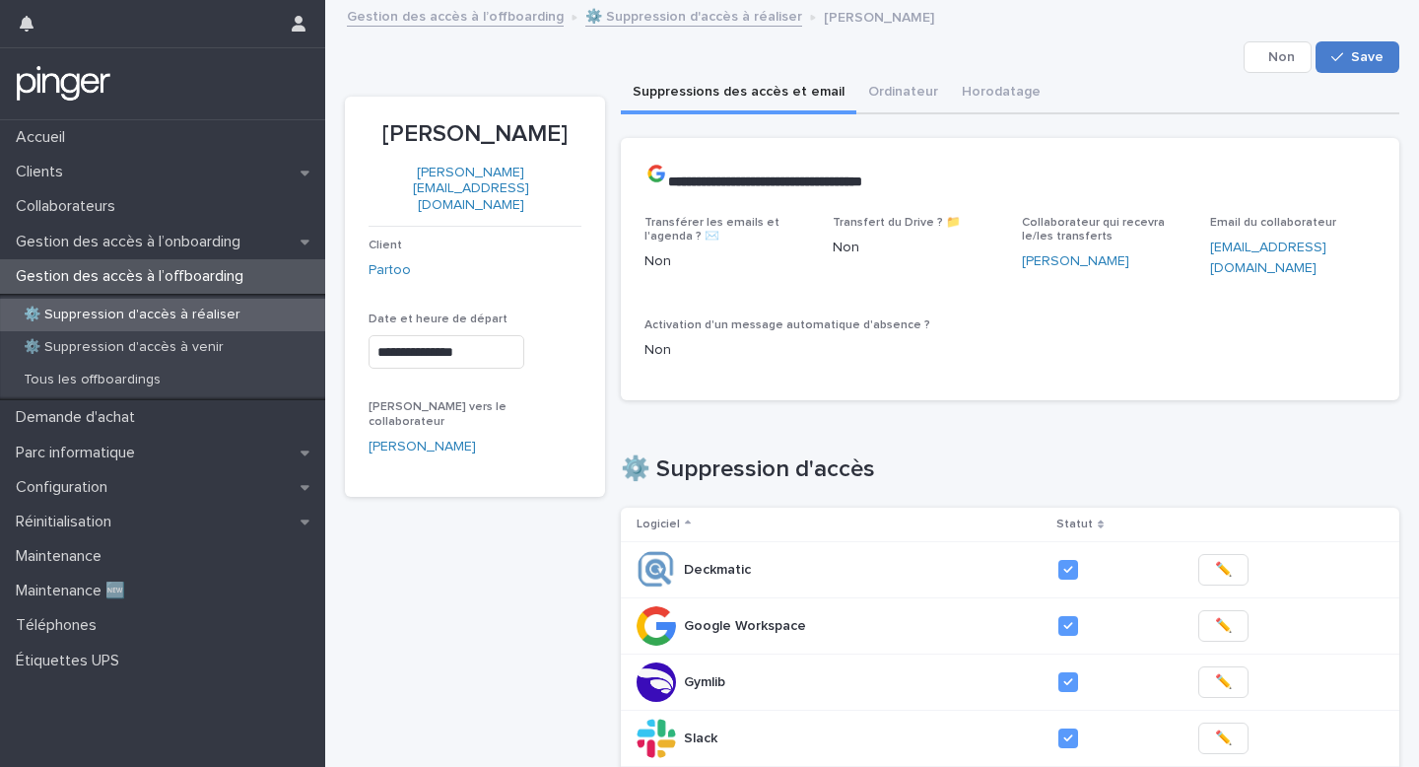
click at [1376, 56] on span "Save" at bounding box center [1367, 57] width 33 height 14
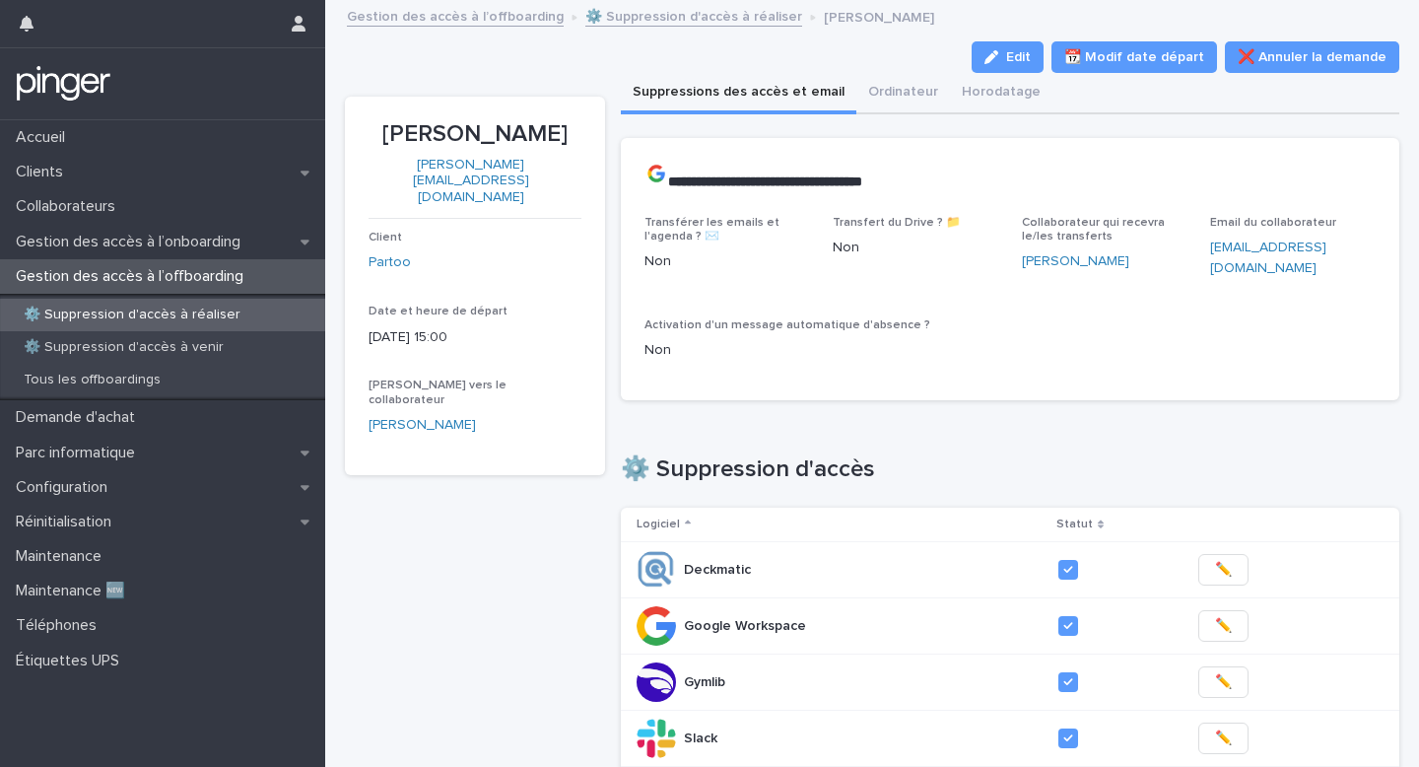
click at [651, 16] on link "⚙️ Suppression d'accès à réaliser" at bounding box center [693, 15] width 217 height 23
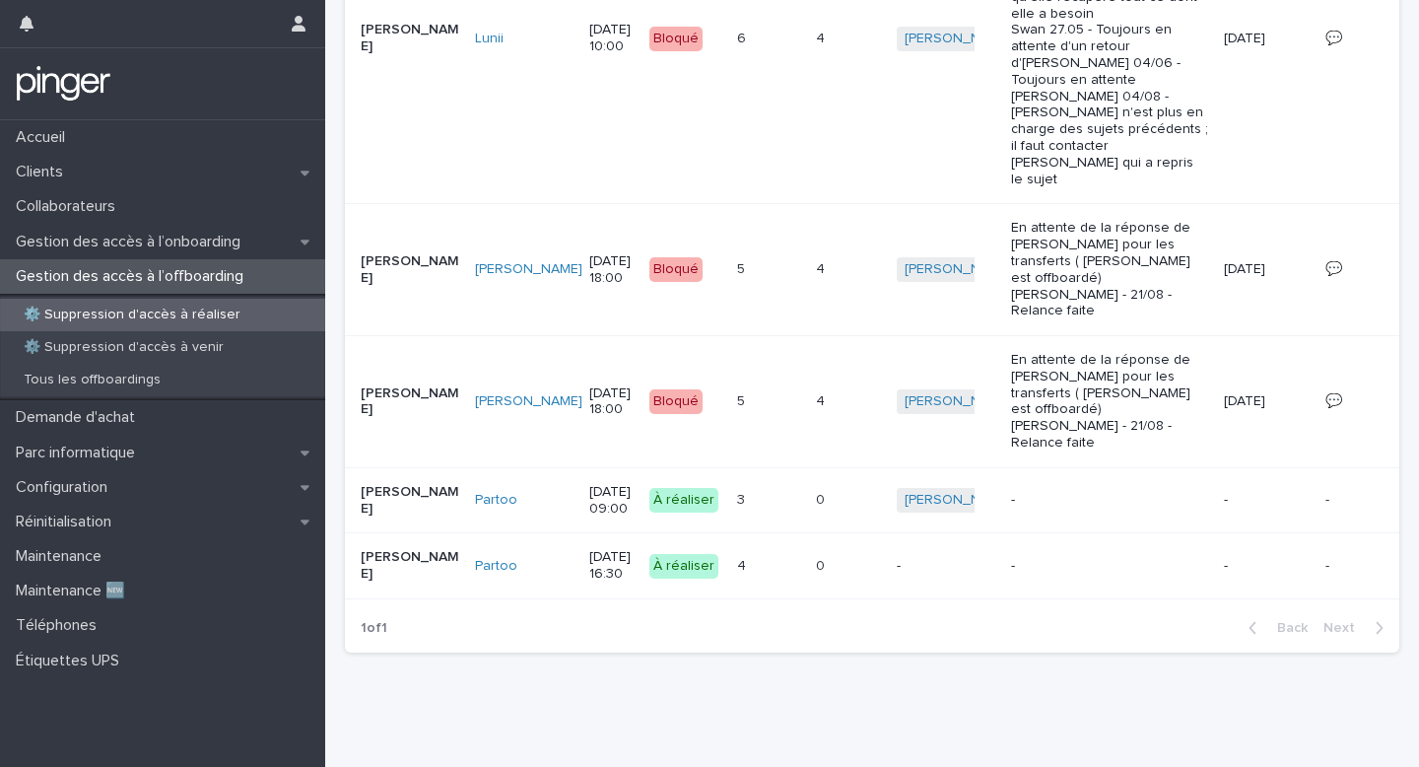
scroll to position [715, 0]
click at [737, 511] on div "3 3" at bounding box center [768, 500] width 63 height 33
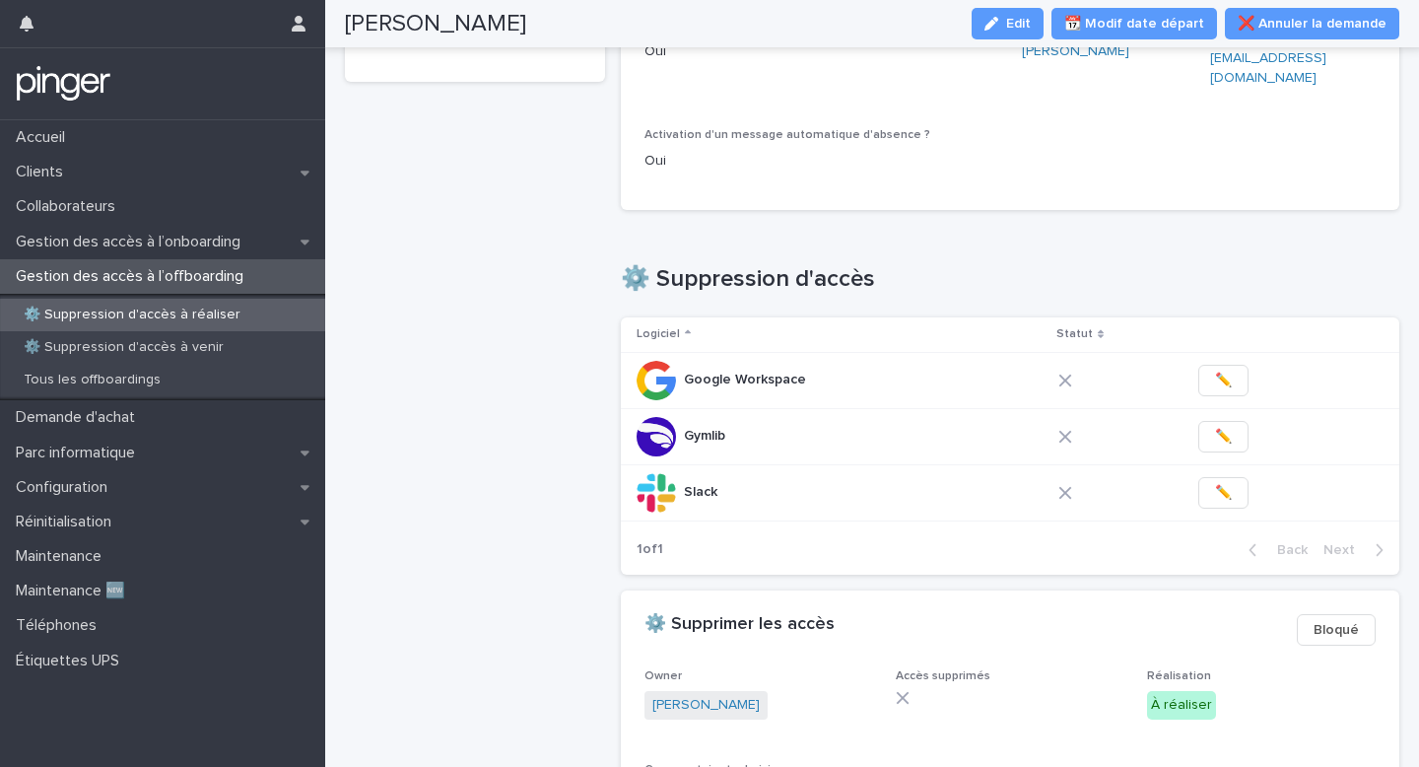
scroll to position [353, 0]
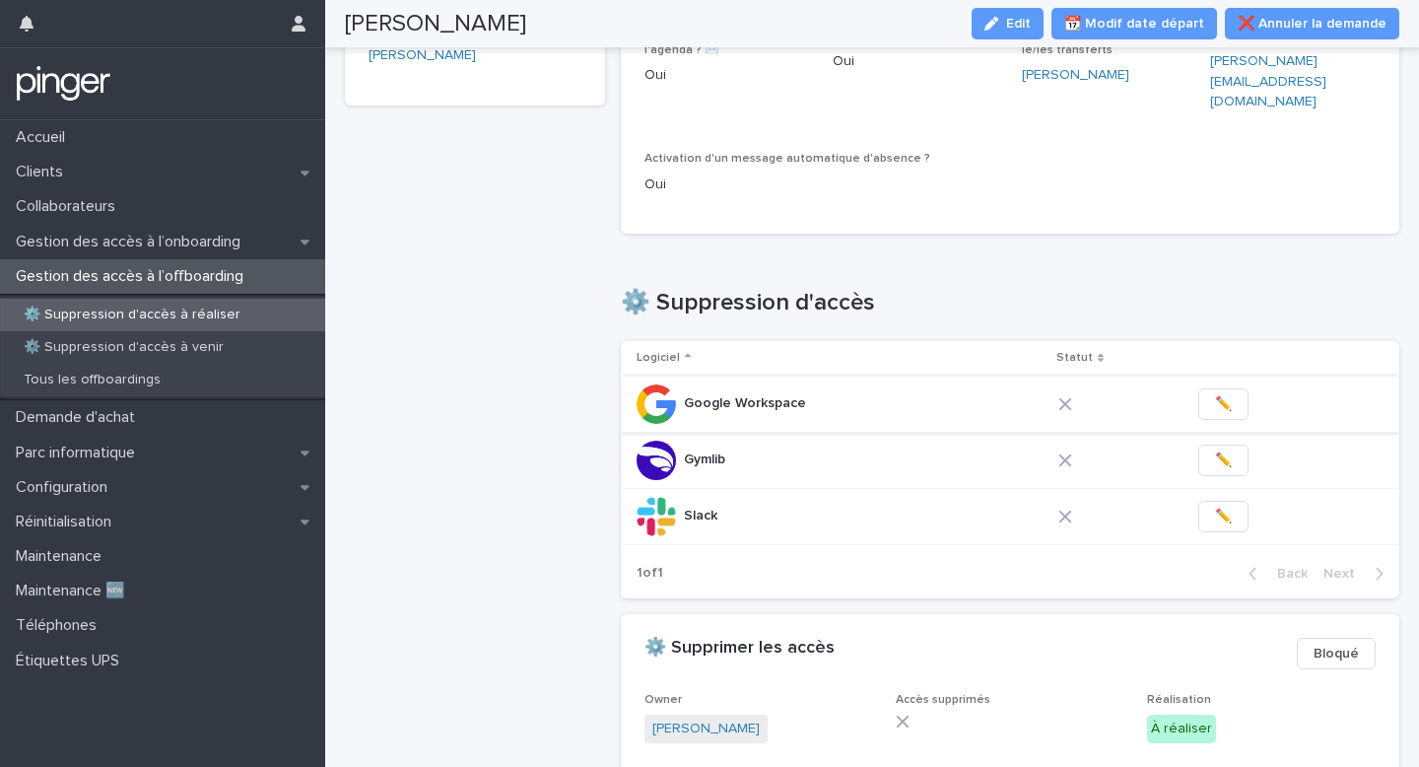
click at [1227, 388] on button "✏️" at bounding box center [1224, 404] width 50 height 32
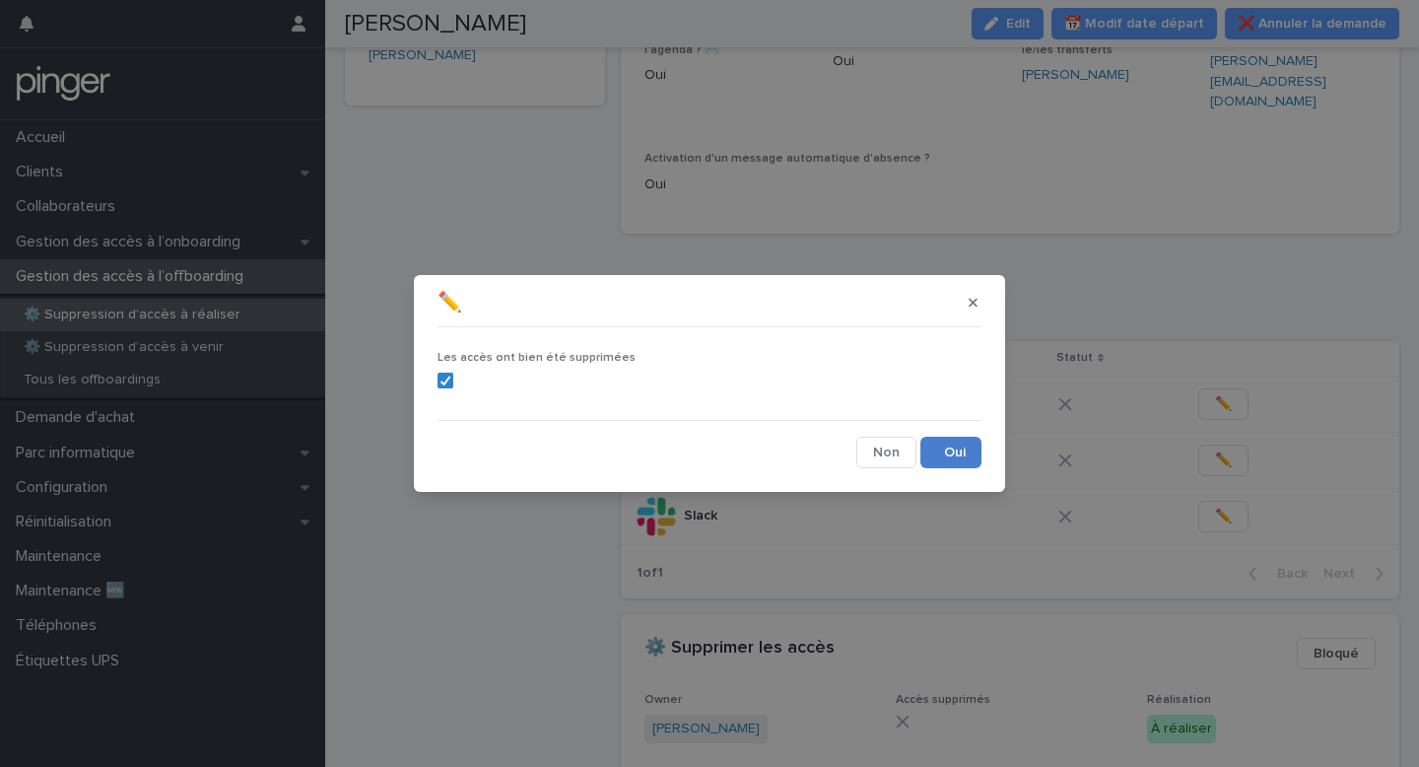
click at [934, 456] on button "Save" at bounding box center [951, 453] width 61 height 32
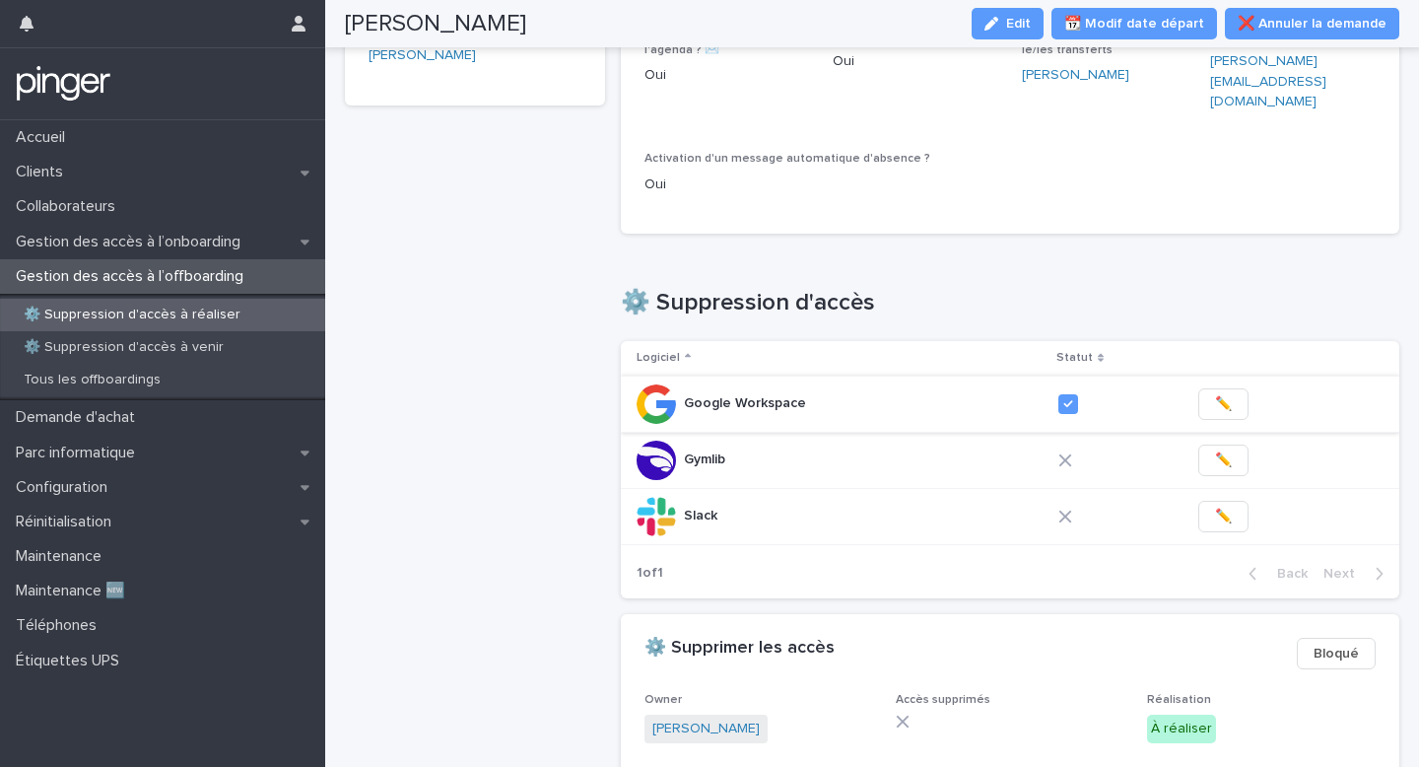
drag, startPoint x: 1217, startPoint y: 445, endPoint x: 1156, endPoint y: 392, distance: 80.4
click at [1136, 405] on tbody "Google Workspace Google Workspace ✏️ Gymlib Gymlib ✏️ Slack Slack ✏️" at bounding box center [1011, 460] width 780 height 169
click at [1215, 394] on span "✏️" at bounding box center [1223, 404] width 17 height 20
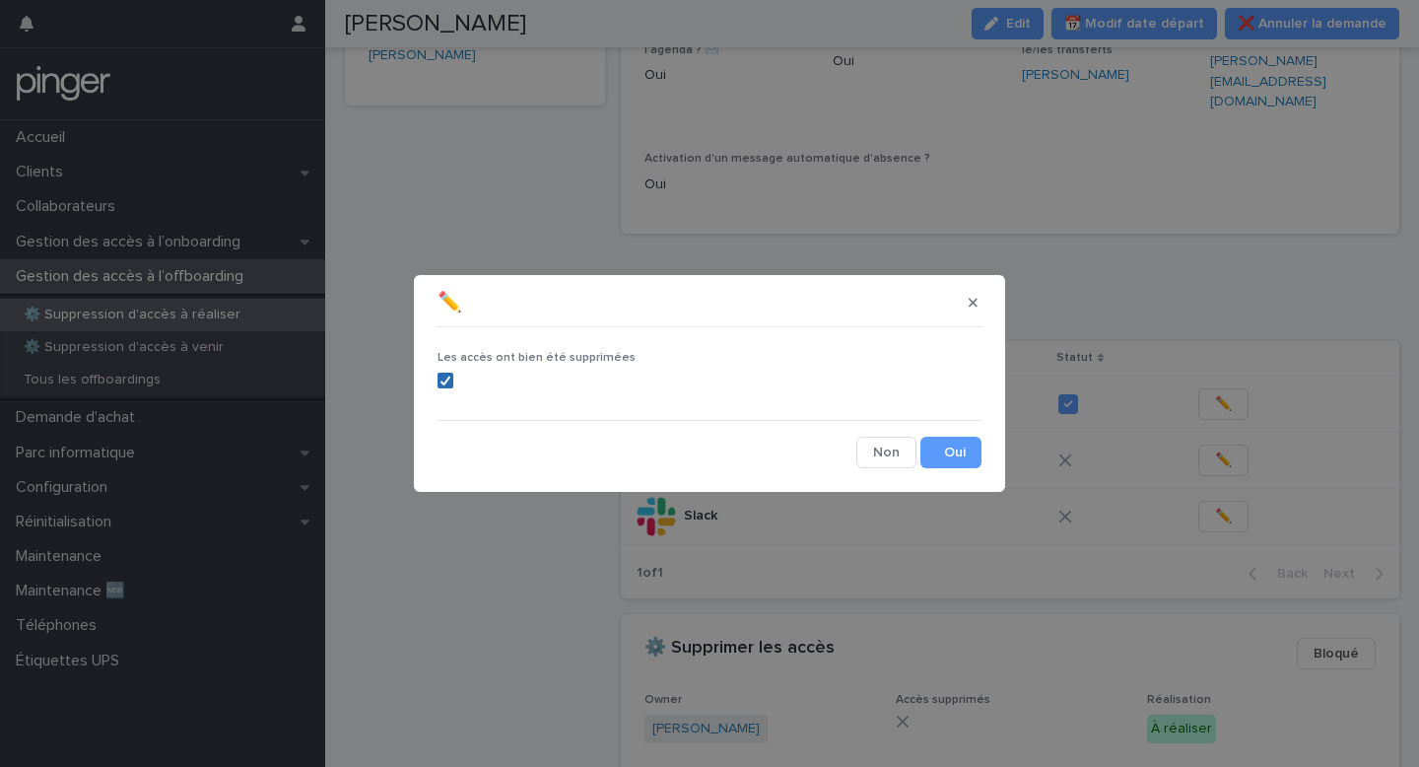
click at [436, 371] on div "Les accès ont bien été supprimées Cancel Save" at bounding box center [710, 401] width 554 height 143
click at [446, 377] on icon at bounding box center [446, 381] width 12 height 10
click at [965, 456] on button "Save" at bounding box center [951, 453] width 61 height 32
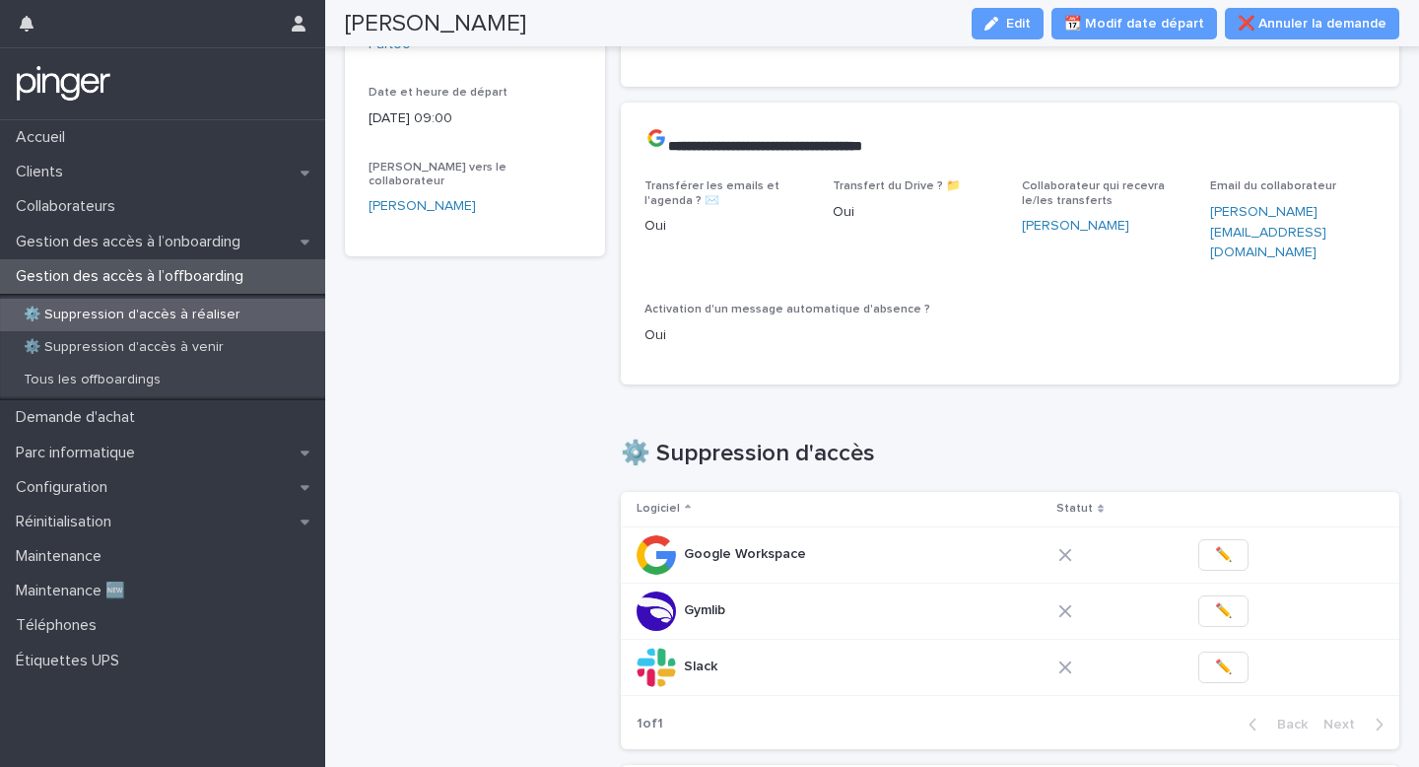
scroll to position [0, 0]
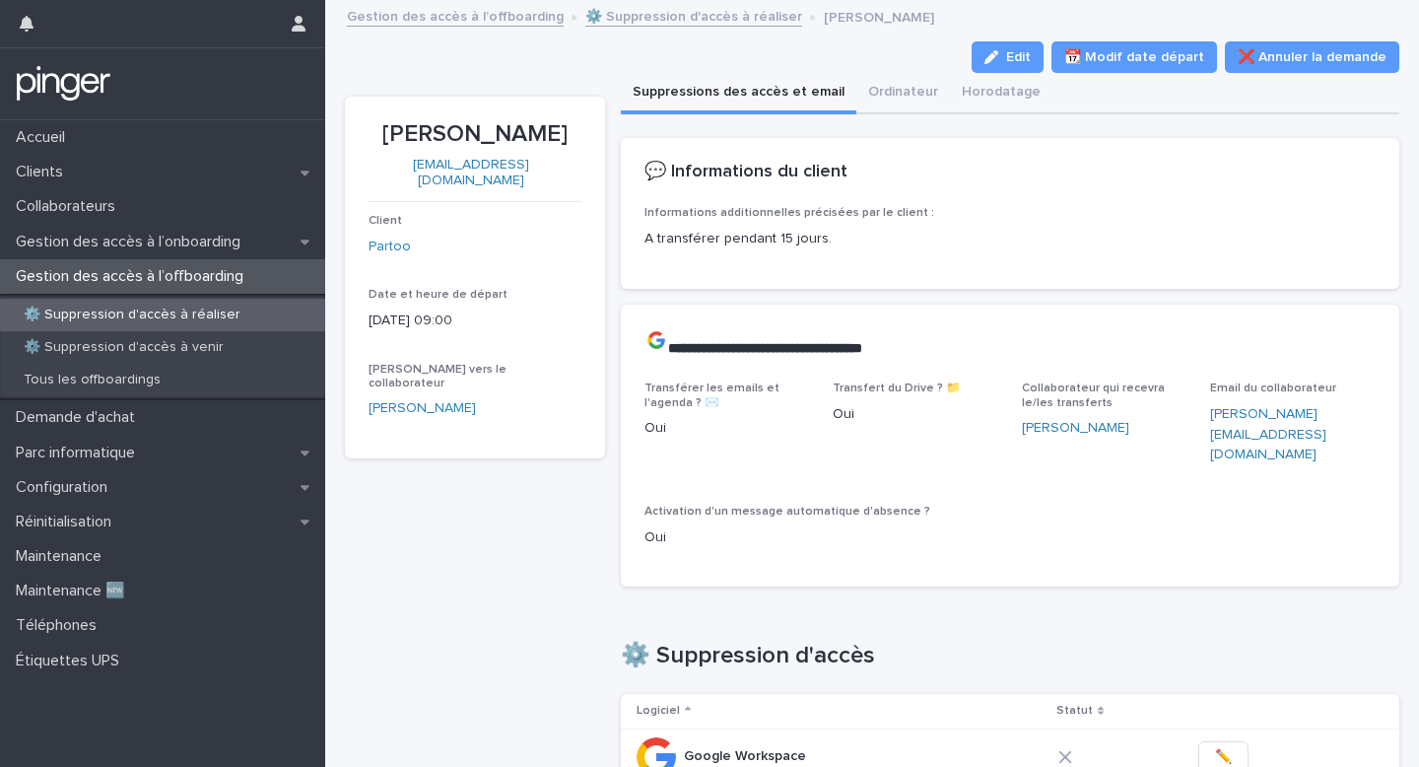
click at [625, 16] on link "⚙️ Suppression d'accès à réaliser" at bounding box center [693, 15] width 217 height 23
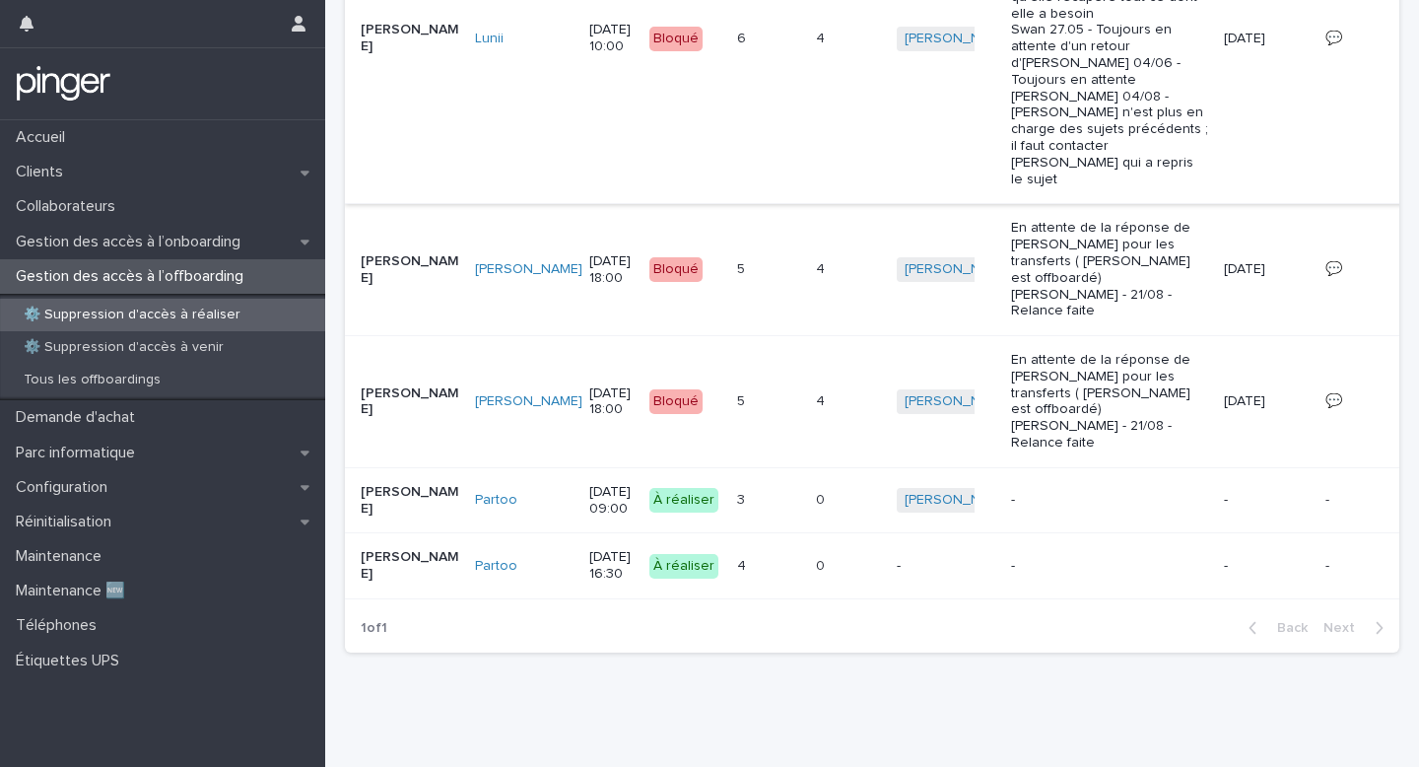
scroll to position [715, 0]
click at [808, 509] on td "0 0" at bounding box center [848, 500] width 81 height 66
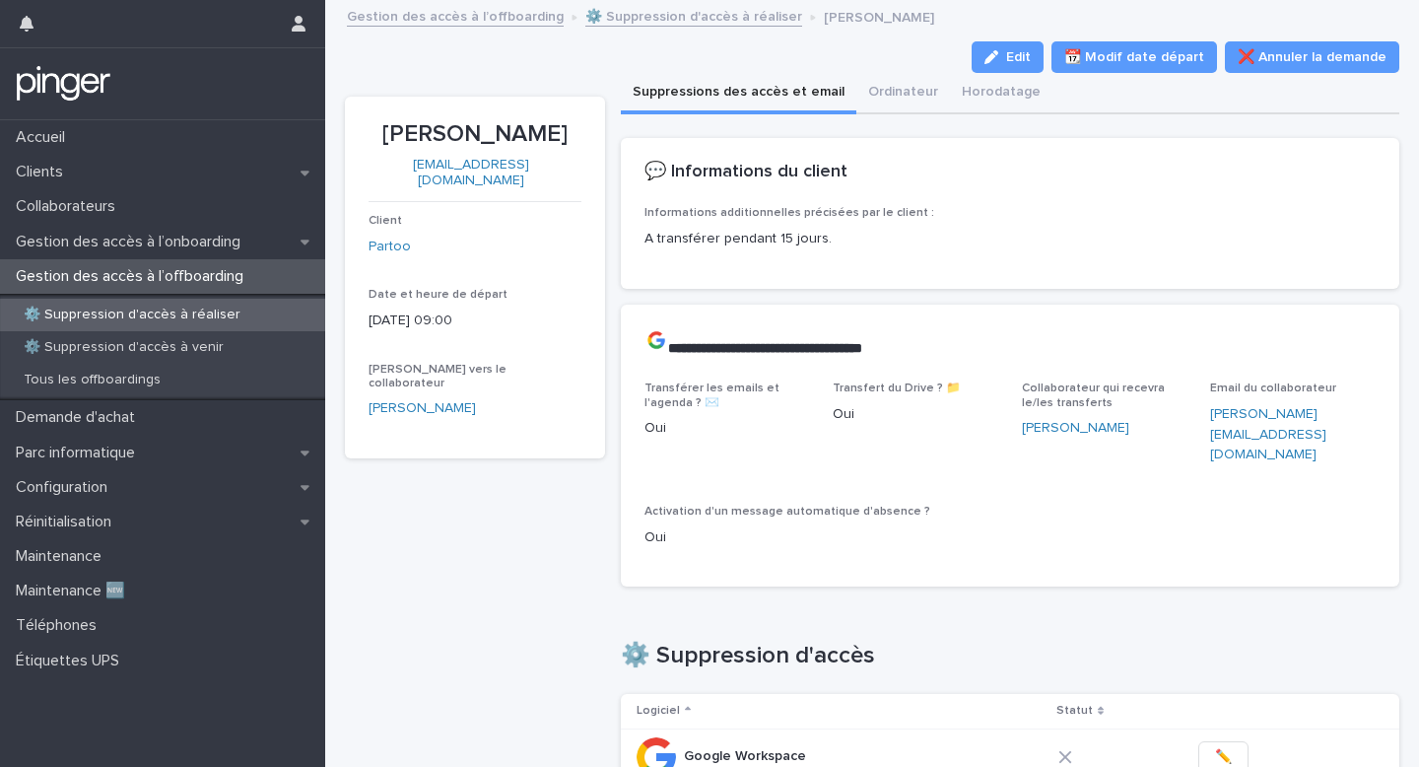
click at [483, 128] on p "Safia El Makoul" at bounding box center [475, 134] width 213 height 29
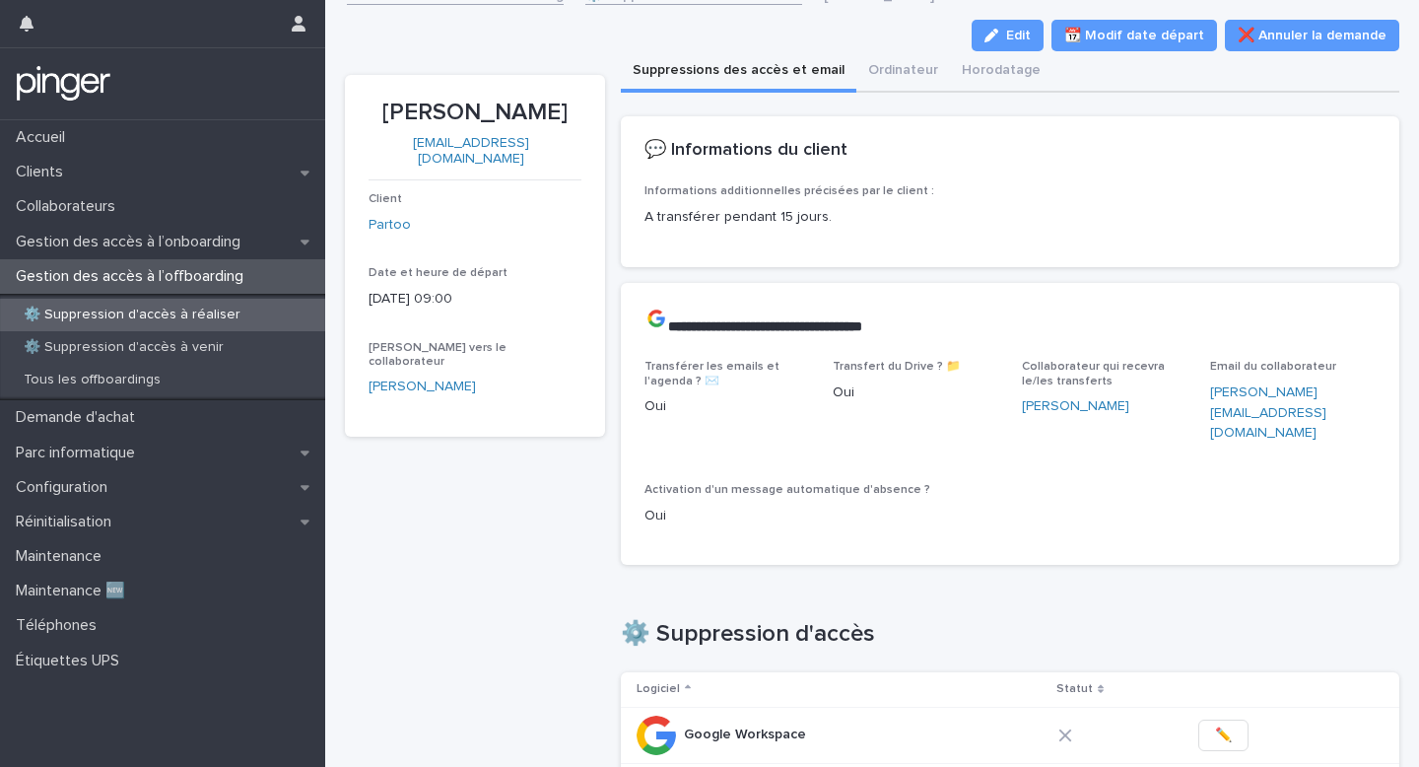
scroll to position [0, 6]
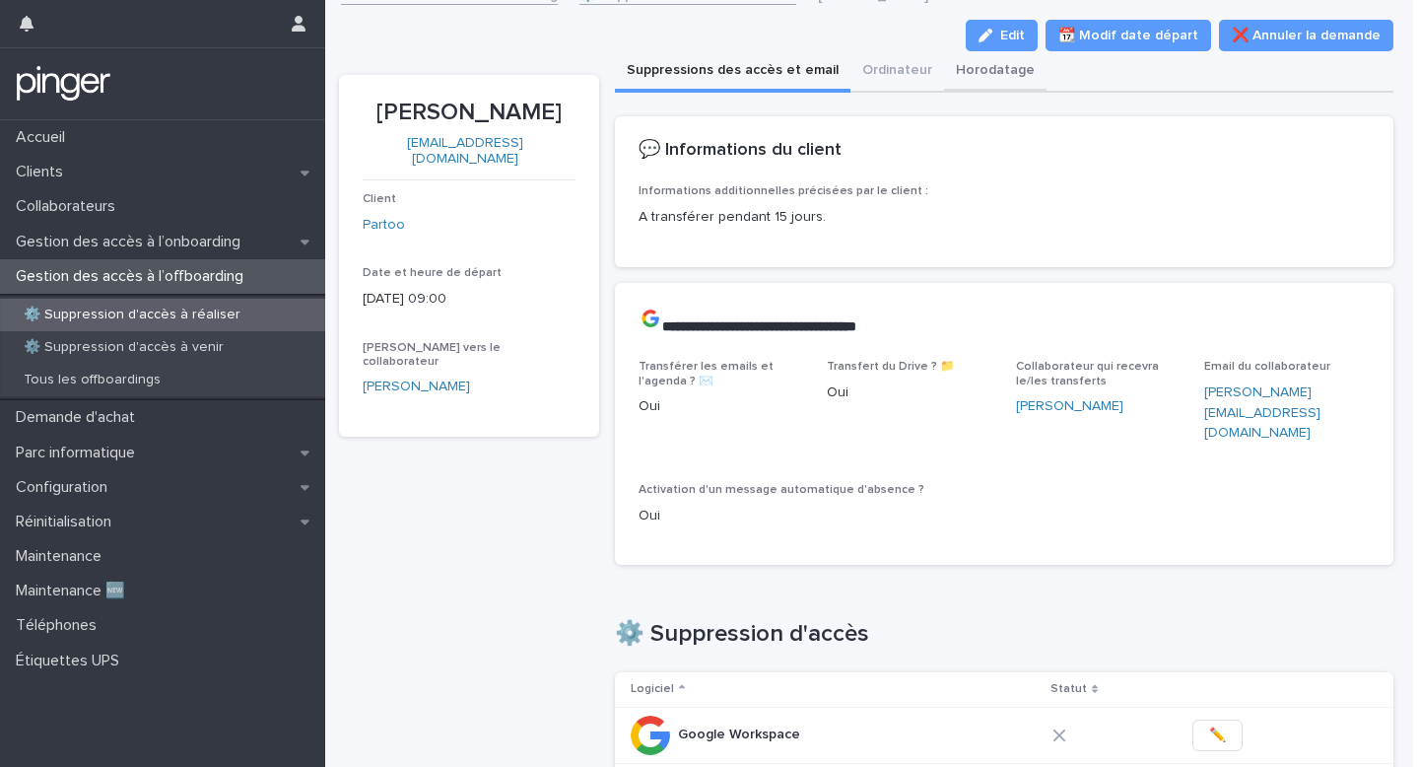
click at [1022, 51] on button "Horodatage" at bounding box center [995, 71] width 103 height 41
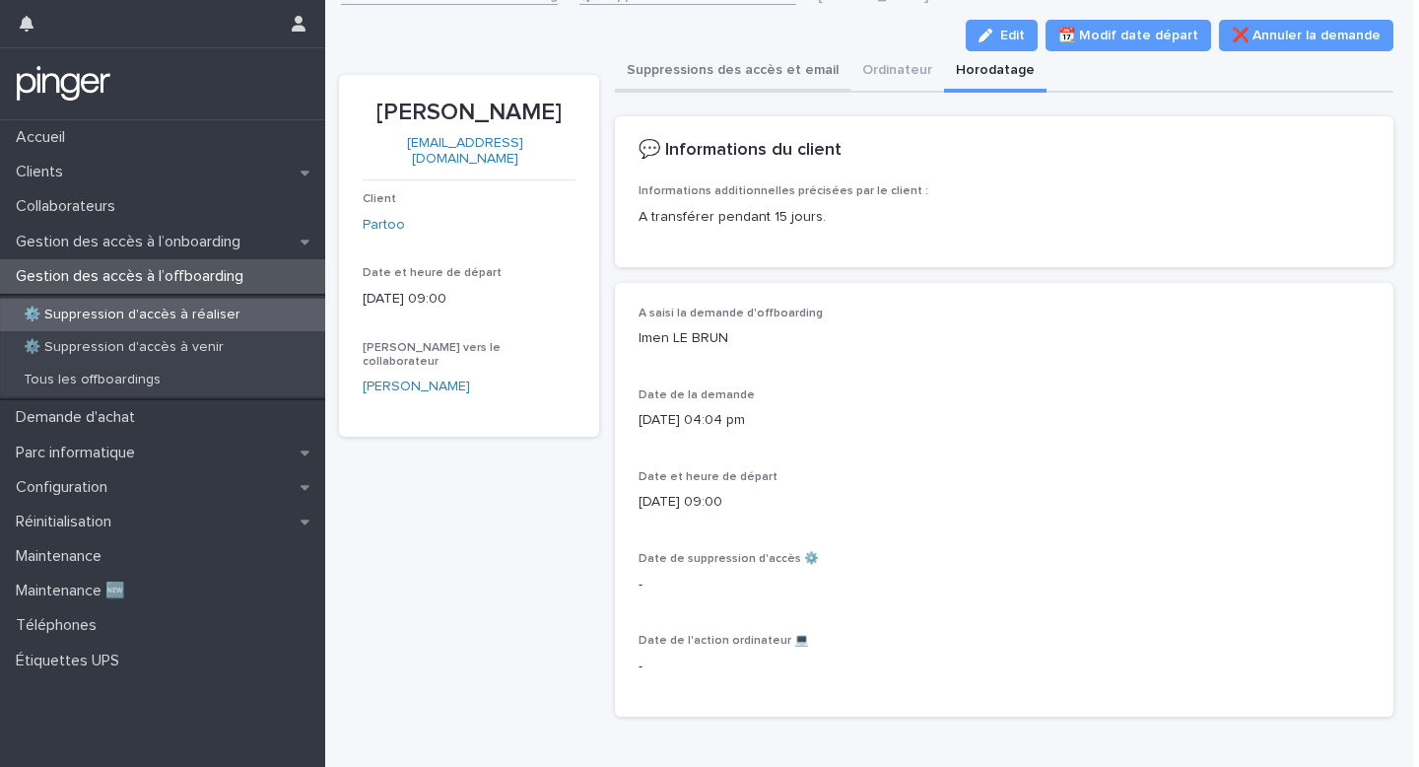
click at [680, 68] on button "Suppressions des accès et email" at bounding box center [733, 71] width 236 height 41
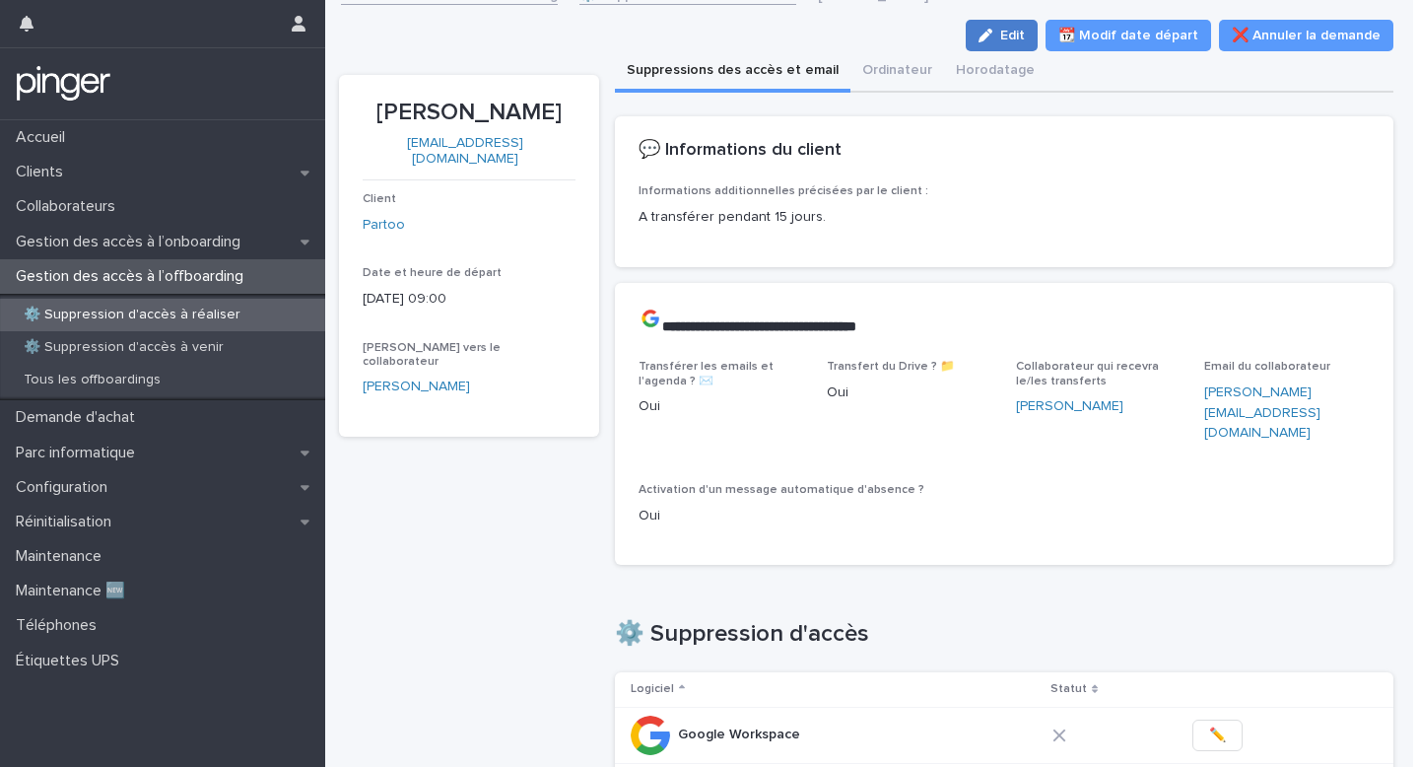
click at [1025, 36] on span "Edit" at bounding box center [1012, 36] width 25 height 14
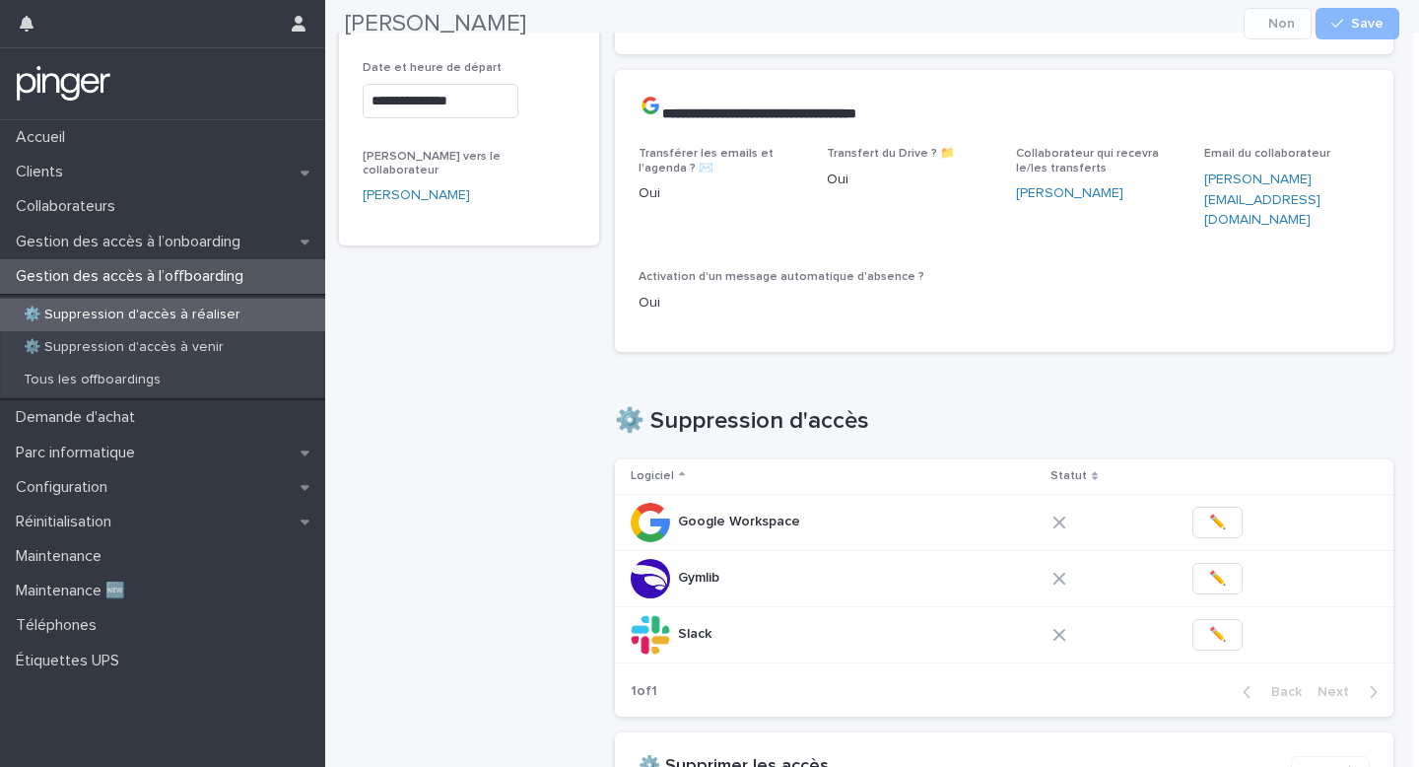
scroll to position [336, 0]
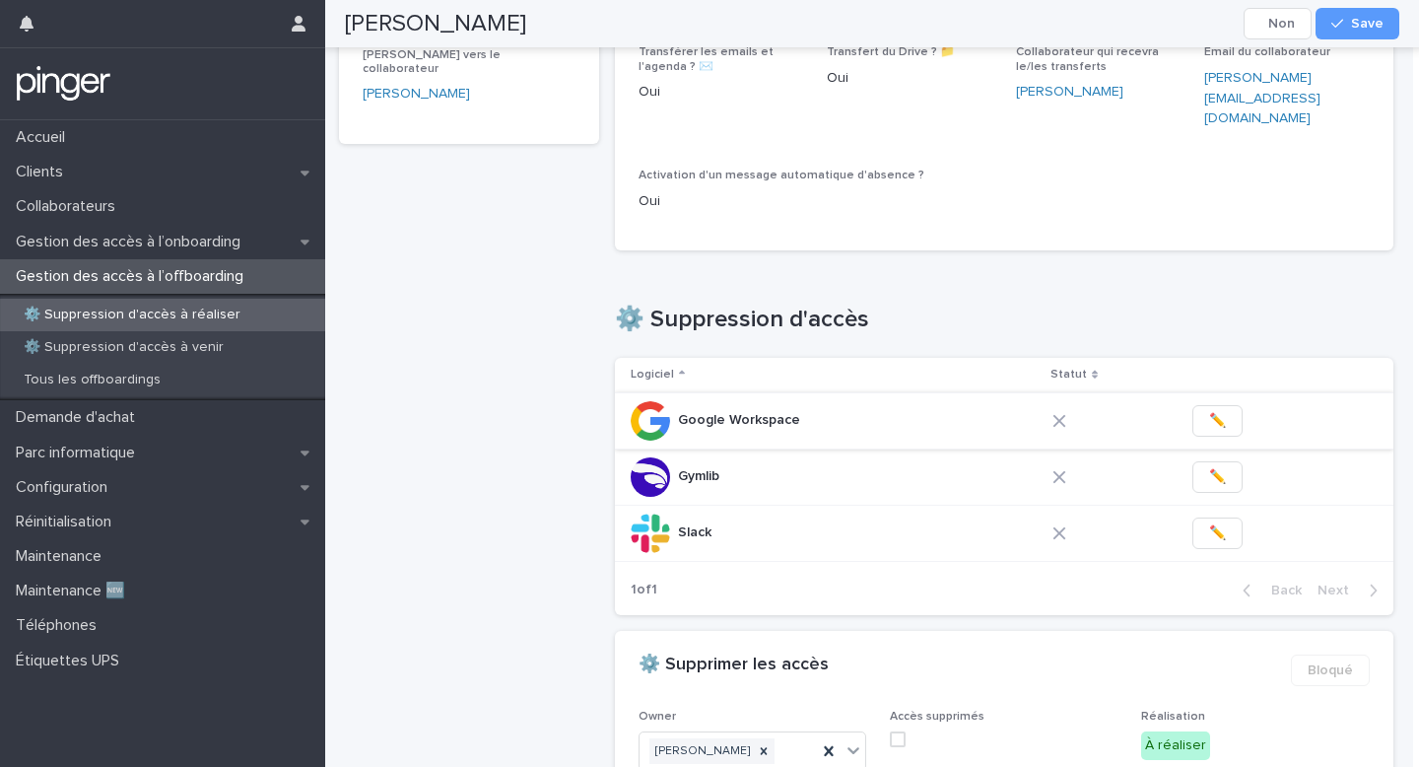
click at [1201, 405] on button "✏️" at bounding box center [1218, 421] width 50 height 32
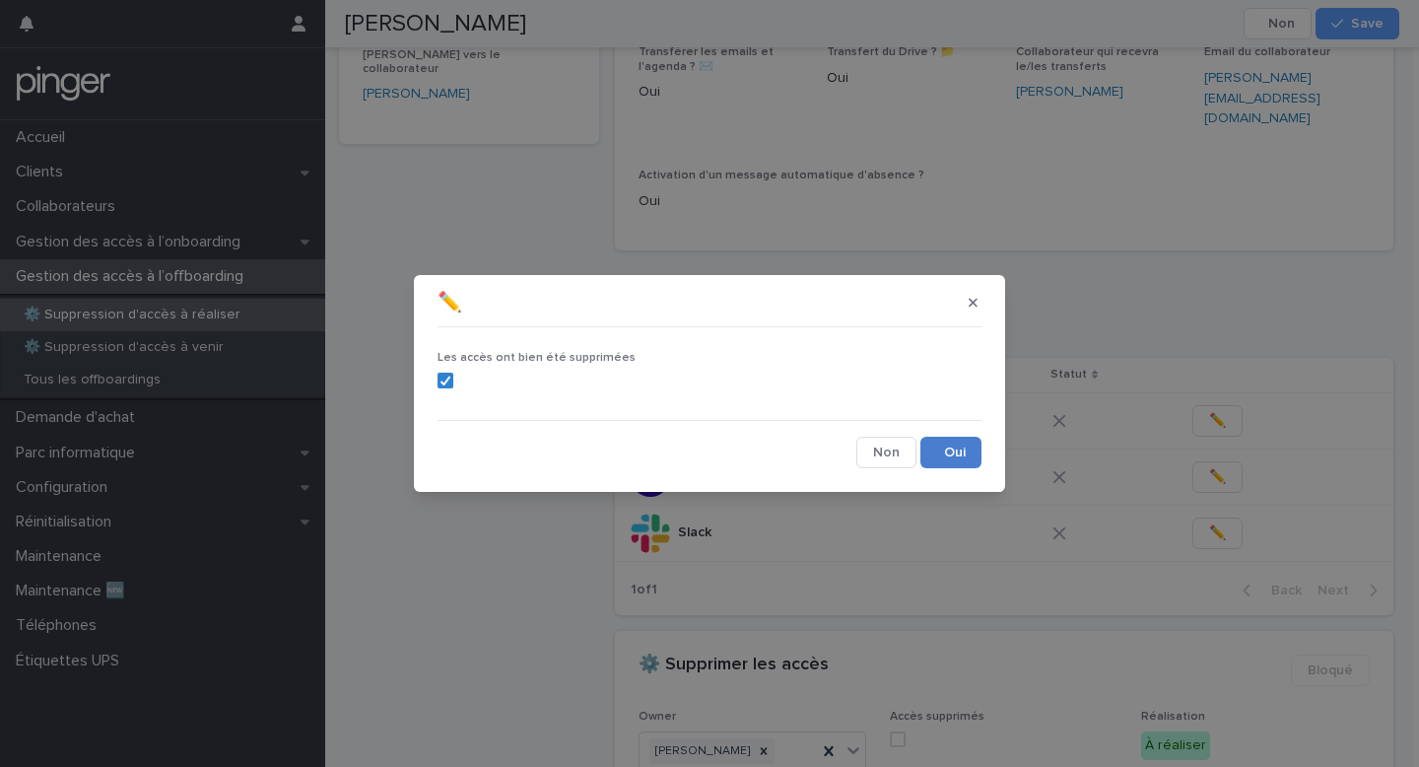
click at [951, 455] on button "Save" at bounding box center [951, 453] width 61 height 32
click at [1210, 467] on span "✏️" at bounding box center [1217, 477] width 17 height 20
click at [933, 451] on button "Save" at bounding box center [951, 453] width 61 height 32
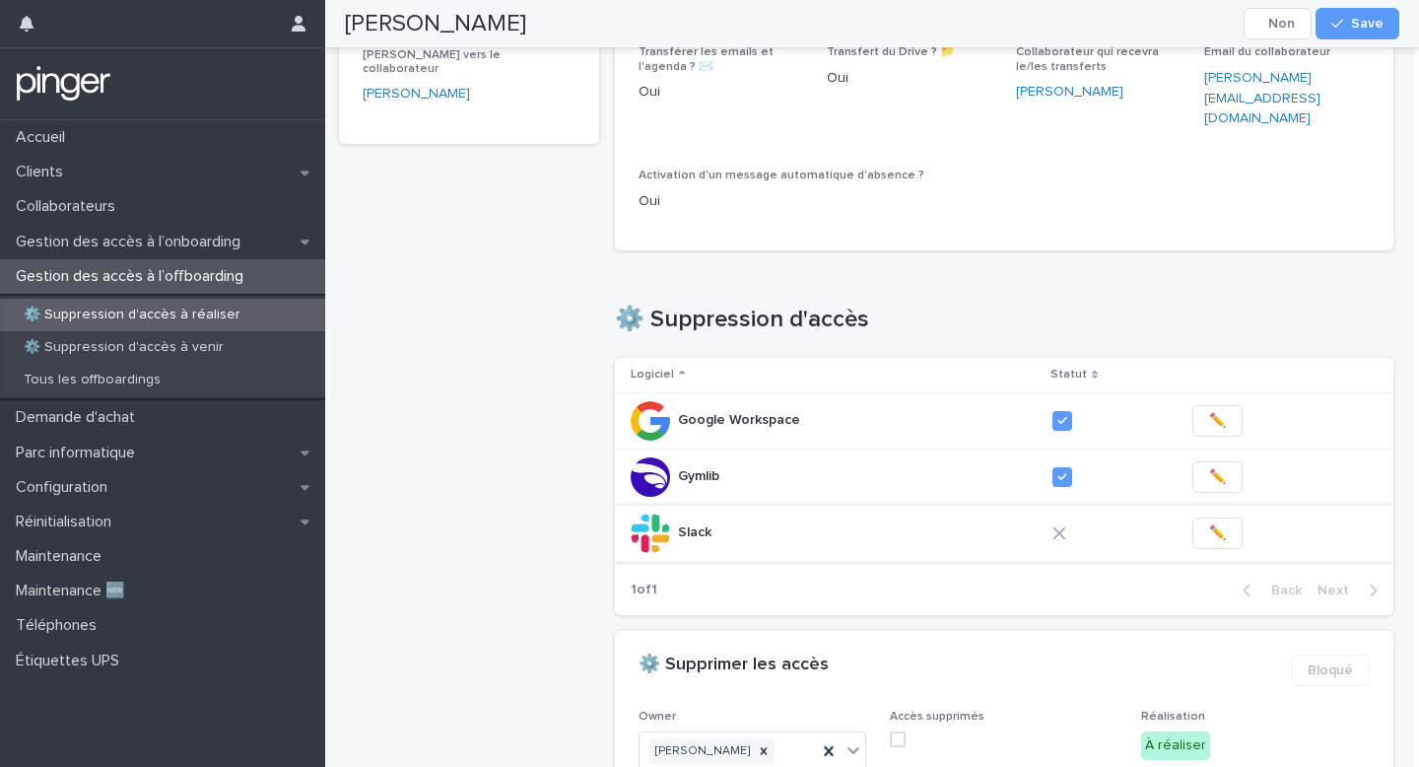
click at [1212, 523] on span "✏️" at bounding box center [1217, 533] width 17 height 20
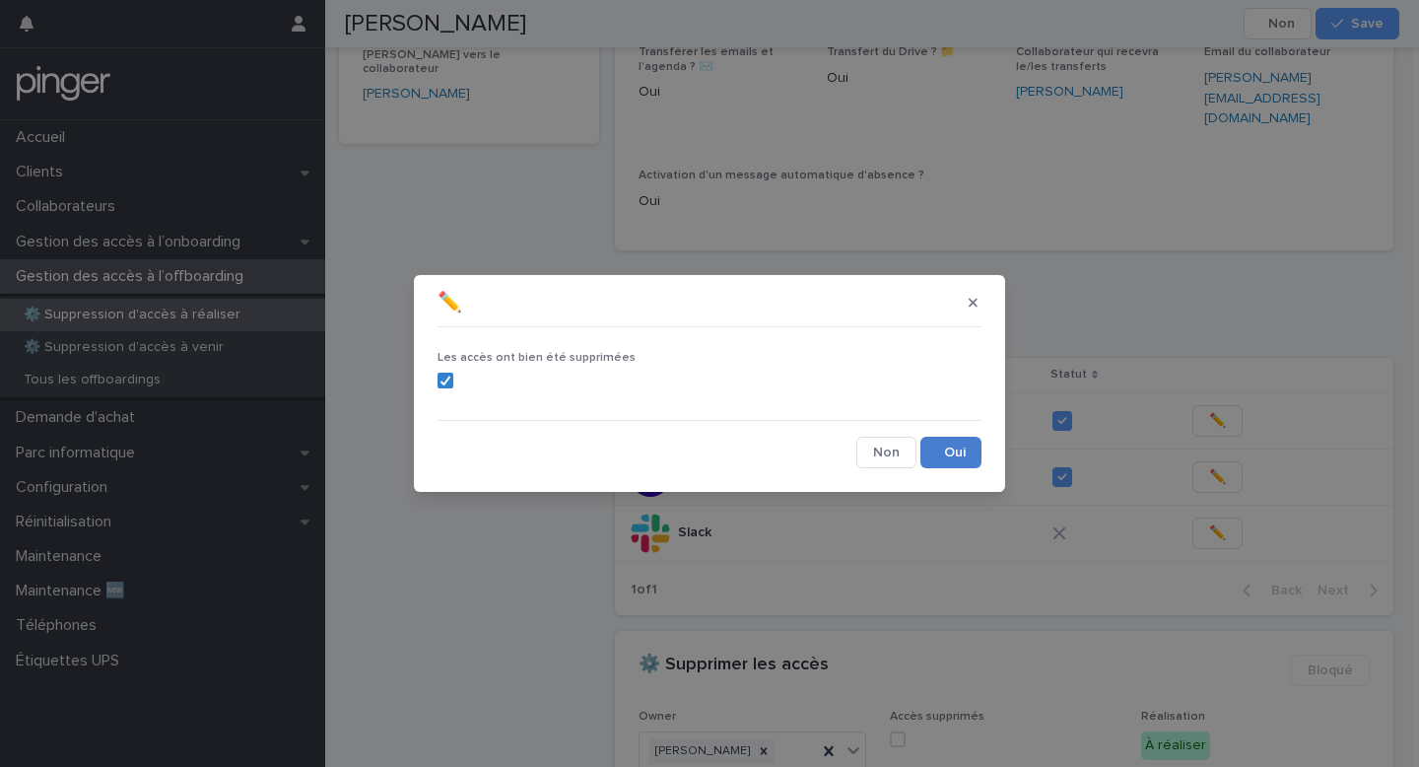
click at [955, 458] on button "Save" at bounding box center [951, 453] width 61 height 32
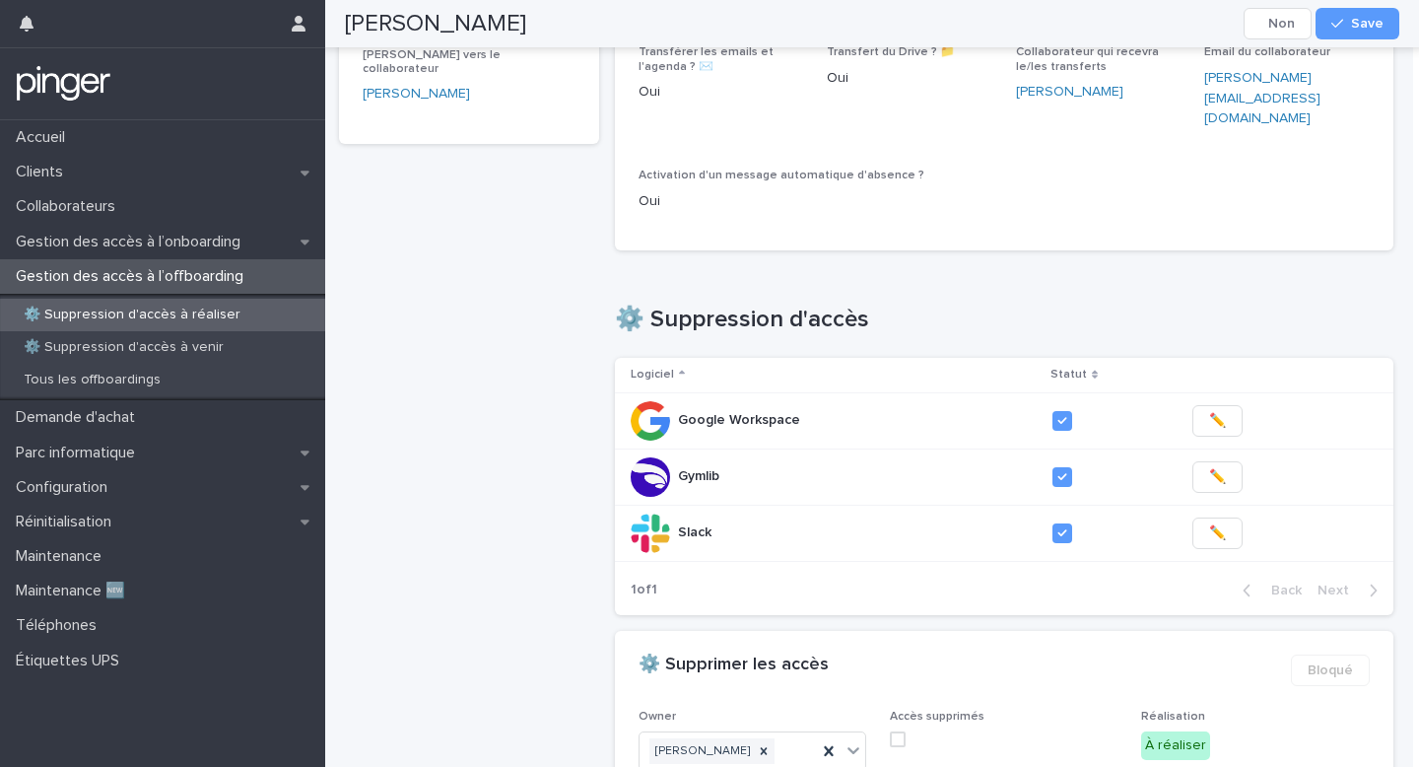
click at [896, 731] on span at bounding box center [898, 739] width 16 height 16
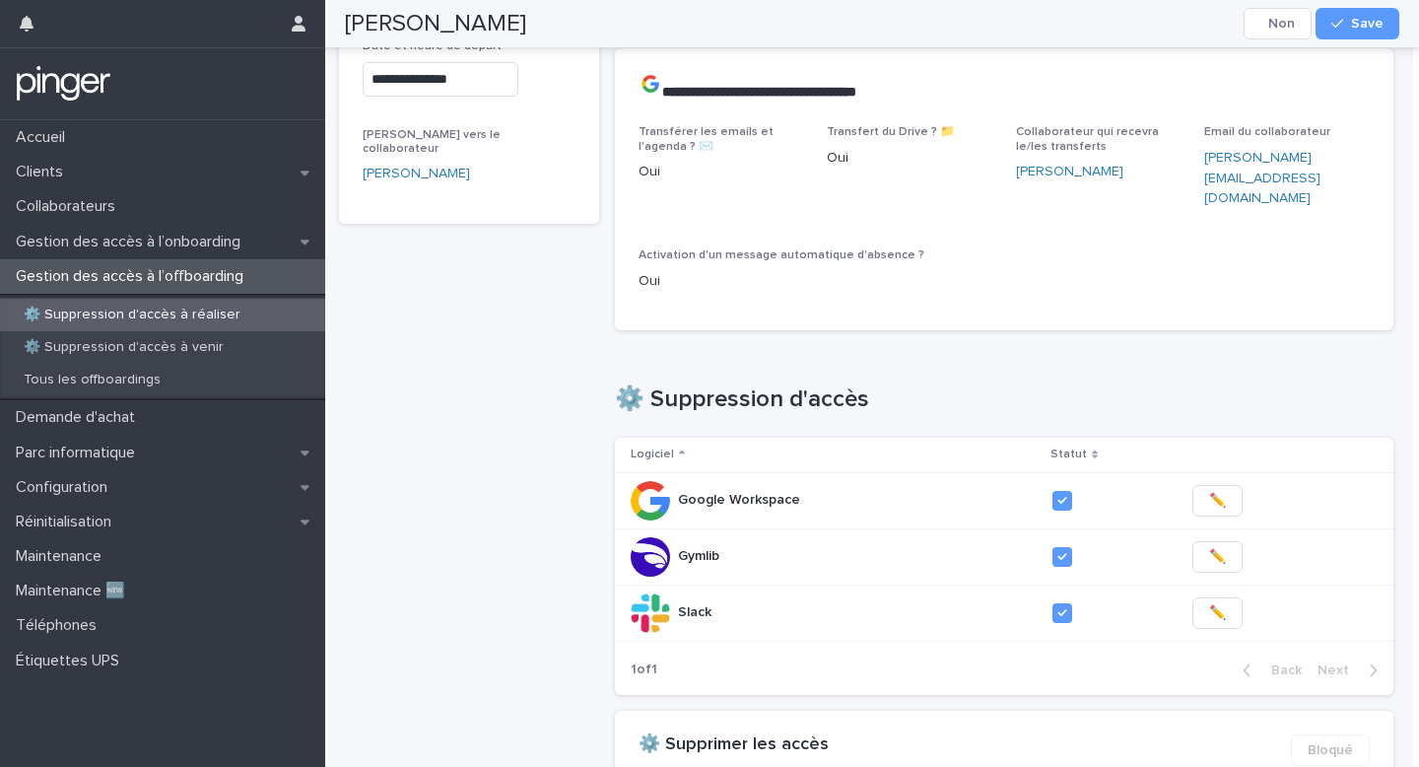
scroll to position [0, 0]
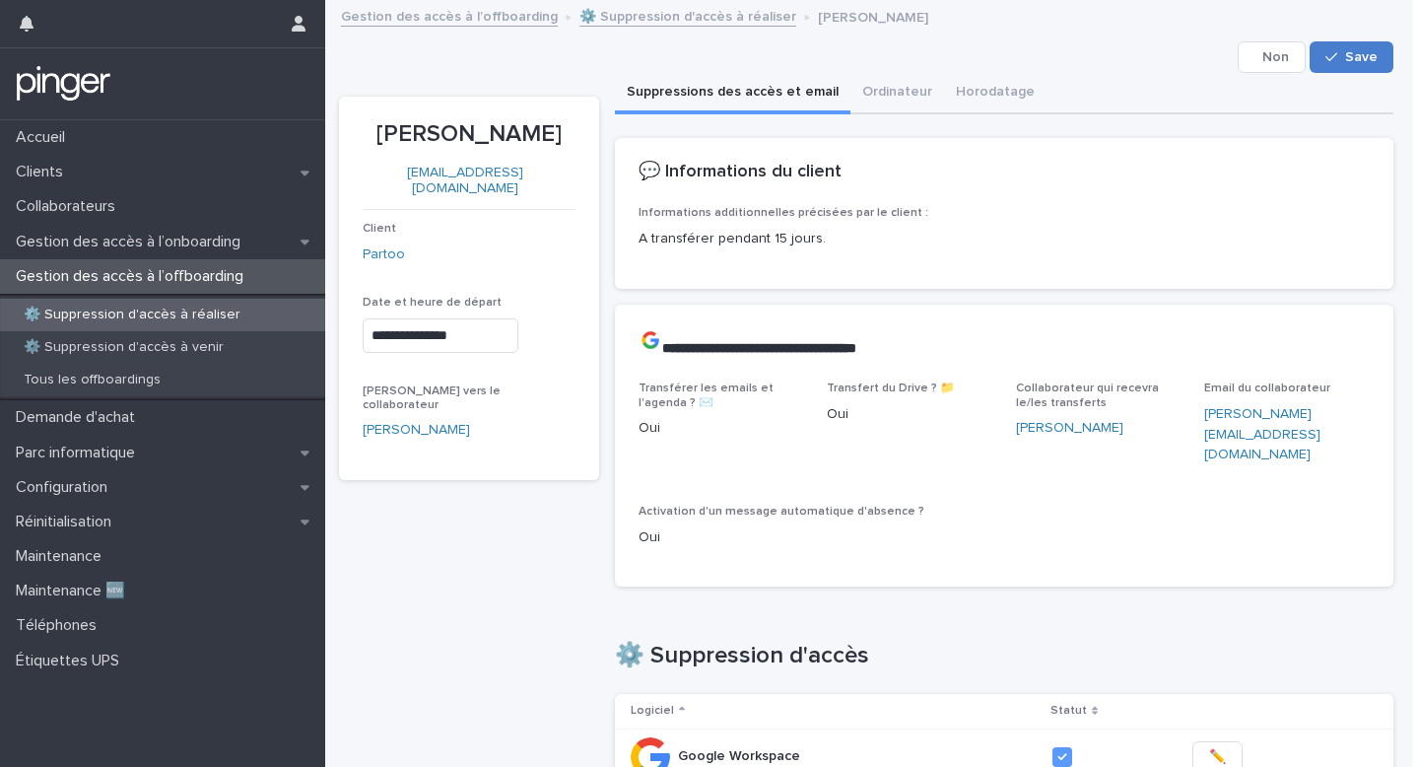
click at [1368, 54] on span "Save" at bounding box center [1361, 57] width 33 height 14
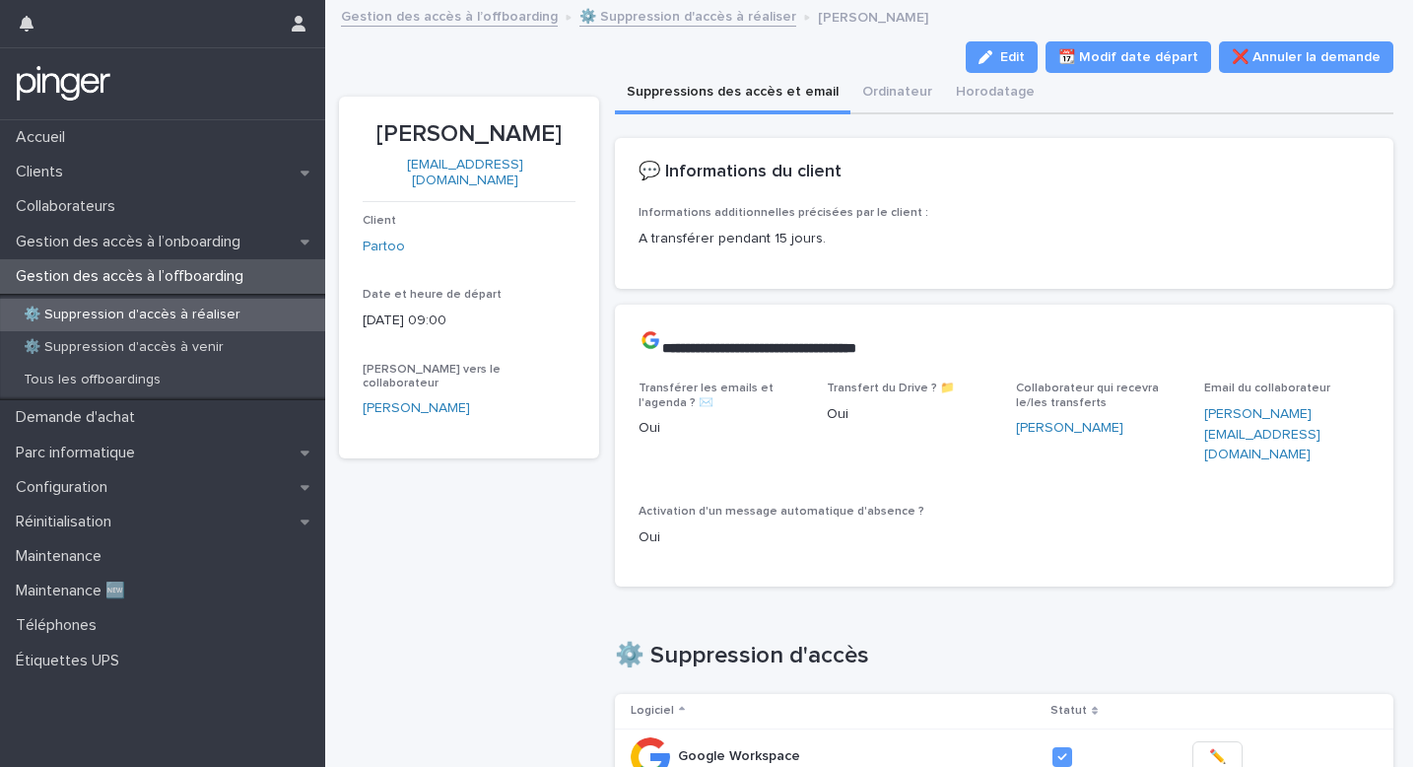
click at [644, 10] on link "⚙️ Suppression d'accès à réaliser" at bounding box center [688, 15] width 217 height 23
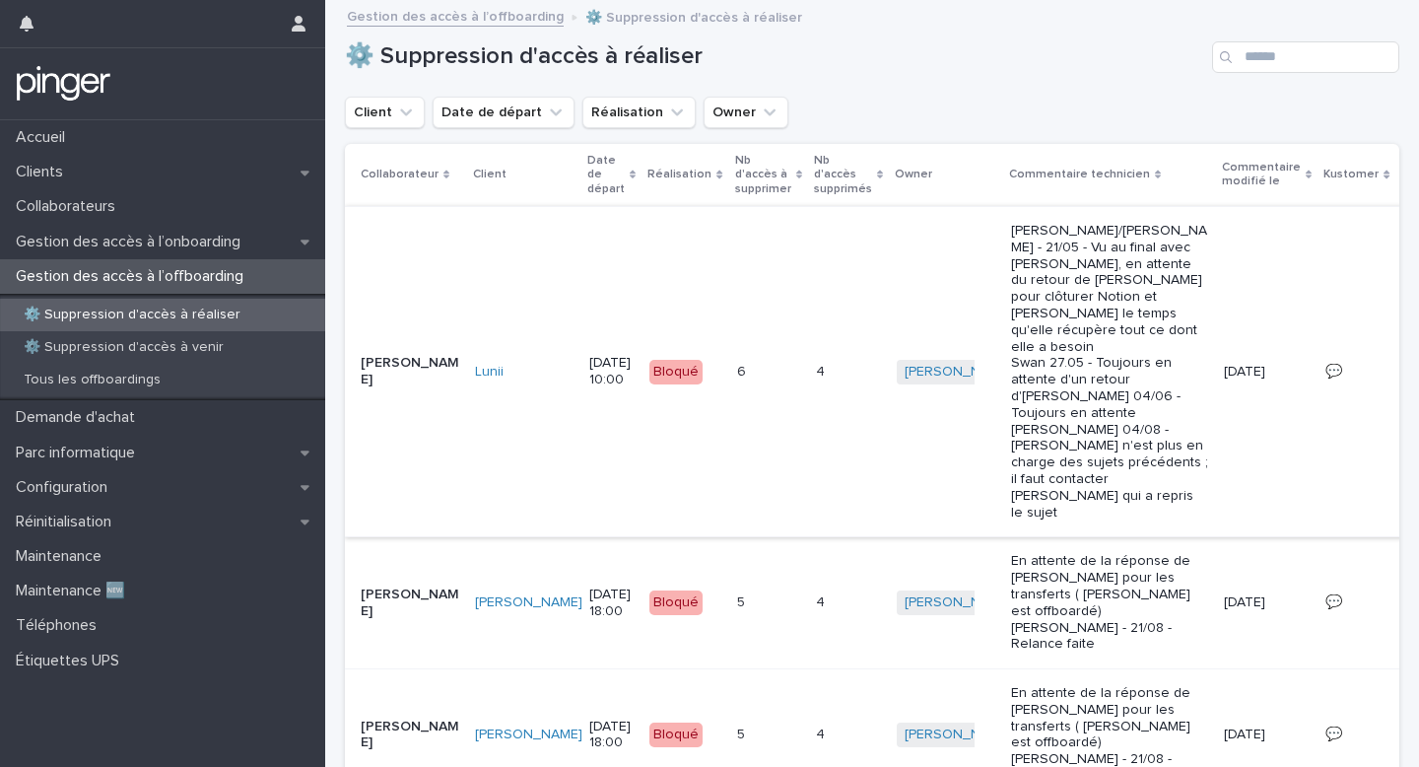
scroll to position [715, 0]
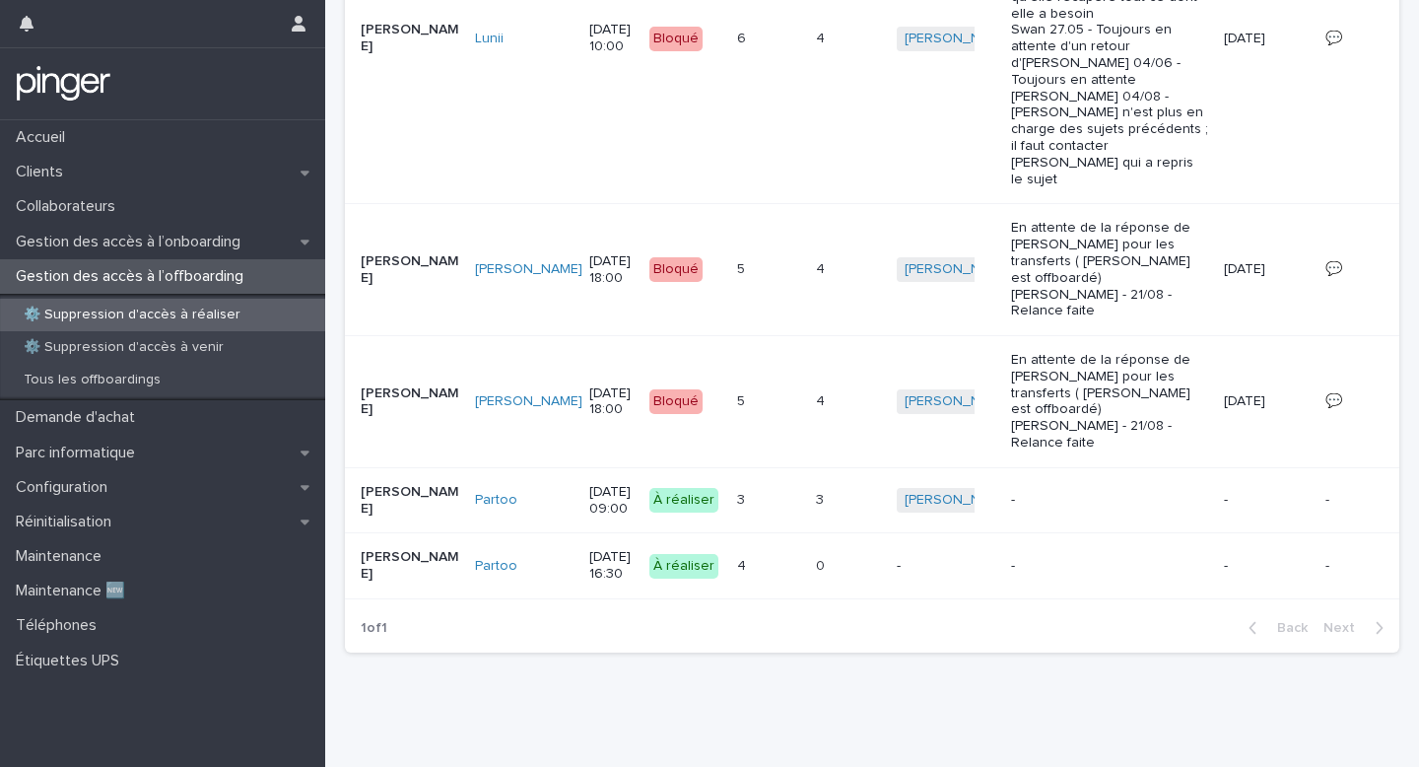
click at [737, 582] on div "4 4" at bounding box center [768, 566] width 63 height 33
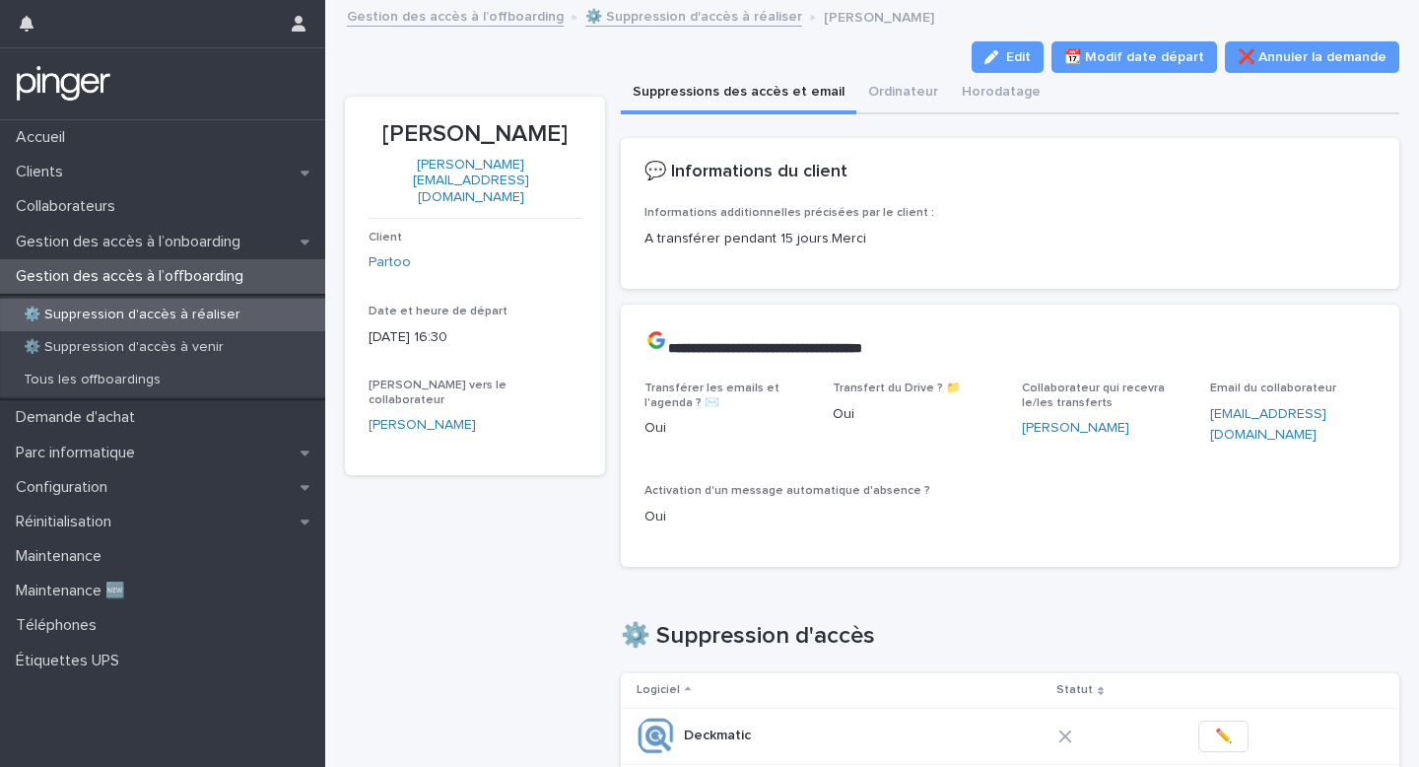
click at [676, 19] on link "⚙️ Suppression d'accès à réaliser" at bounding box center [693, 15] width 217 height 23
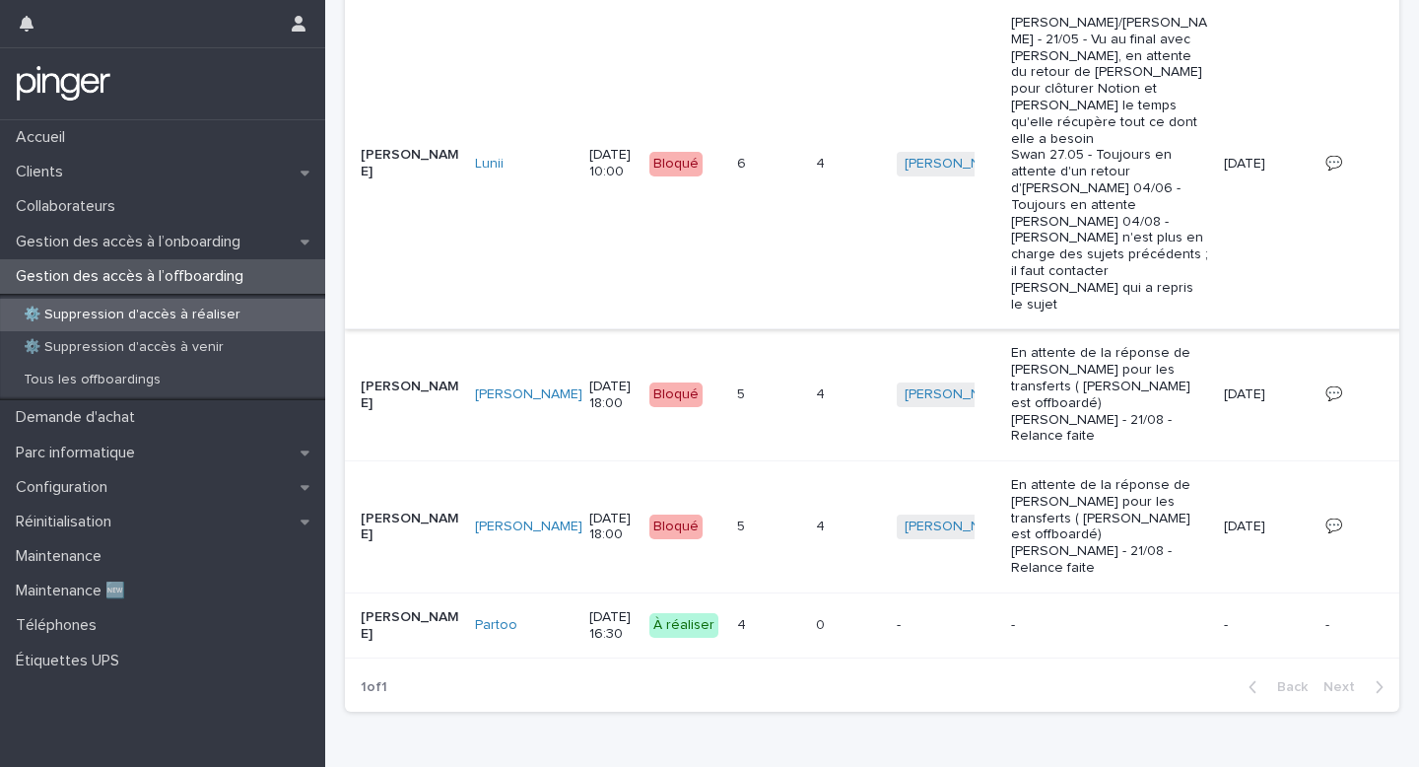
scroll to position [650, 0]
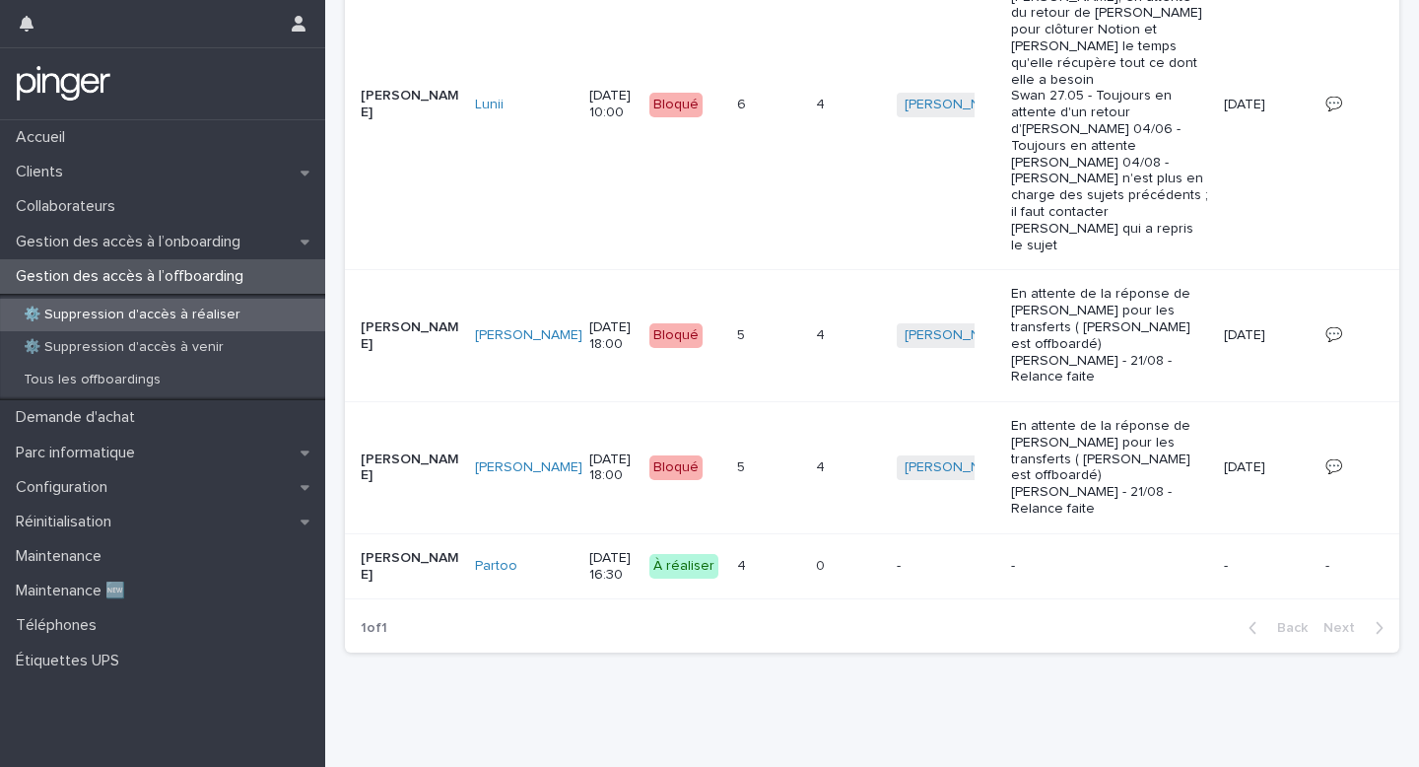
click at [816, 574] on div "0 0" at bounding box center [848, 566] width 65 height 33
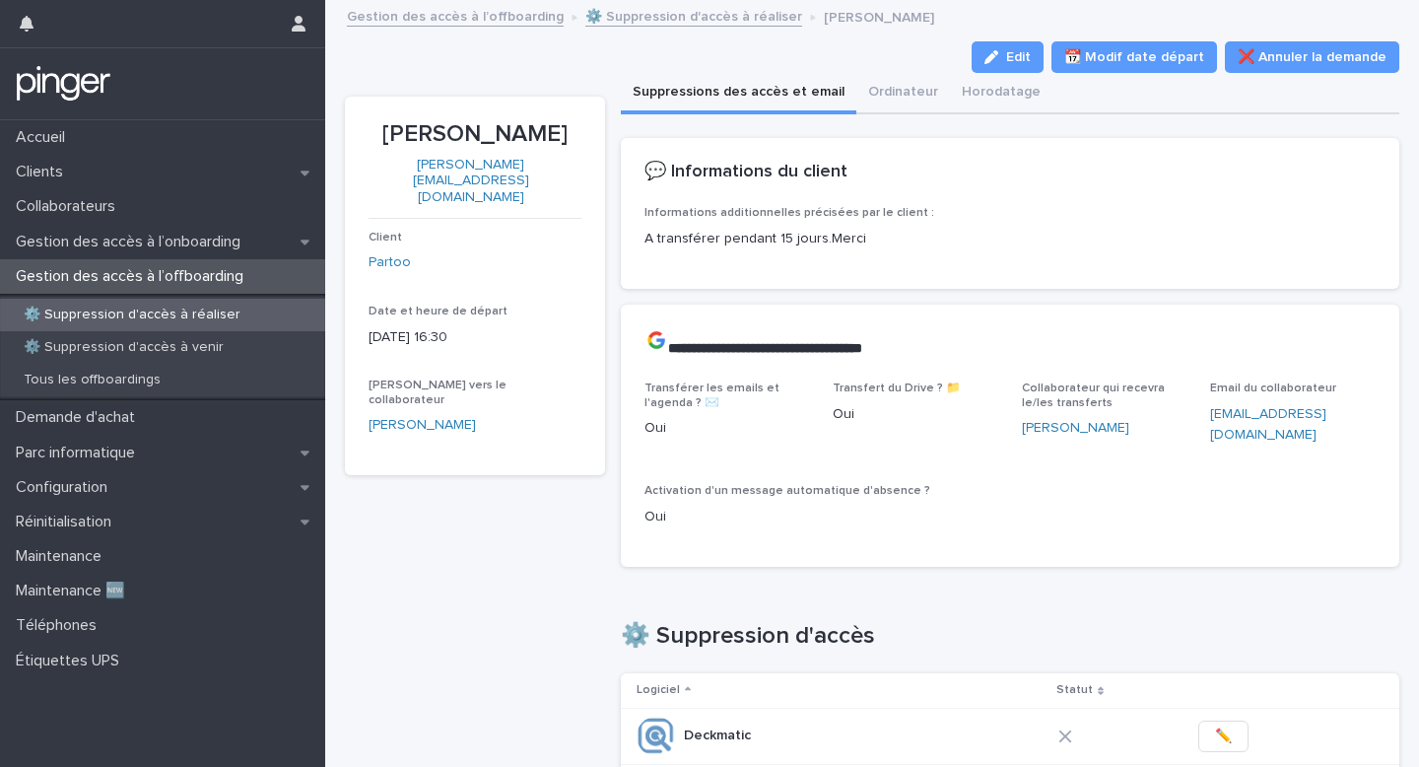
click at [474, 131] on p "Aloïse Carsenat" at bounding box center [475, 134] width 213 height 29
click at [1006, 50] on div "button" at bounding box center [996, 57] width 22 height 14
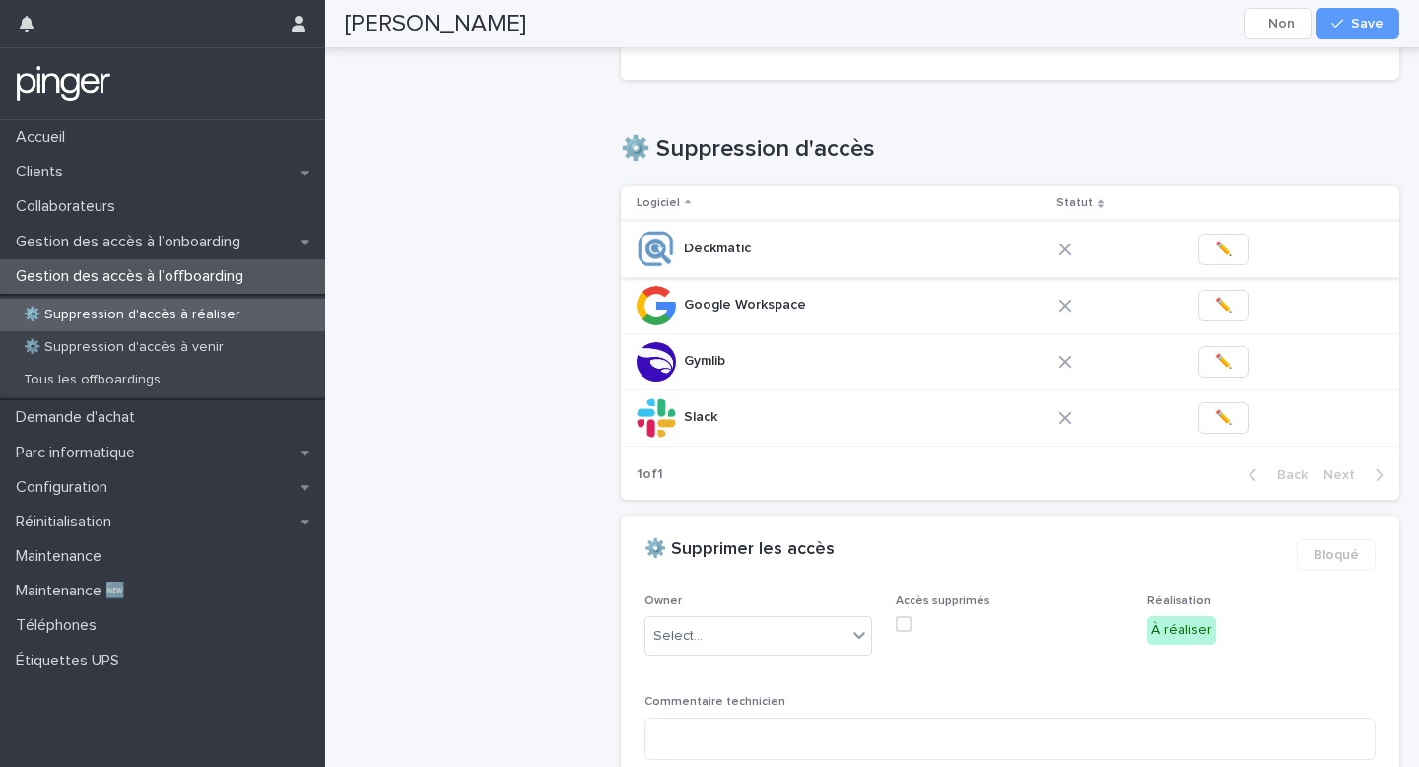
scroll to position [495, 0]
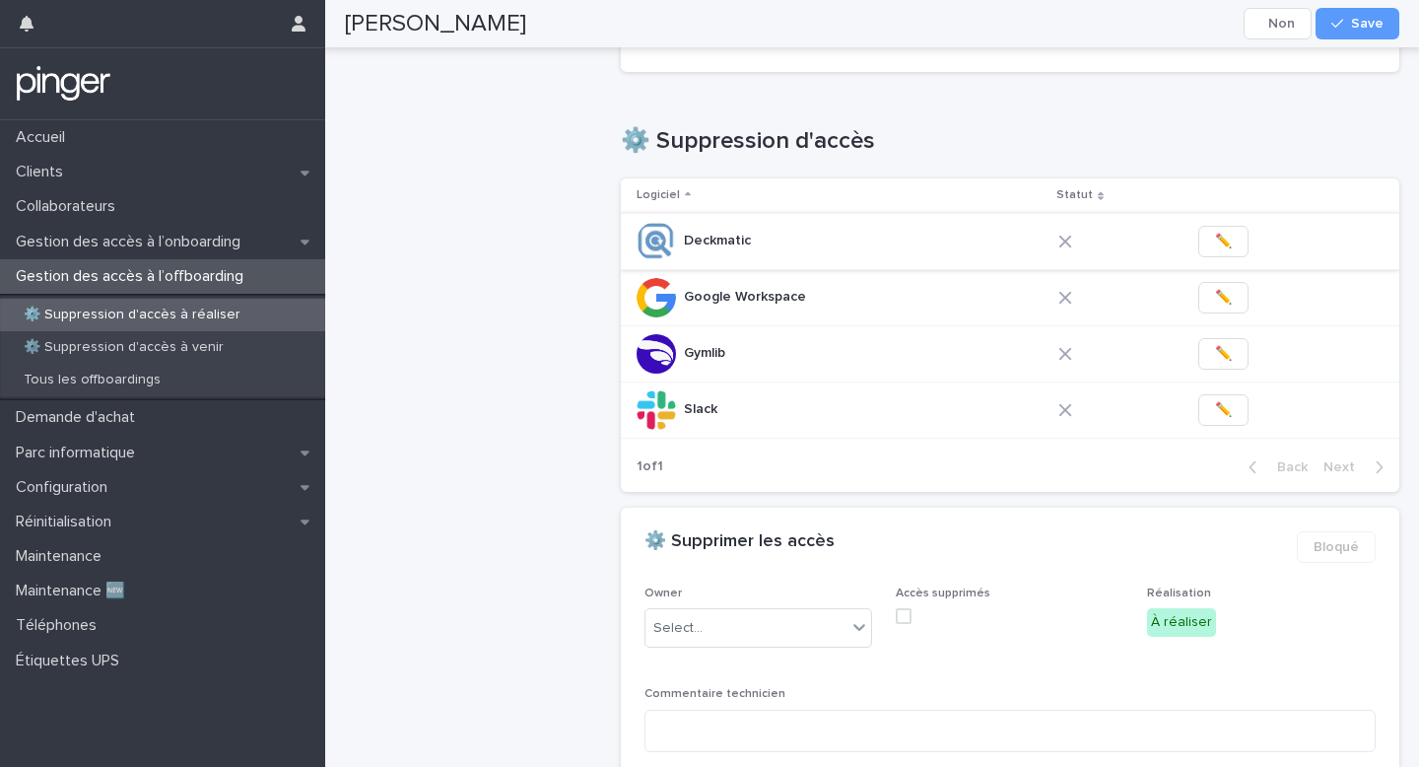
click at [1208, 232] on button "✏️" at bounding box center [1224, 242] width 50 height 32
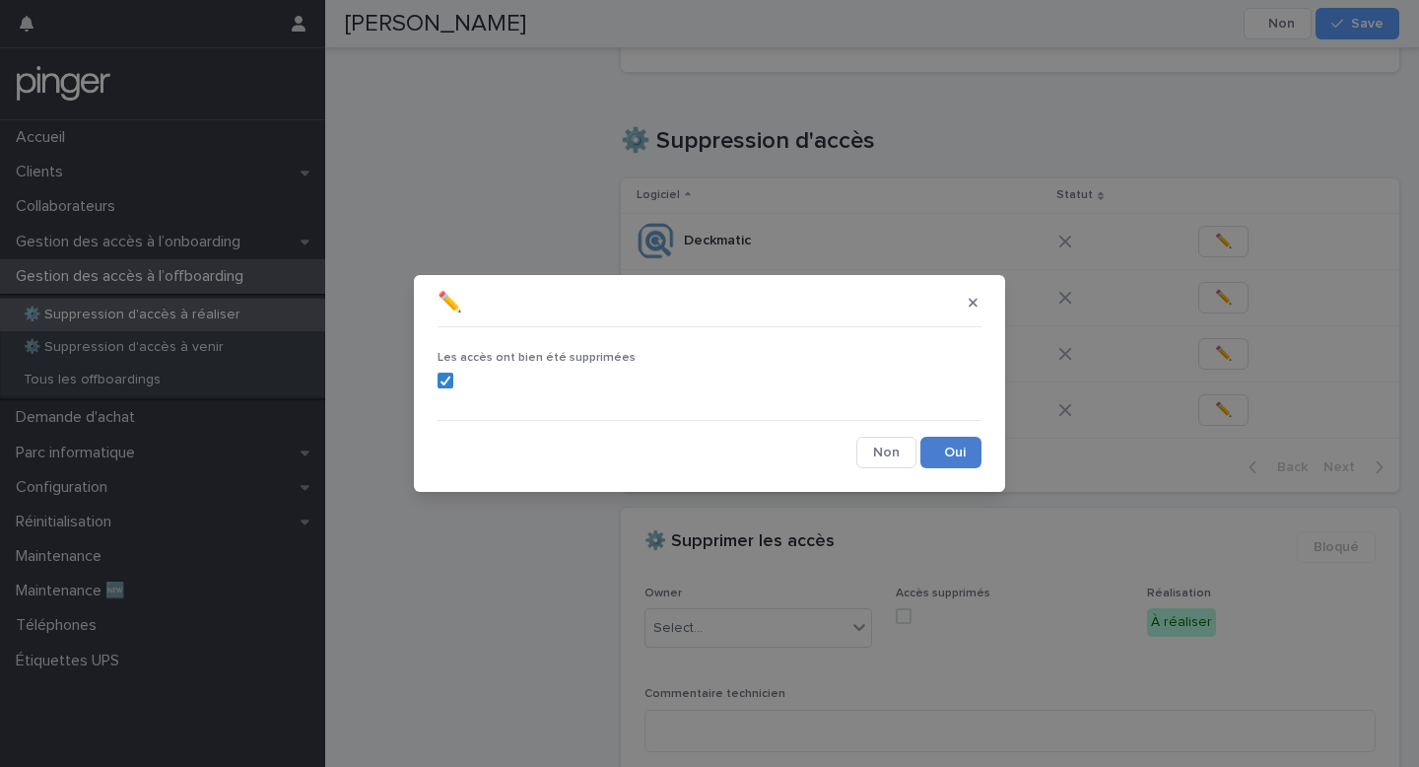
click at [942, 452] on button "Save" at bounding box center [951, 453] width 61 height 32
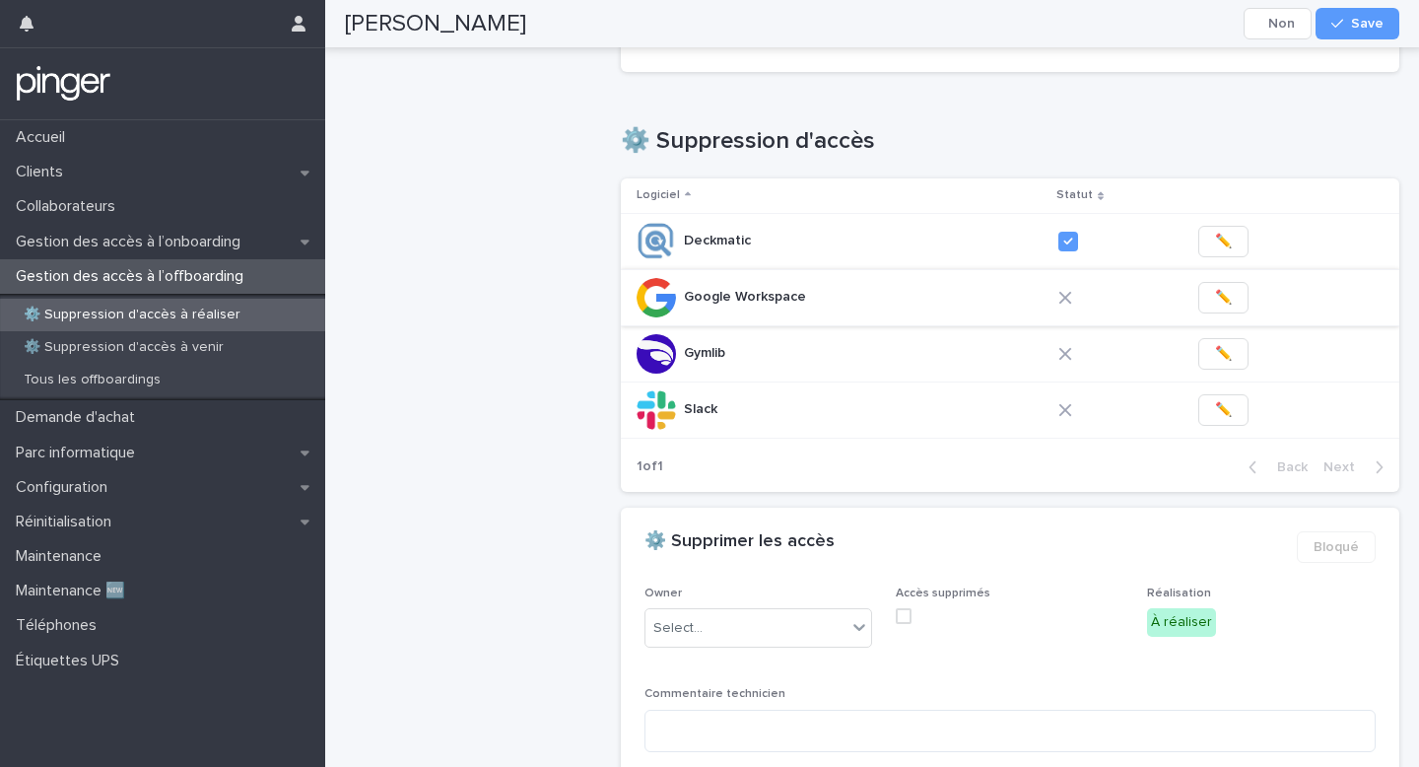
click at [1215, 297] on span "✏️" at bounding box center [1223, 298] width 17 height 20
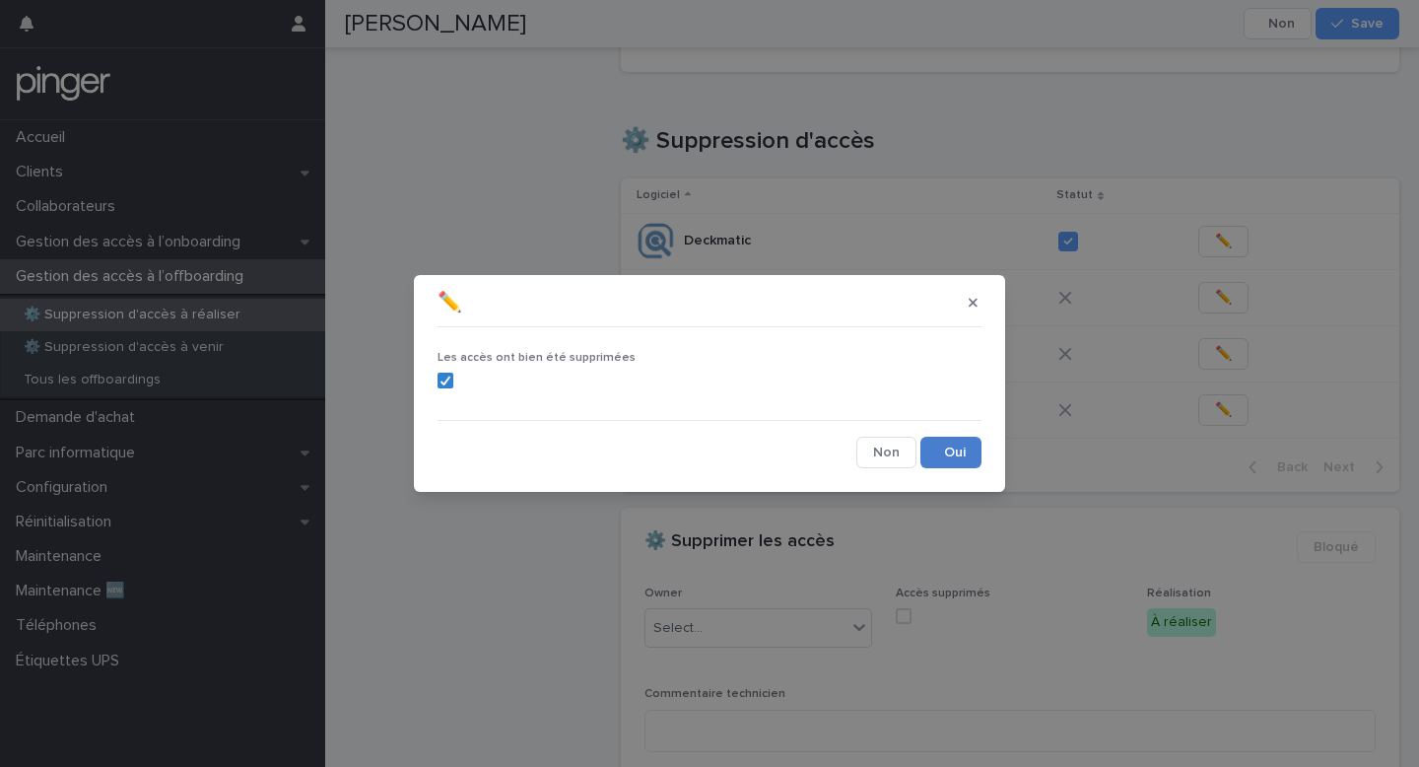
click at [955, 458] on button "Save" at bounding box center [951, 453] width 61 height 32
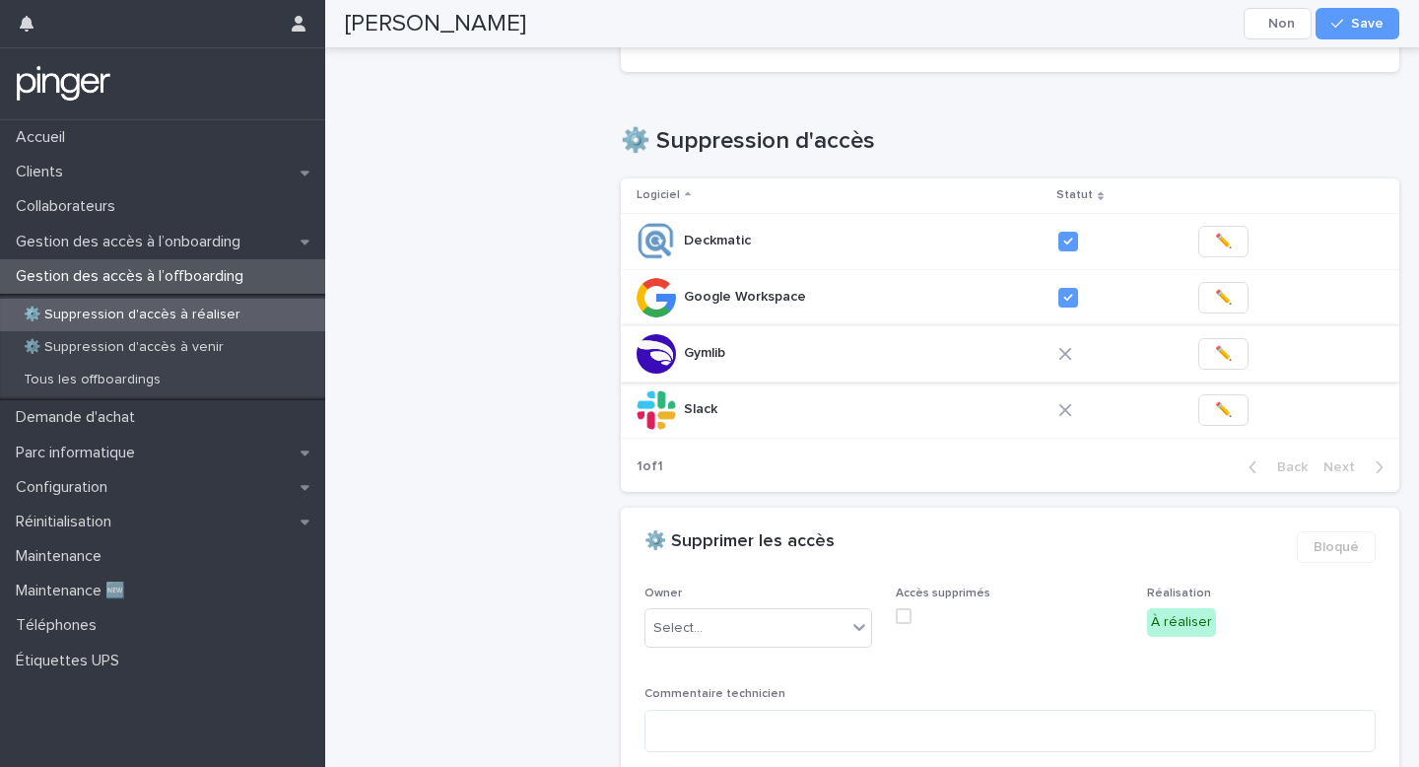
click at [1215, 344] on span "✏️" at bounding box center [1223, 354] width 17 height 20
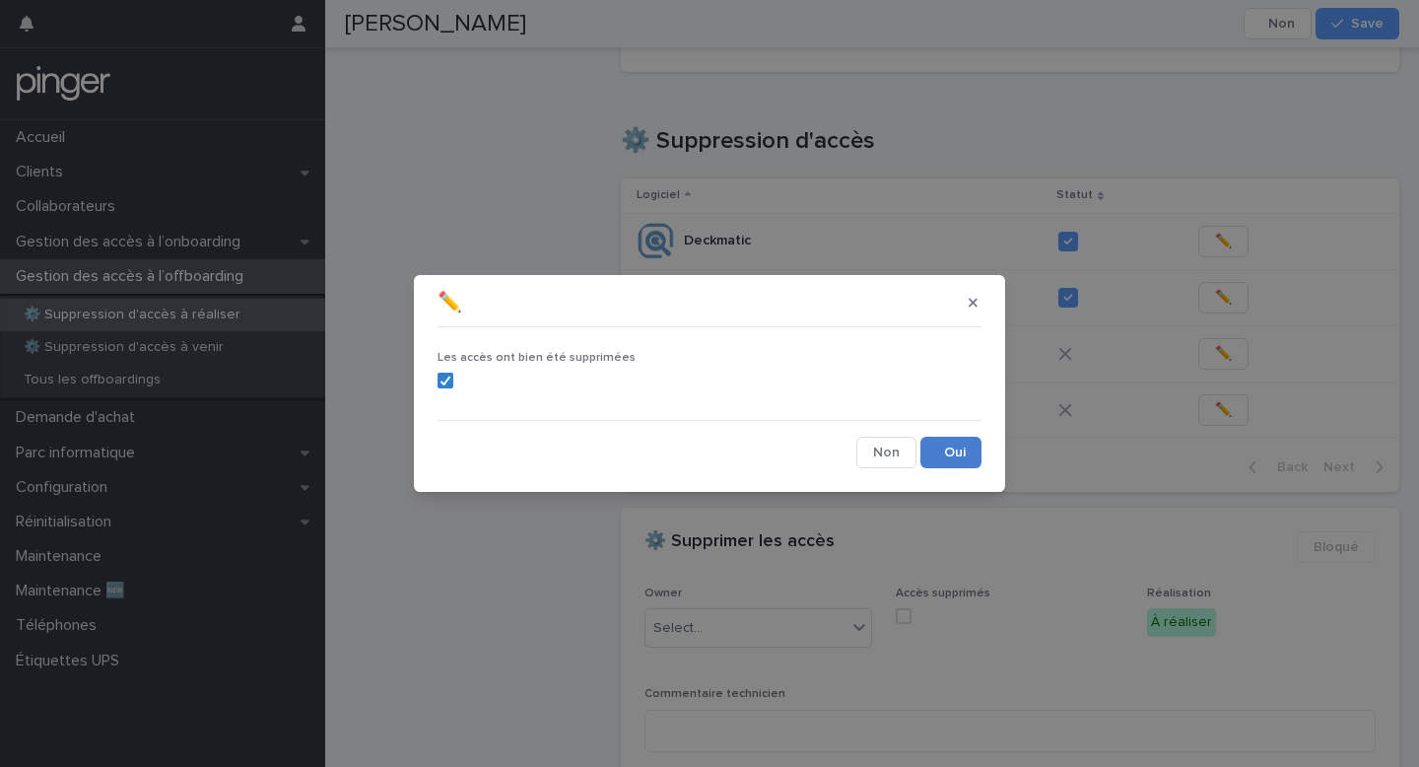
click at [956, 441] on button "Save" at bounding box center [951, 453] width 61 height 32
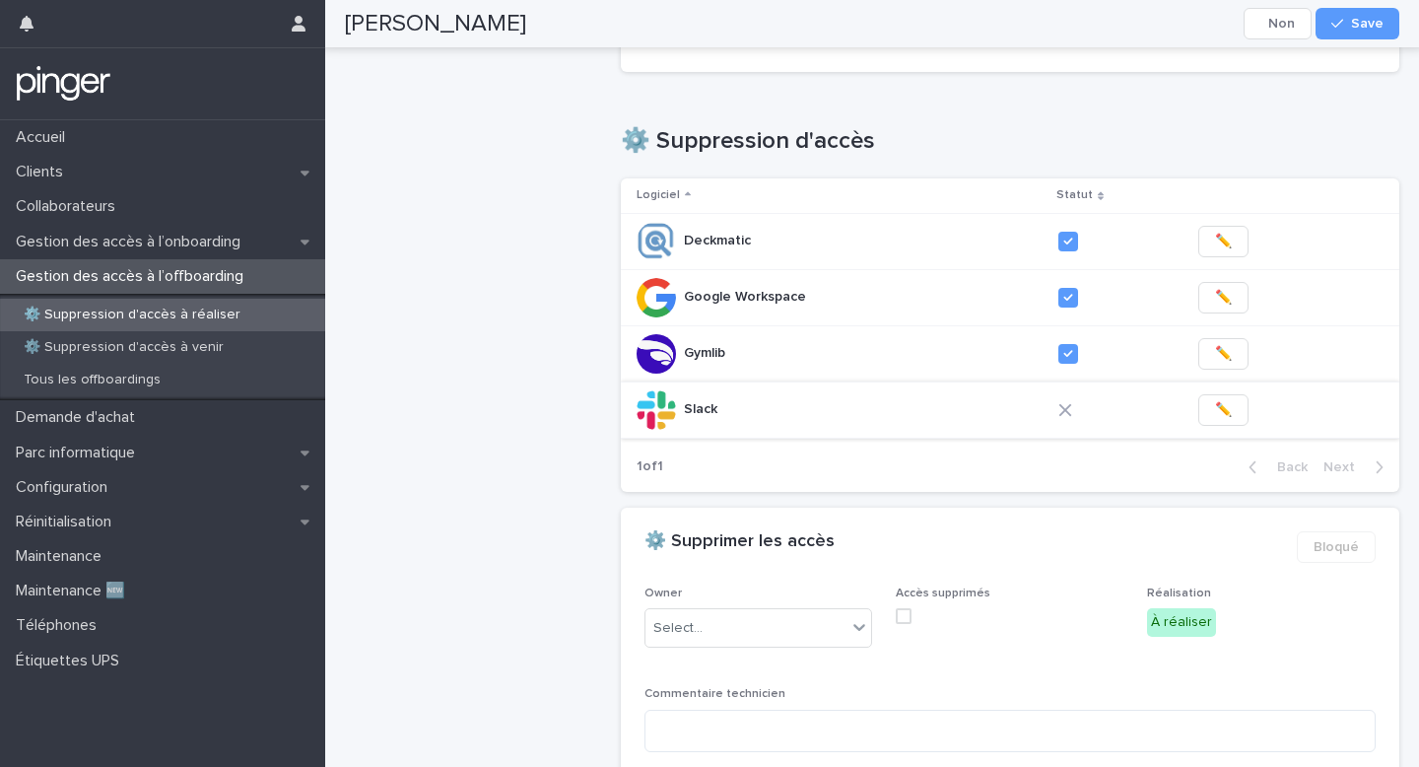
click at [1224, 405] on span "✏️" at bounding box center [1223, 410] width 17 height 20
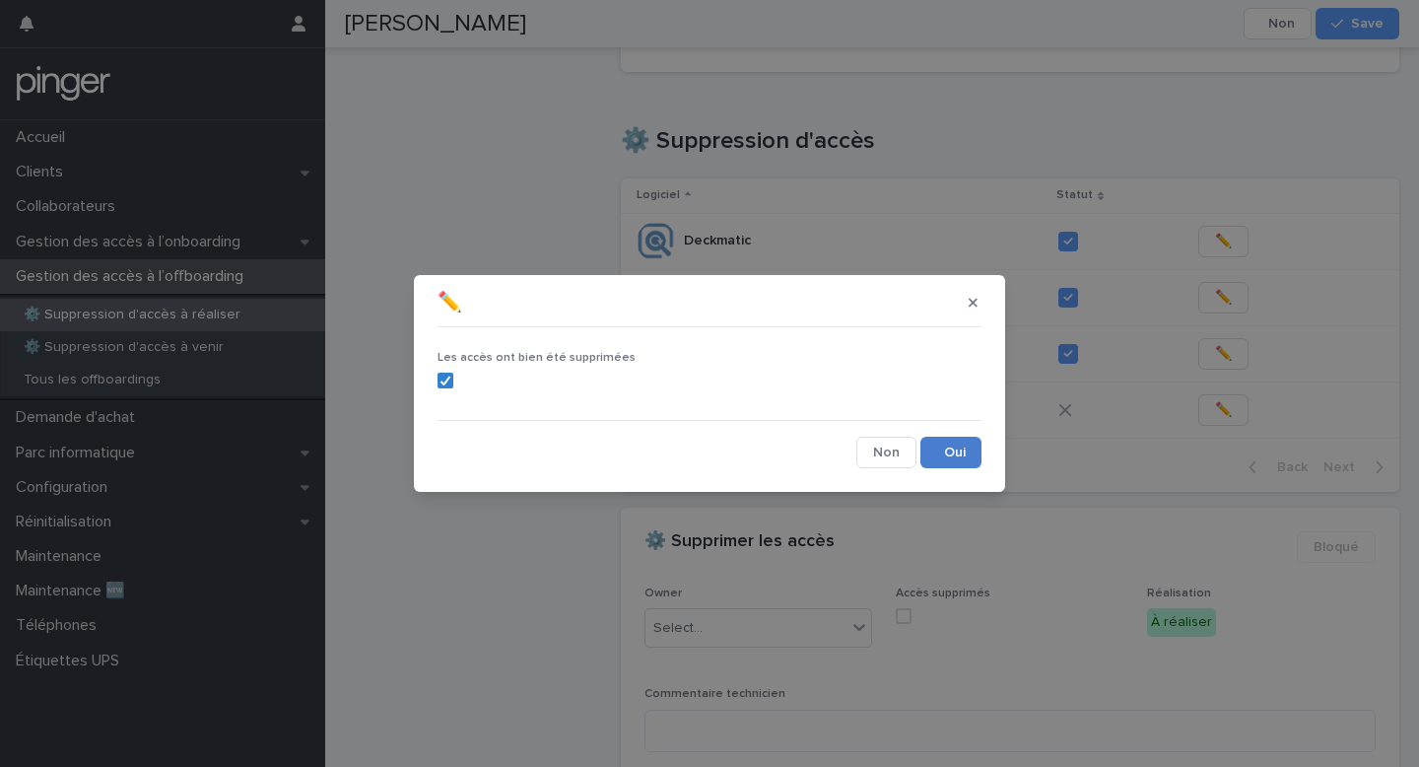
click at [958, 459] on button "Save" at bounding box center [951, 453] width 61 height 32
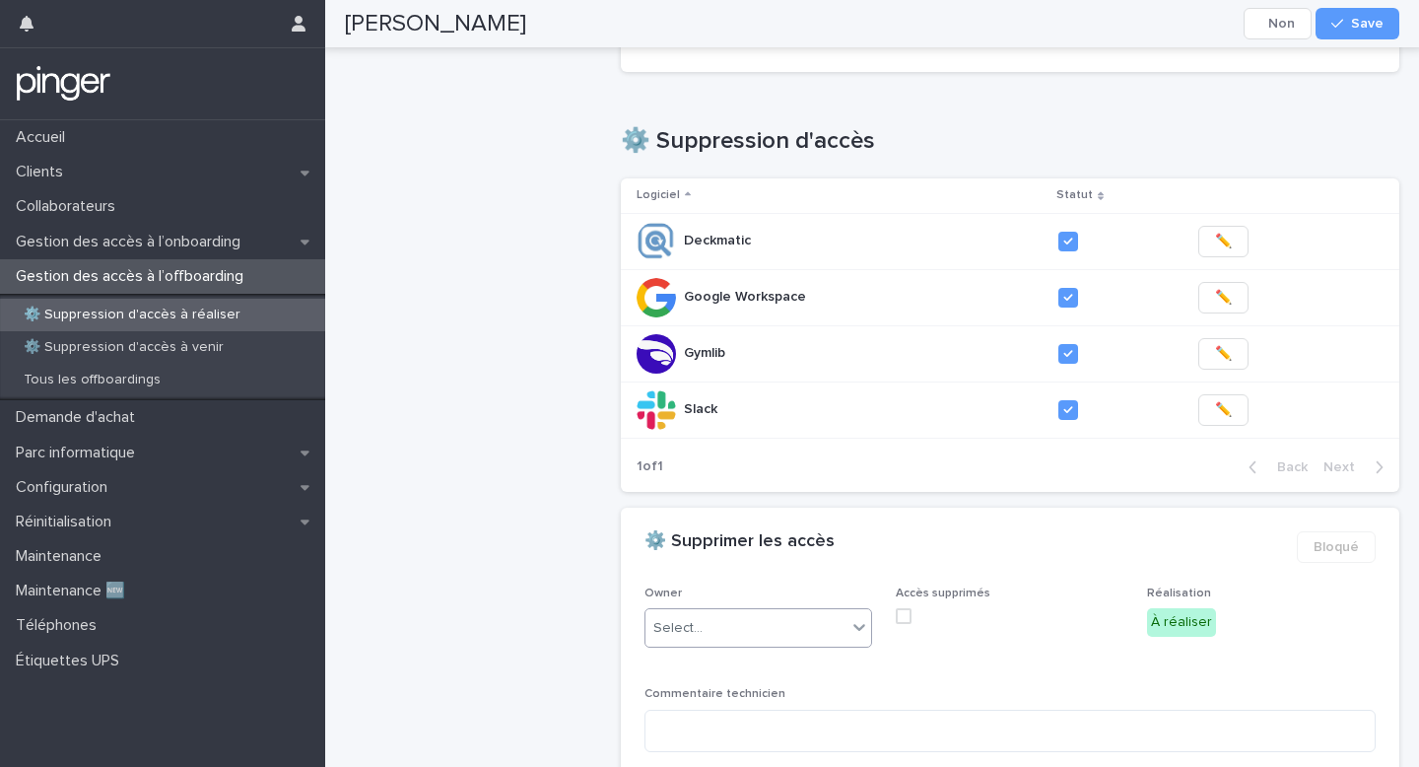
click at [808, 621] on div "Select..." at bounding box center [746, 628] width 201 height 33
type input "***"
click at [770, 580] on div "Benjamin Moreau" at bounding box center [759, 583] width 226 height 34
click at [901, 609] on span at bounding box center [904, 616] width 16 height 16
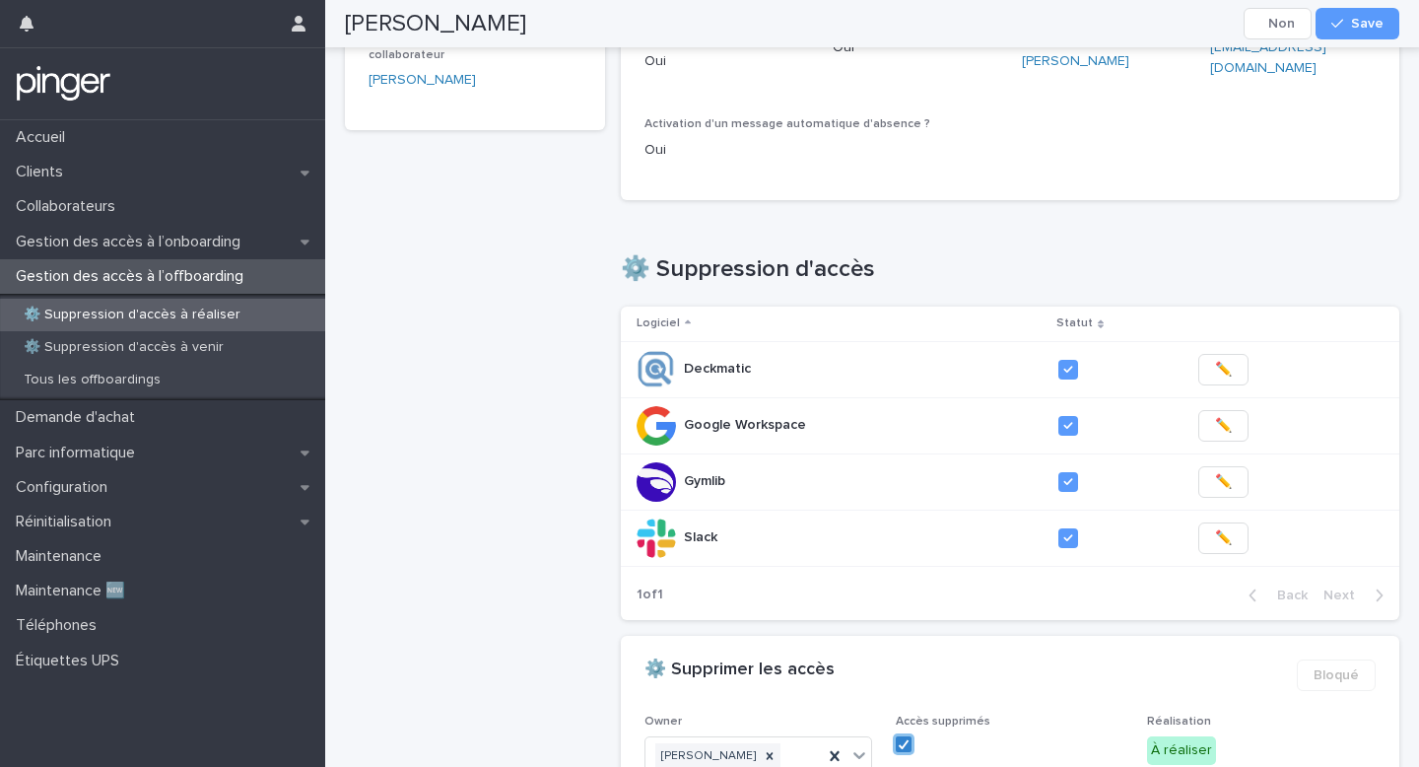
scroll to position [0, 0]
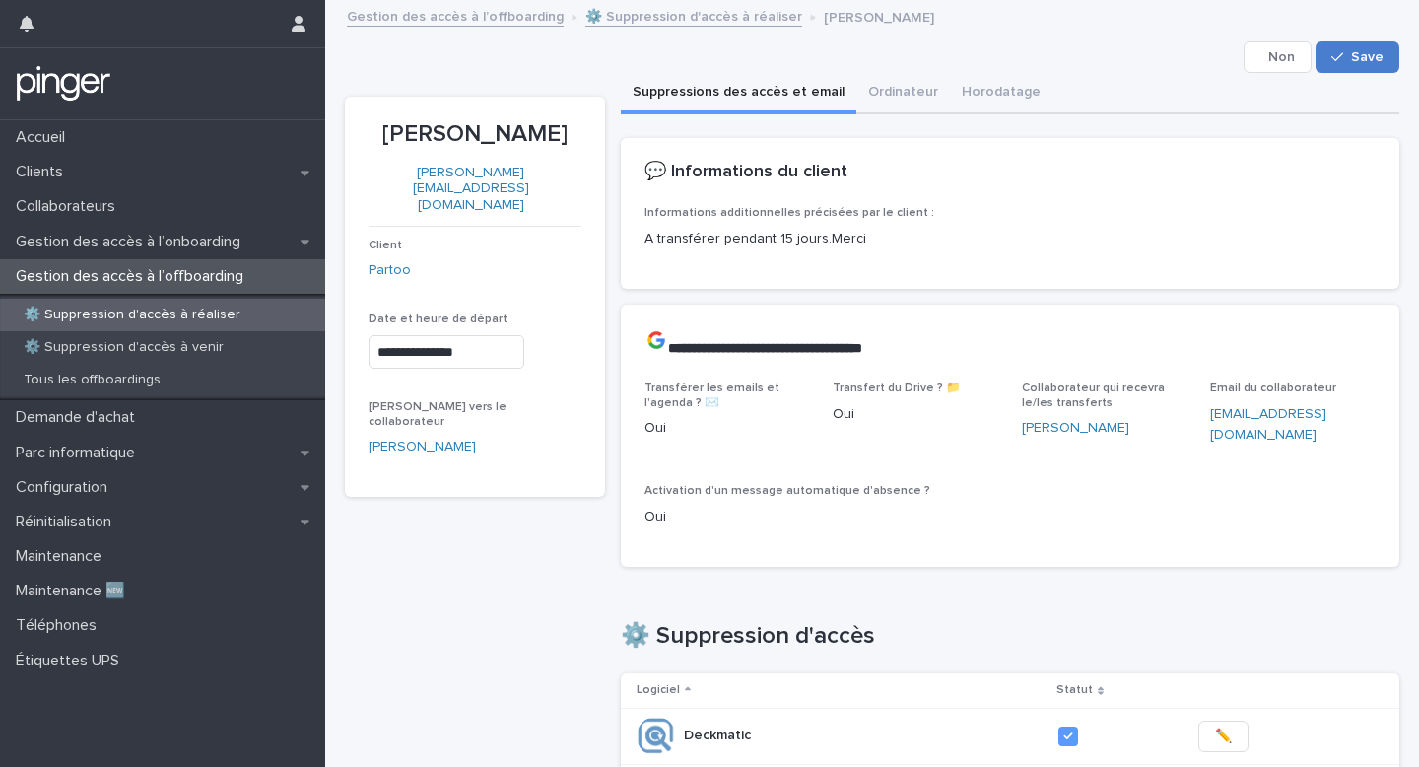
click at [1347, 41] on button "Save" at bounding box center [1358, 57] width 84 height 32
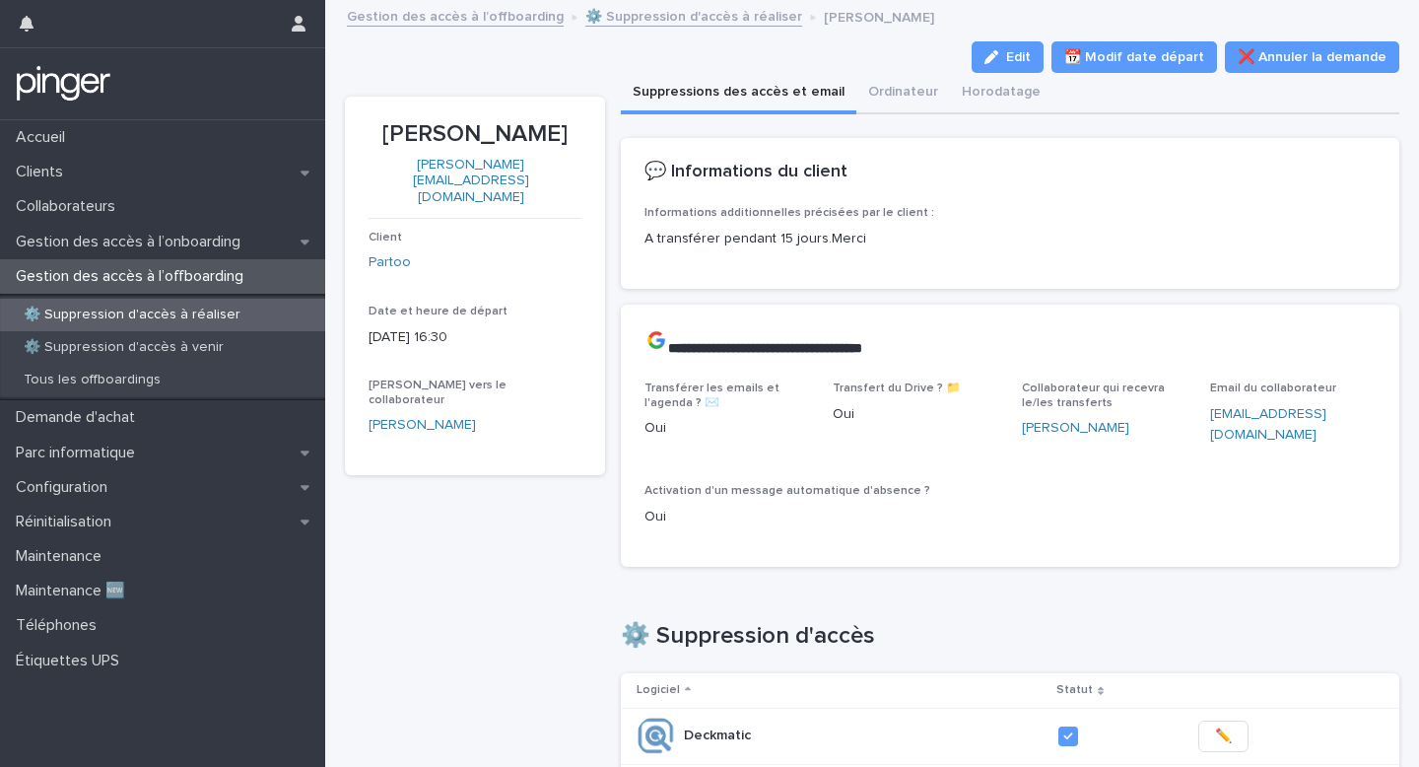
click at [643, 26] on link "⚙️ Suppression d'accès à réaliser" at bounding box center [693, 15] width 217 height 23
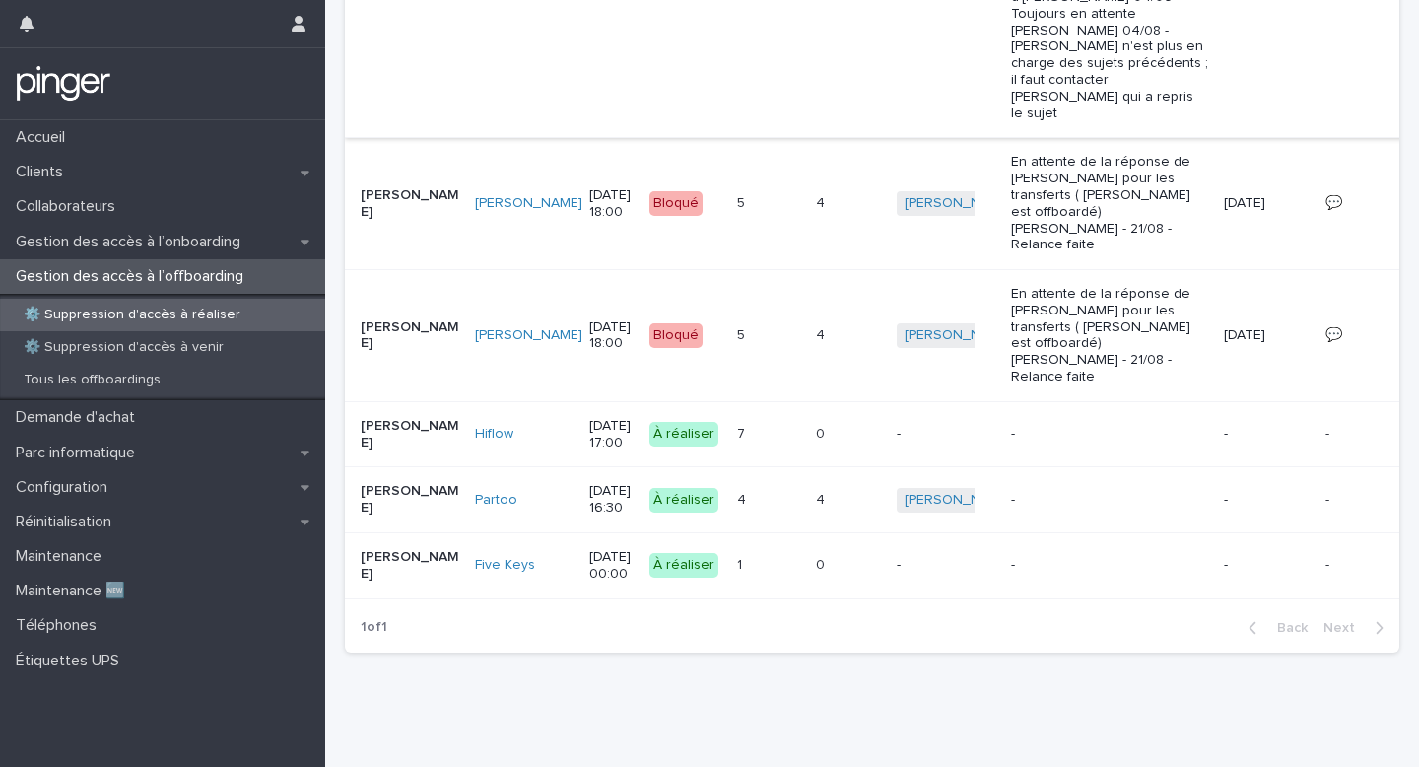
scroll to position [781, 0]
click at [816, 422] on div "0 0" at bounding box center [848, 434] width 65 height 33
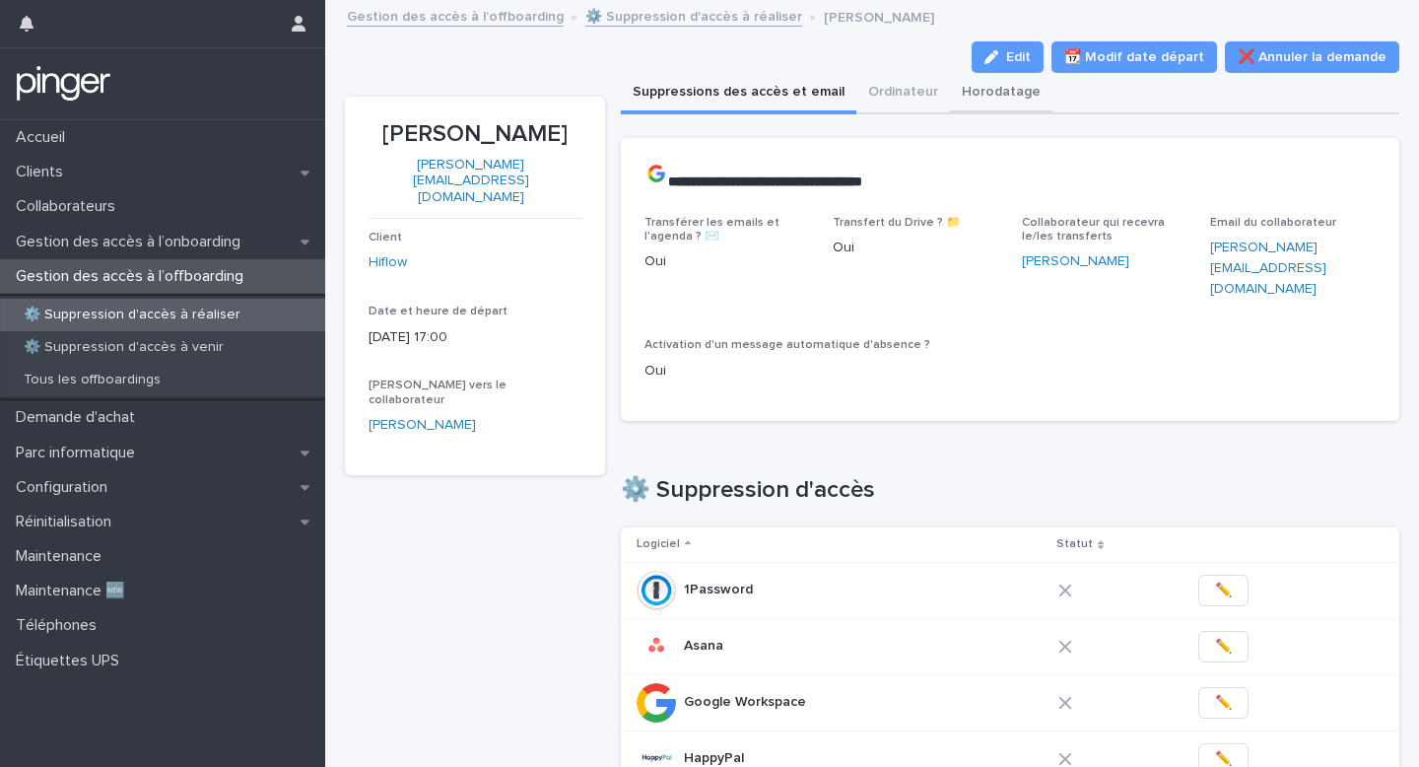
click at [950, 94] on button "Horodatage" at bounding box center [1001, 93] width 103 height 41
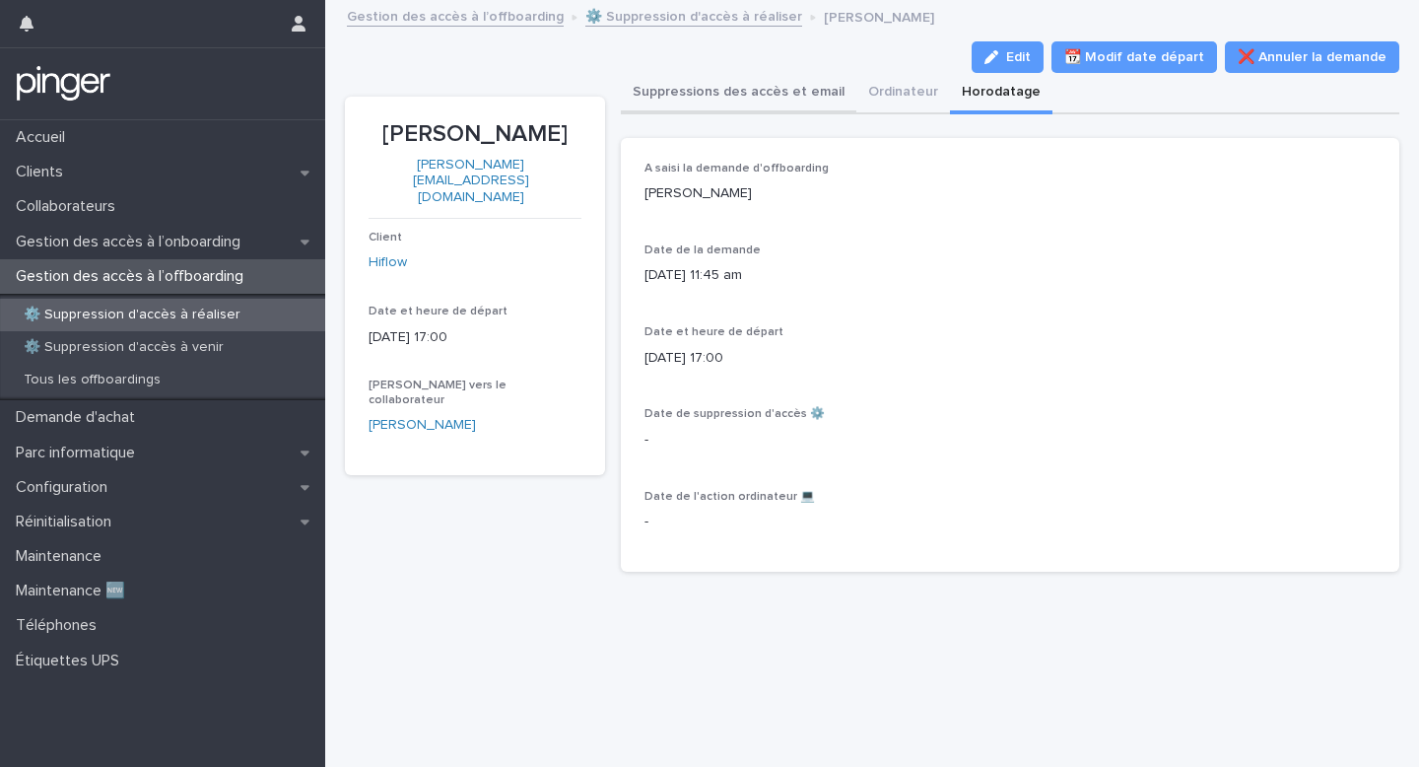
click at [726, 87] on button "Suppressions des accès et email" at bounding box center [739, 93] width 236 height 41
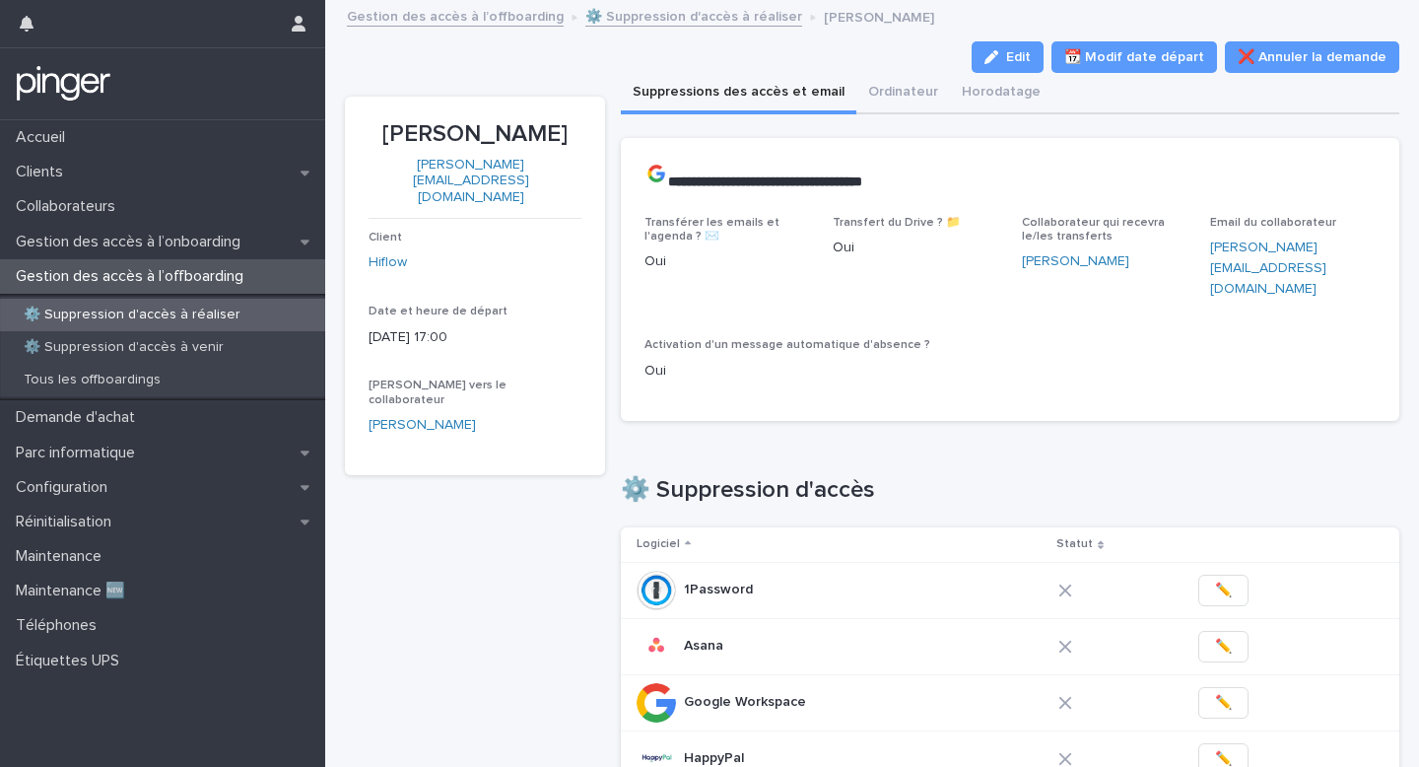
click at [458, 136] on p "Elodie Steib" at bounding box center [475, 134] width 213 height 29
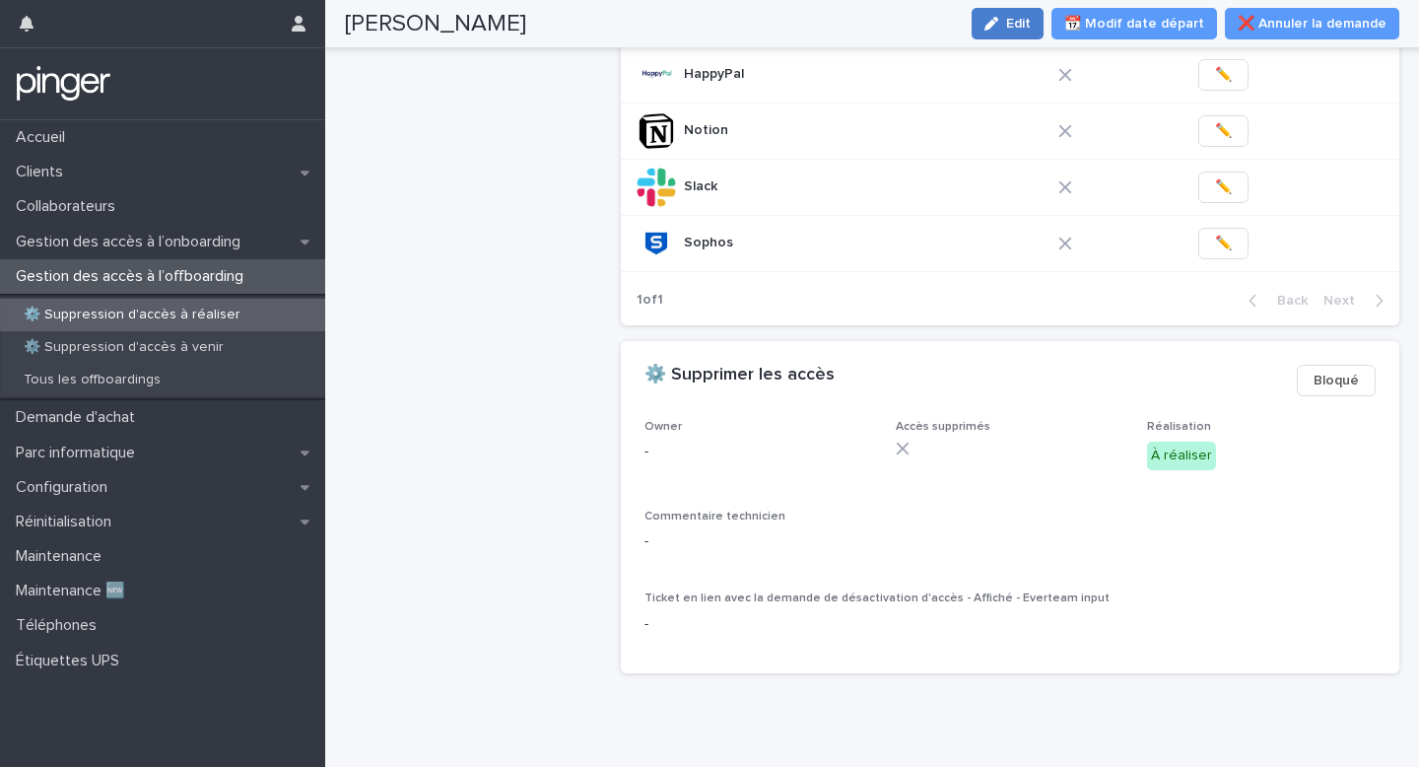
click at [1031, 23] on span "Edit" at bounding box center [1018, 24] width 25 height 14
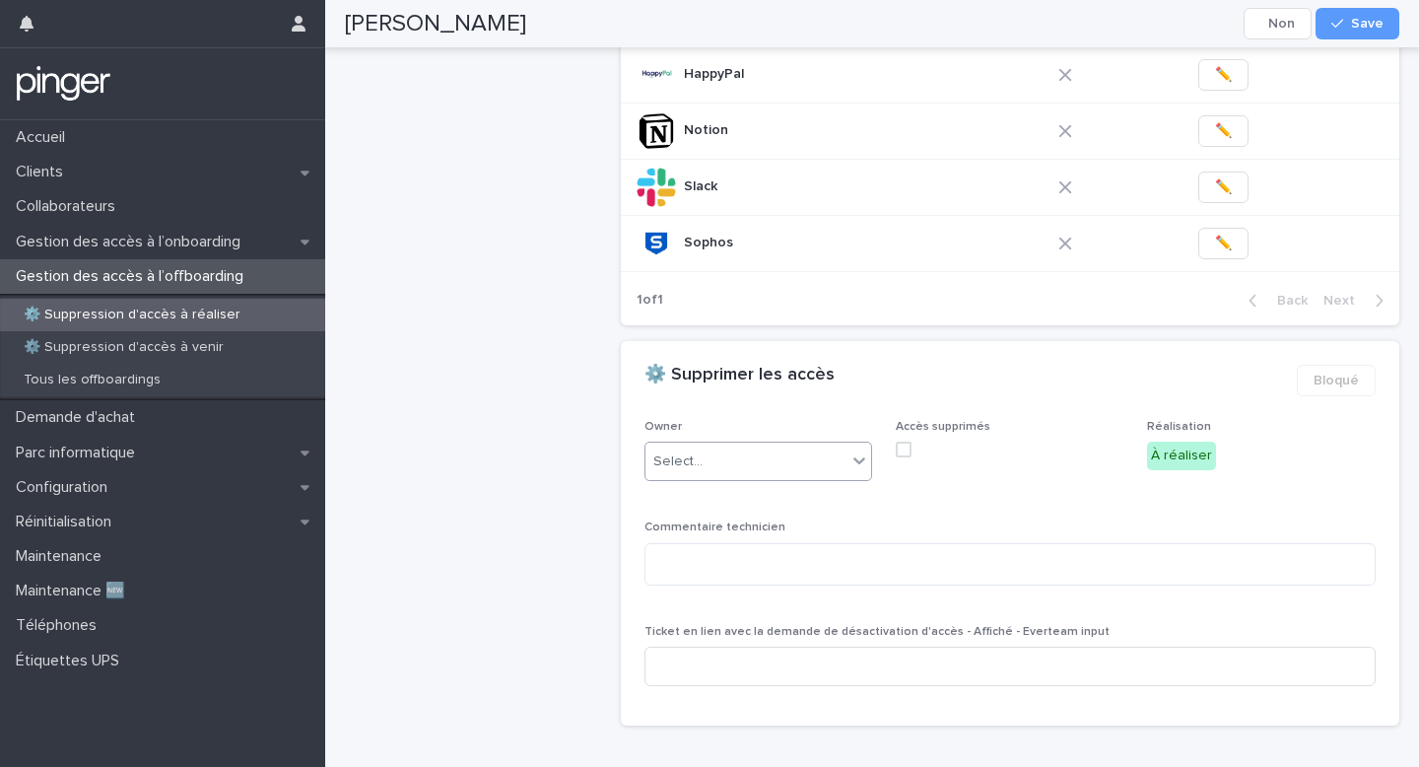
click at [760, 446] on div "Select..." at bounding box center [746, 462] width 201 height 33
type input "***"
click at [759, 470] on div "Benjamin Moreau" at bounding box center [759, 478] width 226 height 34
click at [1367, 29] on span "Save" at bounding box center [1367, 24] width 33 height 14
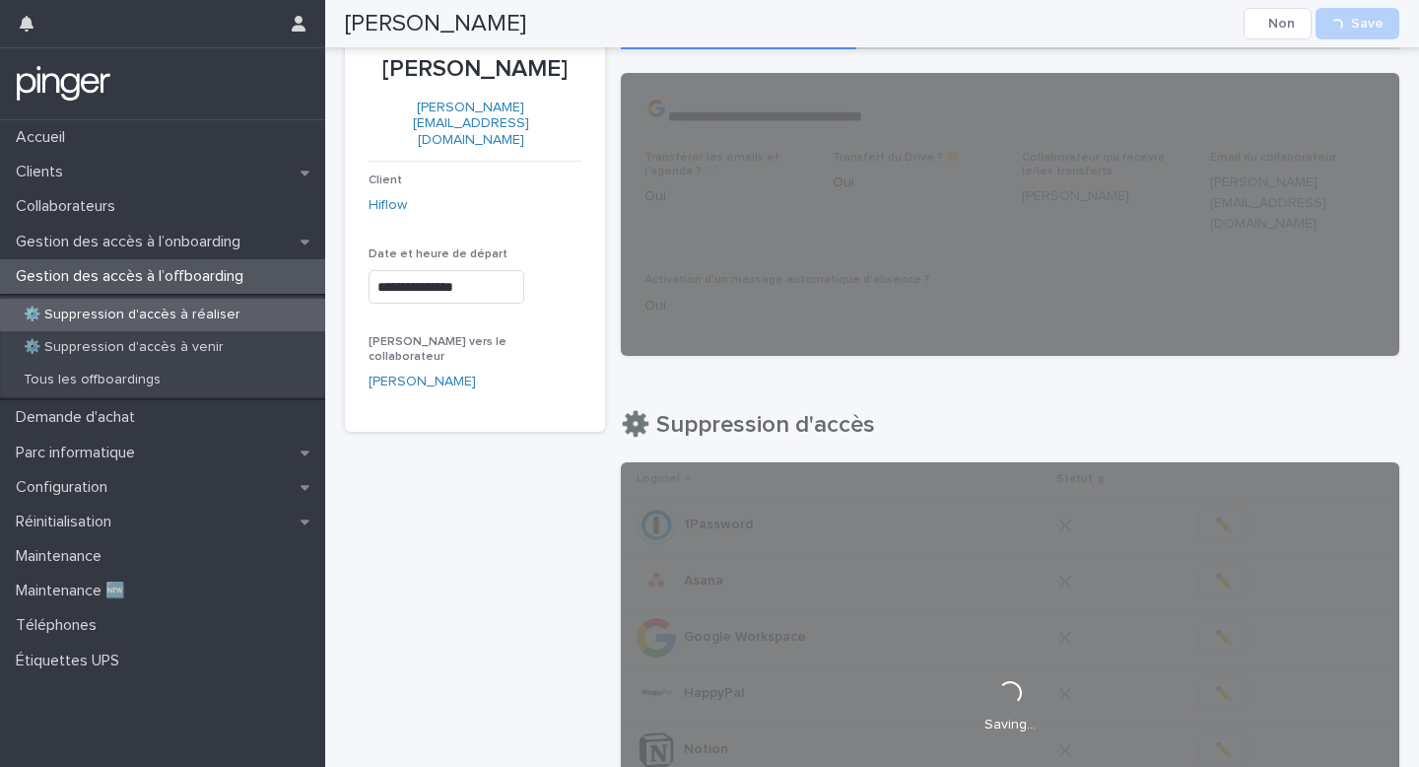
scroll to position [0, 0]
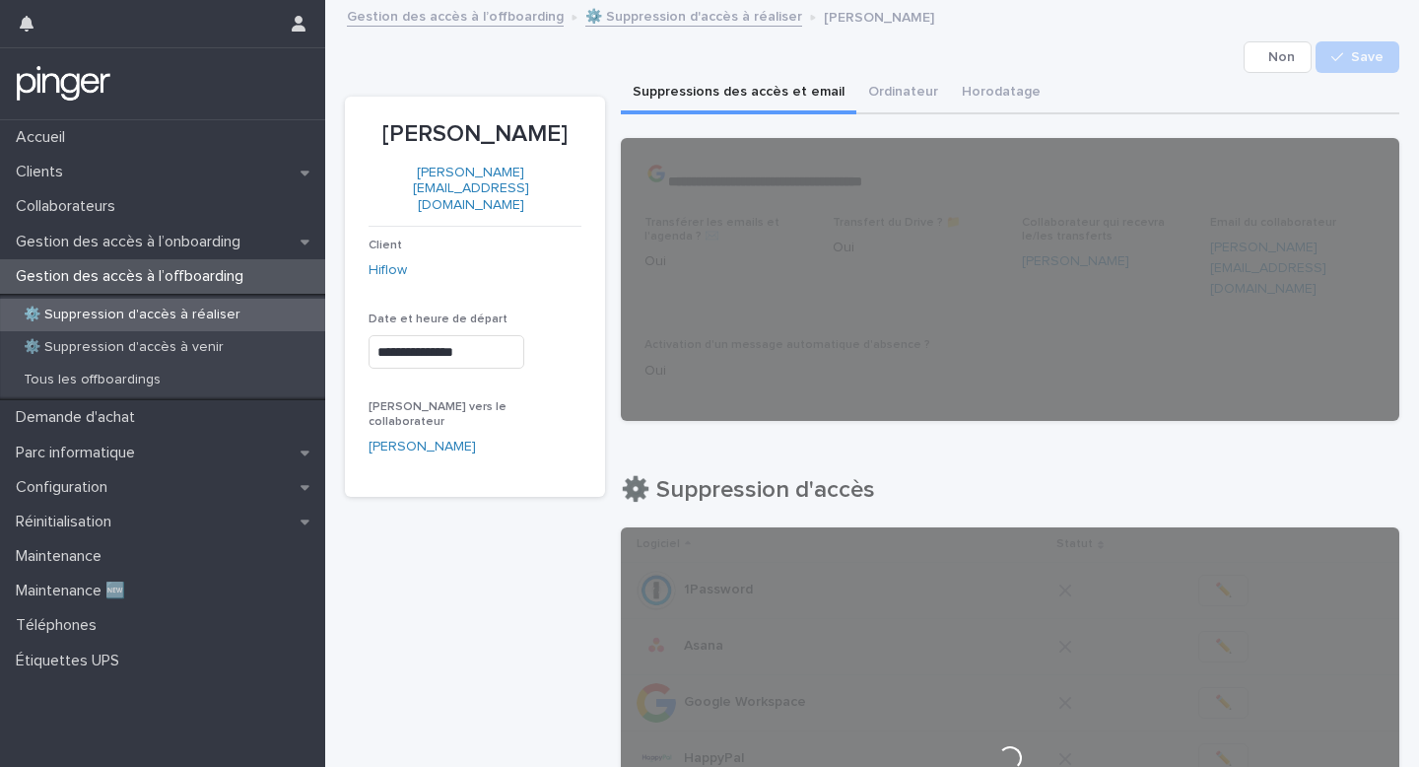
click at [455, 133] on p "Elodie Steib" at bounding box center [475, 134] width 213 height 29
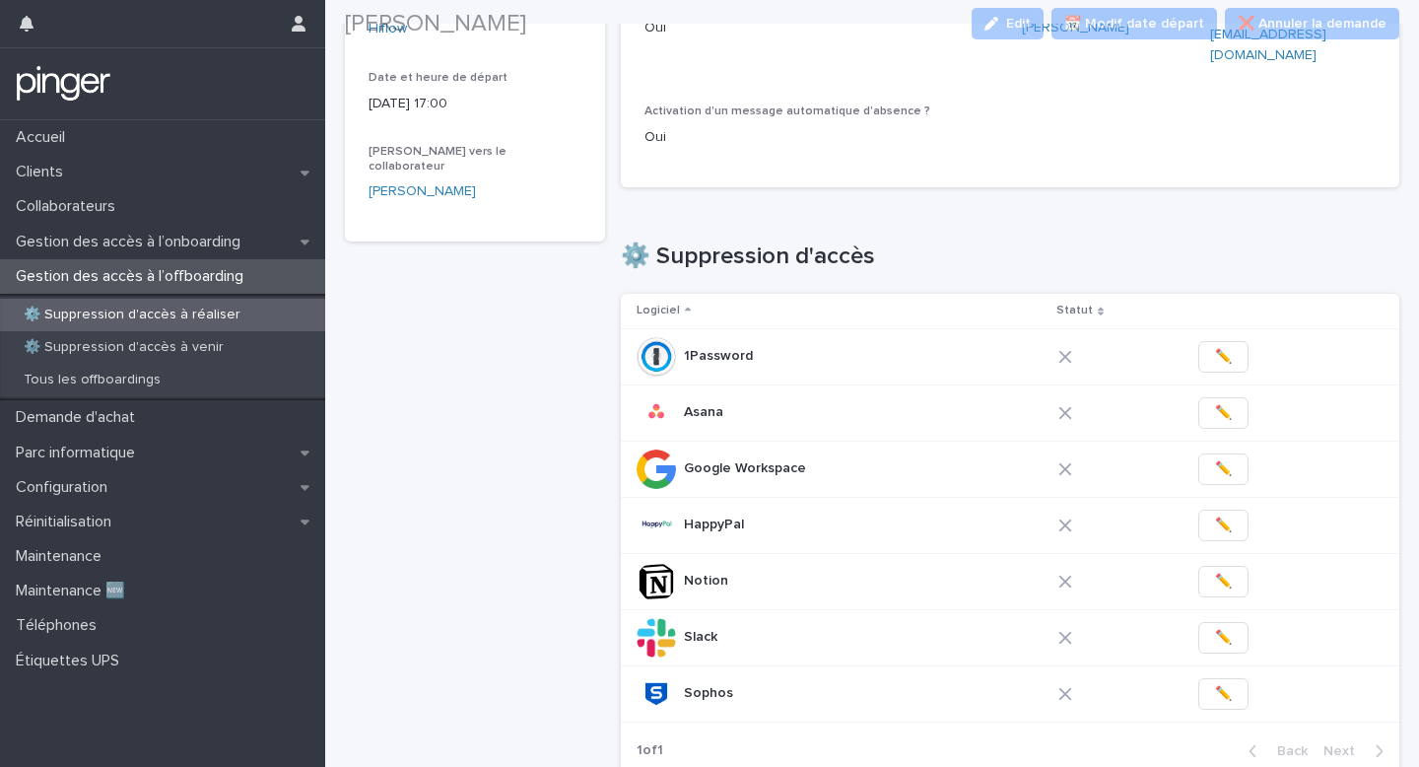
scroll to position [235, 0]
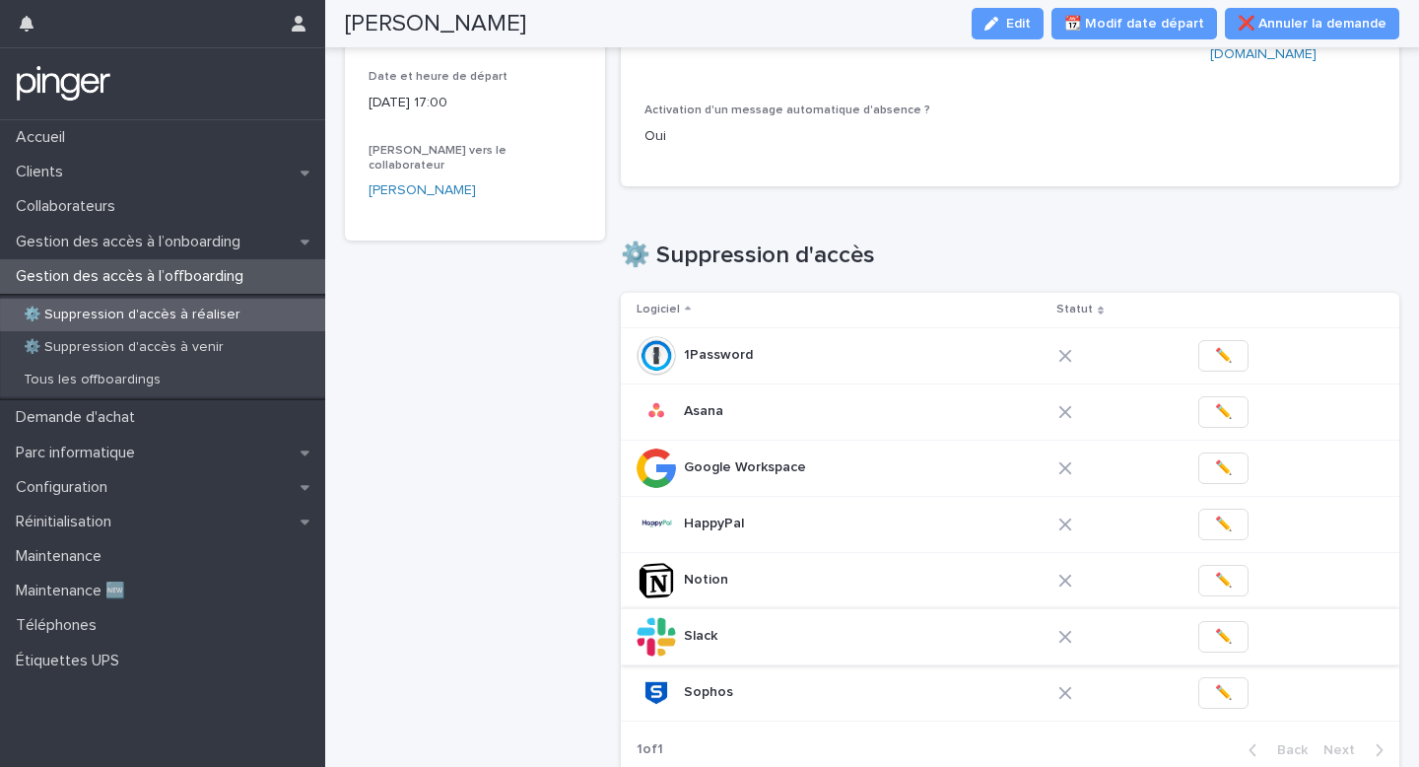
click at [1221, 627] on span "✏️" at bounding box center [1223, 637] width 17 height 20
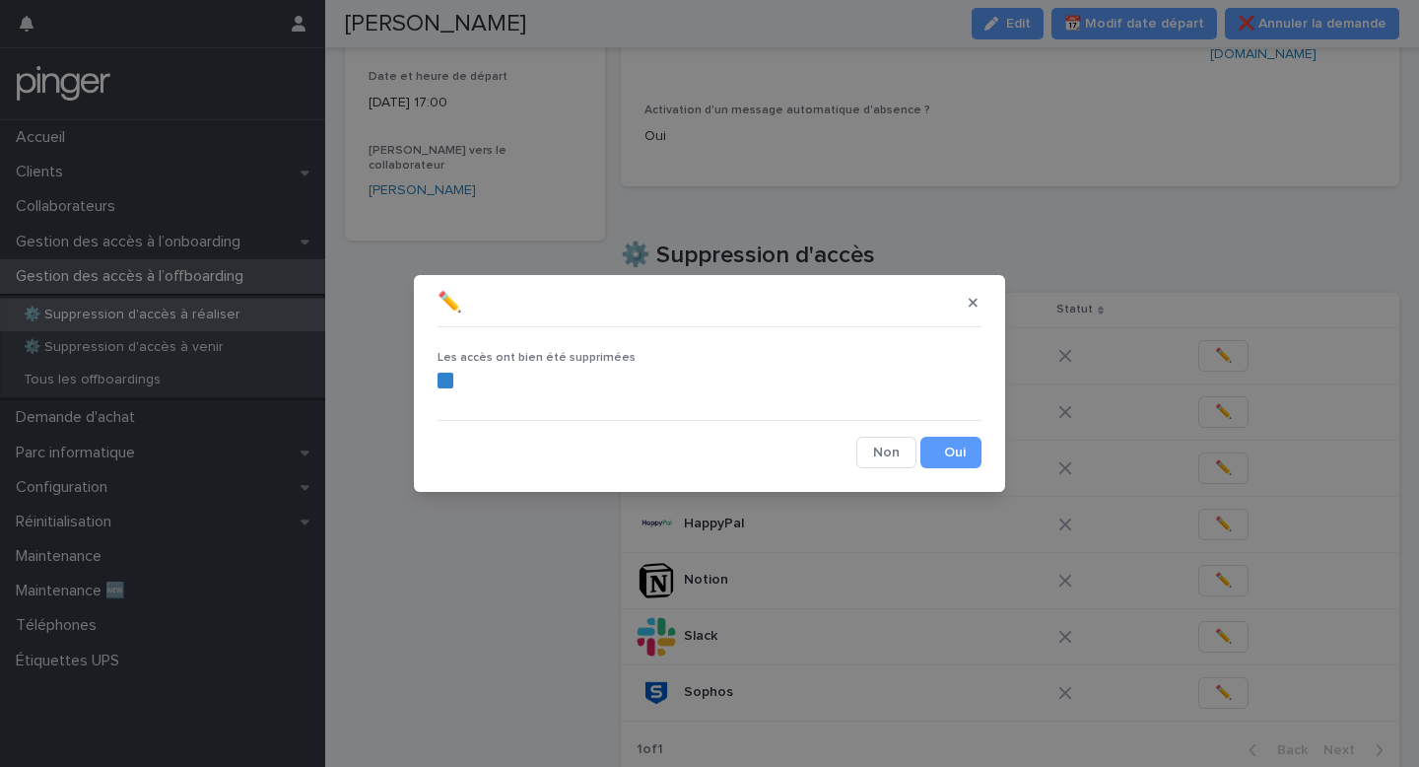
click at [960, 450] on button "Save" at bounding box center [951, 453] width 61 height 32
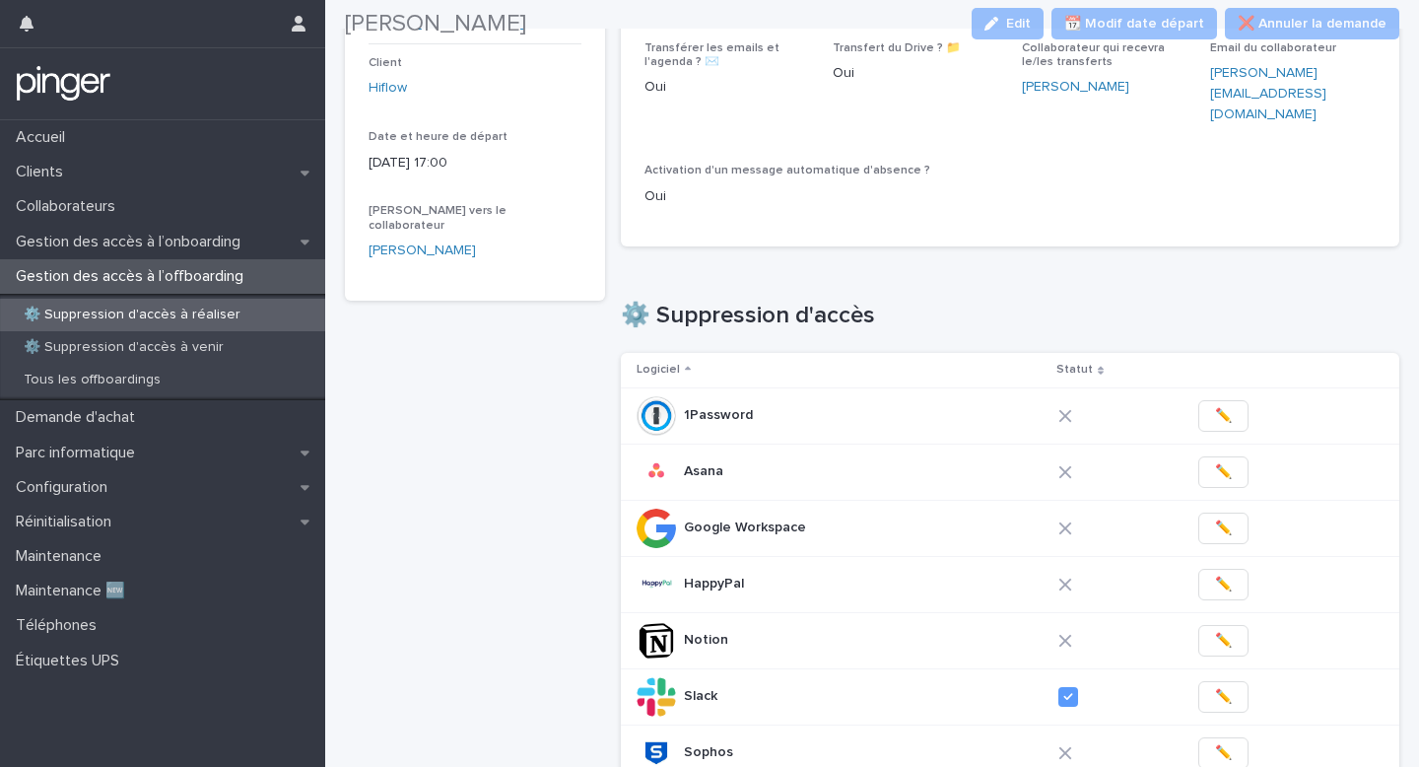
scroll to position [271, 0]
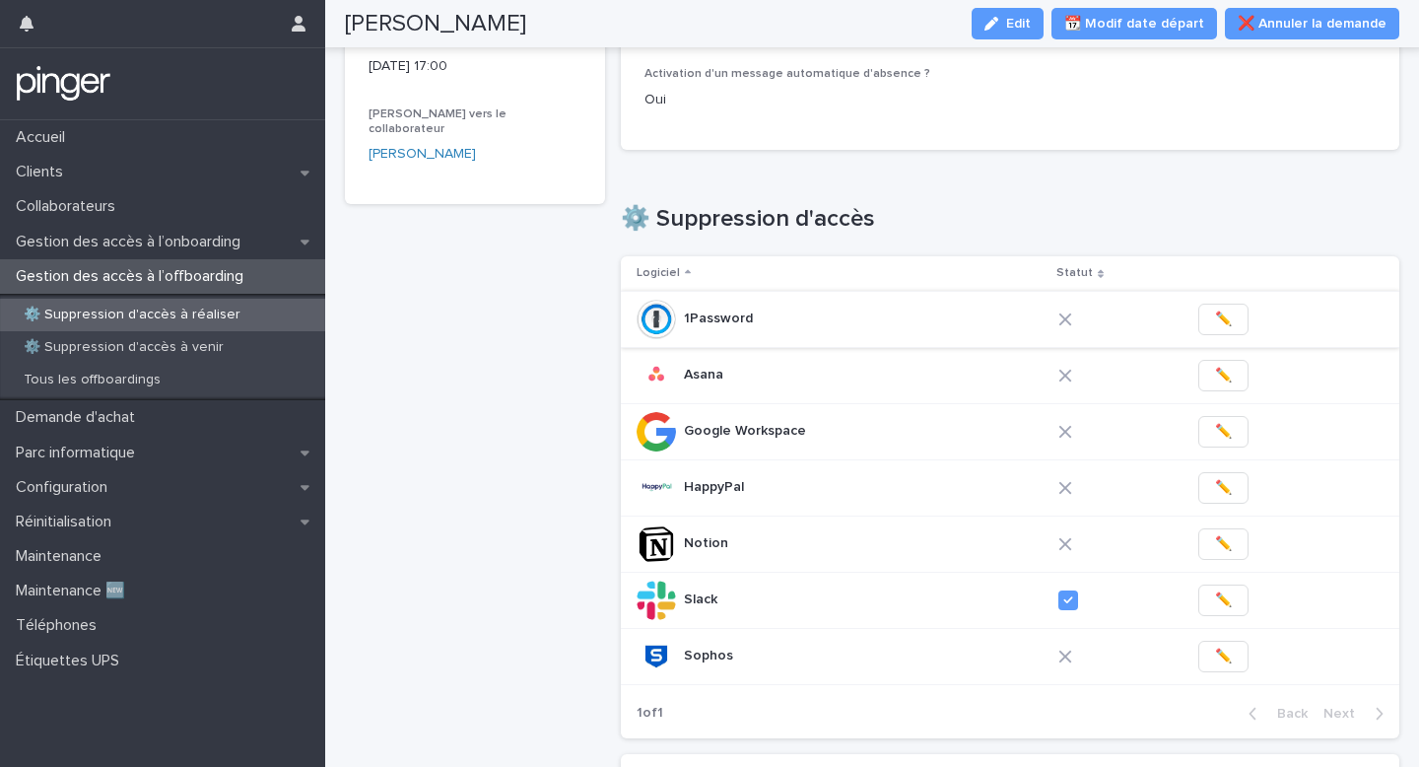
click at [1228, 304] on button "✏️" at bounding box center [1224, 320] width 50 height 32
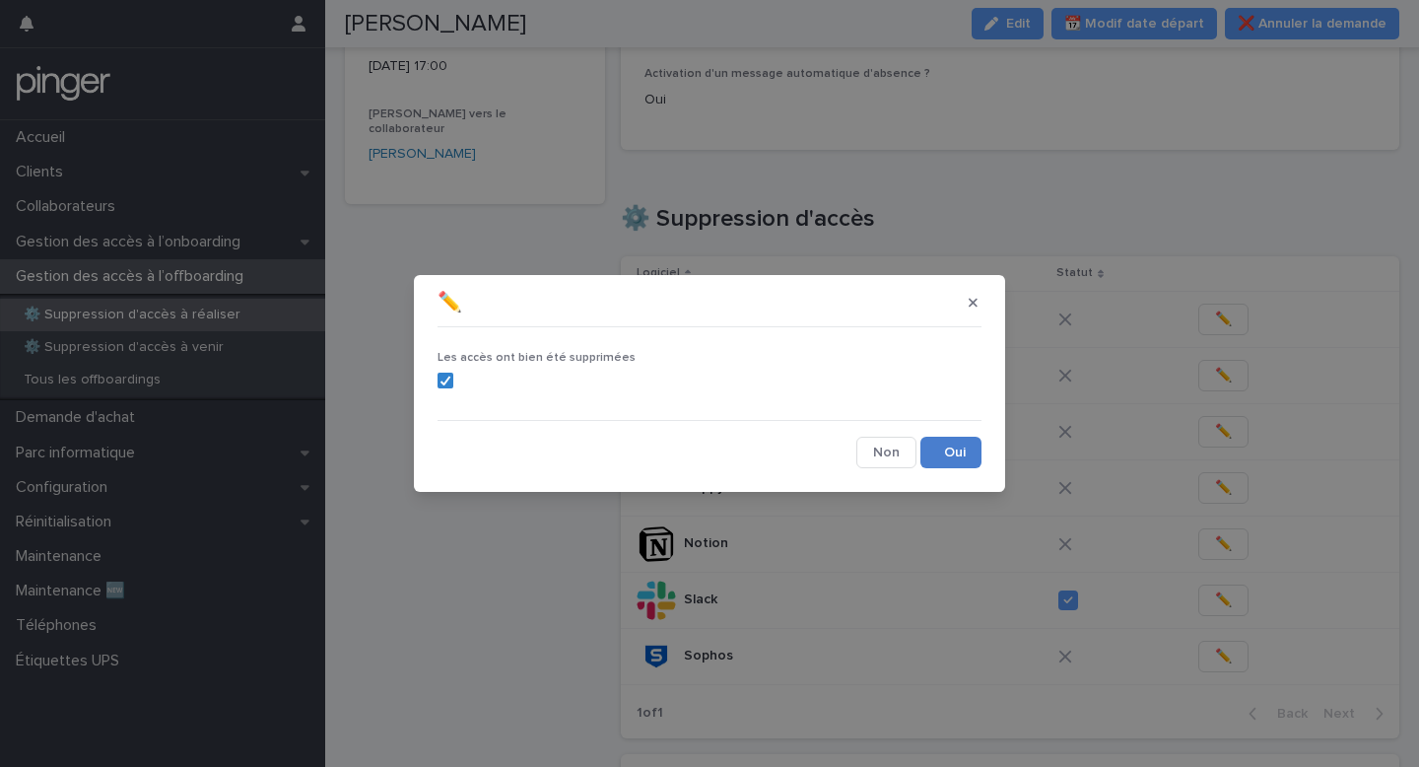
click at [945, 449] on button "Save" at bounding box center [951, 453] width 61 height 32
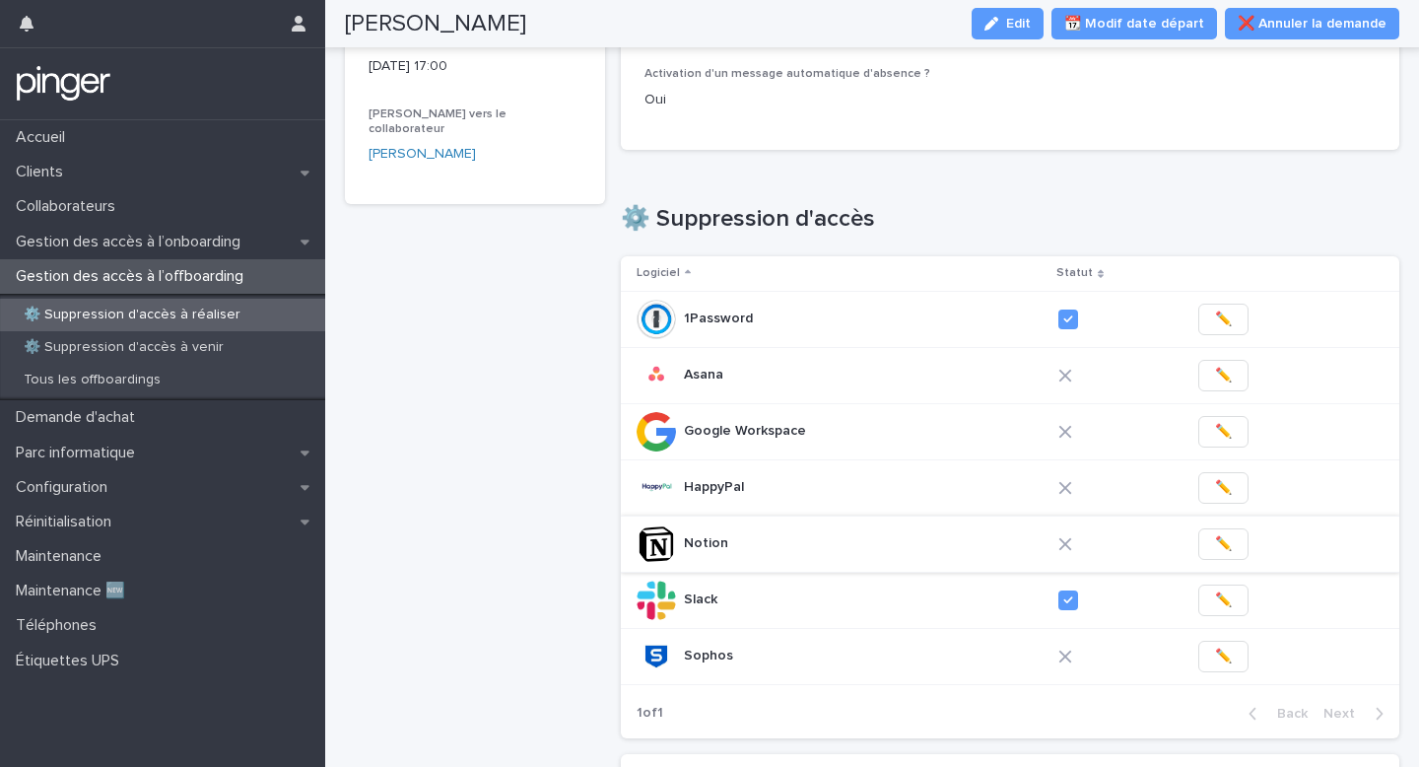
click at [1219, 534] on span "✏️" at bounding box center [1223, 544] width 17 height 20
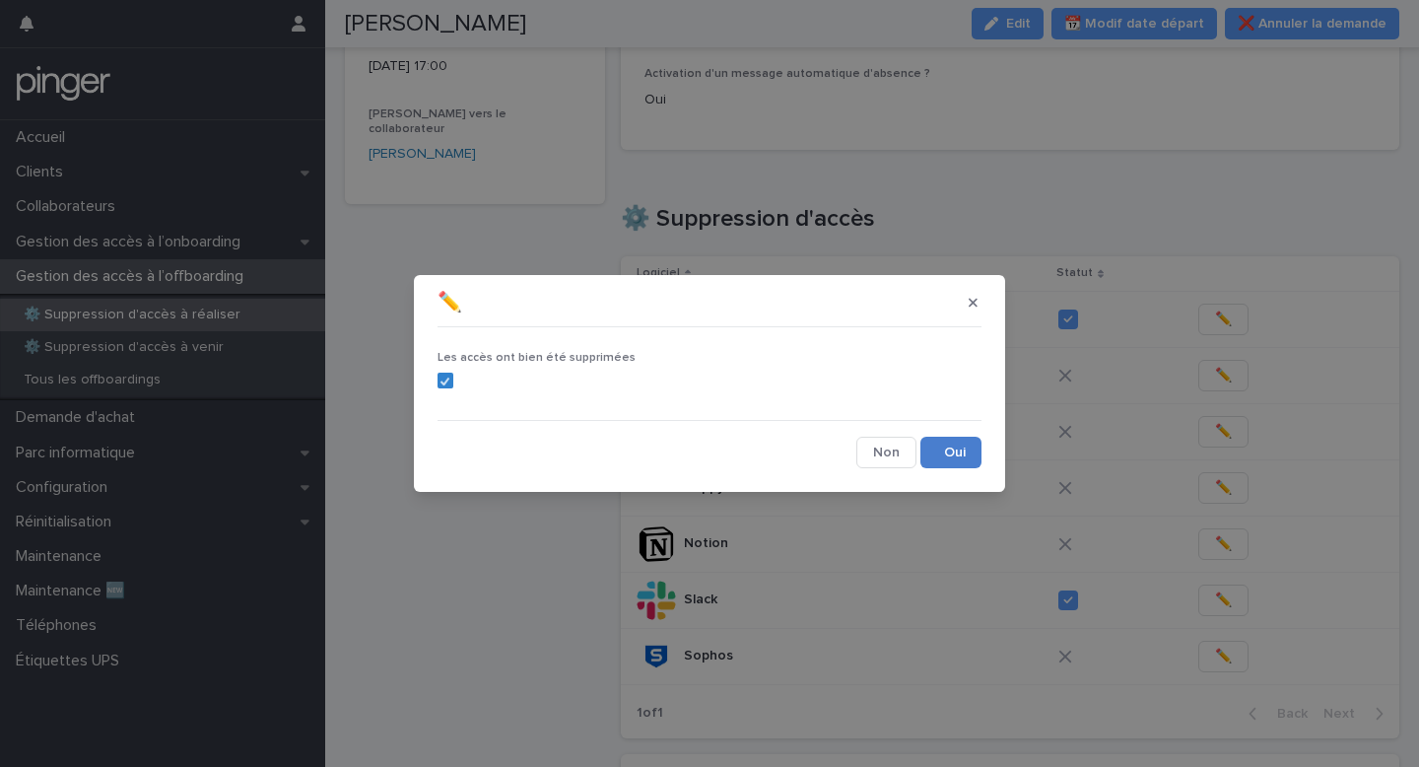
click at [960, 437] on button "Save" at bounding box center [951, 453] width 61 height 32
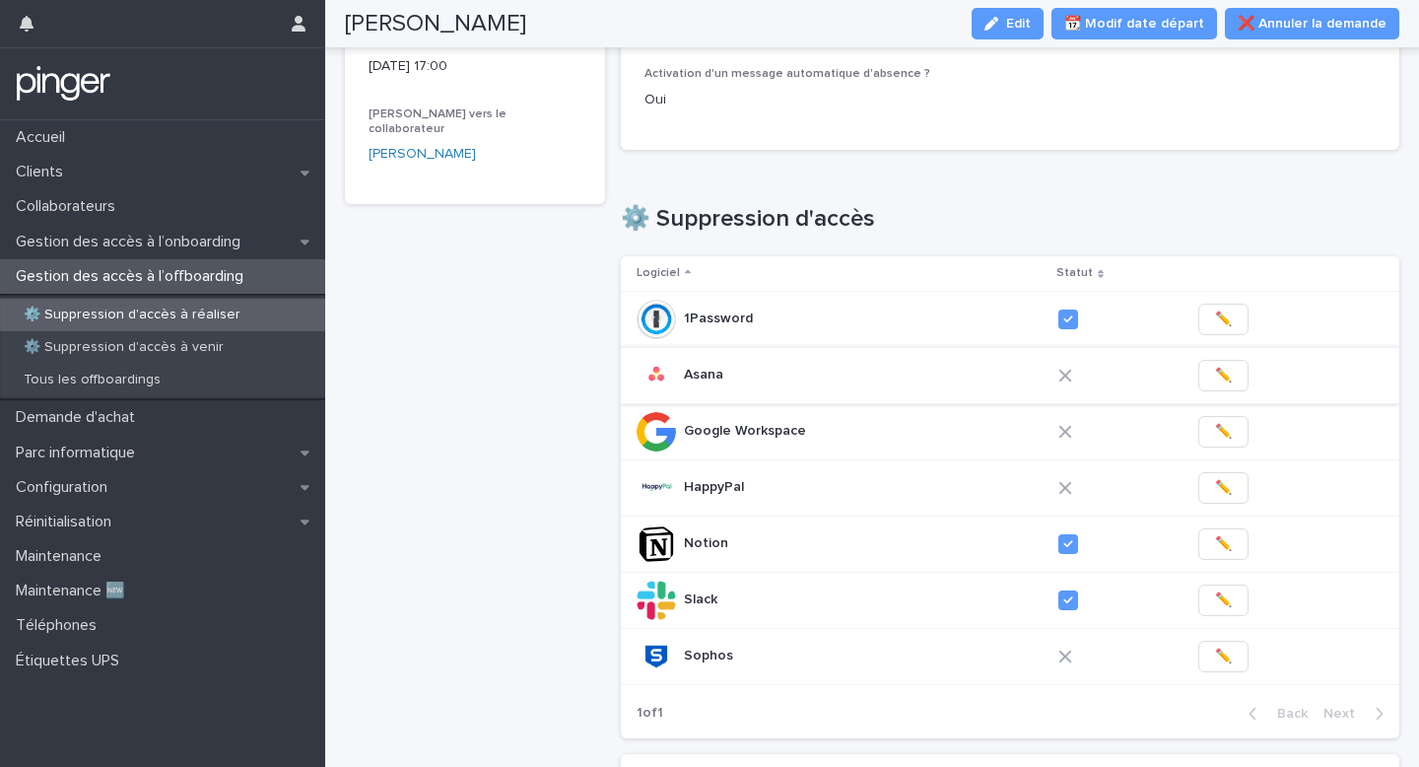
click at [1230, 360] on button "✏️" at bounding box center [1224, 376] width 50 height 32
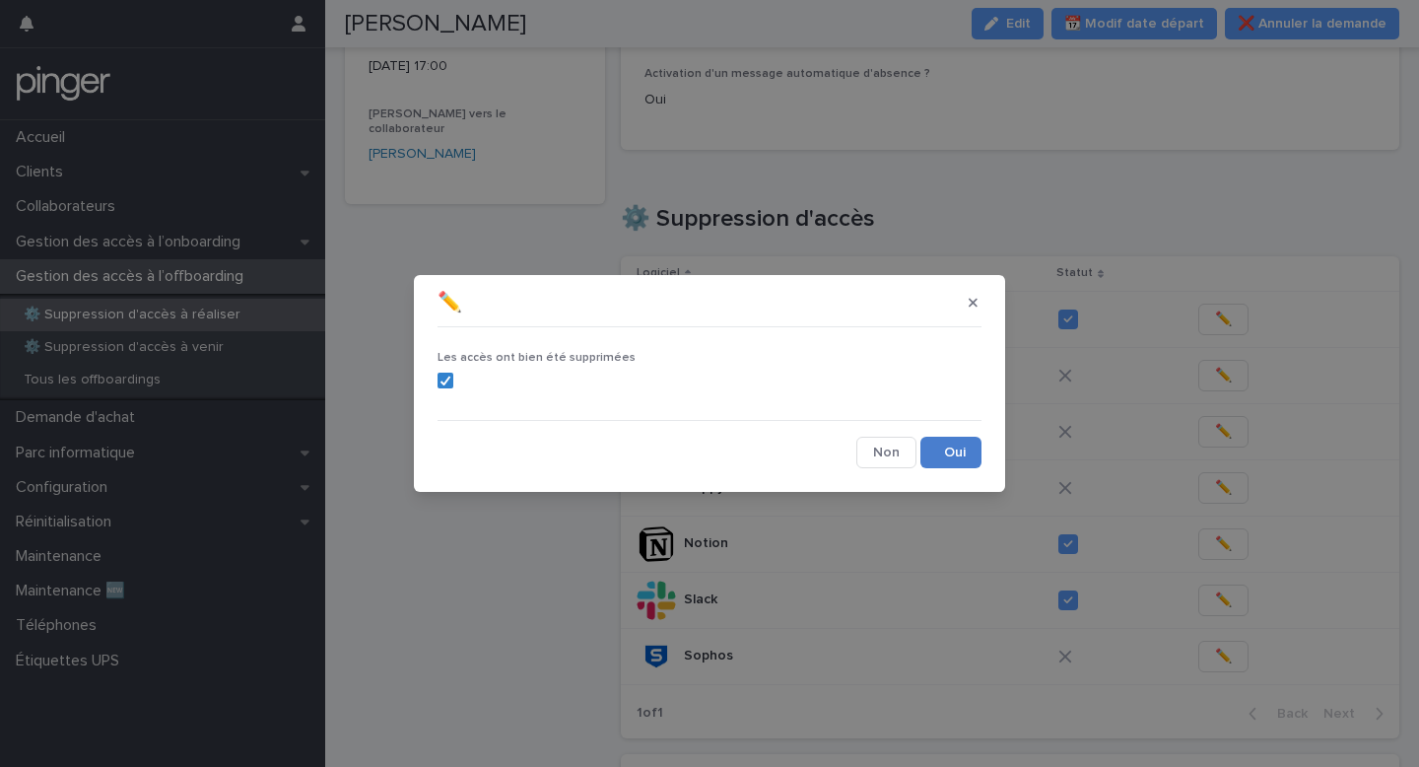
click at [957, 449] on button "Save" at bounding box center [951, 453] width 61 height 32
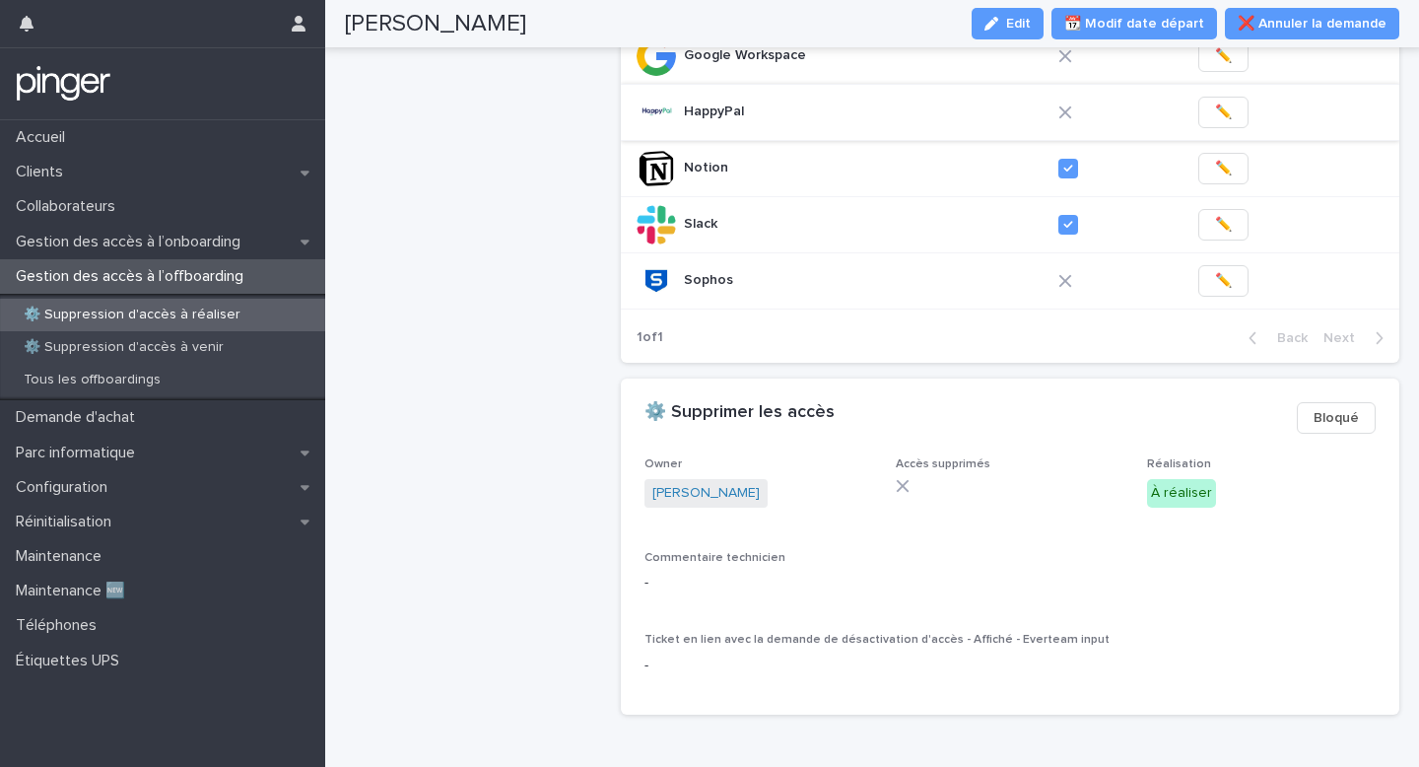
scroll to position [688, 0]
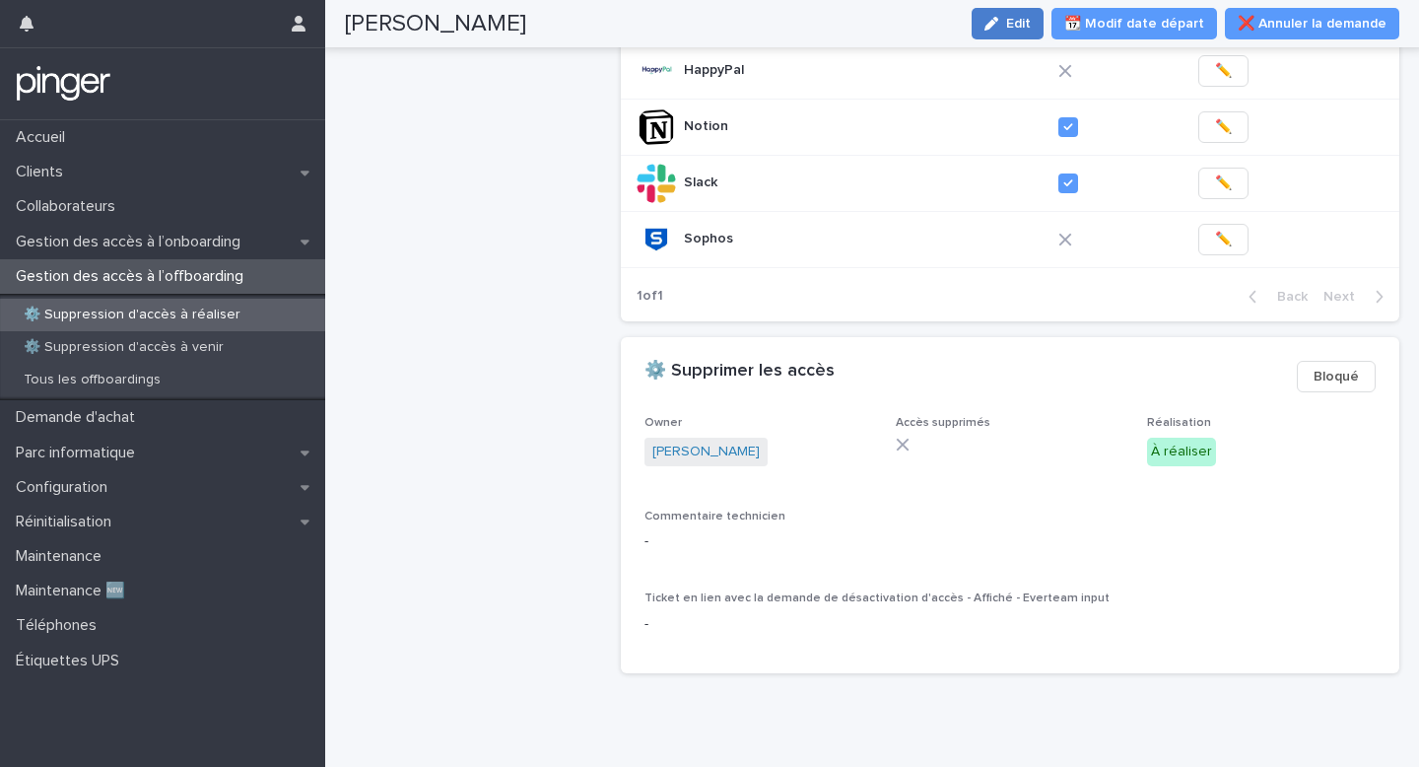
click at [1024, 30] on button "Edit" at bounding box center [1008, 24] width 72 height 32
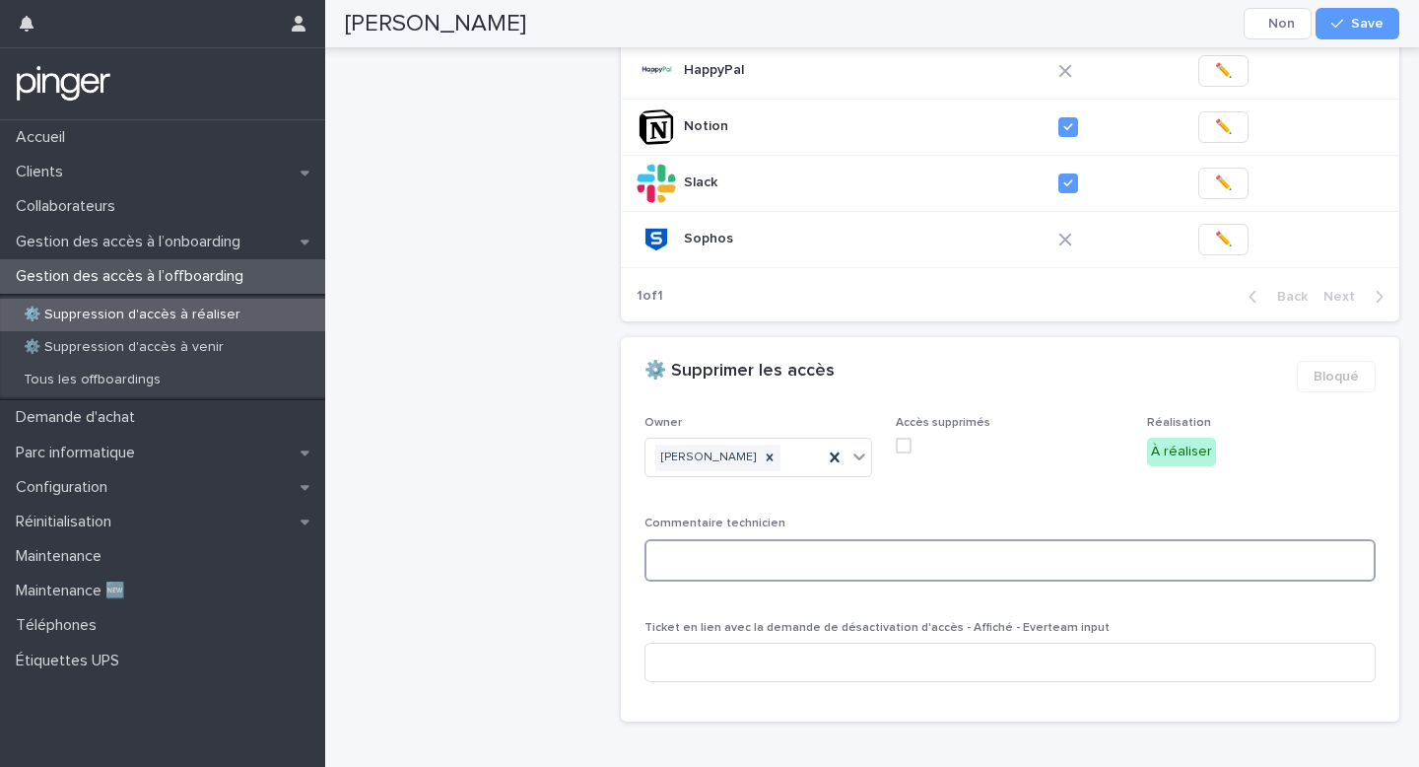
click at [725, 543] on textarea at bounding box center [1010, 560] width 731 height 42
type textarea "**********"
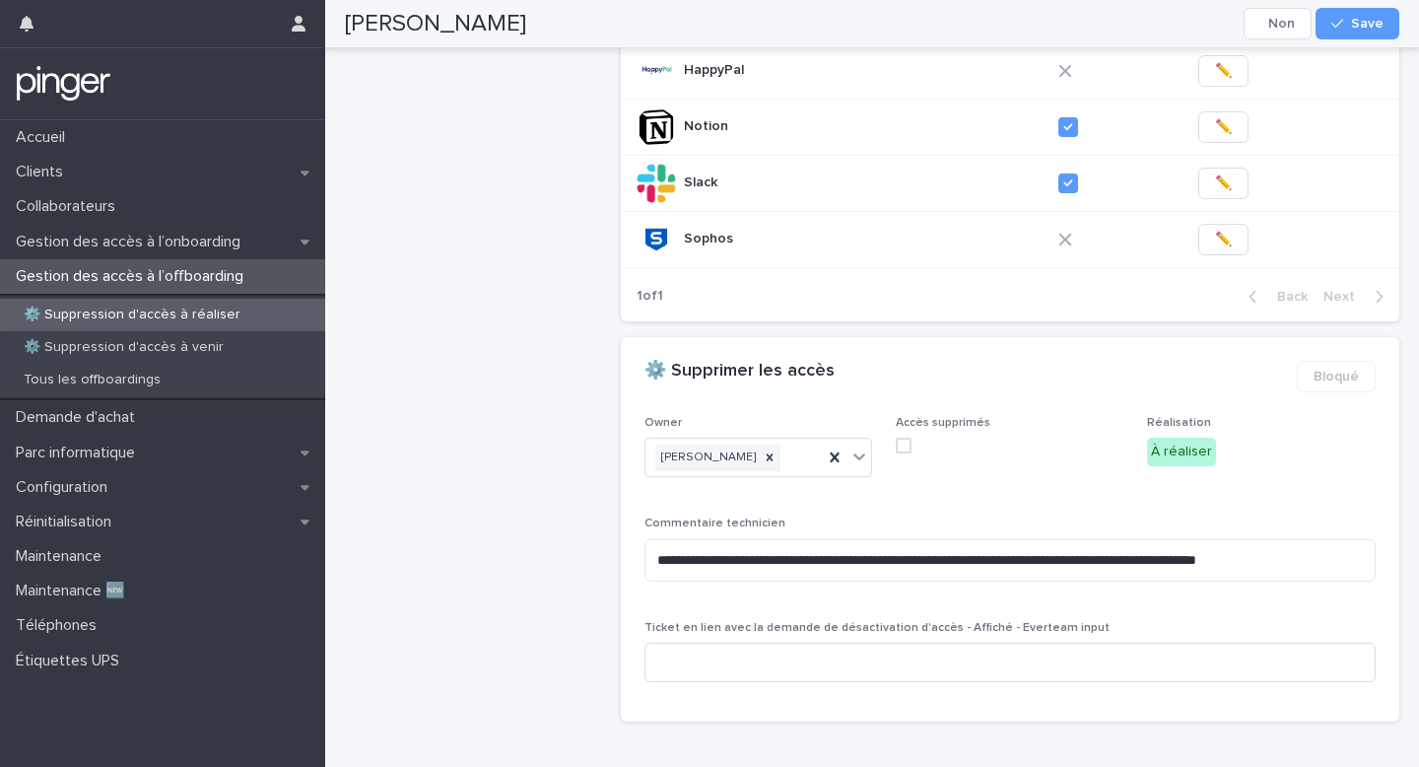
click at [480, 412] on div "**********" at bounding box center [475, 73] width 260 height 1329
click at [1367, 22] on span "Save" at bounding box center [1367, 24] width 33 height 14
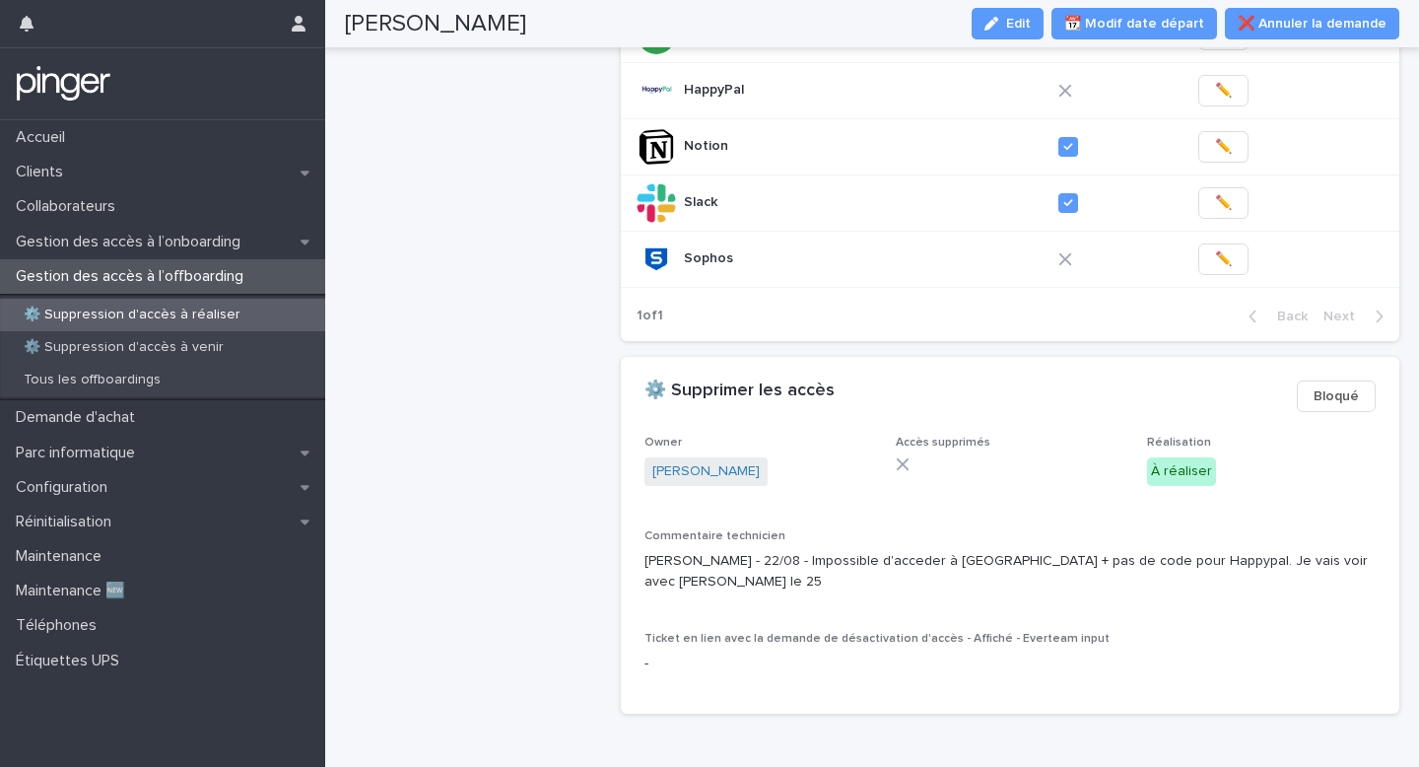
scroll to position [644, 0]
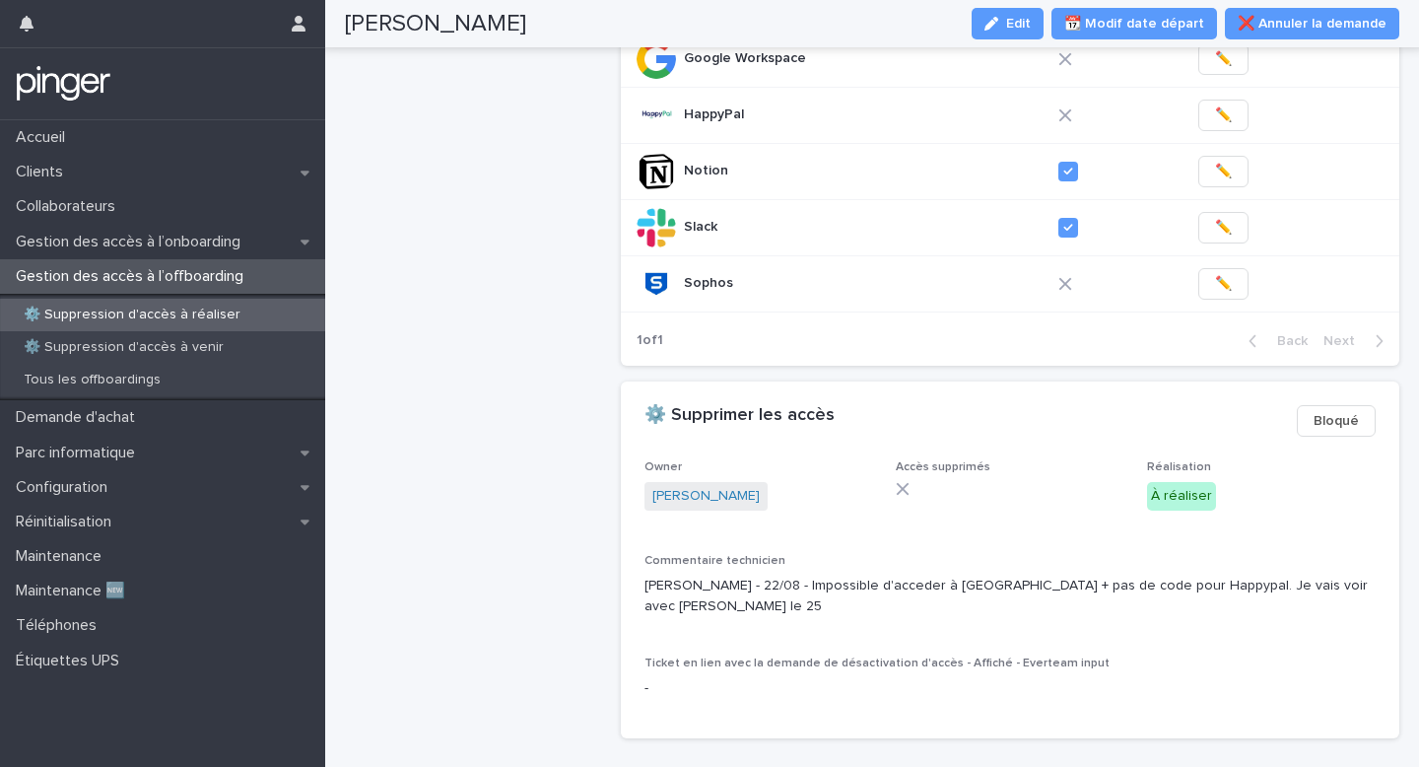
click at [1348, 413] on button "Bloqué" at bounding box center [1336, 421] width 79 height 32
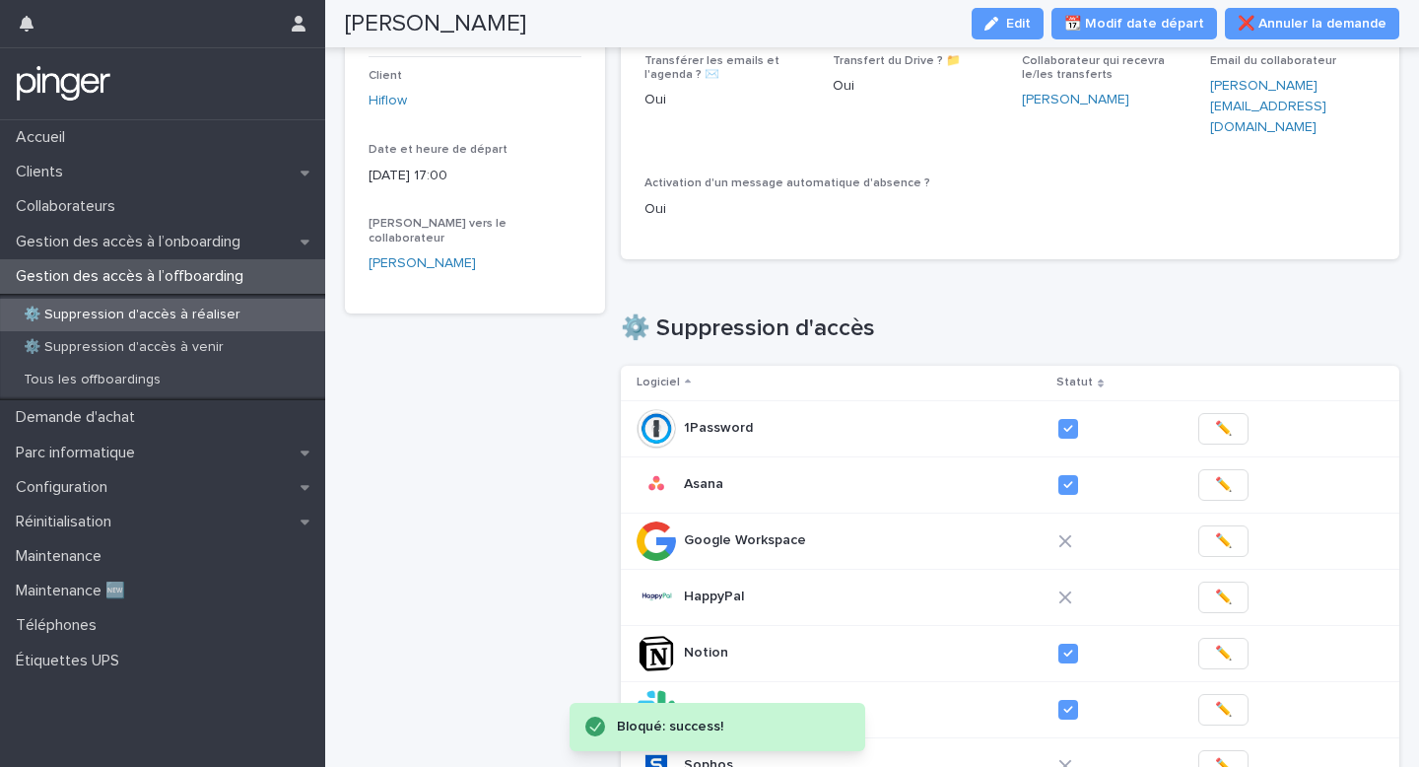
scroll to position [0, 0]
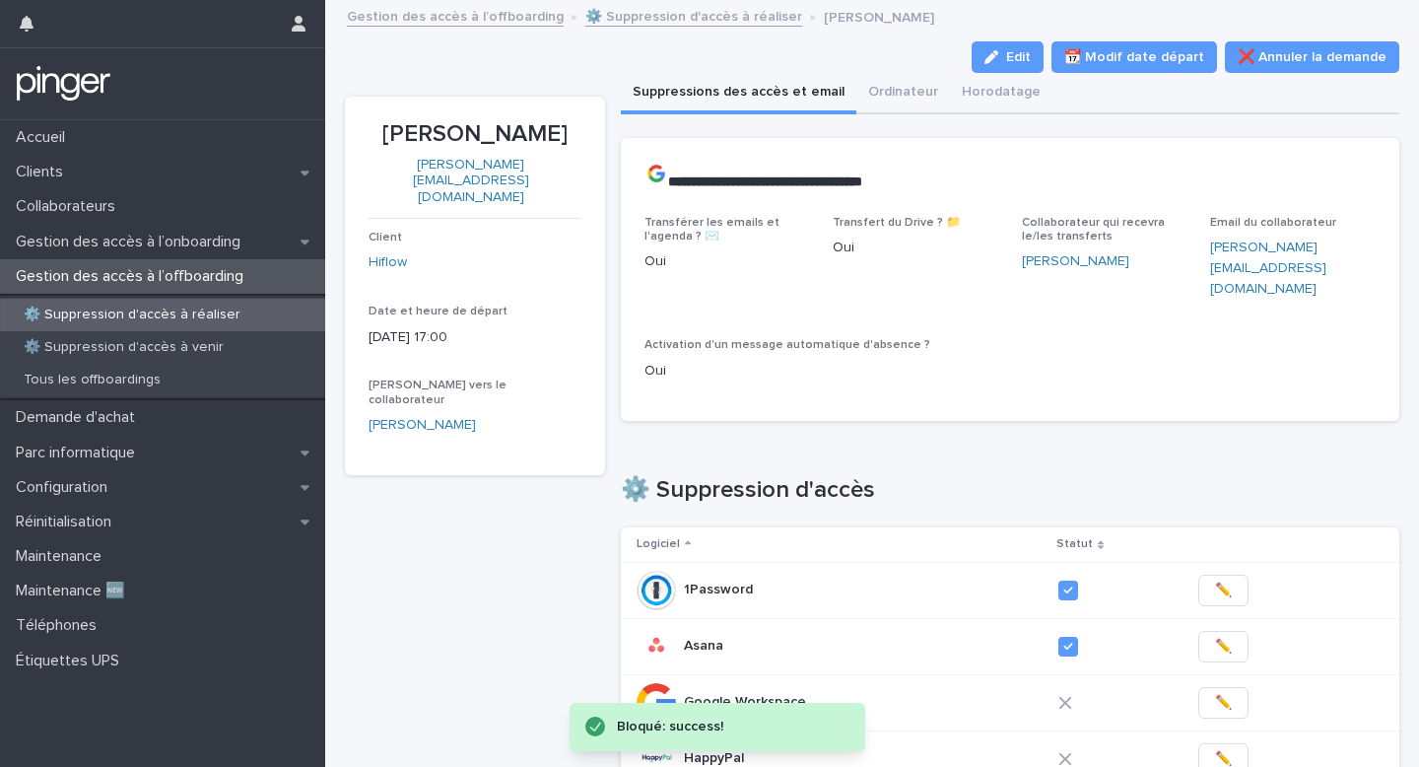
click at [645, 2] on div "**********" at bounding box center [872, 700] width 1055 height 1396
click at [635, 16] on link "⚙️ Suppression d'accès à réaliser" at bounding box center [693, 15] width 217 height 23
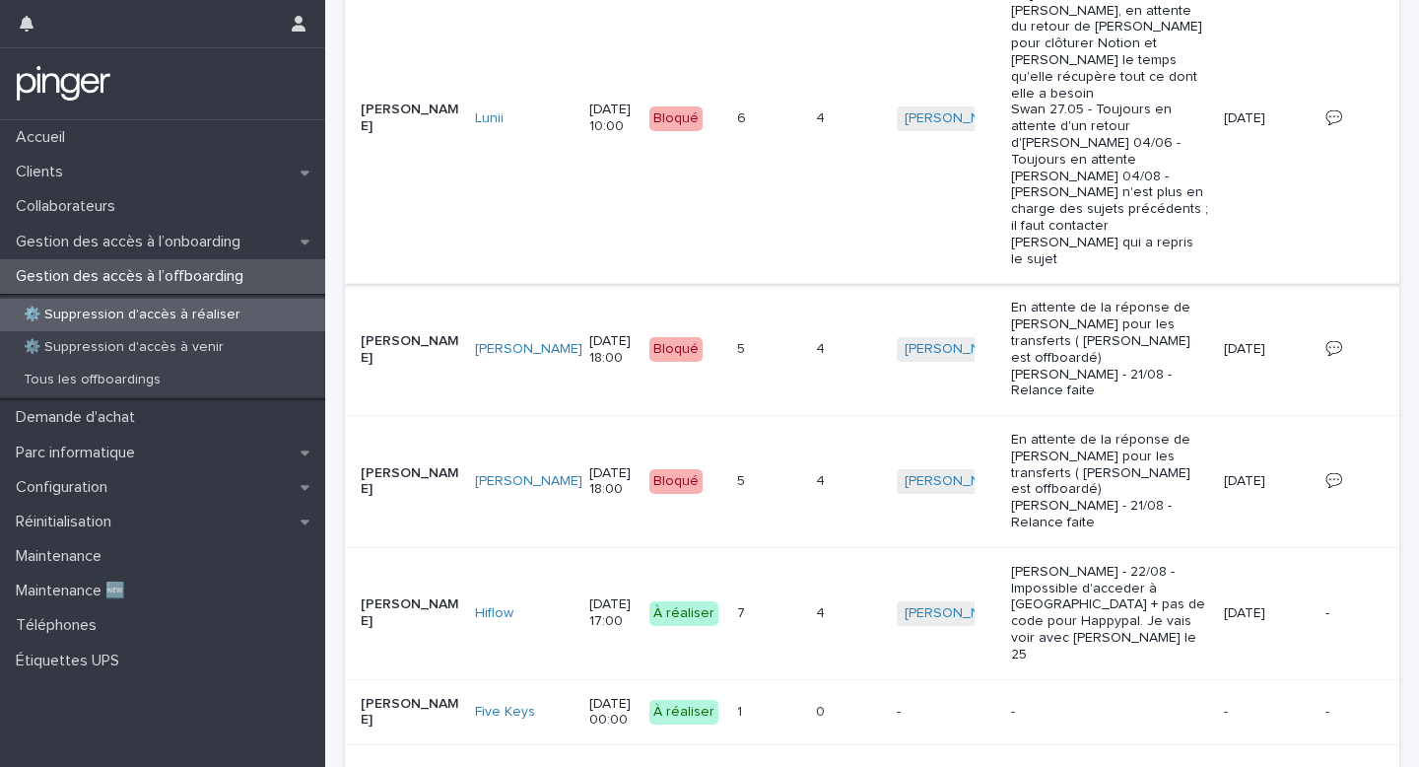
scroll to position [831, 0]
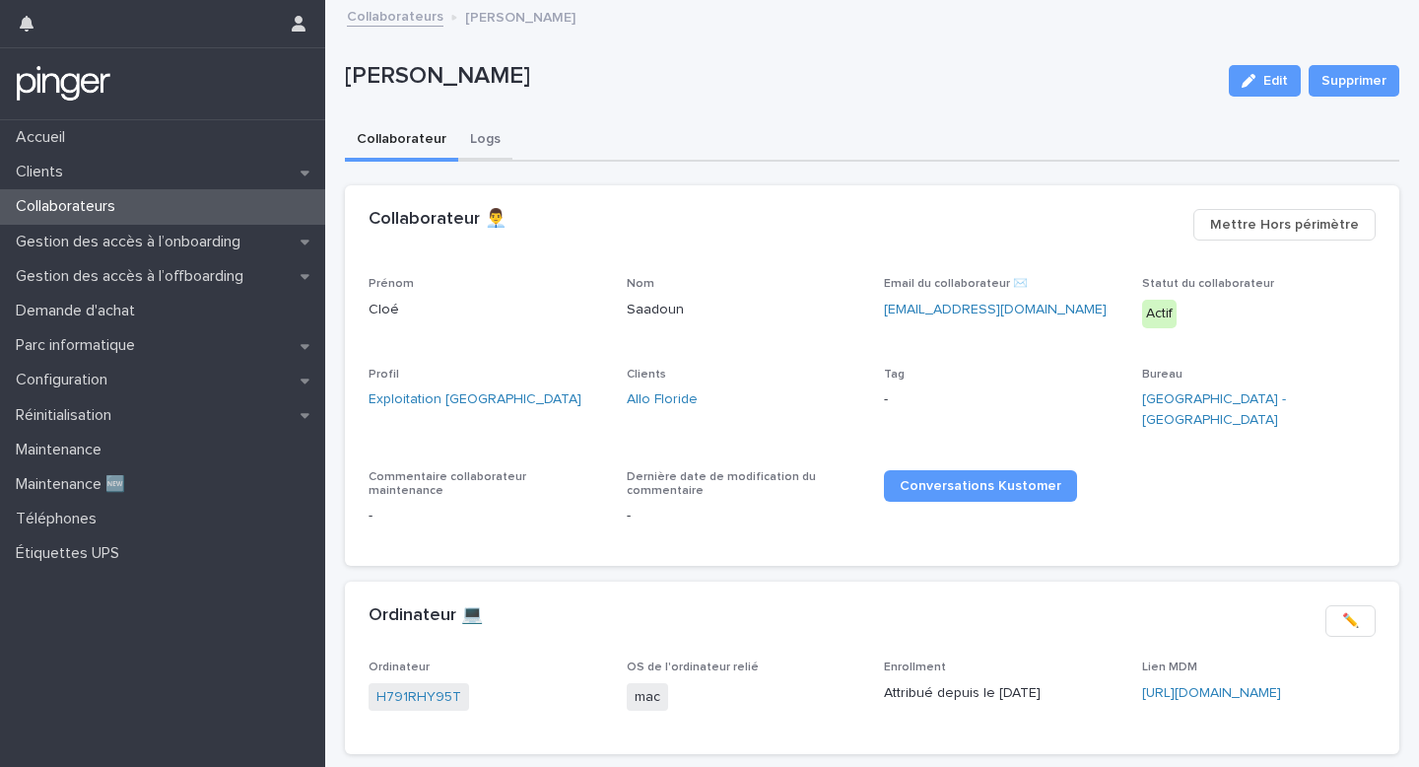
click at [497, 126] on button "Logs" at bounding box center [485, 140] width 54 height 41
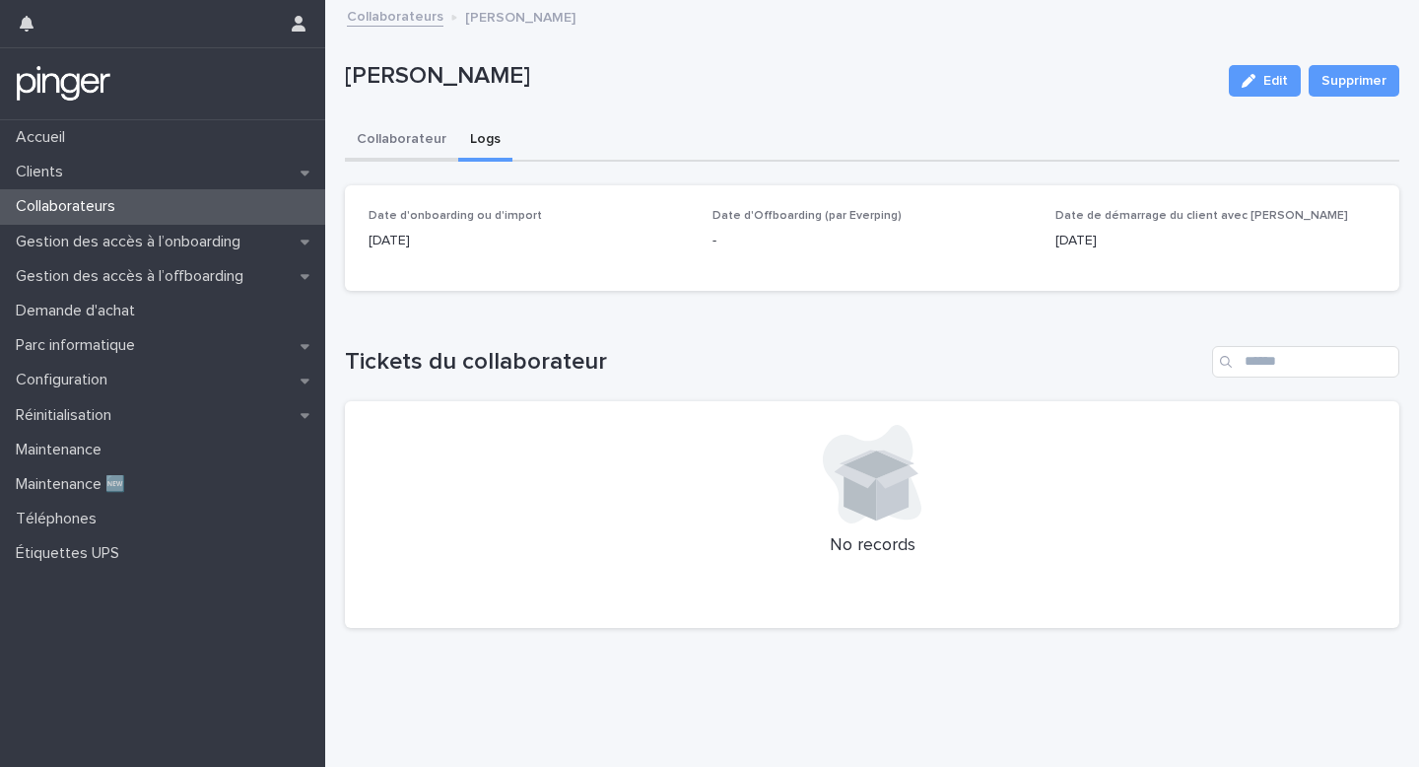
click at [425, 140] on button "Collaborateur" at bounding box center [401, 140] width 113 height 41
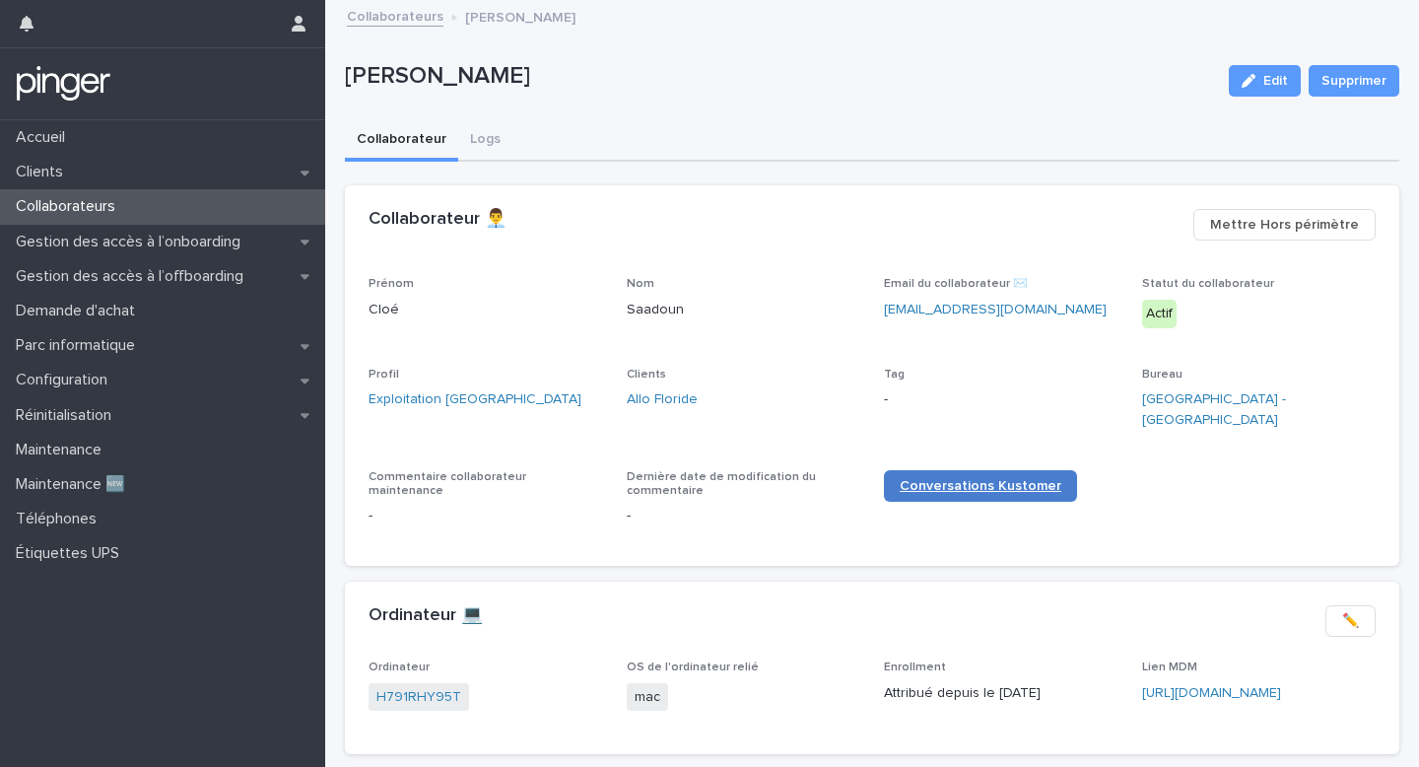
click at [969, 479] on span "Conversations Kustomer" at bounding box center [981, 486] width 162 height 14
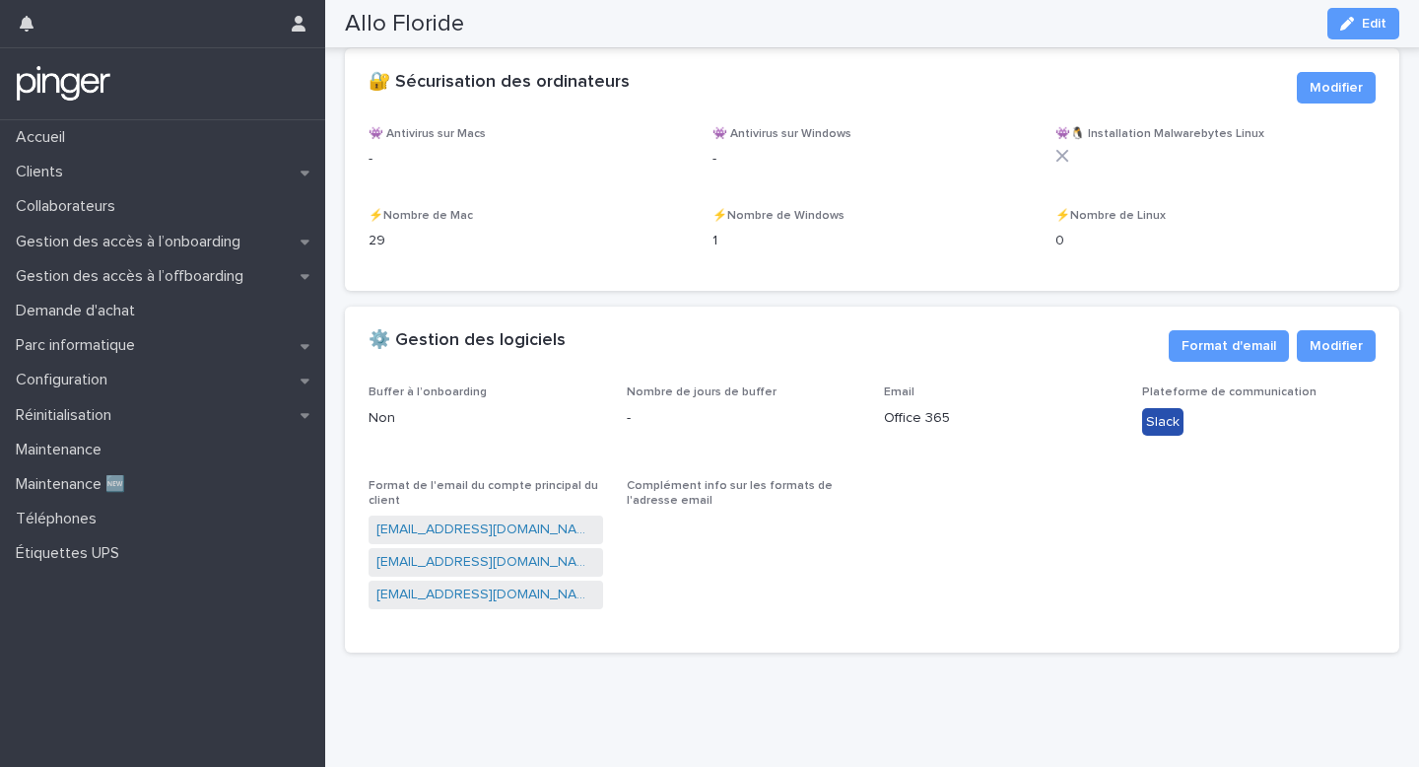
scroll to position [2538, 0]
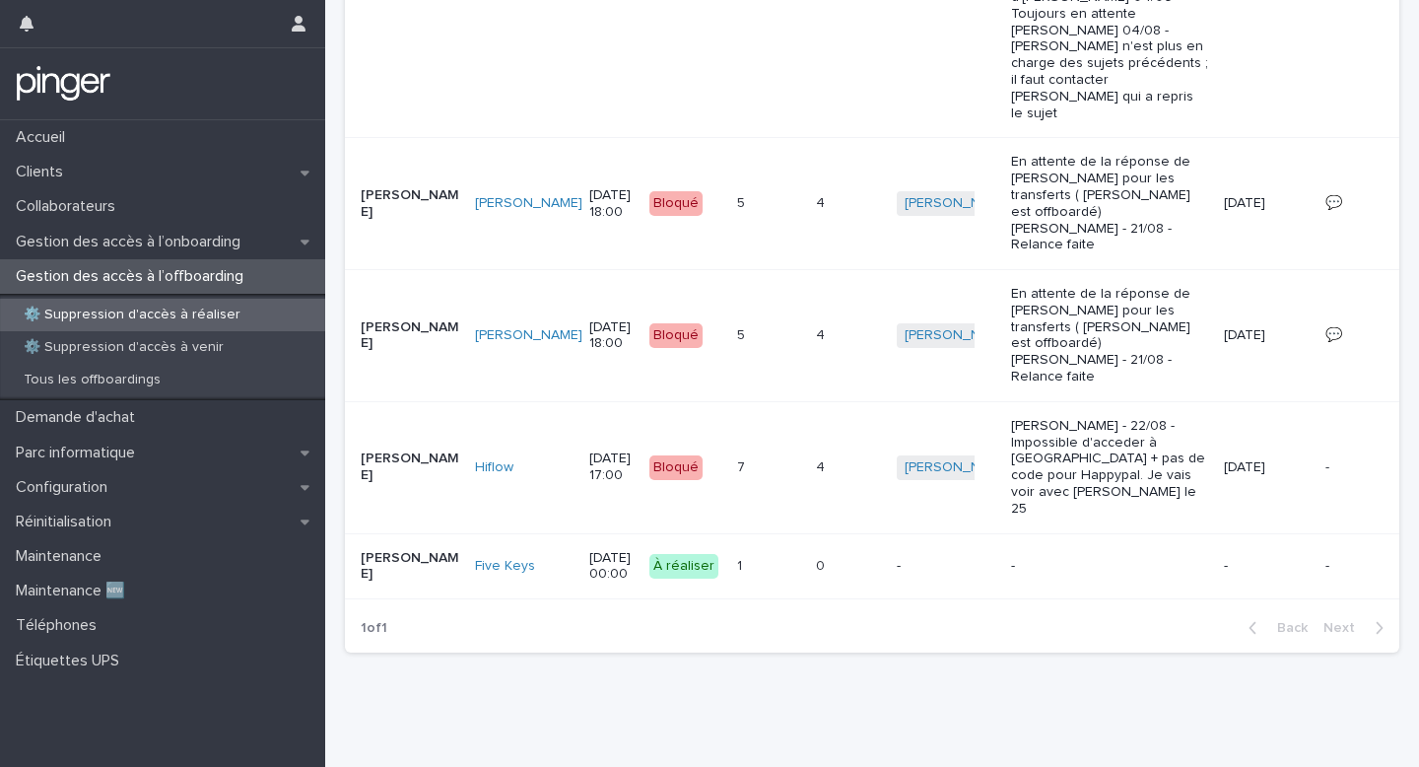
scroll to position [831, 0]
